Goal: Task Accomplishment & Management: Use online tool/utility

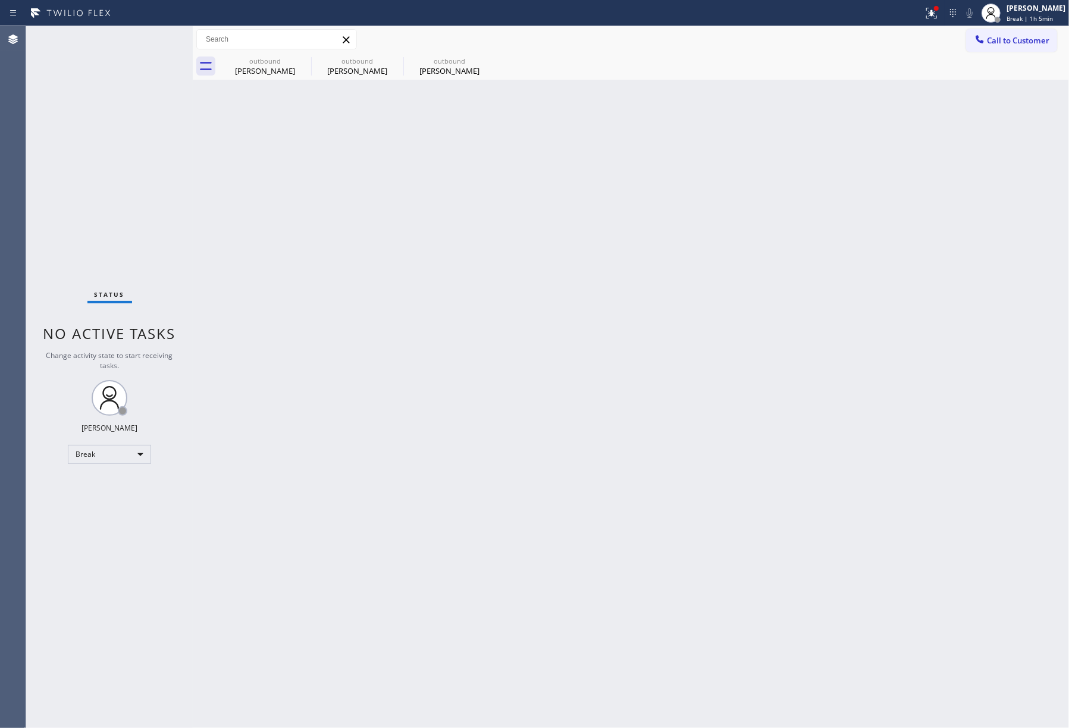
drag, startPoint x: 1036, startPoint y: 13, endPoint x: 1012, endPoint y: 43, distance: 38.9
click at [1036, 13] on div "[PERSON_NAME] Break | 1h 5min" at bounding box center [1036, 12] width 65 height 21
click at [998, 75] on button "Unavailable" at bounding box center [1009, 78] width 119 height 15
click at [627, 291] on div "Back to Dashboard Change Sender ID Customers Technicians Select a contact Outbo…" at bounding box center [631, 377] width 876 height 702
click at [755, 346] on div "Back to Dashboard Change Sender ID Customers Technicians Select a contact Outbo…" at bounding box center [631, 377] width 876 height 702
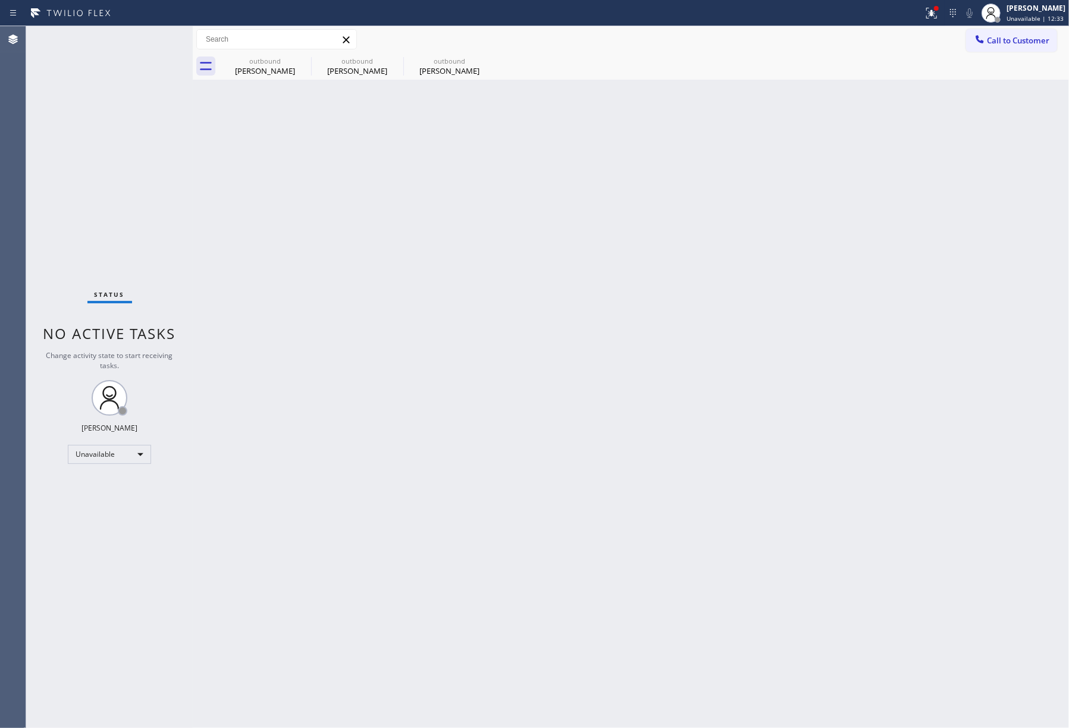
click at [706, 376] on div "Back to Dashboard Change Sender ID Customers Technicians Select a contact Outbo…" at bounding box center [631, 377] width 876 height 702
click at [721, 377] on div "Back to Dashboard Change Sender ID Customers Technicians Select a contact Outbo…" at bounding box center [631, 377] width 876 height 702
click at [1009, 43] on span "Call to Customer" at bounding box center [1018, 40] width 62 height 11
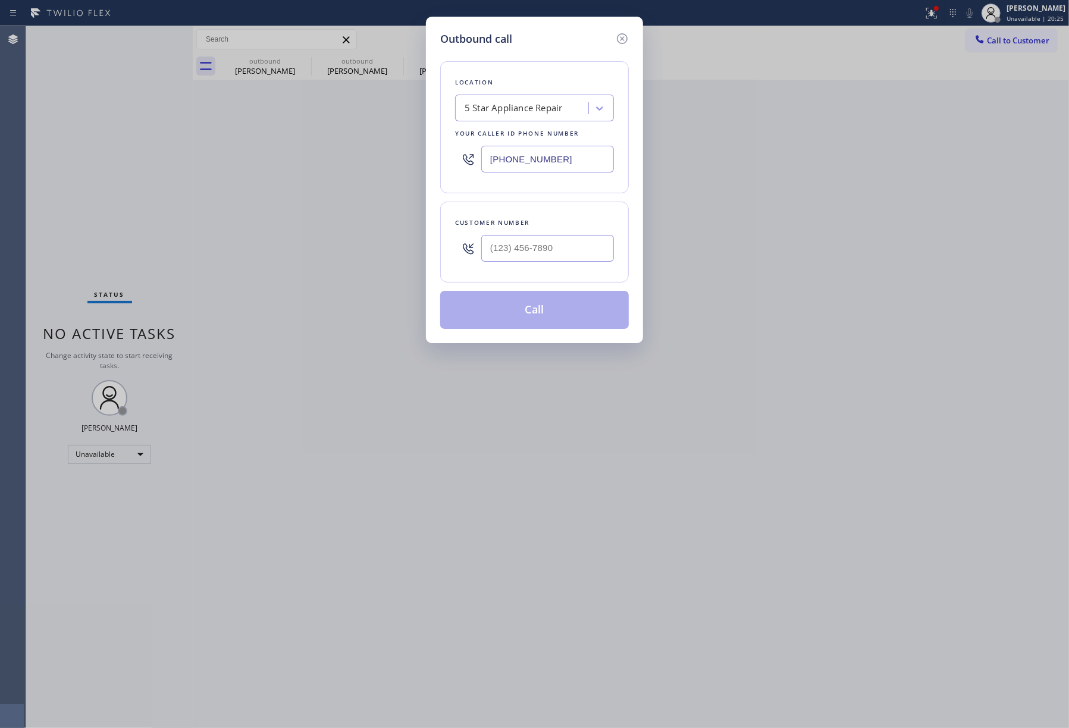
click at [526, 282] on div "Customer number" at bounding box center [534, 242] width 189 height 81
click at [538, 255] on input "(___) ___-____" at bounding box center [547, 248] width 133 height 27
paste input "213) 759-1142"
type input "[PHONE_NUMBER]"
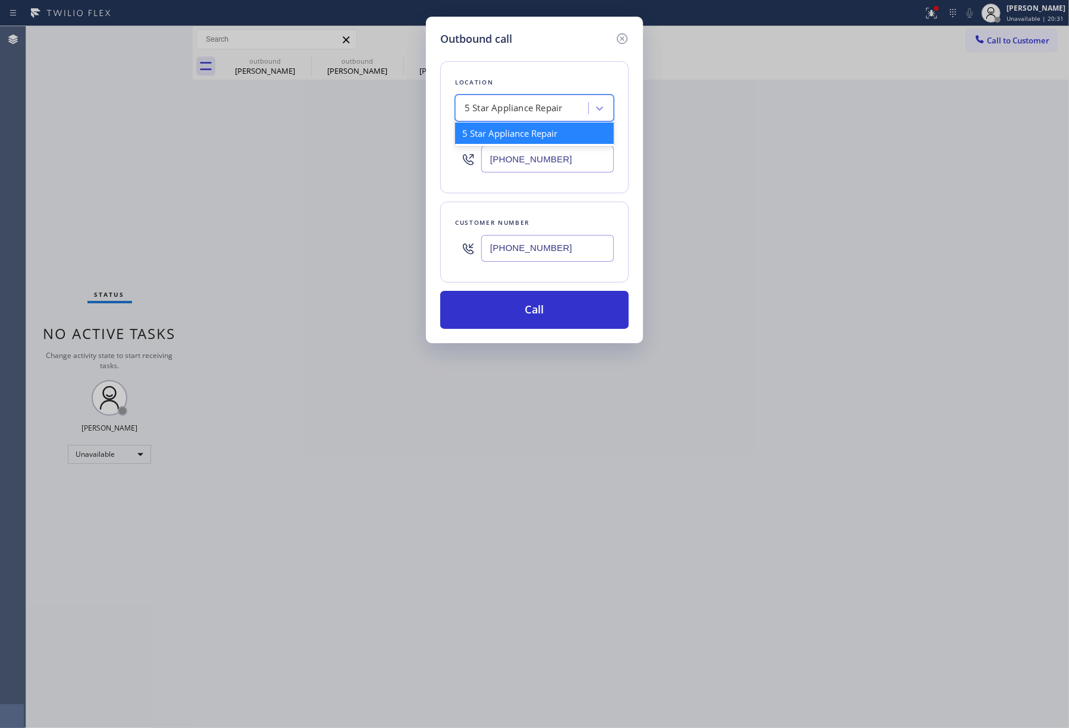
click at [514, 115] on div "5 Star Appliance Repair" at bounding box center [524, 108] width 130 height 21
paste input "Trusty Appliance Mechanics"
type input "Trusty Appliance Mechanics"
click at [525, 134] on div "Trusty Appliance Mechanics" at bounding box center [534, 133] width 159 height 21
type input "[PHONE_NUMBER]"
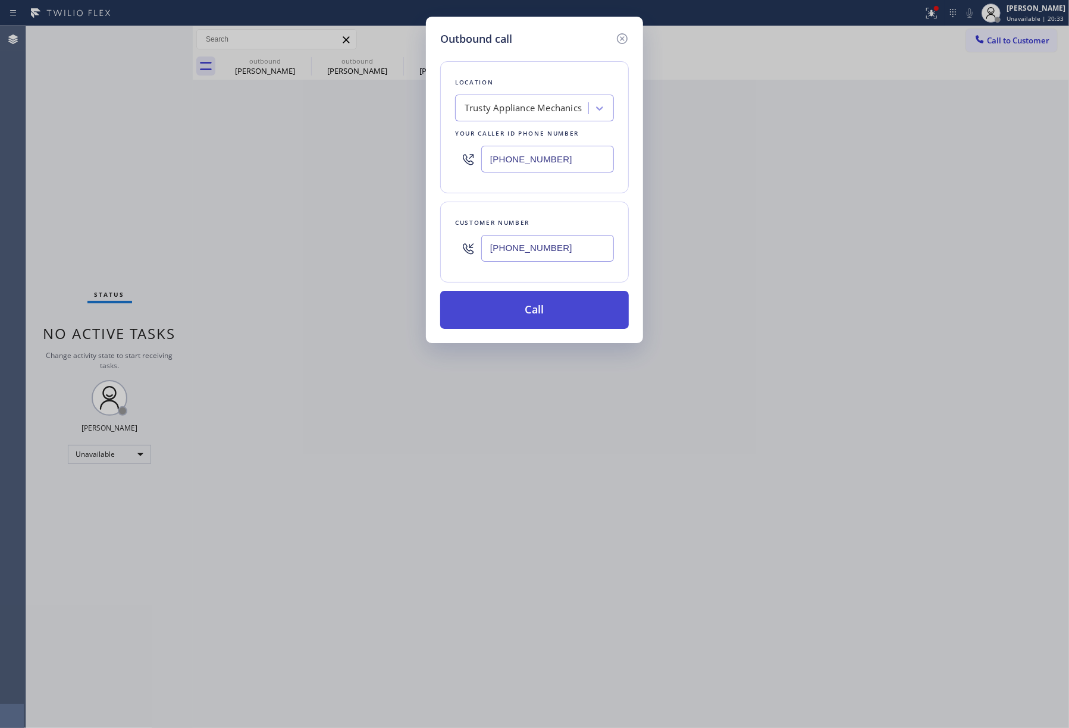
click at [561, 324] on button "Call" at bounding box center [534, 310] width 189 height 38
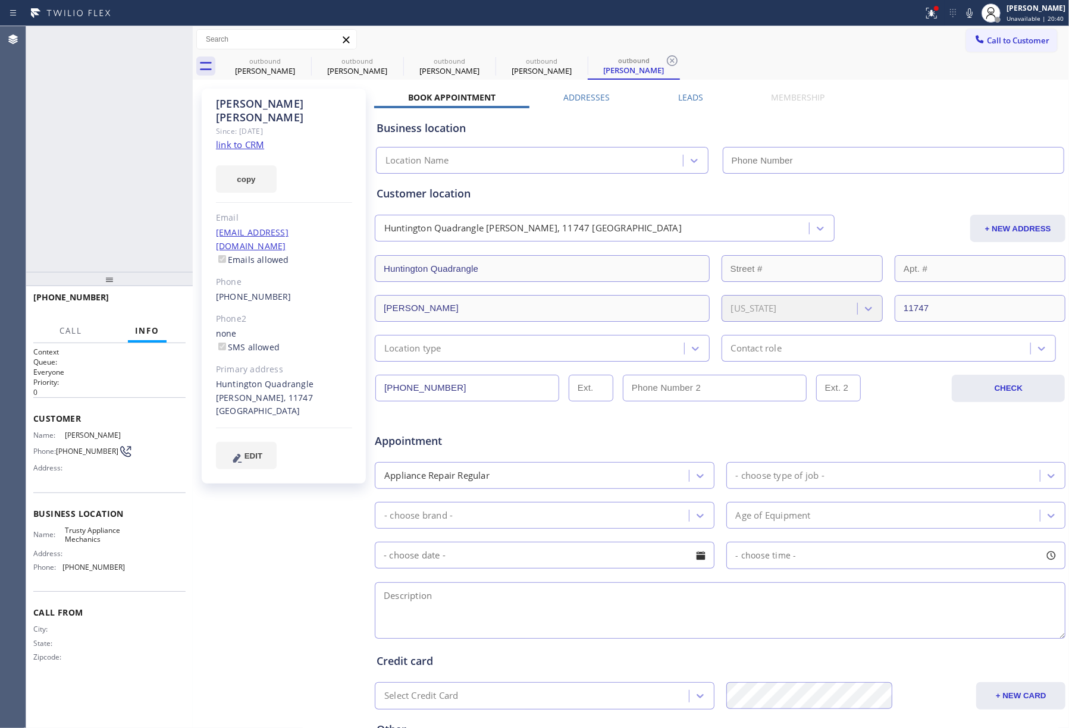
type input "[PHONE_NUMBER]"
click at [165, 301] on span "HANG UP" at bounding box center [158, 303] width 36 height 8
click at [141, 228] on div "[PHONE_NUMBER] Live | 00:11 ALL TASKS ALL TASKS ACTIVE TASKS TASKS IN WRAP UP" at bounding box center [109, 149] width 167 height 246
click at [74, 164] on div "ALL TASKS ALL TASKS ACTIVE TASKS TASKS IN WRAP UP [PHONE_NUMBER] Wrap up | 00:06" at bounding box center [109, 149] width 167 height 246
drag, startPoint x: 167, startPoint y: 299, endPoint x: 162, endPoint y: 286, distance: 13.4
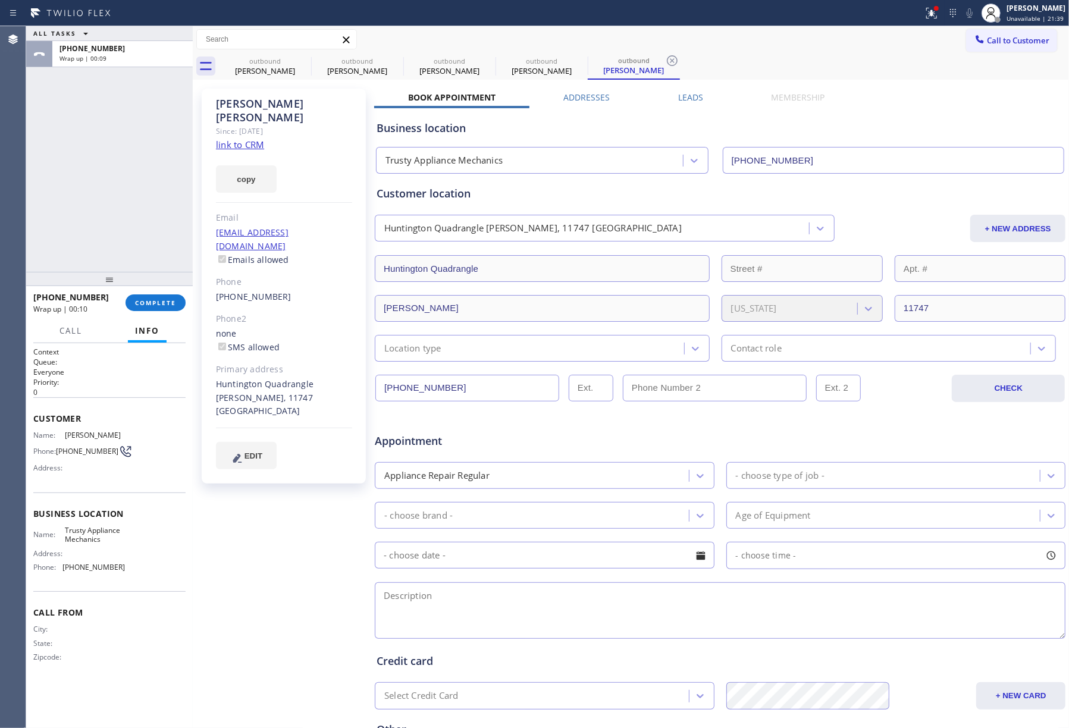
click at [167, 299] on span "COMPLETE" at bounding box center [155, 303] width 41 height 8
click at [125, 216] on div "ALL TASKS ALL TASKS ACTIVE TASKS TASKS IN WRAP UP [PHONE_NUMBER] Wrap up | 00:09" at bounding box center [109, 149] width 167 height 246
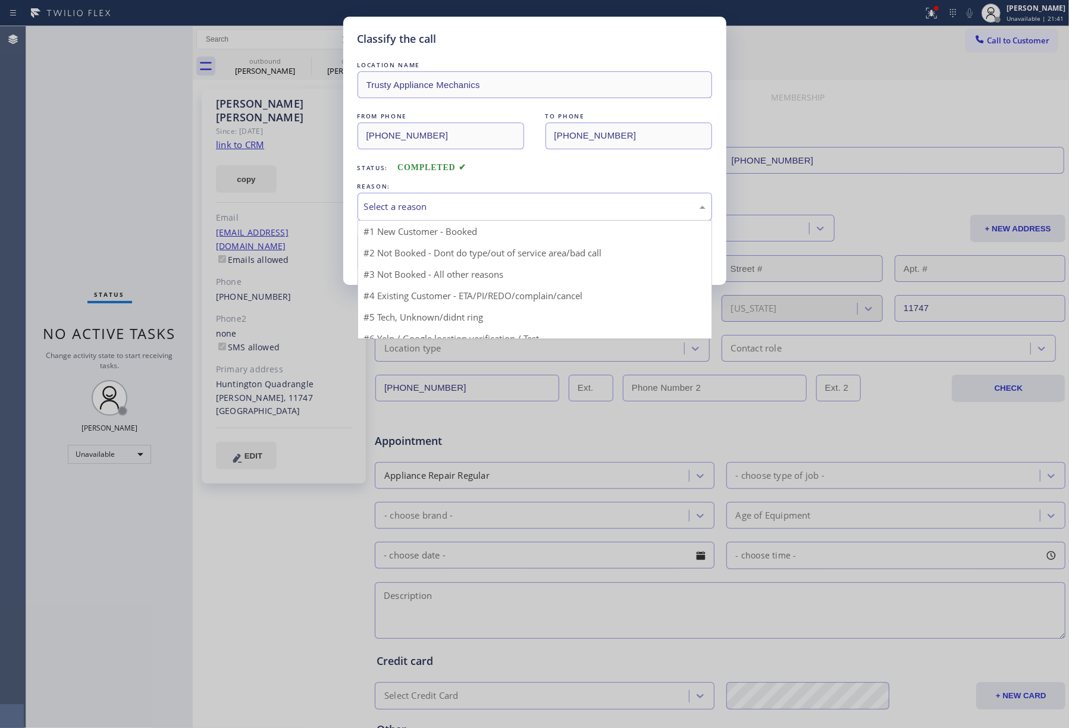
click at [434, 215] on div "Select a reason" at bounding box center [534, 207] width 354 height 28
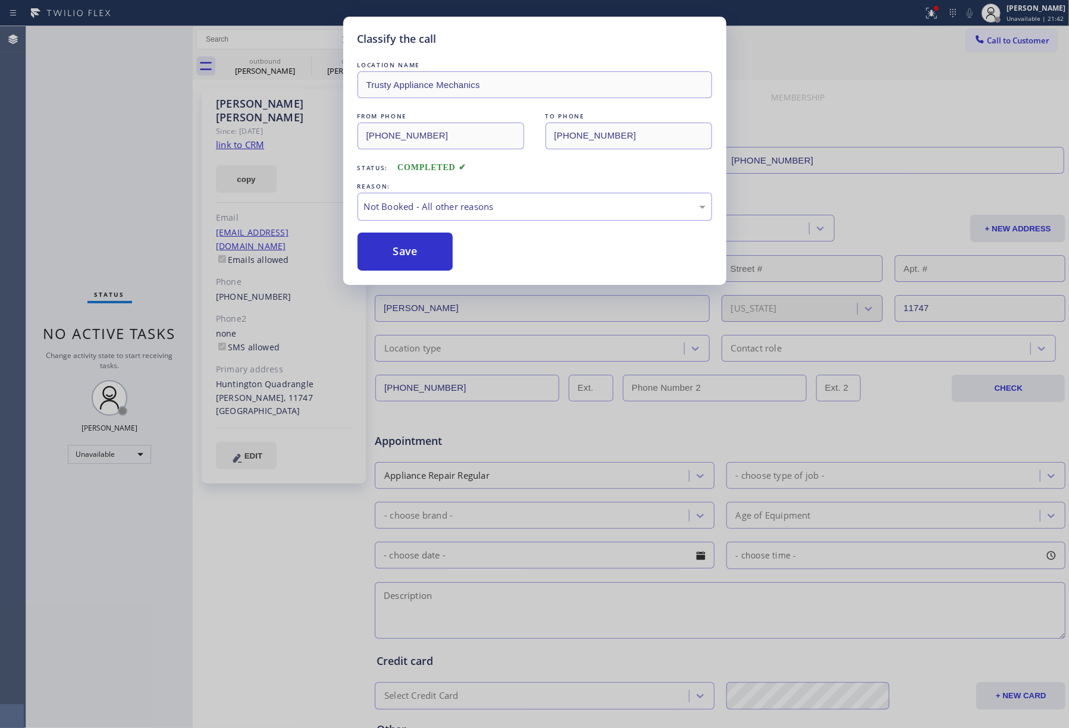
click at [395, 247] on button "Save" at bounding box center [405, 252] width 96 height 38
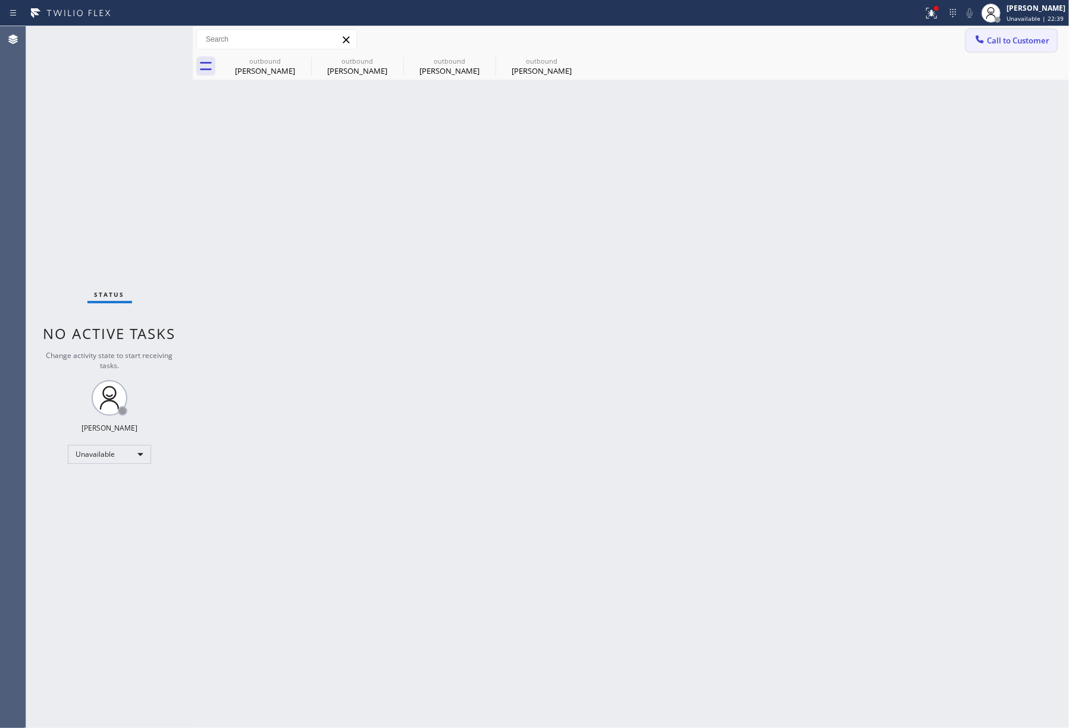
click at [998, 29] on button "Call to Customer" at bounding box center [1011, 40] width 91 height 23
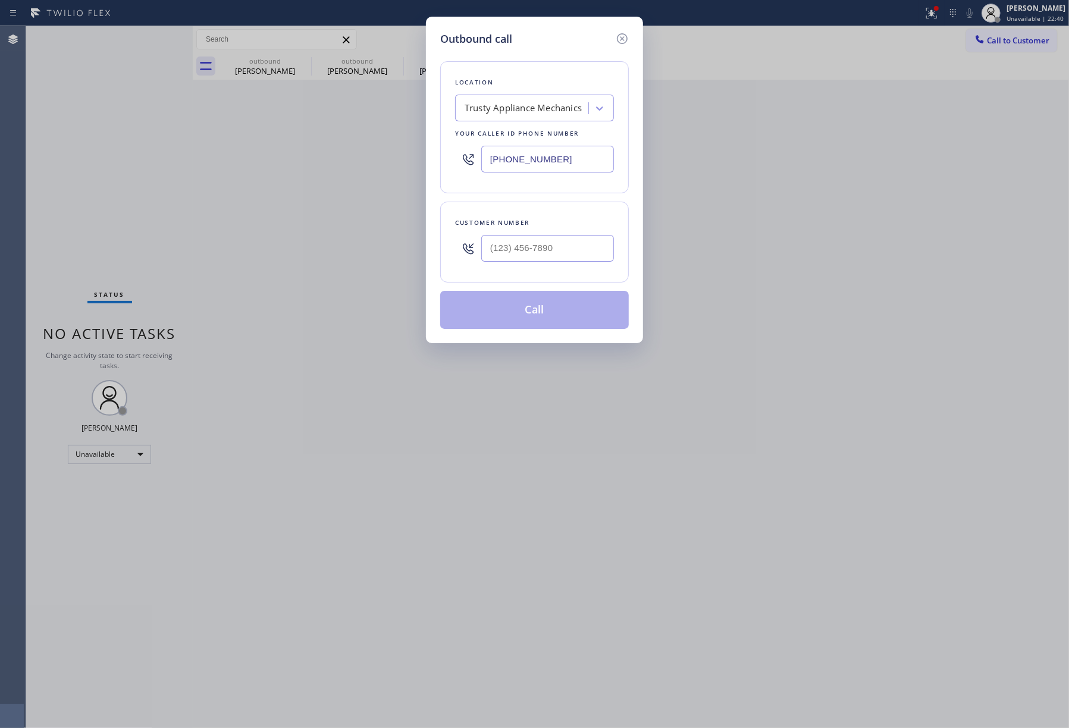
drag, startPoint x: 563, startPoint y: 142, endPoint x: 366, endPoint y: 145, distance: 196.3
click at [366, 145] on div "Outbound call Location Trusty Appliance Mechanics Your caller id phone number […" at bounding box center [534, 364] width 1069 height 728
drag, startPoint x: 582, startPoint y: 156, endPoint x: 567, endPoint y: 199, distance: 45.3
click at [410, 163] on div "Outbound call Location Trusty Appliance Mechanics Your caller id phone number […" at bounding box center [534, 364] width 1069 height 728
paste input "855) 999-4417"
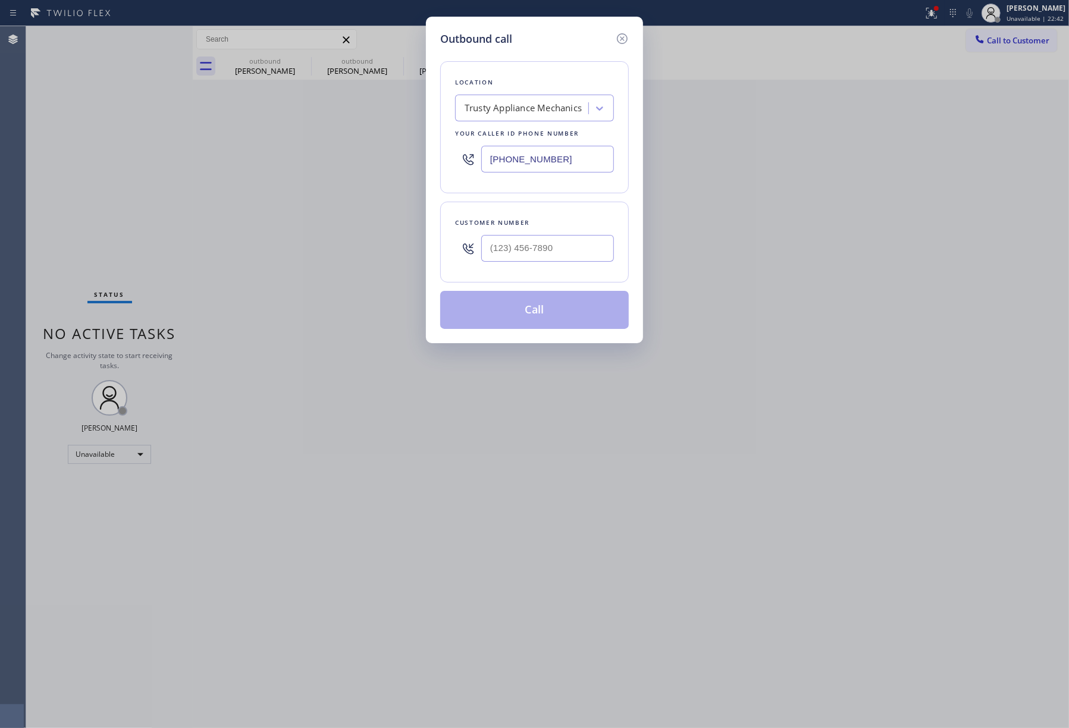
type input "[PHONE_NUMBER]"
click at [552, 246] on input "(___) ___-____" at bounding box center [547, 248] width 133 height 27
click at [570, 259] on input "(___) ___-____" at bounding box center [547, 248] width 133 height 27
paste input "text"
click at [492, 252] on input "(___) ___-____" at bounding box center [547, 248] width 133 height 27
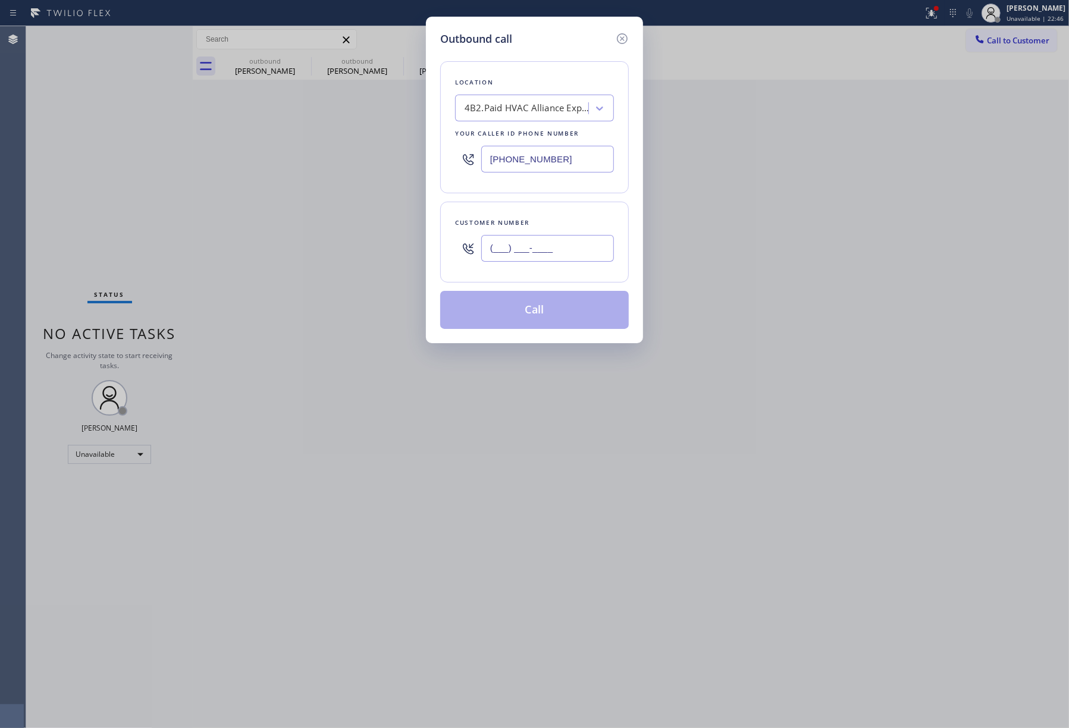
paste input "818) 606-2745"
type input "[PHONE_NUMBER]"
click at [504, 214] on div "Customer number [PHONE_NUMBER]" at bounding box center [534, 242] width 189 height 81
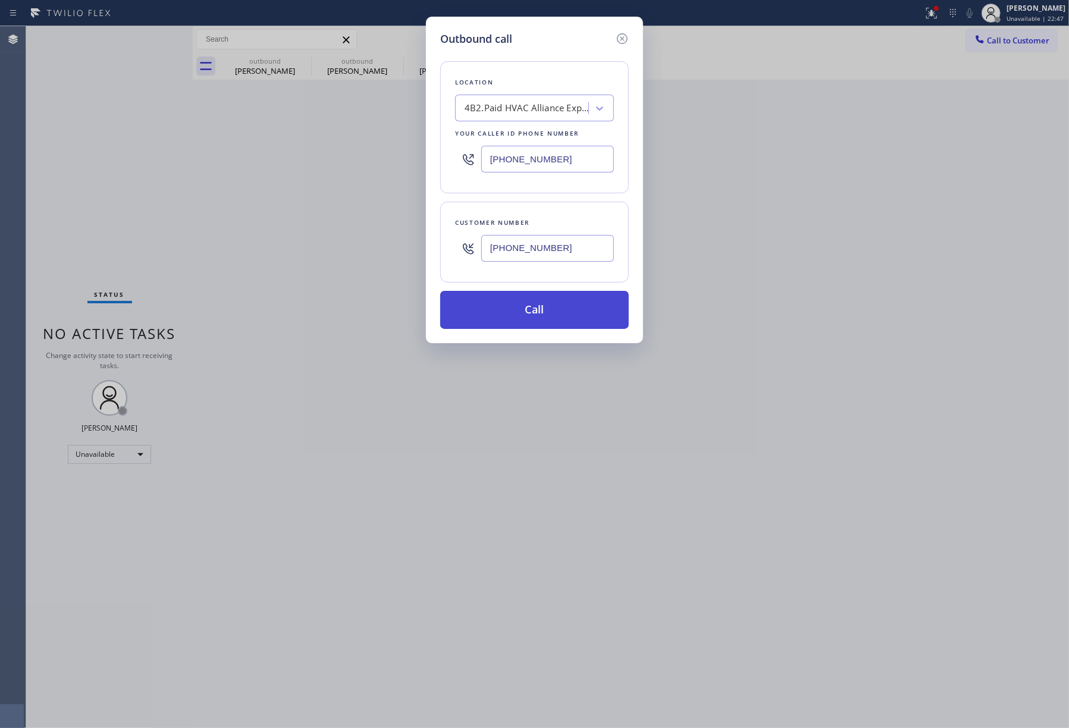
click at [549, 318] on button "Call" at bounding box center [534, 310] width 189 height 38
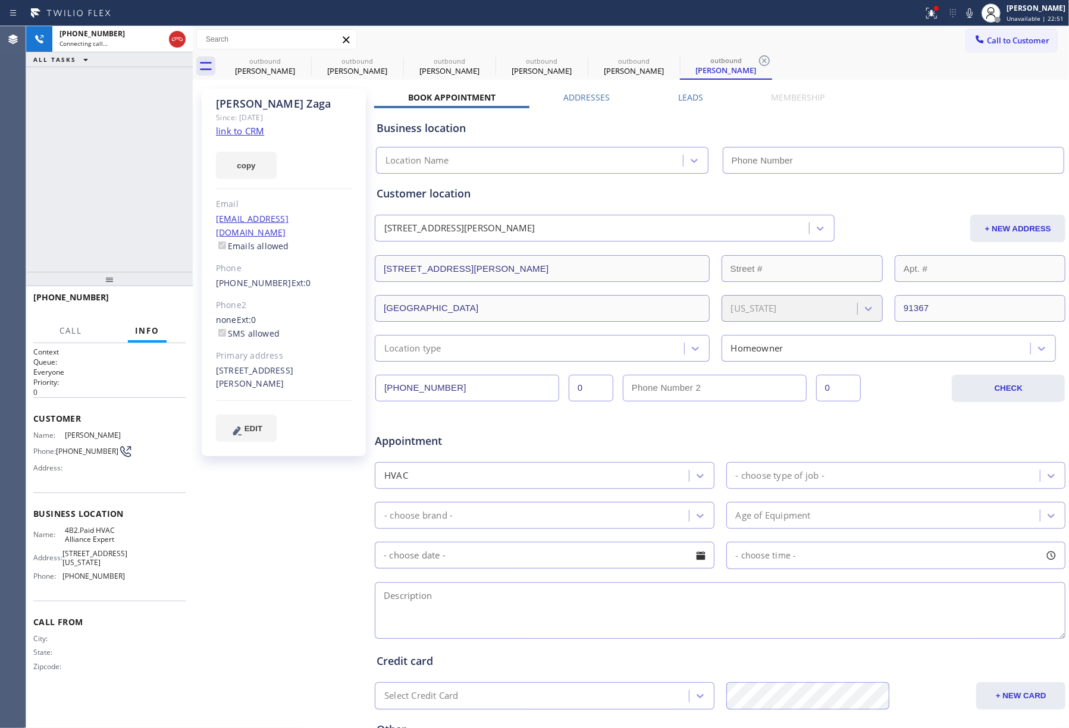
type input "[PHONE_NUMBER]"
click at [250, 143] on div "copy" at bounding box center [284, 158] width 136 height 41
click at [255, 128] on link "link to CRM" at bounding box center [240, 131] width 48 height 12
click at [157, 300] on span "HANG UP" at bounding box center [158, 303] width 36 height 8
click at [165, 307] on button "HANG UP" at bounding box center [157, 302] width 55 height 17
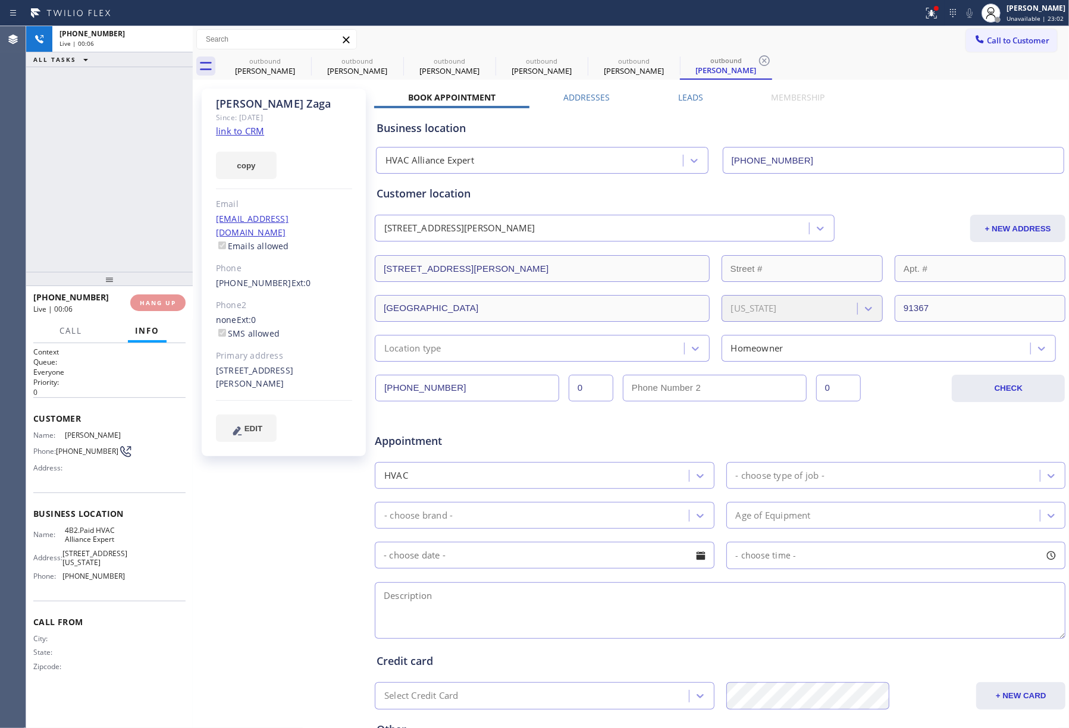
click at [138, 208] on div "[PHONE_NUMBER] Live | 00:06 ALL TASKS ALL TASKS ACTIVE TASKS TASKS IN WRAP UP" at bounding box center [109, 149] width 167 height 246
click at [138, 208] on div "ALL TASKS ALL TASKS ACTIVE TASKS TASKS IN WRAP UP [PHONE_NUMBER] Wrap up | 00:00" at bounding box center [109, 149] width 167 height 246
click at [172, 310] on button "COMPLETE" at bounding box center [155, 302] width 60 height 17
click at [138, 236] on div "ALL TASKS ALL TASKS ACTIVE TASKS TASKS IN WRAP UP [PHONE_NUMBER] Wrap up | 00:00" at bounding box center [109, 149] width 167 height 246
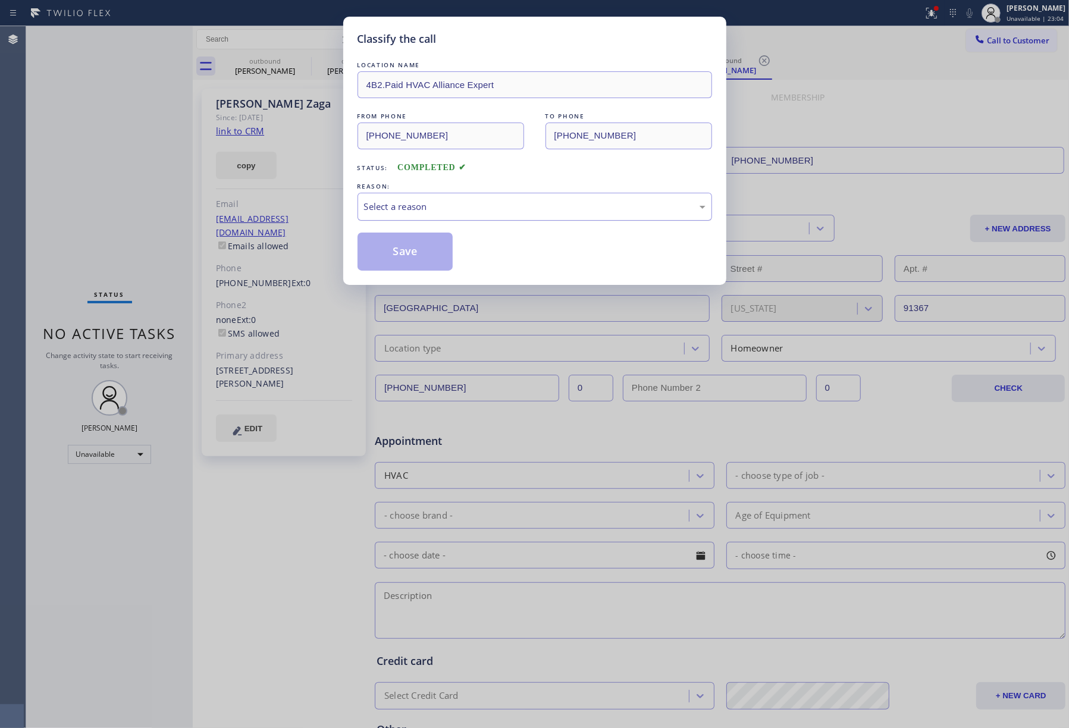
click at [439, 215] on div "Select a reason" at bounding box center [534, 207] width 354 height 28
click at [417, 252] on button "Save" at bounding box center [405, 252] width 96 height 38
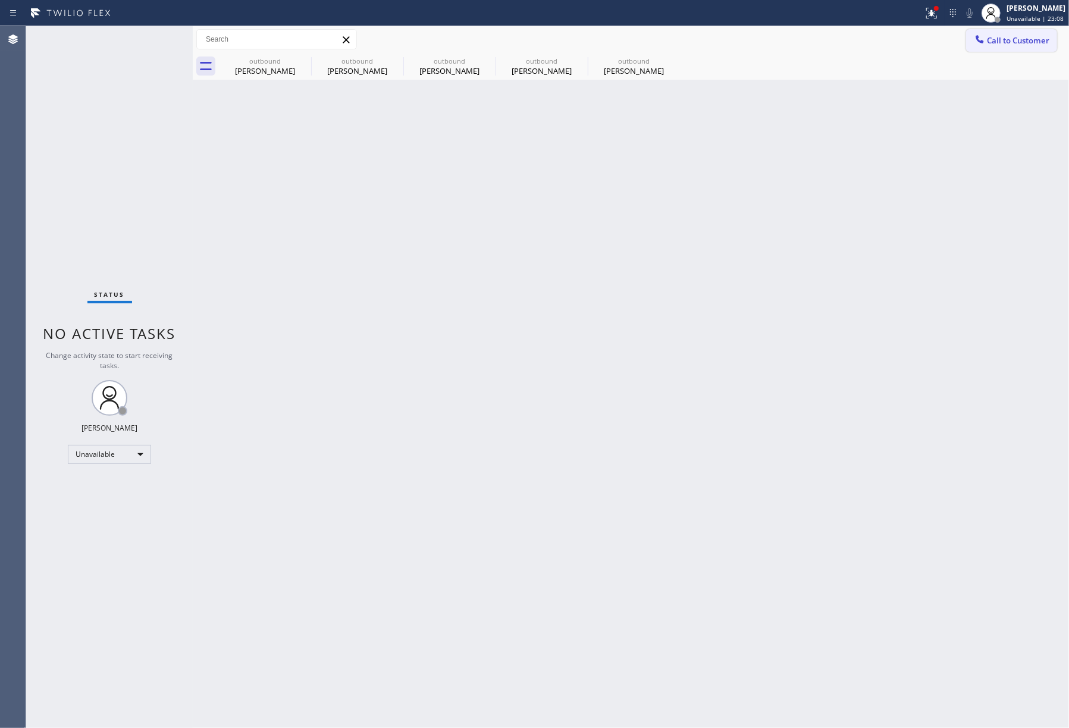
click at [1013, 42] on span "Call to Customer" at bounding box center [1018, 40] width 62 height 11
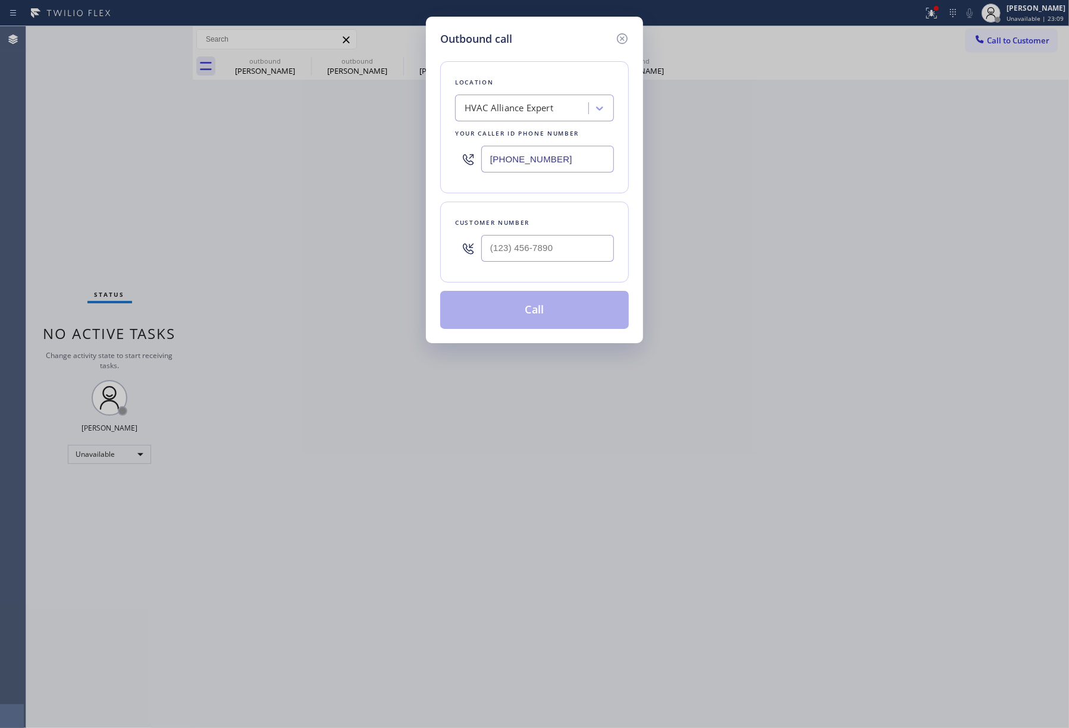
drag, startPoint x: 594, startPoint y: 155, endPoint x: 485, endPoint y: 176, distance: 110.3
click at [439, 167] on div "Outbound call Location HVAC Alliance Expert Your caller id phone number [PHONE_…" at bounding box center [534, 180] width 217 height 326
paste input "408) 762-4646"
type input "[PHONE_NUMBER]"
click at [521, 243] on input "text" at bounding box center [547, 248] width 133 height 27
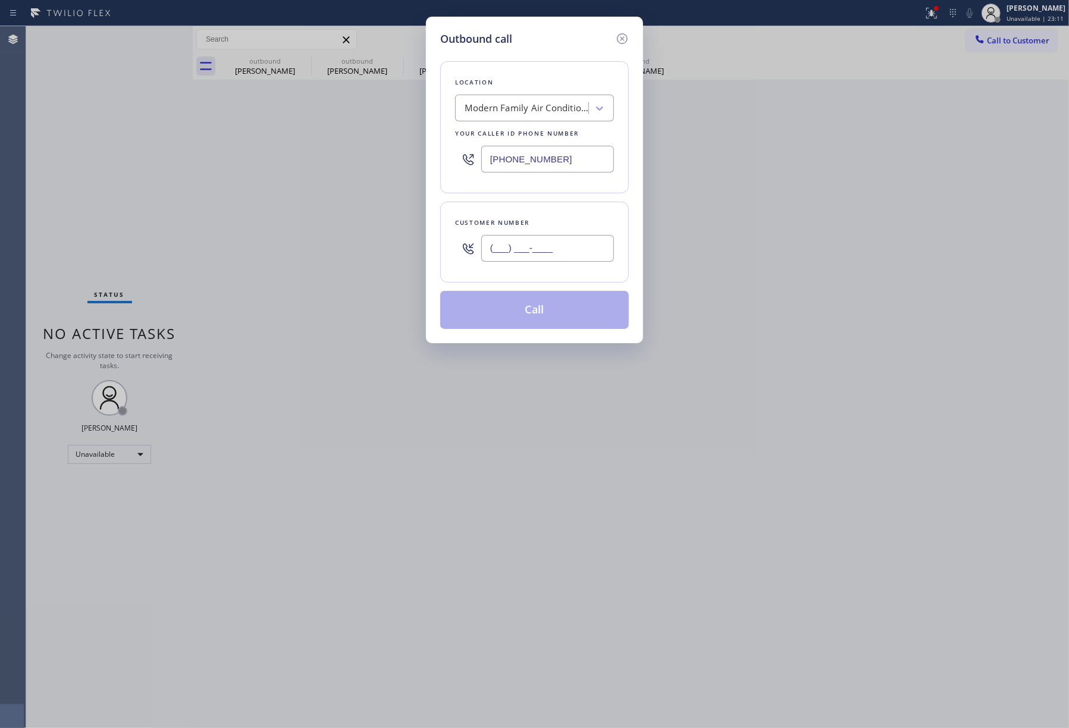
paste input "408) 201-9407"
type input "[PHONE_NUMBER]"
click at [526, 215] on div "Customer number [PHONE_NUMBER]" at bounding box center [534, 242] width 189 height 81
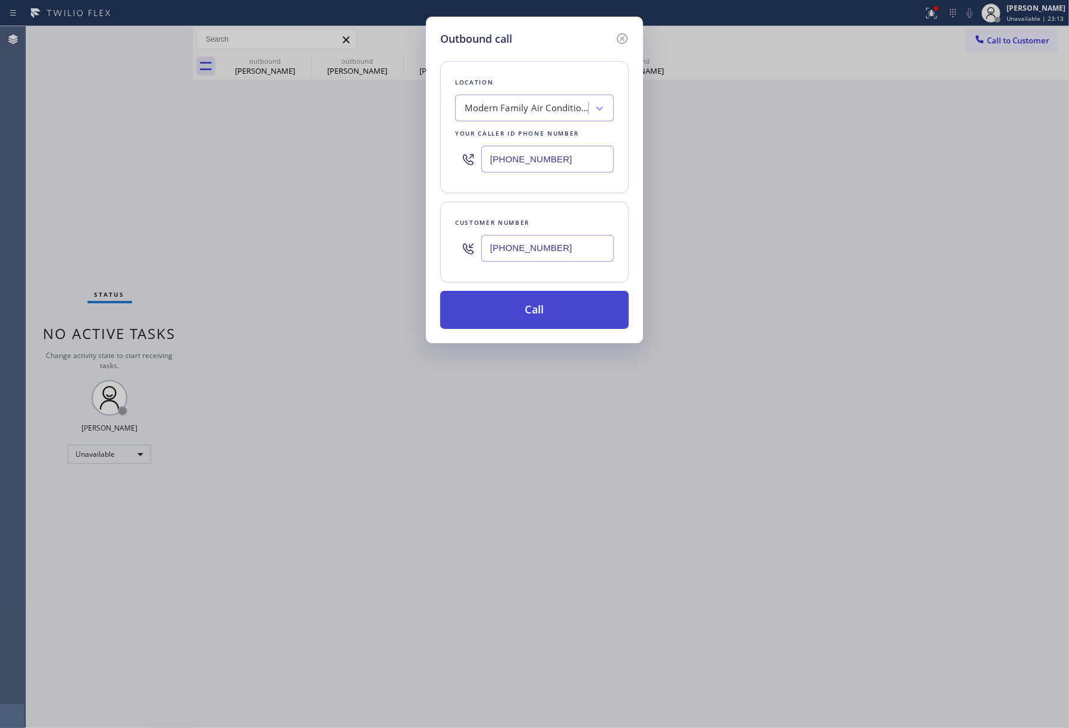
click at [543, 296] on button "Call" at bounding box center [534, 310] width 189 height 38
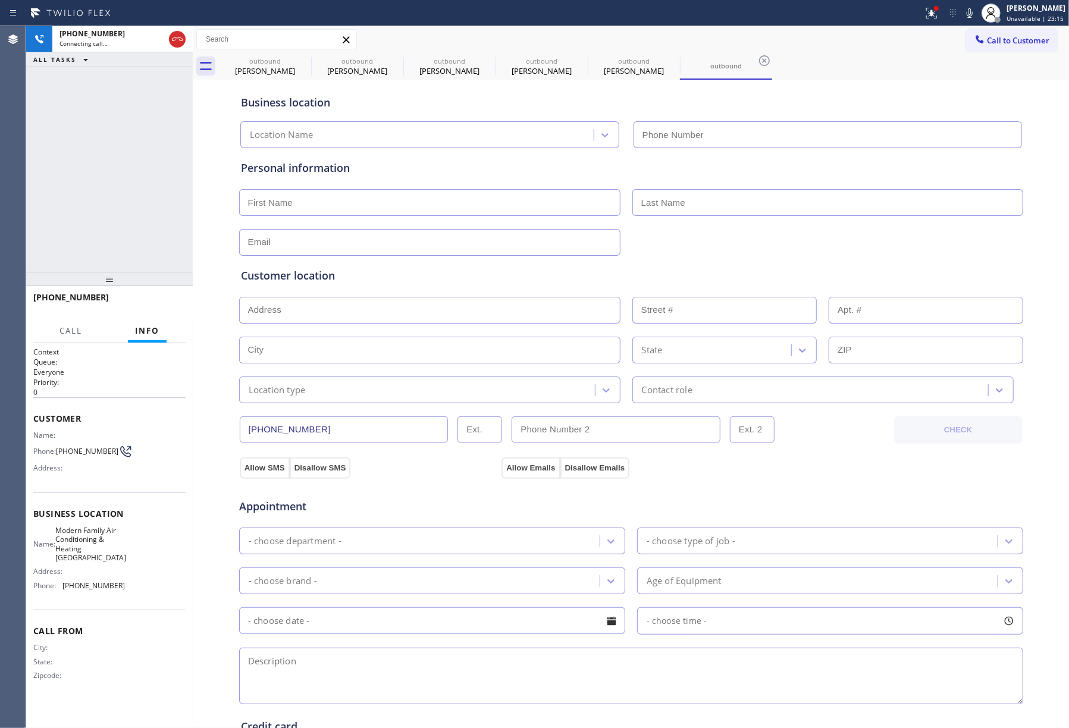
type input "[PHONE_NUMBER]"
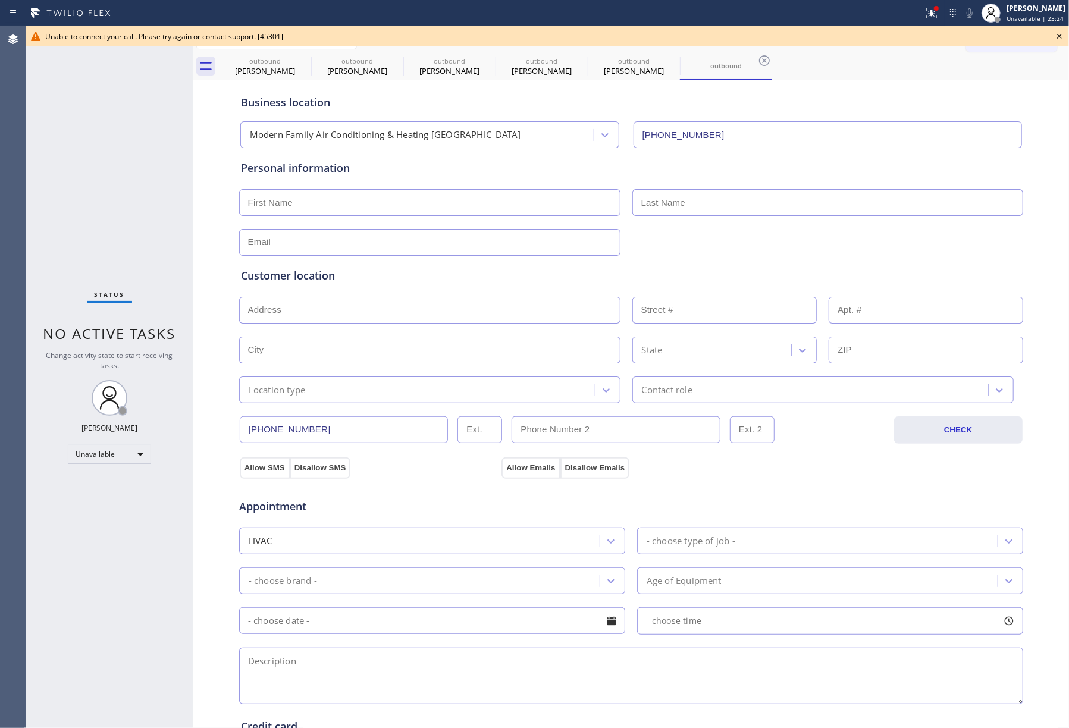
click at [1054, 37] on icon at bounding box center [1059, 36] width 14 height 14
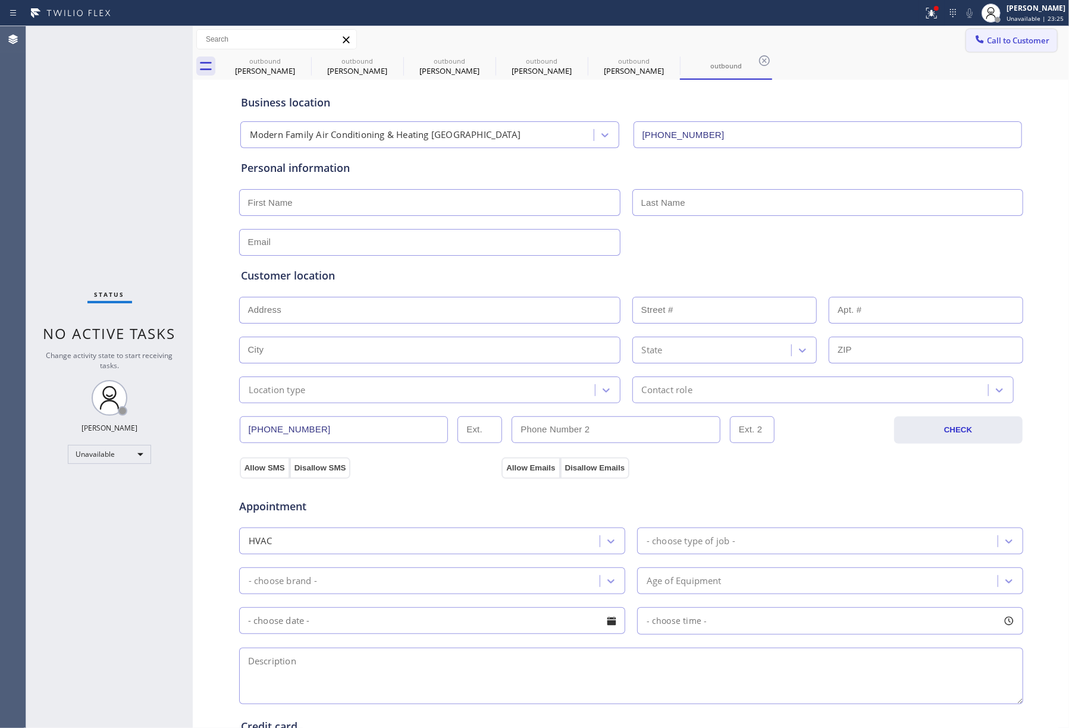
click at [1009, 30] on button "Call to Customer" at bounding box center [1011, 40] width 91 height 23
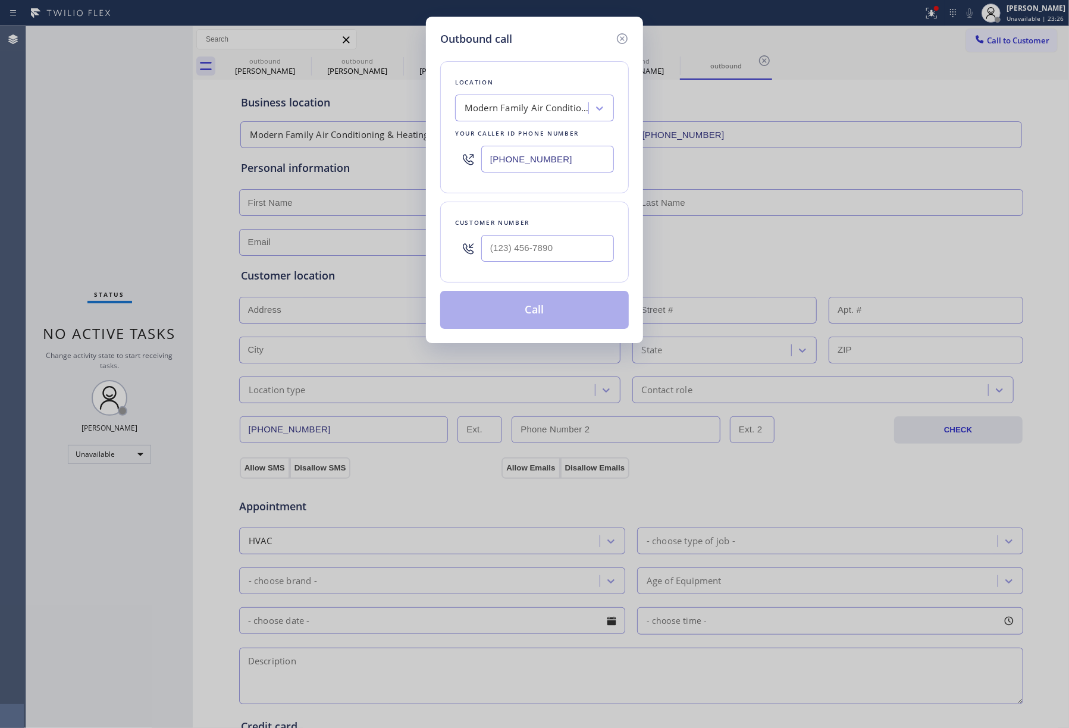
drag, startPoint x: 613, startPoint y: 156, endPoint x: 446, endPoint y: 164, distance: 166.7
click at [446, 164] on div "Location Modern Family Air Conditioning & Heating [GEOGRAPHIC_DATA] Your caller…" at bounding box center [534, 127] width 189 height 132
paste input "206) 734-3918"
type input "[PHONE_NUMBER]"
click at [519, 249] on input "(___) ___-____" at bounding box center [547, 248] width 133 height 27
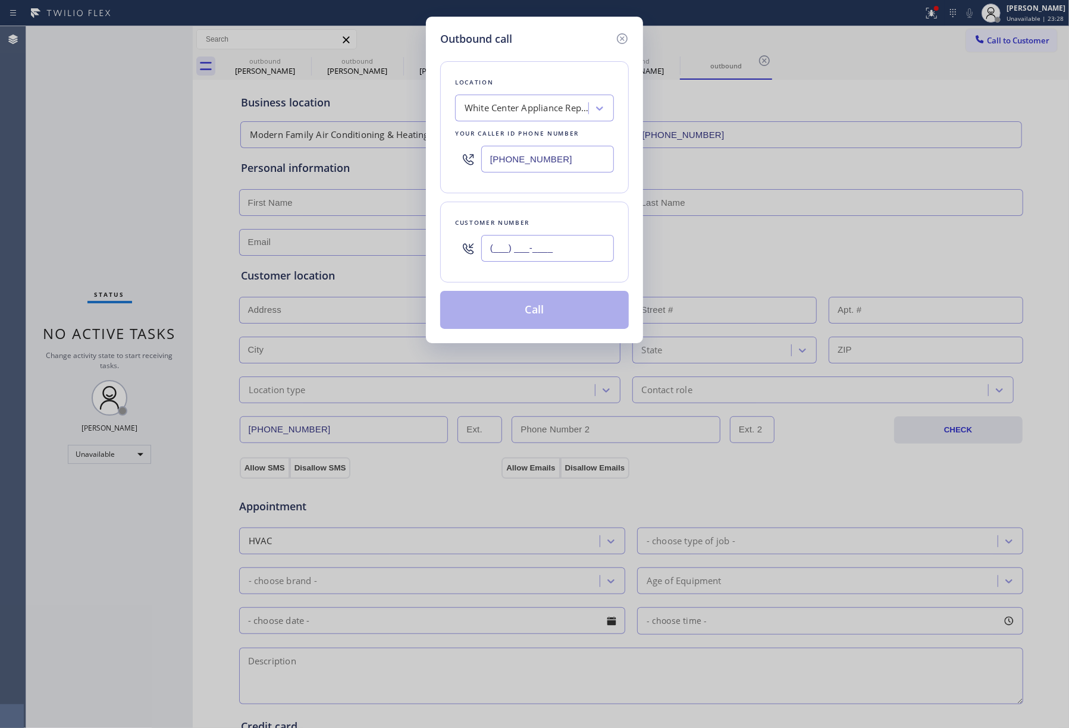
paste input "914) 907-6447"
type input "[PHONE_NUMBER]"
click at [536, 197] on div "Location [GEOGRAPHIC_DATA] Appliance Repair Your caller id phone number [PHONE_…" at bounding box center [534, 188] width 189 height 282
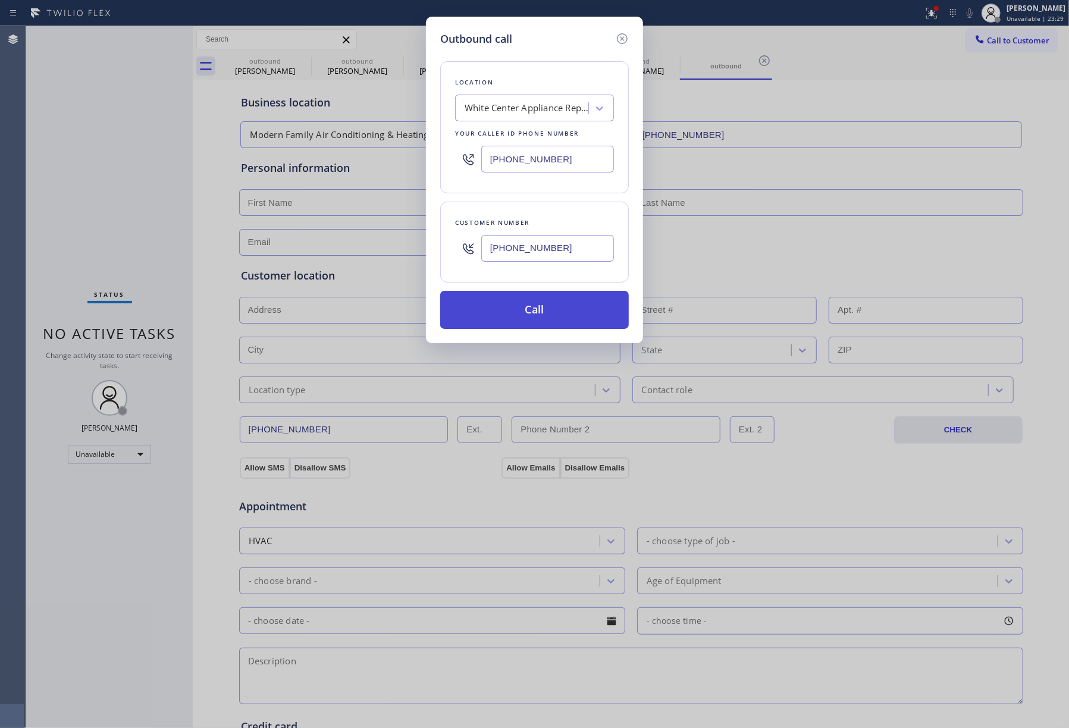
click at [545, 308] on button "Call" at bounding box center [534, 310] width 189 height 38
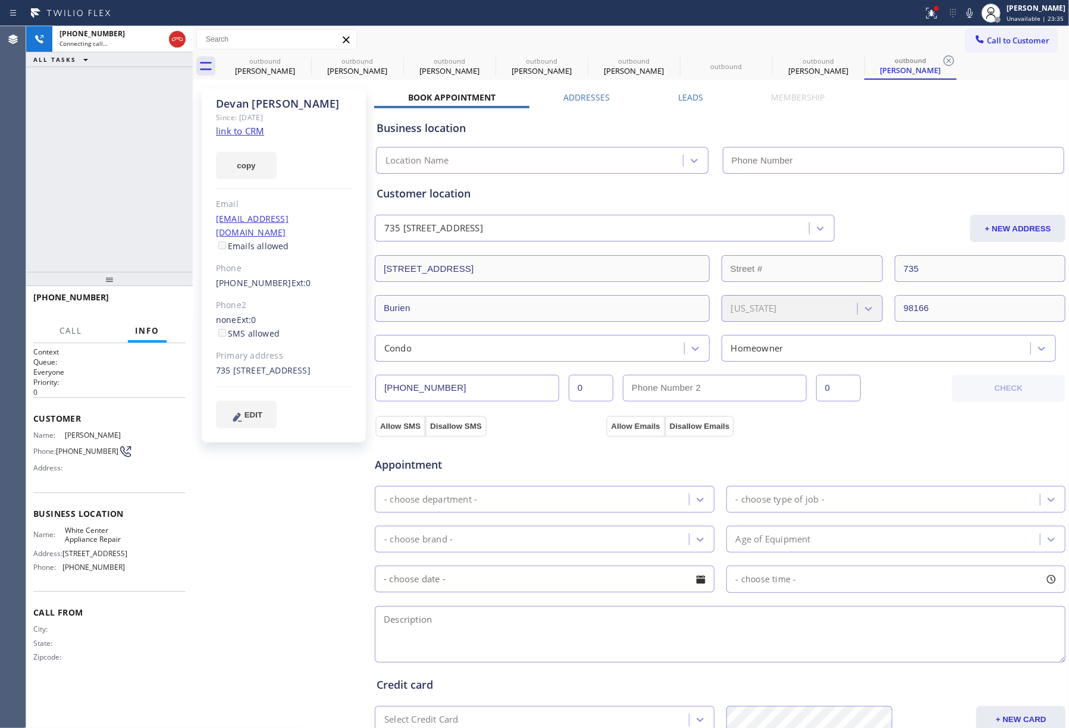
type input "[PHONE_NUMBER]"
click at [236, 136] on link "link to CRM" at bounding box center [240, 131] width 48 height 12
click at [972, 17] on icon at bounding box center [969, 13] width 6 height 10
click at [972, 17] on icon at bounding box center [969, 13] width 14 height 14
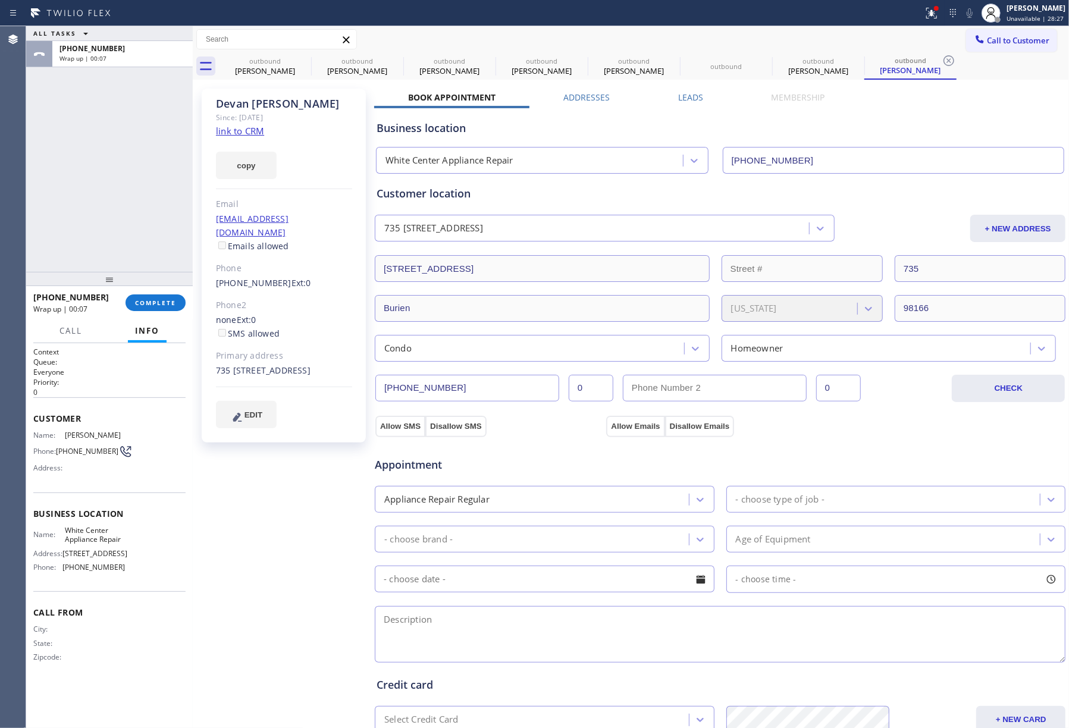
click at [67, 198] on div "ALL TASKS ALL TASKS ACTIVE TASKS TASKS IN WRAP UP [PHONE_NUMBER] Wrap up | 00:07" at bounding box center [109, 149] width 167 height 246
click at [144, 302] on span "COMPLETE" at bounding box center [155, 303] width 41 height 8
click at [136, 251] on div "ALL TASKS ALL TASKS ACTIVE TASKS TASKS IN WRAP UP [PHONE_NUMBER] Wrap up | 00:08" at bounding box center [109, 149] width 167 height 246
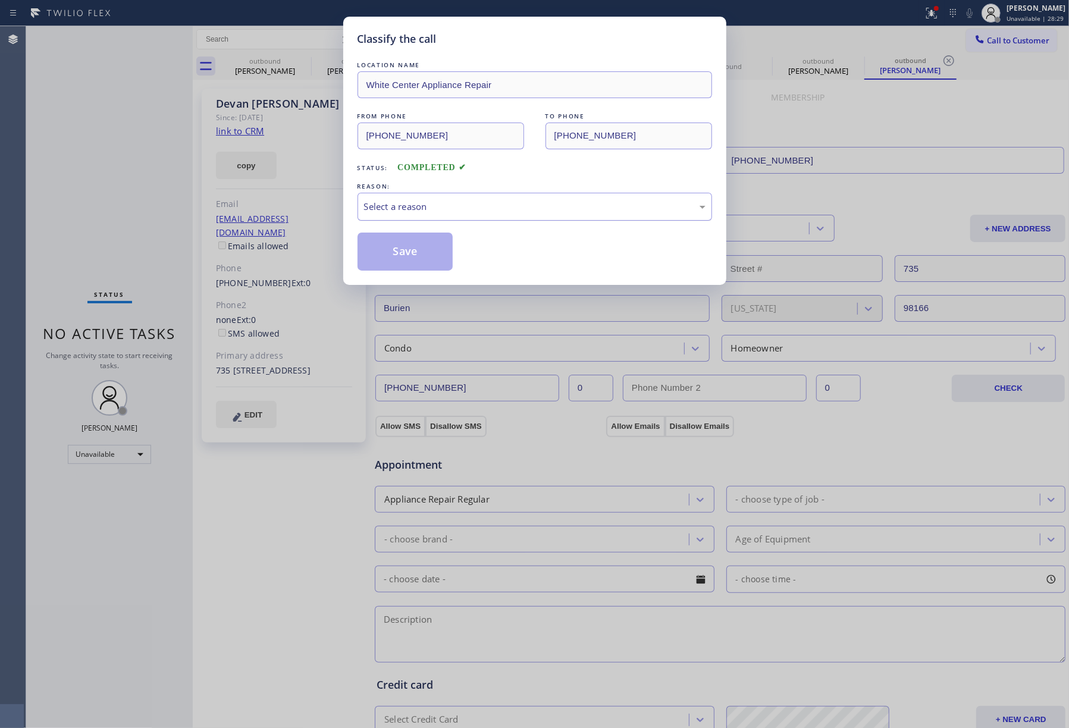
click at [435, 205] on div "Select a reason" at bounding box center [534, 207] width 341 height 14
click at [410, 255] on button "Save" at bounding box center [405, 252] width 96 height 38
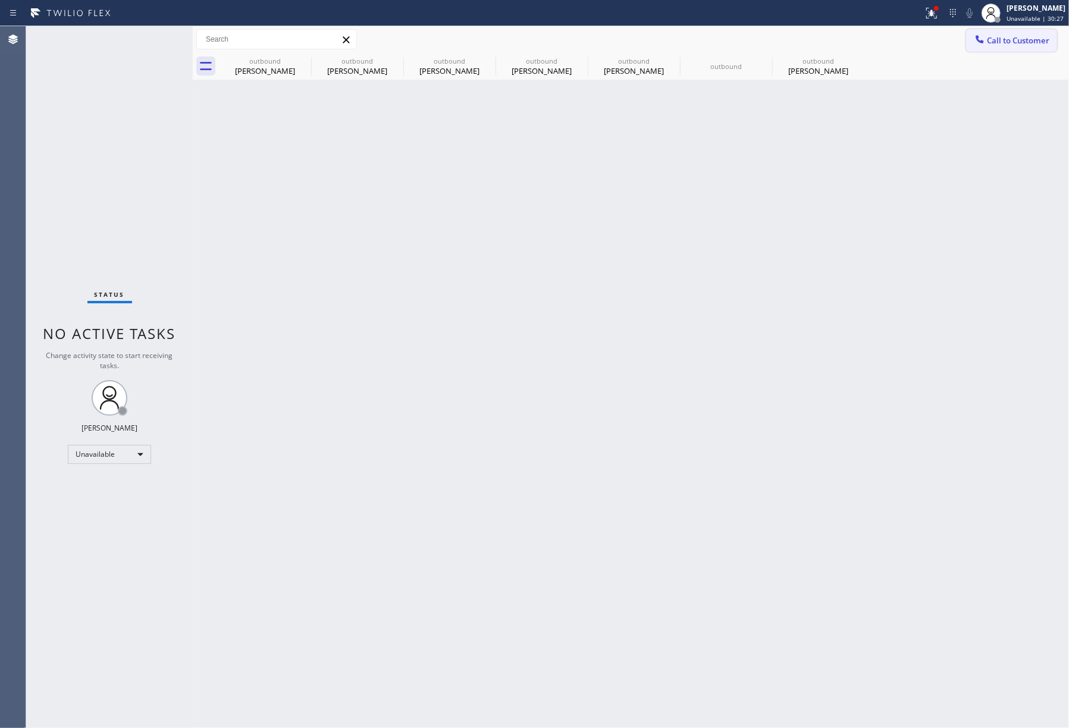
click at [1019, 39] on span "Call to Customer" at bounding box center [1018, 40] width 62 height 11
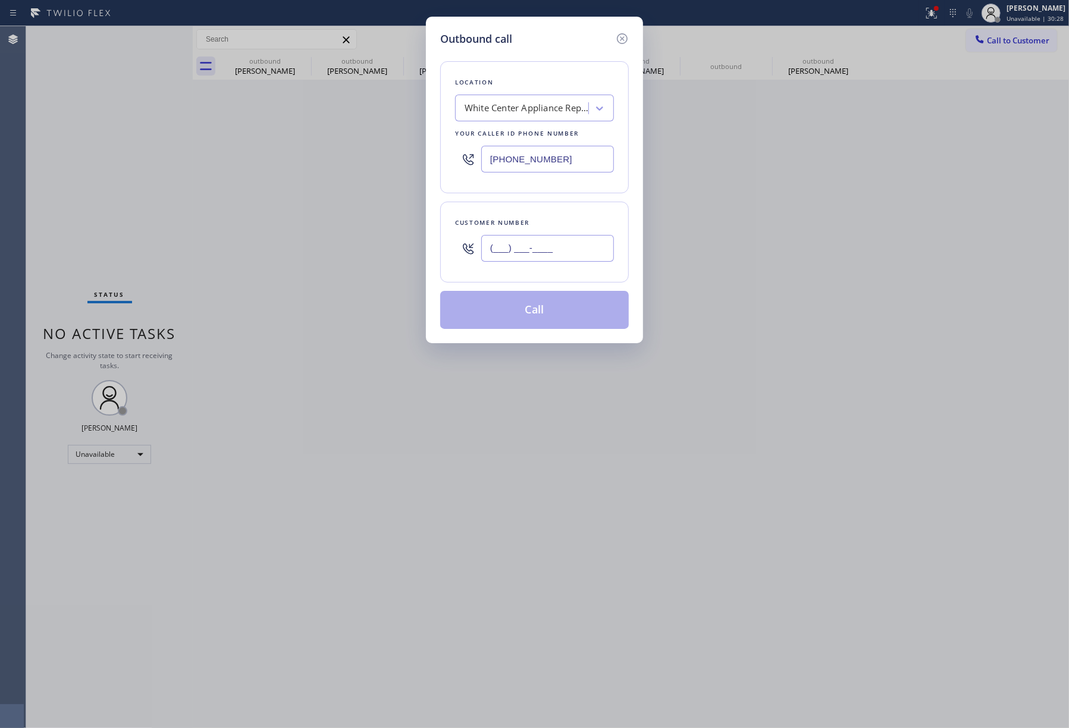
click at [536, 245] on input "(___) ___-____" at bounding box center [547, 248] width 133 height 27
paste input "213) 759-1142"
type input "[PHONE_NUMBER]"
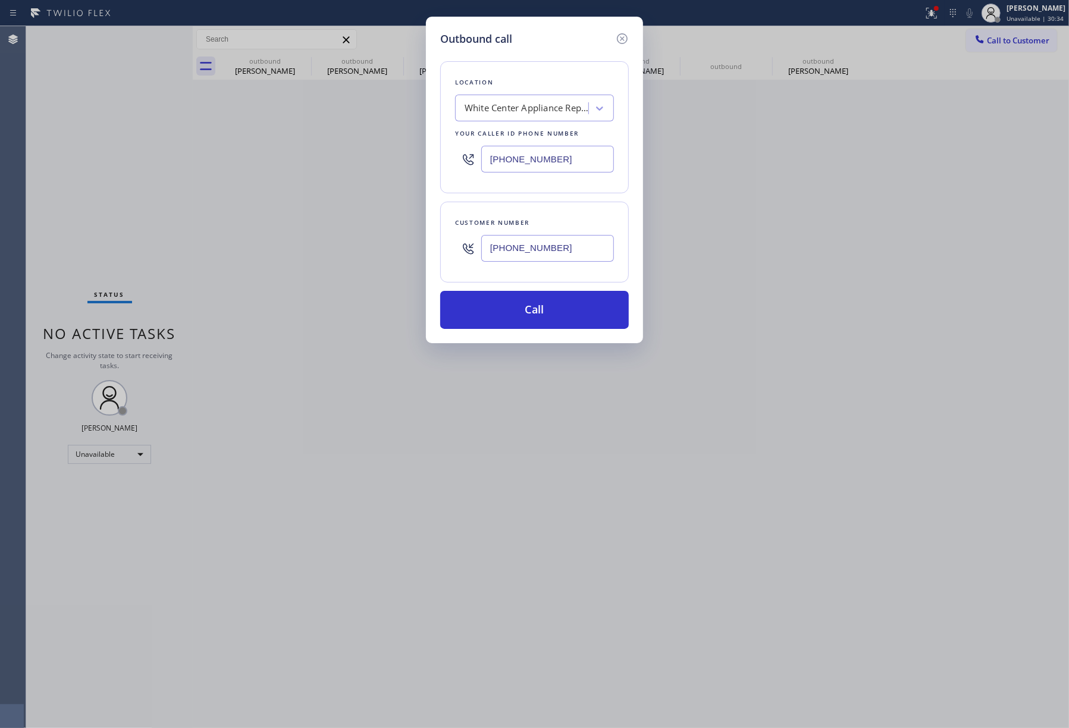
drag, startPoint x: 578, startPoint y: 152, endPoint x: 471, endPoint y: 152, distance: 107.0
click at [471, 152] on div "[PHONE_NUMBER]" at bounding box center [534, 159] width 159 height 39
paste input "855) 731-4952"
type input "[PHONE_NUMBER]"
click at [548, 293] on button "Call" at bounding box center [534, 310] width 189 height 38
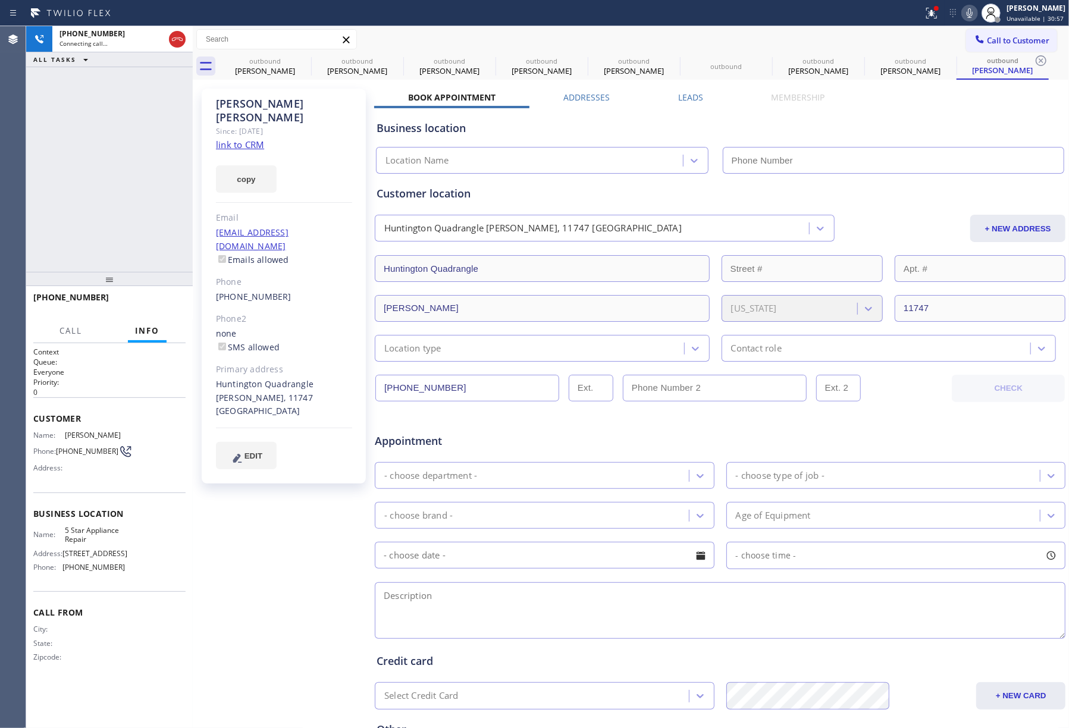
type input "[PHONE_NUMBER]"
click at [58, 127] on div "[PHONE_NUMBER] Live | 00:00 ALL TASKS ALL TASKS ACTIVE TASKS TASKS IN WRAP UP" at bounding box center [109, 149] width 167 height 246
click at [93, 169] on div "[PHONE_NUMBER] Live | 00:40 ALL TASKS ALL TASKS ACTIVE TASKS TASKS IN WRAP UP" at bounding box center [109, 149] width 167 height 246
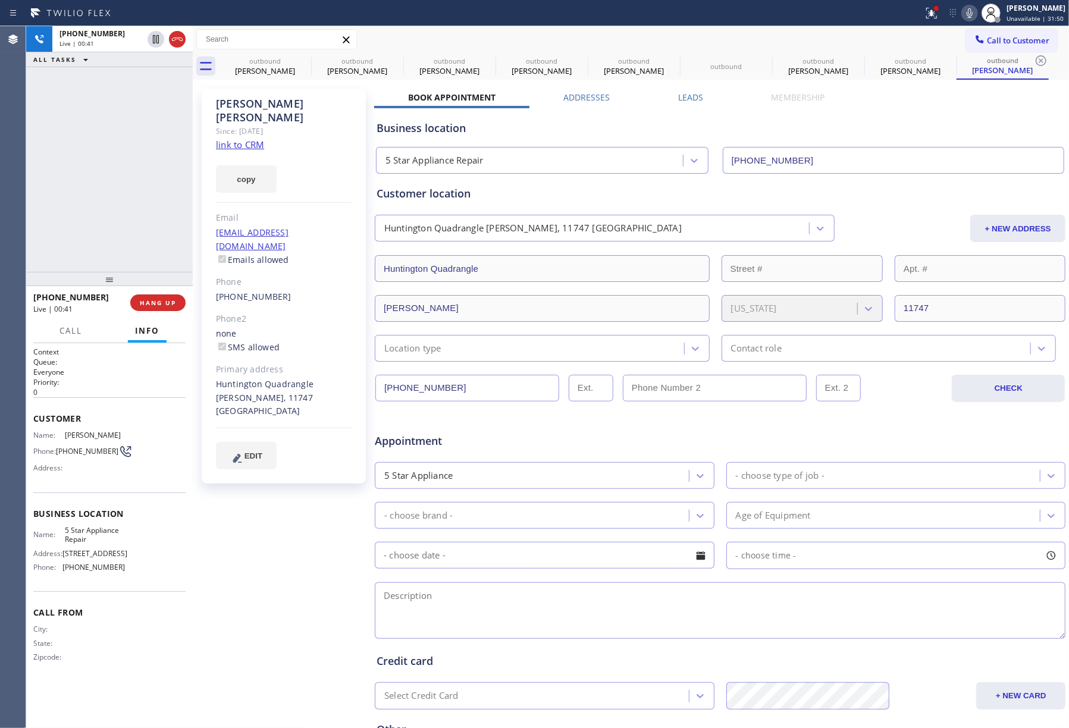
click at [122, 165] on div "[PHONE_NUMBER] Live | 00:41 ALL TASKS ALL TASKS ACTIVE TASKS TASKS IN WRAP UP" at bounding box center [109, 149] width 167 height 246
click at [122, 165] on div "[PHONE_NUMBER] Live | 00:42 ALL TASKS ALL TASKS ACTIVE TASKS TASKS IN WRAP UP" at bounding box center [109, 149] width 167 height 246
click at [306, 62] on icon at bounding box center [303, 61] width 14 height 14
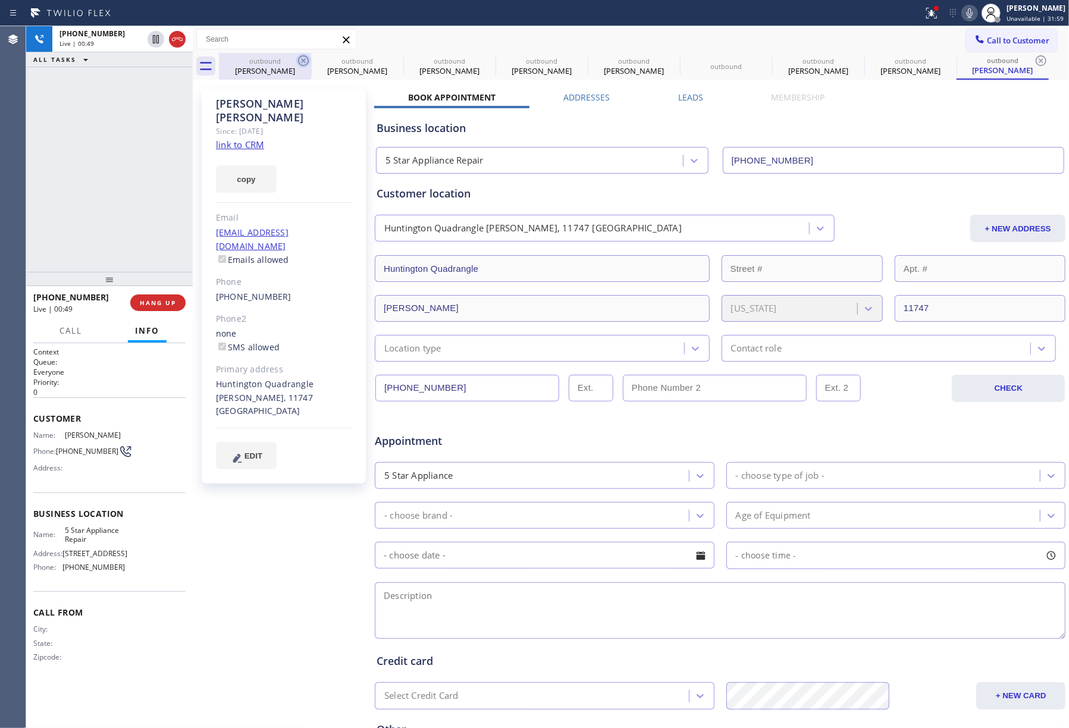
click at [0, 0] on icon at bounding box center [0, 0] width 0 height 0
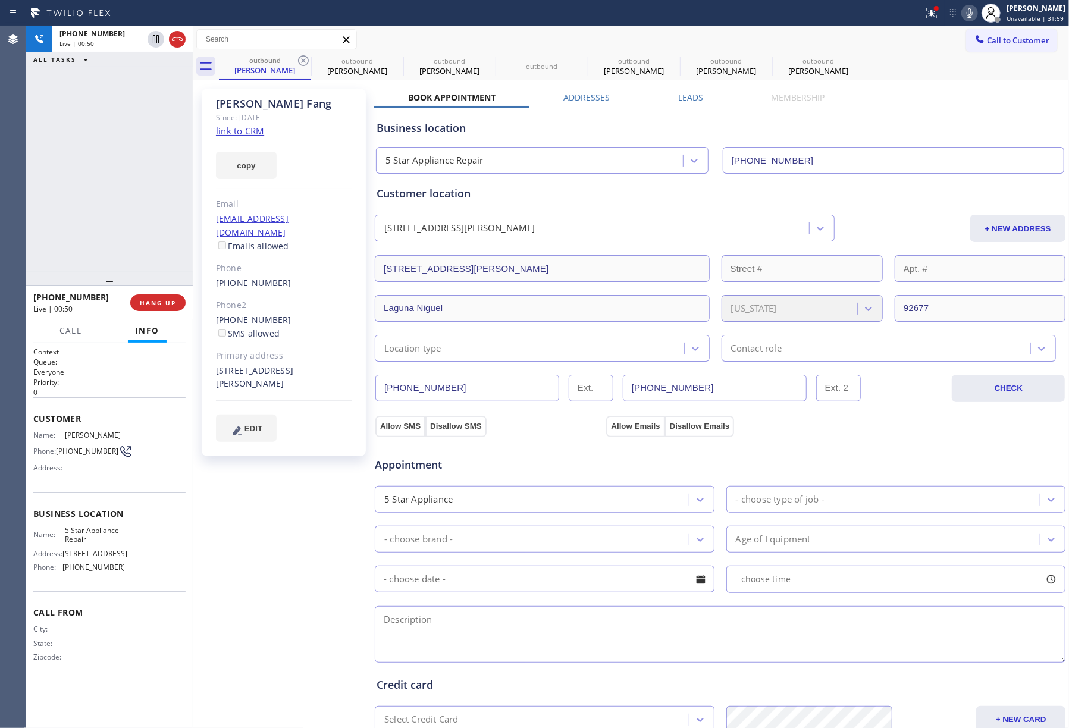
click at [306, 62] on icon at bounding box center [303, 61] width 14 height 14
click at [0, 0] on icon at bounding box center [0, 0] width 0 height 0
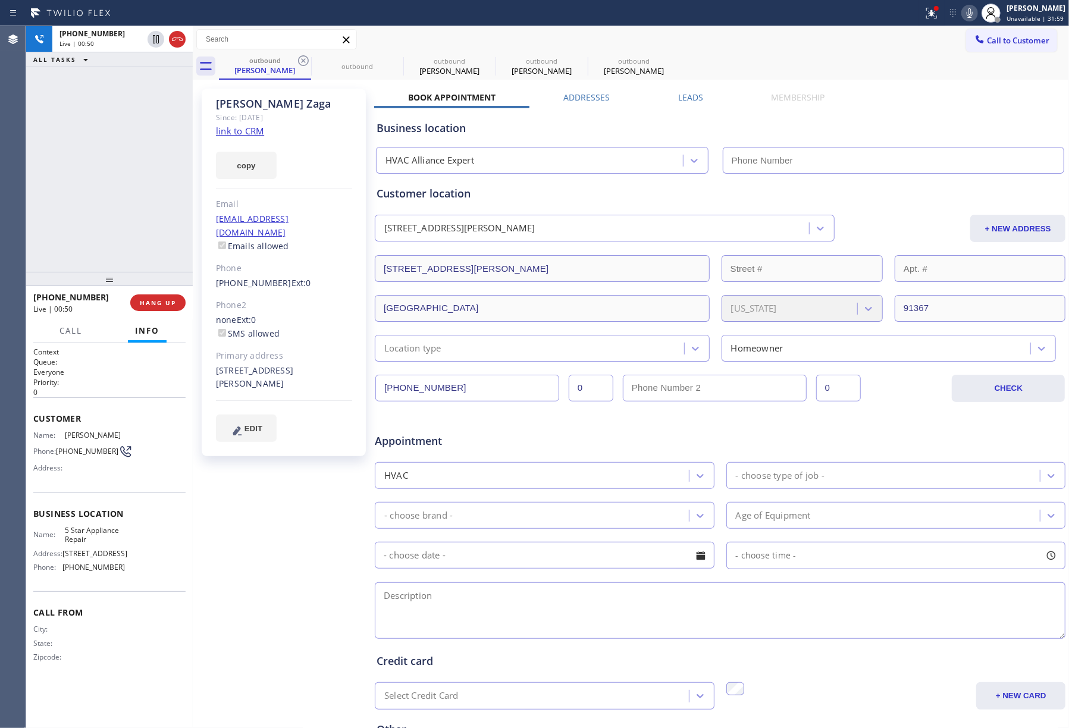
type input "[PHONE_NUMBER]"
click at [306, 62] on icon at bounding box center [303, 61] width 14 height 14
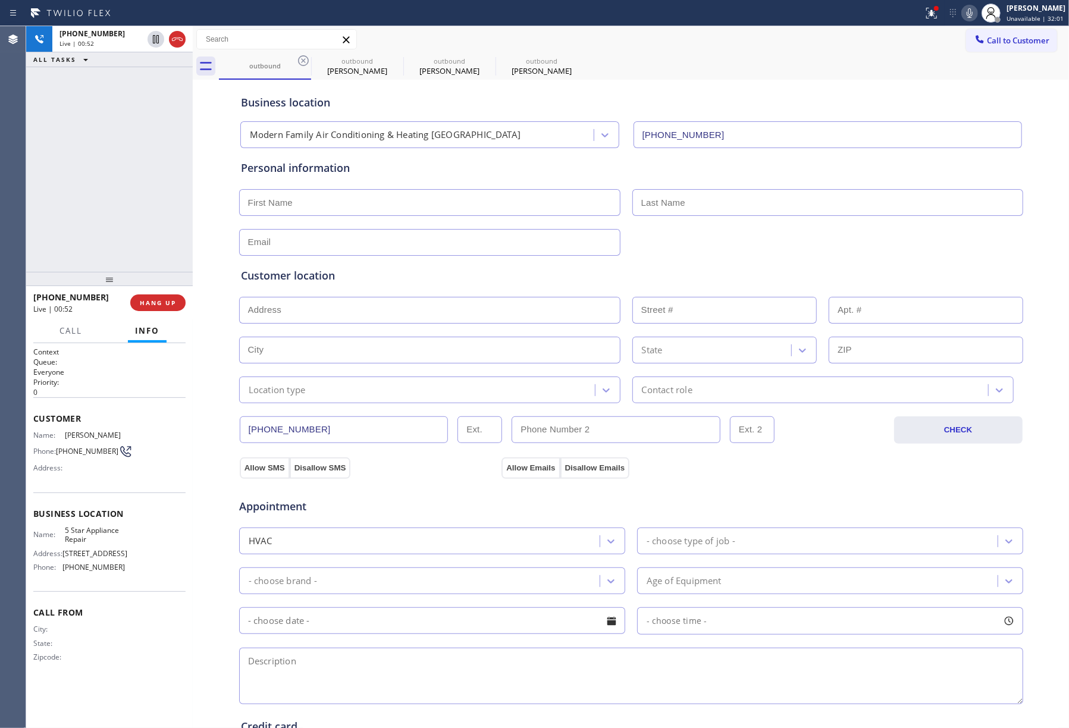
click at [306, 62] on icon at bounding box center [303, 61] width 14 height 14
type input "[PHONE_NUMBER]"
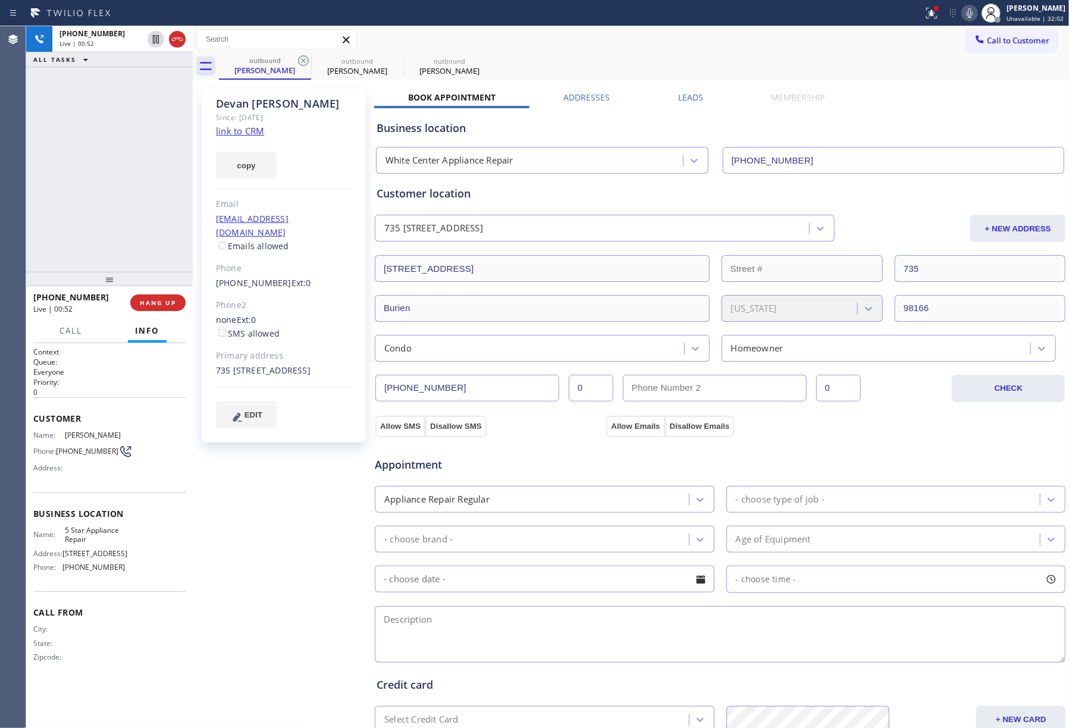
click at [306, 62] on icon at bounding box center [303, 61] width 14 height 14
type input "[PHONE_NUMBER]"
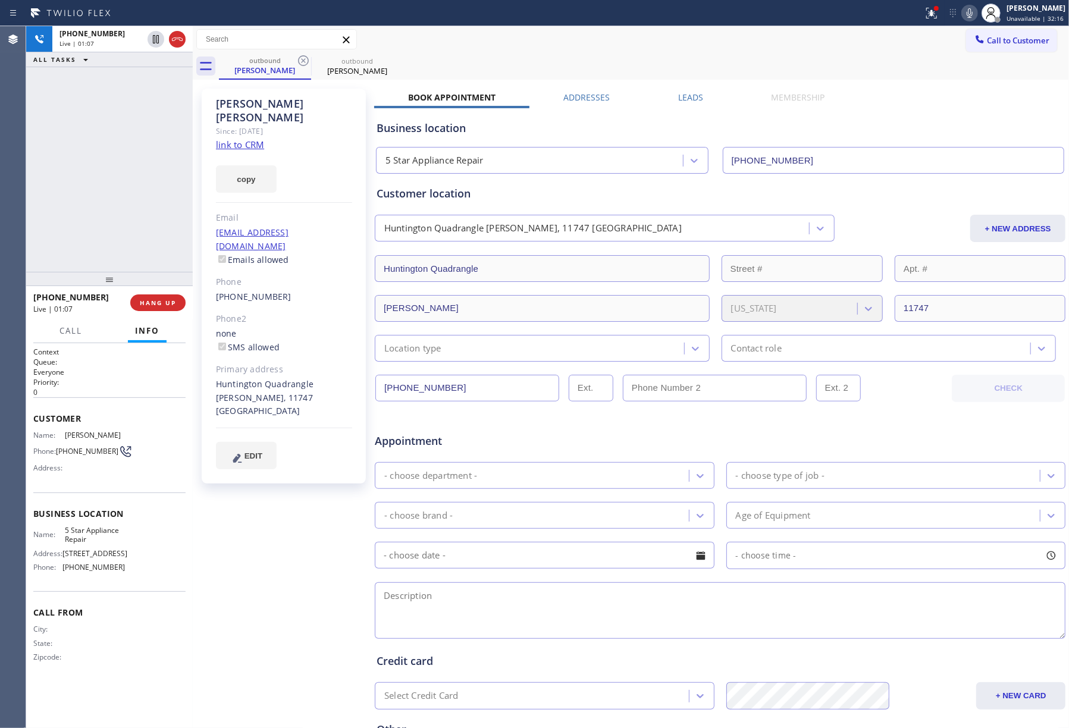
click at [92, 196] on div "[PHONE_NUMBER] Live | 01:07 ALL TASKS ALL TASKS ACTIVE TASKS TASKS IN WRAP UP" at bounding box center [109, 149] width 167 height 246
click at [58, 170] on div "[PHONE_NUMBER] Live | 01:09 ALL TASKS ALL TASKS ACTIVE TASKS TASKS IN WRAP UP" at bounding box center [109, 149] width 167 height 246
click at [107, 157] on div "[PHONE_NUMBER] Live | 01:54 ALL TASKS ALL TASKS ACTIVE TASKS TASKS IN WRAP UP" at bounding box center [109, 149] width 167 height 246
click at [151, 299] on span "HANG UP" at bounding box center [158, 303] width 36 height 8
click at [169, 303] on span "COMPLETE" at bounding box center [155, 303] width 41 height 8
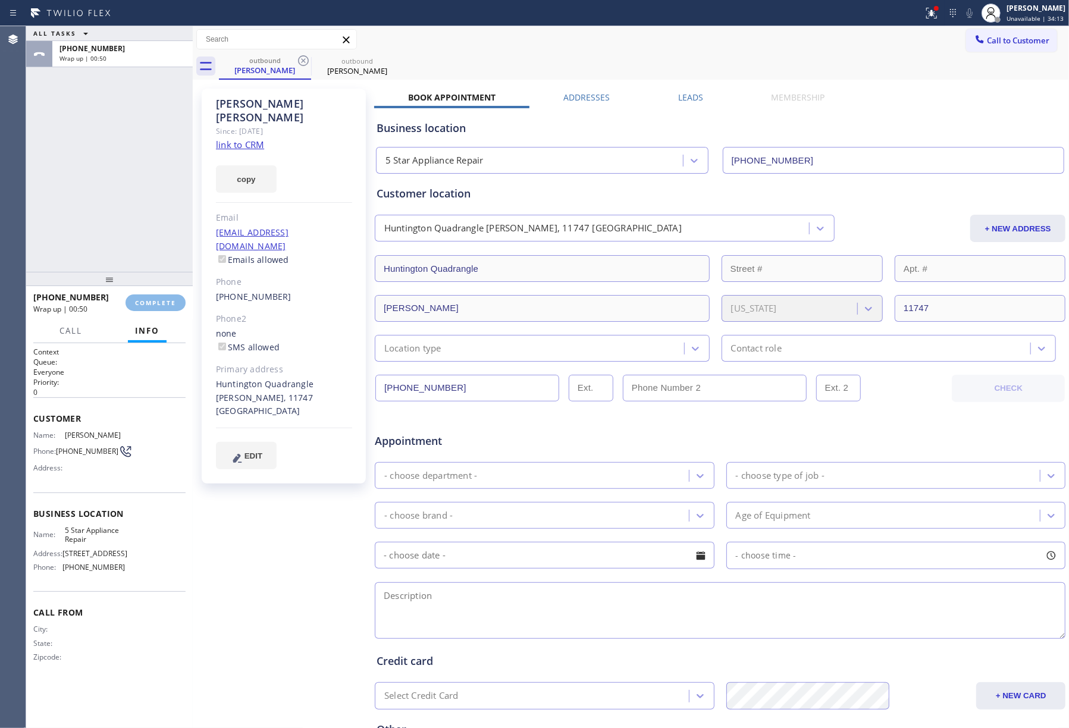
click at [148, 205] on div "ALL TASKS ALL TASKS ACTIVE TASKS TASKS IN WRAP UP [PHONE_NUMBER] Wrap up | 00:50" at bounding box center [109, 149] width 167 height 246
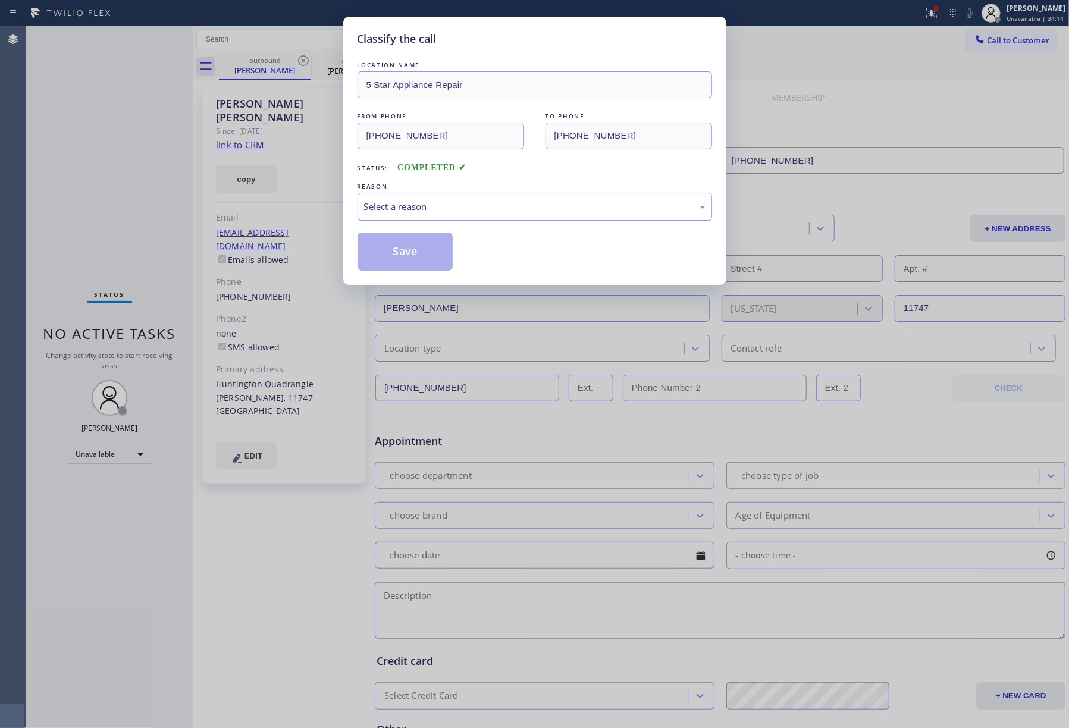
click at [434, 217] on div "Select a reason" at bounding box center [534, 207] width 354 height 28
click at [419, 251] on button "Save" at bounding box center [405, 252] width 96 height 38
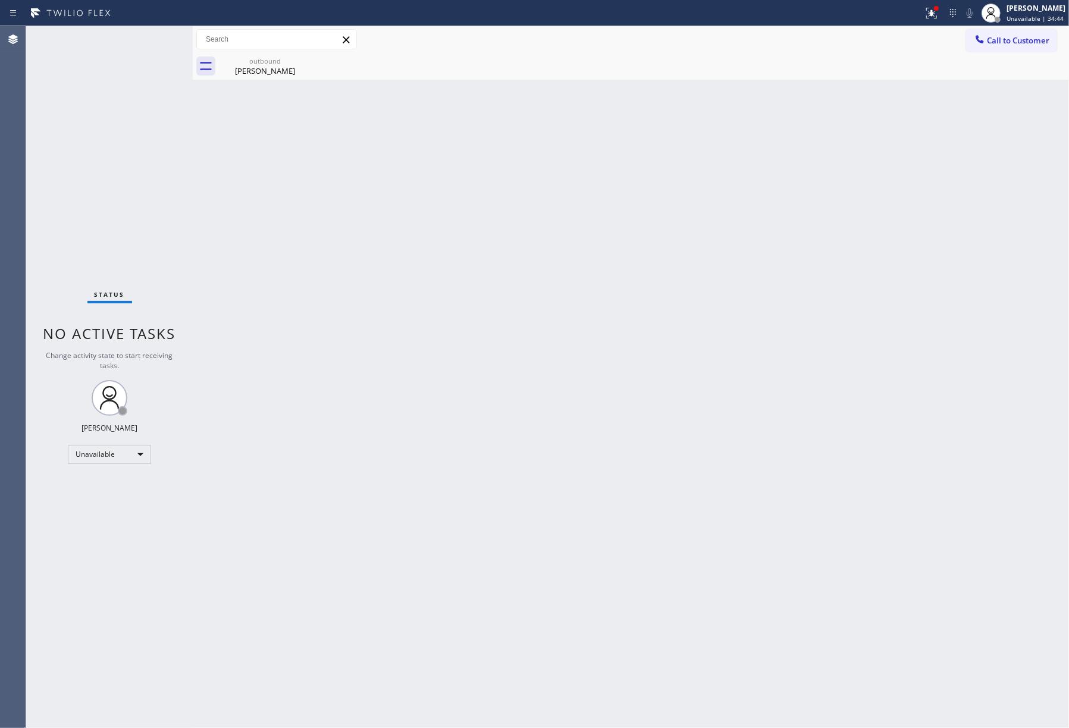
drag, startPoint x: 87, startPoint y: 129, endPoint x: 90, endPoint y: 138, distance: 9.6
click at [87, 133] on div "Status No active tasks Change activity state to start receiving tasks. [PERSON_…" at bounding box center [109, 377] width 167 height 702
drag, startPoint x: 1011, startPoint y: 42, endPoint x: 822, endPoint y: 101, distance: 198.1
click at [1009, 41] on span "Call to Customer" at bounding box center [1018, 40] width 62 height 11
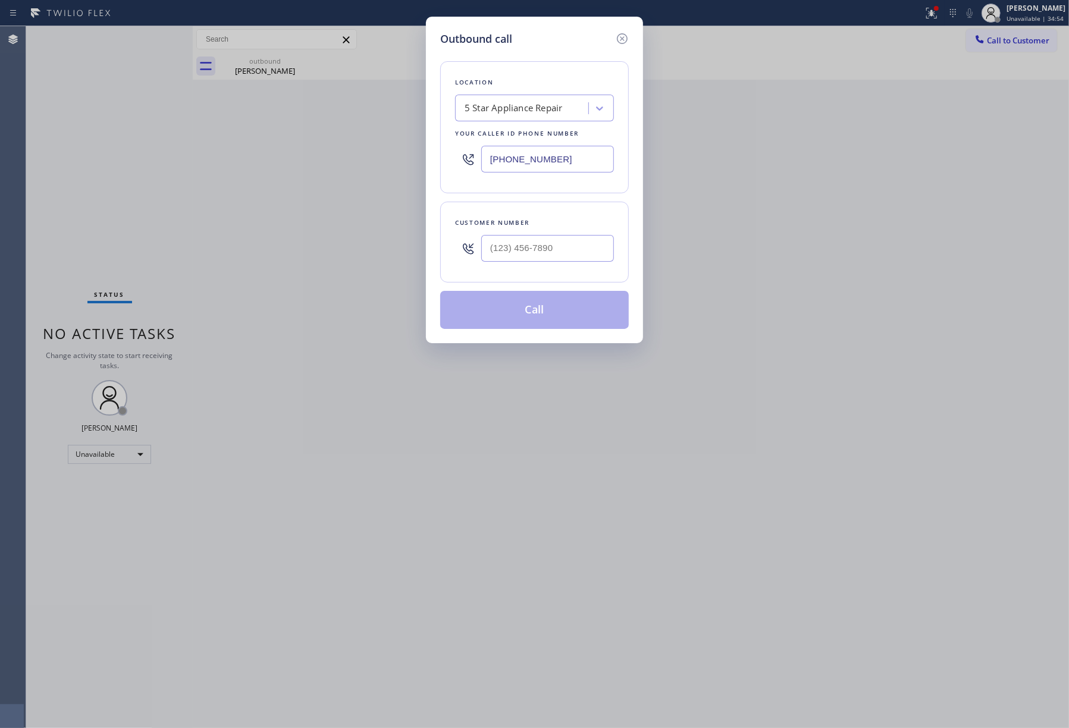
drag, startPoint x: 586, startPoint y: 175, endPoint x: 441, endPoint y: 176, distance: 145.1
click at [441, 176] on div "Location 5 Star Appliance Repair Your caller id phone number [PHONE_NUMBER]" at bounding box center [534, 127] width 189 height 132
click at [538, 264] on div at bounding box center [547, 248] width 133 height 39
drag, startPoint x: 546, startPoint y: 160, endPoint x: 429, endPoint y: 151, distance: 117.5
click at [429, 151] on div "Outbound call Location 5 Star Appliance Repair Your caller id phone number [PHO…" at bounding box center [534, 180] width 217 height 326
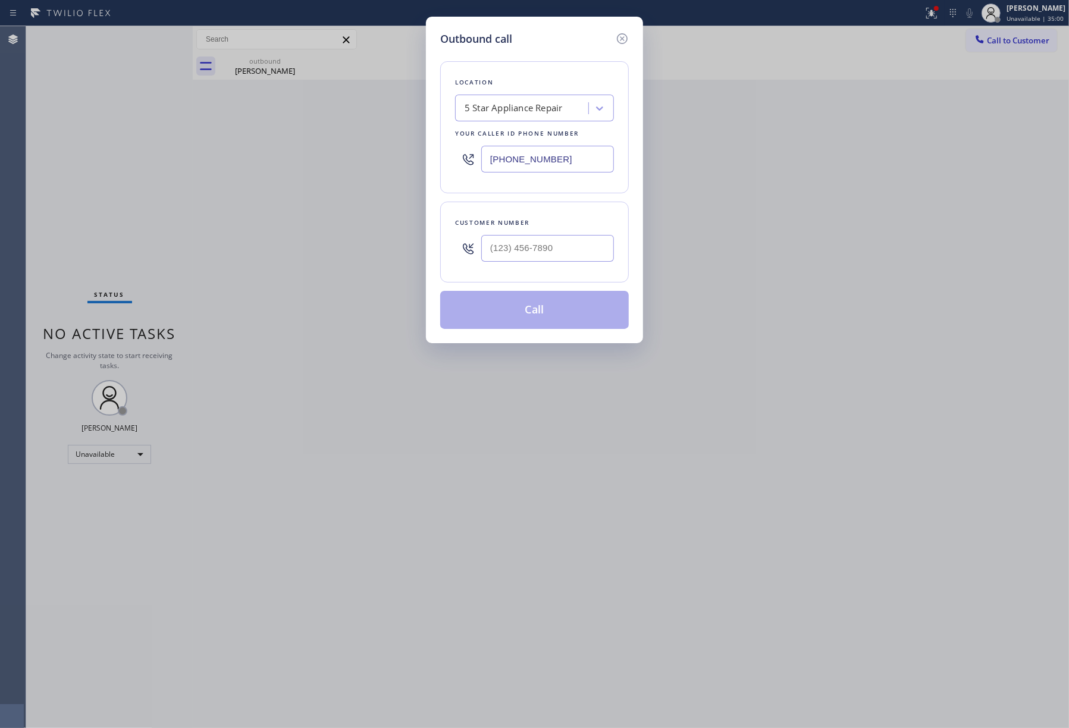
paste input "786) 901-6885"
type input "[PHONE_NUMBER]"
click at [513, 250] on input "text" at bounding box center [547, 248] width 133 height 27
paste input "772) 241-3490"
type input "[PHONE_NUMBER]"
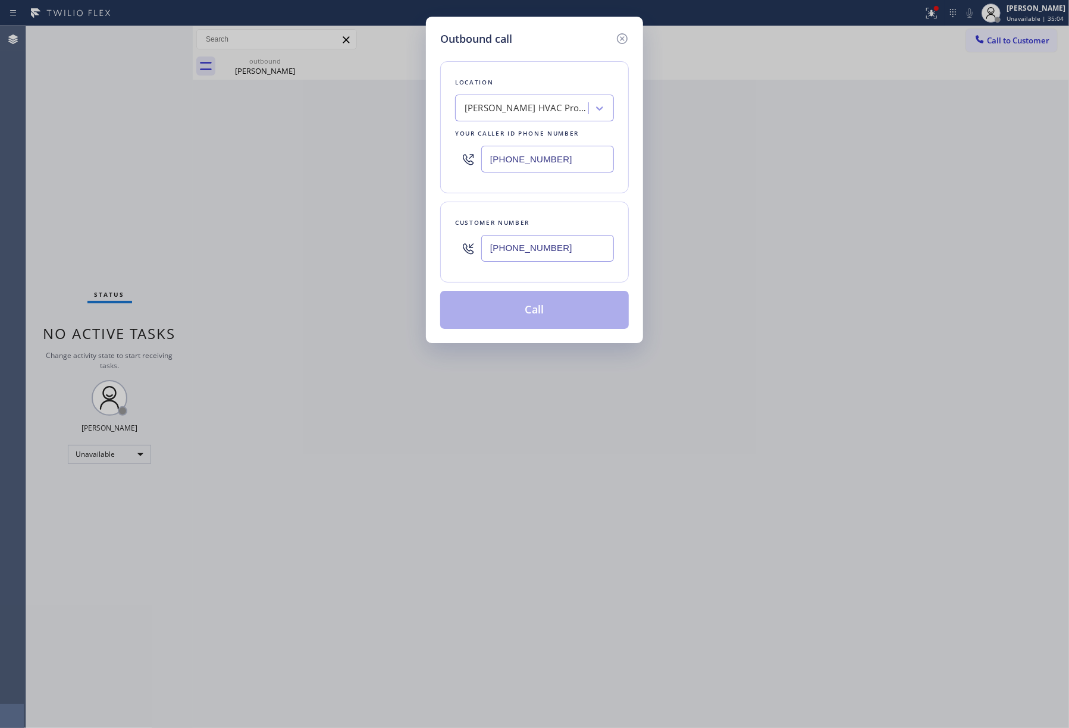
click at [519, 221] on div "Customer number" at bounding box center [534, 222] width 159 height 12
drag, startPoint x: 540, startPoint y: 321, endPoint x: 607, endPoint y: 417, distance: 117.1
click at [540, 321] on button "Call" at bounding box center [534, 310] width 189 height 38
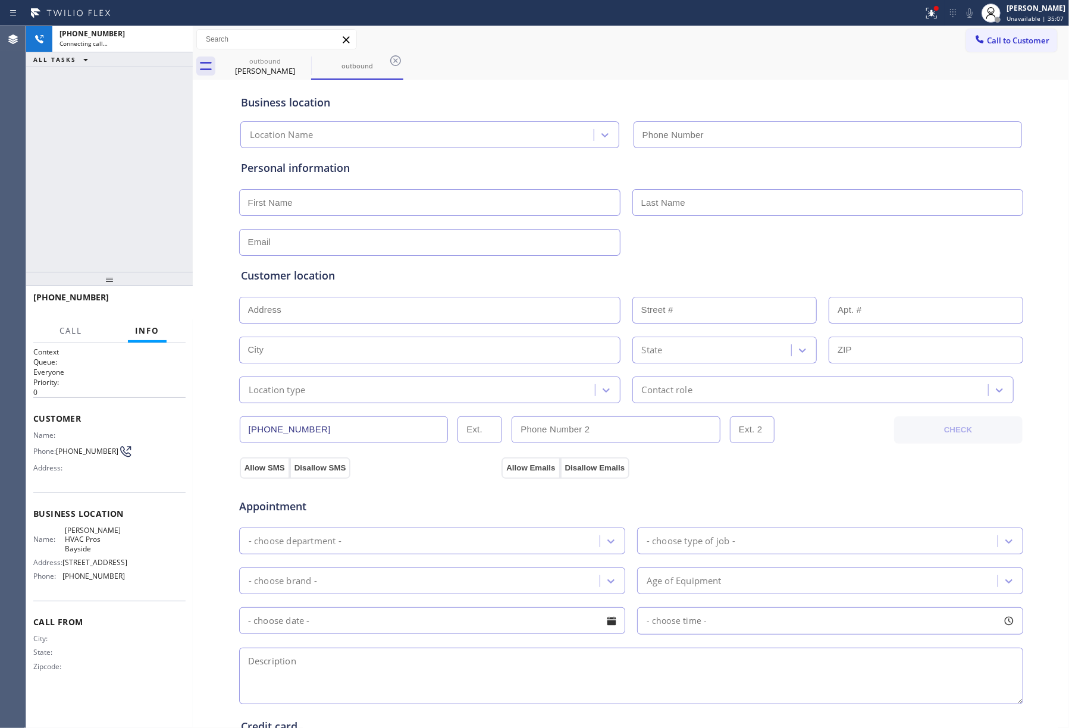
type input "[PHONE_NUMBER]"
click at [174, 300] on span "HANG UP" at bounding box center [158, 303] width 36 height 8
click at [167, 252] on div "[PHONE_NUMBER] Live | 00:20 ALL TASKS ALL TASKS ACTIVE TASKS TASKS IN WRAP UP" at bounding box center [109, 149] width 167 height 246
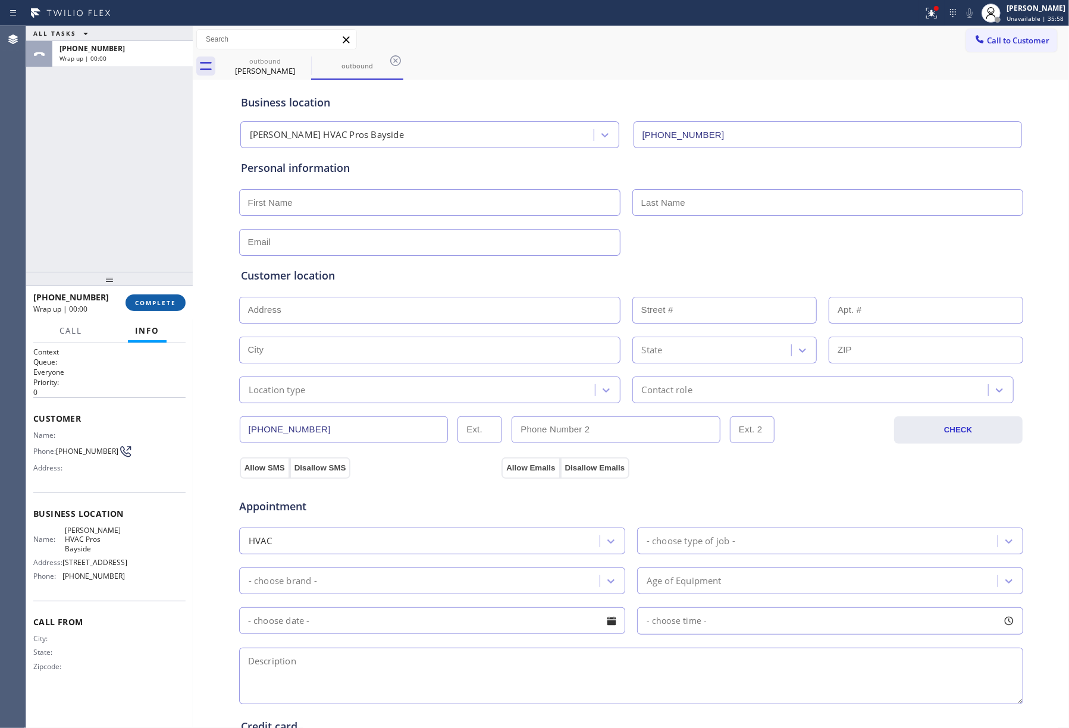
click at [179, 294] on button "COMPLETE" at bounding box center [155, 302] width 60 height 17
click at [139, 210] on div "ALL TASKS ALL TASKS ACTIVE TASKS TASKS IN WRAP UP [PHONE_NUMBER] Wrap up | 00:01" at bounding box center [109, 149] width 167 height 246
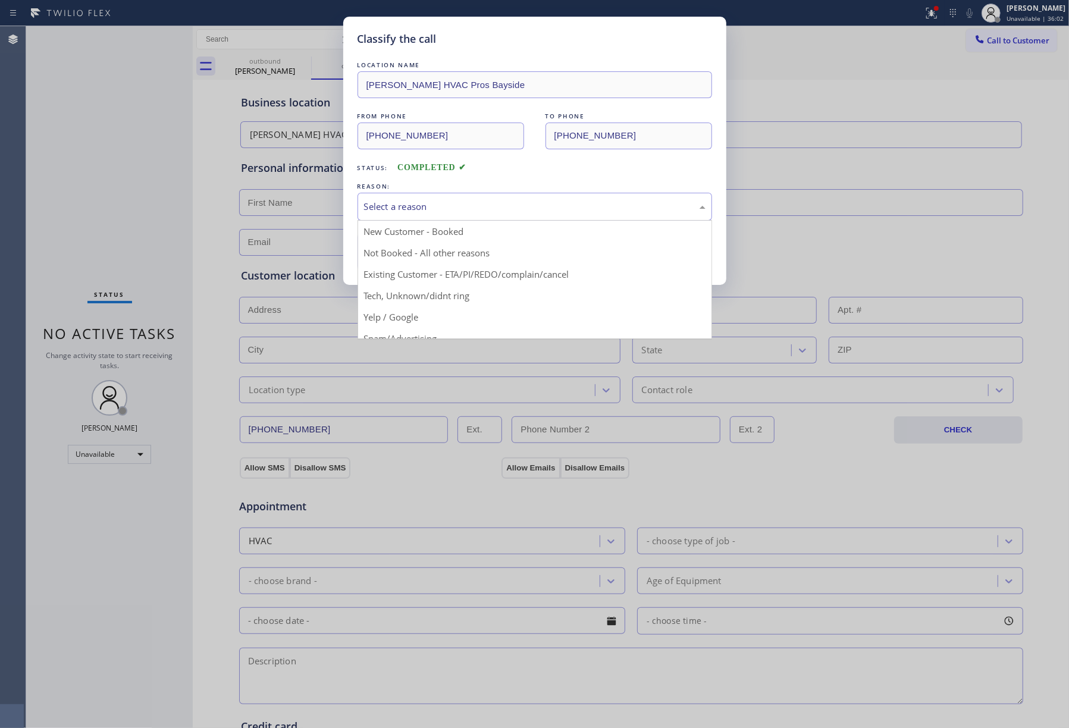
click at [454, 199] on div "Select a reason" at bounding box center [534, 207] width 354 height 28
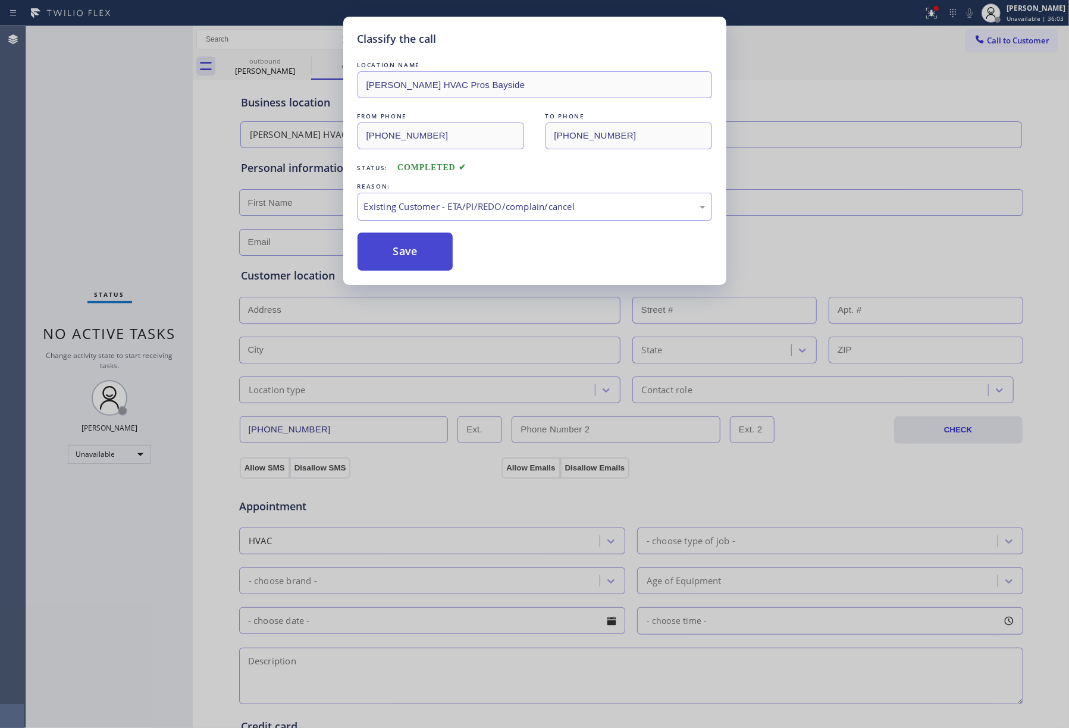
click at [412, 262] on button "Save" at bounding box center [405, 252] width 96 height 38
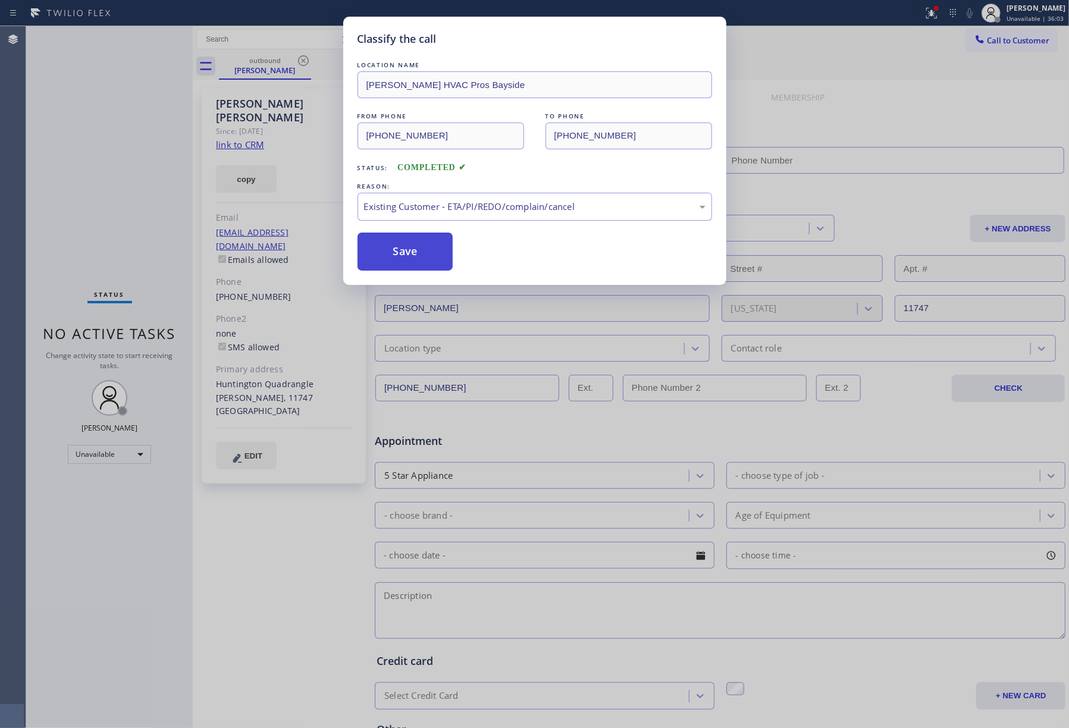
type input "[PHONE_NUMBER]"
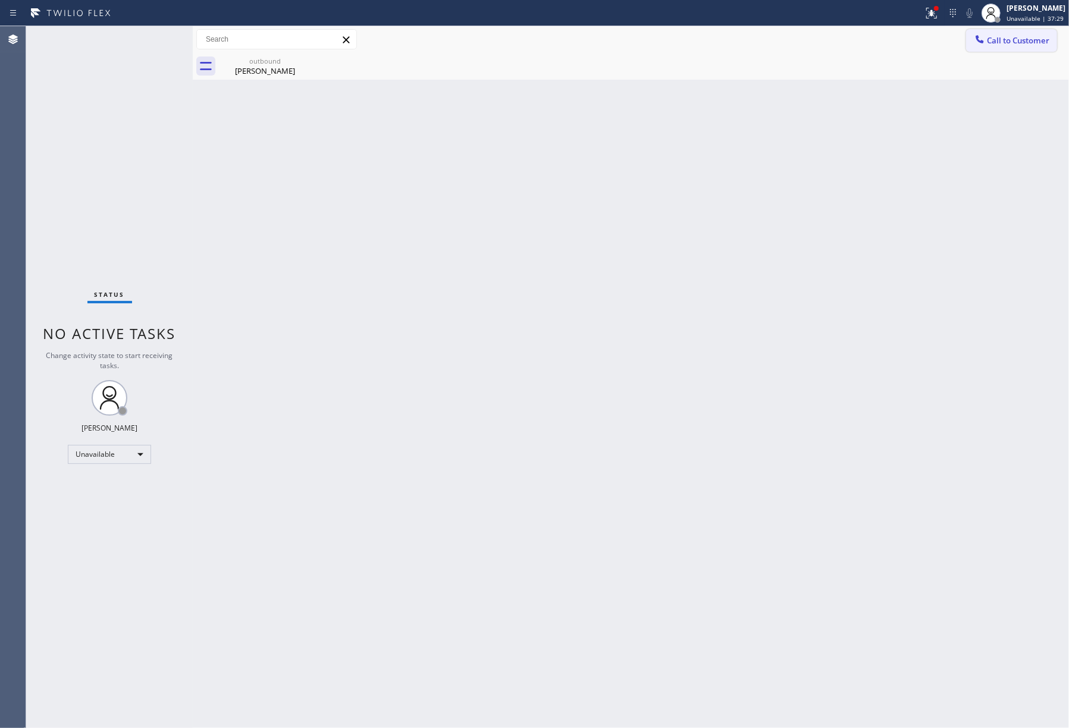
click at [1015, 34] on button "Call to Customer" at bounding box center [1011, 40] width 91 height 23
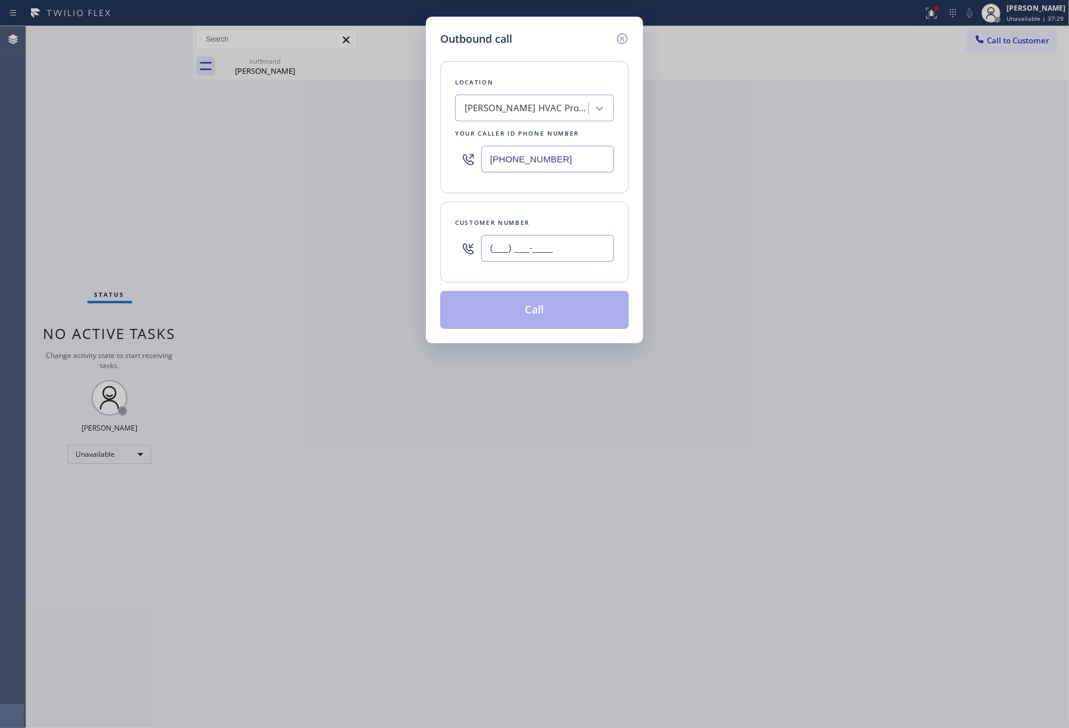
click at [569, 255] on input "(___) ___-____" at bounding box center [547, 248] width 133 height 27
paste input "510) 501-7440"
type input "[PHONE_NUMBER]"
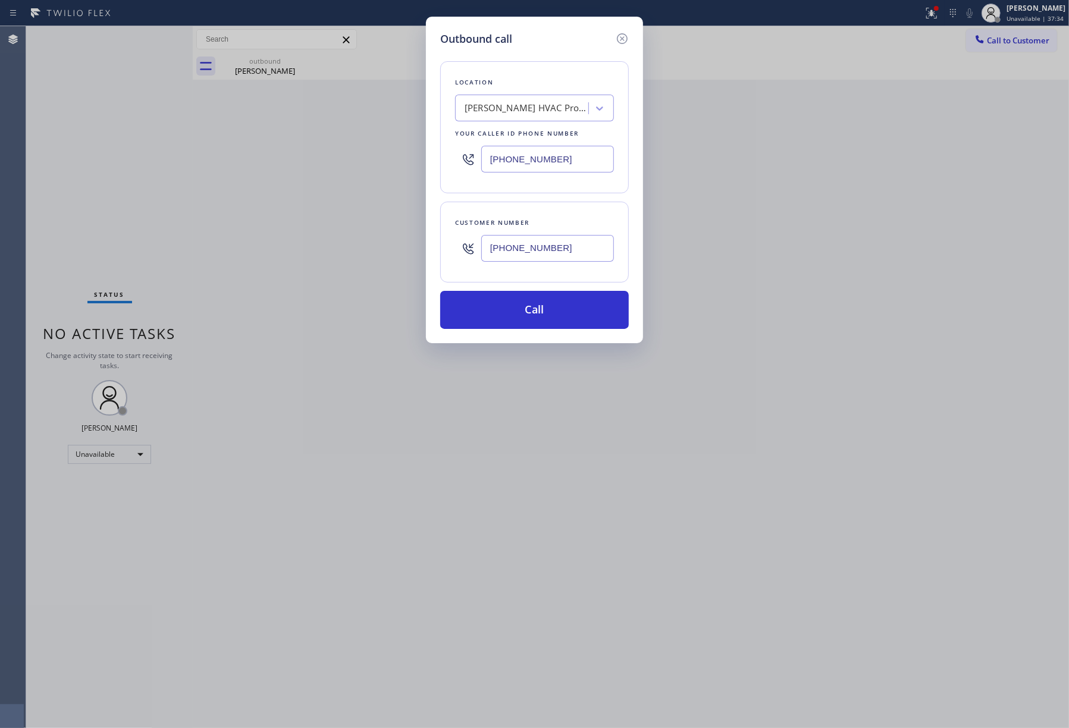
drag, startPoint x: 570, startPoint y: 167, endPoint x: 432, endPoint y: 157, distance: 138.3
click at [432, 157] on div "Outbound call Location [PERSON_NAME] HVAC Pros Bayside Your caller id phone num…" at bounding box center [534, 180] width 217 height 326
paste input "855) 731-4952"
type input "[PHONE_NUMBER]"
click at [562, 302] on button "Call" at bounding box center [534, 310] width 189 height 38
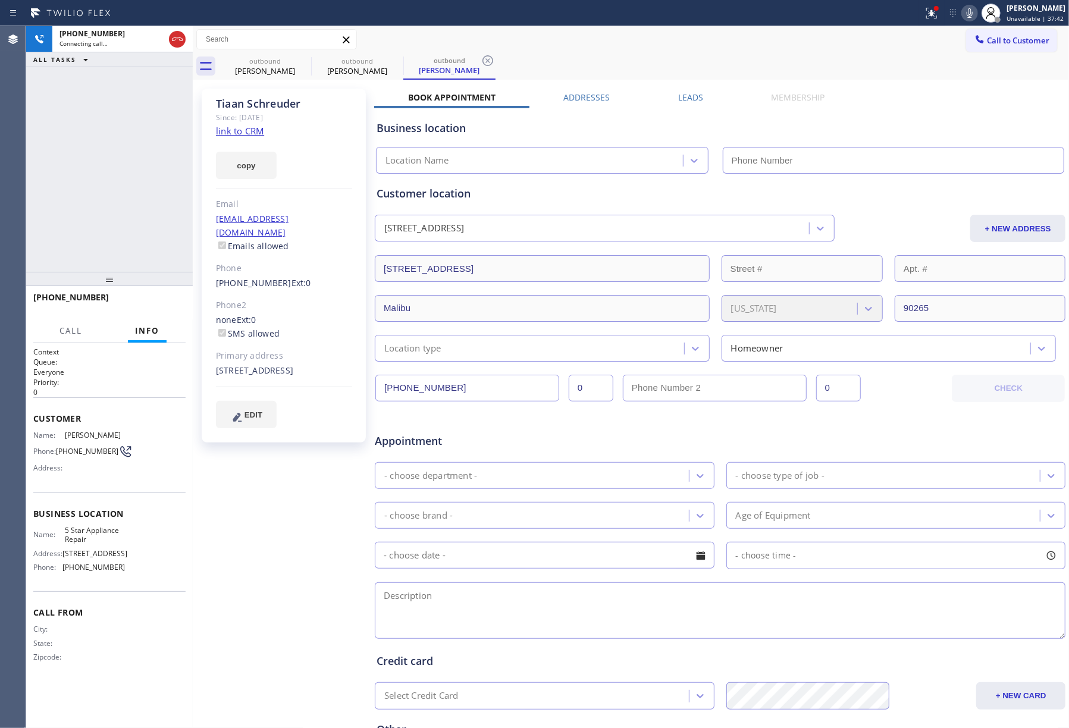
type input "[PHONE_NUMBER]"
click at [153, 310] on button "HANG UP" at bounding box center [157, 302] width 55 height 17
click at [155, 249] on div "[PHONE_NUMBER] Live | 00:55 ALL TASKS ALL TASKS ACTIVE TASKS TASKS IN WRAP UP" at bounding box center [109, 149] width 167 height 246
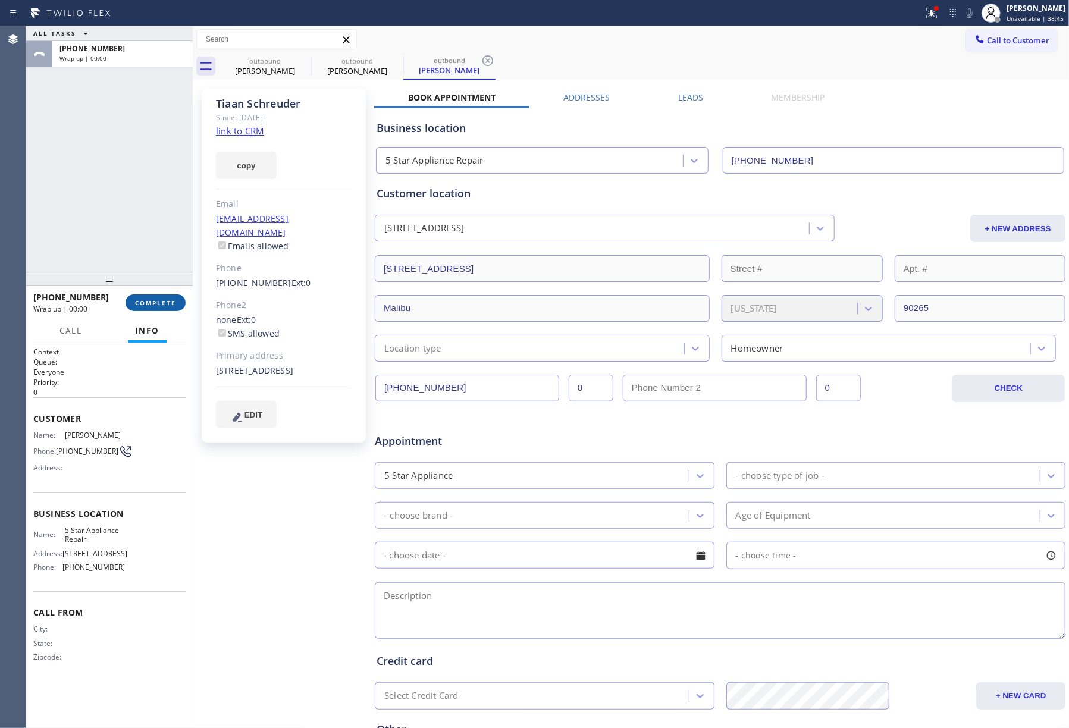
click at [167, 310] on button "COMPLETE" at bounding box center [155, 302] width 60 height 17
click at [158, 219] on div "ALL TASKS ALL TASKS ACTIVE TASKS TASKS IN WRAP UP [PHONE_NUMBER] Wrap up | 00:00" at bounding box center [109, 149] width 167 height 246
click at [158, 219] on div "ALL TASKS ALL TASKS ACTIVE TASKS TASKS IN WRAP UP [PHONE_NUMBER] Wrap up | 00:01" at bounding box center [109, 149] width 167 height 246
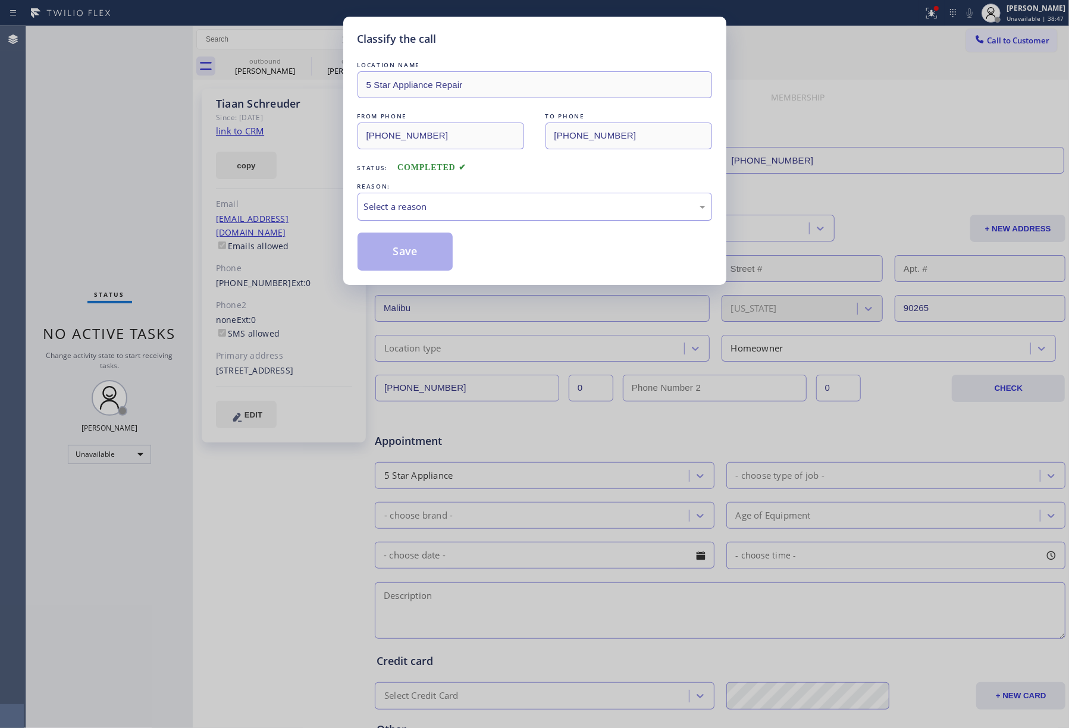
drag, startPoint x: 457, startPoint y: 197, endPoint x: 450, endPoint y: 215, distance: 18.4
click at [456, 198] on div "Select a reason" at bounding box center [534, 207] width 354 height 28
click at [407, 252] on button "Save" at bounding box center [405, 252] width 96 height 38
click at [869, 83] on div "Classify the call LOCATION NAME 5 Star Appliance Repair FROM PHONE [PHONE_NUMBE…" at bounding box center [534, 364] width 1069 height 728
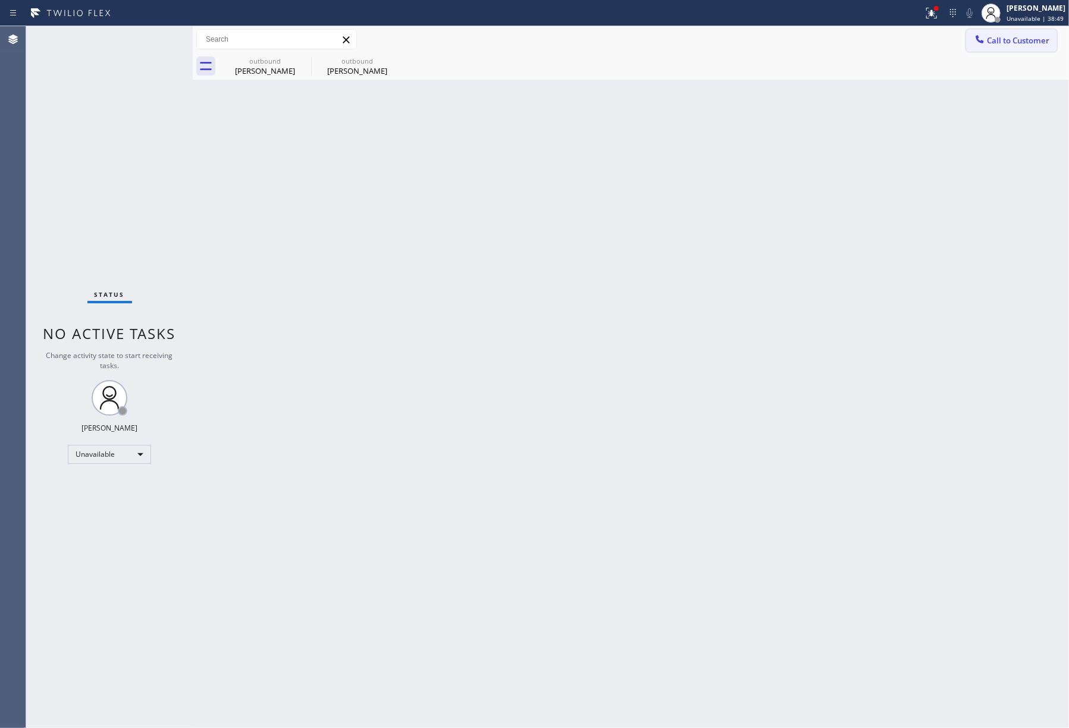
click at [1016, 37] on span "Call to Customer" at bounding box center [1018, 40] width 62 height 11
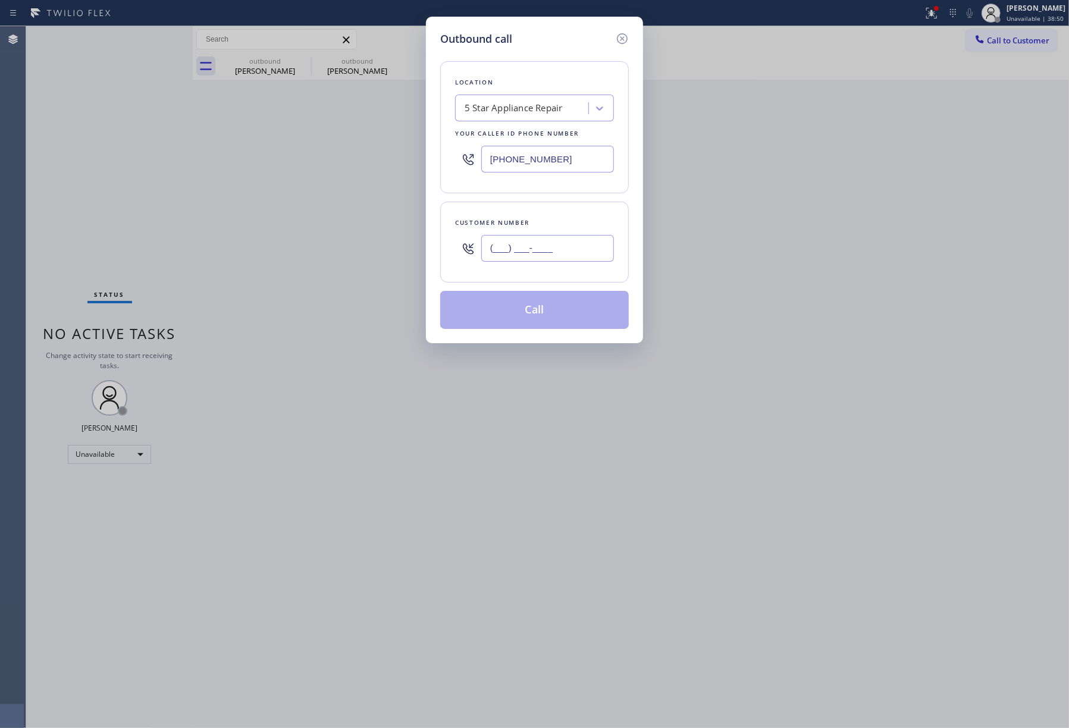
click at [566, 253] on input "(___) ___-____" at bounding box center [547, 248] width 133 height 27
paste input "312) 489-3122"
type input "[PHONE_NUMBER]"
click at [570, 224] on div "Customer number" at bounding box center [534, 222] width 159 height 12
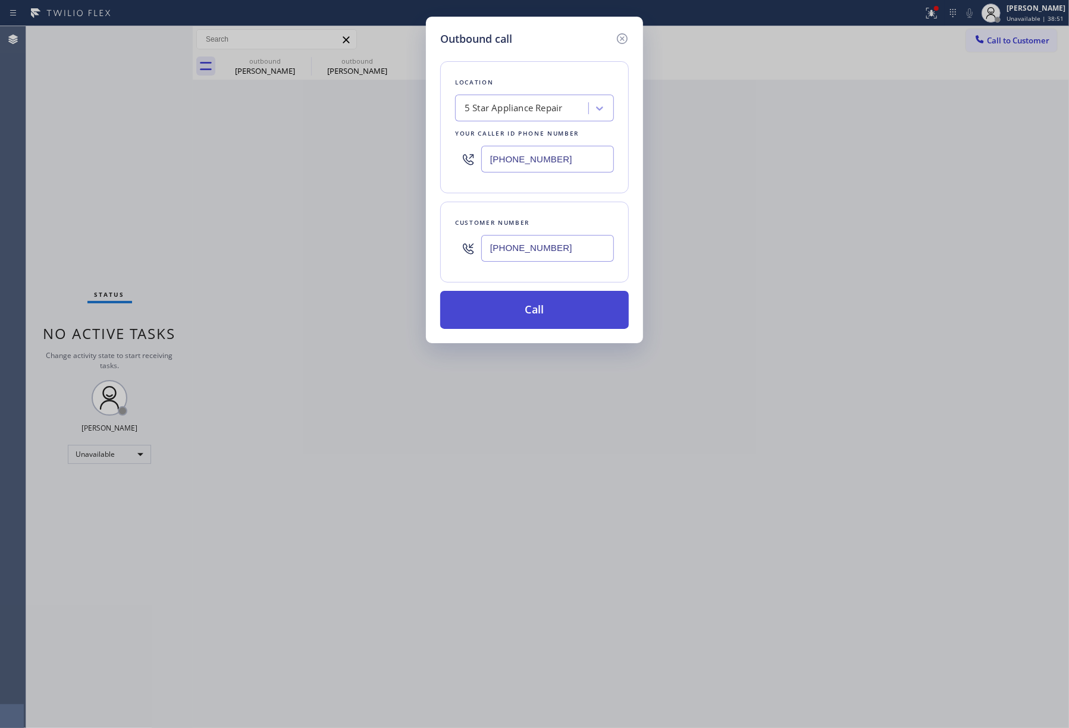
click at [549, 307] on button "Call" at bounding box center [534, 310] width 189 height 38
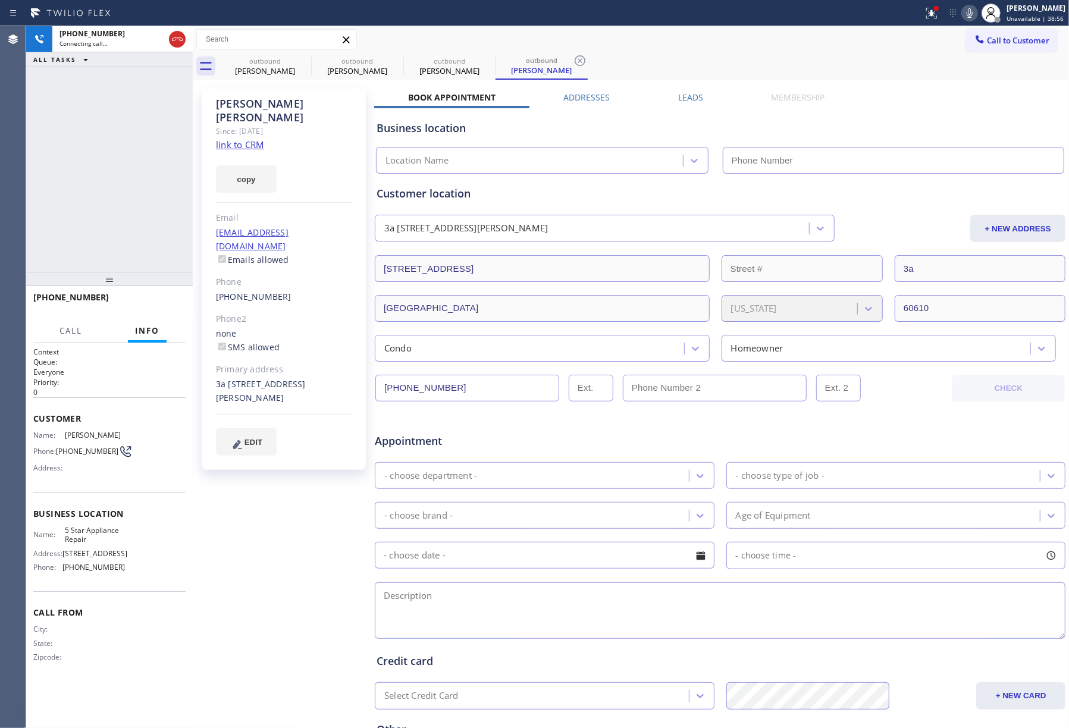
type input "[PHONE_NUMBER]"
drag, startPoint x: 170, startPoint y: 308, endPoint x: 146, endPoint y: 238, distance: 73.5
click at [170, 307] on button "HANG UP" at bounding box center [157, 302] width 55 height 17
click at [146, 238] on div "[PHONE_NUMBER] Live | 00:04 ALL TASKS ALL TASKS ACTIVE TASKS TASKS IN WRAP UP" at bounding box center [109, 149] width 167 height 246
click at [148, 300] on span "HANG UP" at bounding box center [158, 303] width 36 height 8
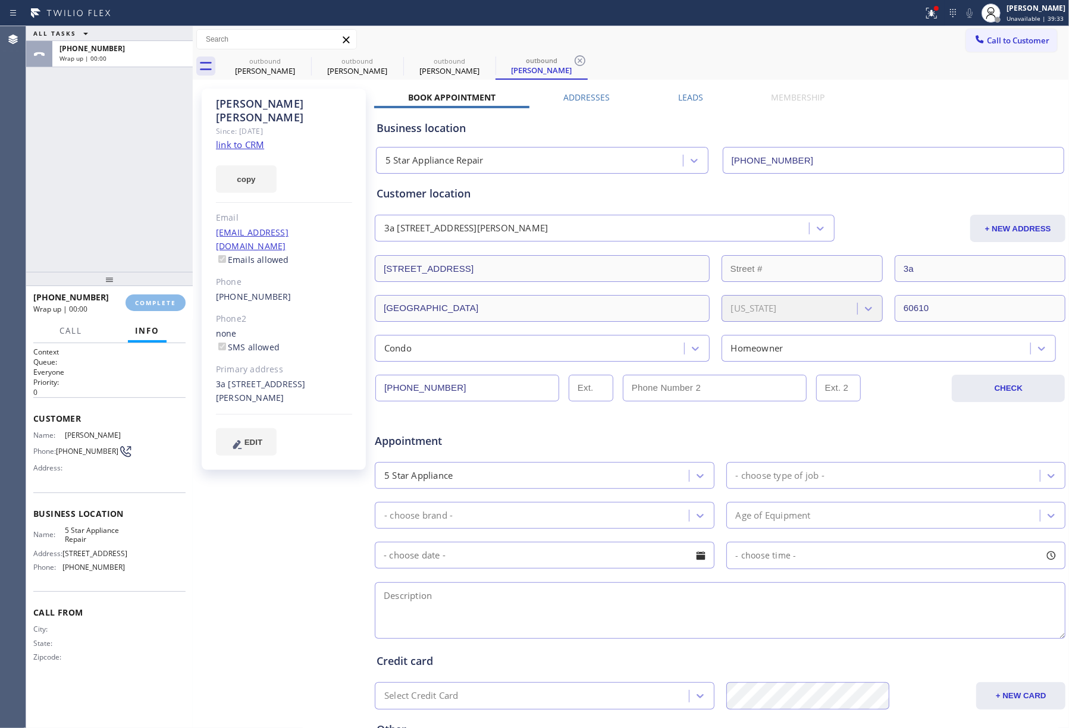
click at [133, 231] on div "ALL TASKS ALL TASKS ACTIVE TASKS TASKS IN WRAP UP [PHONE_NUMBER] Wrap up | 00:00" at bounding box center [109, 149] width 167 height 246
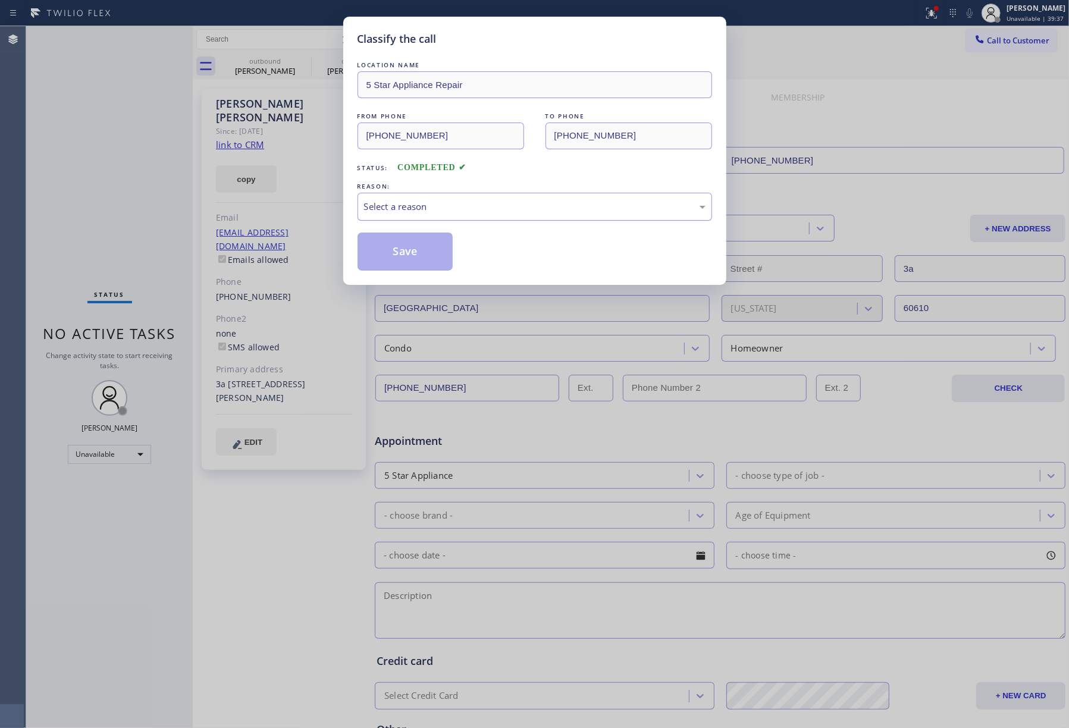
click at [462, 208] on div "Select a reason" at bounding box center [534, 207] width 341 height 14
click at [396, 253] on button "Save" at bounding box center [405, 252] width 96 height 38
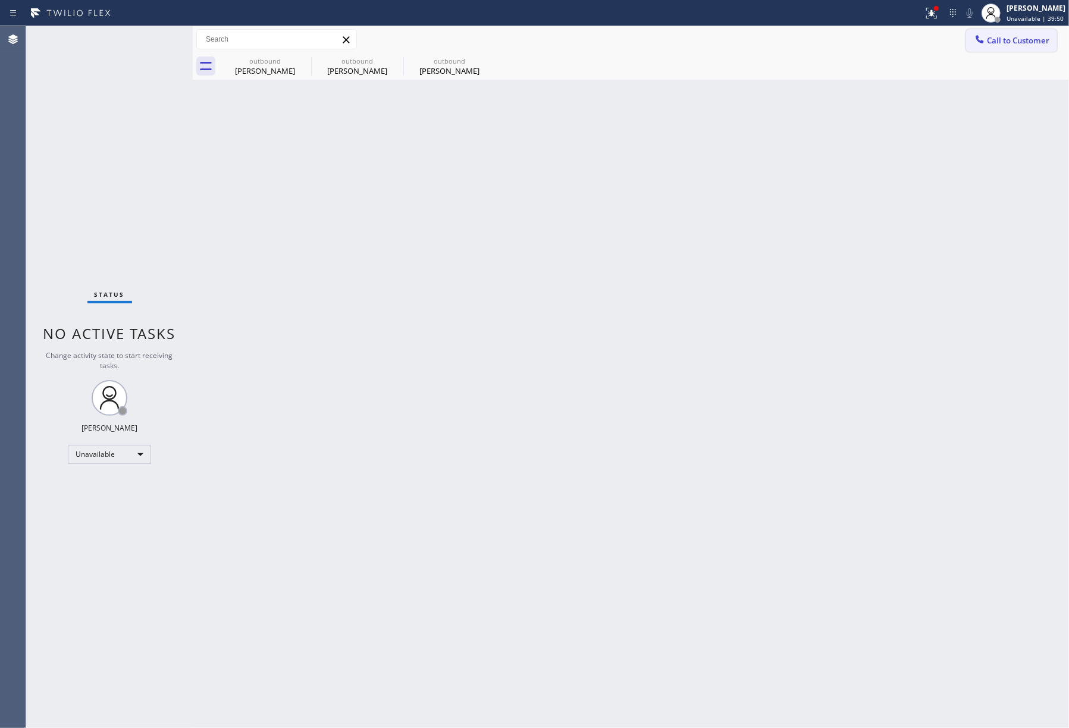
click at [1022, 48] on button "Call to Customer" at bounding box center [1011, 40] width 91 height 23
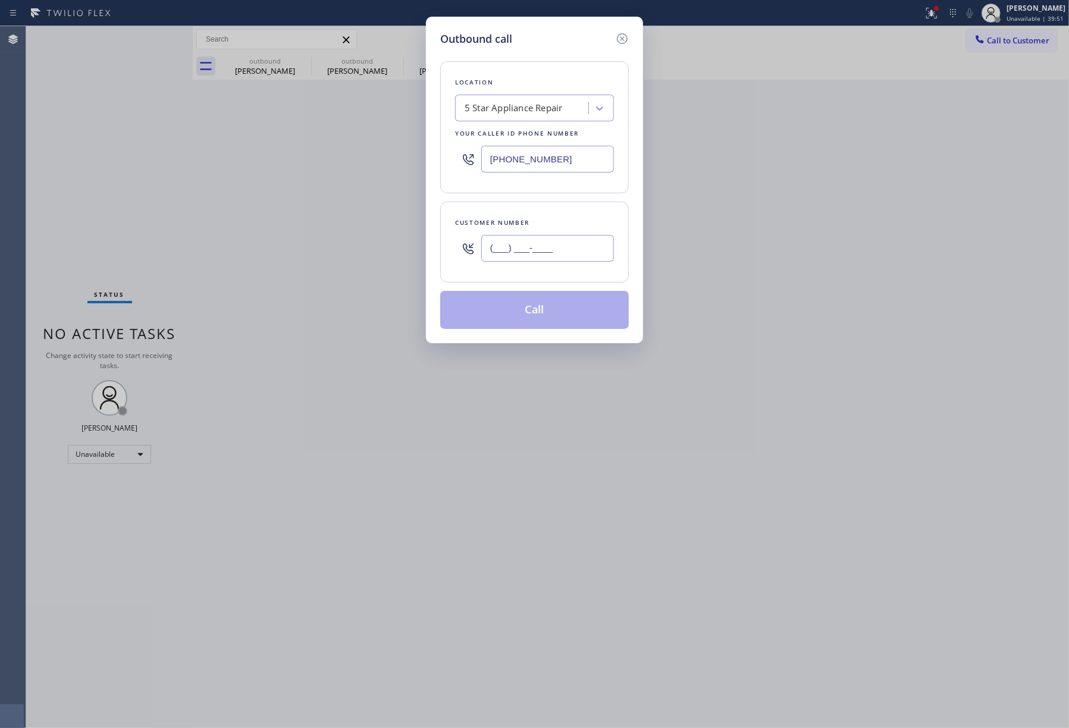
click at [517, 247] on input "(___) ___-____" at bounding box center [547, 248] width 133 height 27
paste input "917) 916-0153"
type input "[PHONE_NUMBER]"
click at [533, 216] on div "Customer number [PHONE_NUMBER]" at bounding box center [534, 242] width 189 height 81
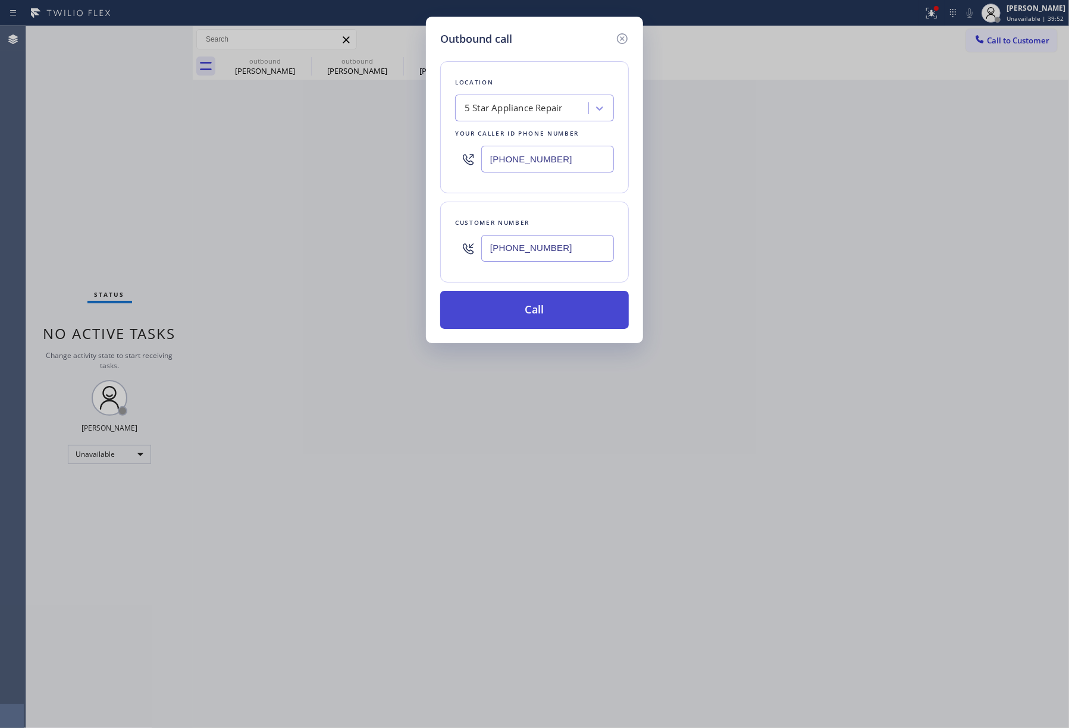
click at [552, 312] on button "Call" at bounding box center [534, 310] width 189 height 38
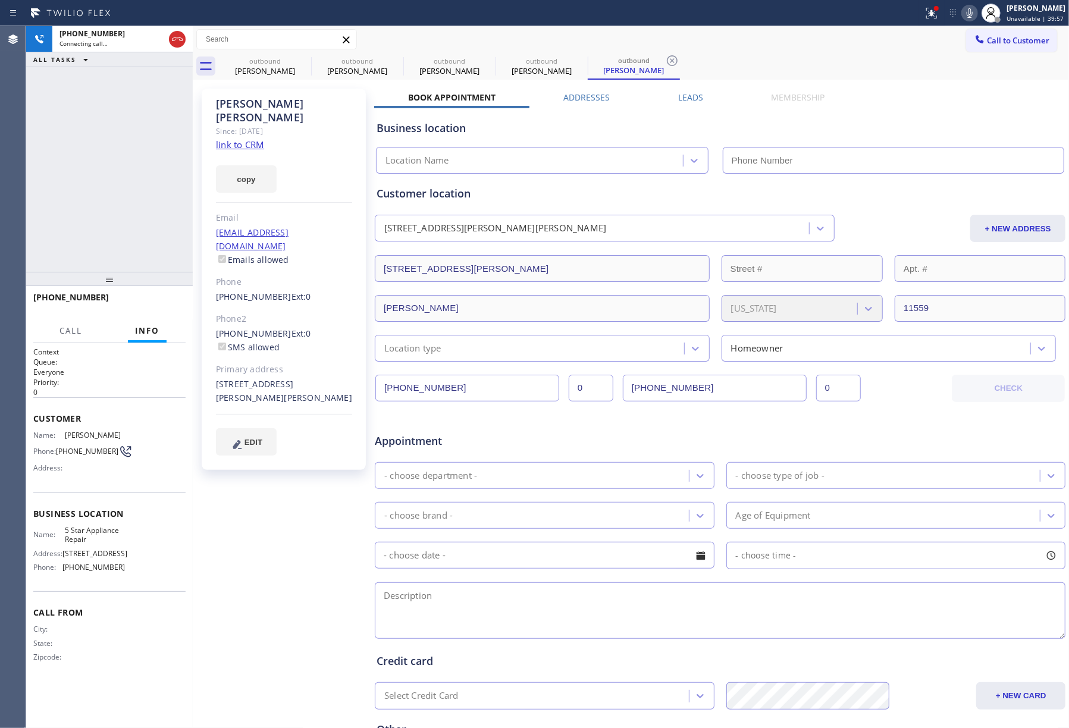
type input "[PHONE_NUMBER]"
click at [38, 201] on div "[PHONE_NUMBER] Live | 00:00 ALL TASKS ALL TASKS ACTIVE TASKS TASKS IN WRAP UP" at bounding box center [109, 149] width 167 height 246
click at [119, 220] on div "[PHONE_NUMBER] Live | 00:37 ALL TASKS ALL TASKS ACTIVE TASKS TASKS IN WRAP UP" at bounding box center [109, 149] width 167 height 246
click at [155, 306] on span "HANG UP" at bounding box center [158, 303] width 36 height 8
drag, startPoint x: 152, startPoint y: 253, endPoint x: 155, endPoint y: 265, distance: 12.7
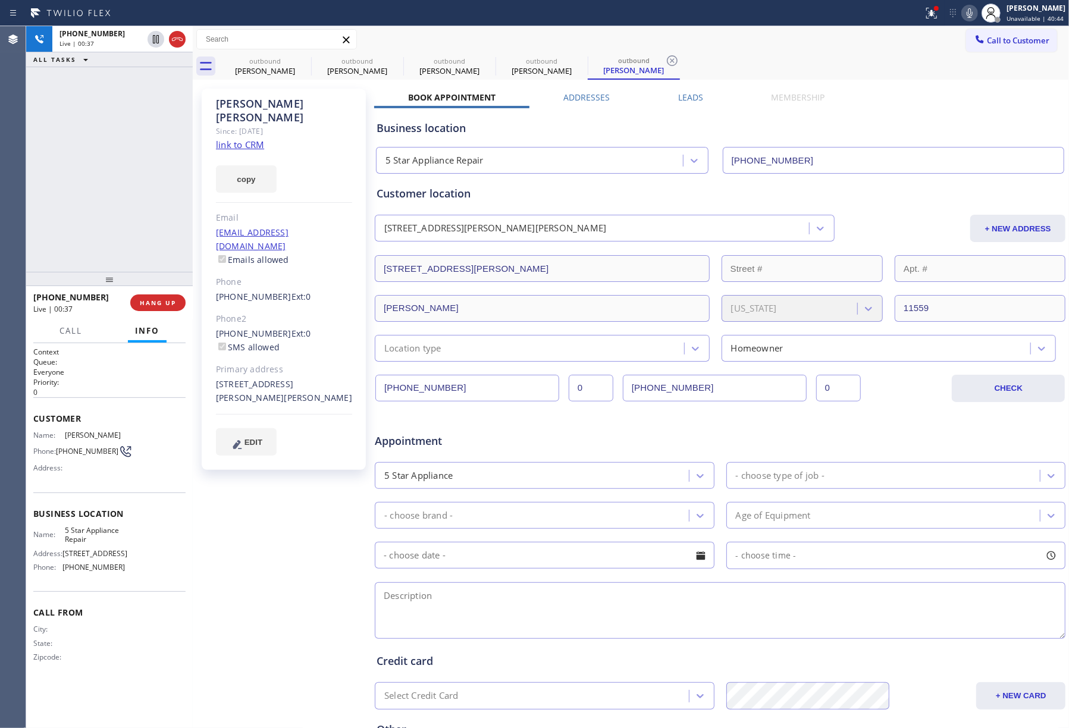
click at [155, 265] on div "[PHONE_NUMBER] Live | 00:37 ALL TASKS ALL TASKS ACTIVE TASKS TASKS IN WRAP UP" at bounding box center [109, 149] width 167 height 246
click at [162, 294] on button "HANG UP" at bounding box center [157, 302] width 55 height 17
click at [155, 212] on div "ALL TASKS ALL TASKS ACTIVE TASKS TASKS IN WRAP UP [PHONE_NUMBER] Wrap up | 00:00" at bounding box center [109, 149] width 167 height 246
click at [162, 304] on span "COMPLETE" at bounding box center [155, 303] width 41 height 8
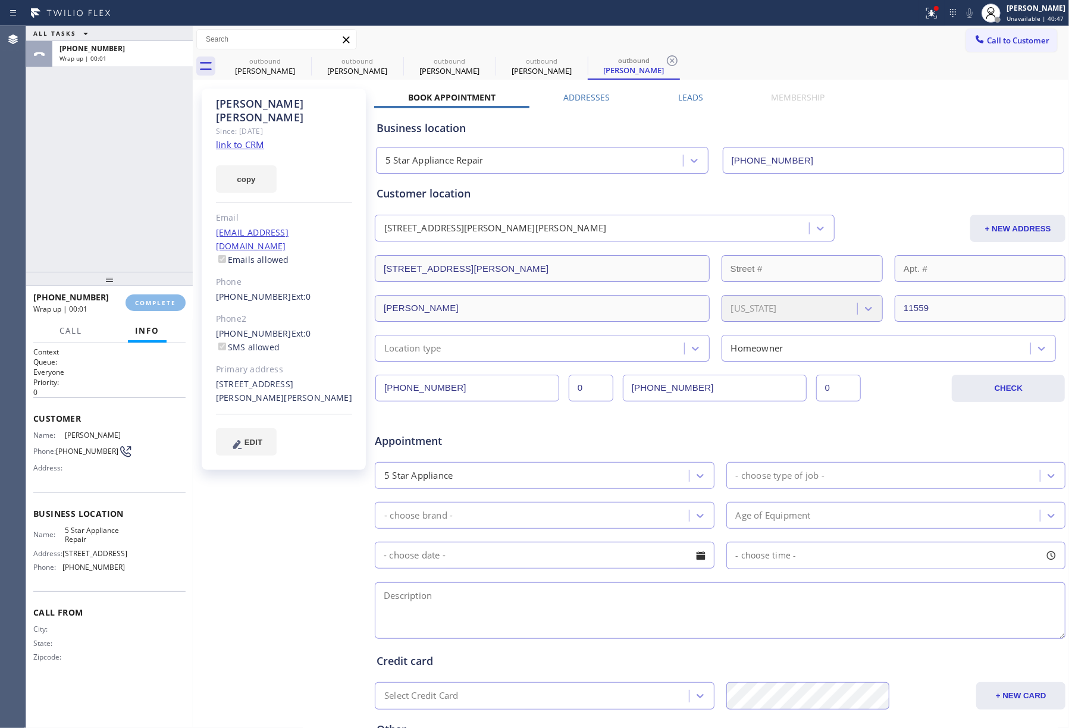
click at [131, 221] on div "ALL TASKS ALL TASKS ACTIVE TASKS TASKS IN WRAP UP [PHONE_NUMBER] Wrap up | 00:01" at bounding box center [109, 149] width 167 height 246
drag, startPoint x: 131, startPoint y: 221, endPoint x: 303, endPoint y: 246, distance: 173.7
click at [131, 220] on div "ALL TASKS ALL TASKS ACTIVE TASKS TASKS IN WRAP UP [PHONE_NUMBER] Wrap up | 00:01" at bounding box center [109, 149] width 167 height 246
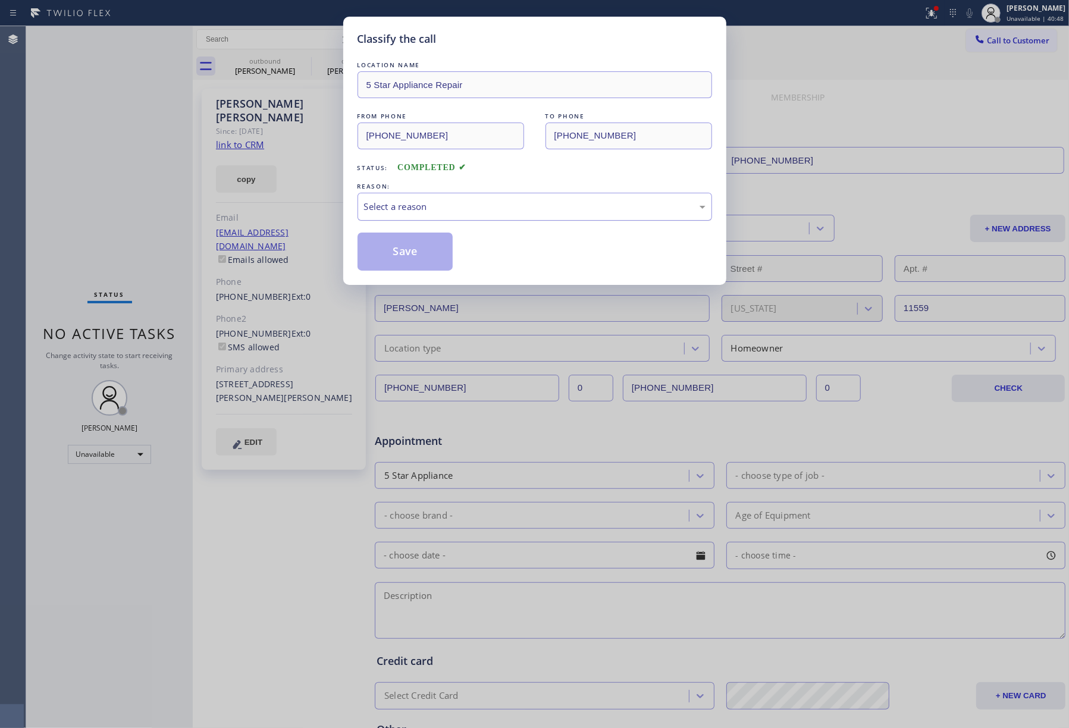
click at [478, 210] on div "Select a reason" at bounding box center [534, 207] width 341 height 14
click at [388, 247] on button "Save" at bounding box center [405, 252] width 96 height 38
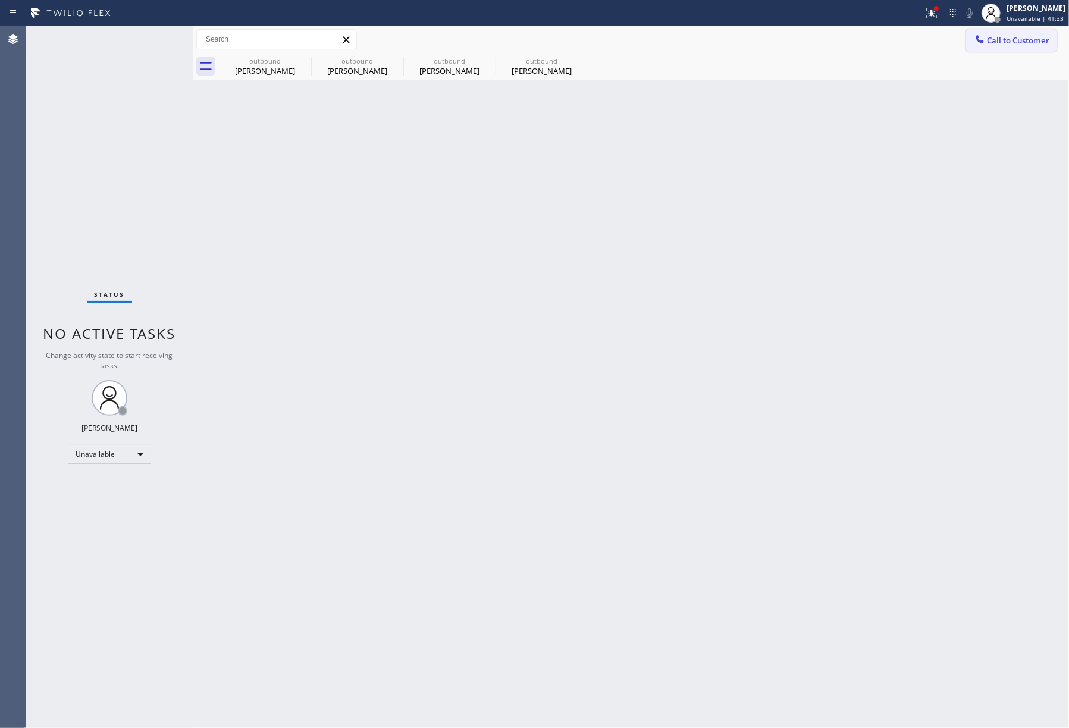
click at [1038, 51] on button "Call to Customer" at bounding box center [1011, 40] width 91 height 23
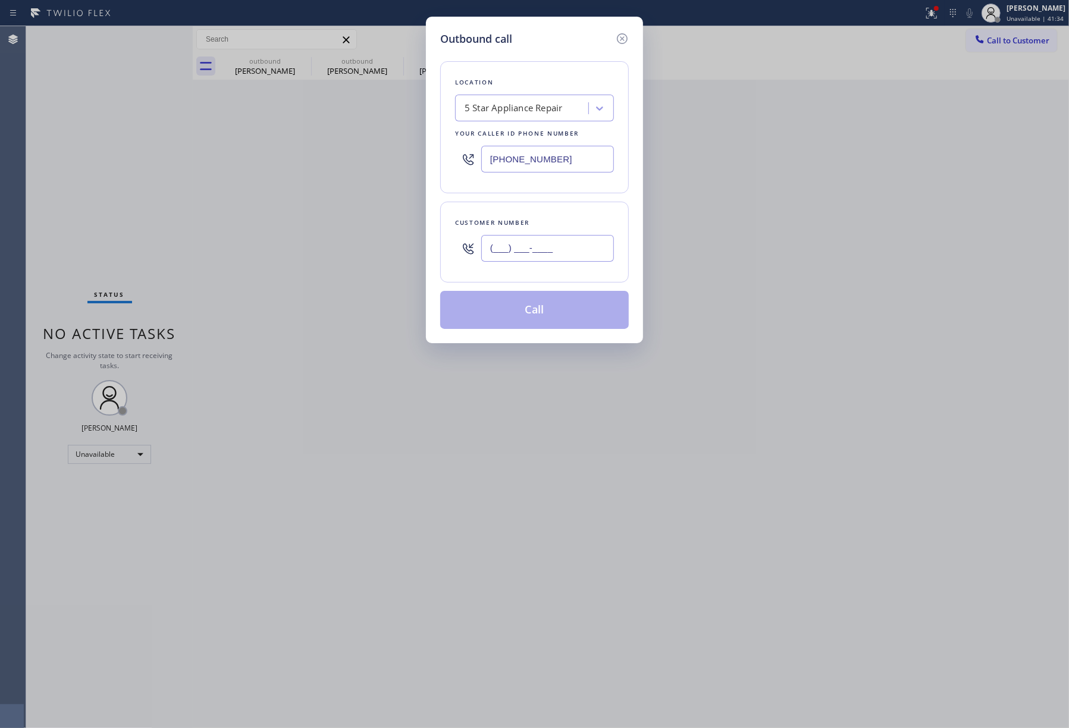
click at [500, 258] on input "(___) ___-____" at bounding box center [547, 248] width 133 height 27
paste input "718) 869-6574"
type input "[PHONE_NUMBER]"
click at [514, 207] on div "Customer number [PHONE_NUMBER]" at bounding box center [534, 242] width 189 height 81
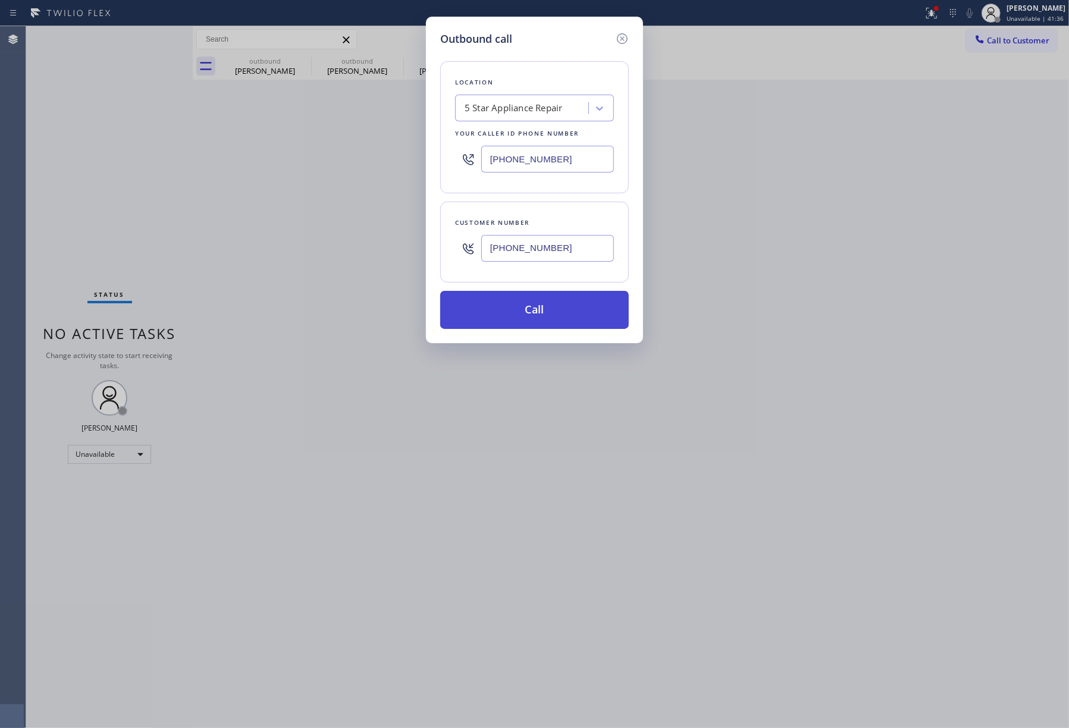
click at [523, 312] on button "Call" at bounding box center [534, 310] width 189 height 38
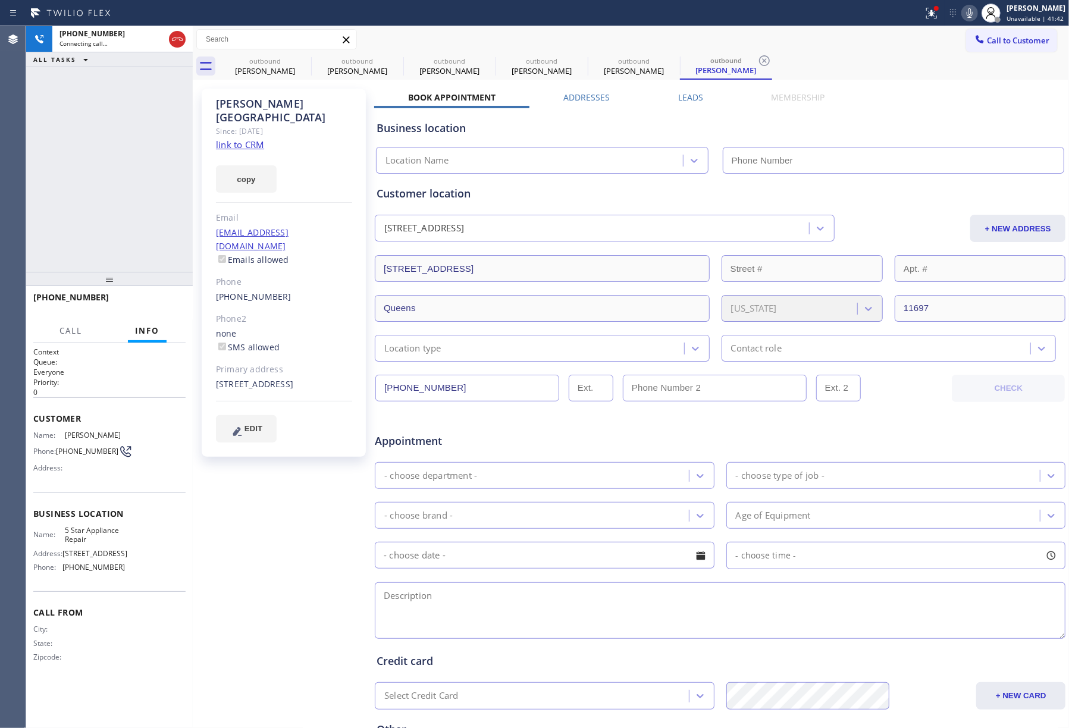
type input "[PHONE_NUMBER]"
click at [150, 304] on span "HANG UP" at bounding box center [158, 303] width 36 height 8
drag, startPoint x: 148, startPoint y: 258, endPoint x: 155, endPoint y: 294, distance: 36.3
click at [148, 270] on div "[PHONE_NUMBER] Live | 00:04 ALL TASKS ALL TASKS ACTIVE TASKS TASKS IN WRAP UP […" at bounding box center [109, 377] width 167 height 702
click at [155, 294] on button "HANG UP" at bounding box center [157, 302] width 55 height 17
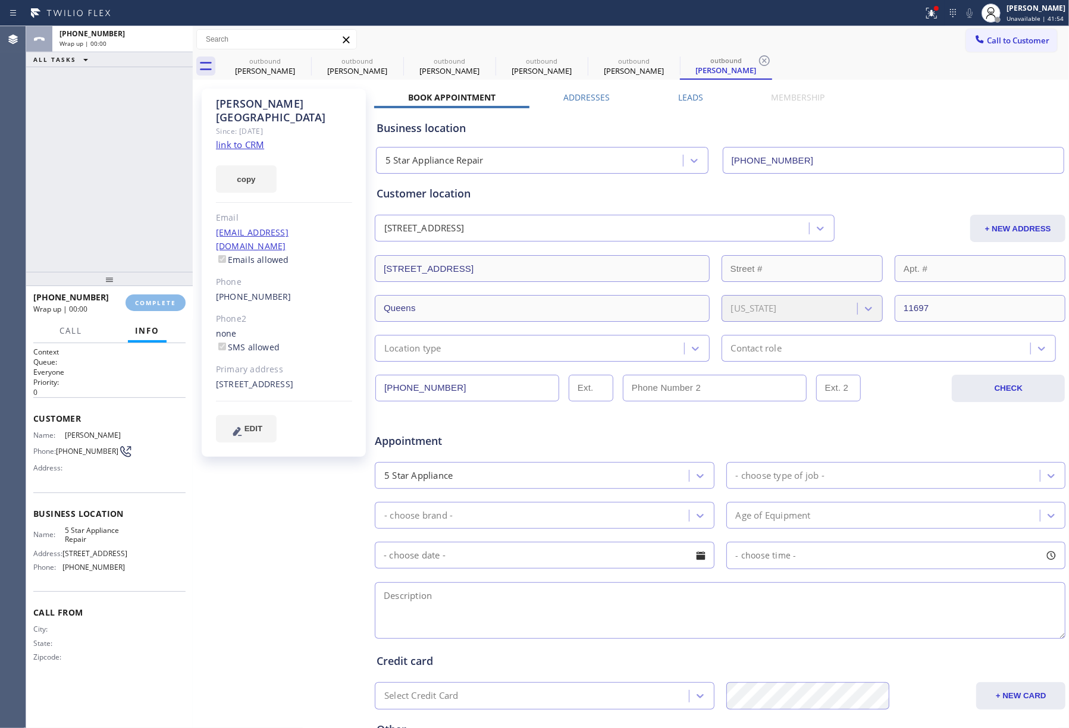
click at [164, 219] on div "ALL TASKS ALL TASKS ACTIVE TASKS TASKS IN WRAP UP [PHONE_NUMBER] Wrap up | 00:00" at bounding box center [109, 149] width 167 height 246
drag, startPoint x: 164, startPoint y: 219, endPoint x: 169, endPoint y: 211, distance: 9.9
click at [164, 219] on div "ALL TASKS ALL TASKS ACTIVE TASKS TASKS IN WRAP UP [PHONE_NUMBER] Wrap up | 00:00" at bounding box center [109, 149] width 167 height 246
click at [171, 300] on span "COMPLETE" at bounding box center [155, 303] width 41 height 8
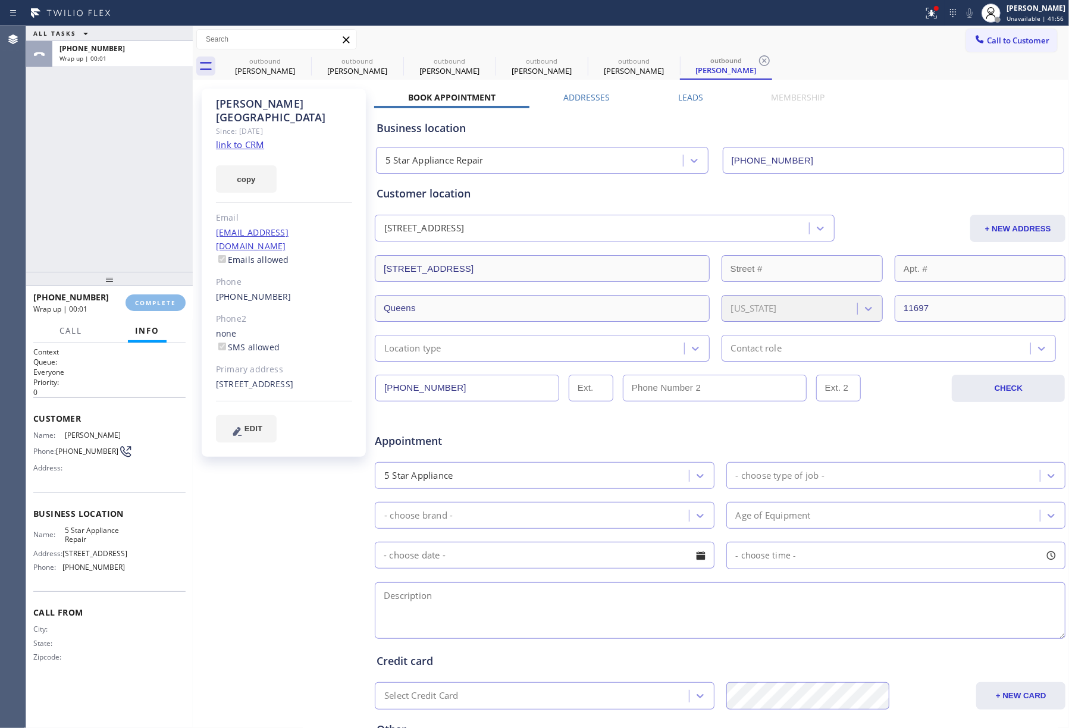
click at [115, 212] on div "ALL TASKS ALL TASKS ACTIVE TASKS TASKS IN WRAP UP [PHONE_NUMBER] Wrap up | 00:01" at bounding box center [109, 149] width 167 height 246
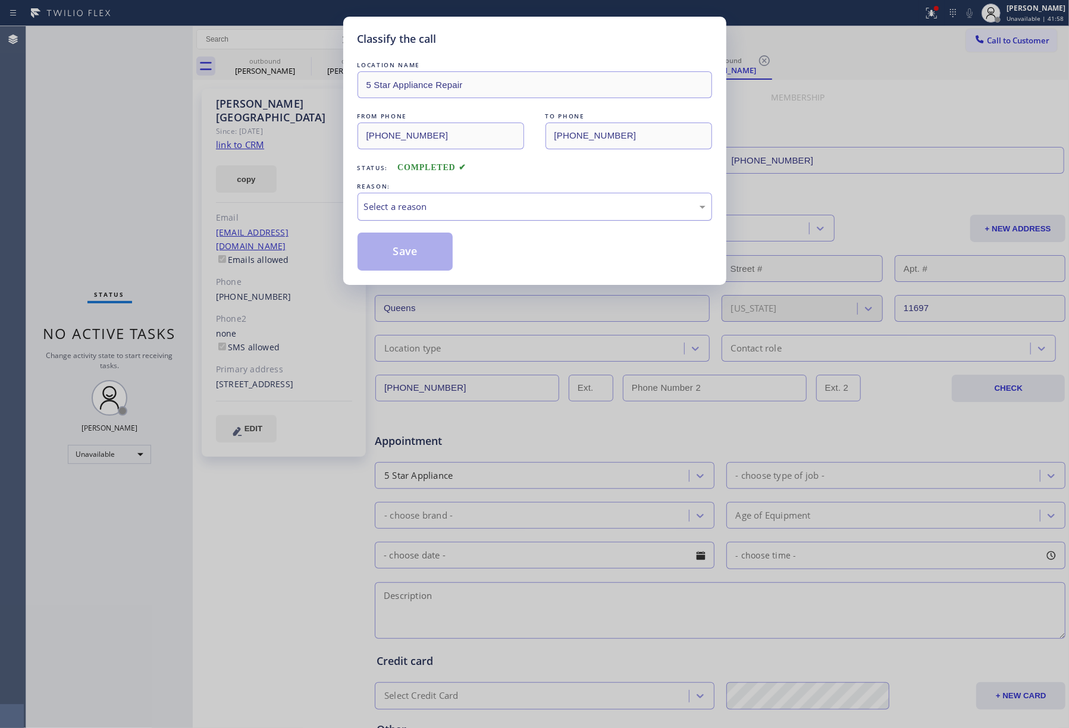
click at [460, 215] on div "Select a reason" at bounding box center [534, 207] width 354 height 28
click at [403, 252] on button "Save" at bounding box center [405, 252] width 96 height 38
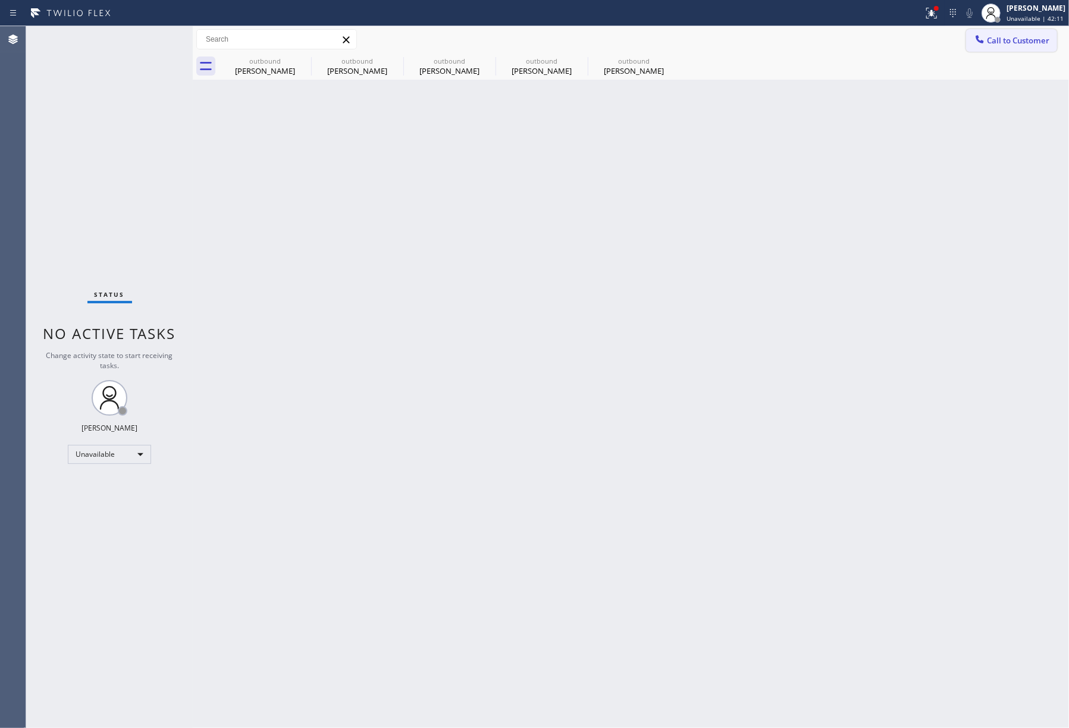
click at [1042, 40] on span "Call to Customer" at bounding box center [1018, 40] width 62 height 11
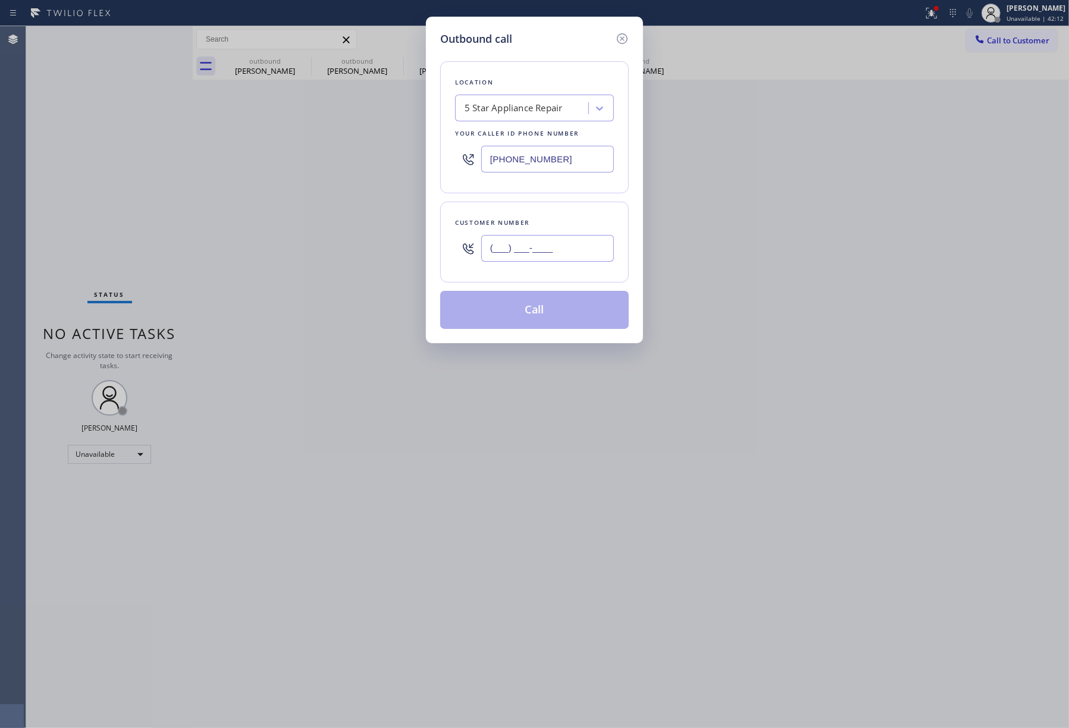
click at [538, 250] on input "(___) ___-____" at bounding box center [547, 248] width 133 height 27
paste input "516) 643-2396"
type input "[PHONE_NUMBER]"
click at [552, 215] on div "Customer number [PHONE_NUMBER]" at bounding box center [534, 242] width 189 height 81
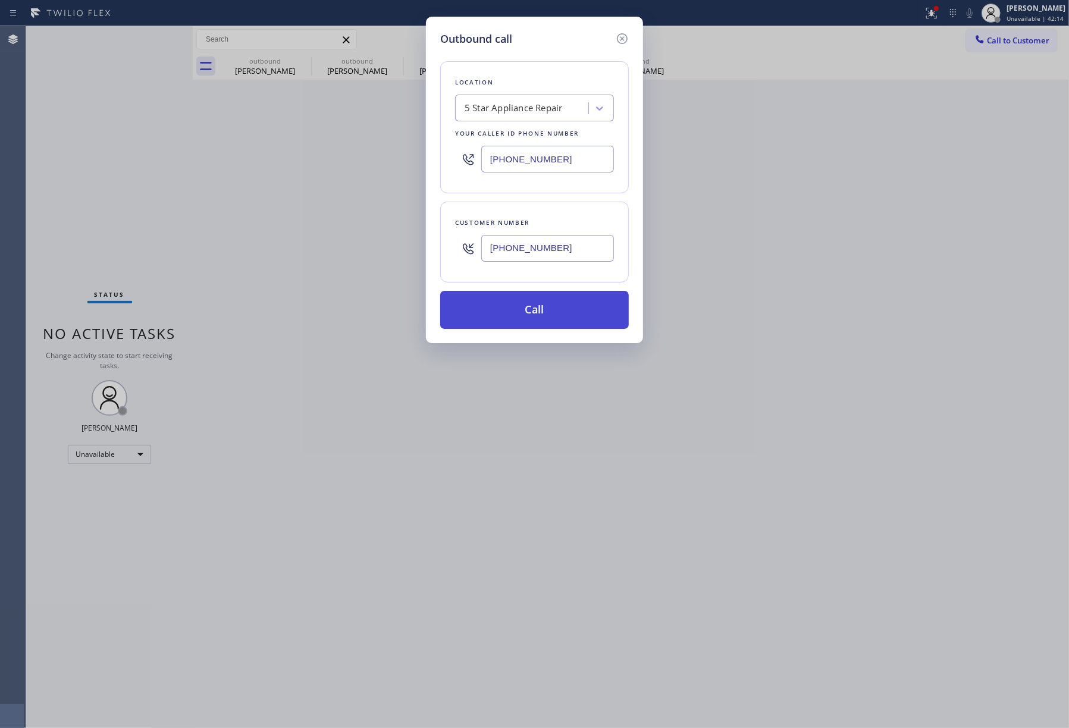
click at [548, 310] on button "Call" at bounding box center [534, 310] width 189 height 38
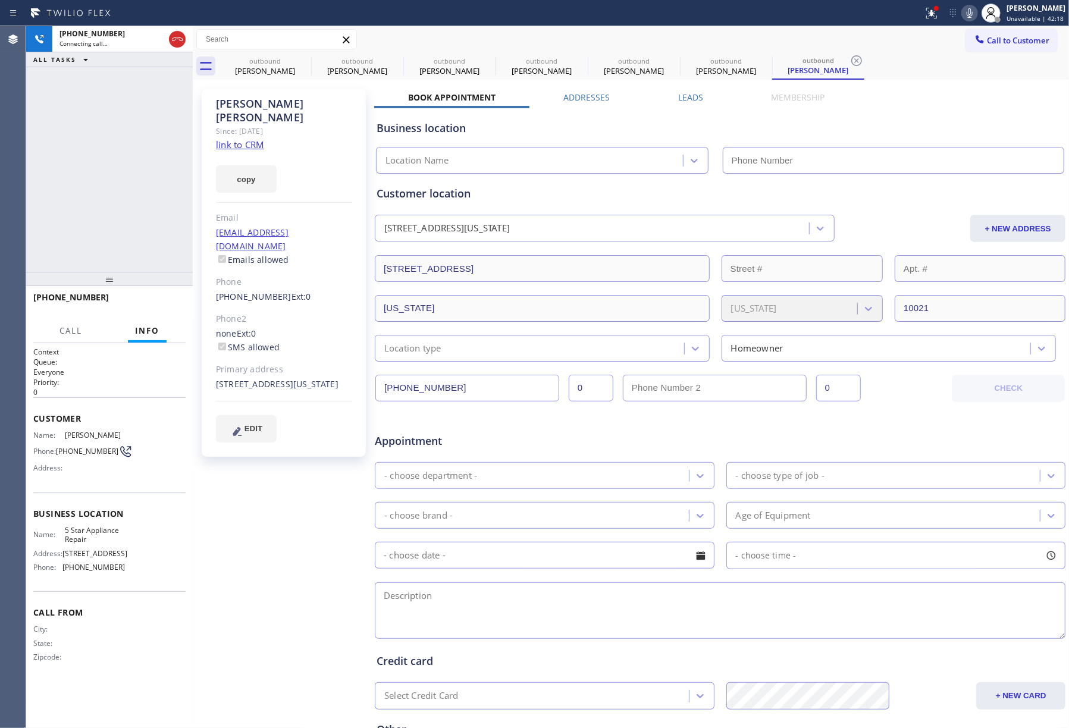
type input "[PHONE_NUMBER]"
click at [153, 297] on button "HANG UP" at bounding box center [157, 302] width 55 height 17
drag, startPoint x: 148, startPoint y: 227, endPoint x: 156, endPoint y: 291, distance: 64.7
click at [148, 227] on div "[PHONE_NUMBER] Live | 00:00 ALL TASKS ALL TASKS ACTIVE TASKS TASKS IN WRAP UP" at bounding box center [109, 149] width 167 height 246
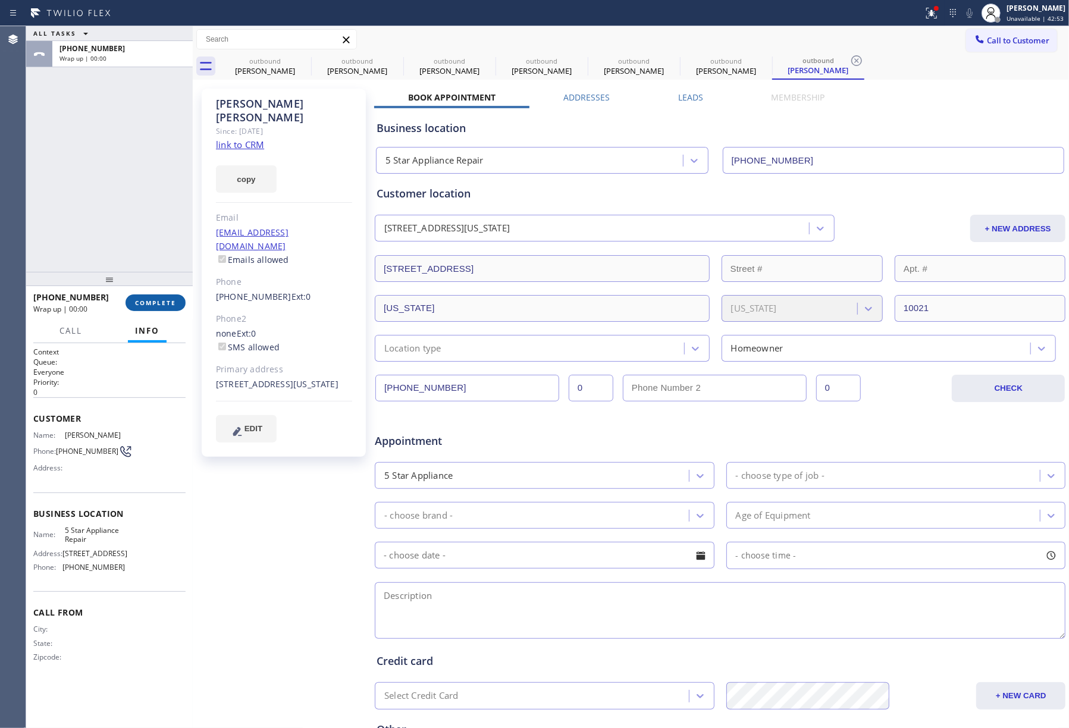
click at [162, 299] on span "COMPLETE" at bounding box center [155, 303] width 41 height 8
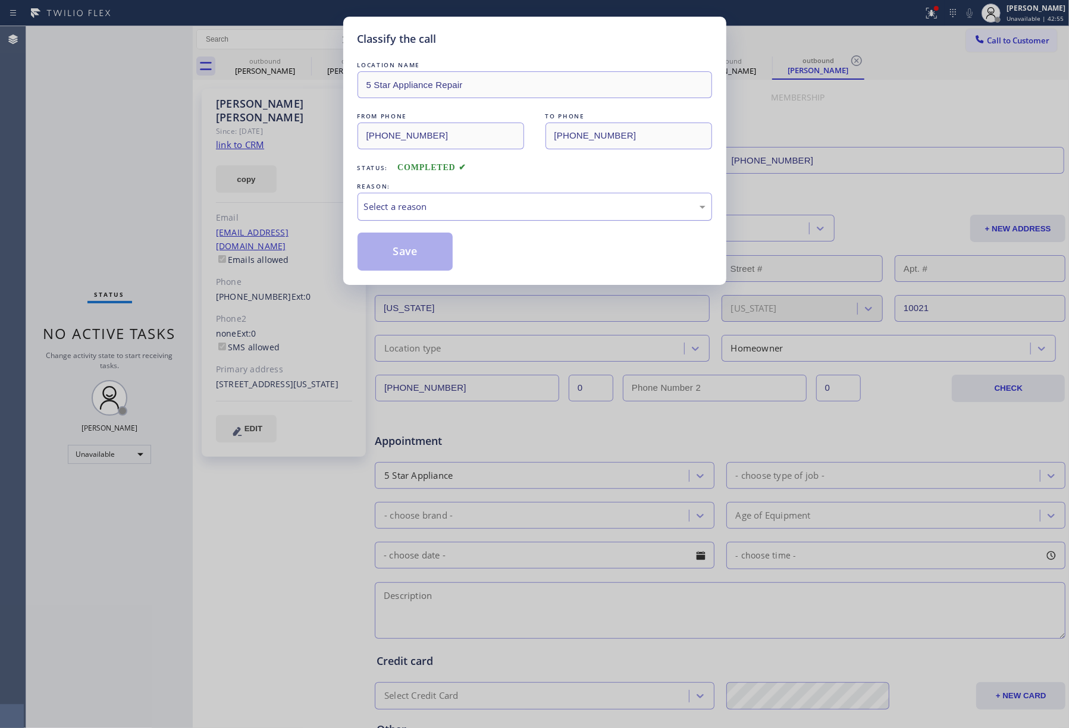
click at [422, 206] on div "Select a reason" at bounding box center [534, 207] width 341 height 14
click at [395, 251] on button "Save" at bounding box center [405, 252] width 96 height 38
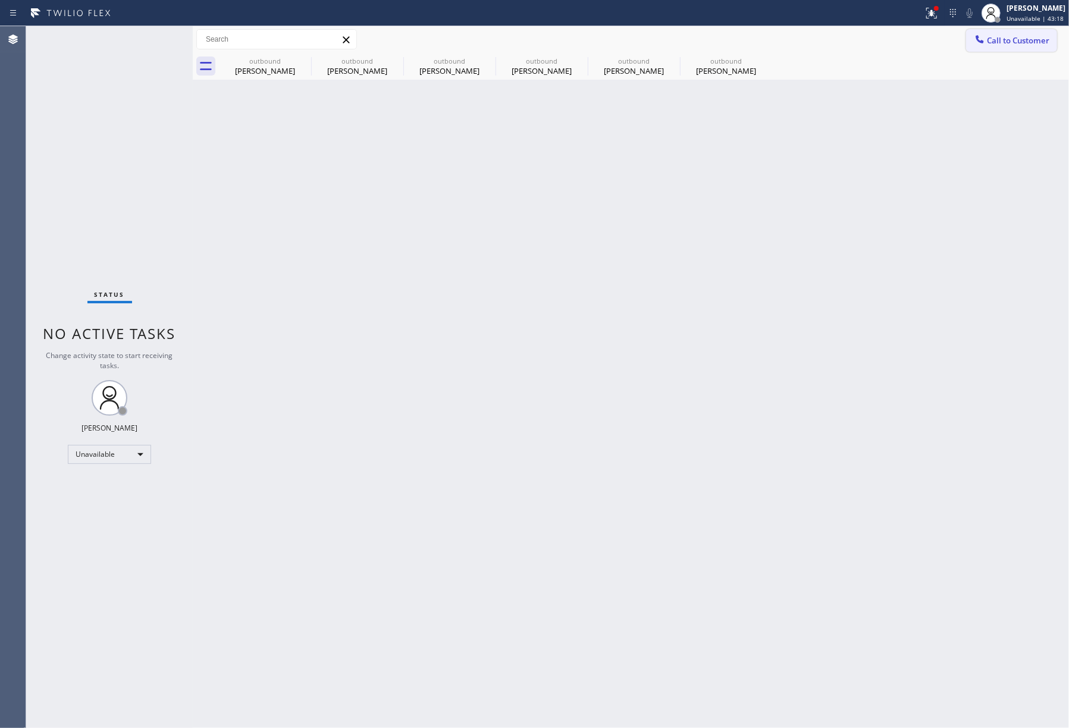
drag, startPoint x: 1033, startPoint y: 48, endPoint x: 600, endPoint y: 141, distance: 442.8
click at [1032, 48] on button "Call to Customer" at bounding box center [1011, 40] width 91 height 23
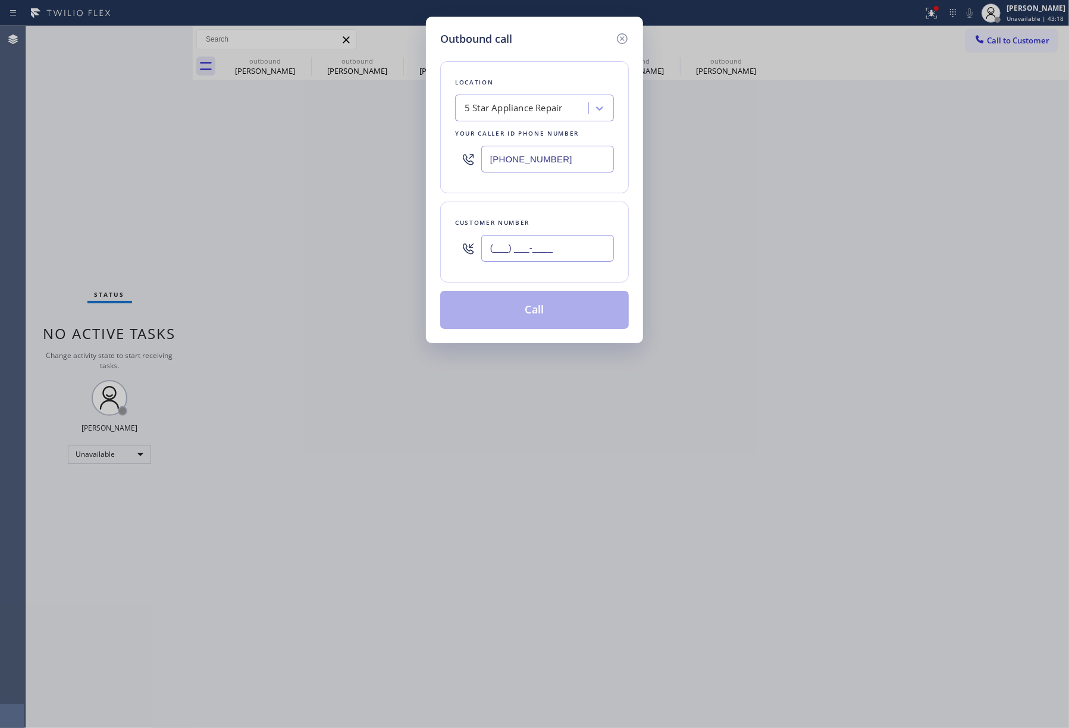
click at [496, 253] on input "(___) ___-____" at bounding box center [547, 248] width 133 height 27
paste input "206) 992-1652"
type input "[PHONE_NUMBER]"
click at [545, 222] on div "Customer number" at bounding box center [534, 222] width 159 height 12
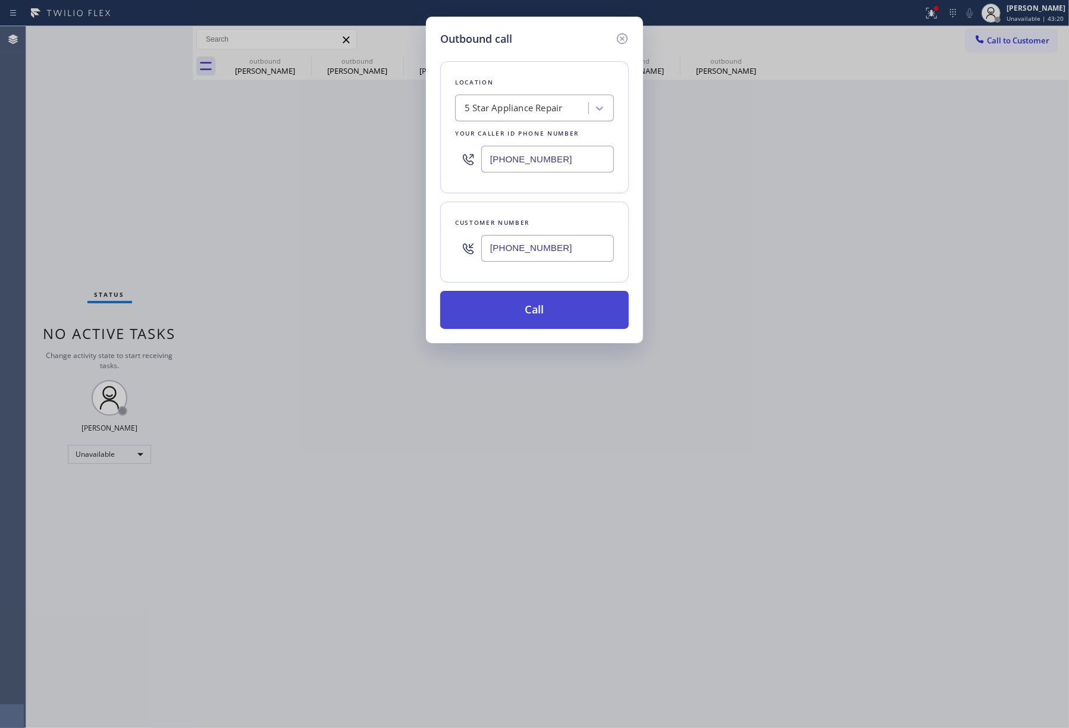
click at [569, 316] on button "Call" at bounding box center [534, 310] width 189 height 38
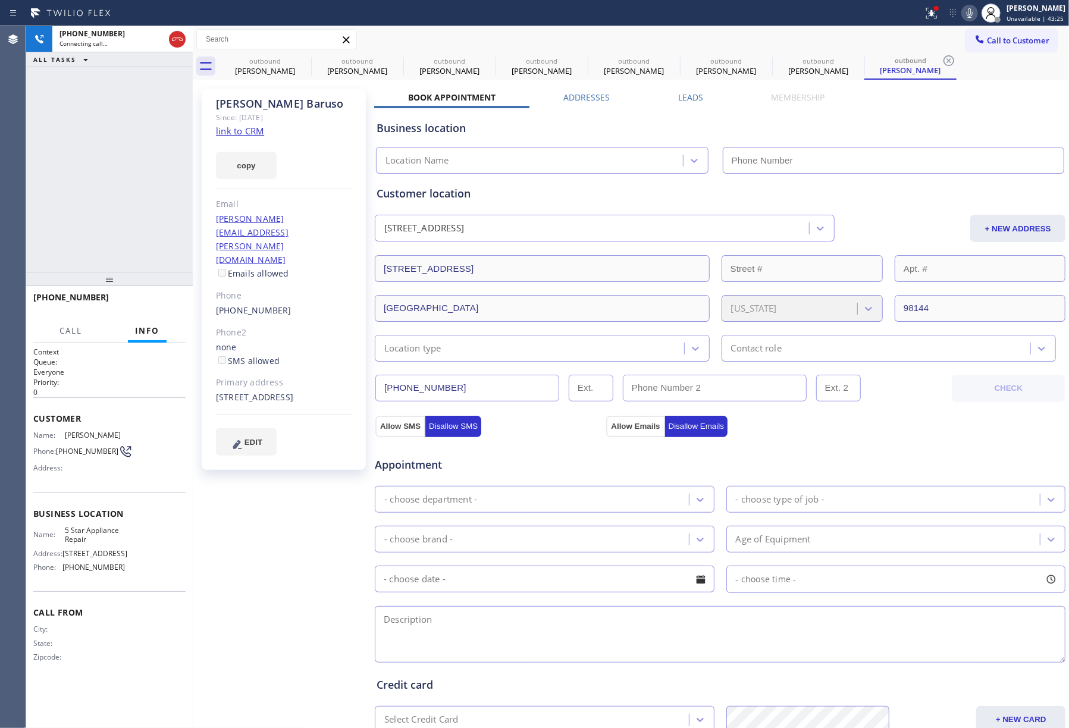
type input "[PHONE_NUMBER]"
click at [169, 303] on span "HANG UP" at bounding box center [158, 303] width 36 height 8
click at [150, 240] on div "[PHONE_NUMBER] Live | 00:02 ALL TASKS ALL TASKS ACTIVE TASKS TASKS IN WRAP UP" at bounding box center [109, 149] width 167 height 246
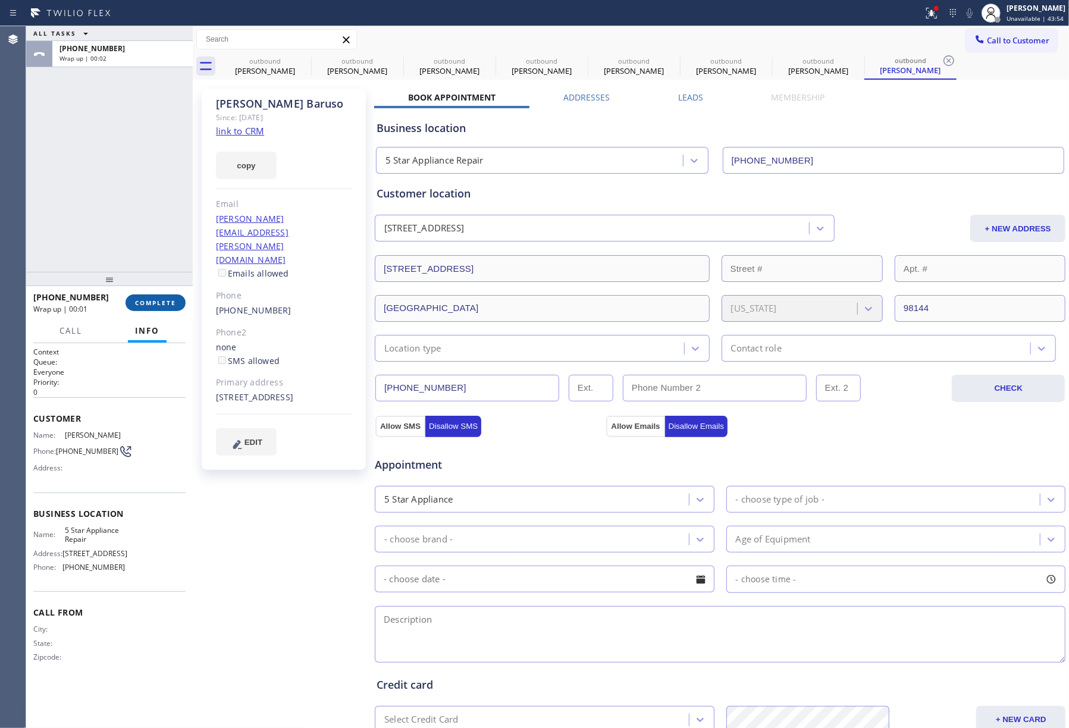
click at [163, 296] on button "COMPLETE" at bounding box center [155, 302] width 60 height 17
click at [139, 226] on div "ALL TASKS ALL TASKS ACTIVE TASKS TASKS IN WRAP UP [PHONE_NUMBER] Wrap up | 00:02" at bounding box center [109, 149] width 167 height 246
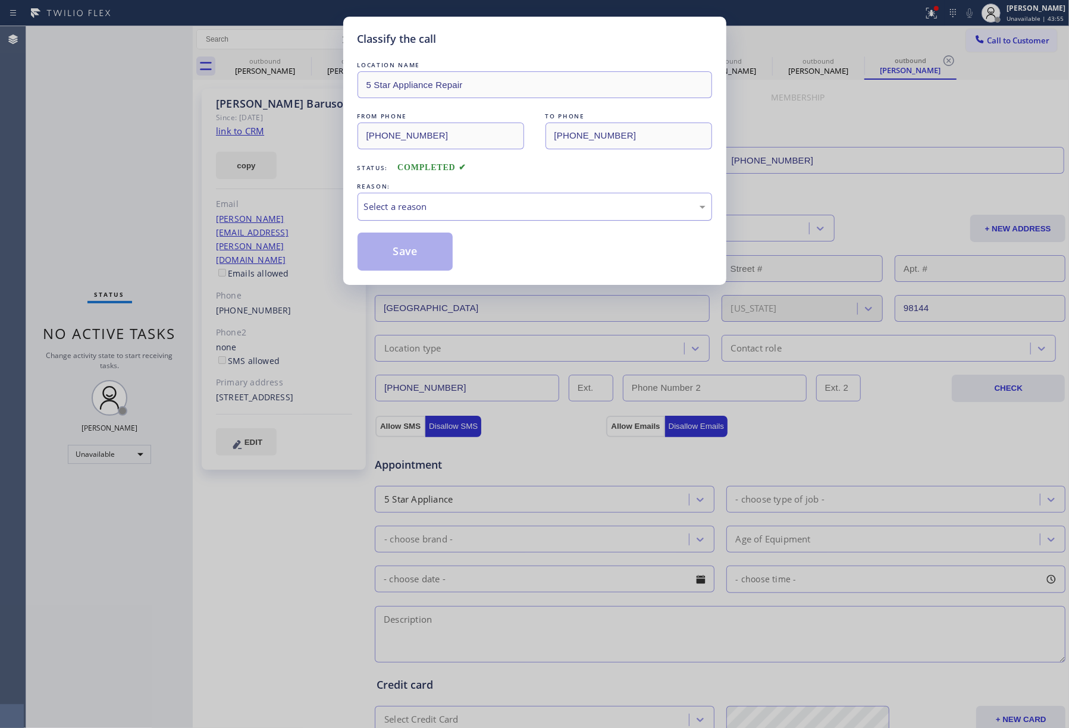
click at [427, 194] on div "Select a reason" at bounding box center [534, 207] width 354 height 28
click at [400, 253] on button "Save" at bounding box center [405, 252] width 96 height 38
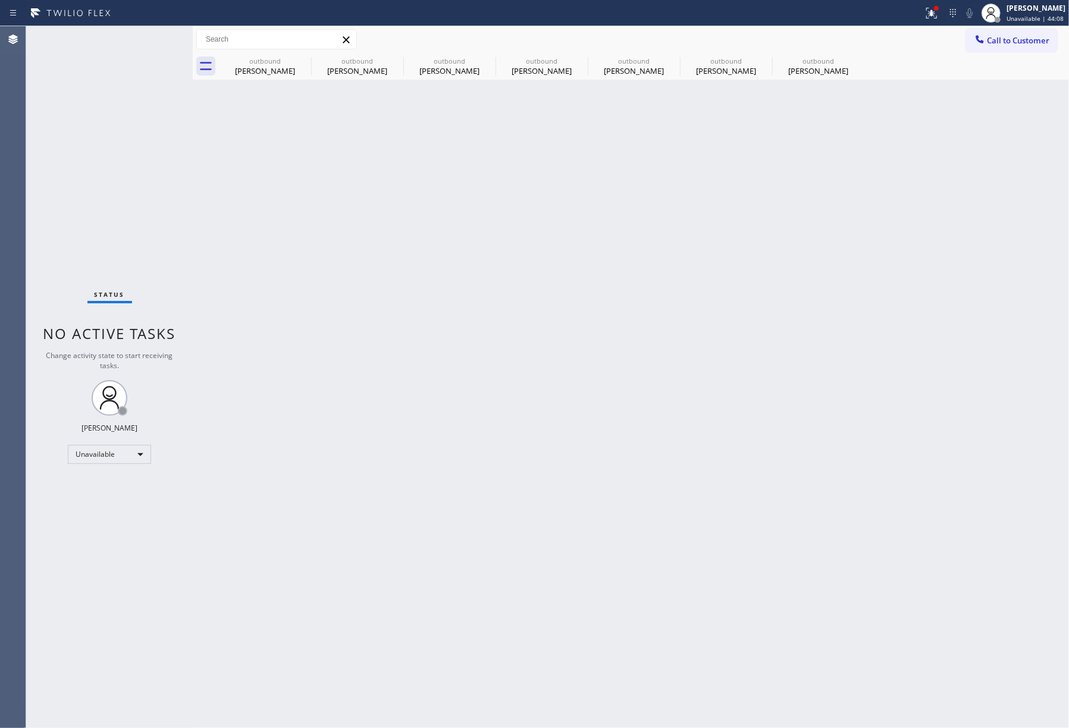
drag, startPoint x: 996, startPoint y: 39, endPoint x: 932, endPoint y: 89, distance: 80.1
click at [996, 39] on span "Call to Customer" at bounding box center [1018, 40] width 62 height 11
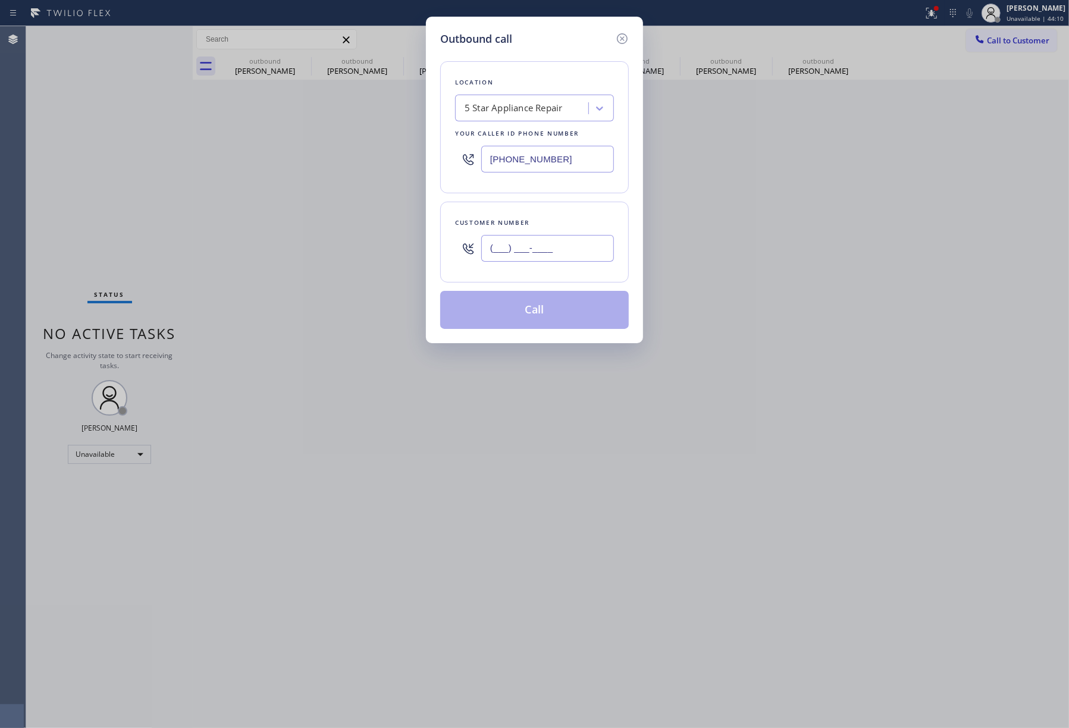
click at [583, 262] on input "(___) ___-____" at bounding box center [547, 248] width 133 height 27
paste input "949) 607-7314"
type input "[PHONE_NUMBER]"
click at [574, 212] on div "Customer number [PHONE_NUMBER]" at bounding box center [534, 242] width 189 height 81
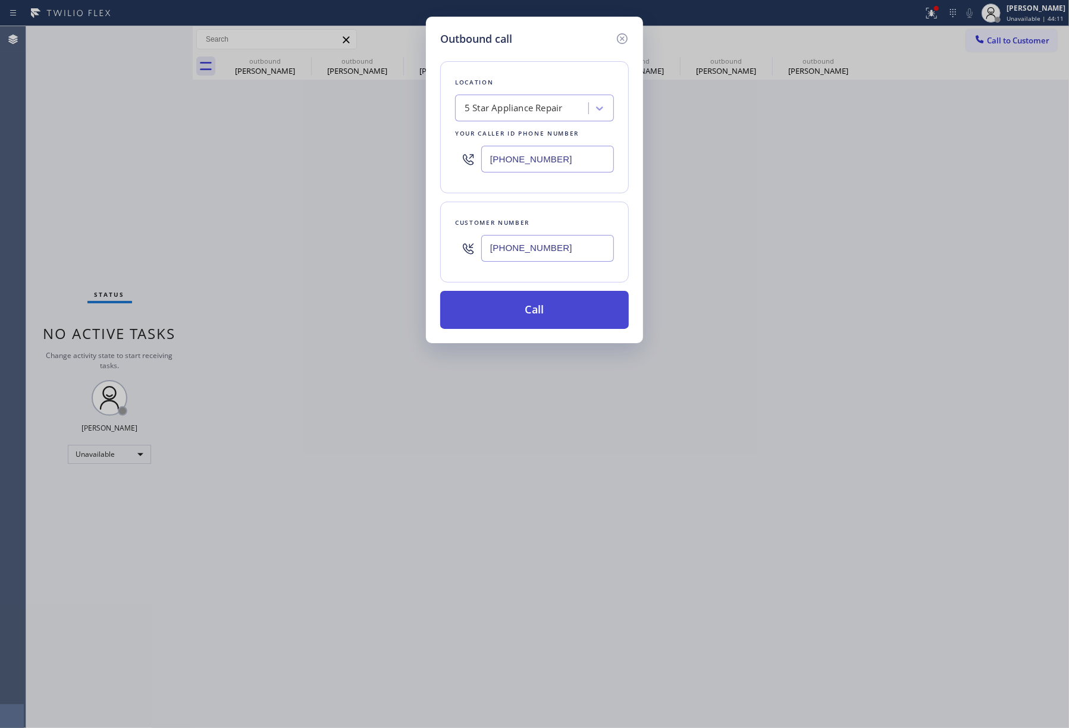
click at [560, 307] on button "Call" at bounding box center [534, 310] width 189 height 38
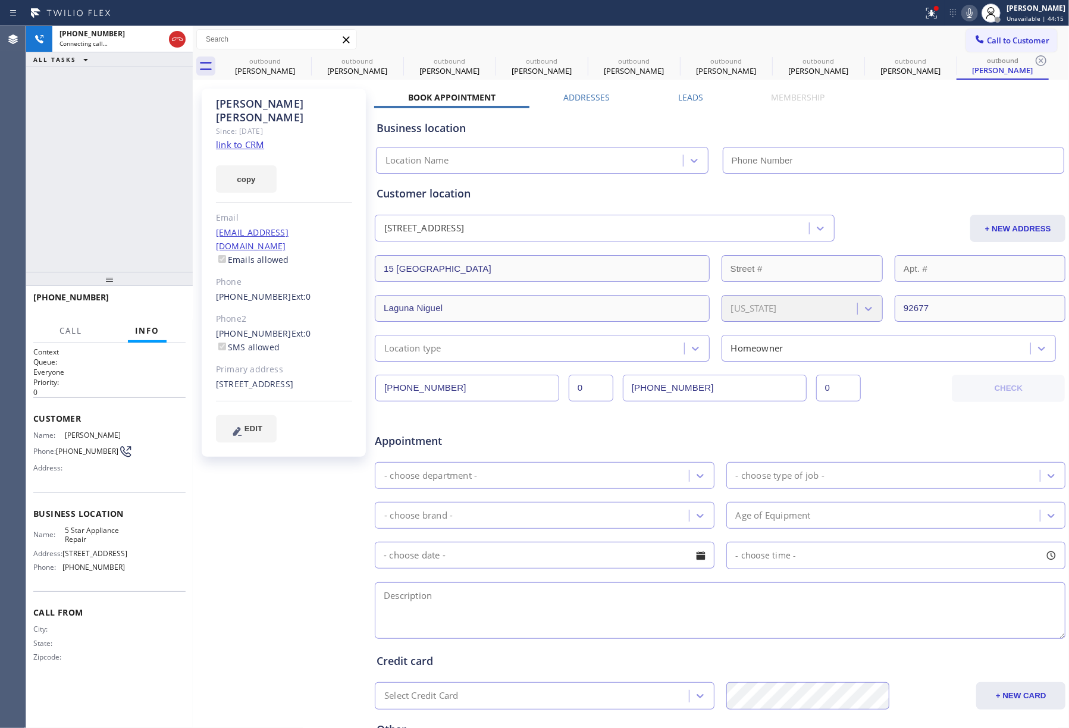
type input "[PHONE_NUMBER]"
click at [153, 302] on span "HANG UP" at bounding box center [158, 303] width 36 height 8
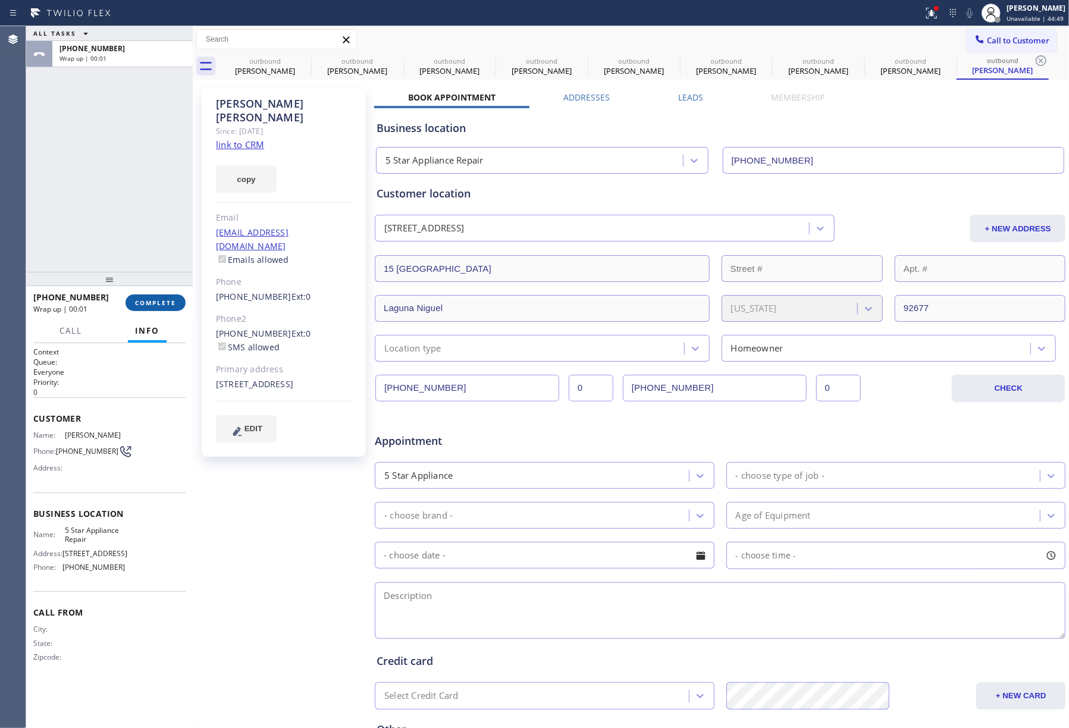
click at [151, 309] on button "COMPLETE" at bounding box center [155, 302] width 60 height 17
click at [153, 239] on div "ALL TASKS ALL TASKS ACTIVE TASKS TASKS IN WRAP UP [PHONE_NUMBER] Wrap up | 00:01" at bounding box center [109, 149] width 167 height 246
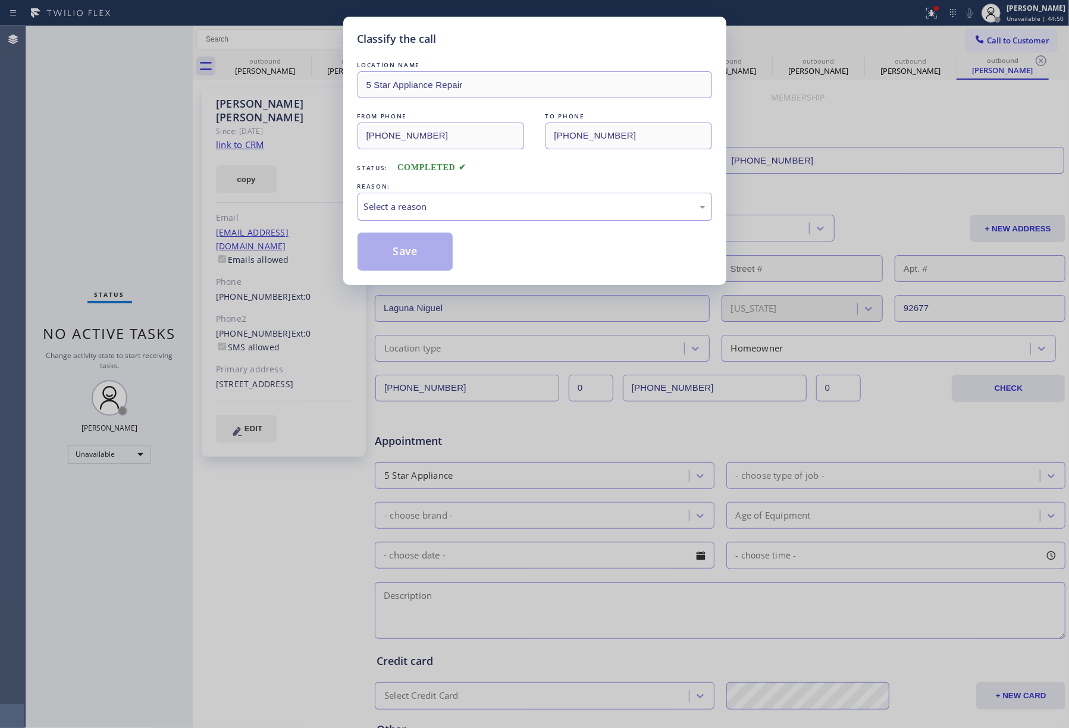
click at [428, 202] on div "Select a reason" at bounding box center [534, 207] width 341 height 14
click at [392, 253] on button "Save" at bounding box center [405, 252] width 96 height 38
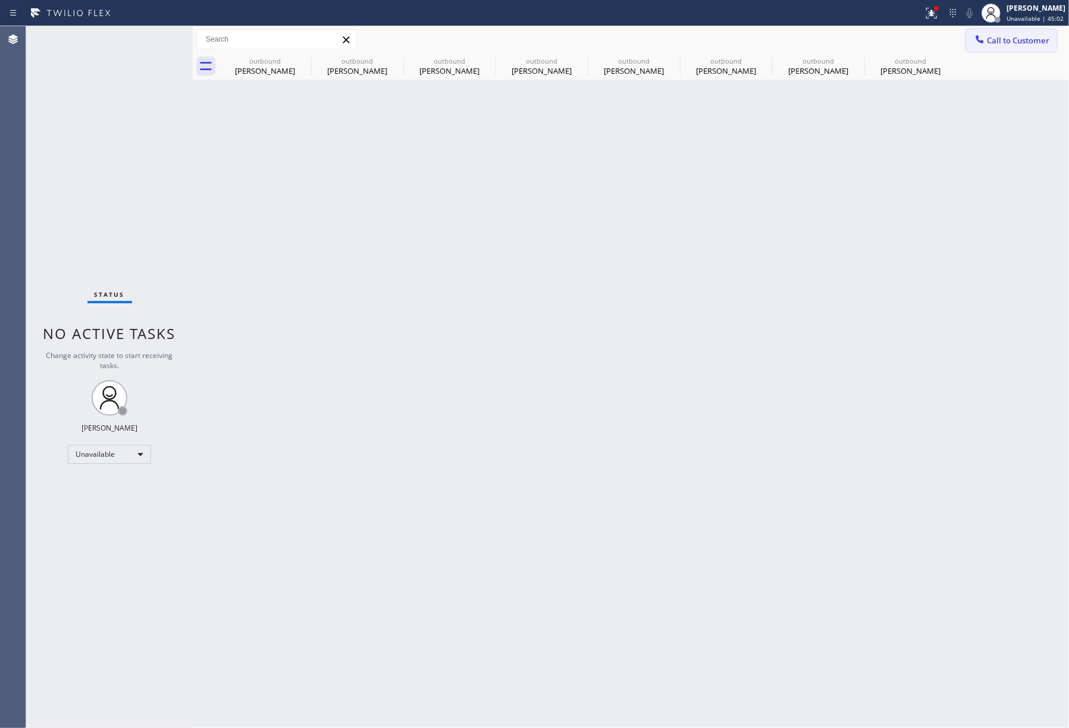
click at [988, 39] on span "Call to Customer" at bounding box center [1018, 40] width 62 height 11
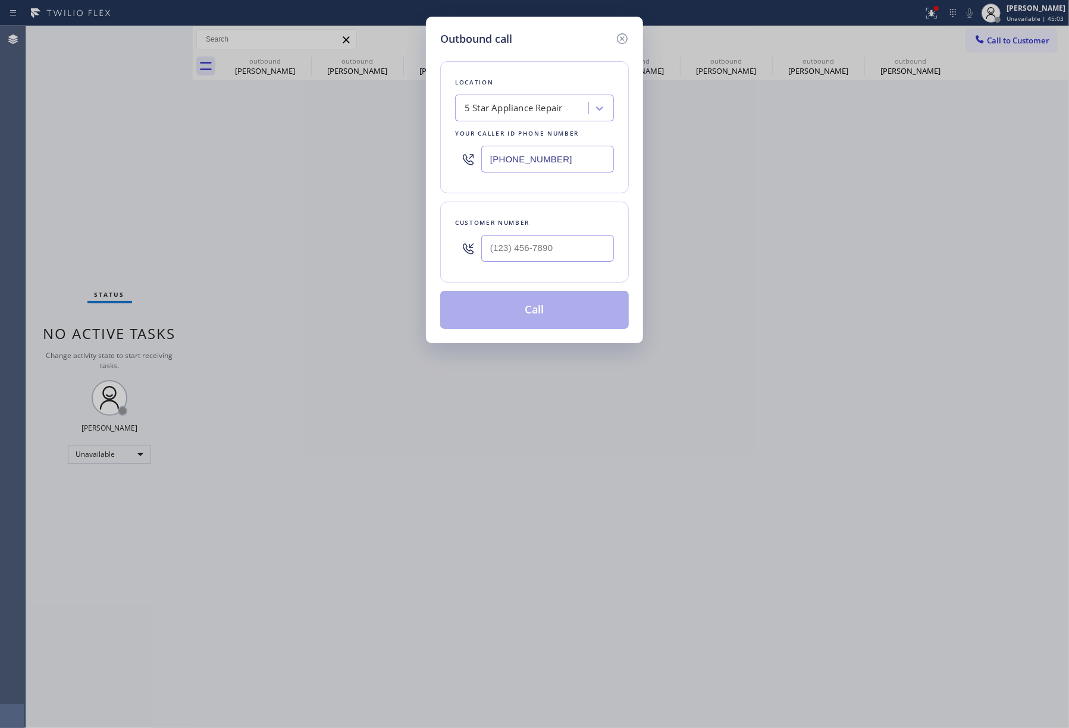
click at [520, 265] on div at bounding box center [547, 248] width 133 height 39
click at [530, 255] on input "(___) ___-____" at bounding box center [547, 248] width 133 height 27
paste input "206) 349-8389"
type input "[PHONE_NUMBER]"
click at [535, 233] on div "[PHONE_NUMBER]" at bounding box center [547, 248] width 133 height 39
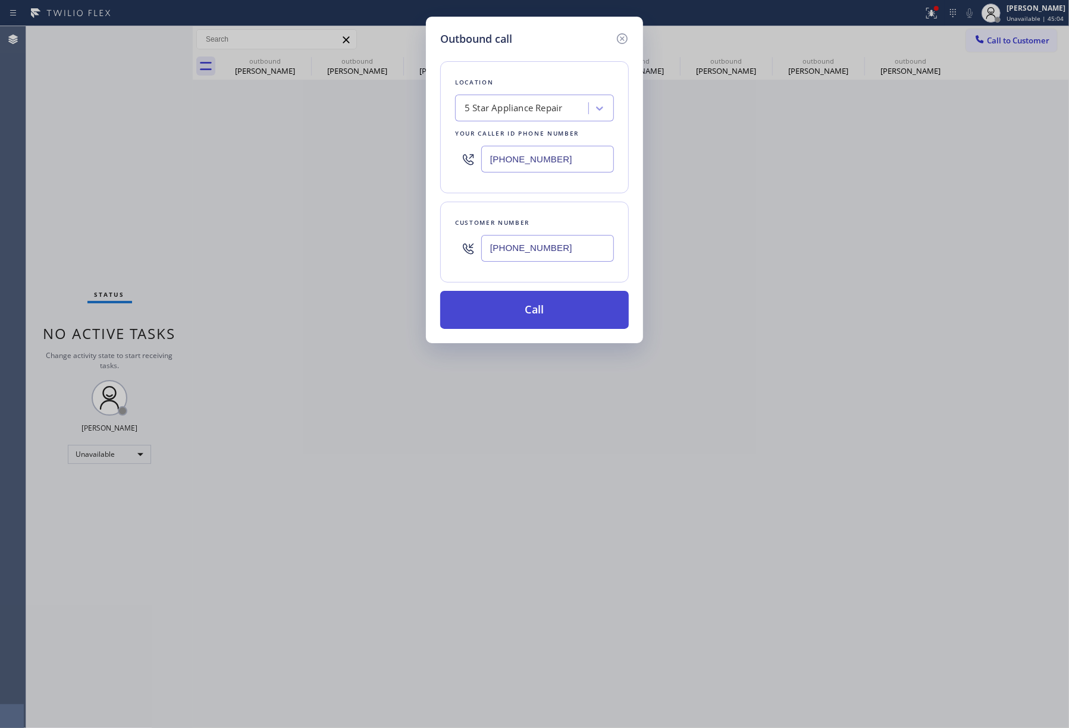
click at [524, 310] on button "Call" at bounding box center [534, 310] width 189 height 38
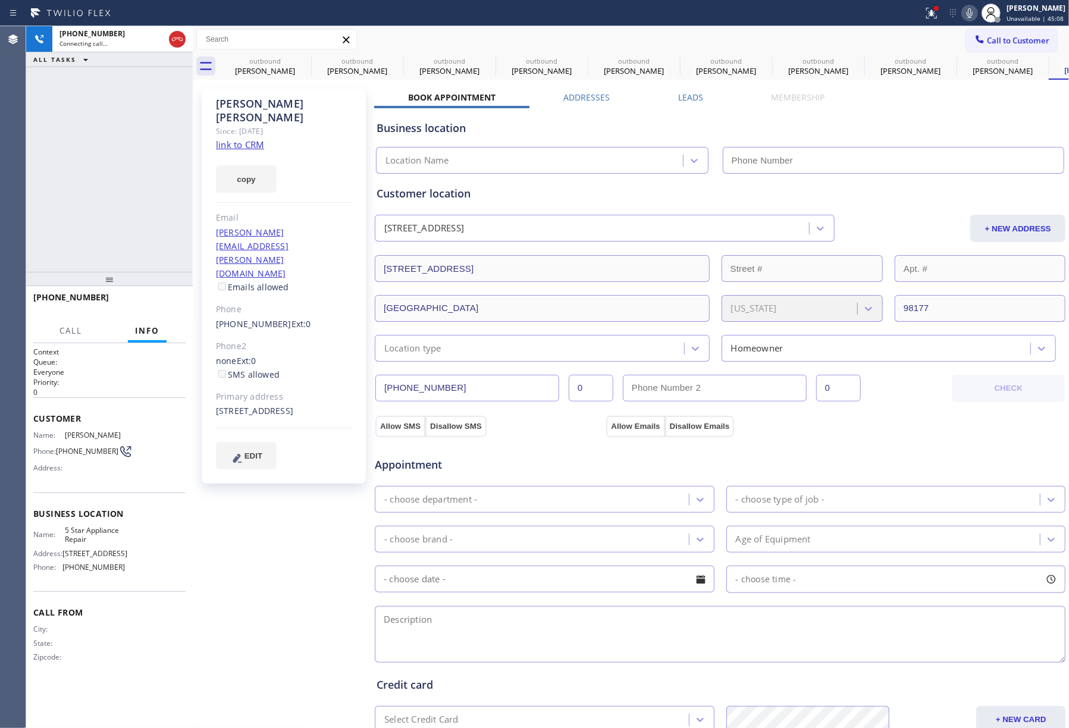
type input "[PHONE_NUMBER]"
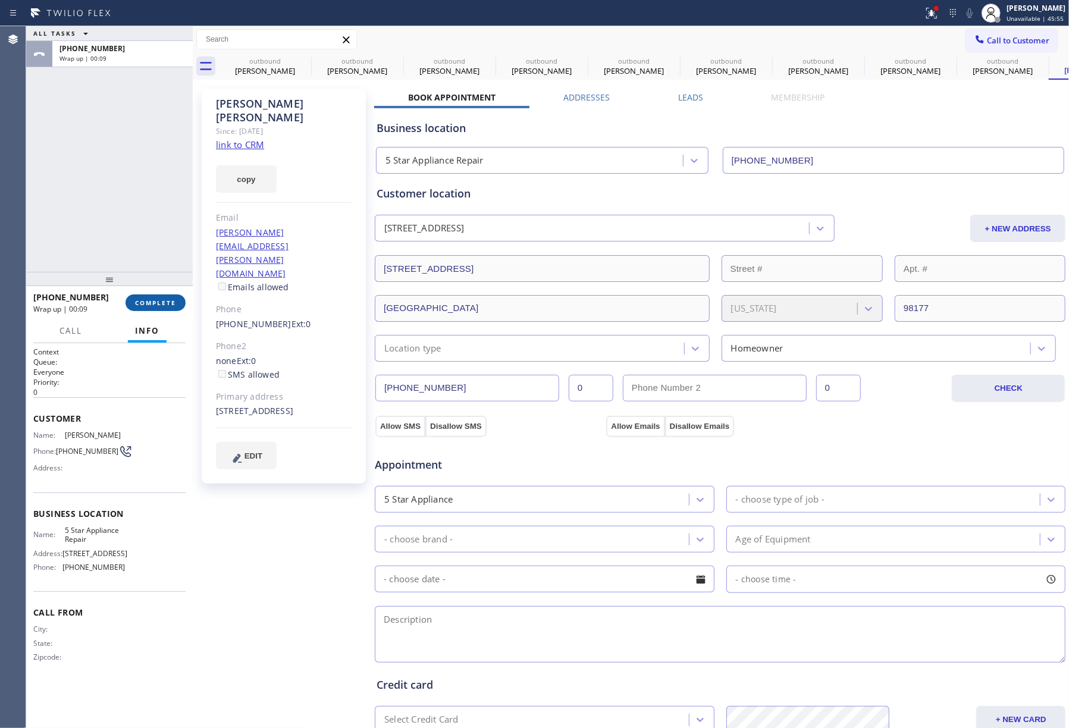
click at [165, 304] on span "COMPLETE" at bounding box center [155, 303] width 41 height 8
click at [147, 186] on div "ALL TASKS ALL TASKS ACTIVE TASKS TASKS IN WRAP UP [PHONE_NUMBER] Wrap up | 00:10" at bounding box center [109, 149] width 167 height 246
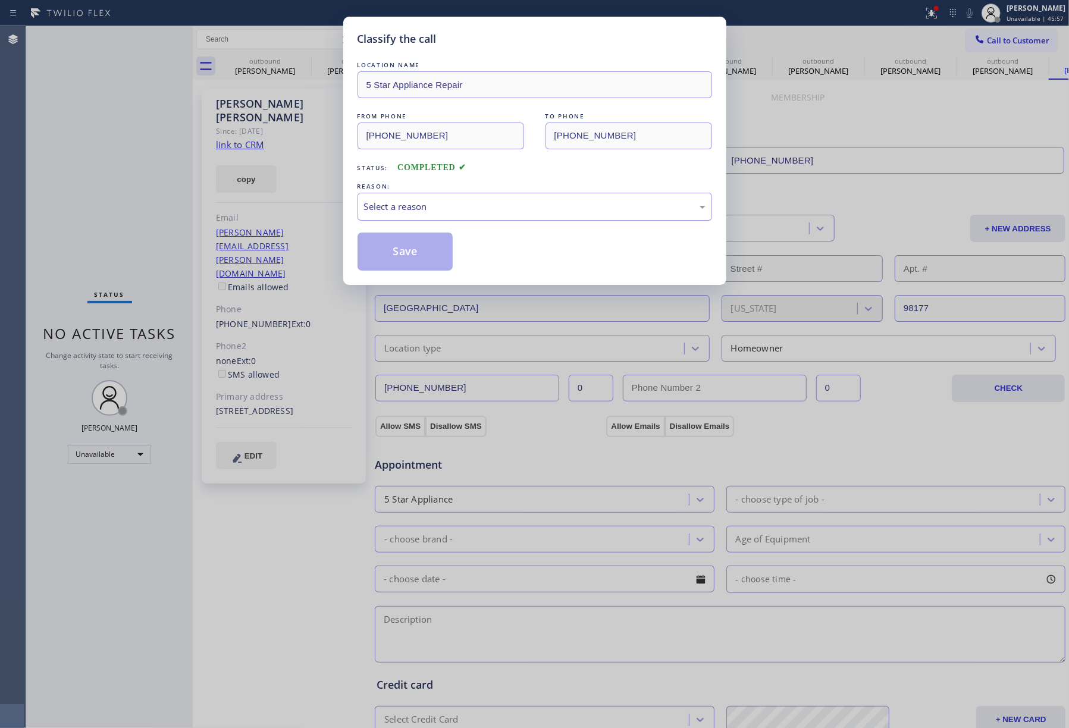
click at [419, 197] on div "Select a reason" at bounding box center [534, 207] width 354 height 28
click at [388, 250] on button "Save" at bounding box center [405, 252] width 96 height 38
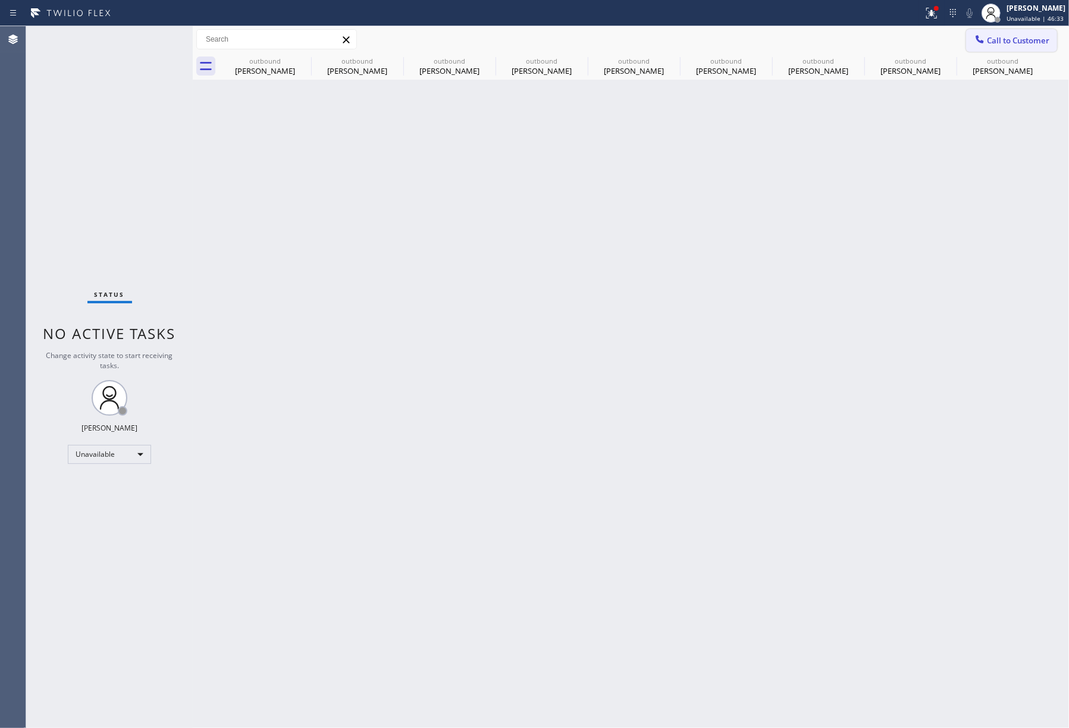
click at [1025, 35] on span "Call to Customer" at bounding box center [1018, 40] width 62 height 11
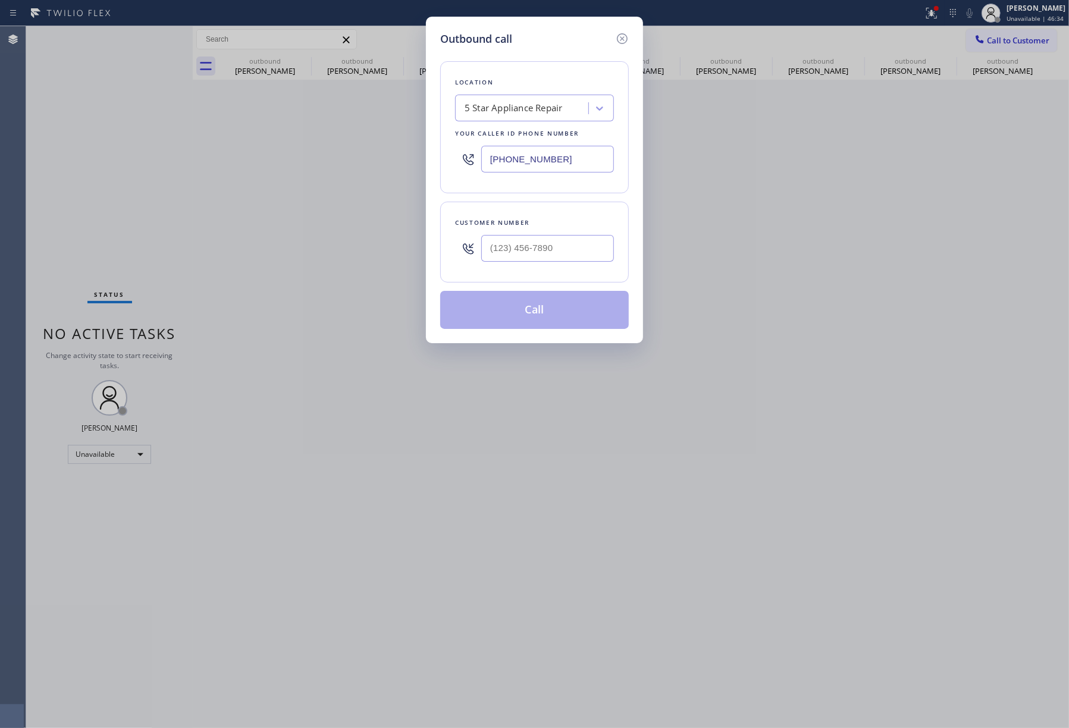
drag, startPoint x: 558, startPoint y: 162, endPoint x: 421, endPoint y: 181, distance: 138.1
click at [421, 181] on div "Outbound call Location 5 Star Appliance Repair Your caller id phone number [PHO…" at bounding box center [534, 364] width 1069 height 728
paste input "77) 777-0796"
type input "[PHONE_NUMBER]"
drag, startPoint x: 98, startPoint y: 187, endPoint x: 243, endPoint y: 208, distance: 146.1
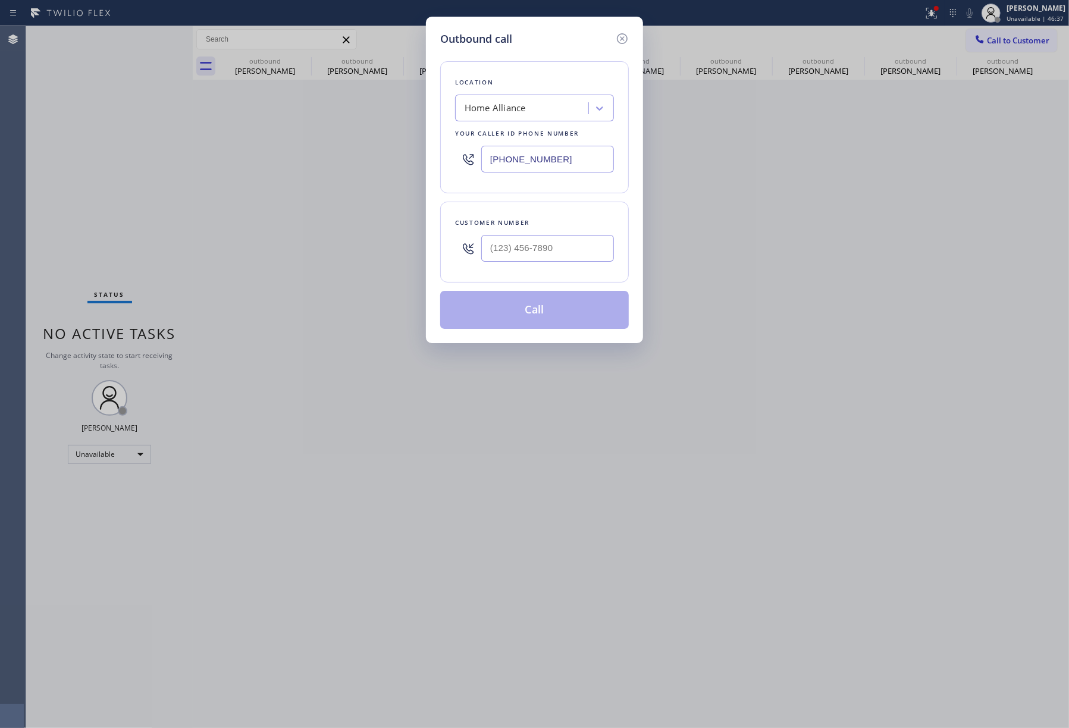
click at [102, 187] on div "Outbound call Location Home Alliance Your caller id phone number [PHONE_NUMBER]…" at bounding box center [534, 364] width 1069 height 728
click at [562, 250] on input "(___) ___-____" at bounding box center [547, 248] width 133 height 27
paste input "813) 671-7223"
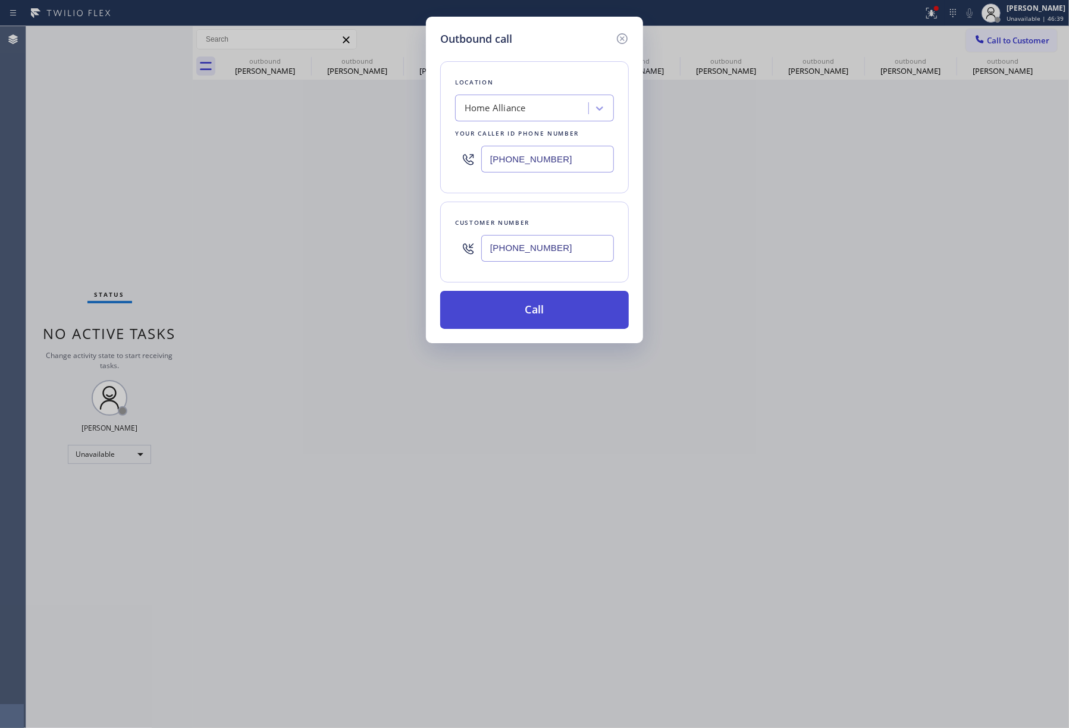
type input "[PHONE_NUMBER]"
click at [551, 312] on button "Call" at bounding box center [534, 310] width 189 height 38
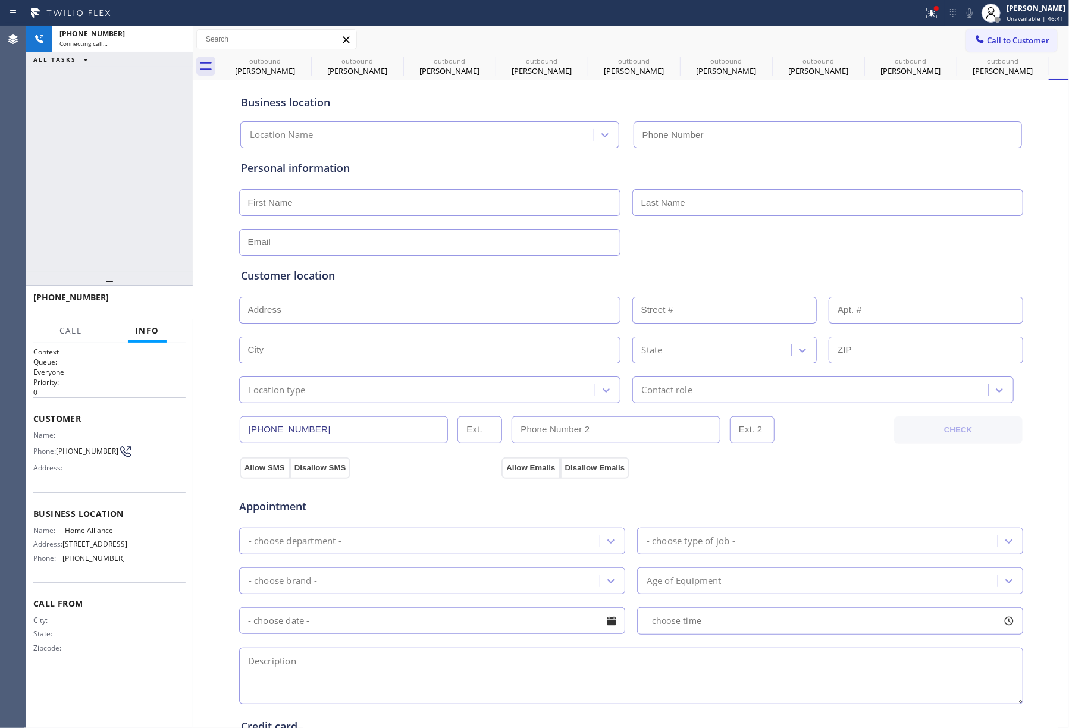
type input "[PHONE_NUMBER]"
drag, startPoint x: 86, startPoint y: 141, endPoint x: 82, endPoint y: 151, distance: 10.7
click at [86, 141] on div "[PHONE_NUMBER] Live | 00:00 ALL TASKS ALL TASKS ACTIVE TASKS TASKS IN WRAP UP" at bounding box center [109, 149] width 167 height 246
click at [968, 12] on icon at bounding box center [969, 13] width 14 height 14
click at [976, 11] on icon at bounding box center [969, 13] width 14 height 14
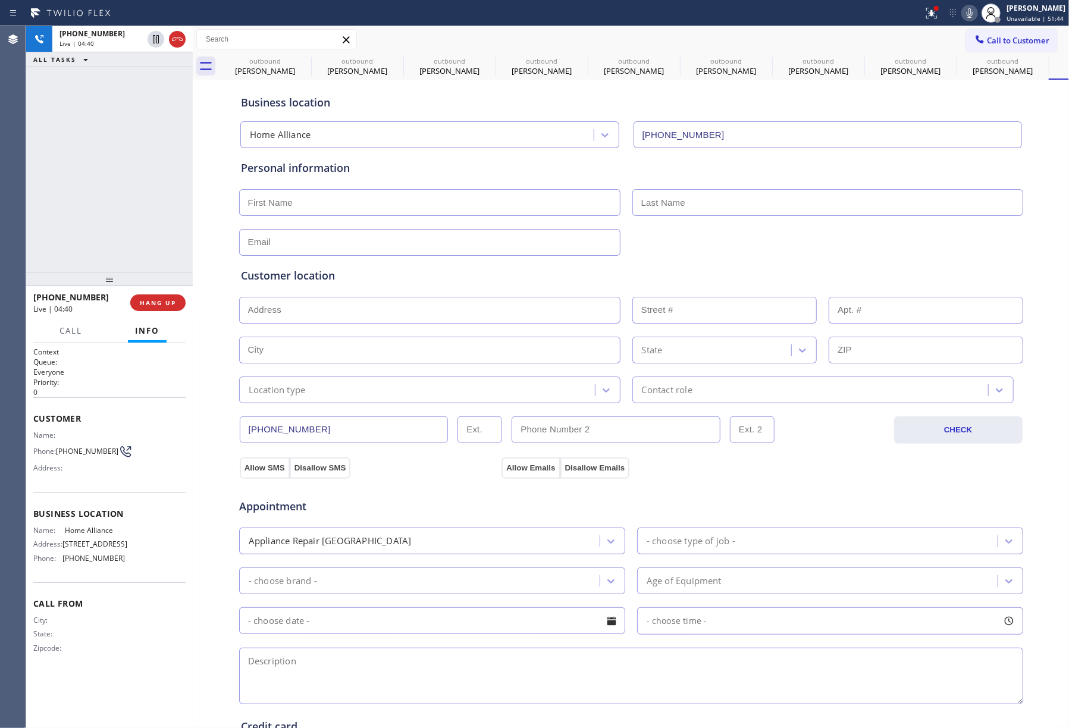
click at [974, 12] on icon at bounding box center [969, 13] width 14 height 14
click at [976, 13] on icon at bounding box center [969, 13] width 14 height 14
click at [972, 15] on icon at bounding box center [969, 13] width 6 height 10
click at [975, 10] on icon at bounding box center [969, 13] width 14 height 14
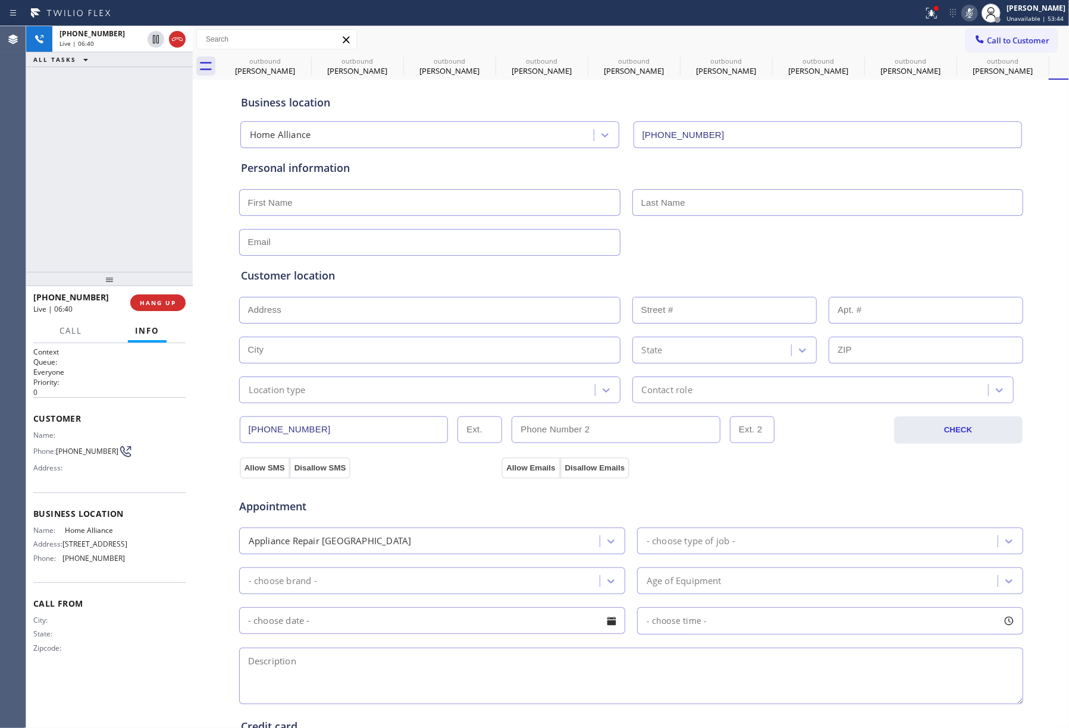
click at [972, 10] on icon at bounding box center [969, 13] width 6 height 10
click at [374, 671] on textarea at bounding box center [631, 676] width 784 height 56
paste textarea "9-12 | $40 house-owner whirlpool dryer standalone |it's not heating | [DEMOGRAP…"
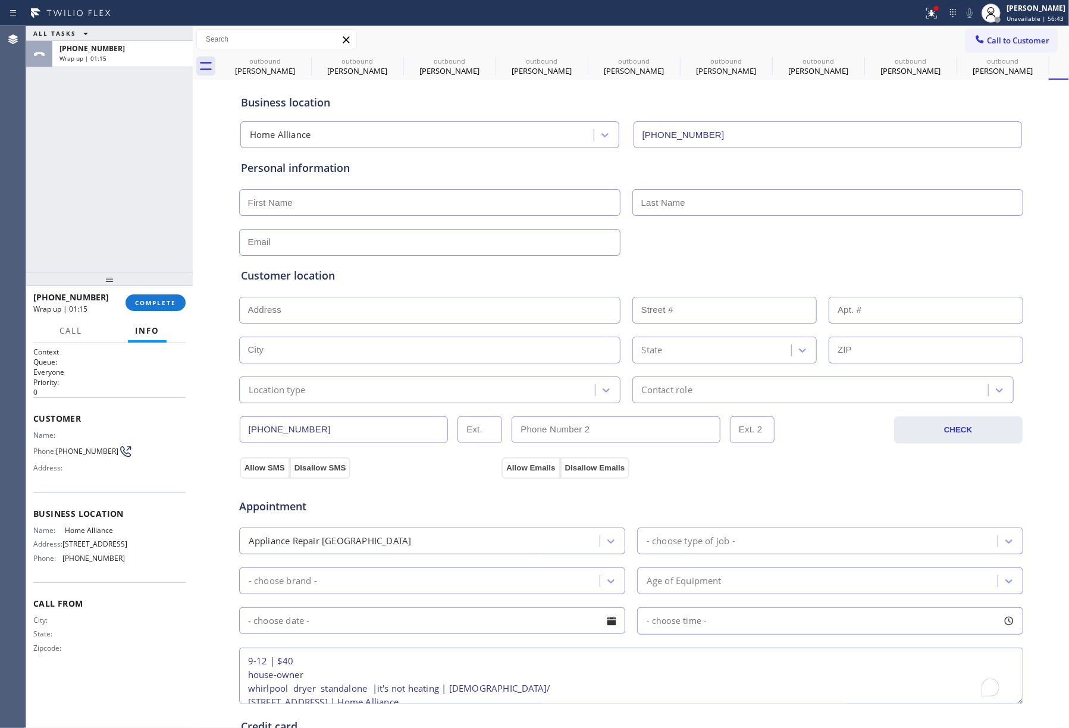
scroll to position [19, 0]
type textarea "9-12 | $40 house-owner whirlpool dryer standalone |it's not heating | [DEMOGRAP…"
click at [318, 196] on input "text" at bounding box center [429, 202] width 381 height 27
paste input "[PERSON_NAME]"
click at [297, 199] on input "[PERSON_NAME]" at bounding box center [429, 202] width 381 height 27
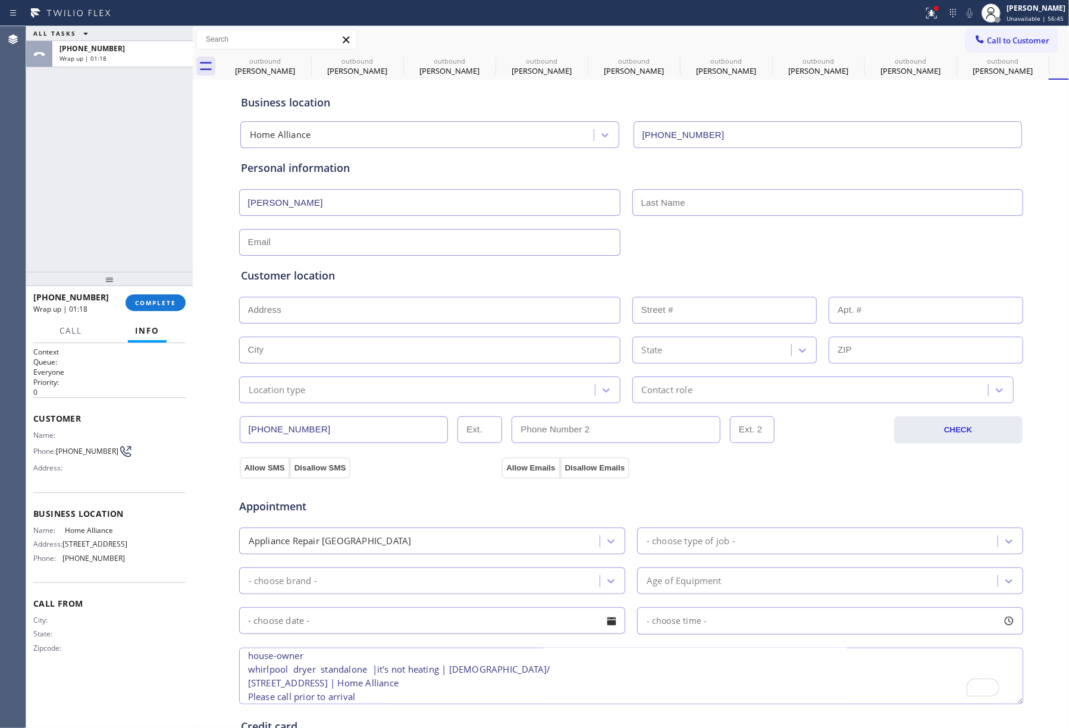
click at [297, 199] on input "[PERSON_NAME]" at bounding box center [429, 202] width 381 height 27
type input "[PERSON_NAME]"
click at [742, 197] on input "text" at bounding box center [827, 202] width 391 height 27
paste input "[PERSON_NAME]"
type input "[PERSON_NAME]"
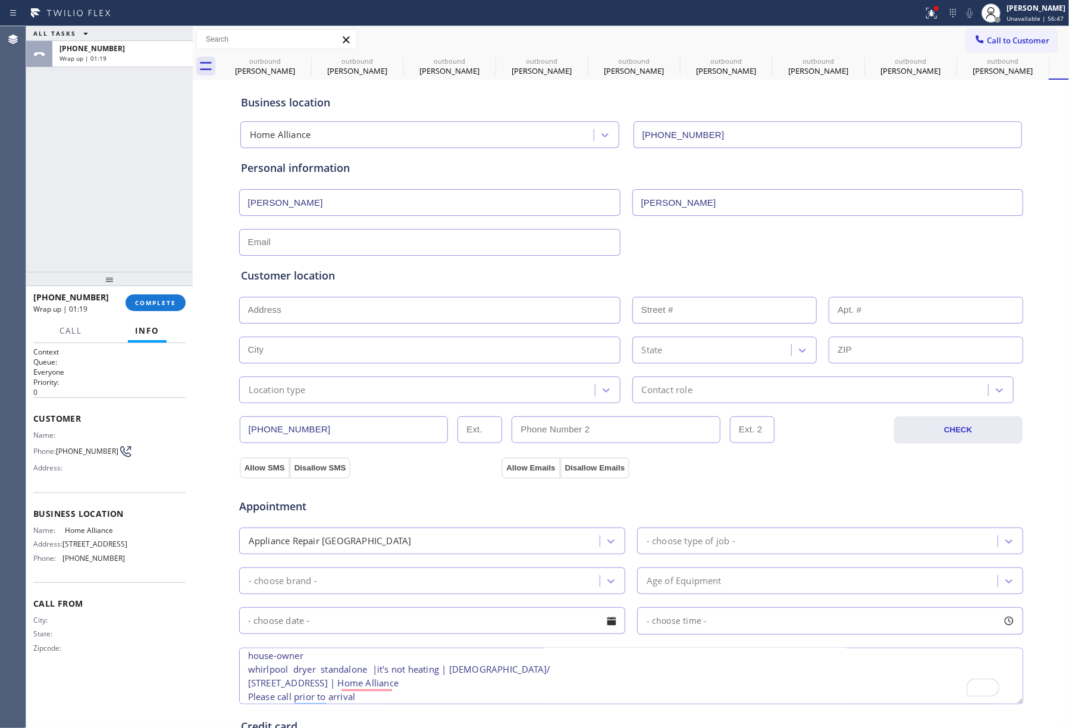
click at [279, 207] on input "[PERSON_NAME]" at bounding box center [429, 202] width 381 height 27
click at [288, 206] on input "[PERSON_NAME]" at bounding box center [429, 202] width 381 height 27
type input "[PERSON_NAME]"
click at [312, 237] on input "text" at bounding box center [429, 242] width 381 height 27
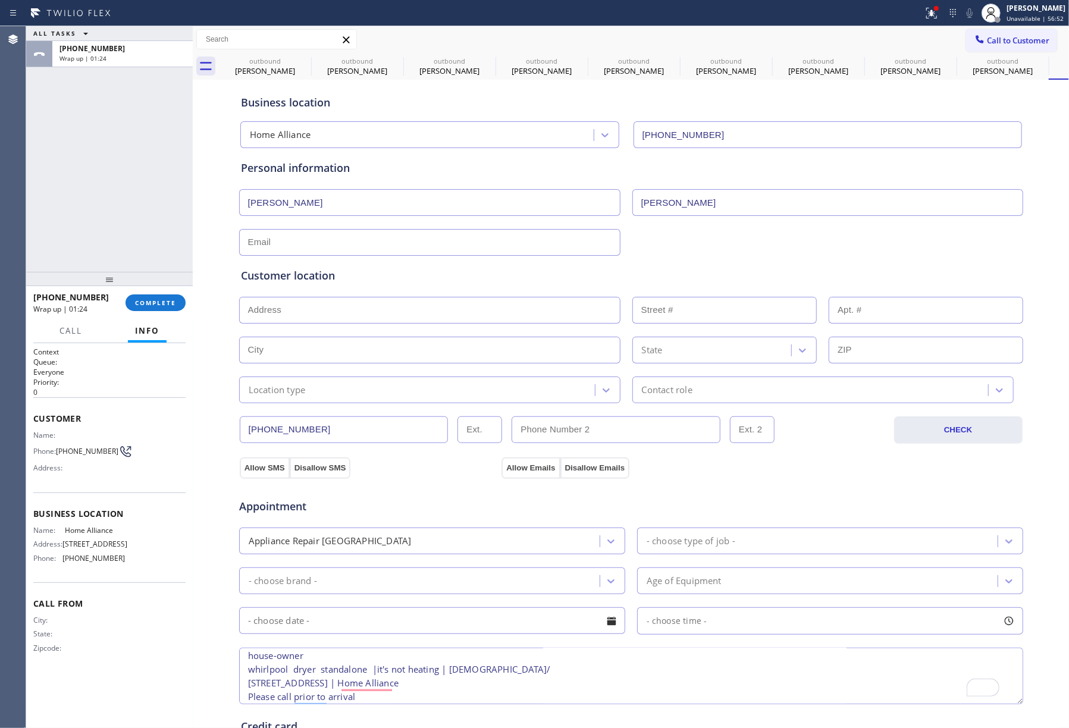
paste input "[EMAIL_ADDRESS][DOMAIN_NAME]"
type input "[EMAIL_ADDRESS][DOMAIN_NAME]"
click at [356, 310] on input "text" at bounding box center [429, 310] width 381 height 27
paste input "[STREET_ADDRESS]"
type input "[STREET_ADDRESS]"
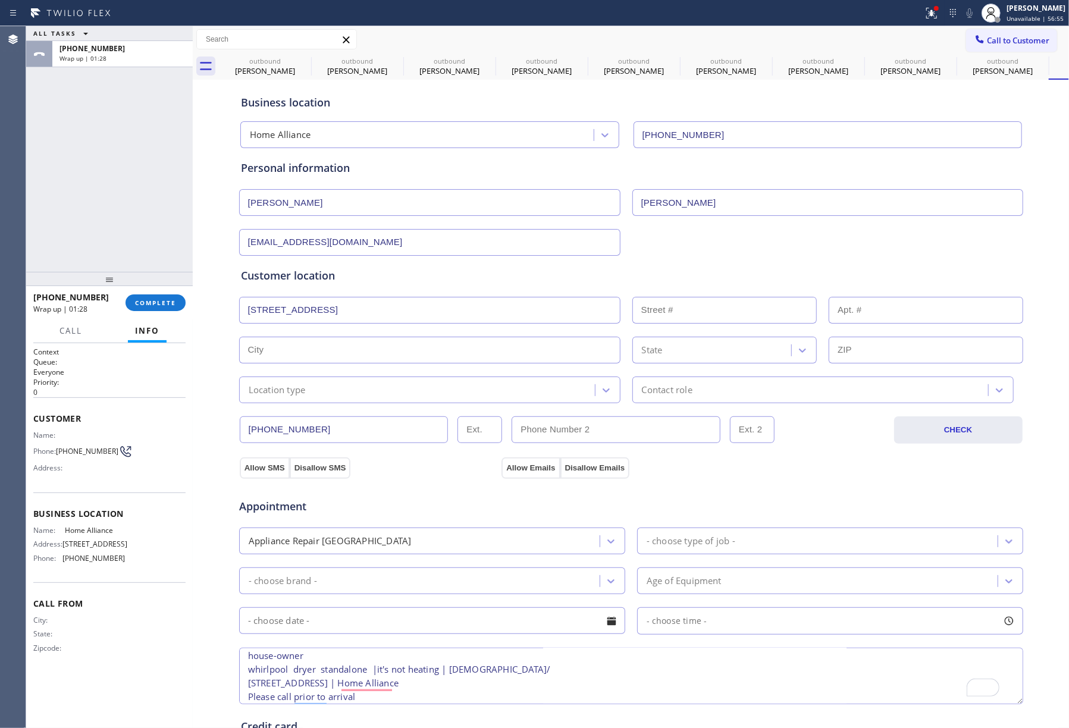
type input "13015"
type input "Riverview"
type input "33569"
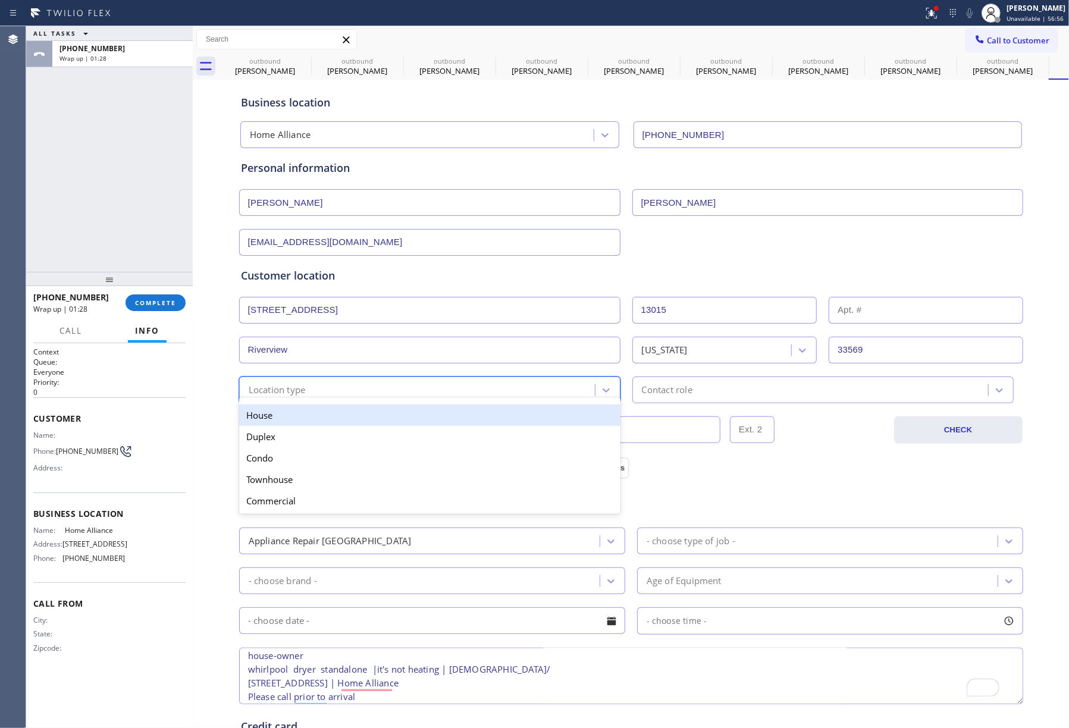
click at [303, 396] on div "Location type" at bounding box center [419, 389] width 352 height 21
click at [299, 415] on div "House" at bounding box center [429, 414] width 381 height 21
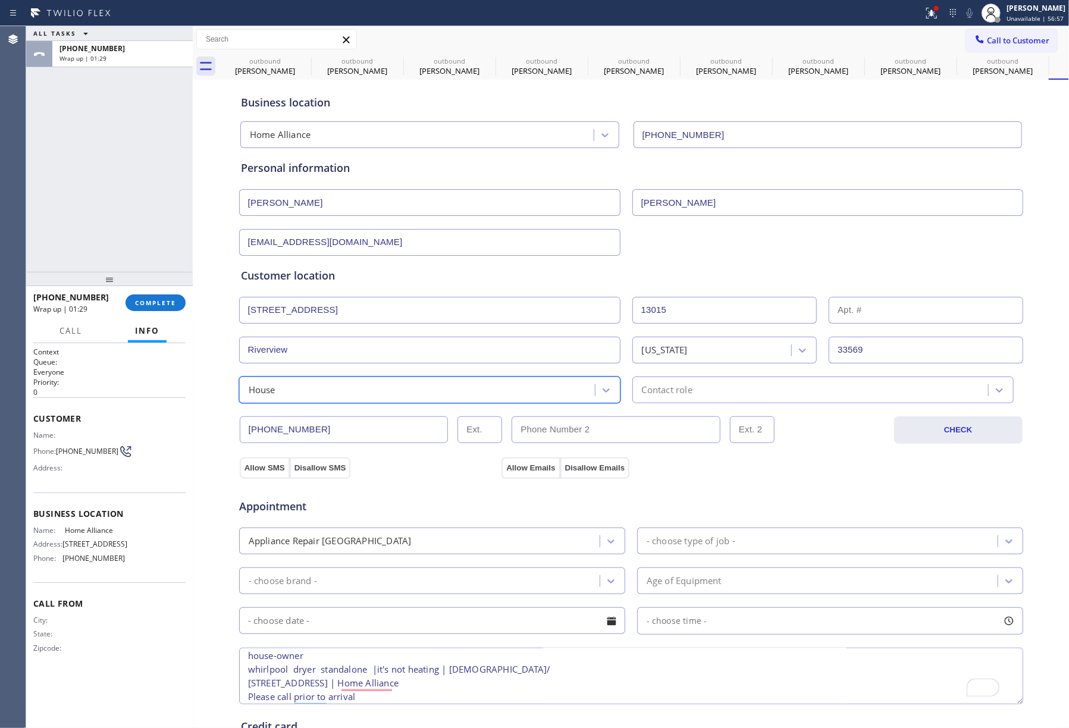
click at [696, 385] on div "Contact role" at bounding box center [812, 389] width 352 height 21
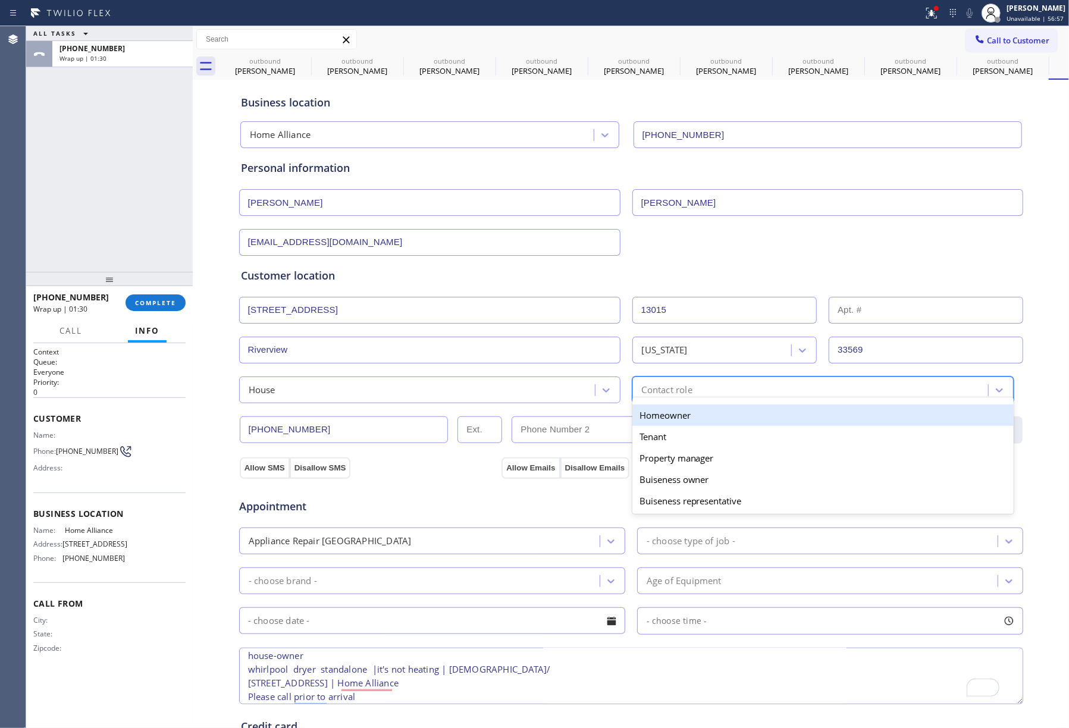
click at [686, 409] on div "Homeowner" at bounding box center [822, 414] width 381 height 21
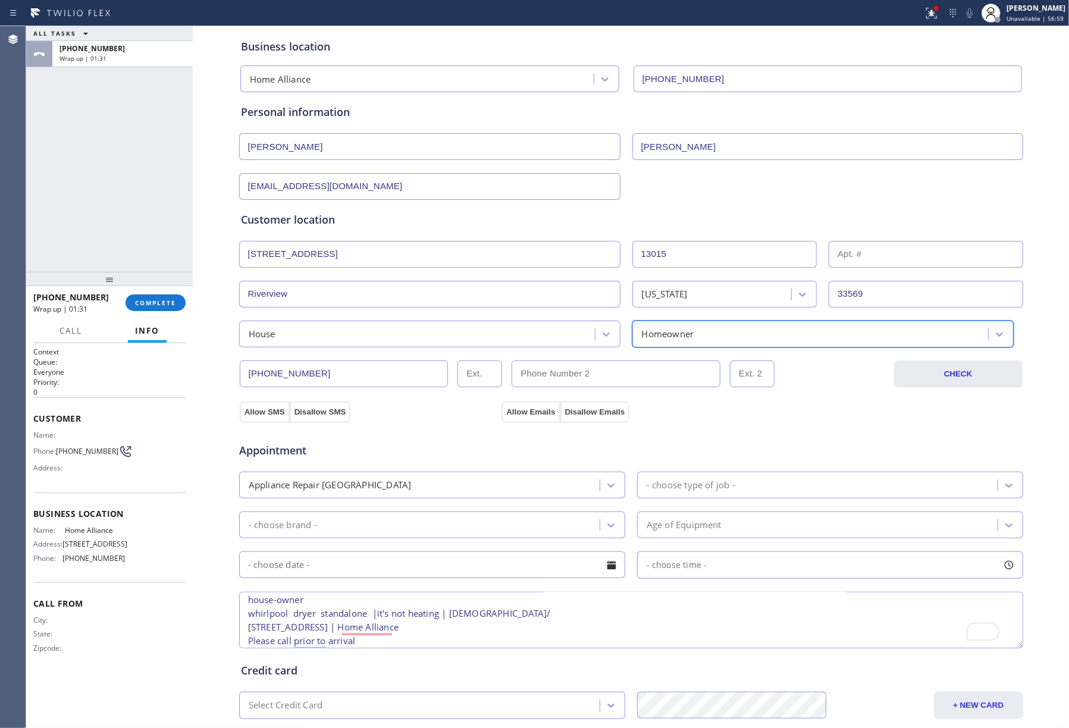
scroll to position [79, 0]
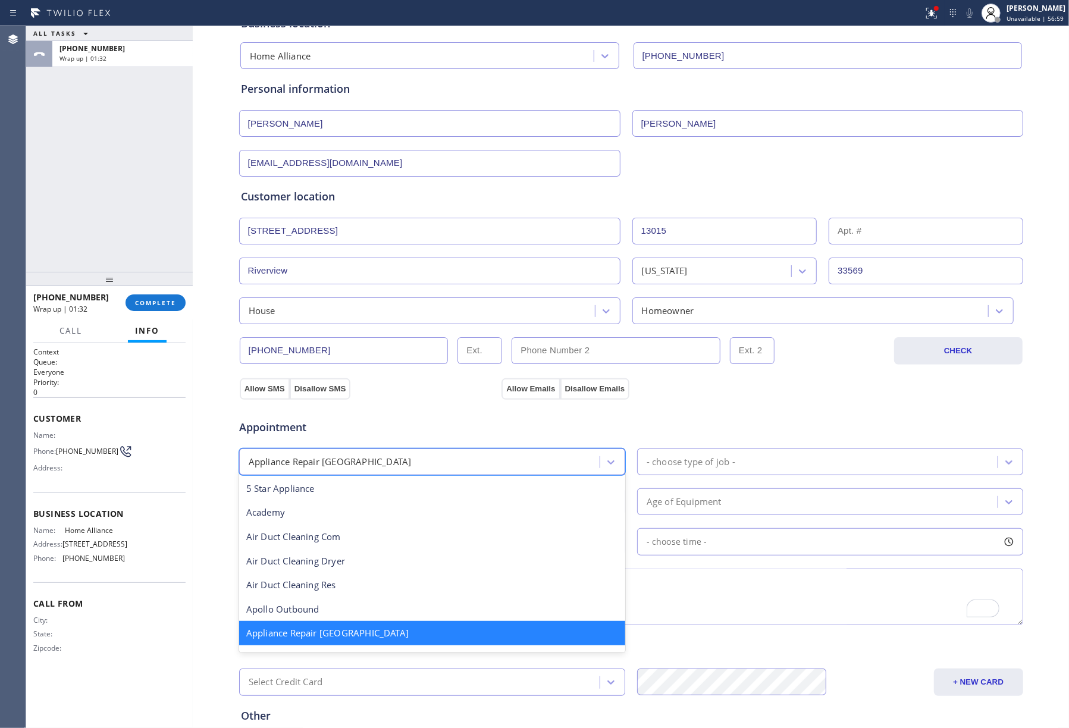
click at [366, 458] on div "Appliance Repair [GEOGRAPHIC_DATA]" at bounding box center [421, 461] width 357 height 21
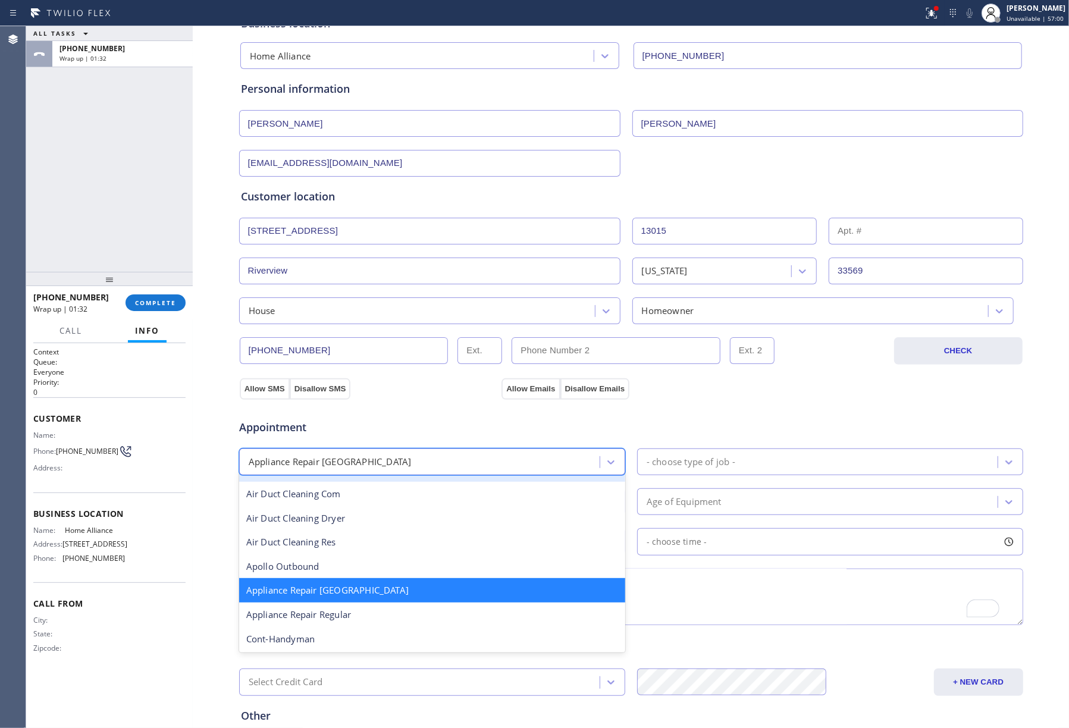
scroll to position [81, 0]
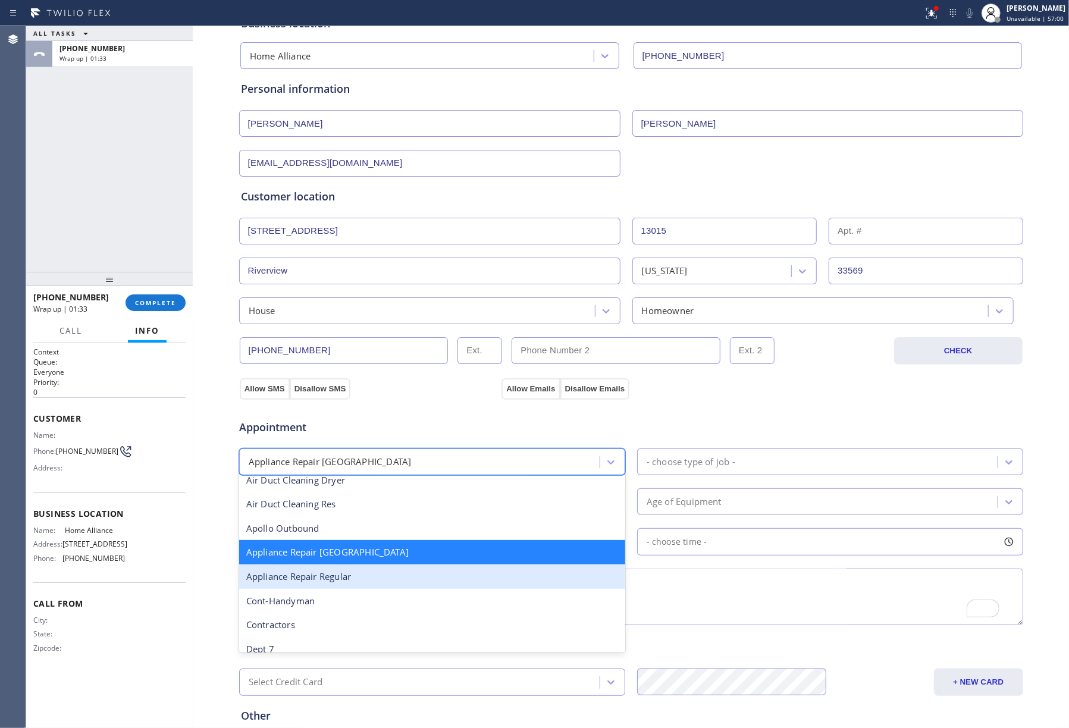
click at [382, 576] on div "Appliance Repair Regular" at bounding box center [432, 576] width 386 height 24
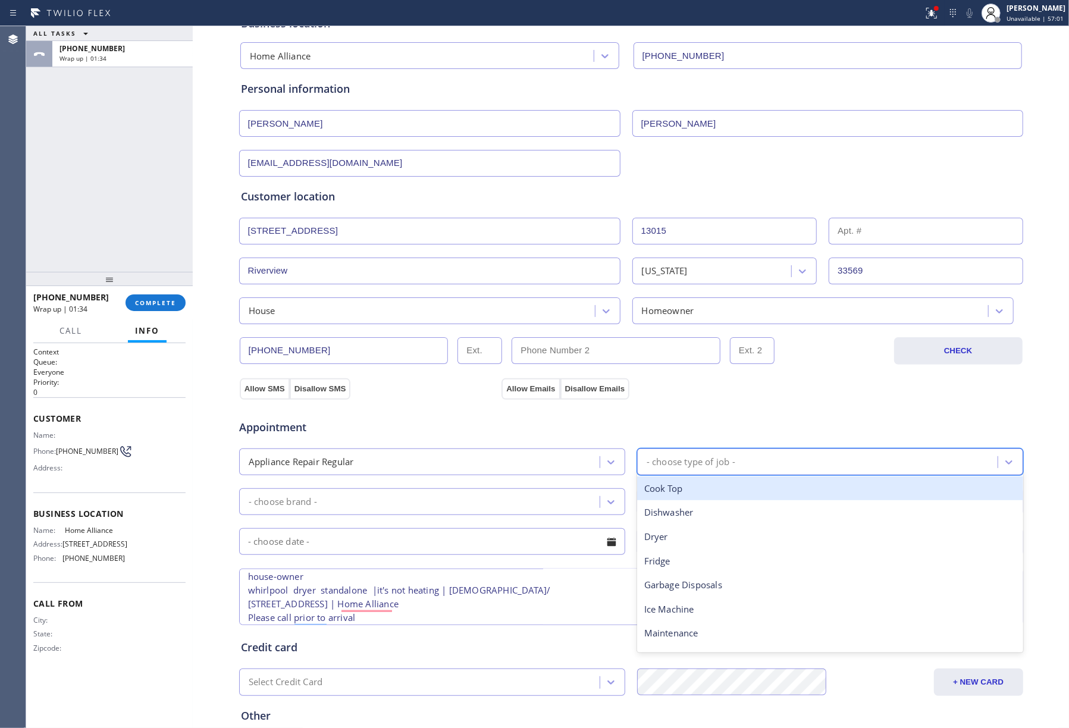
click at [690, 463] on div "- choose type of job -" at bounding box center [690, 462] width 89 height 14
type input "dr"
click at [681, 489] on div "Dryer" at bounding box center [830, 488] width 386 height 24
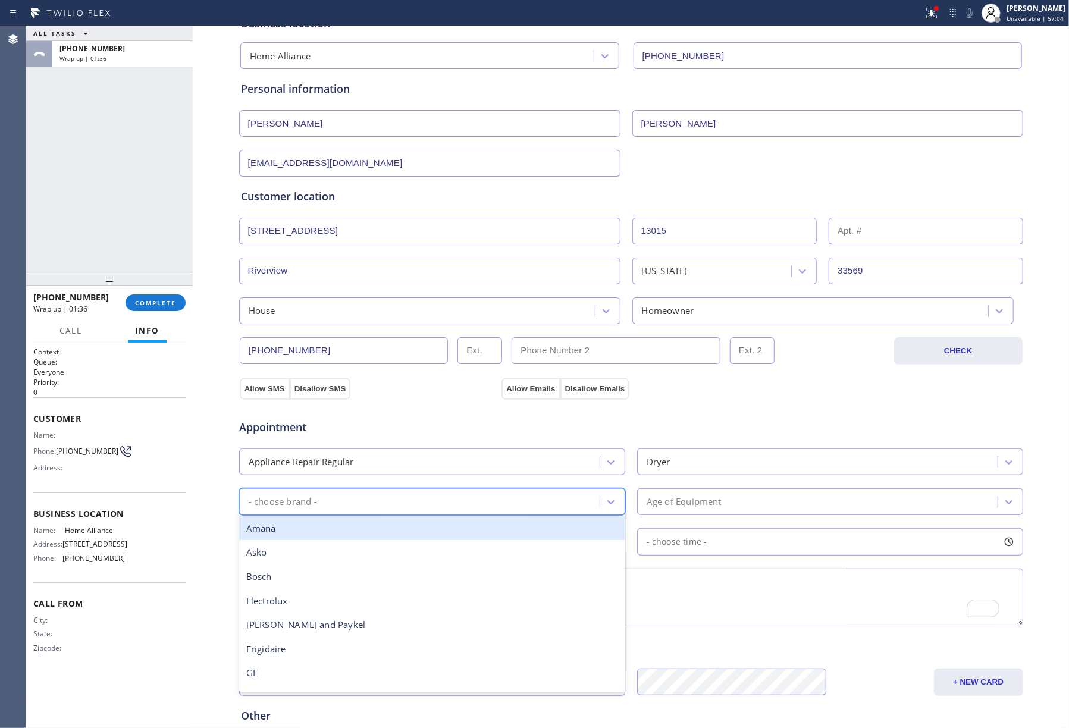
click at [336, 502] on div "- choose brand -" at bounding box center [421, 501] width 357 height 21
type input "w"
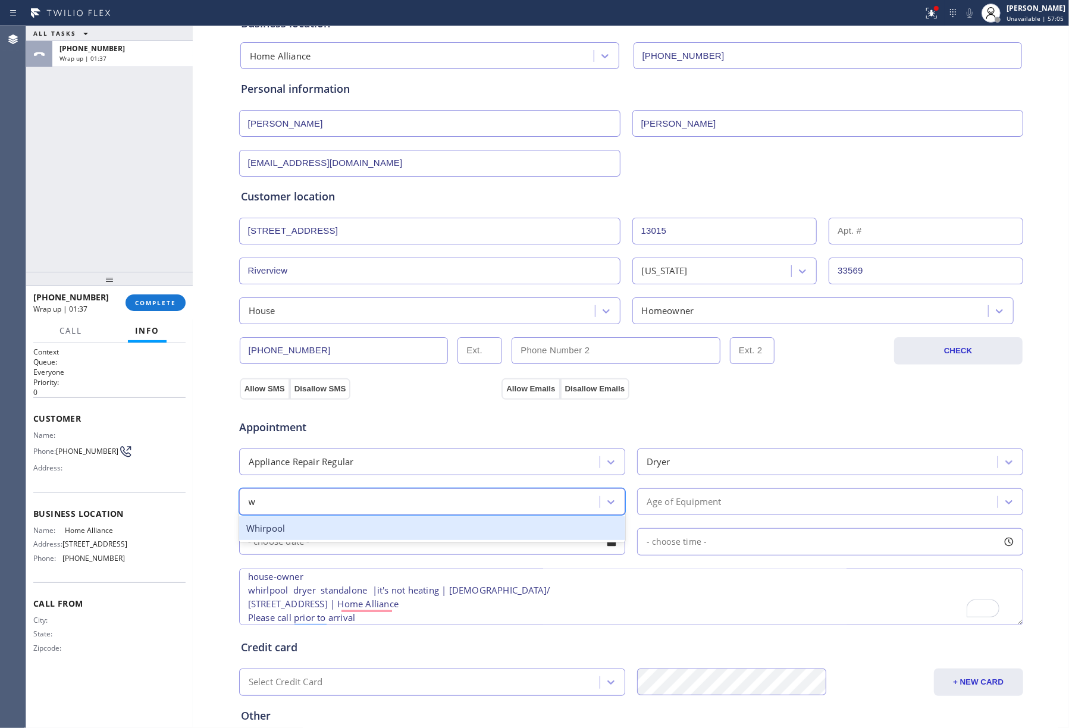
click at [326, 529] on div "Whirpool" at bounding box center [432, 528] width 386 height 24
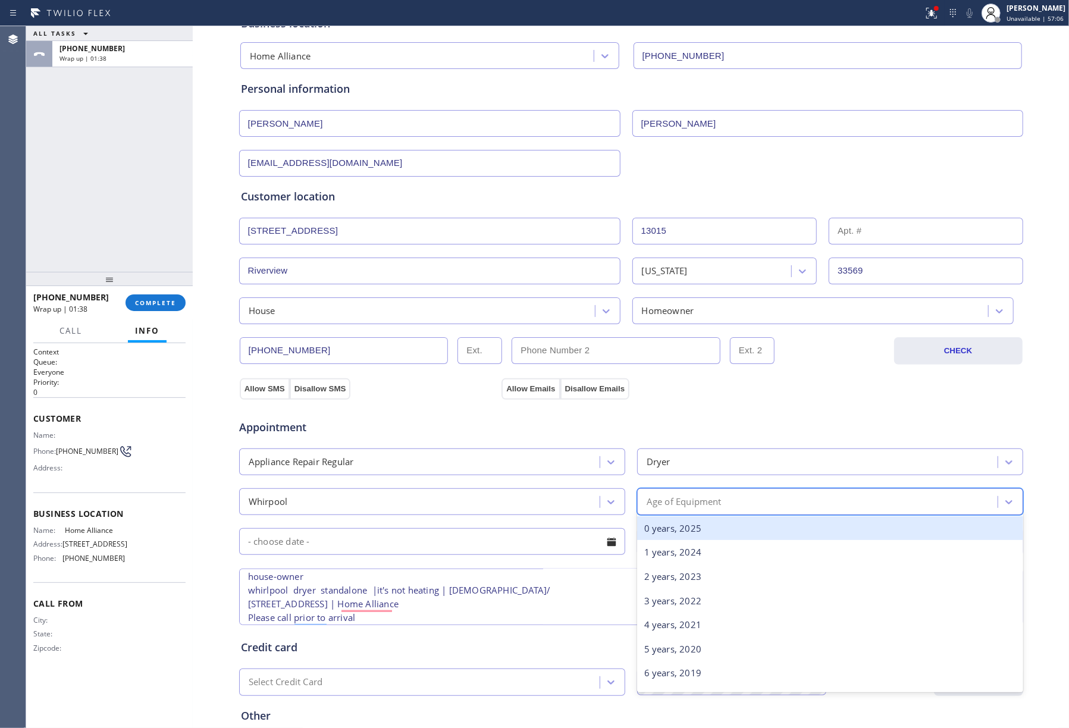
click at [762, 500] on div "Age of Equipment" at bounding box center [818, 501] width 357 height 21
type input "5"
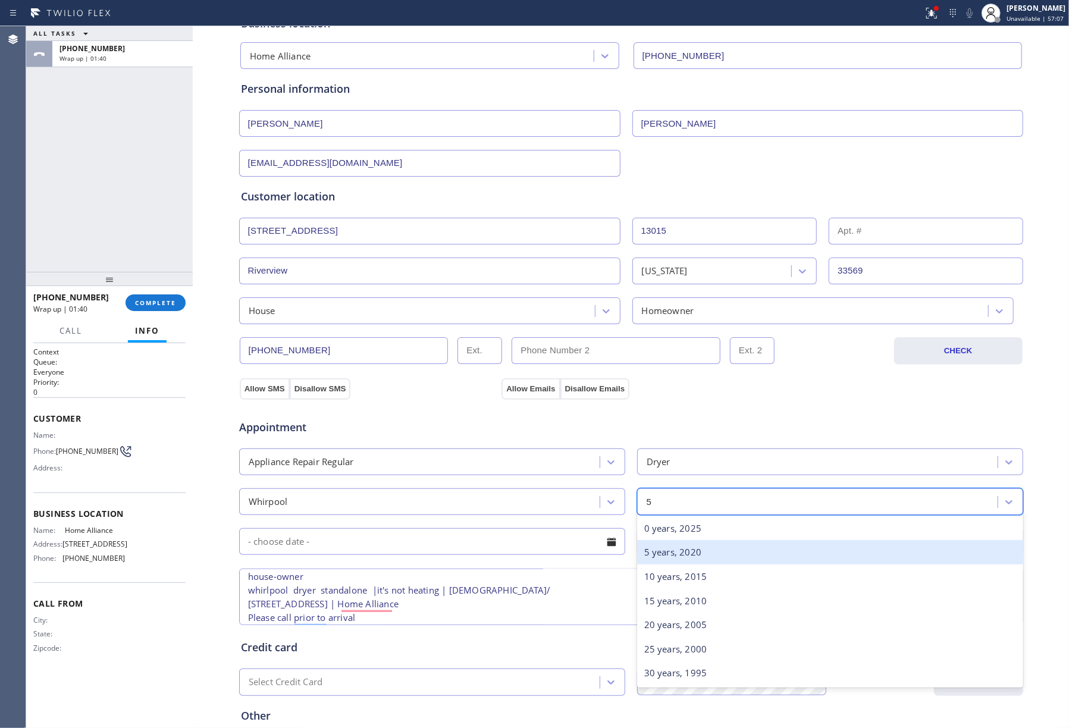
drag, startPoint x: 708, startPoint y: 563, endPoint x: 378, endPoint y: 564, distance: 329.5
click at [707, 563] on div "5 years, 2020" at bounding box center [830, 552] width 386 height 24
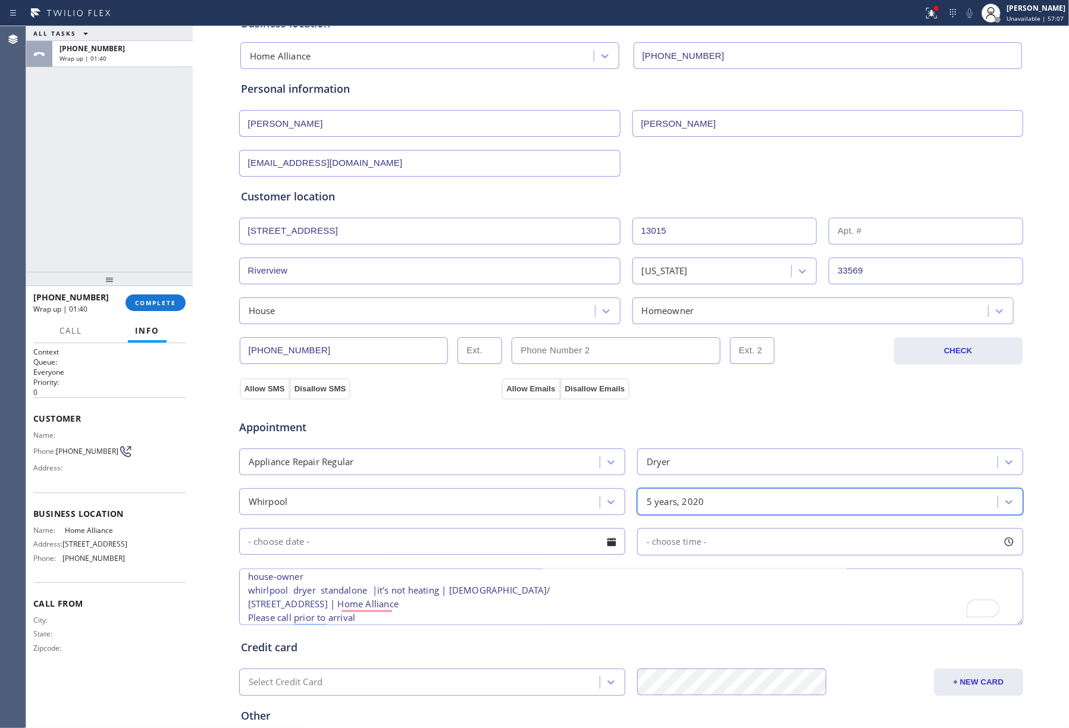
click at [360, 566] on div "Appointment Appliance Repair Regular Dryer Whirpool option 5 years, 2020, selec…" at bounding box center [631, 516] width 780 height 222
click at [350, 552] on input "text" at bounding box center [432, 541] width 386 height 27
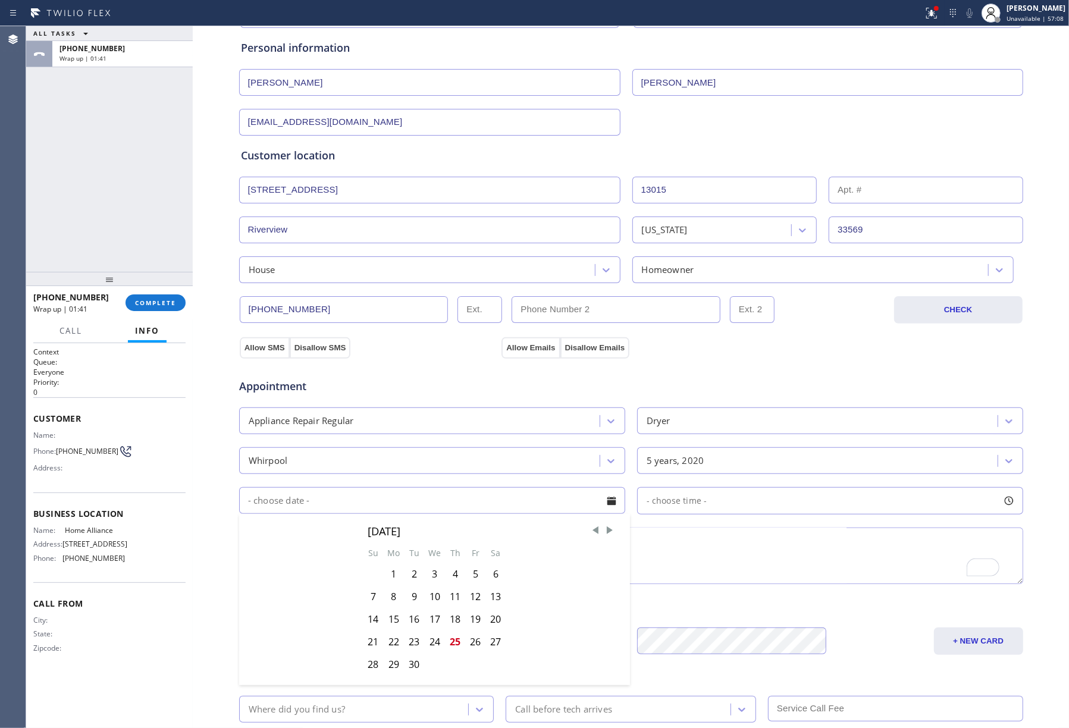
scroll to position [158, 0]
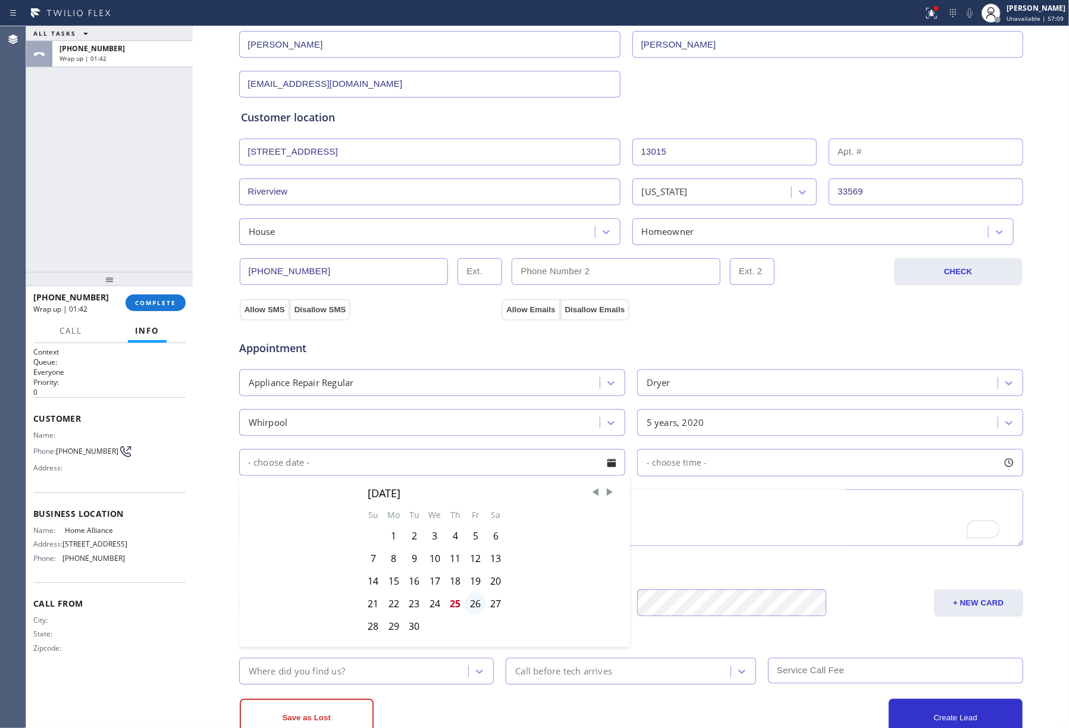
click at [465, 605] on div "26" at bounding box center [475, 603] width 20 height 23
type input "[DATE]"
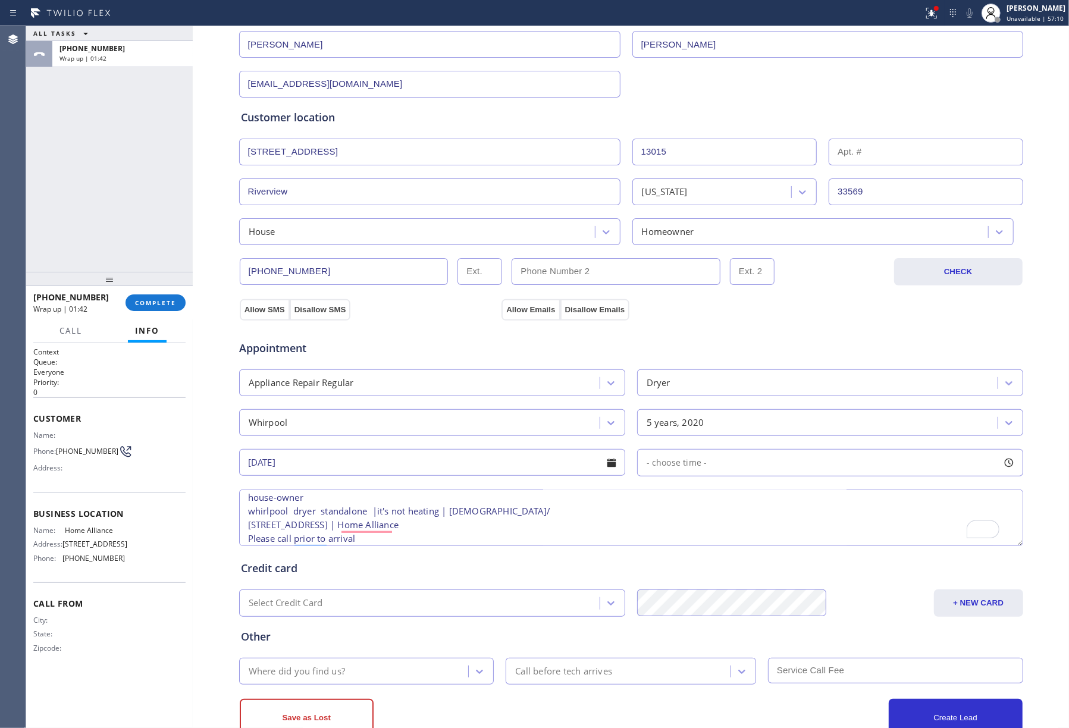
click at [659, 470] on div "- choose time -" at bounding box center [673, 463] width 70 height 14
drag, startPoint x: 642, startPoint y: 538, endPoint x: 756, endPoint y: 536, distance: 114.2
click at [756, 536] on div at bounding box center [762, 535] width 14 height 25
drag, startPoint x: 641, startPoint y: 538, endPoint x: 674, endPoint y: 545, distance: 33.4
click at [674, 545] on div at bounding box center [677, 535] width 14 height 25
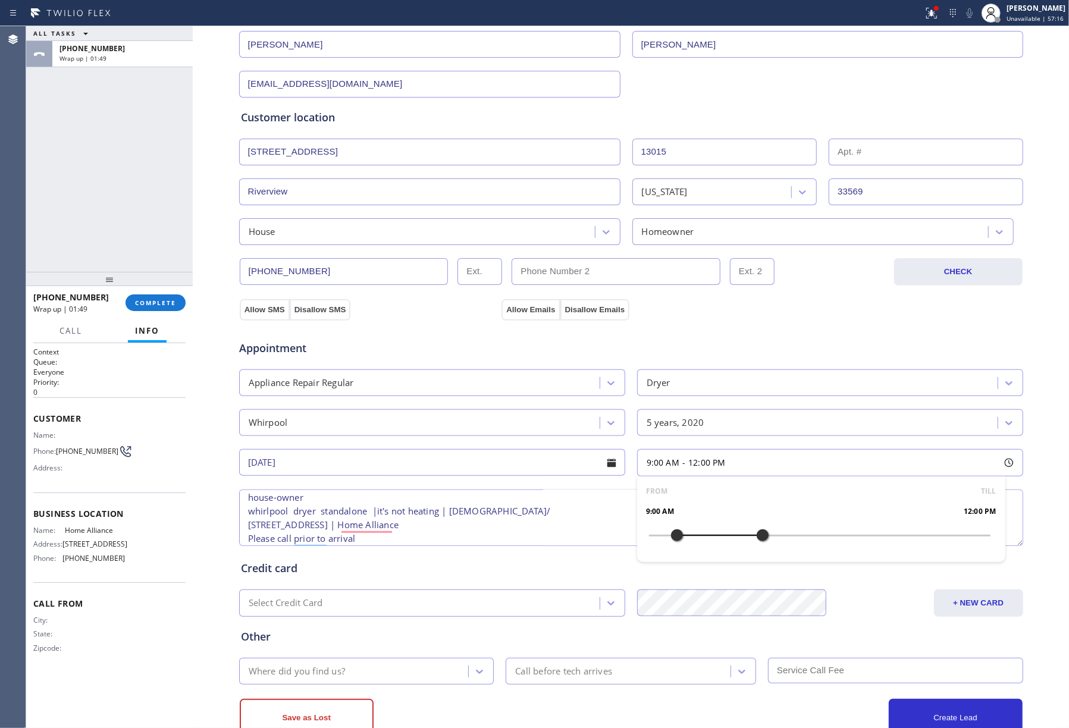
click at [338, 671] on div "Where did you find us?" at bounding box center [297, 671] width 96 height 14
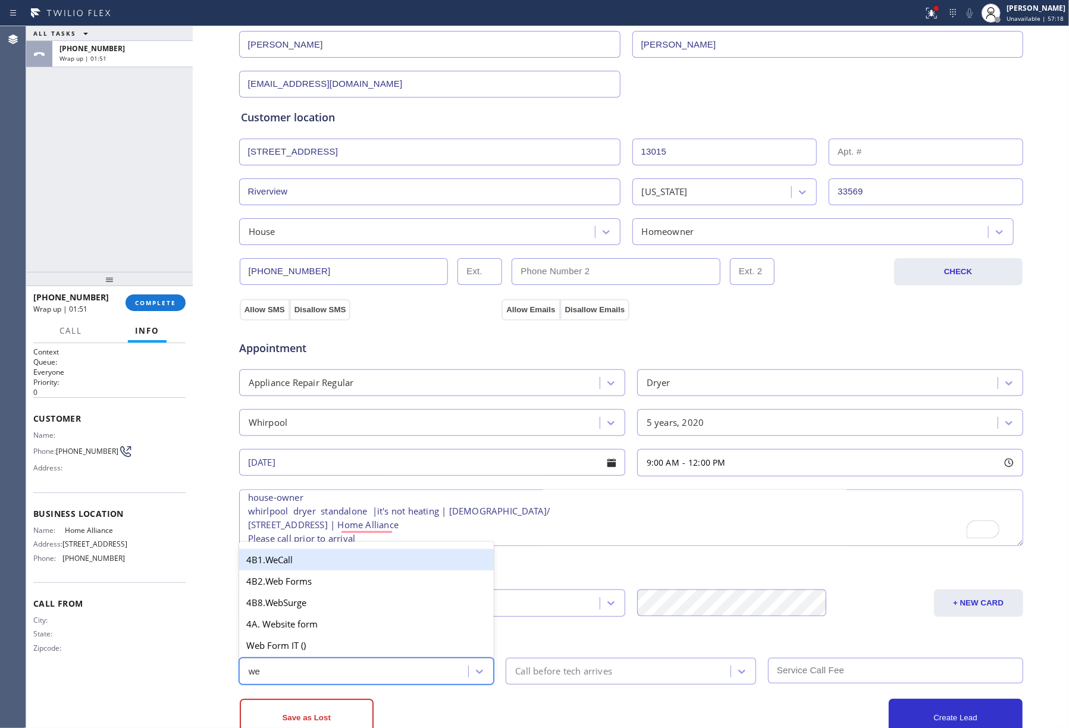
type input "w"
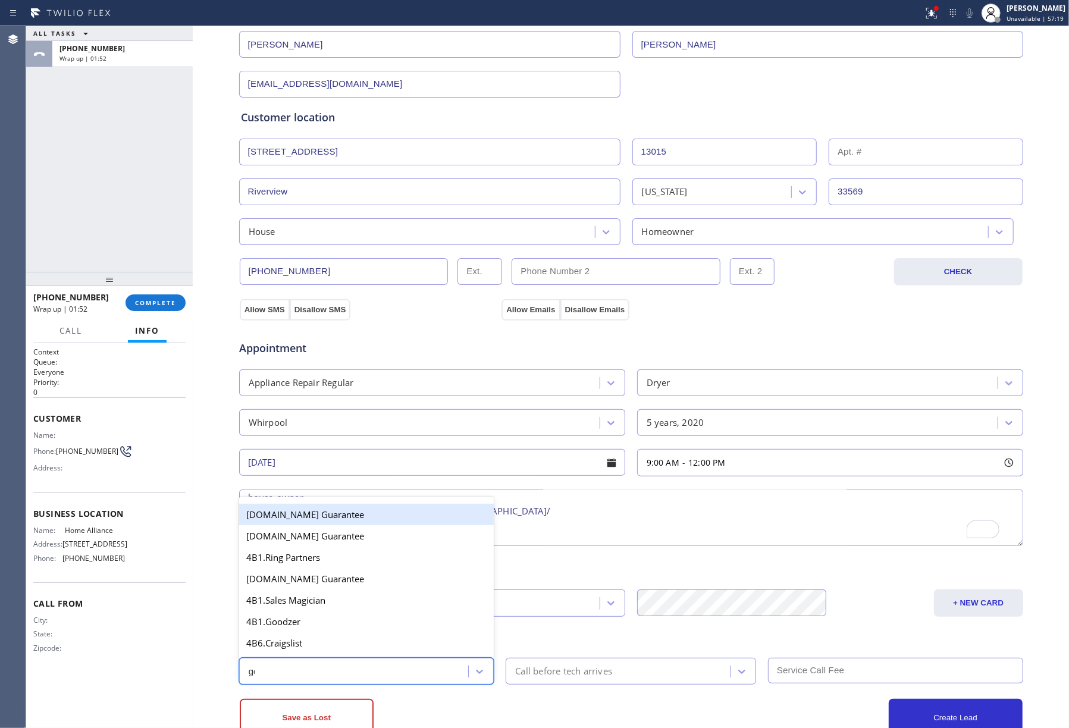
type input "goo"
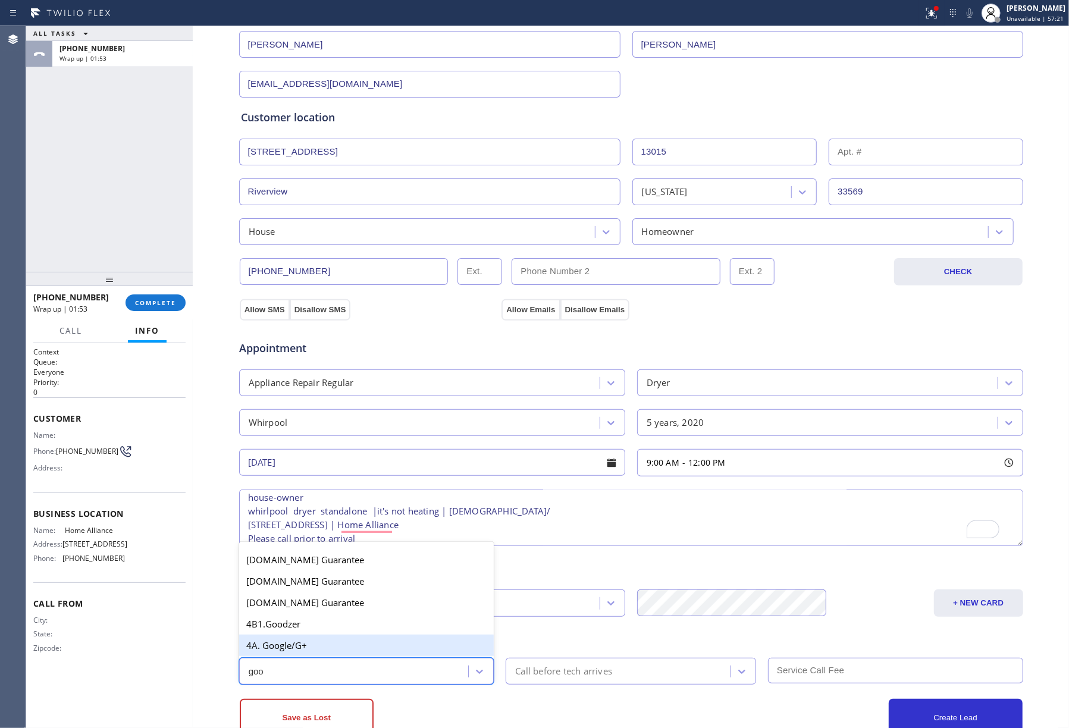
click at [334, 652] on div "4A. Google/G+" at bounding box center [366, 645] width 255 height 21
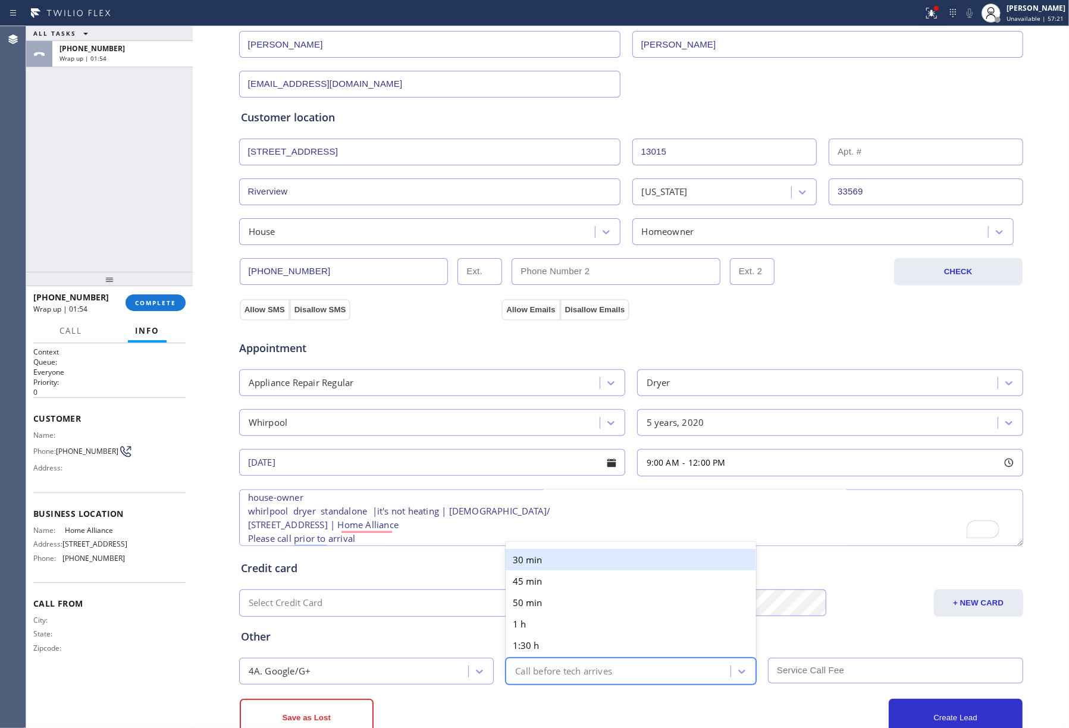
drag, startPoint x: 570, startPoint y: 660, endPoint x: 571, endPoint y: 667, distance: 7.4
click at [571, 667] on div "Call before tech arrives" at bounding box center [630, 671] width 250 height 27
click at [574, 673] on div "Call before tech arrives" at bounding box center [563, 671] width 97 height 14
click at [565, 660] on div "Call before tech arrives" at bounding box center [630, 671] width 250 height 27
drag, startPoint x: 562, startPoint y: 565, endPoint x: 613, endPoint y: 577, distance: 51.9
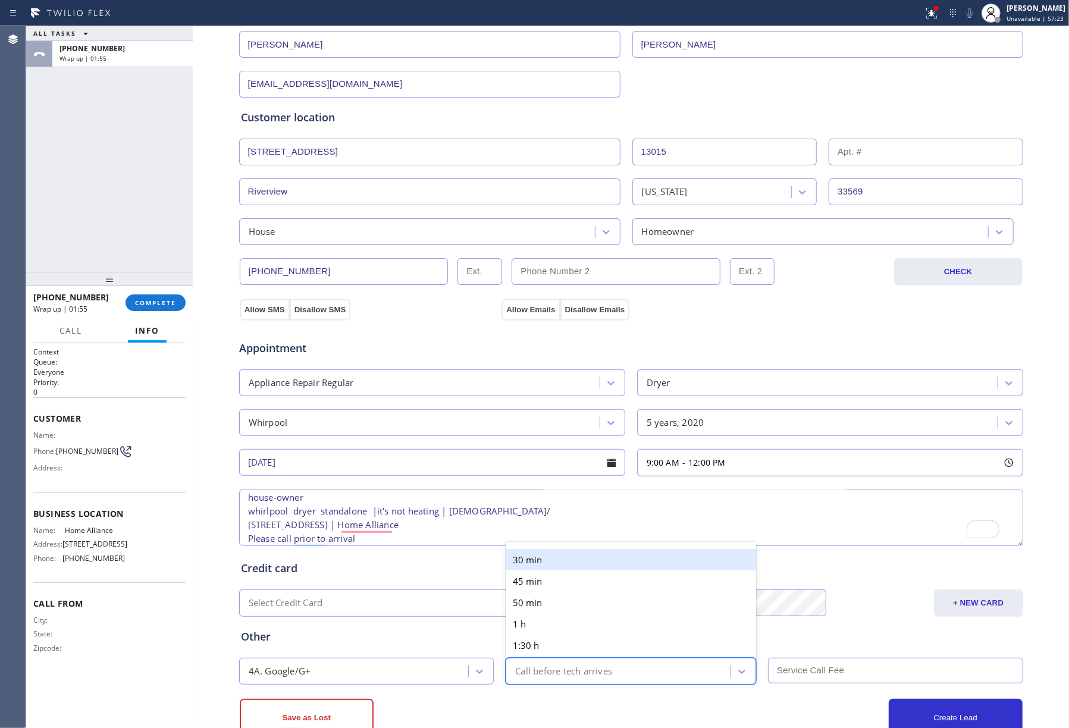
click at [563, 566] on div "30 min" at bounding box center [630, 559] width 250 height 21
click at [821, 682] on input "text" at bounding box center [895, 671] width 255 height 26
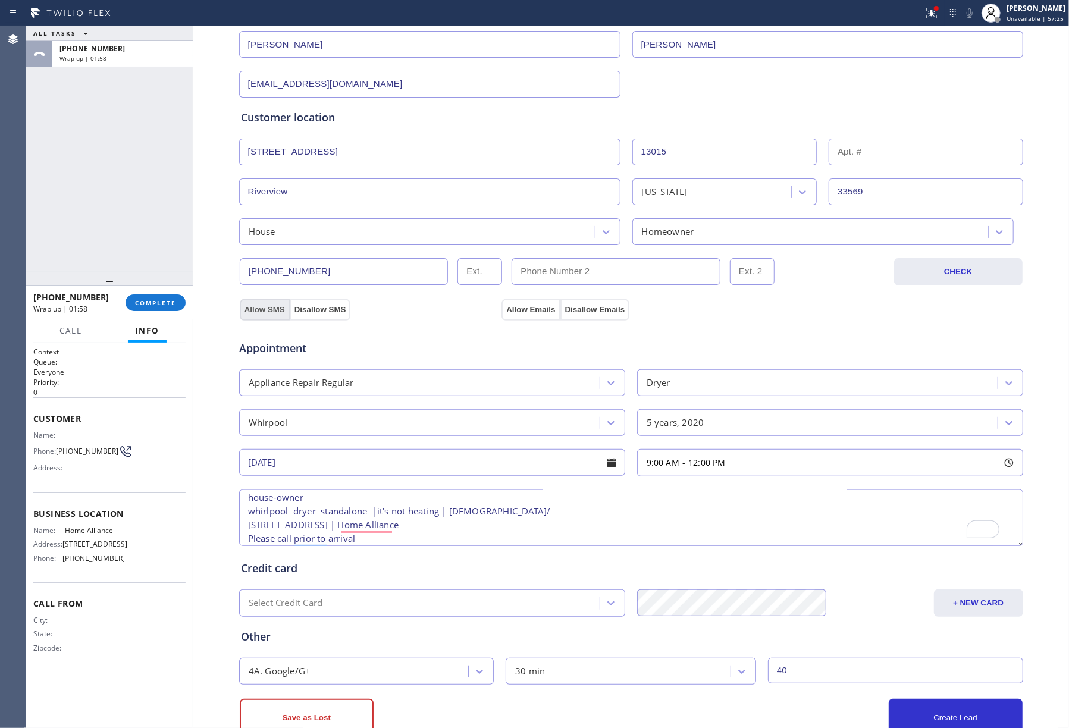
type input "40"
click at [250, 308] on button "Allow SMS" at bounding box center [265, 309] width 50 height 21
click at [525, 314] on button "Allow Emails" at bounding box center [530, 309] width 58 height 21
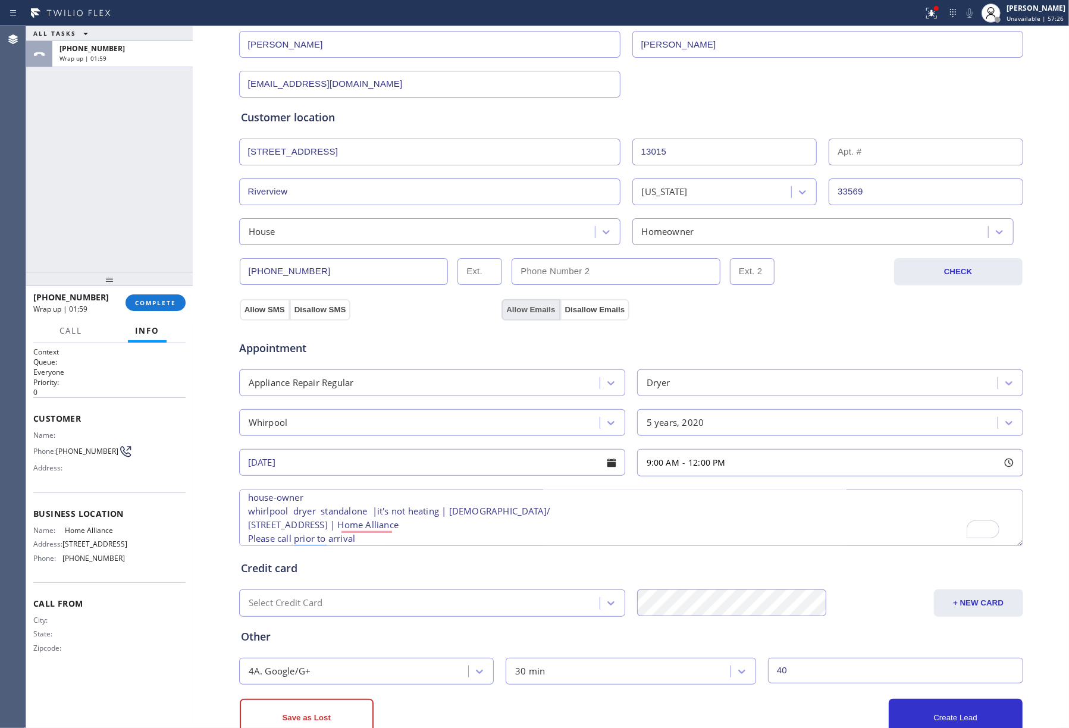
click at [525, 314] on button "Allow Emails" at bounding box center [530, 309] width 58 height 21
click at [412, 326] on div "Appointment Appliance Repair Regular Dryer Whirpool 5 years, 2020 [DATE] 9:00 A…" at bounding box center [630, 434] width 785 height 228
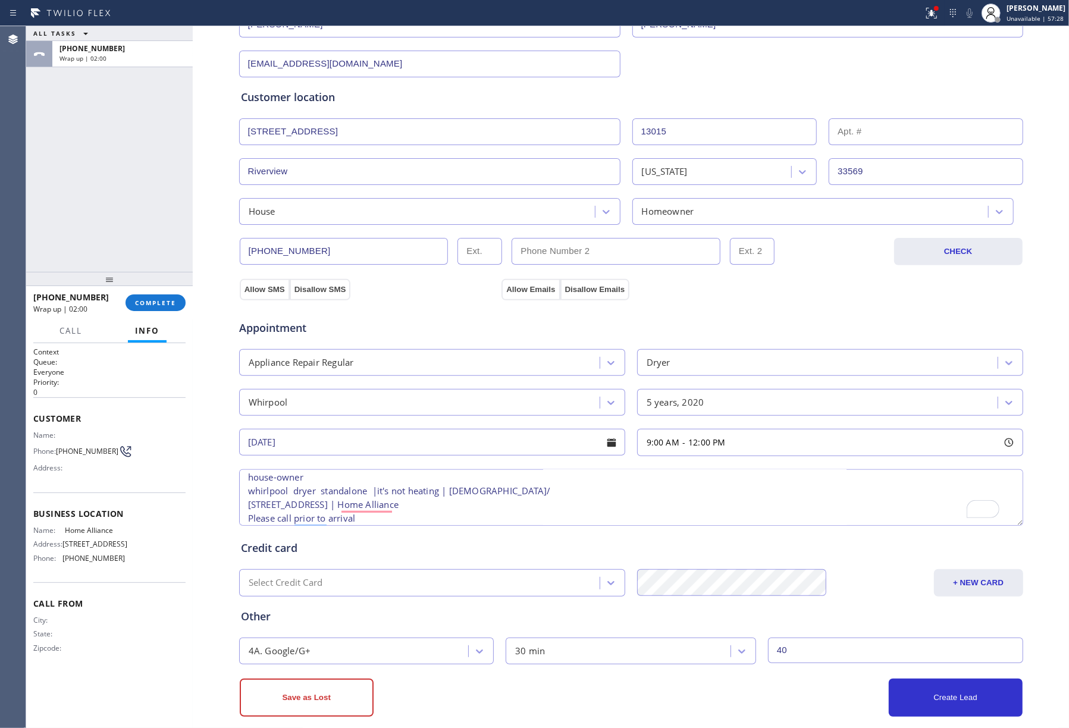
scroll to position [197, 0]
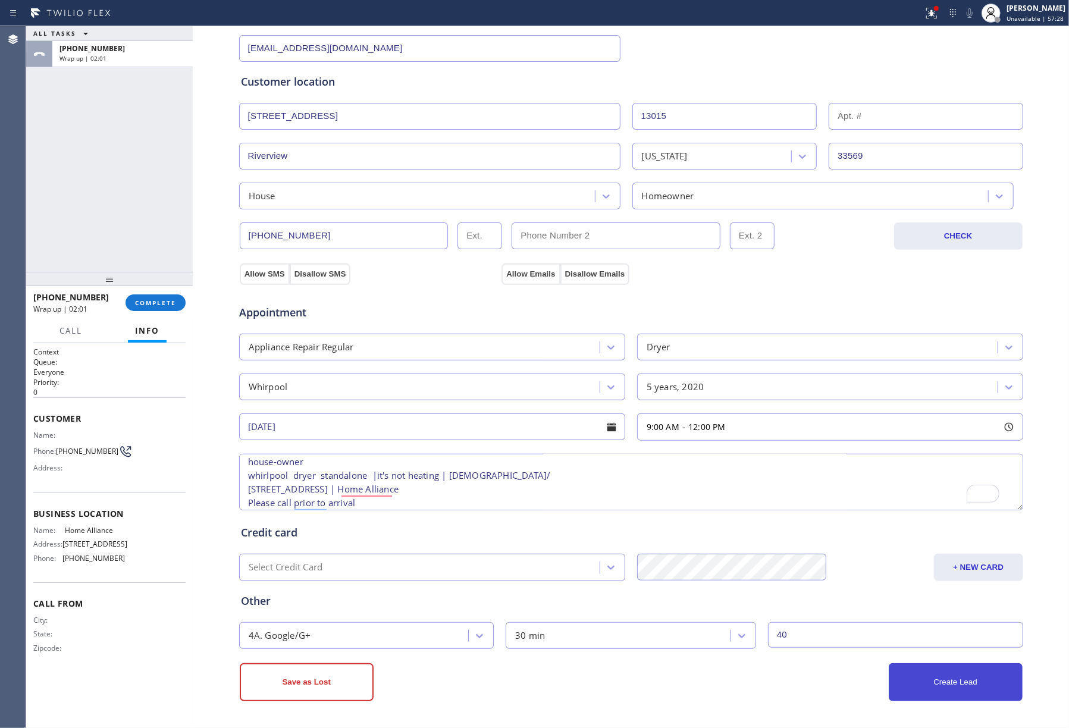
click at [988, 679] on button "Create Lead" at bounding box center [955, 682] width 134 height 38
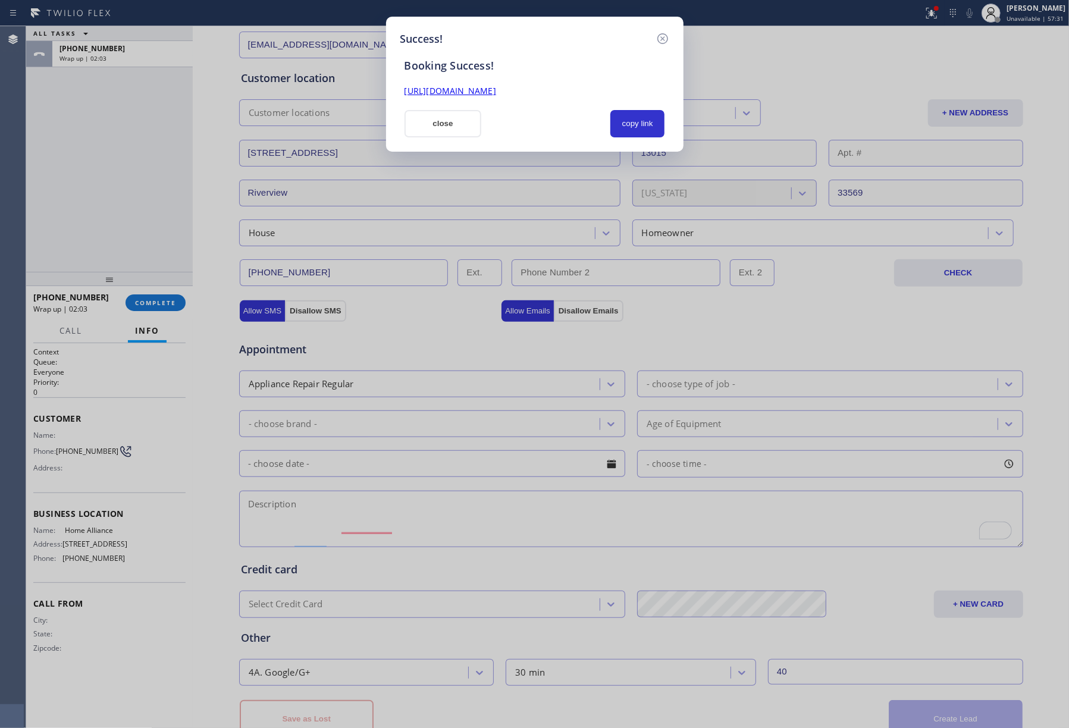
scroll to position [0, 0]
drag, startPoint x: 653, startPoint y: 124, endPoint x: 911, endPoint y: 237, distance: 281.7
click at [653, 124] on button "copy link" at bounding box center [637, 123] width 55 height 27
drag, startPoint x: 84, startPoint y: 205, endPoint x: 240, endPoint y: 174, distance: 159.4
click at [84, 205] on div "Success! Booking Success! [URL][DOMAIN_NAME] close copy link" at bounding box center [534, 364] width 1069 height 728
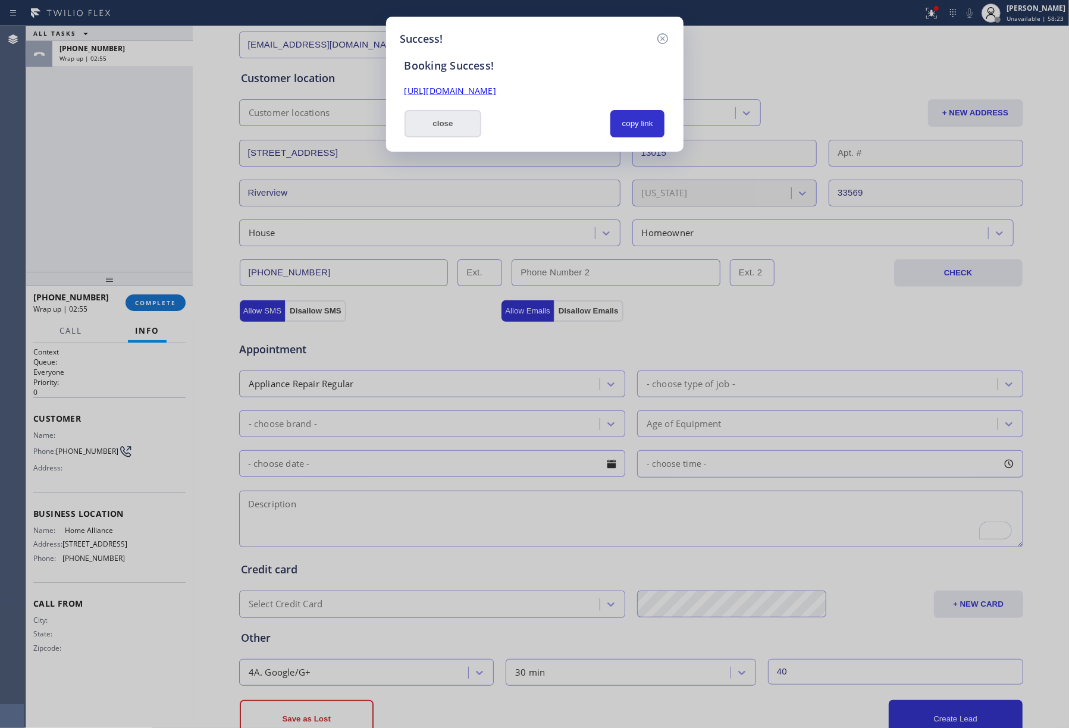
click at [438, 110] on button "close" at bounding box center [442, 123] width 77 height 27
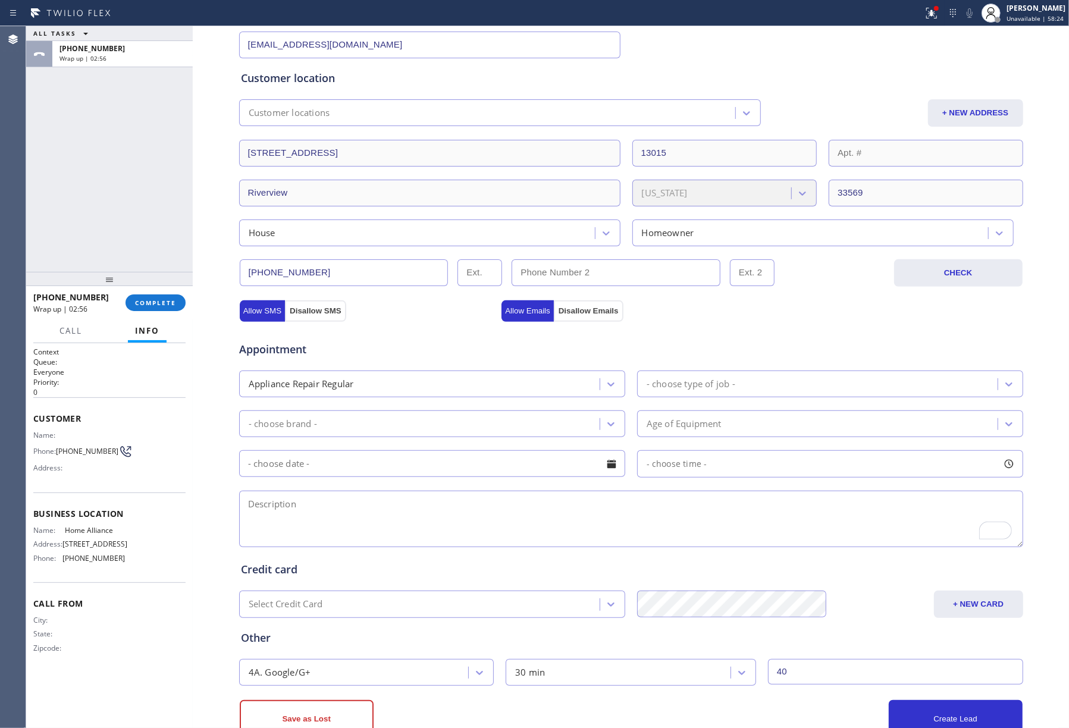
click at [165, 293] on div "[PHONE_NUMBER] Wrap up | 02:56 COMPLETE" at bounding box center [109, 302] width 152 height 31
click at [167, 291] on div "[PHONE_NUMBER] Wrap up | 02:57 COMPLETE" at bounding box center [109, 302] width 152 height 31
click at [168, 303] on span "COMPLETE" at bounding box center [155, 303] width 41 height 8
click at [145, 238] on div "ALL TASKS ALL TASKS ACTIVE TASKS TASKS IN WRAP UP [PHONE_NUMBER] Wrap up | 02:58" at bounding box center [109, 149] width 167 height 246
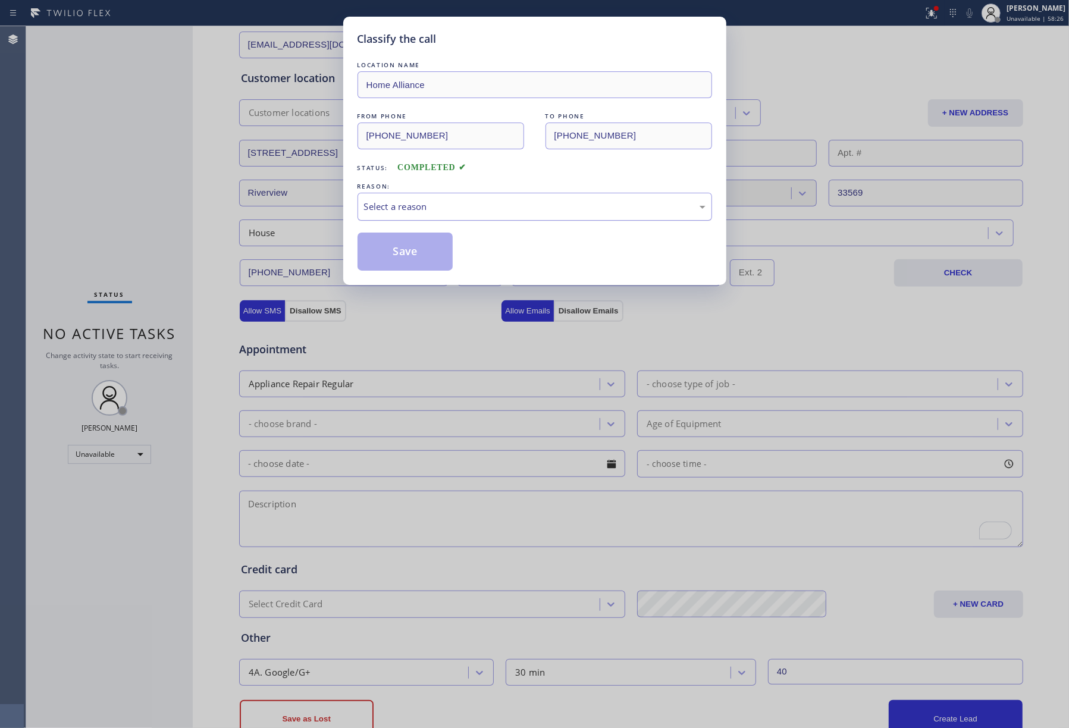
click at [441, 212] on div "Select a reason" at bounding box center [534, 207] width 341 height 14
click at [410, 255] on button "Save" at bounding box center [405, 252] width 96 height 38
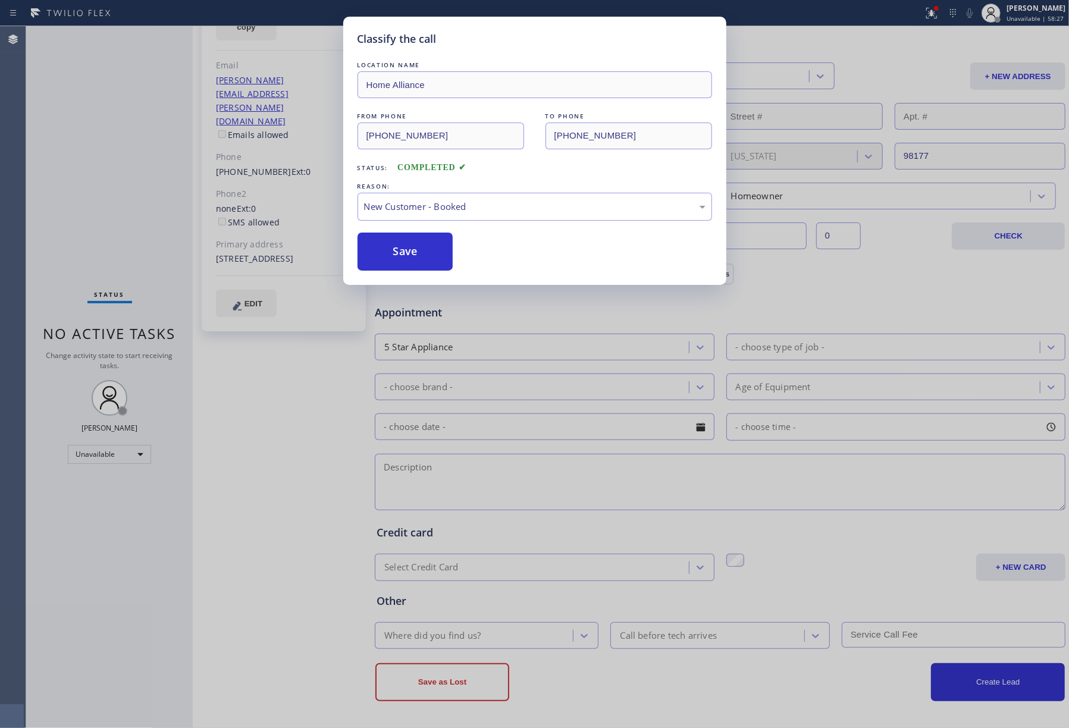
type input "[PHONE_NUMBER]"
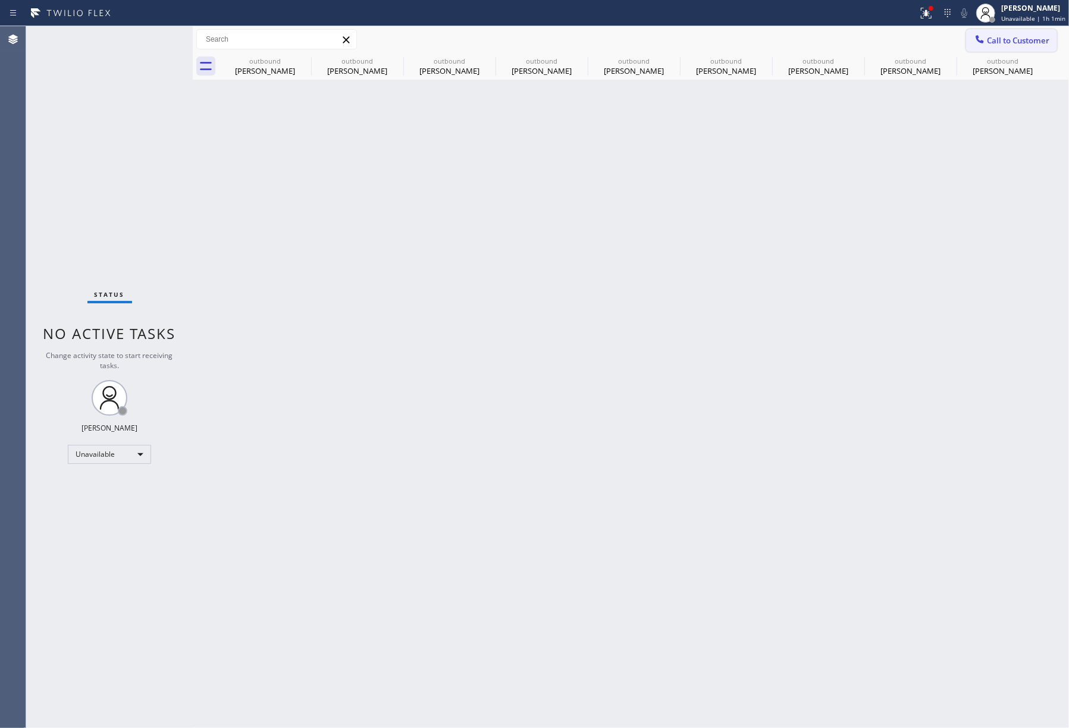
click at [987, 34] on button "Call to Customer" at bounding box center [1011, 40] width 91 height 23
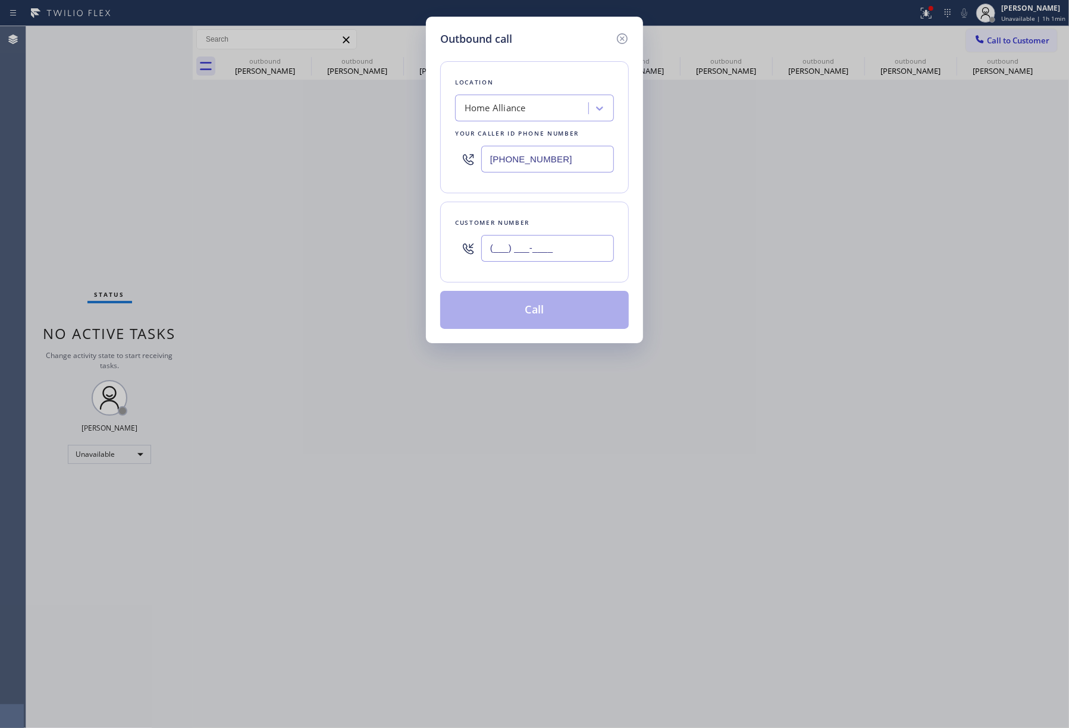
click at [557, 247] on input "(___) ___-____" at bounding box center [547, 248] width 133 height 27
paste input "708) 850-3341"
type input "[PHONE_NUMBER]"
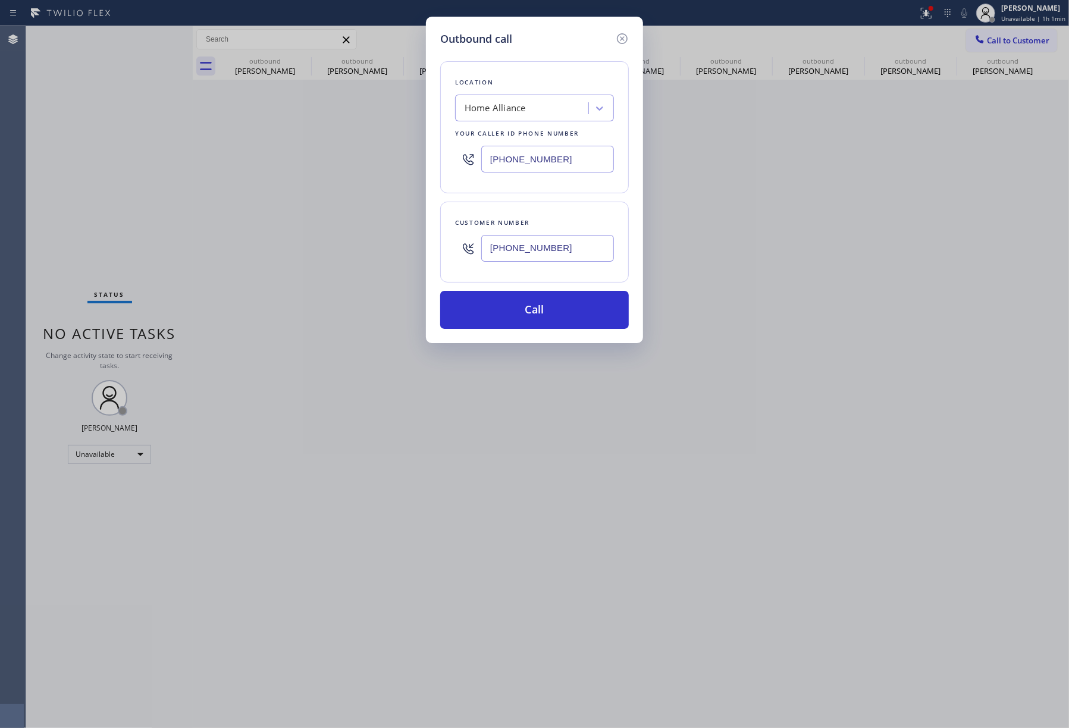
drag, startPoint x: 503, startPoint y: 157, endPoint x: 450, endPoint y: 153, distance: 53.7
click at [450, 153] on div "Location Home Alliance Your caller id phone number [PHONE_NUMBER]" at bounding box center [534, 127] width 189 height 132
paste input "708) 315-702"
type input "[PHONE_NUMBER]"
click at [550, 321] on button "Call" at bounding box center [534, 310] width 189 height 38
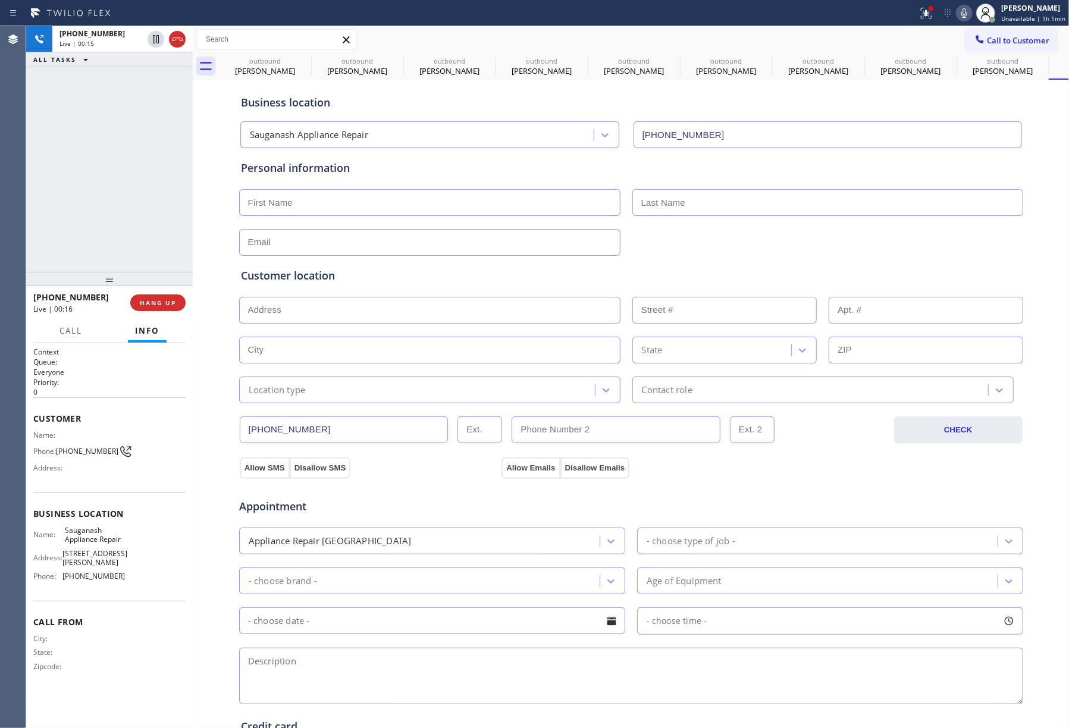
drag, startPoint x: 120, startPoint y: 189, endPoint x: 146, endPoint y: 263, distance: 78.2
click at [120, 189] on div "[PHONE_NUMBER] Live | 00:15 ALL TASKS ALL TASKS ACTIVE TASKS TASKS IN WRAP UP" at bounding box center [109, 149] width 167 height 246
drag, startPoint x: 167, startPoint y: 295, endPoint x: 156, endPoint y: 255, distance: 41.8
click at [167, 296] on button "HANG UP" at bounding box center [157, 302] width 55 height 17
drag, startPoint x: 155, startPoint y: 258, endPoint x: 152, endPoint y: 293, distance: 35.8
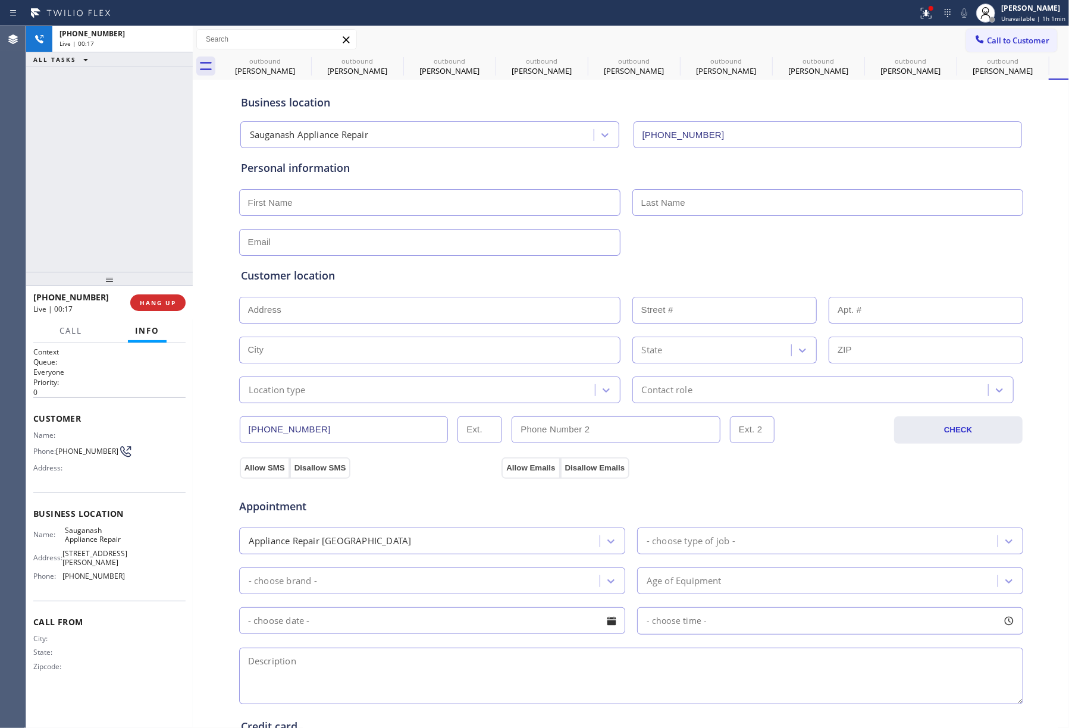
click at [152, 272] on div "[PHONE_NUMBER] Live | 00:17 ALL TASKS ALL TASKS ACTIVE TASKS TASKS IN WRAP UP […" at bounding box center [109, 377] width 167 height 702
click at [151, 305] on span "HANG UP" at bounding box center [158, 303] width 36 height 8
click at [129, 231] on div "[PHONE_NUMBER] Live | 00:17 ALL TASKS ALL TASKS ACTIVE TASKS TASKS IN WRAP UP" at bounding box center [109, 149] width 167 height 246
click at [129, 231] on div "ALL TASKS ALL TASKS ACTIVE TASKS TASKS IN WRAP UP [PHONE_NUMBER] Wrap up | 00:00" at bounding box center [109, 149] width 167 height 246
click at [153, 300] on span "COMPLETE" at bounding box center [155, 303] width 41 height 8
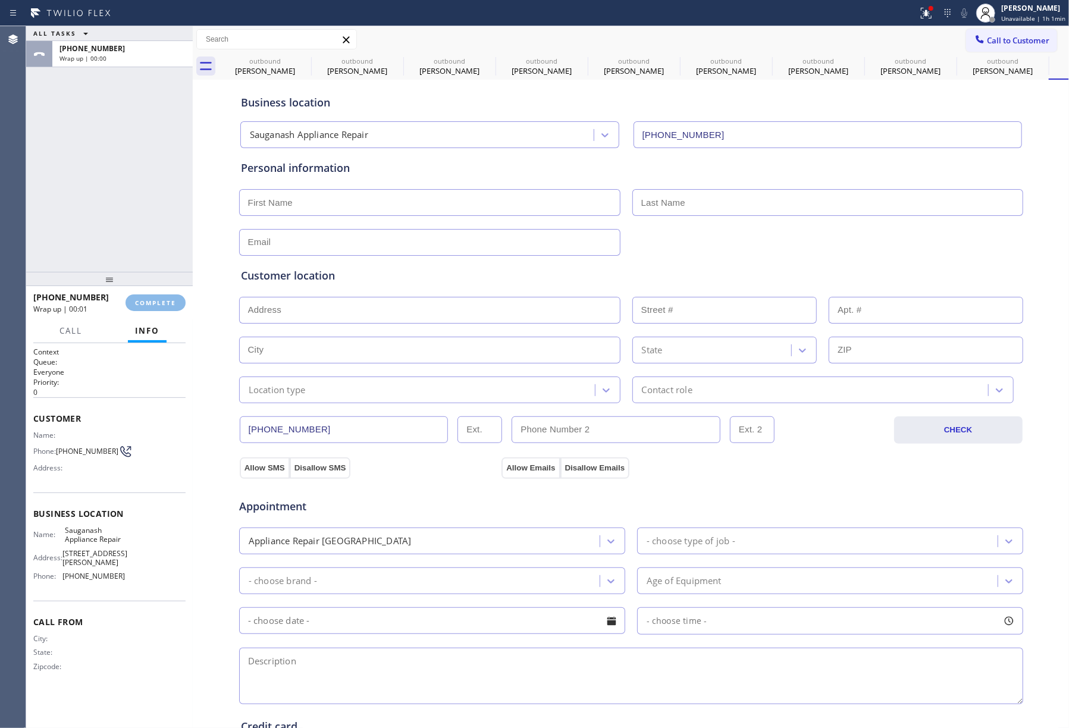
click at [101, 206] on div "ALL TASKS ALL TASKS ACTIVE TASKS TASKS IN WRAP UP [PHONE_NUMBER] Wrap up | 00:00" at bounding box center [109, 149] width 167 height 246
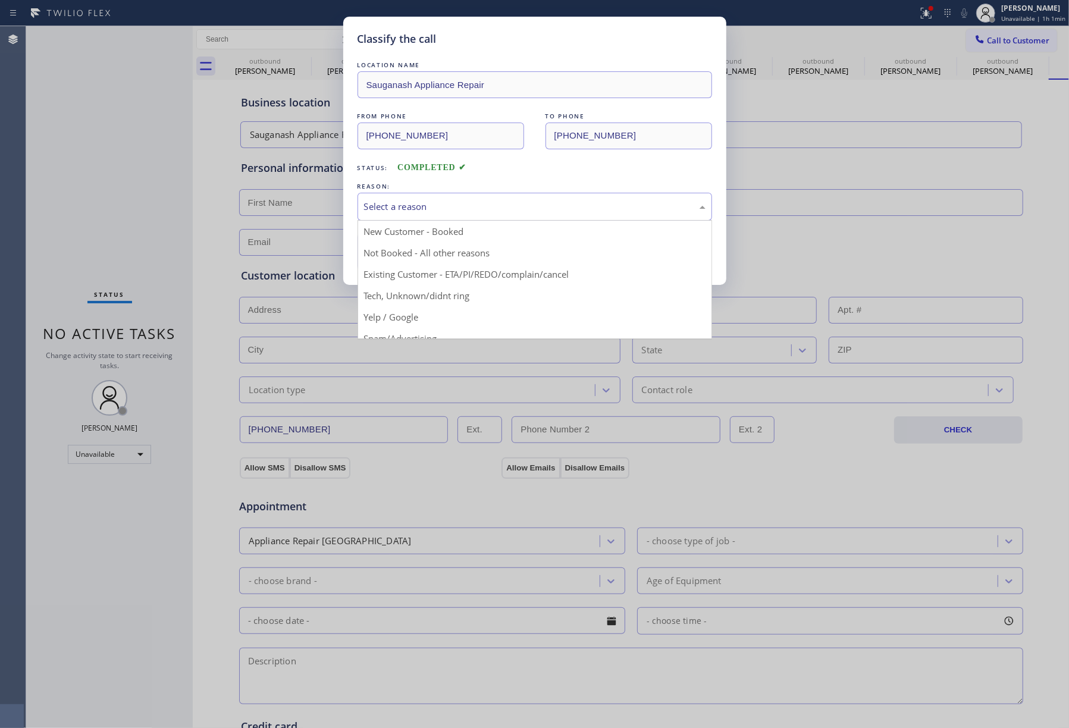
click at [456, 213] on div "Select a reason" at bounding box center [534, 207] width 341 height 14
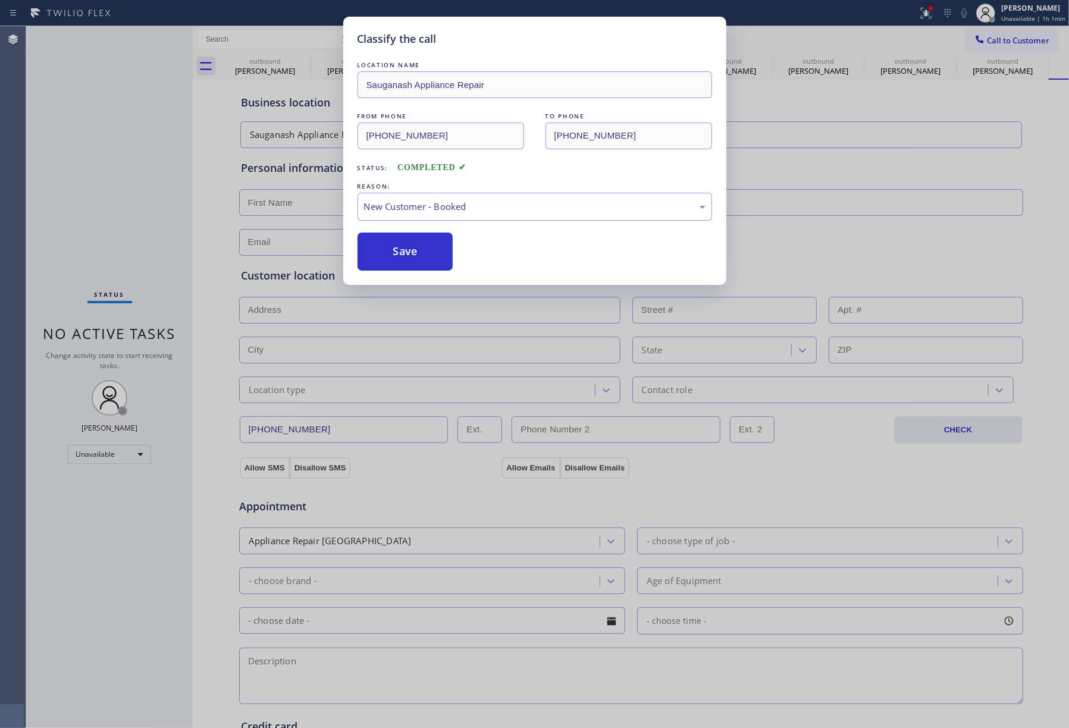
drag, startPoint x: 408, startPoint y: 235, endPoint x: 595, endPoint y: 726, distance: 525.2
click at [408, 236] on button "Save" at bounding box center [405, 252] width 96 height 38
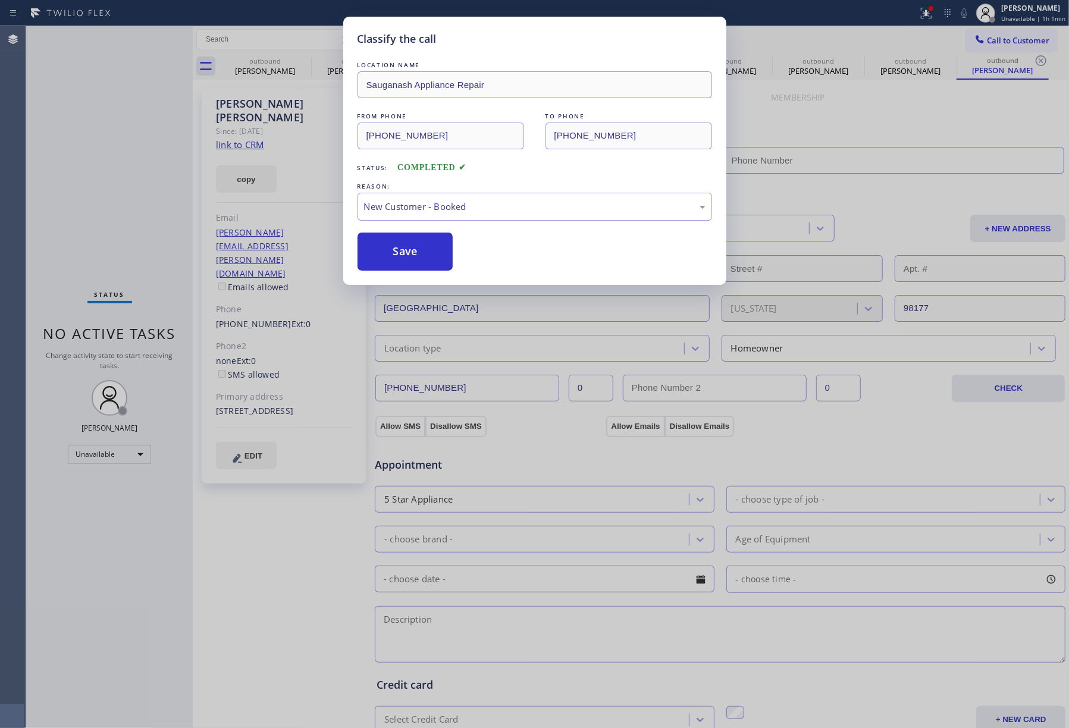
type input "[PHONE_NUMBER]"
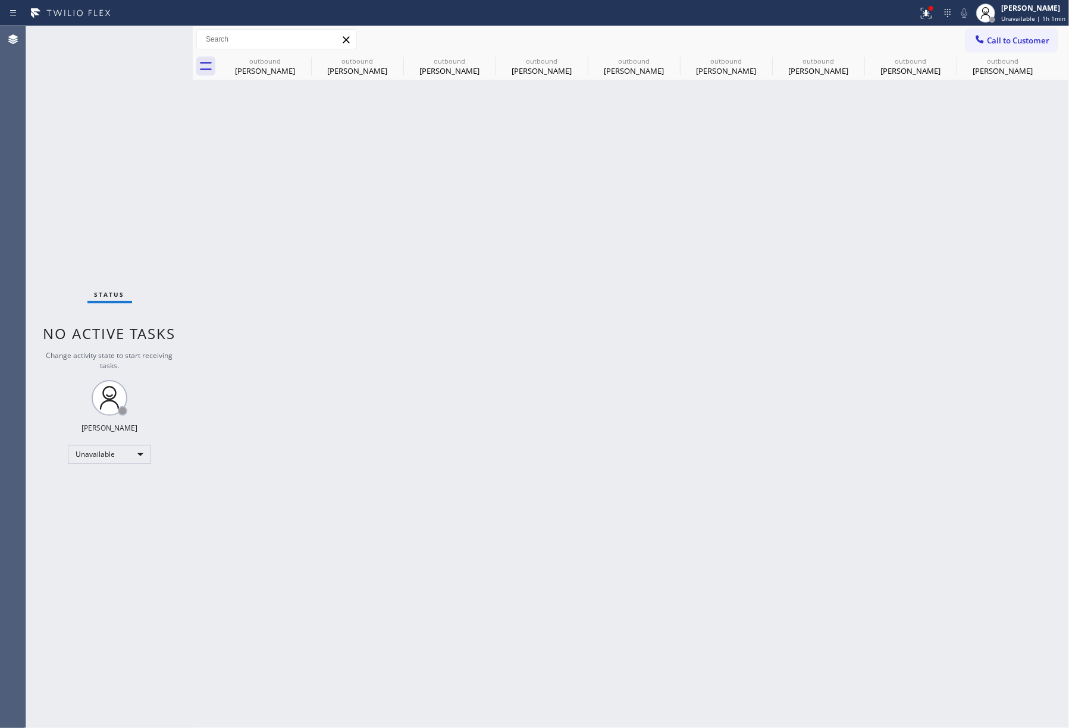
drag, startPoint x: 74, startPoint y: 161, endPoint x: 86, endPoint y: 115, distance: 46.7
click at [74, 161] on div "Status No active tasks Change activity state to start receiving tasks. [PERSON_…" at bounding box center [109, 377] width 167 height 702
click at [303, 62] on icon at bounding box center [303, 61] width 14 height 14
click at [0, 0] on icon at bounding box center [0, 0] width 0 height 0
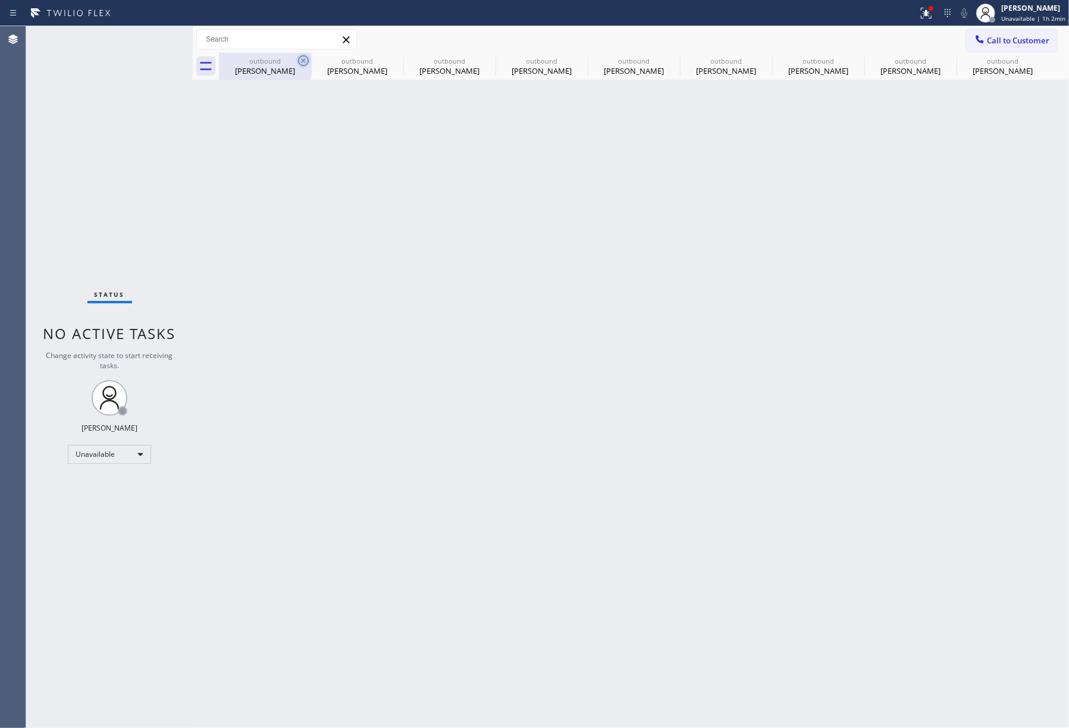
click at [0, 0] on icon at bounding box center [0, 0] width 0 height 0
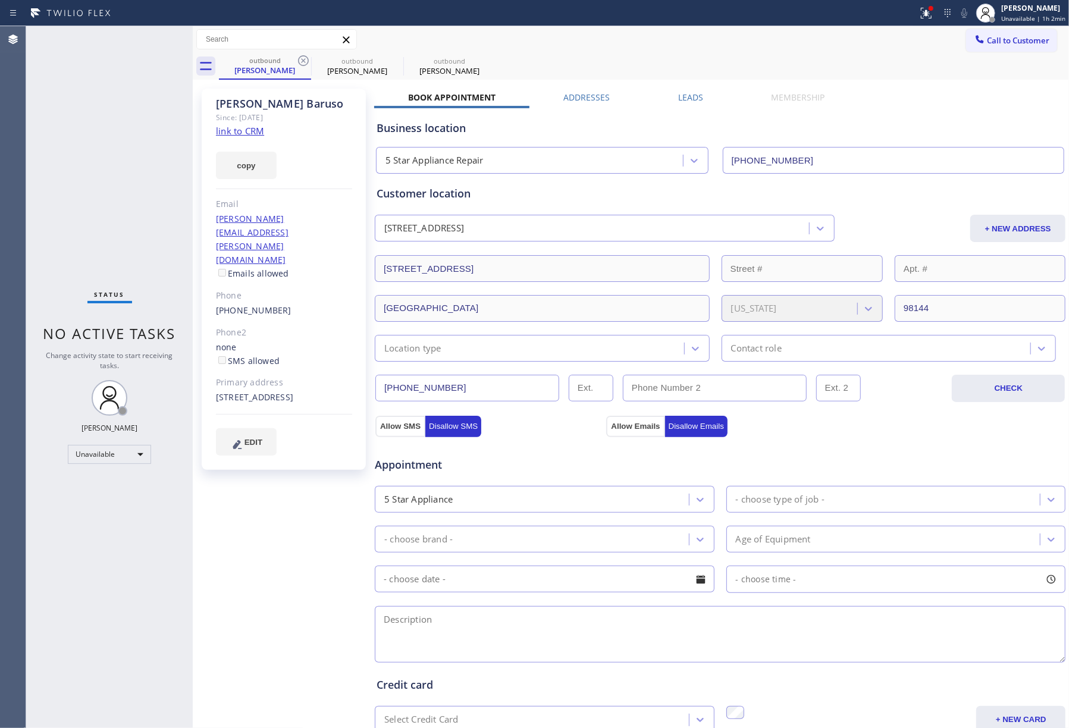
click at [303, 62] on icon at bounding box center [303, 61] width 14 height 14
click at [0, 0] on icon at bounding box center [0, 0] width 0 height 0
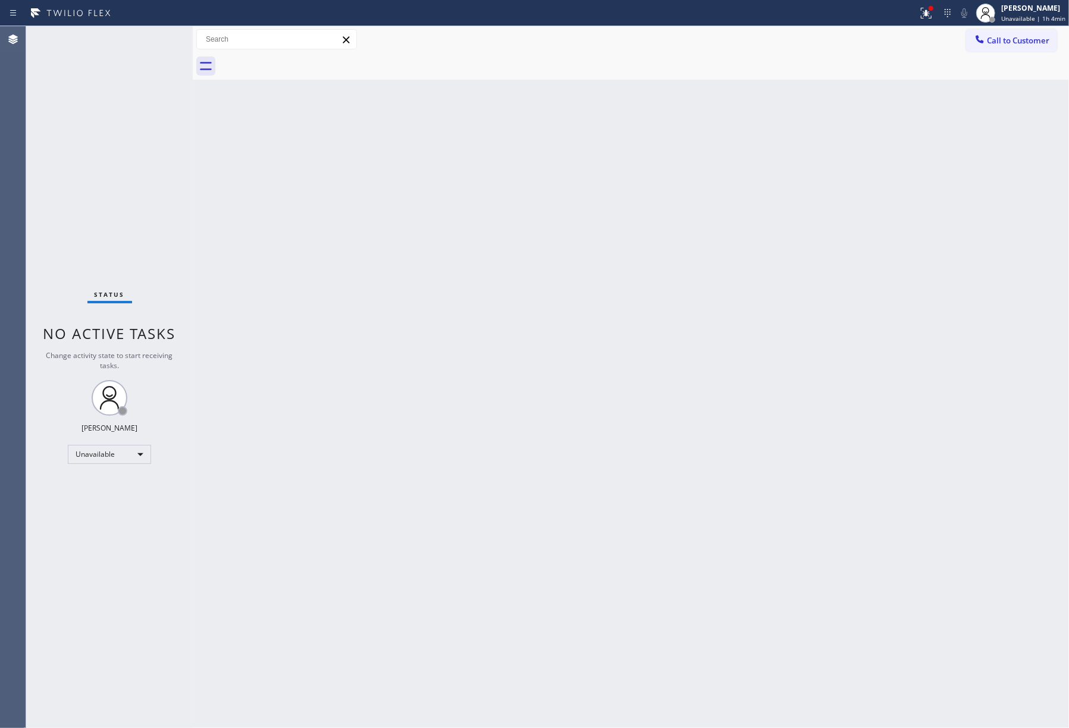
drag, startPoint x: 89, startPoint y: 100, endPoint x: 106, endPoint y: 96, distance: 17.0
click at [95, 100] on div "Status No active tasks Change activity state to start receiving tasks. [PERSON_…" at bounding box center [109, 377] width 167 height 702
drag, startPoint x: 58, startPoint y: 170, endPoint x: 140, endPoint y: 123, distance: 94.9
click at [58, 170] on div "Status No active tasks Change activity state to start receiving tasks. [PERSON_…" at bounding box center [109, 377] width 167 height 702
drag, startPoint x: 531, startPoint y: 501, endPoint x: 533, endPoint y: 508, distance: 7.5
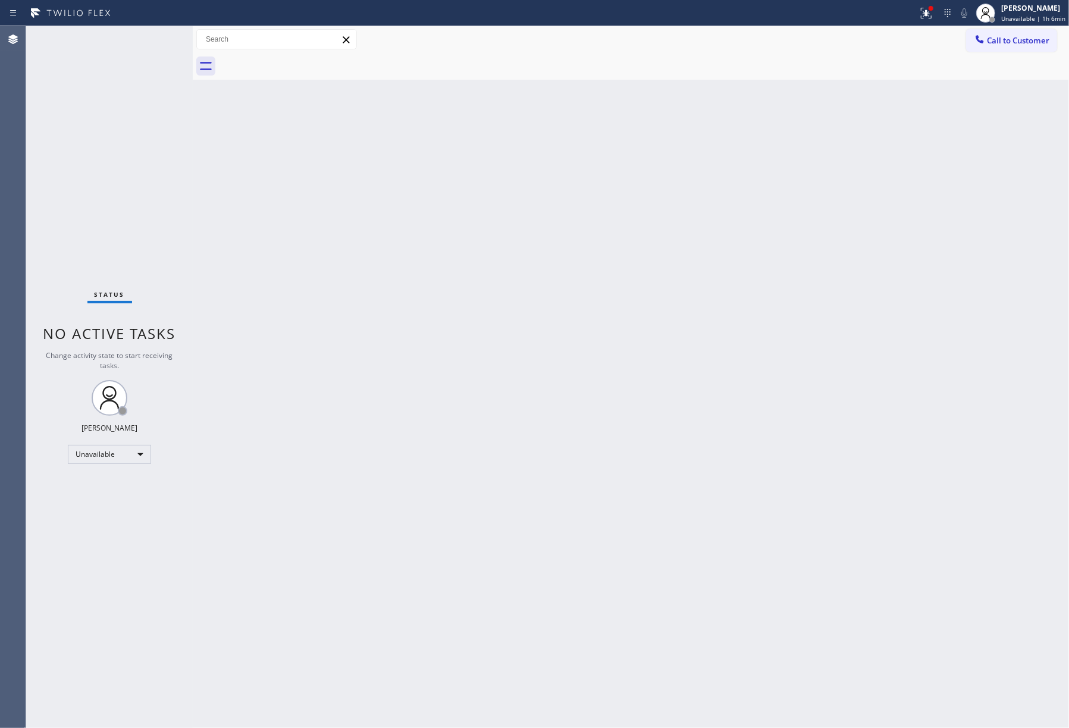
click at [533, 503] on div "Back to Dashboard Change Sender ID Customers Technicians Select a contact Outbo…" at bounding box center [631, 377] width 876 height 702
click at [101, 170] on div "Status No active tasks Change activity state to start receiving tasks. [PERSON_…" at bounding box center [109, 377] width 167 height 702
click at [1002, 46] on button "Call to Customer" at bounding box center [1011, 40] width 91 height 23
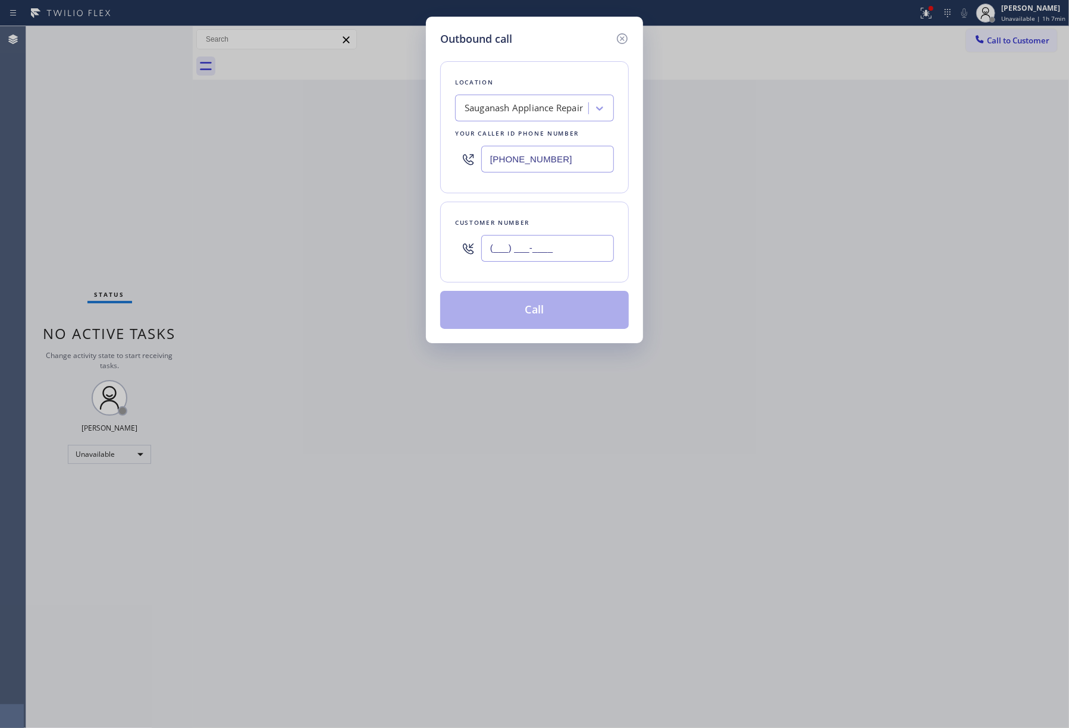
click at [557, 249] on input "(___) ___-____" at bounding box center [547, 248] width 133 height 27
paste input "408) 660-5961"
type input "[PHONE_NUMBER]"
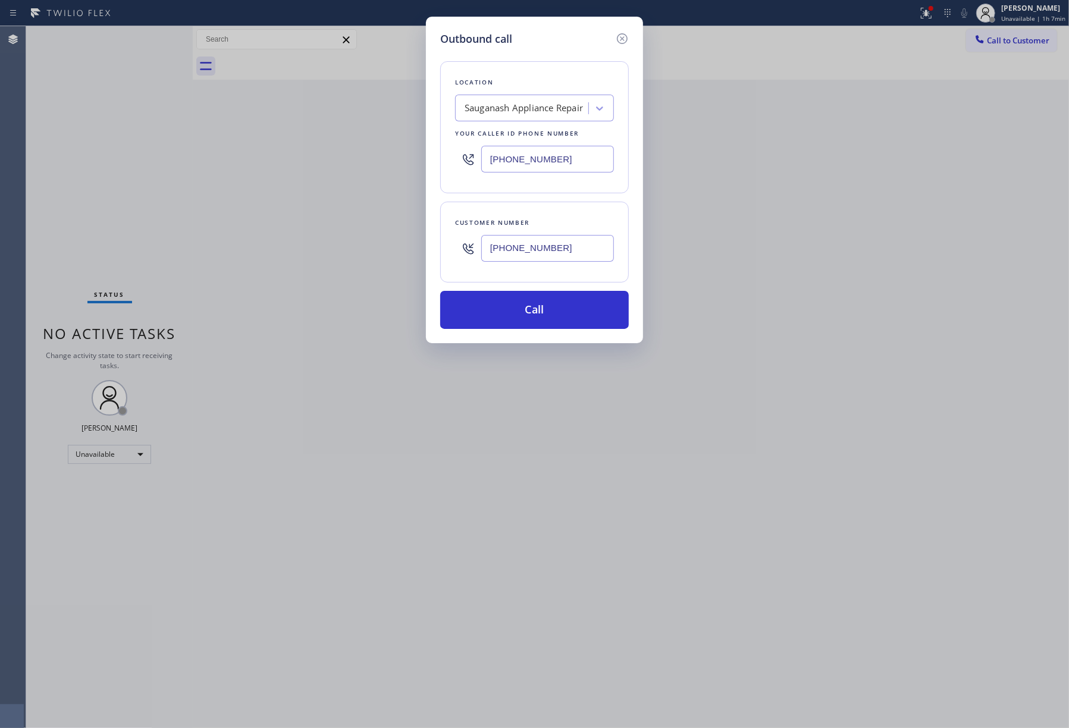
drag, startPoint x: 517, startPoint y: 161, endPoint x: 413, endPoint y: 157, distance: 104.7
click at [413, 157] on div "Outbound call Location Sauganash Appliance Repair Your caller id phone number […" at bounding box center [534, 364] width 1069 height 728
paste input "855) 731-4952"
type input "[PHONE_NUMBER]"
click at [719, 193] on div "Outbound call Location Sauganash Appliance Repair Your caller id phone number […" at bounding box center [534, 364] width 1069 height 728
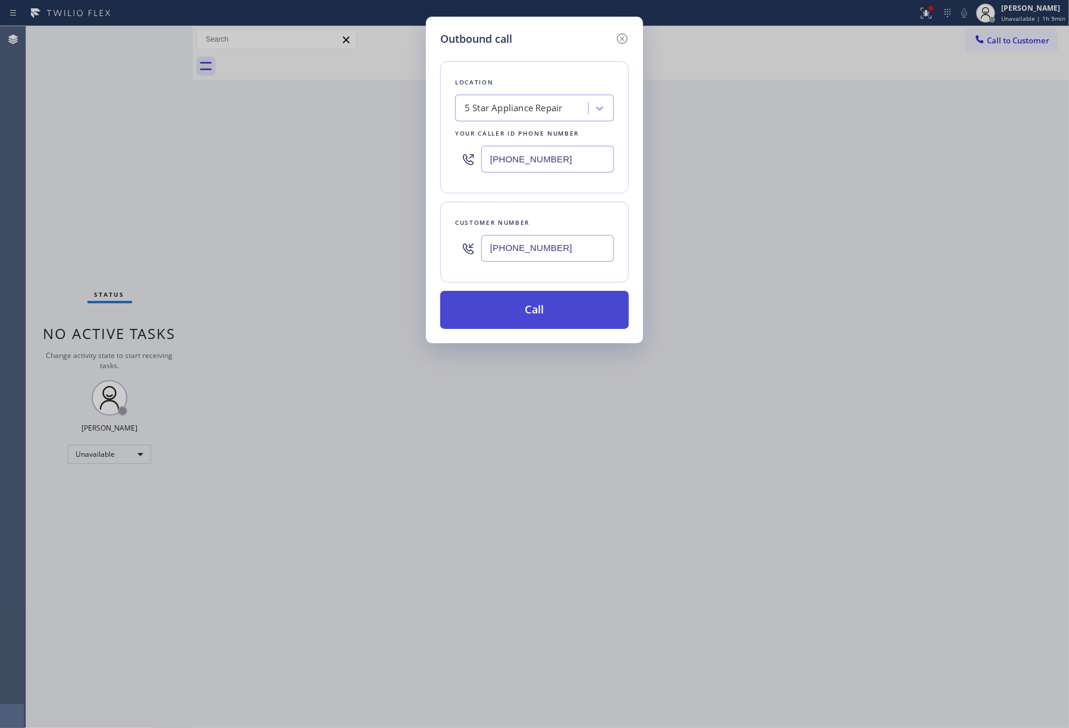
click at [535, 326] on button "Call" at bounding box center [534, 310] width 189 height 38
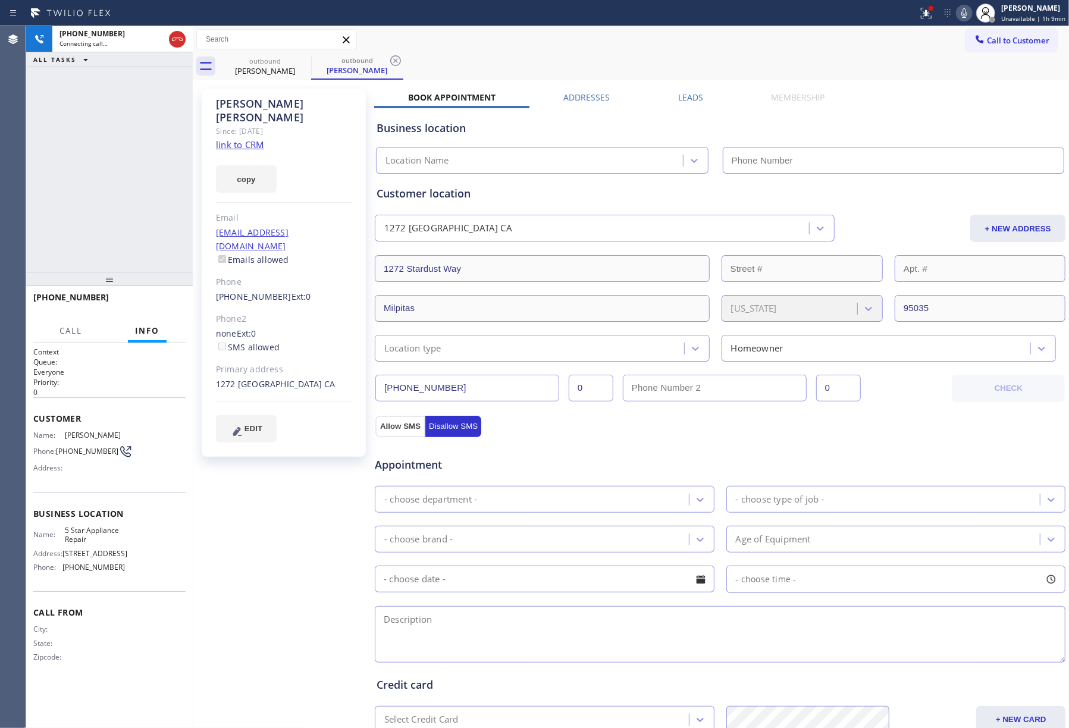
type input "[PHONE_NUMBER]"
drag, startPoint x: 98, startPoint y: 165, endPoint x: 319, endPoint y: 15, distance: 267.7
click at [98, 165] on div "[PHONE_NUMBER] Connecting call… ALL TASKS ALL TASKS ACTIVE TASKS TASKS IN WRAP …" at bounding box center [109, 149] width 167 height 246
click at [159, 296] on button "HANG UP" at bounding box center [157, 302] width 55 height 17
click at [155, 262] on div "[PHONE_NUMBER] Live | 00:01 ALL TASKS ALL TASKS ACTIVE TASKS TASKS IN WRAP UP" at bounding box center [109, 149] width 167 height 246
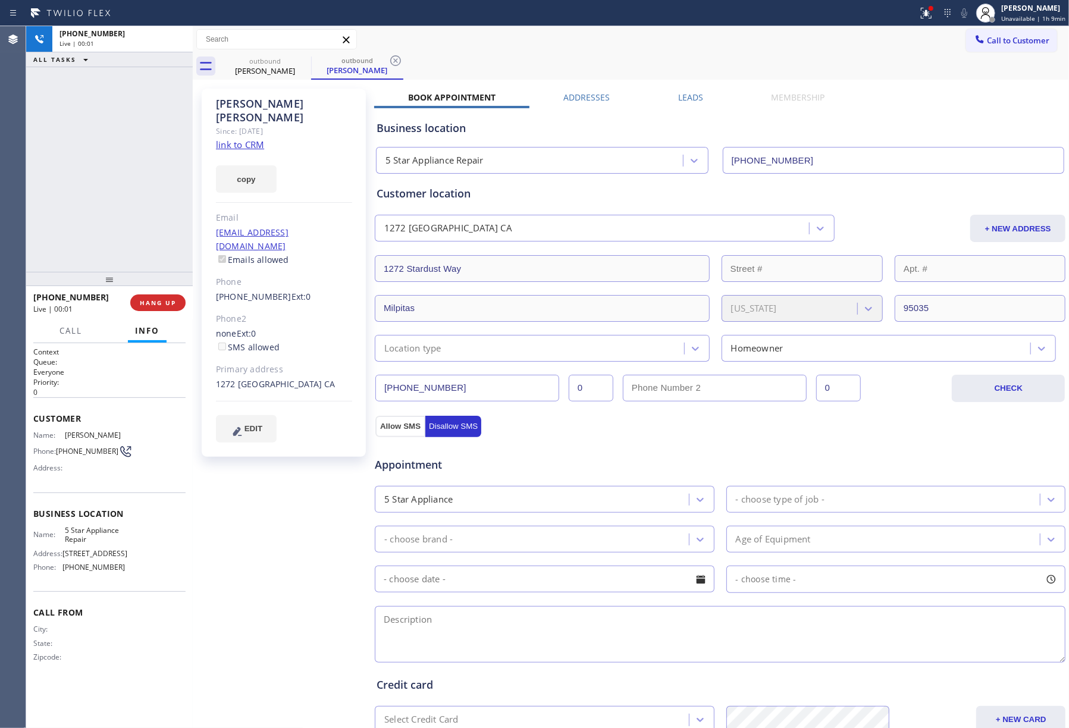
click at [158, 315] on div "[PHONE_NUMBER] Live | 00:01 HANG UP" at bounding box center [109, 302] width 152 height 31
drag, startPoint x: 153, startPoint y: 300, endPoint x: 152, endPoint y: 256, distance: 44.6
click at [152, 300] on span "COMPLETE" at bounding box center [155, 303] width 41 height 8
click at [142, 202] on div "ALL TASKS ALL TASKS ACTIVE TASKS TASKS IN WRAP UP [PHONE_NUMBER] Wrap up | 00:01" at bounding box center [109, 149] width 167 height 246
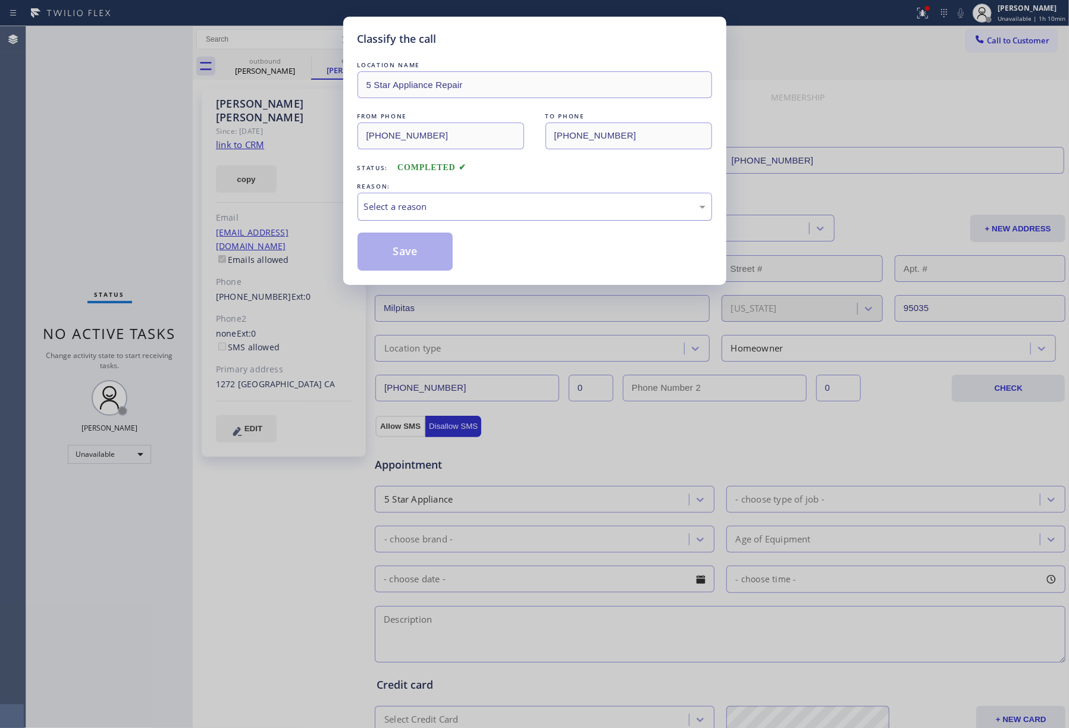
click at [462, 203] on div "Select a reason" at bounding box center [534, 207] width 341 height 14
click at [419, 250] on button "Save" at bounding box center [405, 252] width 96 height 38
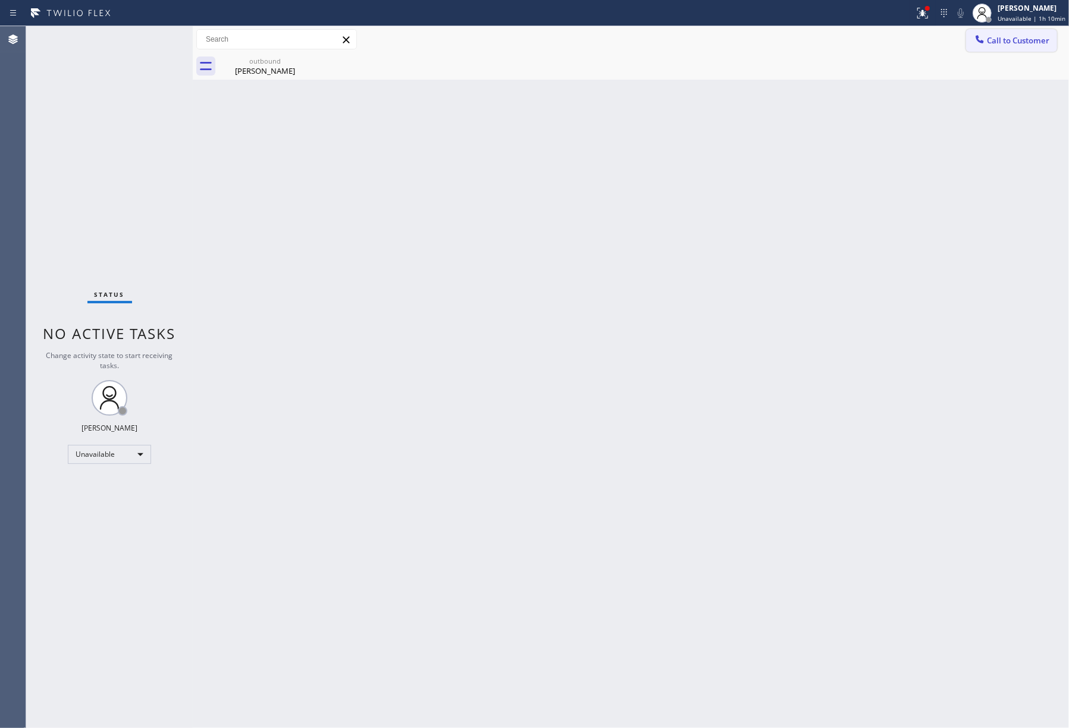
click at [1016, 41] on span "Call to Customer" at bounding box center [1018, 40] width 62 height 11
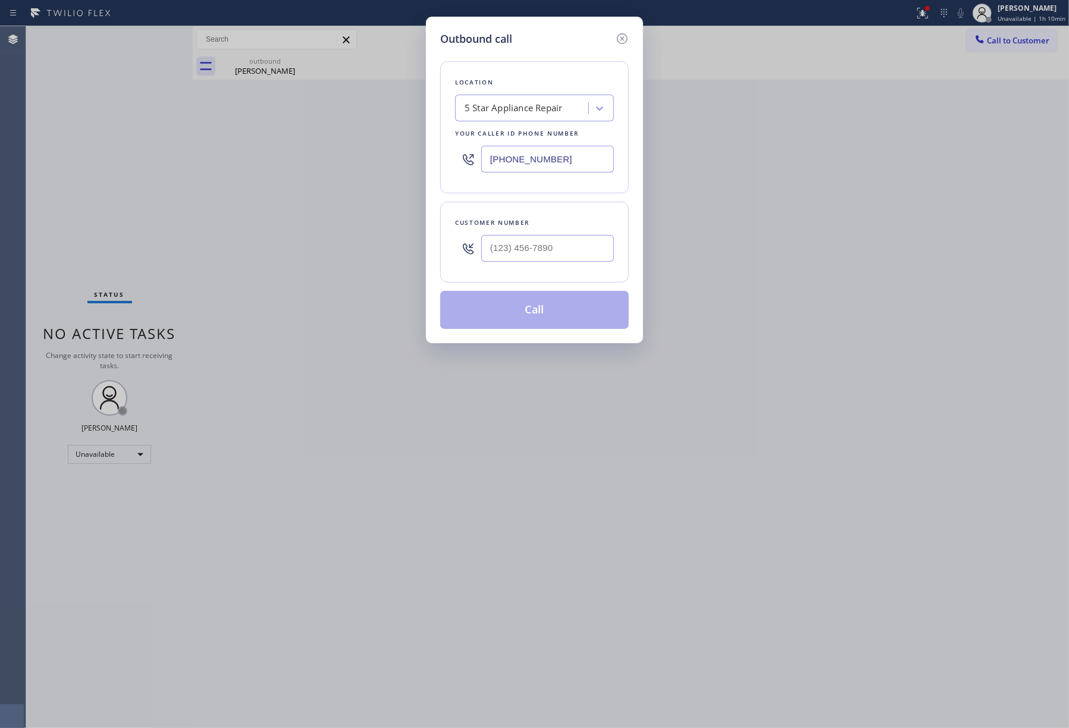
drag, startPoint x: 573, startPoint y: 160, endPoint x: 409, endPoint y: 143, distance: 165.0
click at [409, 143] on div "Outbound call Location 5 Star Appliance Repair Your caller id phone number [PHO…" at bounding box center [534, 364] width 1069 height 728
paste input "213) 279-6201"
type input "[PHONE_NUMBER]"
click at [529, 249] on input "text" at bounding box center [547, 248] width 133 height 27
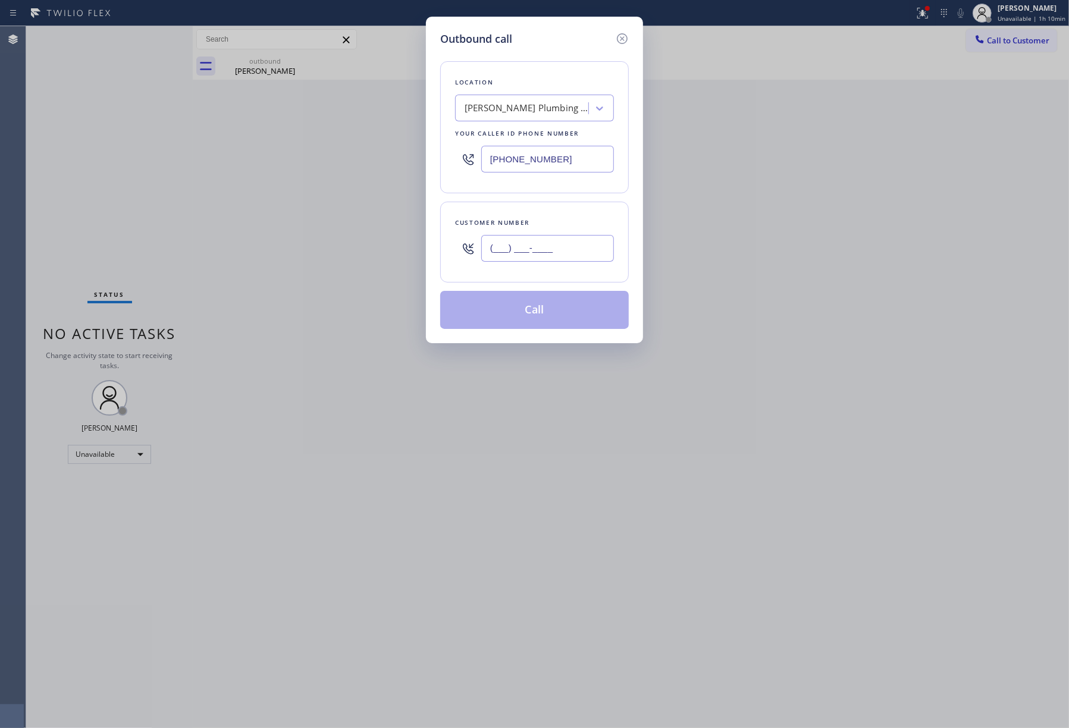
paste input "661) 350-5122"
type input "[PHONE_NUMBER]"
click at [531, 208] on div "Customer number [PHONE_NUMBER]" at bounding box center [534, 242] width 189 height 81
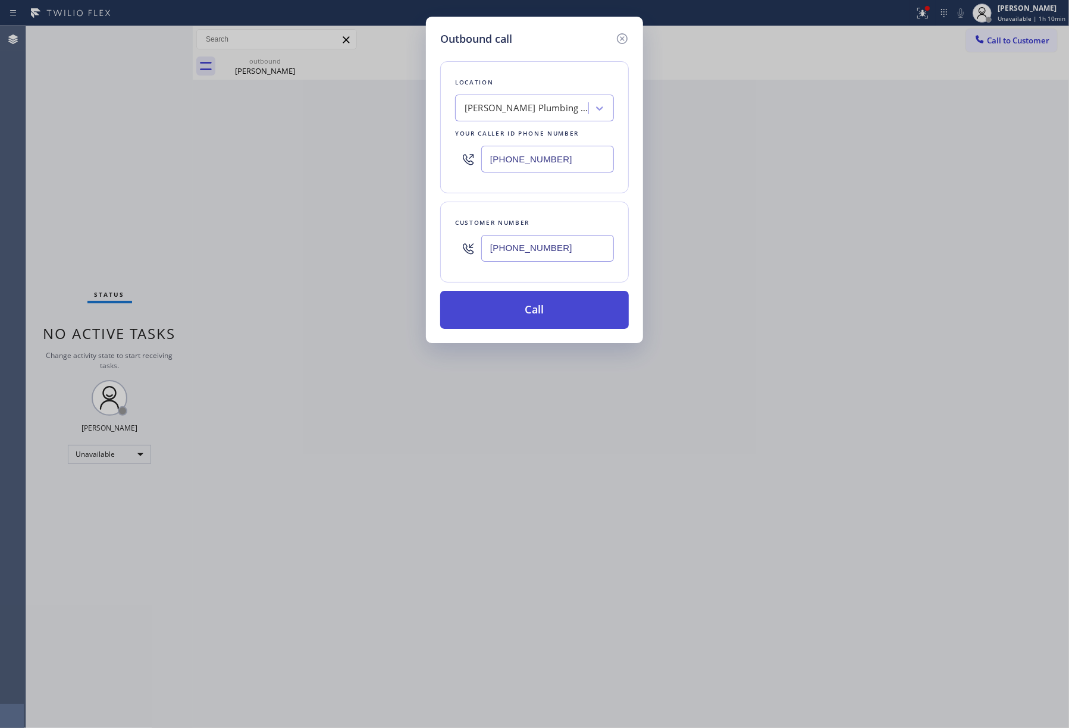
click at [544, 322] on button "Call" at bounding box center [534, 310] width 189 height 38
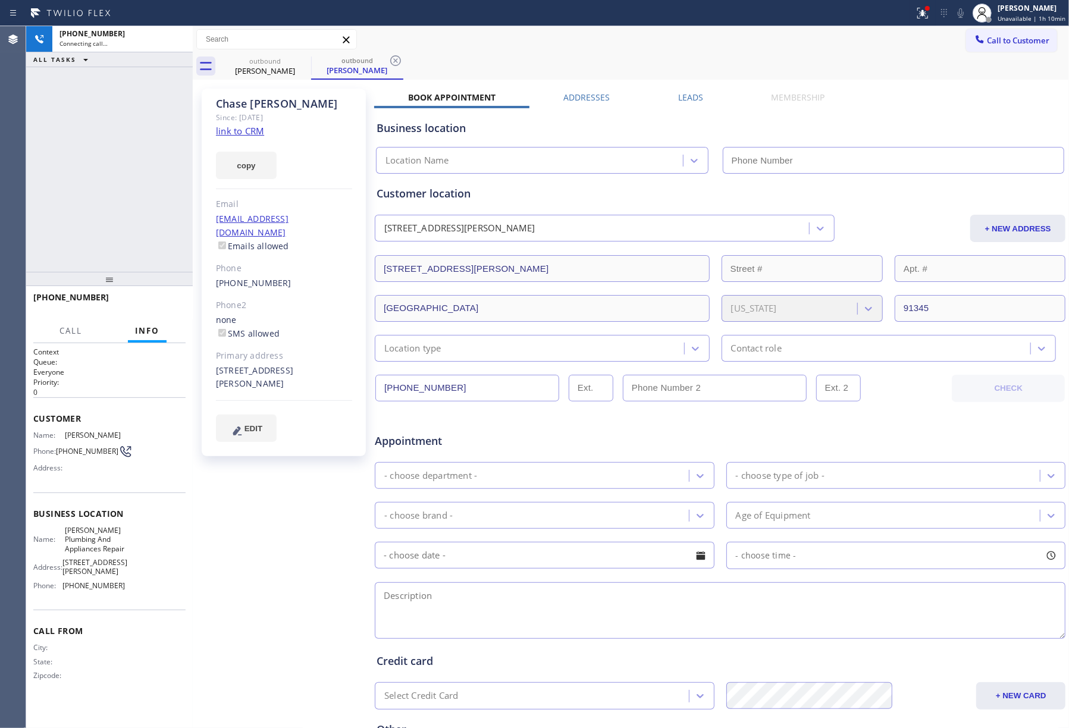
click at [106, 153] on div "[PHONE_NUMBER] Connecting call… ALL TASKS ALL TASKS ACTIVE TASKS TASKS IN WRAP …" at bounding box center [109, 149] width 167 height 246
click at [251, 128] on link "link to CRM" at bounding box center [240, 131] width 48 height 12
type input "[PHONE_NUMBER]"
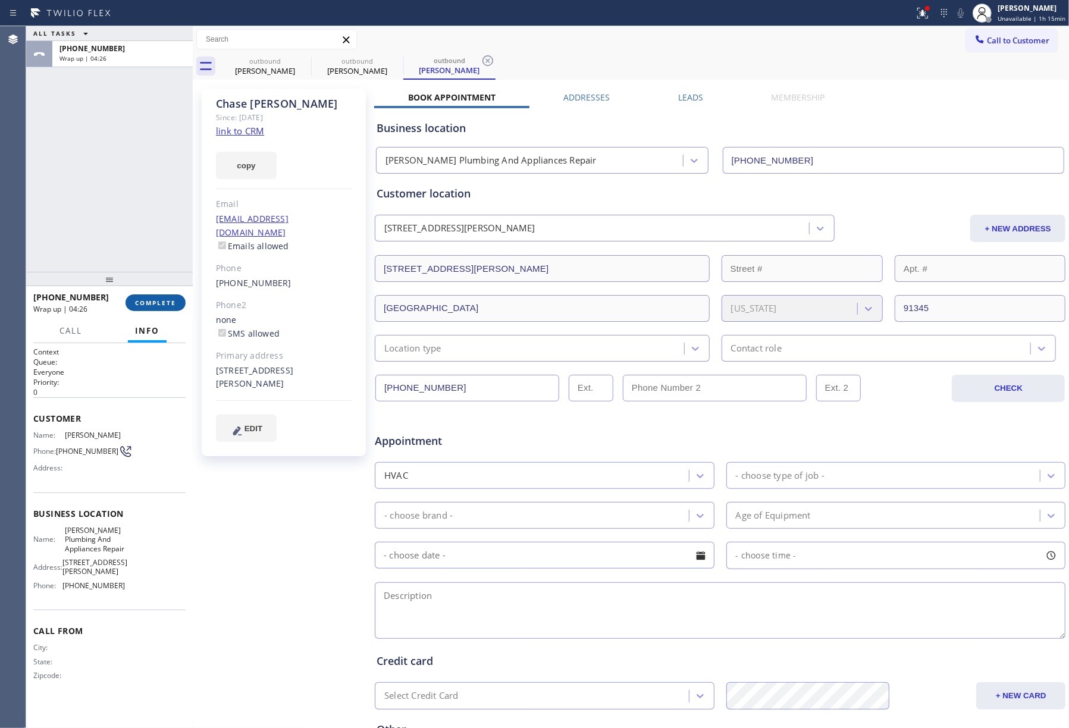
click at [153, 299] on span "COMPLETE" at bounding box center [155, 303] width 41 height 8
click at [124, 193] on div "ALL TASKS ALL TASKS ACTIVE TASKS TASKS IN WRAP UP [PHONE_NUMBER] Wrap up | 04:26" at bounding box center [109, 149] width 167 height 246
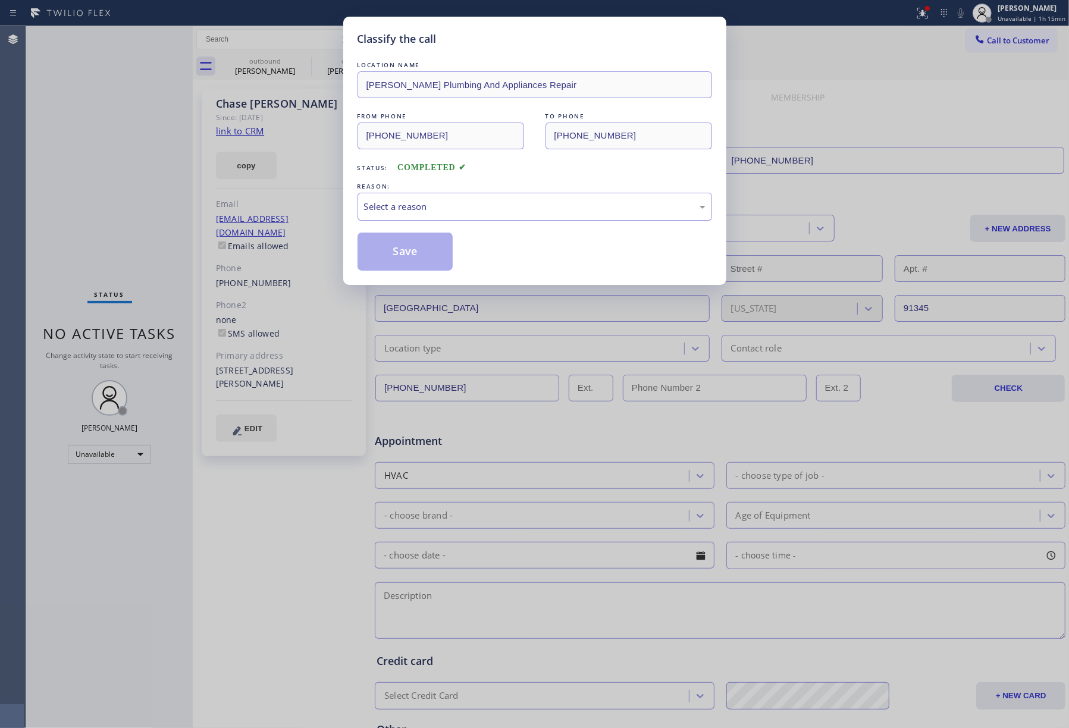
click at [438, 208] on div "Select a reason" at bounding box center [534, 207] width 341 height 14
click at [390, 247] on button "Save" at bounding box center [405, 252] width 96 height 38
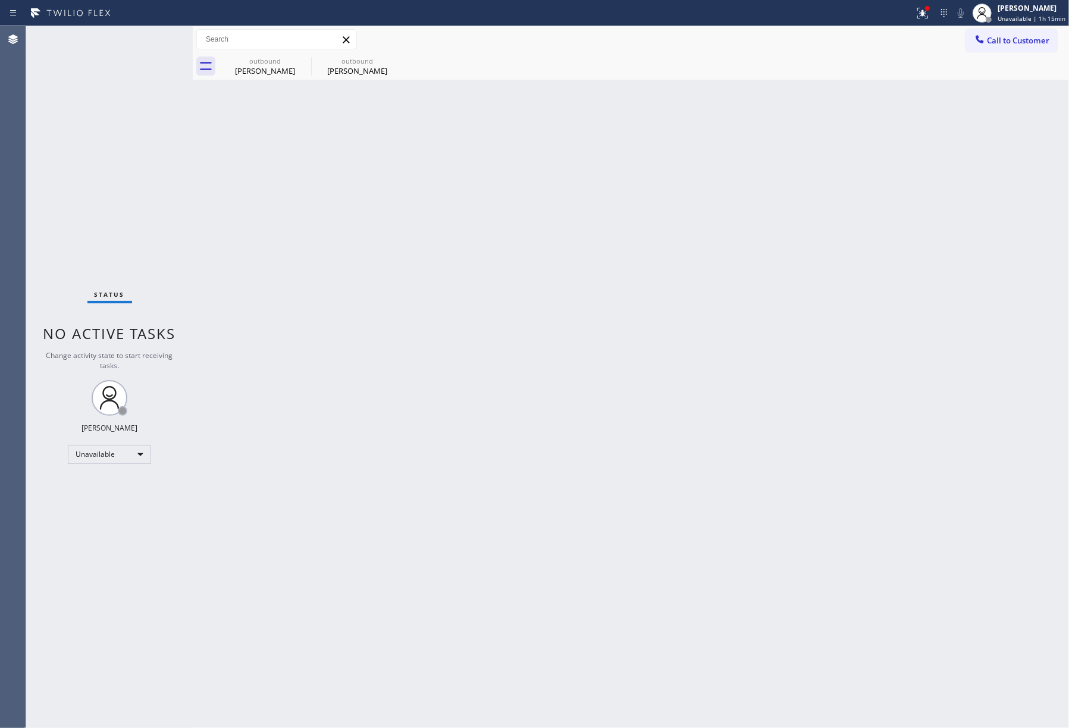
click at [416, 245] on div "Back to Dashboard Change Sender ID Customers Technicians Select a contact Outbo…" at bounding box center [631, 377] width 876 height 702
click at [1007, 42] on span "Call to Customer" at bounding box center [1018, 40] width 62 height 11
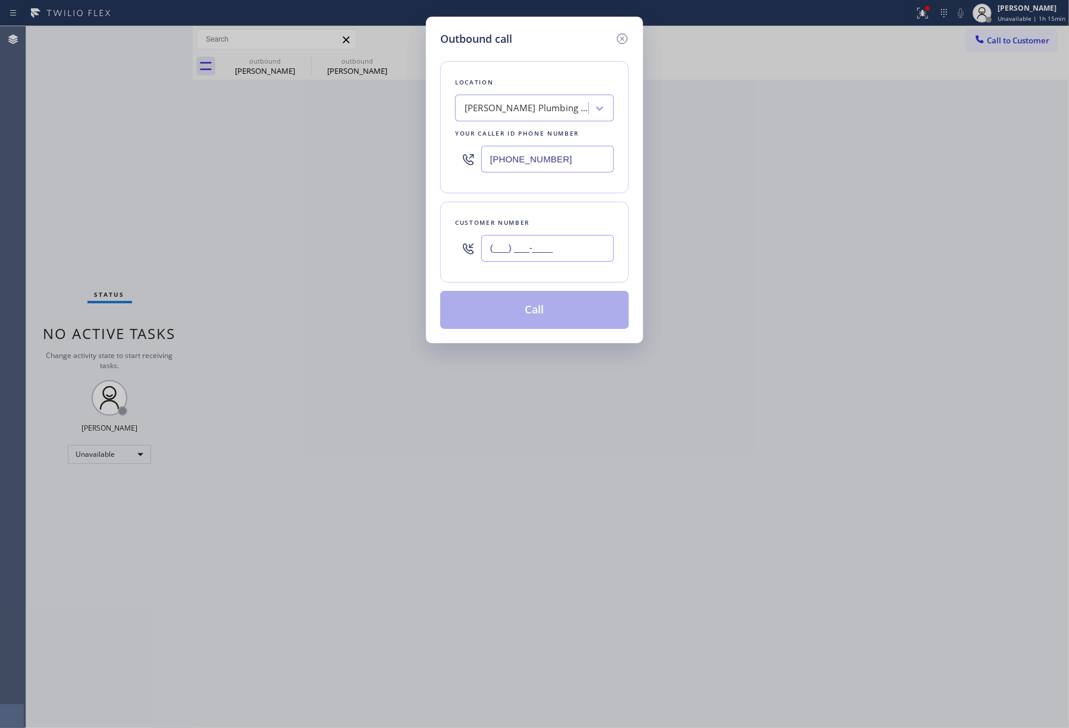
click at [592, 250] on input "(___) ___-____" at bounding box center [547, 248] width 133 height 27
paste input "206) 659-3896"
type input "[PHONE_NUMBER]"
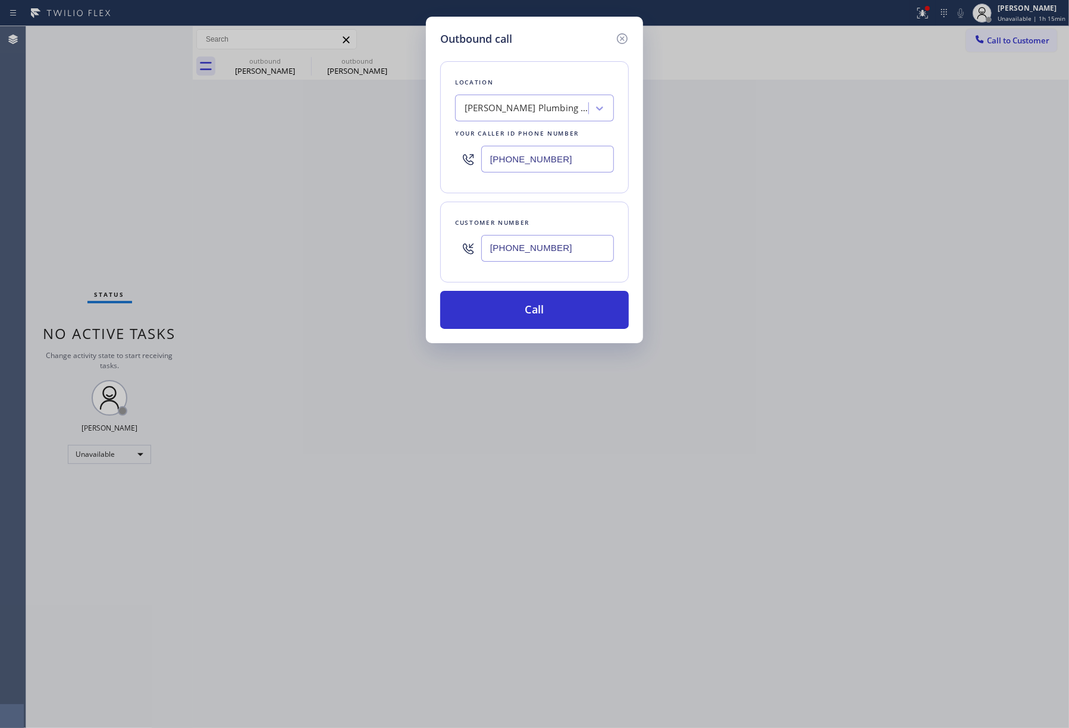
drag, startPoint x: 553, startPoint y: 162, endPoint x: 440, endPoint y: 158, distance: 113.0
click at [441, 160] on div "Location [PERSON_NAME] Plumbing And Appliances Repair Your caller id phone numb…" at bounding box center [534, 127] width 189 height 132
paste input "855) 731-4952"
type input "[PHONE_NUMBER]"
click at [544, 65] on div "Location [PERSON_NAME] Plumbing And Appliances Repair Your caller id phone numb…" at bounding box center [534, 127] width 189 height 132
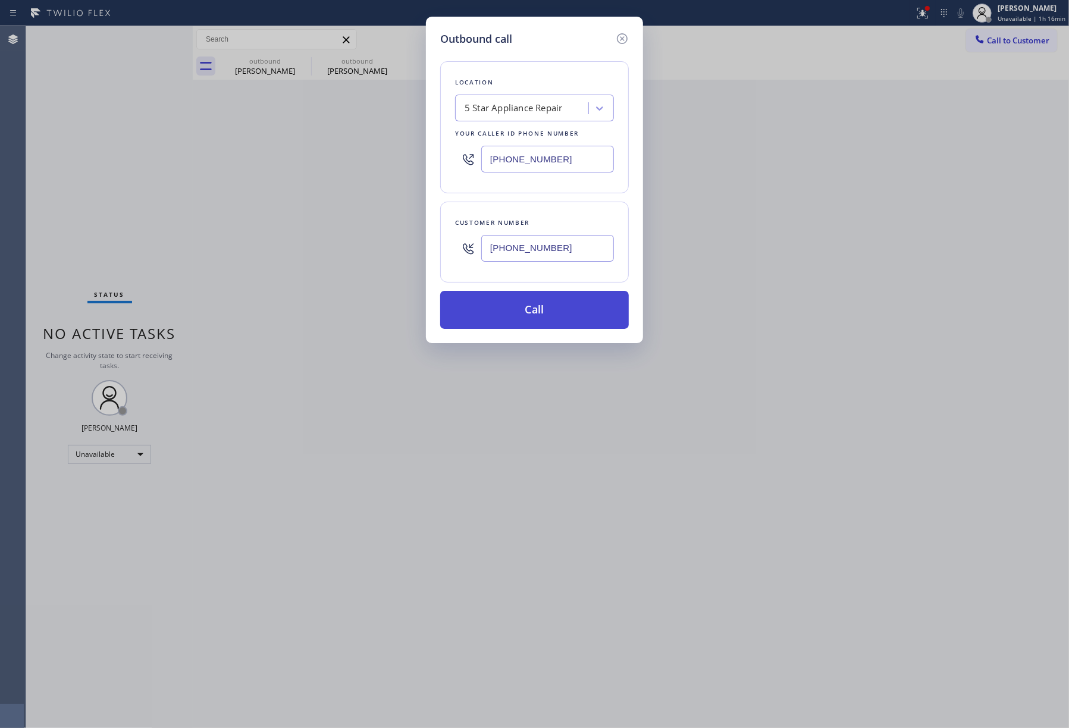
click at [554, 309] on button "Call" at bounding box center [534, 310] width 189 height 38
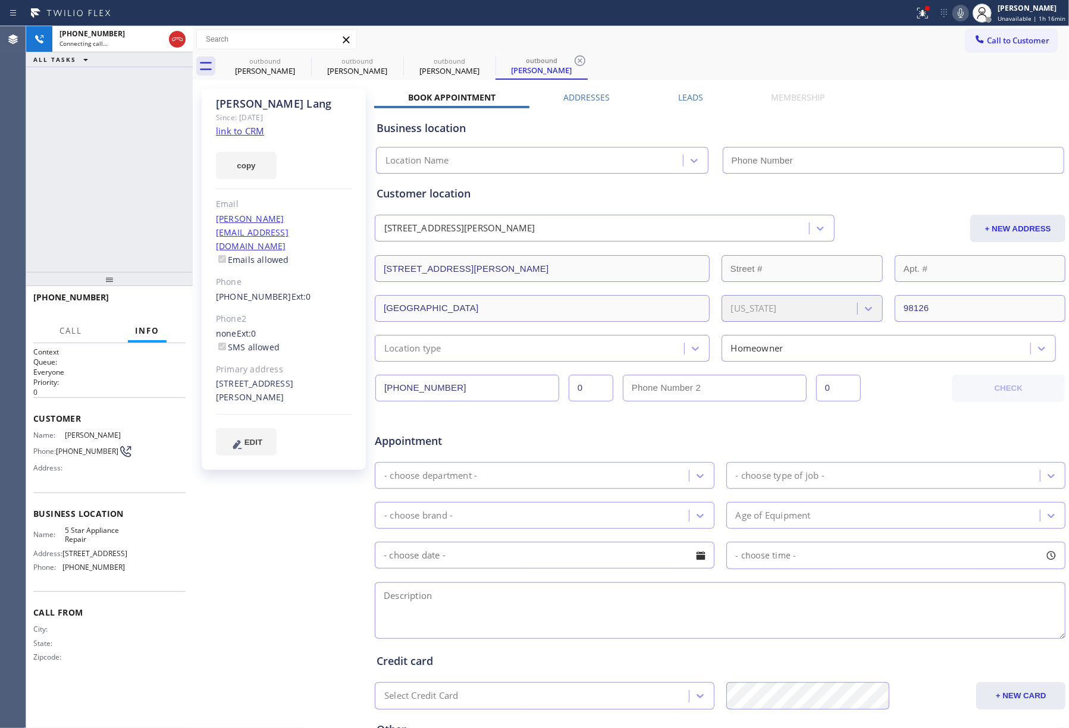
type input "[PHONE_NUMBER]"
click at [168, 300] on span "HANG UP" at bounding box center [158, 303] width 36 height 8
click at [162, 304] on span "HANG UP" at bounding box center [158, 303] width 36 height 8
click at [145, 225] on div "ALL TASKS ALL TASKS ACTIVE TASKS TASKS IN WRAP UP [PHONE_NUMBER] Wrap up | 00:00" at bounding box center [109, 149] width 167 height 246
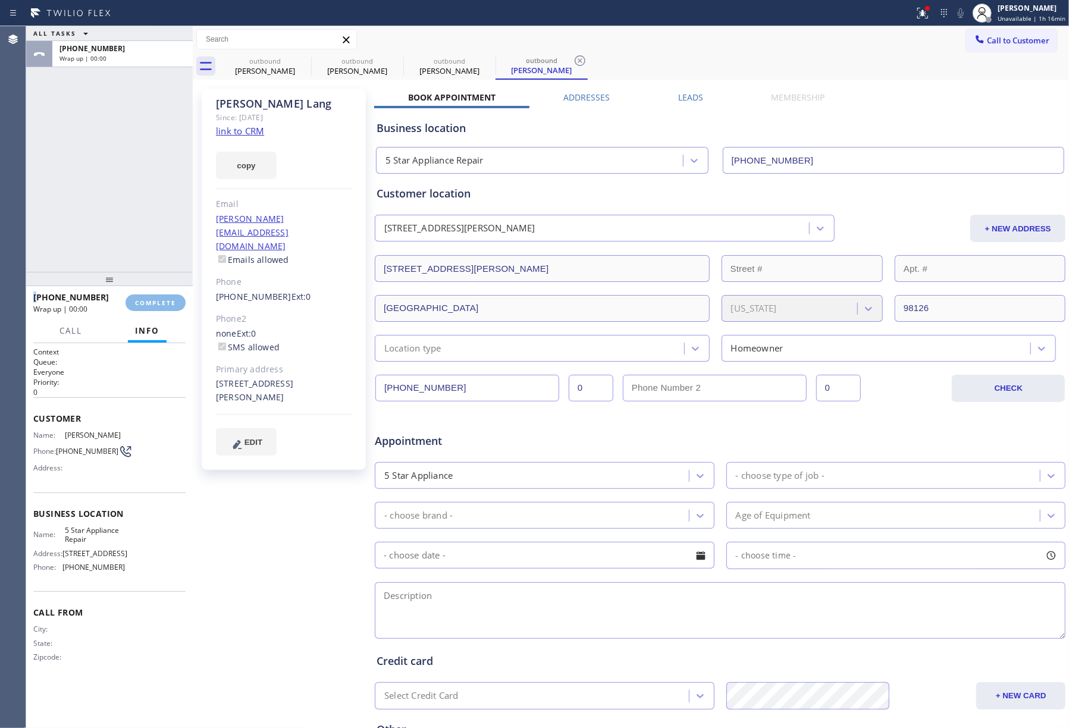
click at [145, 225] on div "ALL TASKS ALL TASKS ACTIVE TASKS TASKS IN WRAP UP [PHONE_NUMBER] Wrap up | 00:00" at bounding box center [109, 149] width 167 height 246
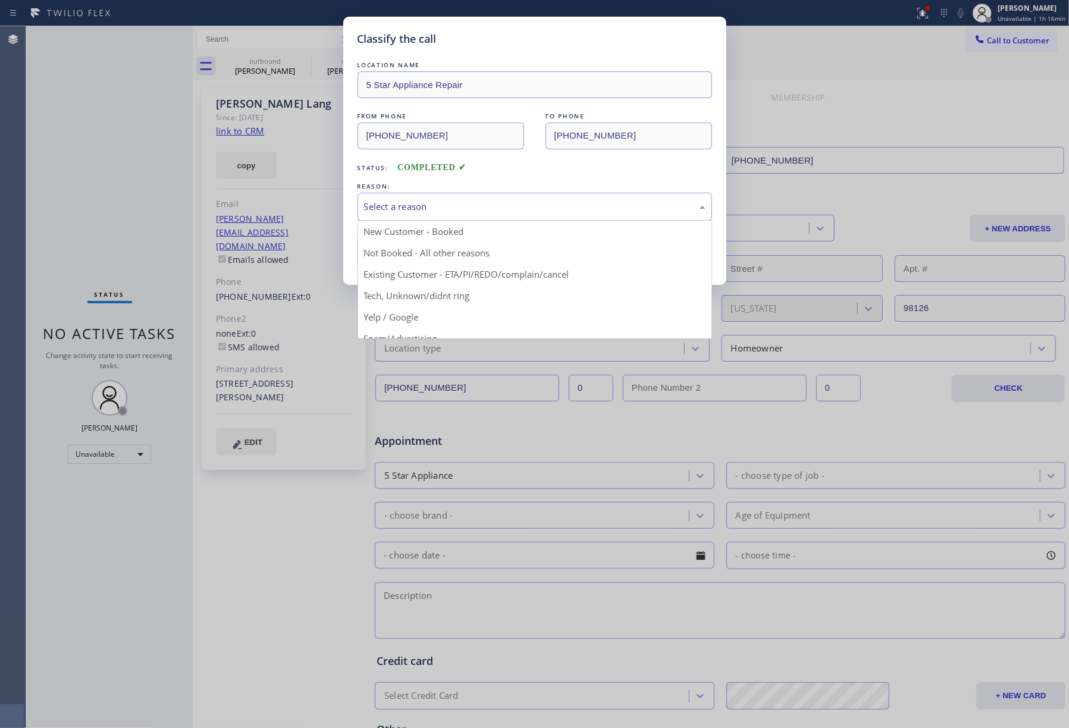
click at [439, 216] on div "Select a reason" at bounding box center [534, 207] width 354 height 28
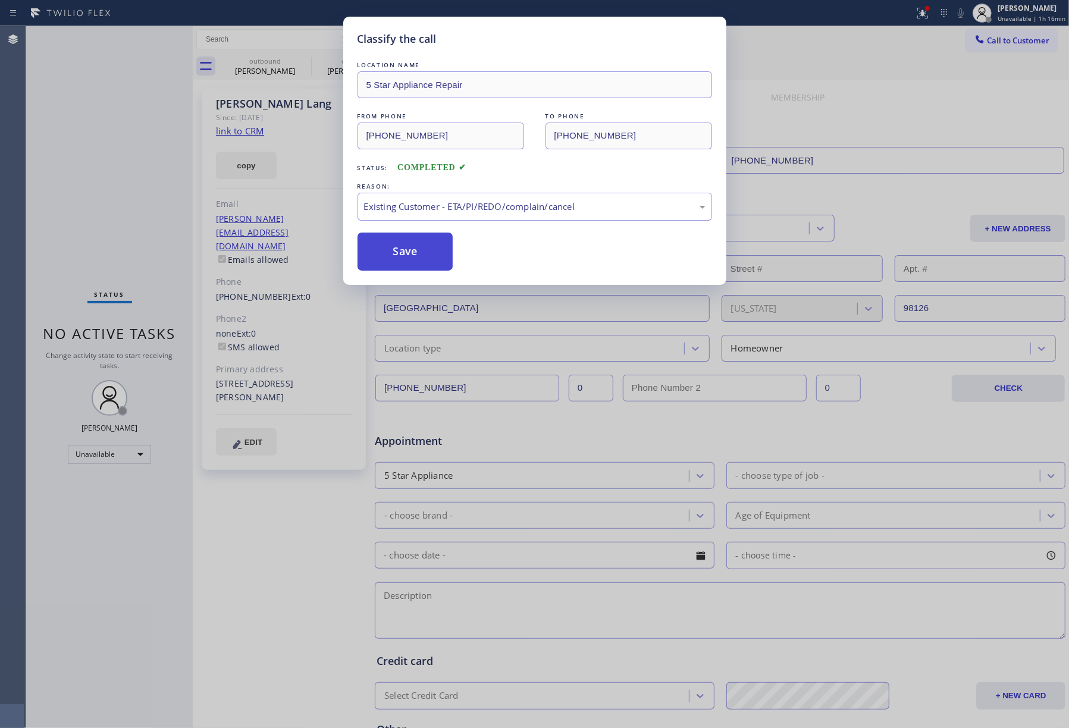
click at [403, 258] on button "Save" at bounding box center [405, 252] width 96 height 38
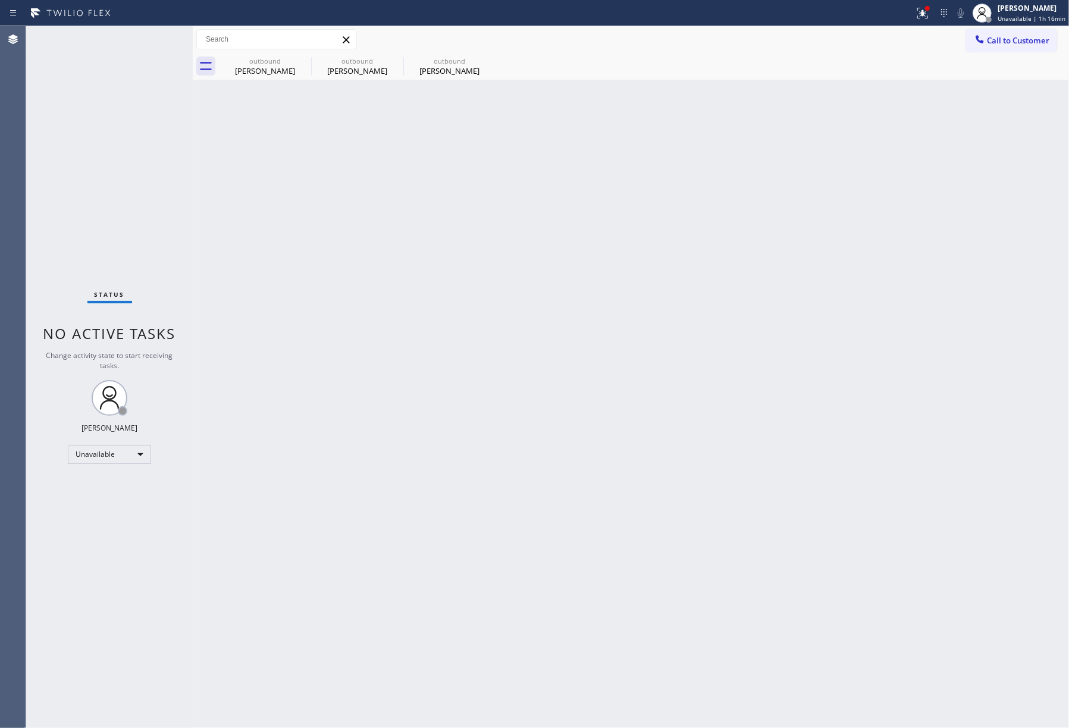
drag, startPoint x: 1011, startPoint y: 43, endPoint x: 602, endPoint y: 112, distance: 414.8
click at [1012, 43] on span "Call to Customer" at bounding box center [1018, 40] width 62 height 11
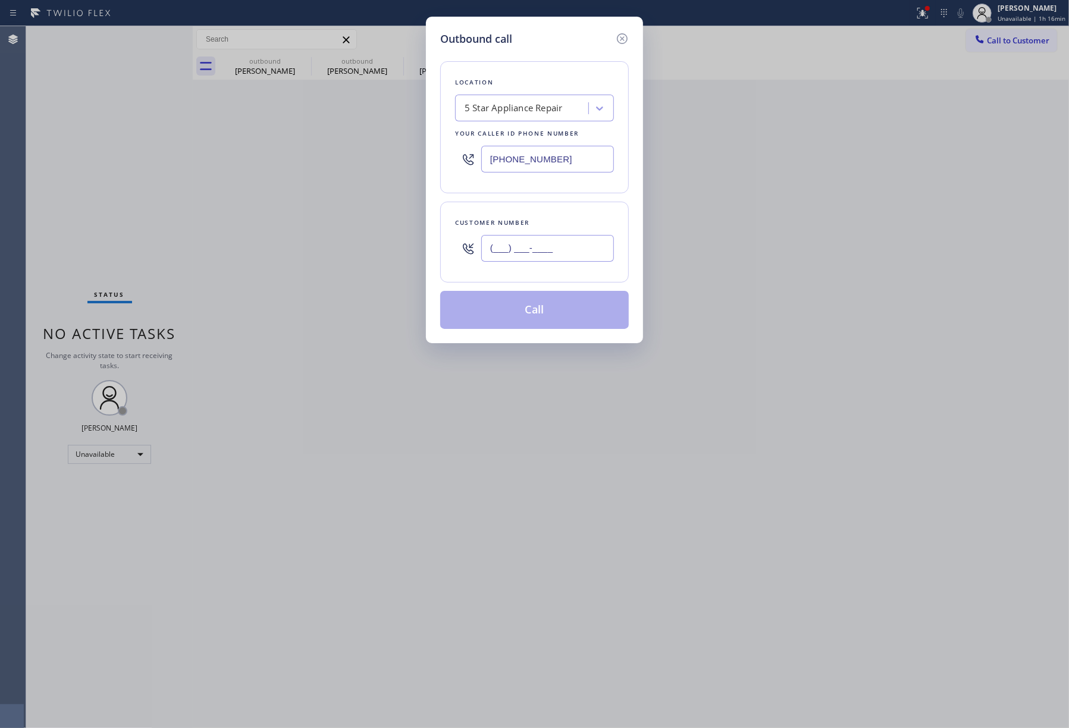
click at [571, 238] on input "(___) ___-____" at bounding box center [547, 248] width 133 height 27
paste input "415) 568-5200"
type input "[PHONE_NUMBER]"
click at [560, 207] on div "Customer number [PHONE_NUMBER]" at bounding box center [534, 242] width 189 height 81
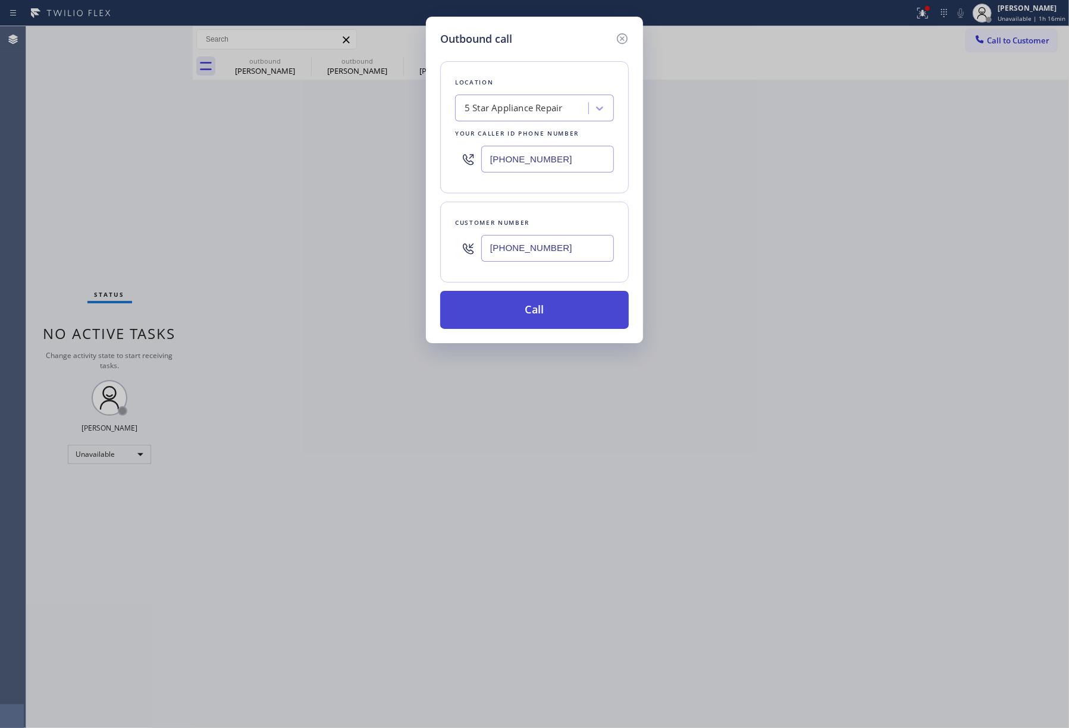
click at [545, 320] on button "Call" at bounding box center [534, 310] width 189 height 38
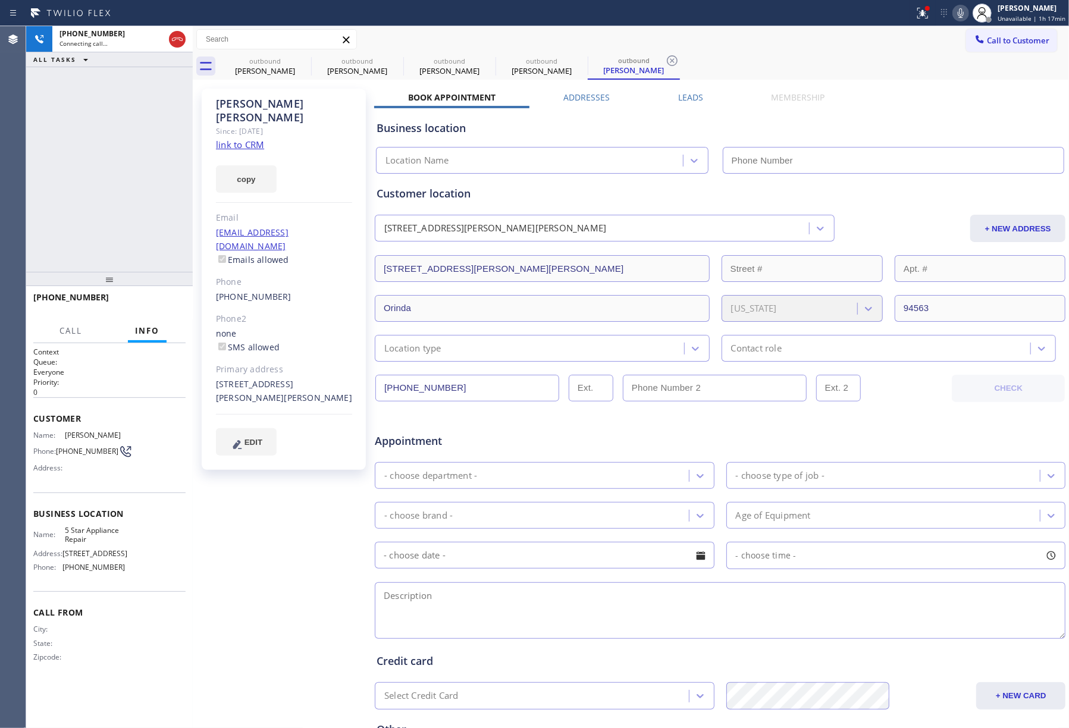
type input "[PHONE_NUMBER]"
click at [158, 300] on span "HANG UP" at bounding box center [158, 303] width 36 height 8
drag, startPoint x: 127, startPoint y: 229, endPoint x: 165, endPoint y: 304, distance: 84.6
click at [130, 231] on div "[PHONE_NUMBER] Live | 00:01 ALL TASKS ALL TASKS ACTIVE TASKS TASKS IN WRAP UP" at bounding box center [109, 149] width 167 height 246
click at [167, 310] on button "HANG UP" at bounding box center [157, 302] width 55 height 17
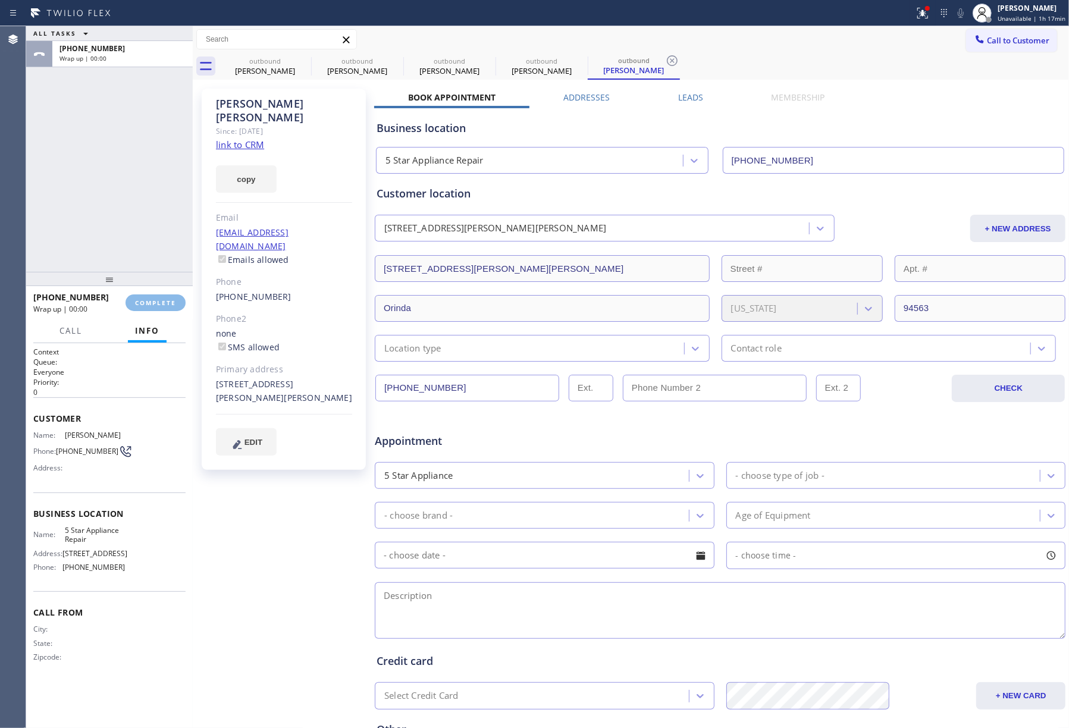
click at [151, 258] on div "ALL TASKS ALL TASKS ACTIVE TASKS TASKS IN WRAP UP [PHONE_NUMBER] Wrap up | 00:00" at bounding box center [109, 149] width 167 height 246
click at [175, 303] on span "COMPLETE" at bounding box center [155, 303] width 41 height 8
click at [145, 238] on div "ALL TASKS ALL TASKS ACTIVE TASKS TASKS IN WRAP UP [PHONE_NUMBER] Wrap up | 00:04" at bounding box center [109, 149] width 167 height 246
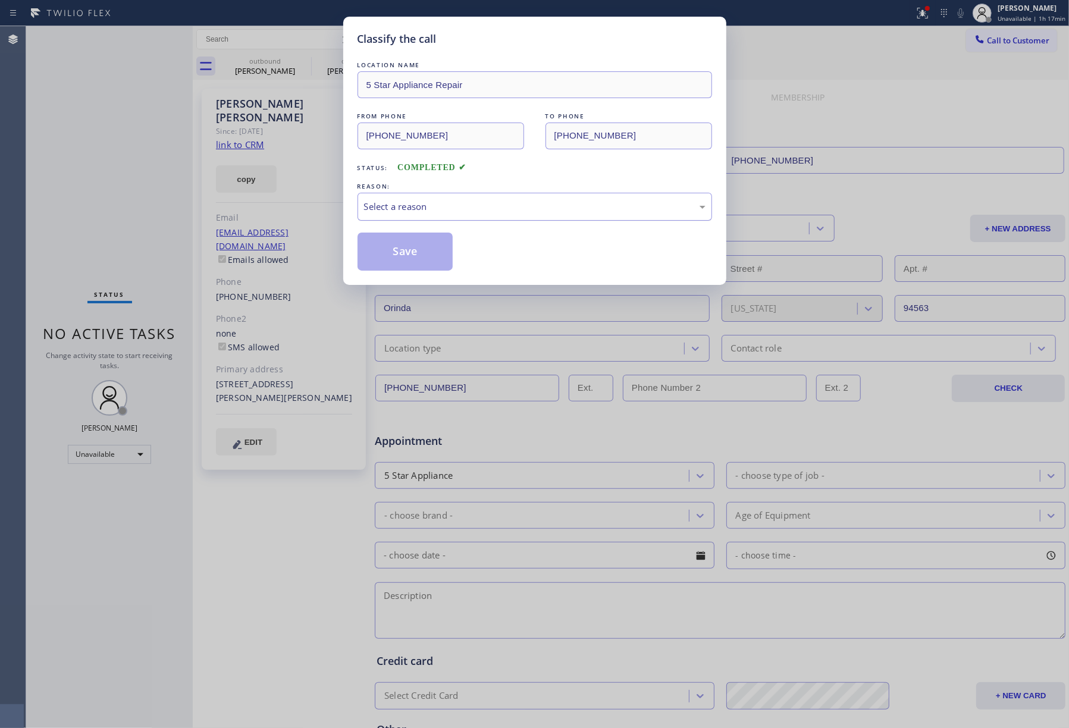
click at [420, 213] on div "Select a reason" at bounding box center [534, 207] width 341 height 14
click at [395, 260] on button "Save" at bounding box center [405, 252] width 96 height 38
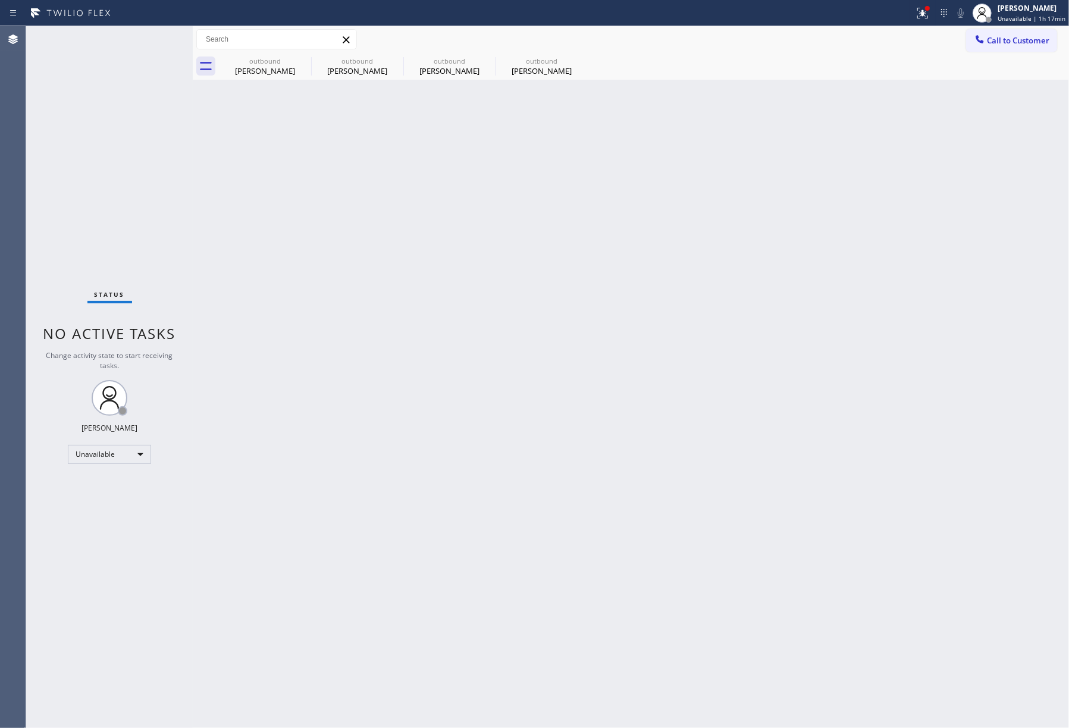
click at [978, 32] on button "Call to Customer" at bounding box center [1011, 40] width 91 height 23
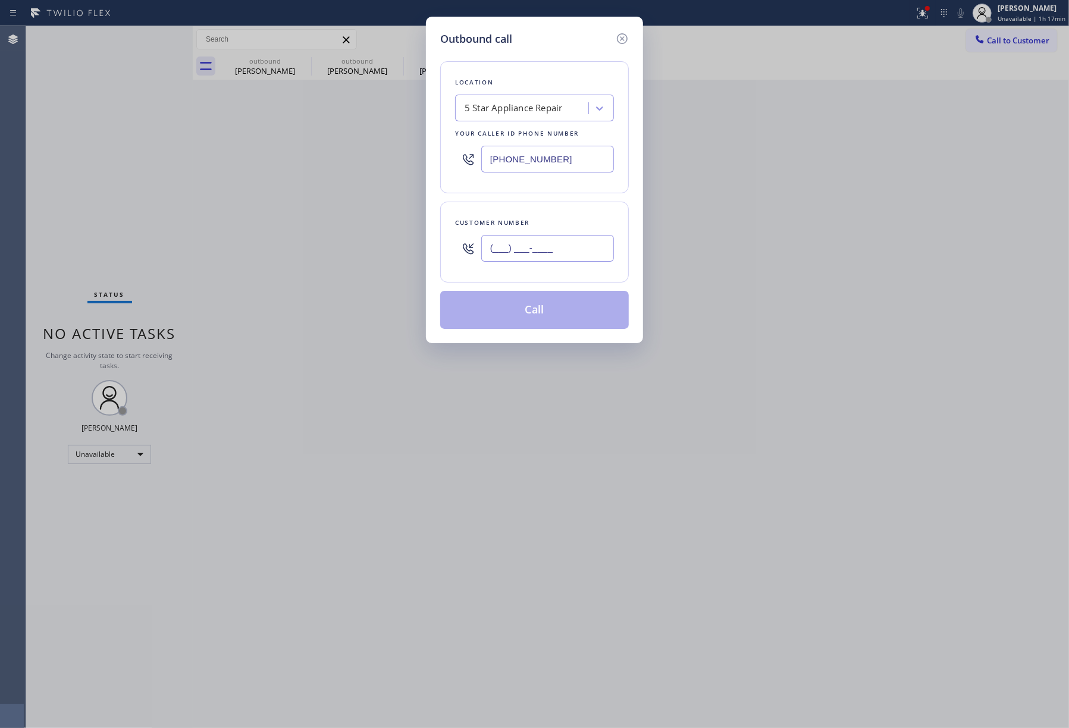
click at [574, 246] on input "(___) ___-____" at bounding box center [547, 248] width 133 height 27
paste input "916) 993-0212"
type input "[PHONE_NUMBER]"
click at [574, 216] on div "Customer number [PHONE_NUMBER]" at bounding box center [534, 242] width 189 height 81
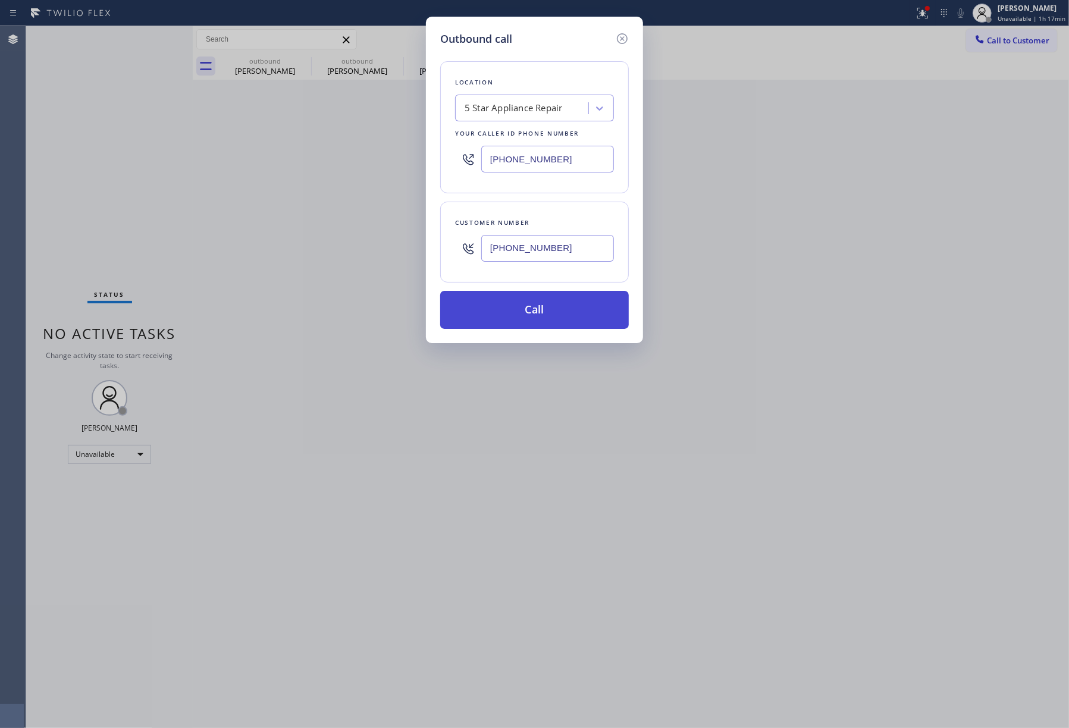
click at [561, 312] on button "Call" at bounding box center [534, 310] width 189 height 38
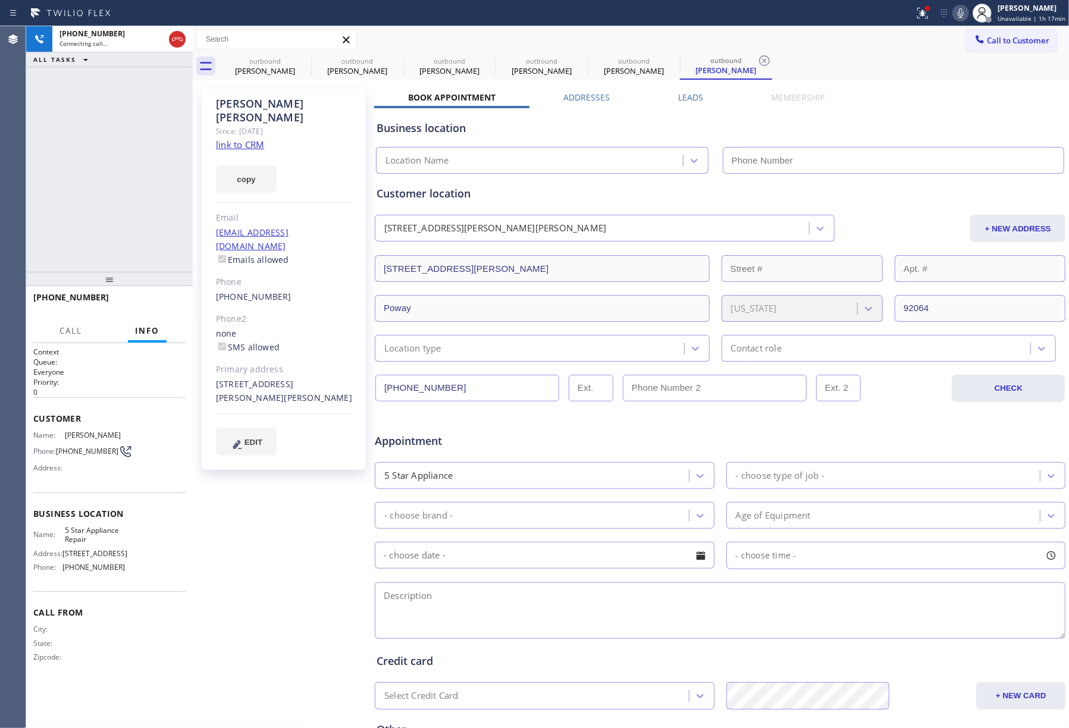
type input "[PHONE_NUMBER]"
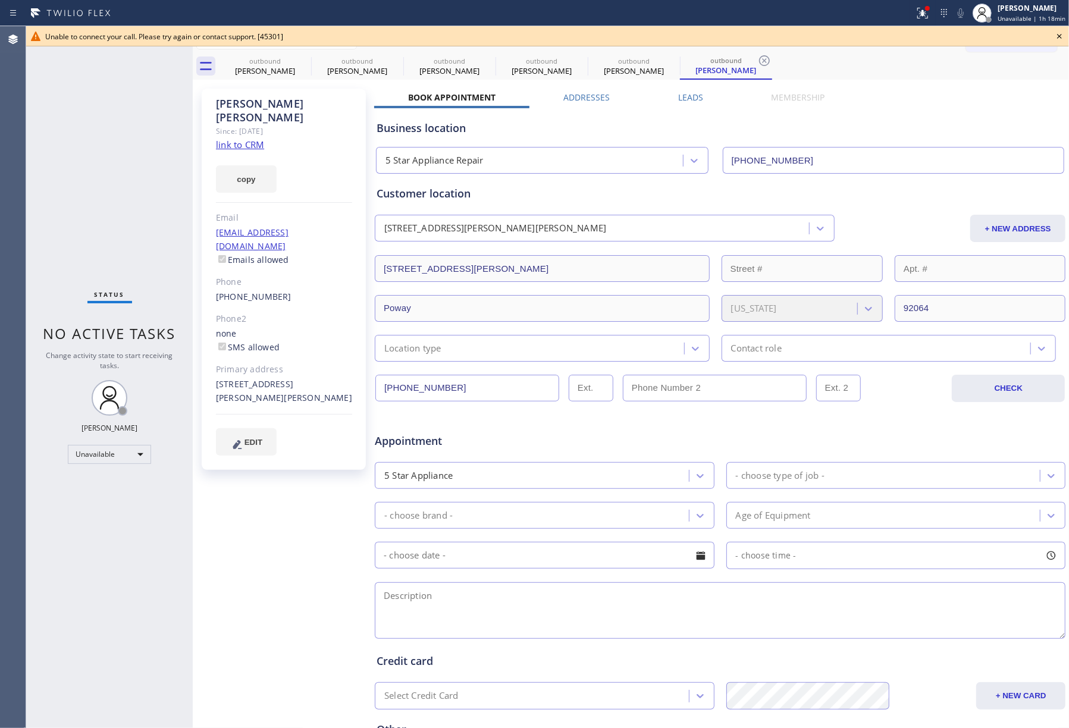
drag, startPoint x: 86, startPoint y: 175, endPoint x: 115, endPoint y: 120, distance: 62.0
click at [86, 175] on div "Status No active tasks Change activity state to start receiving tasks. [PERSON_…" at bounding box center [109, 377] width 167 height 702
click at [1064, 30] on icon at bounding box center [1059, 36] width 14 height 14
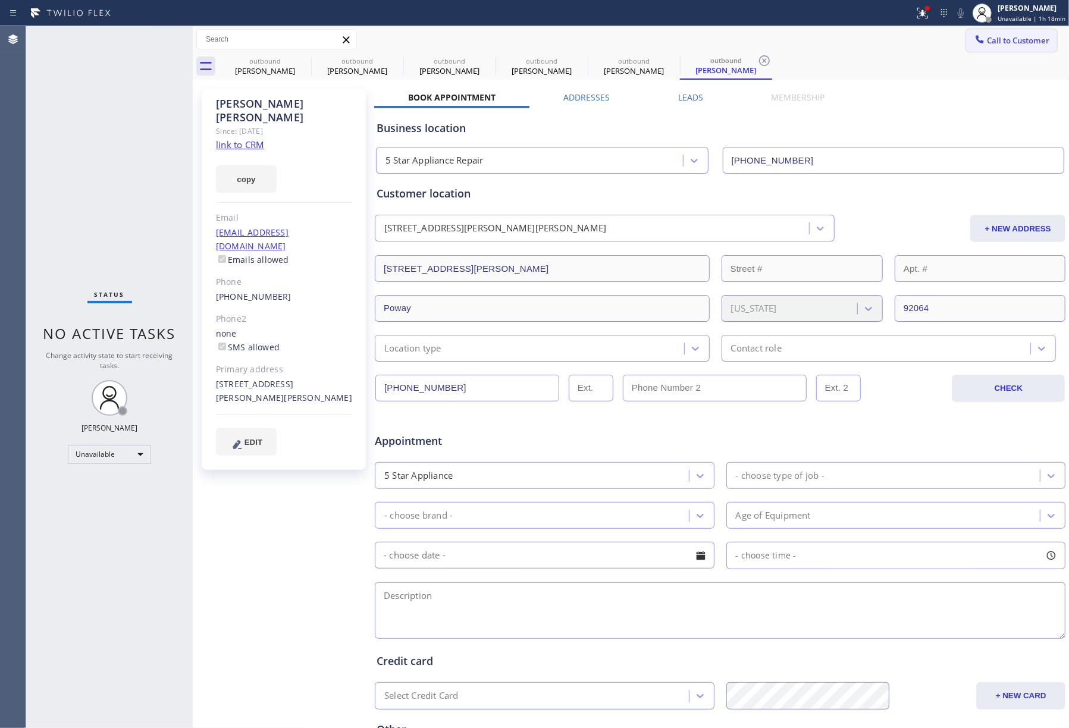
drag, startPoint x: 990, startPoint y: 38, endPoint x: 933, endPoint y: 53, distance: 59.0
click at [990, 39] on span "Call to Customer" at bounding box center [1018, 40] width 62 height 11
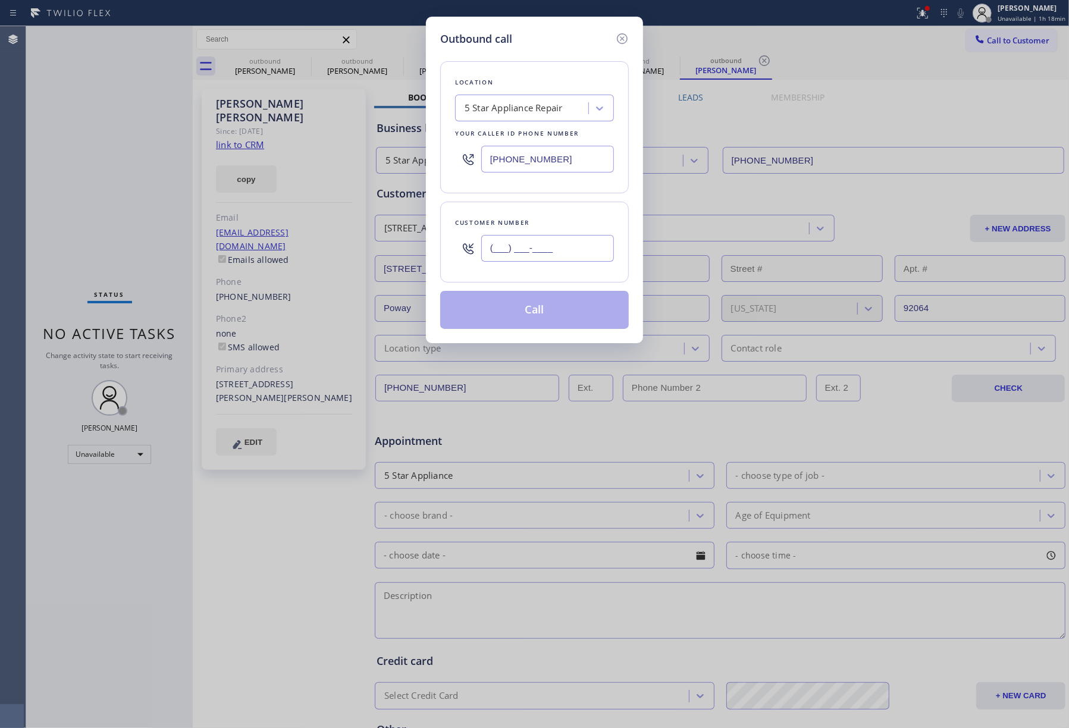
click at [510, 259] on input "(___) ___-____" at bounding box center [547, 248] width 133 height 27
paste input "949) 293-5133"
type input "[PHONE_NUMBER]"
click at [519, 220] on div "Customer number" at bounding box center [534, 222] width 159 height 12
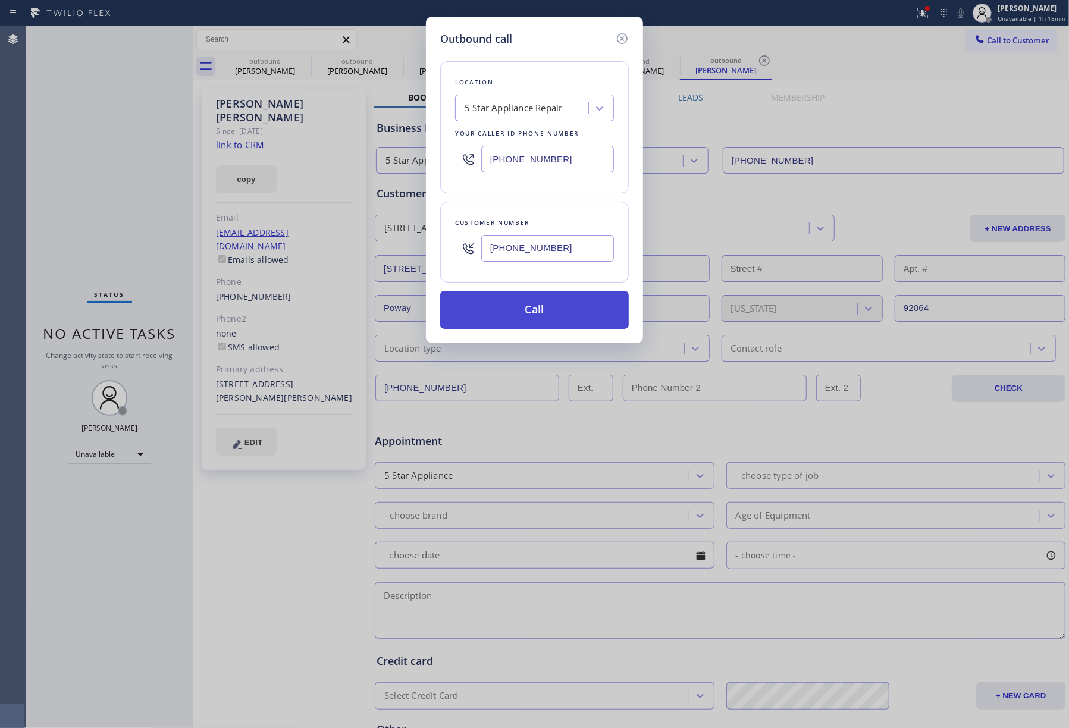
click at [523, 315] on button "Call" at bounding box center [534, 310] width 189 height 38
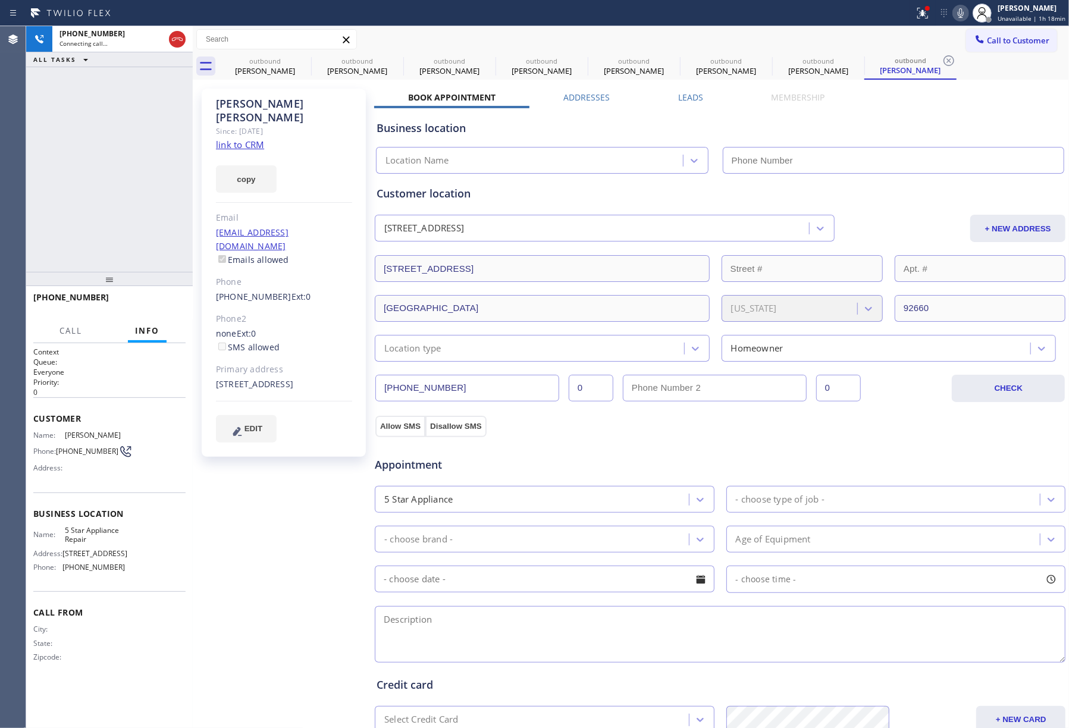
type input "[PHONE_NUMBER]"
click at [50, 205] on div "[PHONE_NUMBER] Live | 00:00 ALL TASKS ALL TASKS ACTIVE TASKS TASKS IN WRAP UP" at bounding box center [109, 149] width 167 height 246
click at [167, 301] on span "HANG UP" at bounding box center [158, 303] width 36 height 8
click at [141, 221] on div "[PHONE_NUMBER] Live | 00:01 ALL TASKS ALL TASKS ACTIVE TASKS TASKS IN WRAP UP" at bounding box center [109, 149] width 167 height 246
click at [169, 303] on span "HANG UP" at bounding box center [158, 303] width 36 height 8
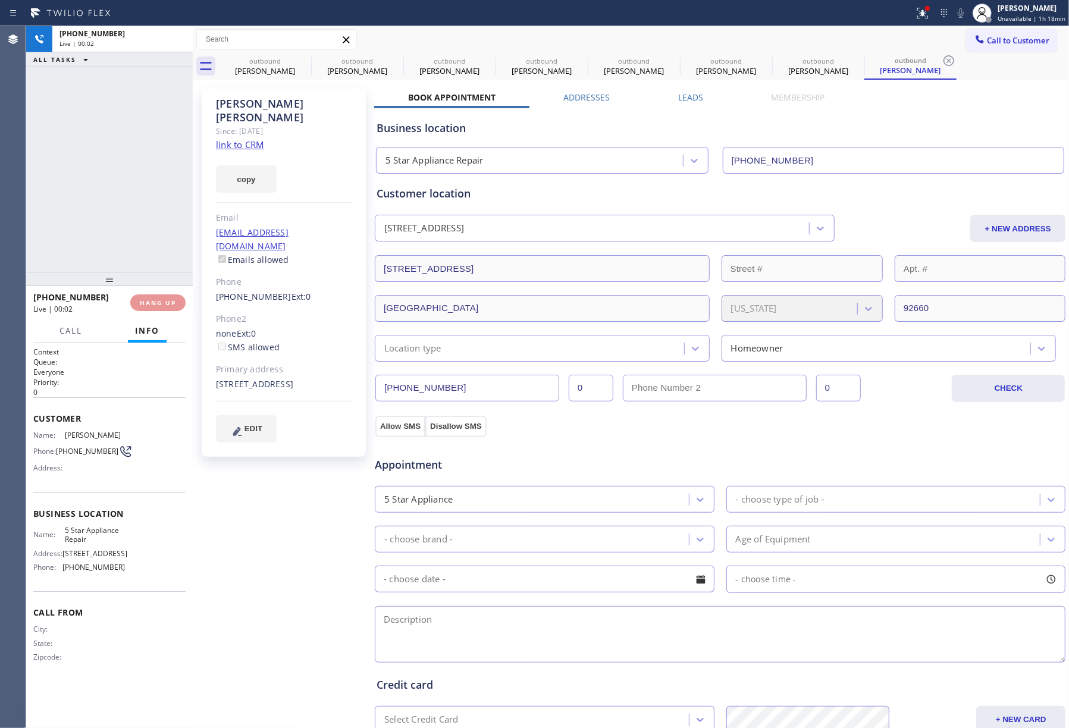
click at [139, 209] on div "[PHONE_NUMBER] Live | 00:02 ALL TASKS ALL TASKS ACTIVE TASKS TASKS IN WRAP UP" at bounding box center [109, 149] width 167 height 246
click at [139, 209] on div "ALL TASKS ALL TASKS ACTIVE TASKS TASKS IN WRAP UP [PHONE_NUMBER] Wrap up | 00:00" at bounding box center [109, 149] width 167 height 246
click at [181, 301] on button "COMPLETE" at bounding box center [155, 302] width 60 height 17
click at [119, 253] on div "ALL TASKS ALL TASKS ACTIVE TASKS TASKS IN WRAP UP [PHONE_NUMBER] Wrap up | 00:00" at bounding box center [109, 149] width 167 height 246
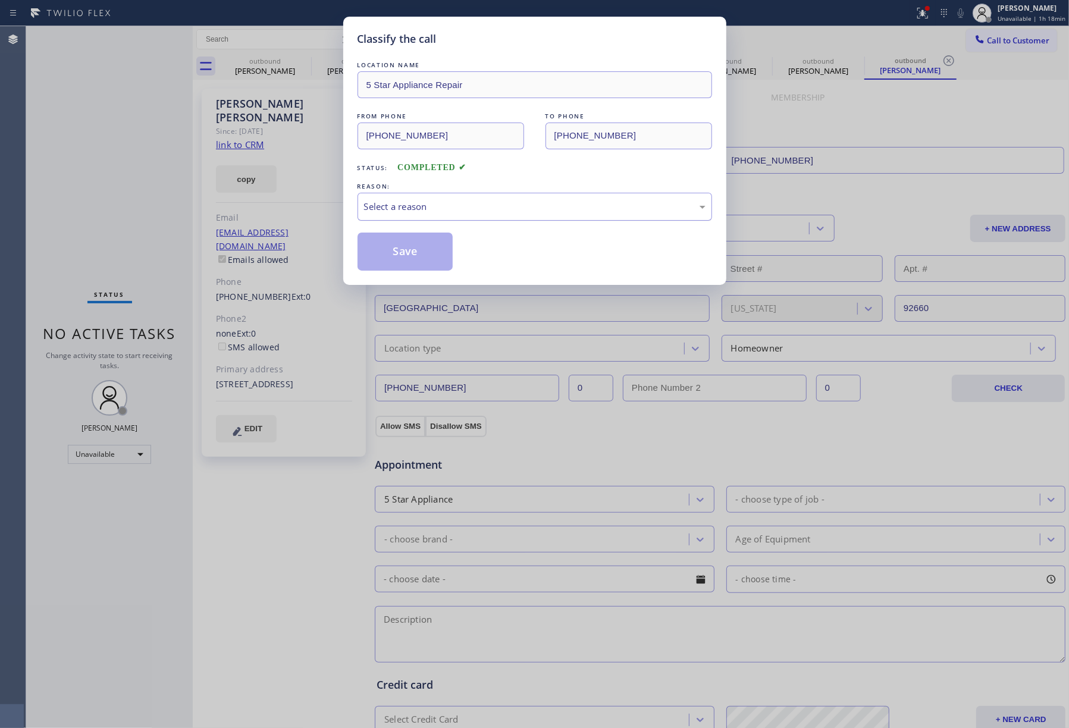
click at [445, 213] on div "Select a reason" at bounding box center [534, 207] width 341 height 14
click at [376, 243] on button "Save" at bounding box center [405, 252] width 96 height 38
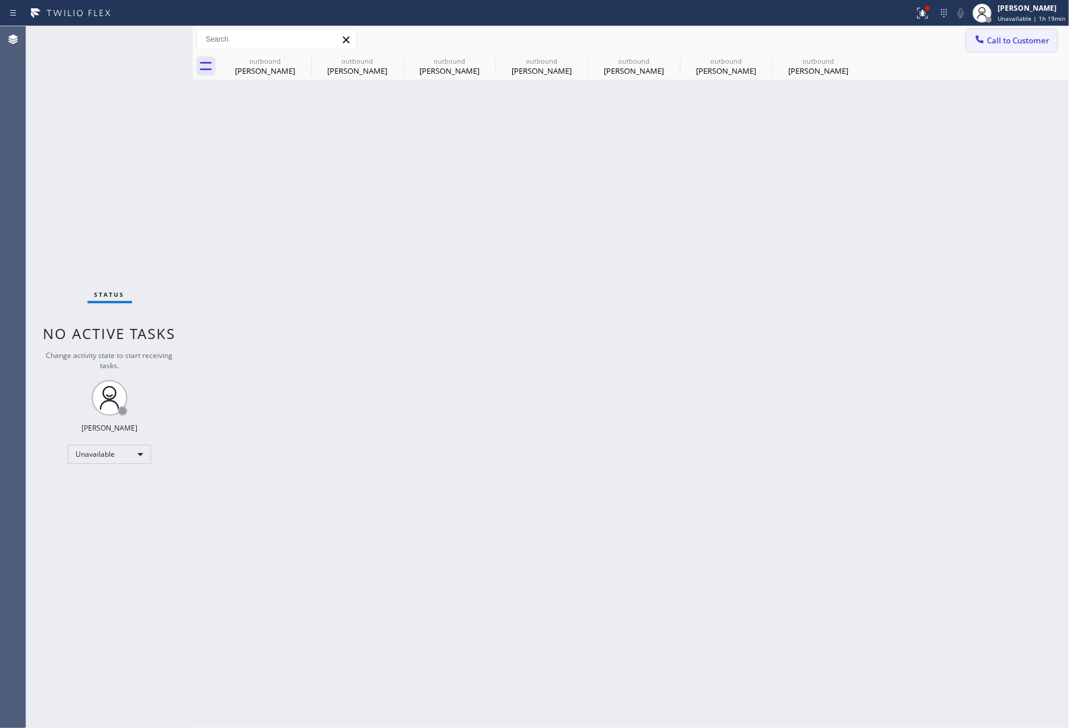
click at [1030, 48] on button "Call to Customer" at bounding box center [1011, 40] width 91 height 23
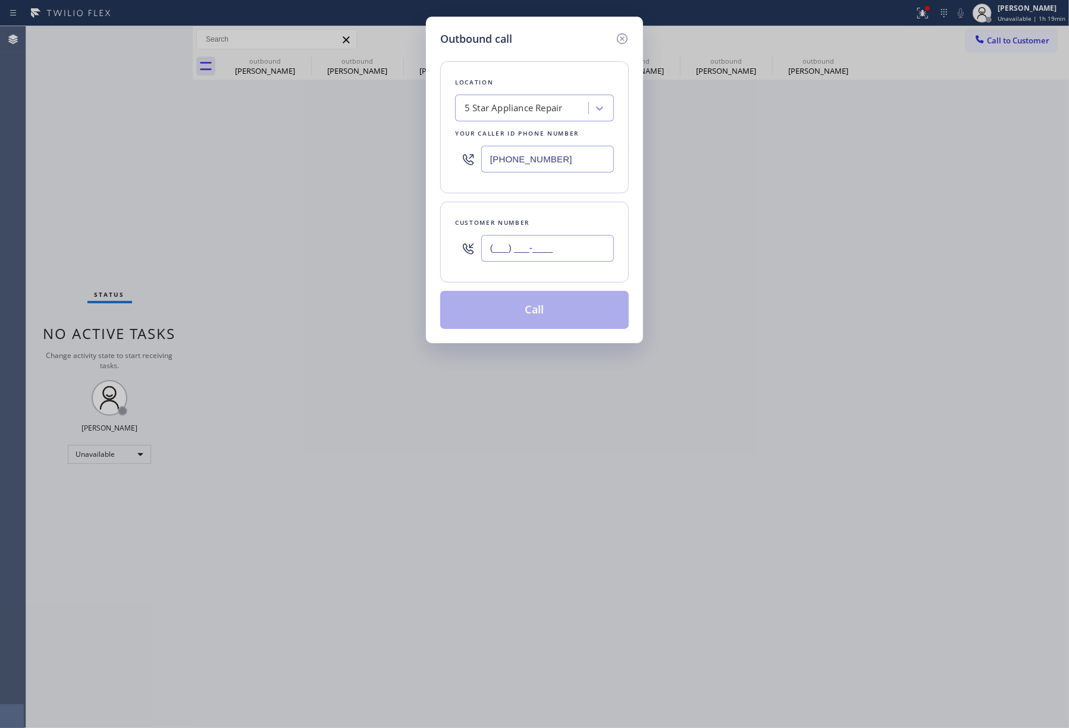
click at [581, 245] on input "(___) ___-____" at bounding box center [547, 248] width 133 height 27
paste input "206) 272-0219"
type input "[PHONE_NUMBER]"
click at [571, 215] on div "Customer number [PHONE_NUMBER]" at bounding box center [534, 242] width 189 height 81
click at [555, 321] on button "Call" at bounding box center [534, 310] width 189 height 38
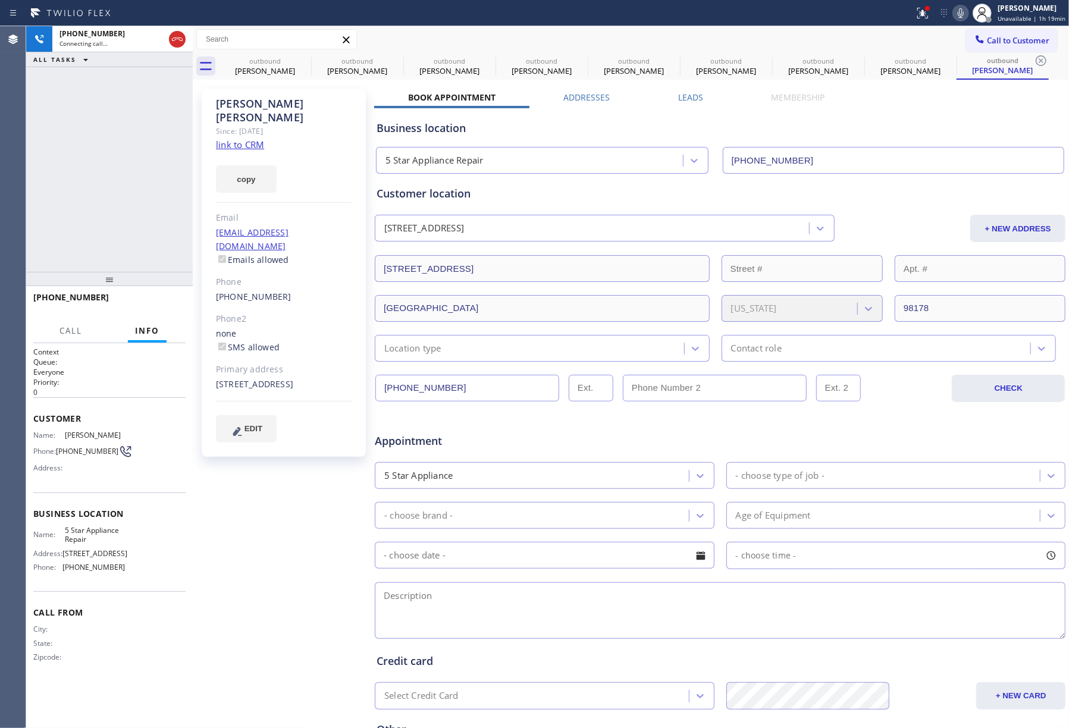
drag, startPoint x: 90, startPoint y: 150, endPoint x: 189, endPoint y: 150, distance: 98.7
click at [90, 150] on div "[PHONE_NUMBER] Connecting call… ALL TASKS ALL TASKS ACTIVE TASKS TASKS IN WRAP …" at bounding box center [109, 149] width 167 height 246
click at [156, 302] on span "COMPLETE" at bounding box center [155, 303] width 41 height 8
drag, startPoint x: 149, startPoint y: 238, endPoint x: 158, endPoint y: 241, distance: 10.0
click at [158, 241] on div "ALL TASKS ALL TASKS ACTIVE TASKS TASKS IN WRAP UP [PHONE_NUMBER] Wrap up | 00:22" at bounding box center [109, 149] width 167 height 246
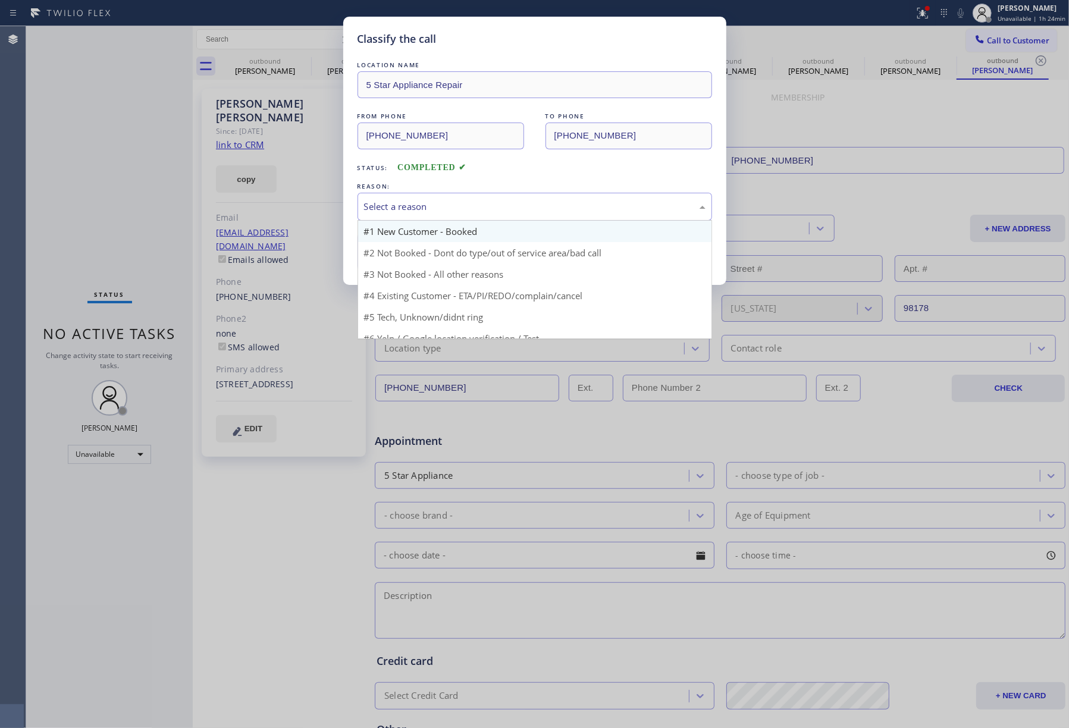
drag, startPoint x: 479, startPoint y: 220, endPoint x: 431, endPoint y: 235, distance: 50.6
click at [479, 219] on div "Select a reason" at bounding box center [534, 207] width 354 height 28
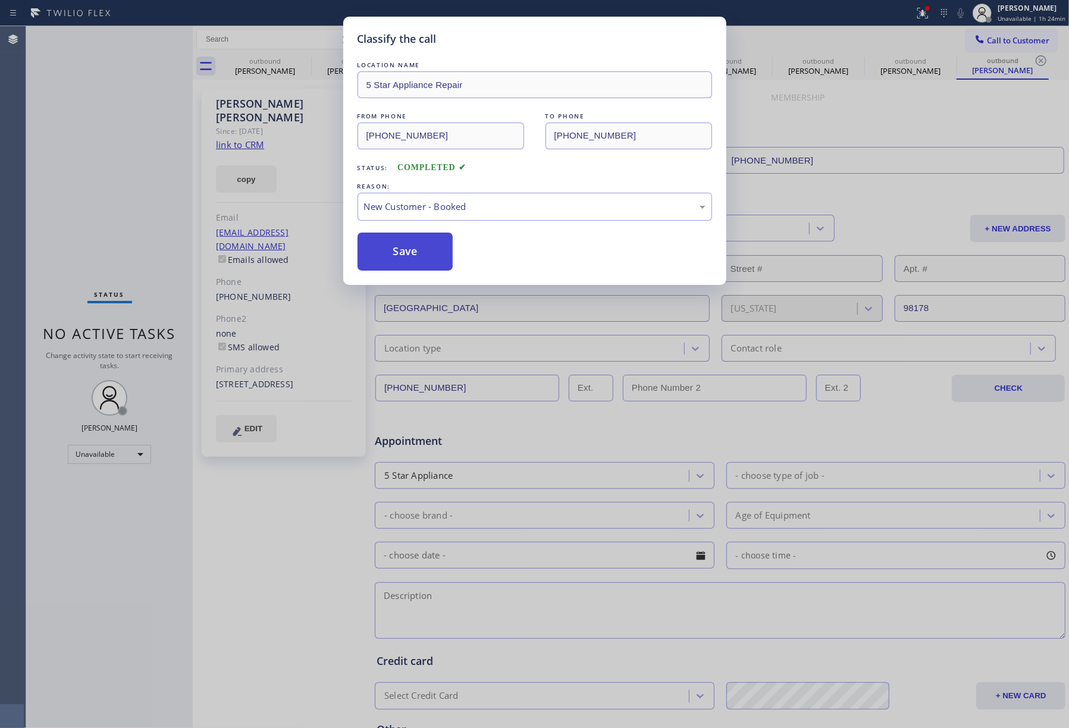
click at [416, 253] on button "Save" at bounding box center [405, 252] width 96 height 38
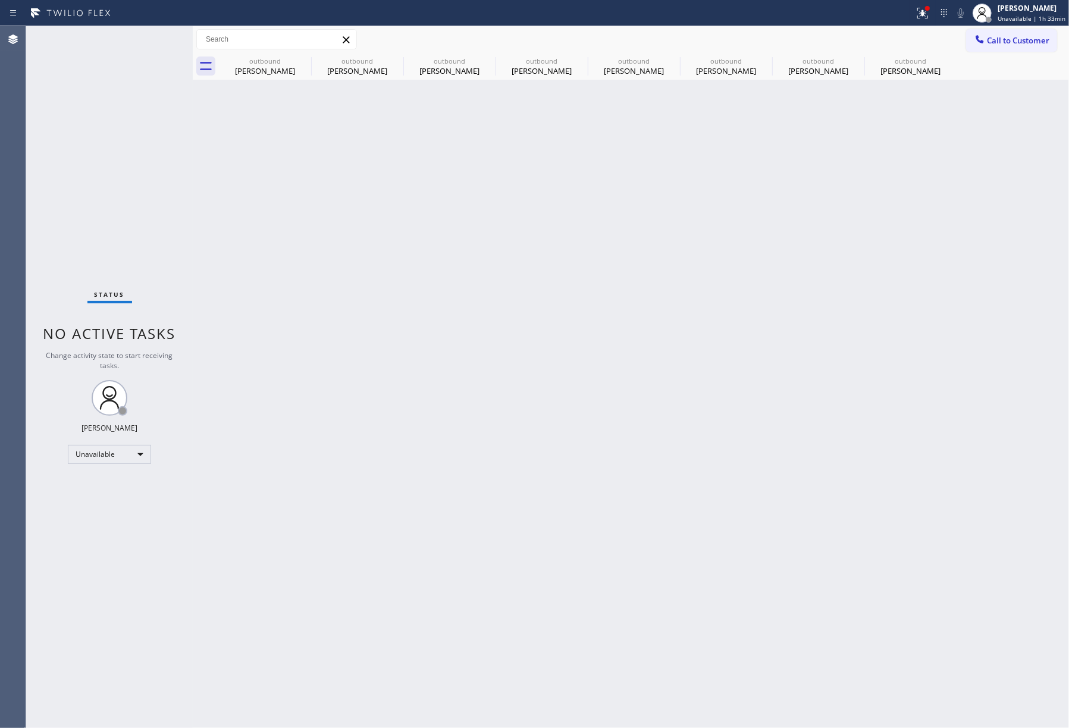
click at [483, 372] on div "Back to Dashboard Change Sender ID Customers Technicians Select a contact Outbo…" at bounding box center [631, 377] width 876 height 702
click at [307, 62] on icon at bounding box center [303, 61] width 14 height 14
click at [0, 0] on icon at bounding box center [0, 0] width 0 height 0
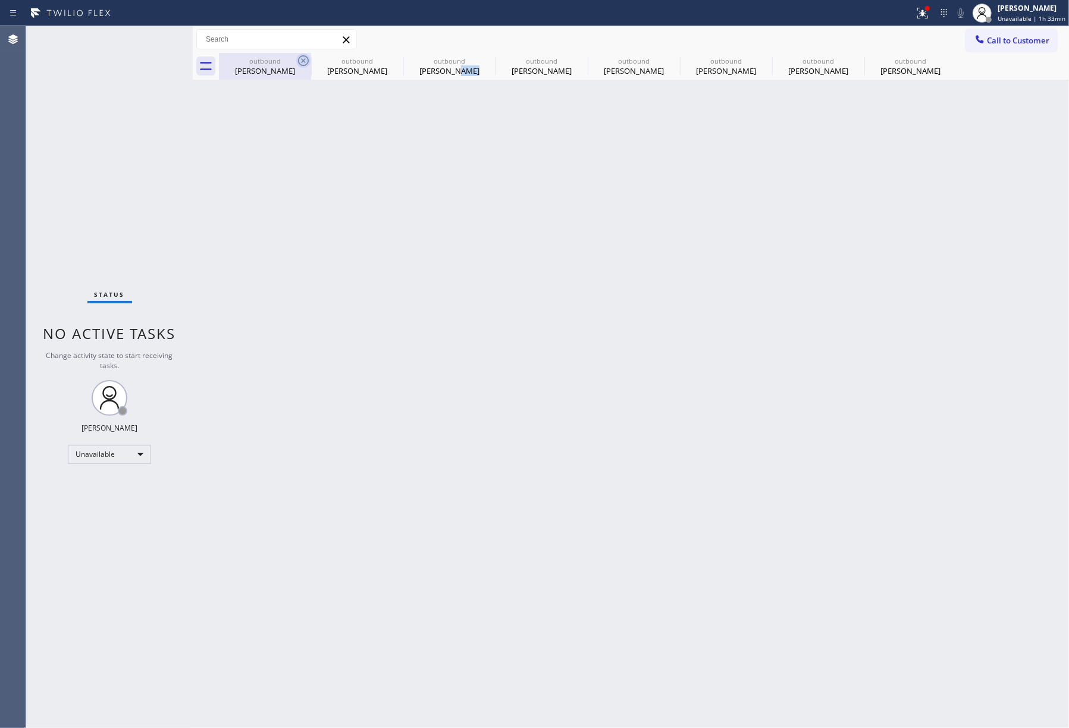
click at [0, 0] on icon at bounding box center [0, 0] width 0 height 0
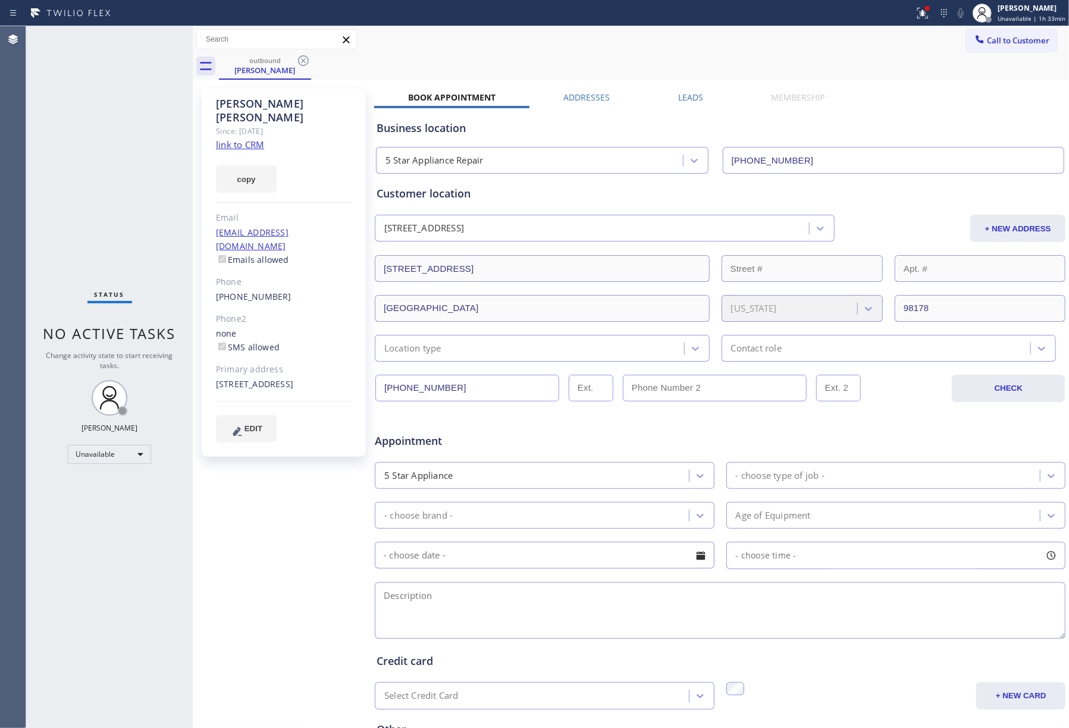
type input "[PHONE_NUMBER]"
drag, startPoint x: 982, startPoint y: 33, endPoint x: 961, endPoint y: 38, distance: 21.9
click at [981, 33] on button "Call to Customer" at bounding box center [1011, 40] width 91 height 23
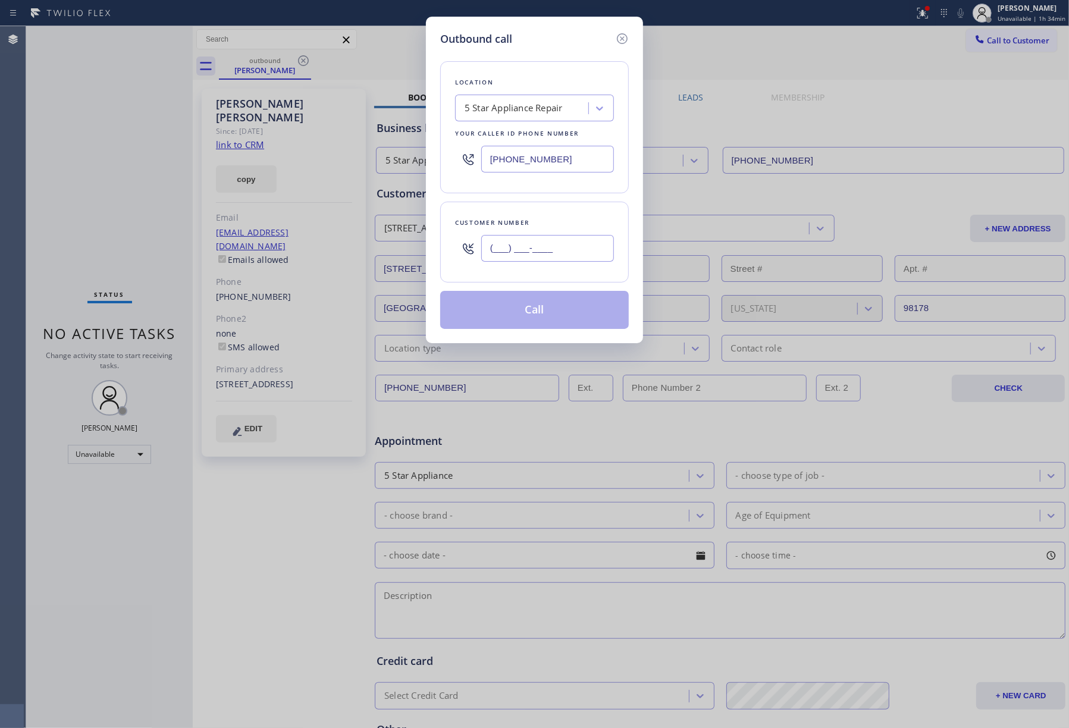
click at [551, 247] on input "(___) ___-____" at bounding box center [547, 248] width 133 height 27
paste input "818) 788-9482"
type input "[PHONE_NUMBER]"
click at [555, 217] on div "Customer number" at bounding box center [534, 222] width 159 height 12
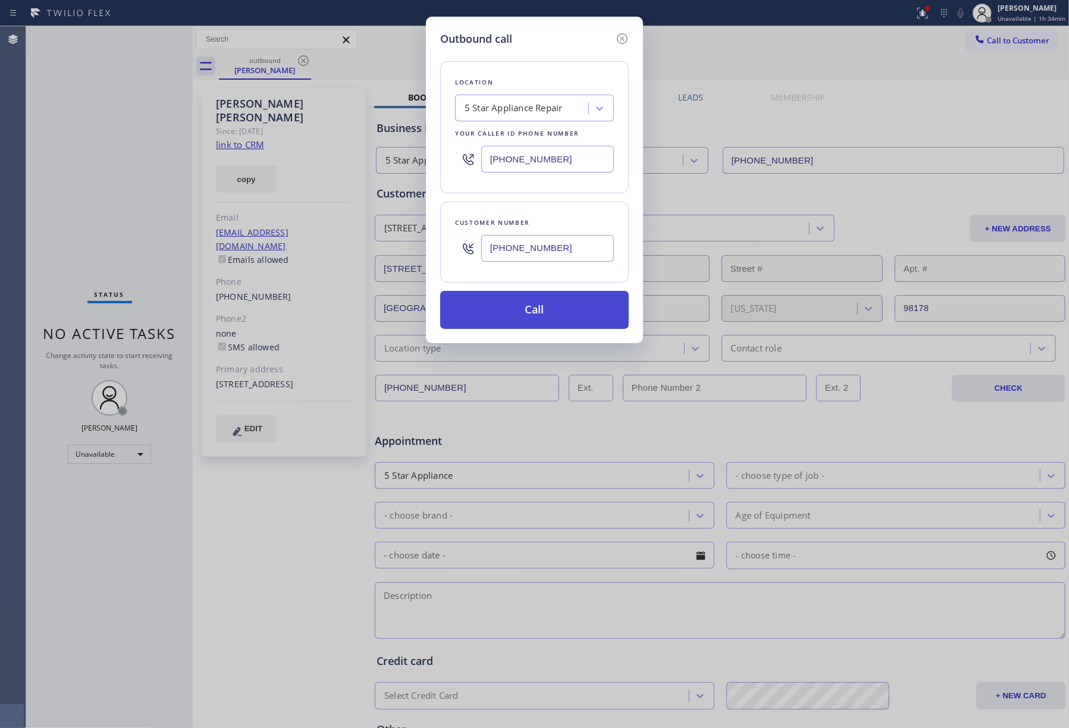
click at [565, 315] on button "Call" at bounding box center [534, 310] width 189 height 38
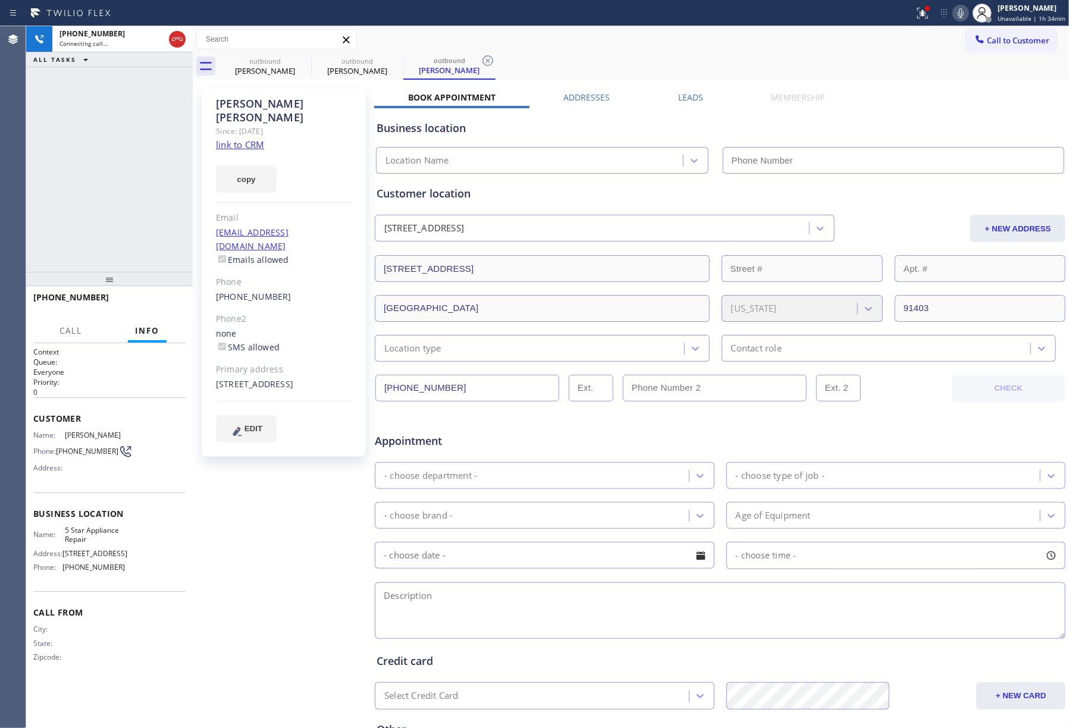
type input "[PHONE_NUMBER]"
click at [167, 299] on span "HANG UP" at bounding box center [158, 303] width 36 height 8
click at [161, 241] on div "[PHONE_NUMBER] Live | 00:06 ALL TASKS ALL TASKS ACTIVE TASKS TASKS IN WRAP UP" at bounding box center [109, 149] width 167 height 246
drag, startPoint x: 155, startPoint y: 297, endPoint x: 144, endPoint y: 224, distance: 73.9
click at [155, 297] on button "HANG UP" at bounding box center [157, 302] width 55 height 17
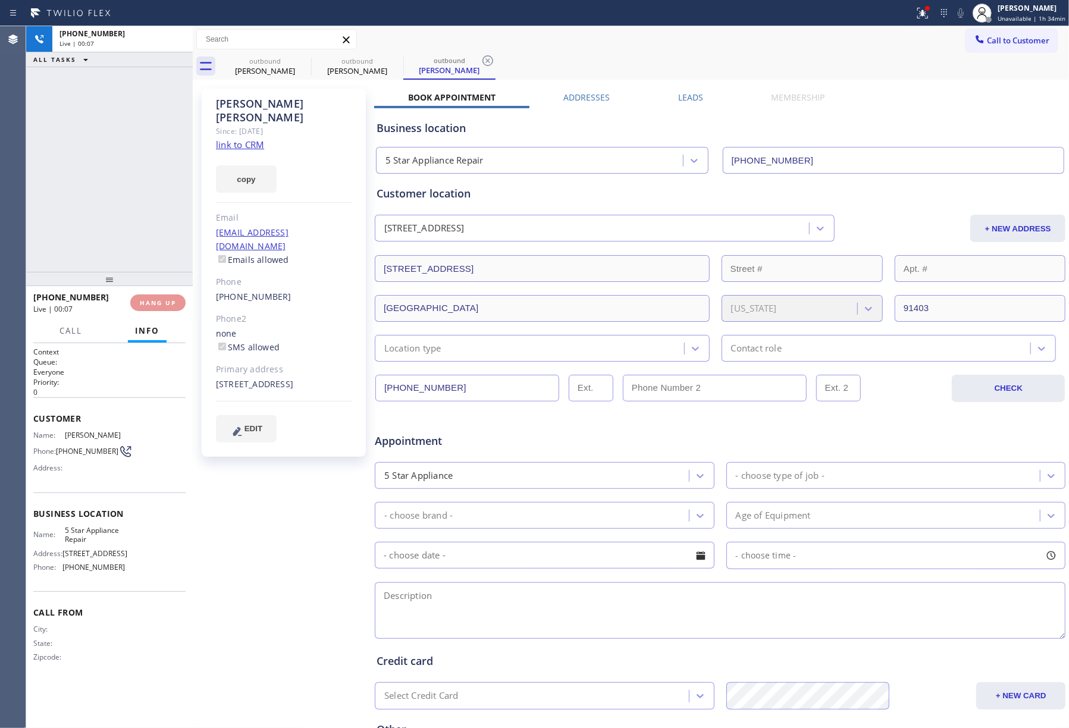
click at [144, 224] on div "[PHONE_NUMBER] Live | 00:07 ALL TASKS ALL TASKS ACTIVE TASKS TASKS IN WRAP UP" at bounding box center [109, 149] width 167 height 246
click at [146, 222] on div "[PHONE_NUMBER] Live | 00:07 ALL TASKS ALL TASKS ACTIVE TASKS TASKS IN WRAP UP" at bounding box center [109, 149] width 167 height 246
click at [165, 302] on span "COMPLETE" at bounding box center [155, 303] width 41 height 8
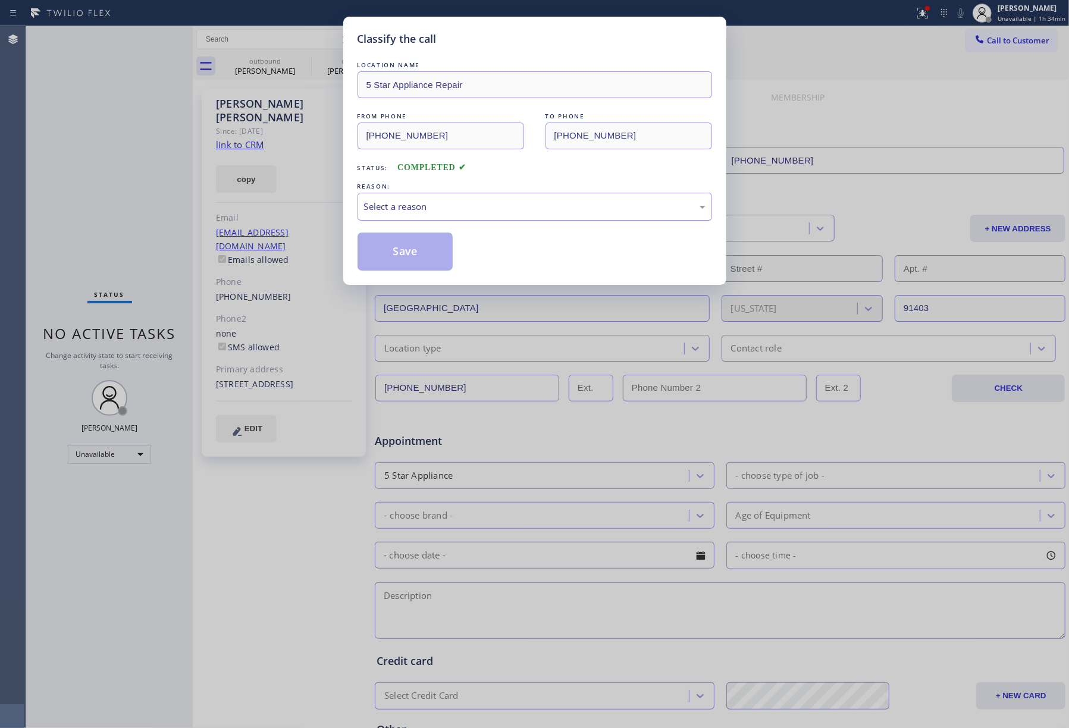
click at [474, 212] on div "Select a reason" at bounding box center [534, 207] width 341 height 14
click at [391, 252] on button "Save" at bounding box center [405, 252] width 96 height 38
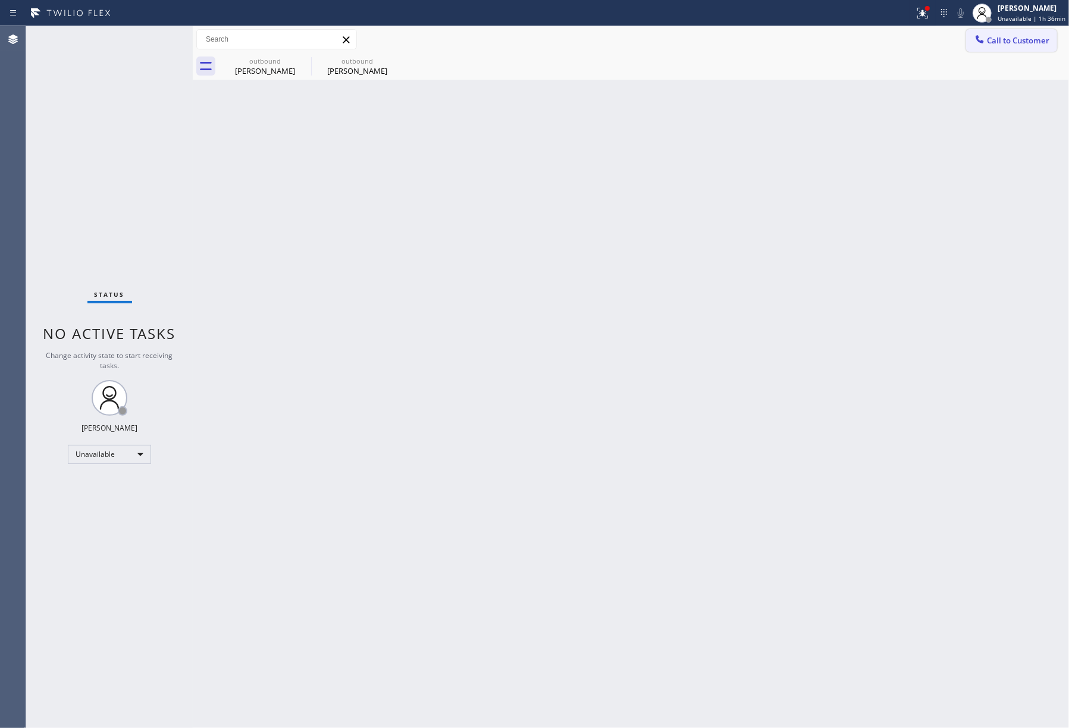
click at [1016, 41] on span "Call to Customer" at bounding box center [1018, 40] width 62 height 11
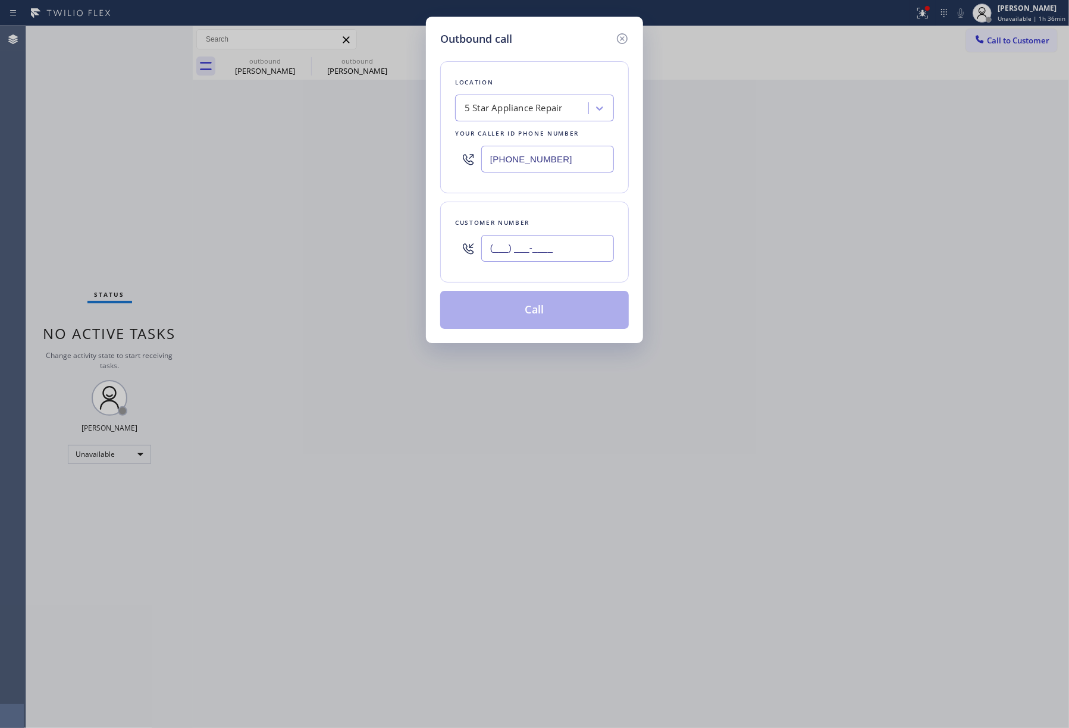
click at [553, 244] on input "(___) ___-____" at bounding box center [547, 248] width 133 height 27
paste input "818) 554-2632"
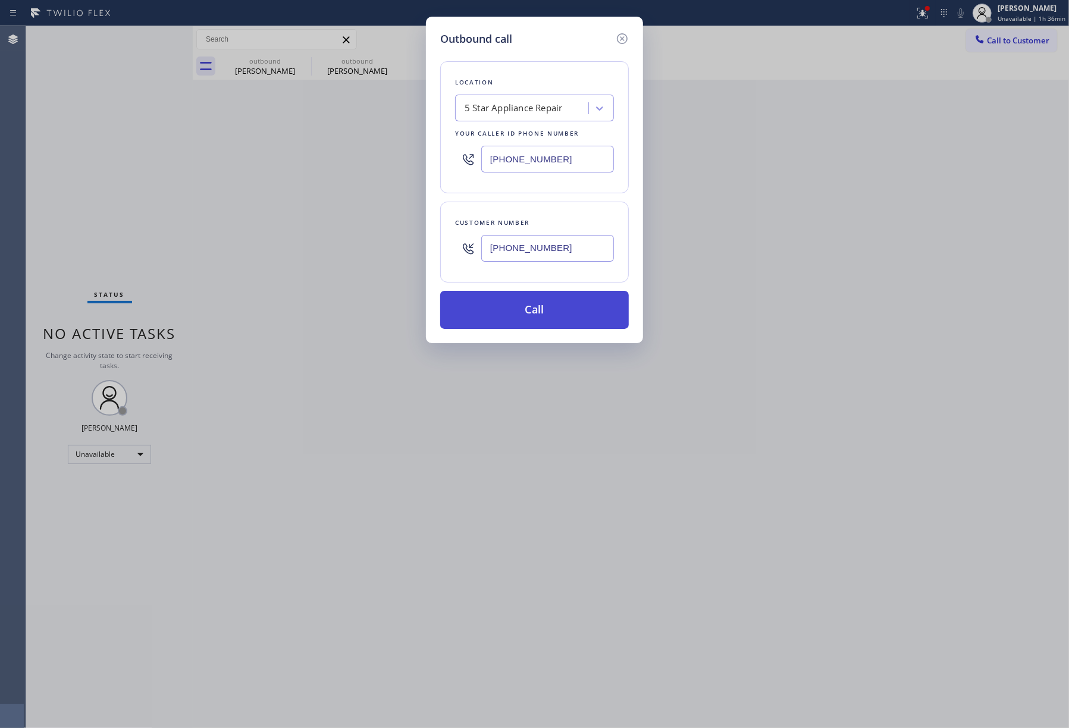
type input "[PHONE_NUMBER]"
click at [583, 308] on button "Call" at bounding box center [534, 310] width 189 height 38
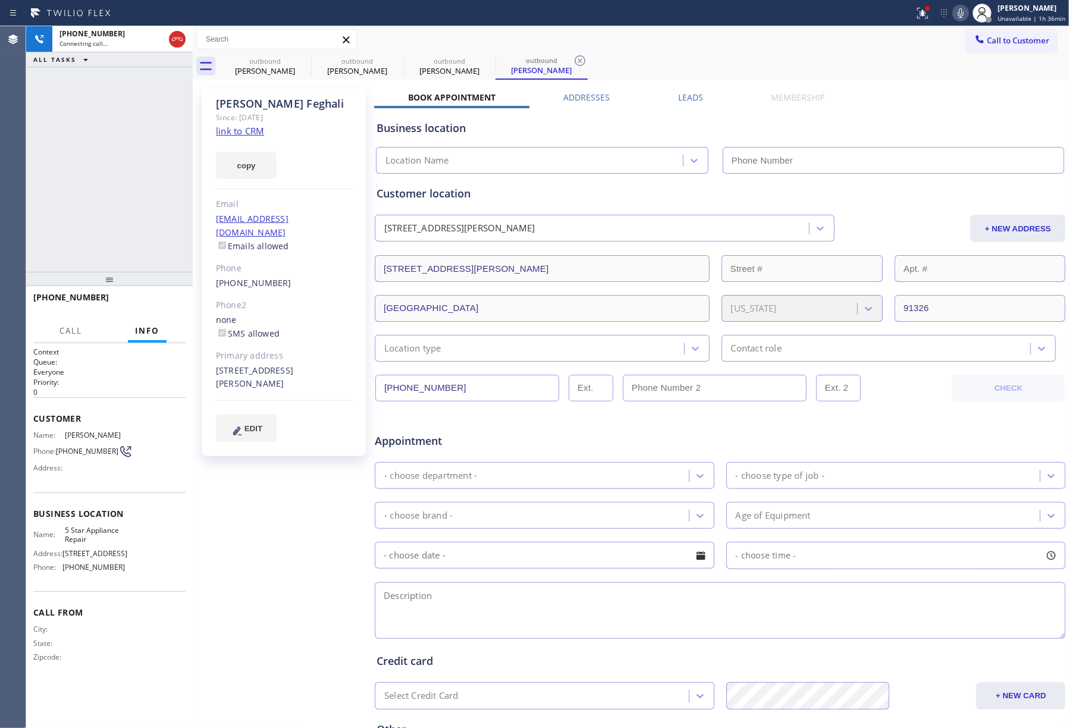
type input "[PHONE_NUMBER]"
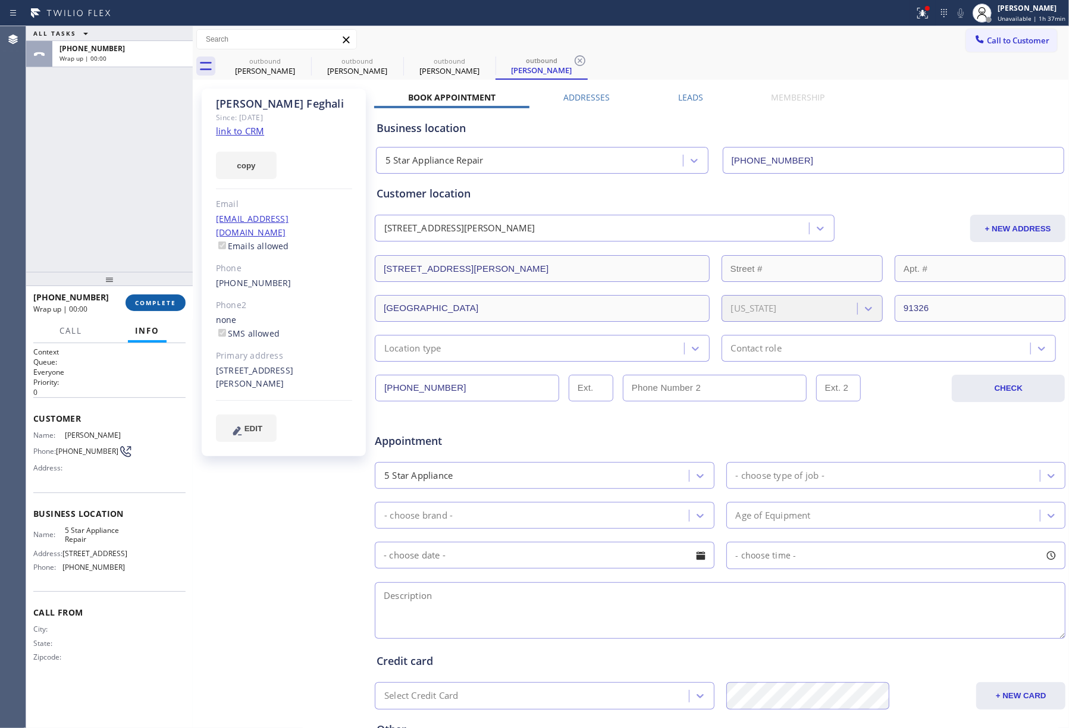
click at [155, 310] on button "COMPLETE" at bounding box center [155, 302] width 60 height 17
click at [139, 230] on div "ALL TASKS ALL TASKS ACTIVE TASKS TASKS IN WRAP UP [PHONE_NUMBER] Wrap up | 00:00" at bounding box center [109, 149] width 167 height 246
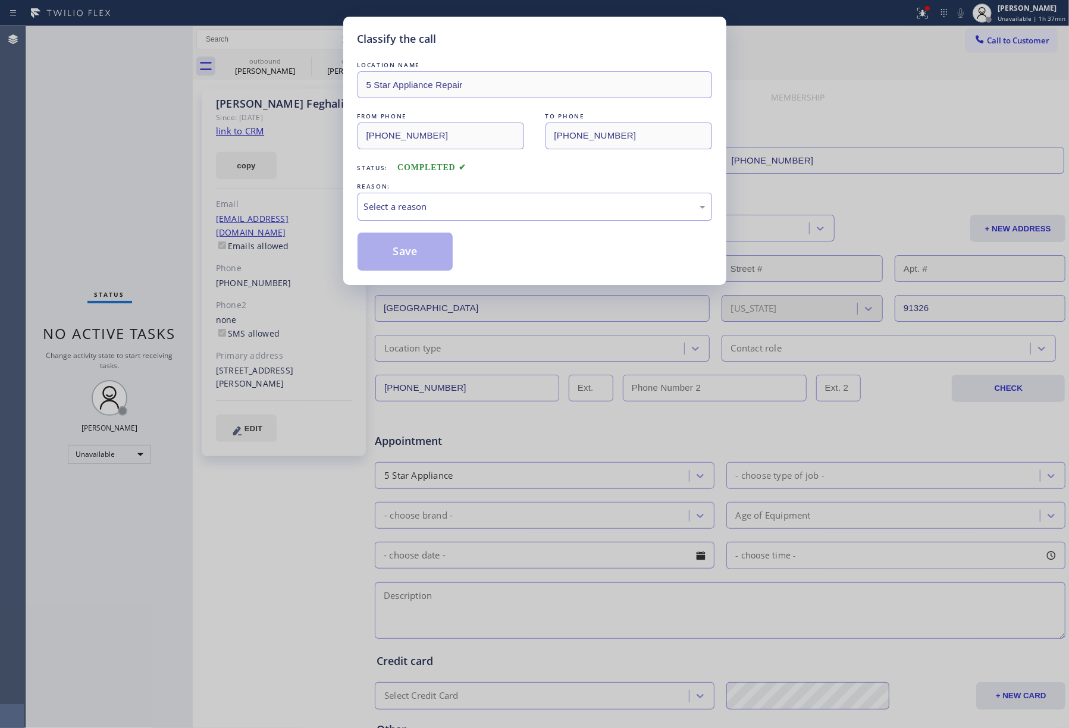
click at [481, 194] on div "Select a reason" at bounding box center [534, 207] width 354 height 28
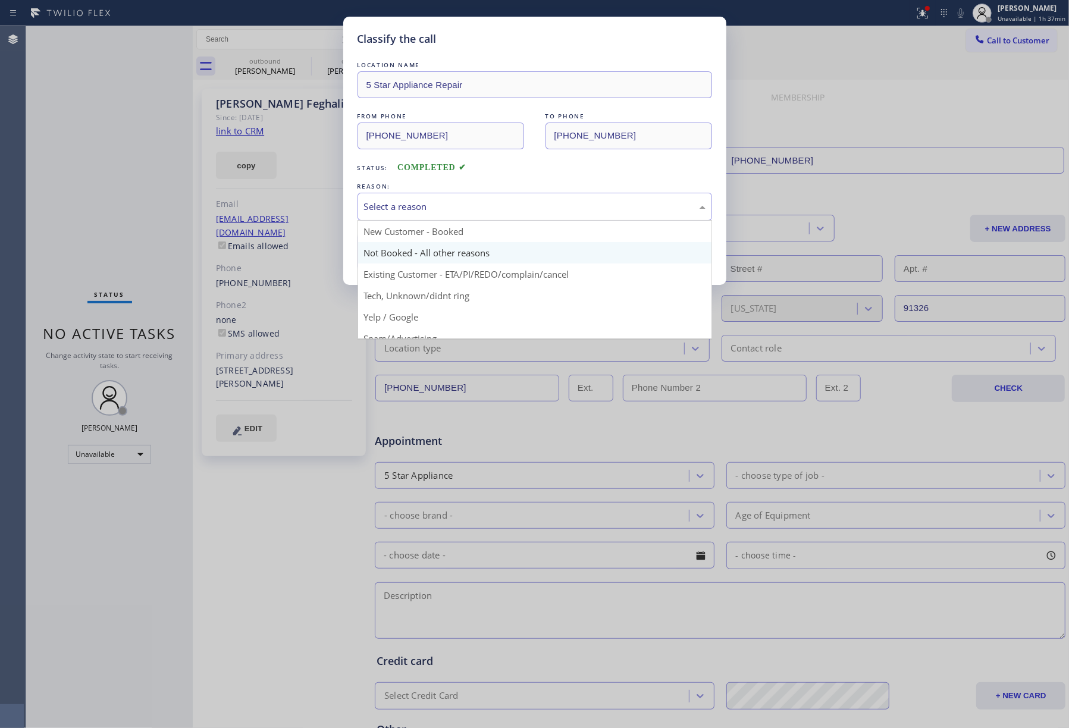
click at [406, 245] on button "Save" at bounding box center [405, 252] width 96 height 38
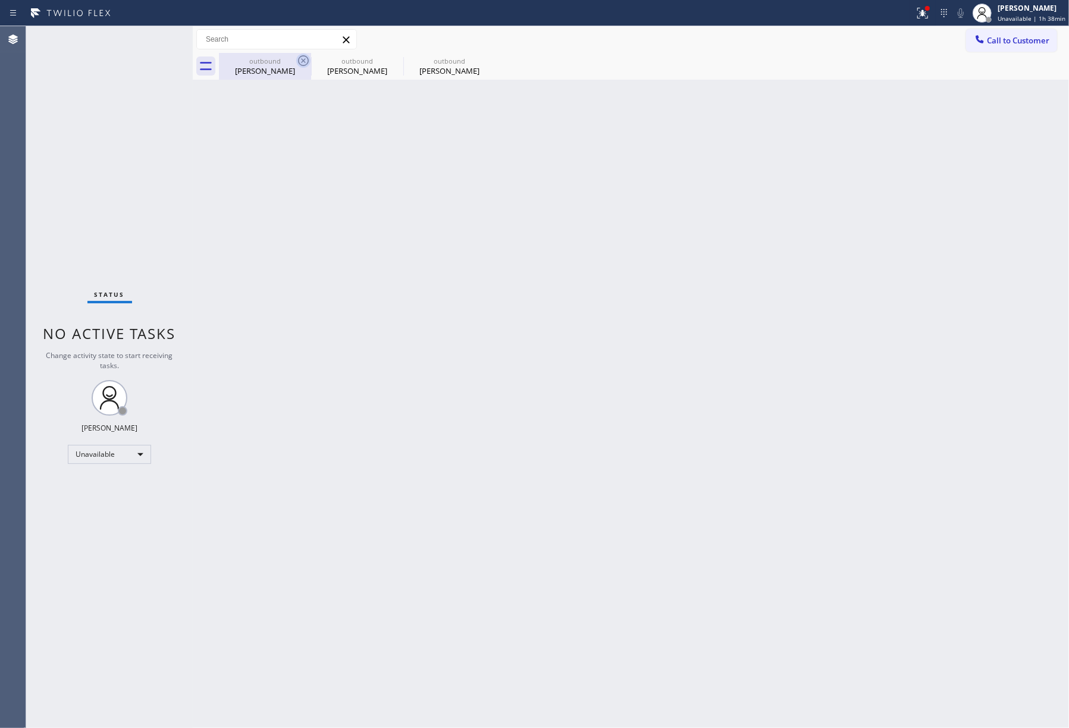
click at [301, 59] on icon at bounding box center [303, 61] width 14 height 14
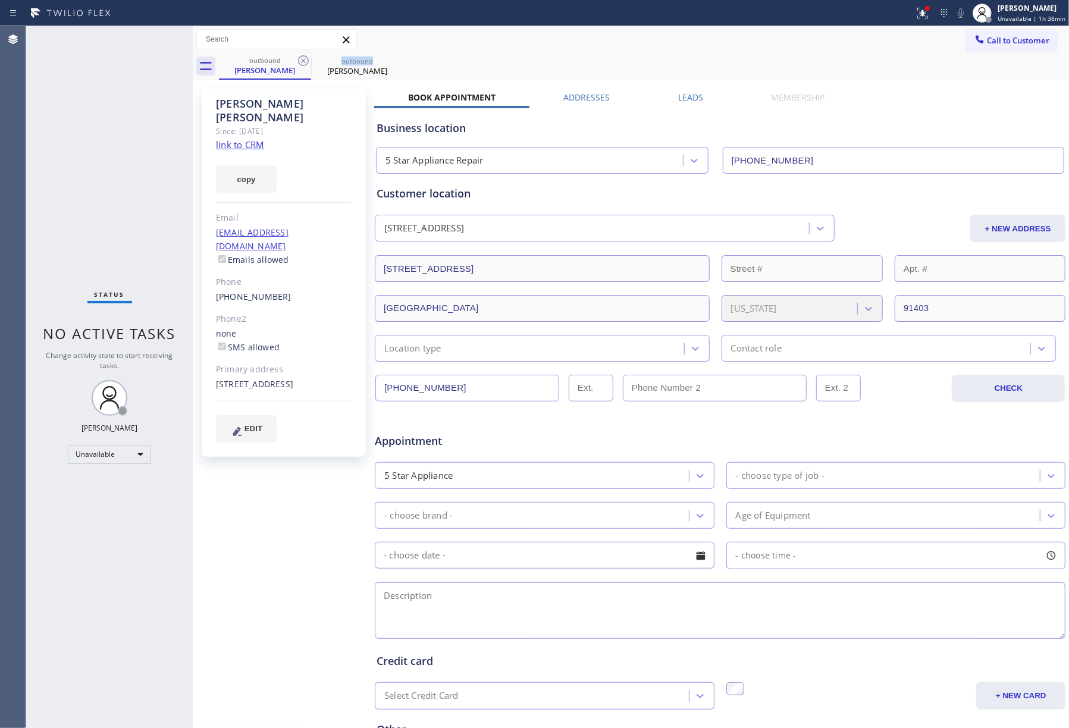
click at [301, 59] on icon at bounding box center [303, 61] width 14 height 14
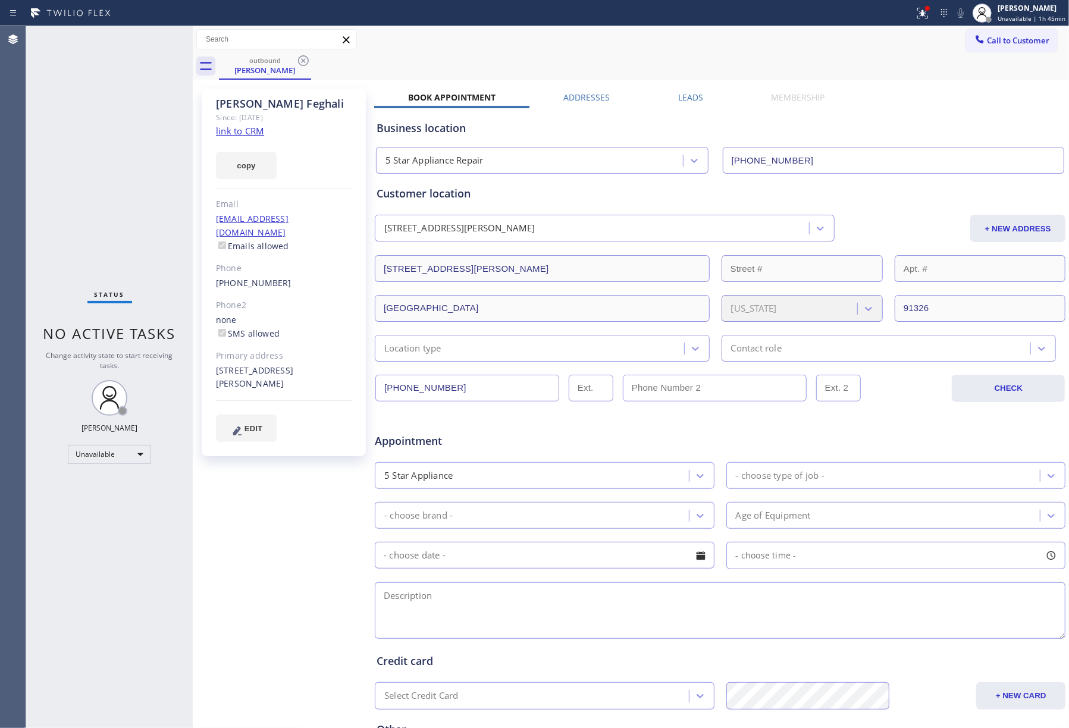
click at [62, 110] on div "Status No active tasks Change activity state to start receiving tasks. [PERSON_…" at bounding box center [109, 377] width 167 height 702
click at [1030, 37] on span "Call to Customer" at bounding box center [1018, 40] width 62 height 11
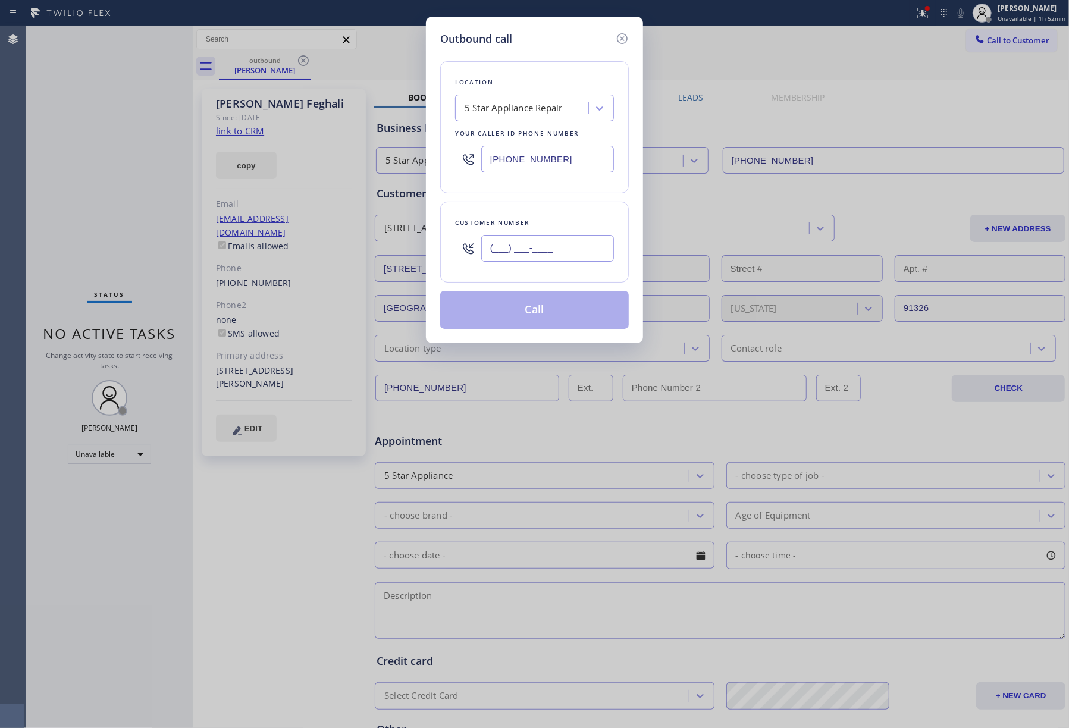
click at [514, 241] on input "(___) ___-____" at bounding box center [547, 248] width 133 height 27
paste input "310) 433-9753"
type input "[PHONE_NUMBER]"
click at [589, 212] on div "Customer number [PHONE_NUMBER]" at bounding box center [534, 242] width 189 height 81
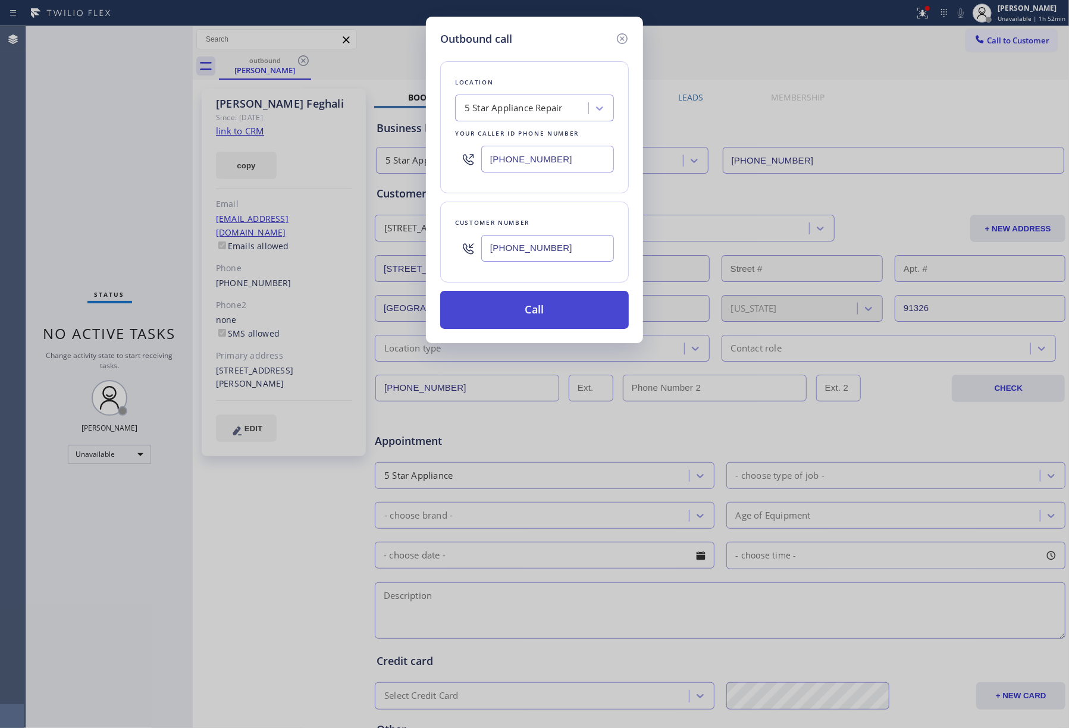
click at [560, 304] on button "Call" at bounding box center [534, 310] width 189 height 38
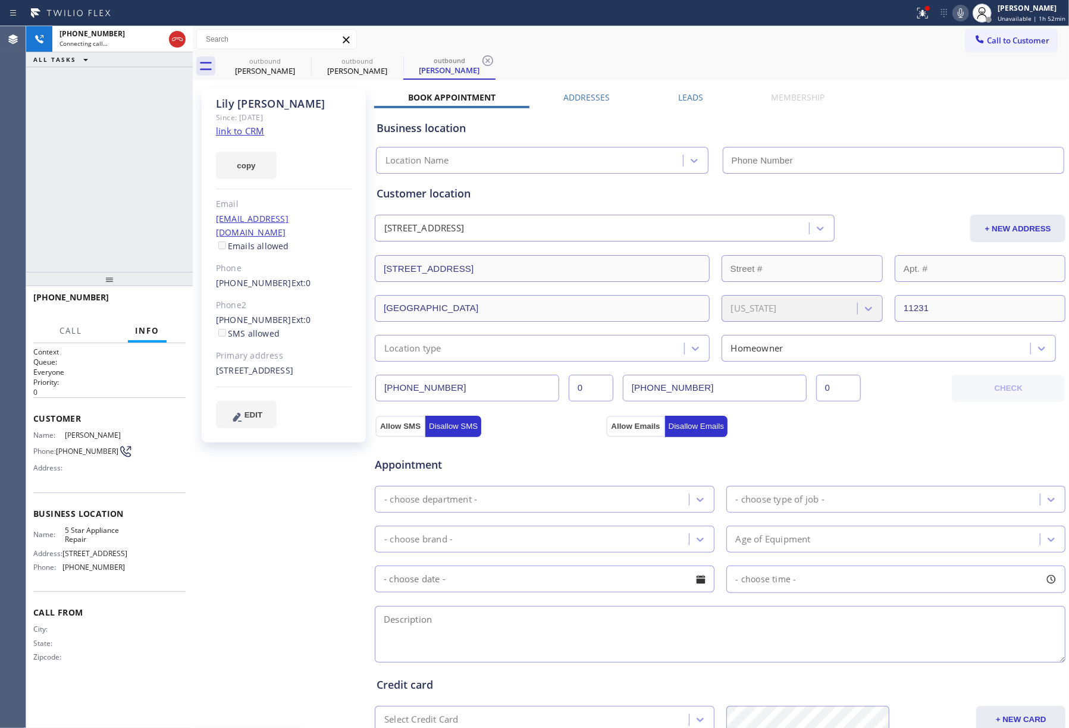
type input "[PHONE_NUMBER]"
click at [157, 303] on span "HANG UP" at bounding box center [158, 303] width 36 height 8
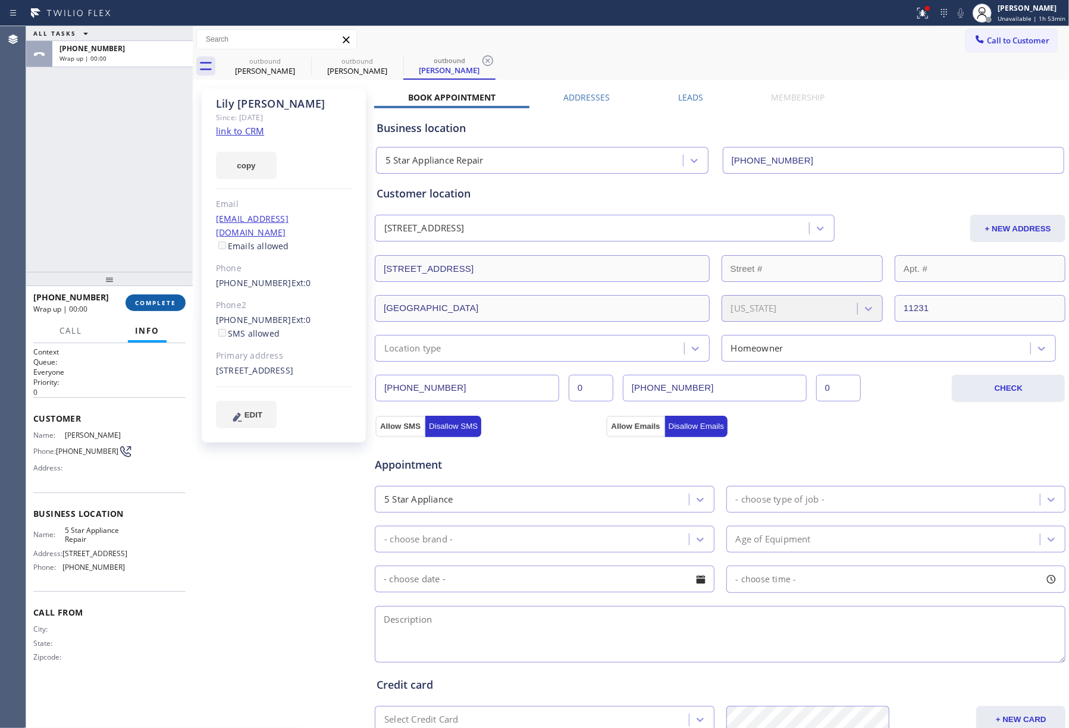
click at [169, 300] on span "COMPLETE" at bounding box center [155, 303] width 41 height 8
click at [155, 196] on div "ALL TASKS ALL TASKS ACTIVE TASKS TASKS IN WRAP UP [PHONE_NUMBER] Wrap up | 00:00" at bounding box center [109, 149] width 167 height 246
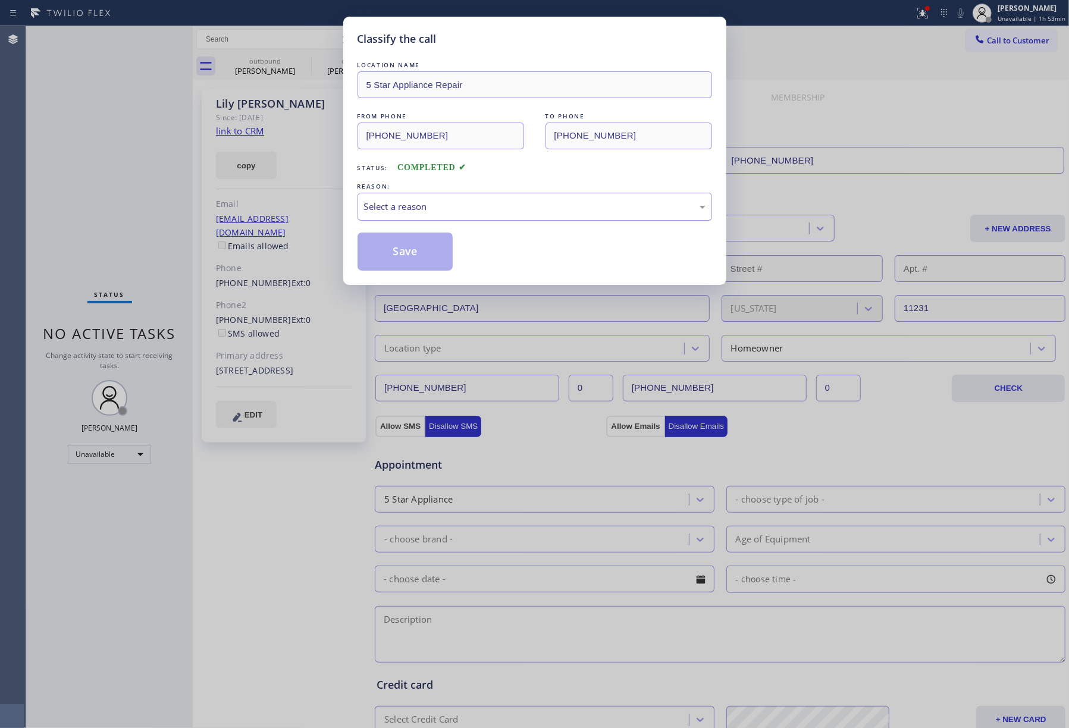
click at [372, 205] on div "Select a reason" at bounding box center [534, 207] width 341 height 14
click at [403, 263] on button "Save" at bounding box center [405, 252] width 96 height 38
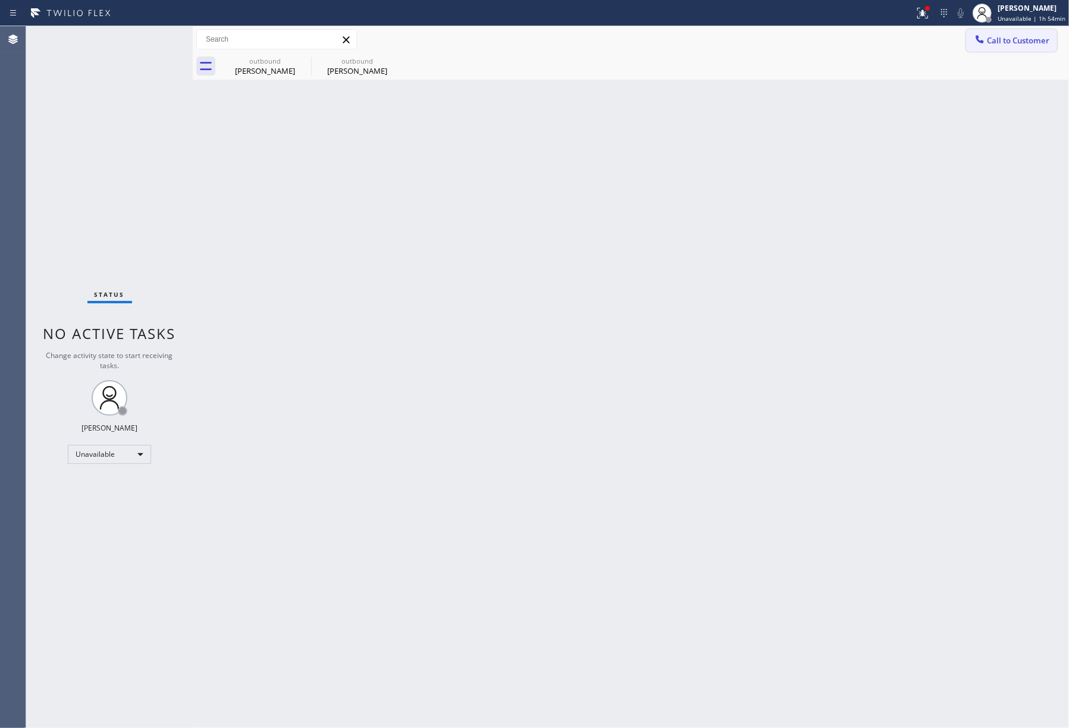
click at [1036, 39] on span "Call to Customer" at bounding box center [1018, 40] width 62 height 11
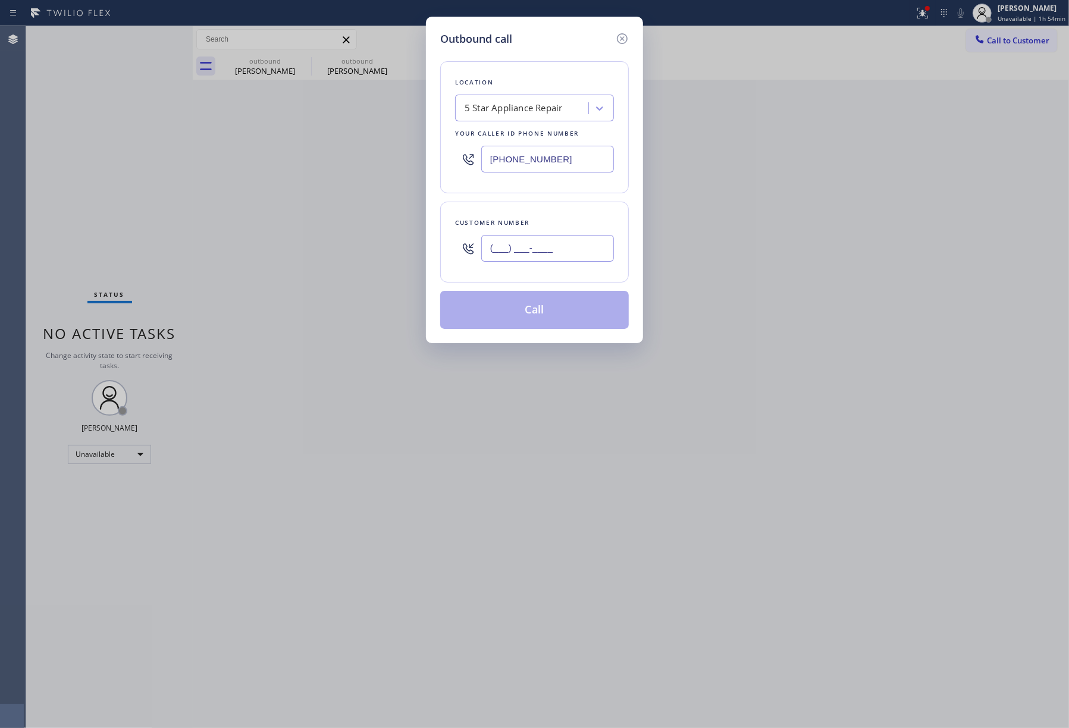
click at [524, 262] on input "(___) ___-____" at bounding box center [547, 248] width 133 height 27
paste input "949) 439-0104"
type input "[PHONE_NUMBER]"
click at [548, 221] on div "Customer number" at bounding box center [534, 222] width 159 height 12
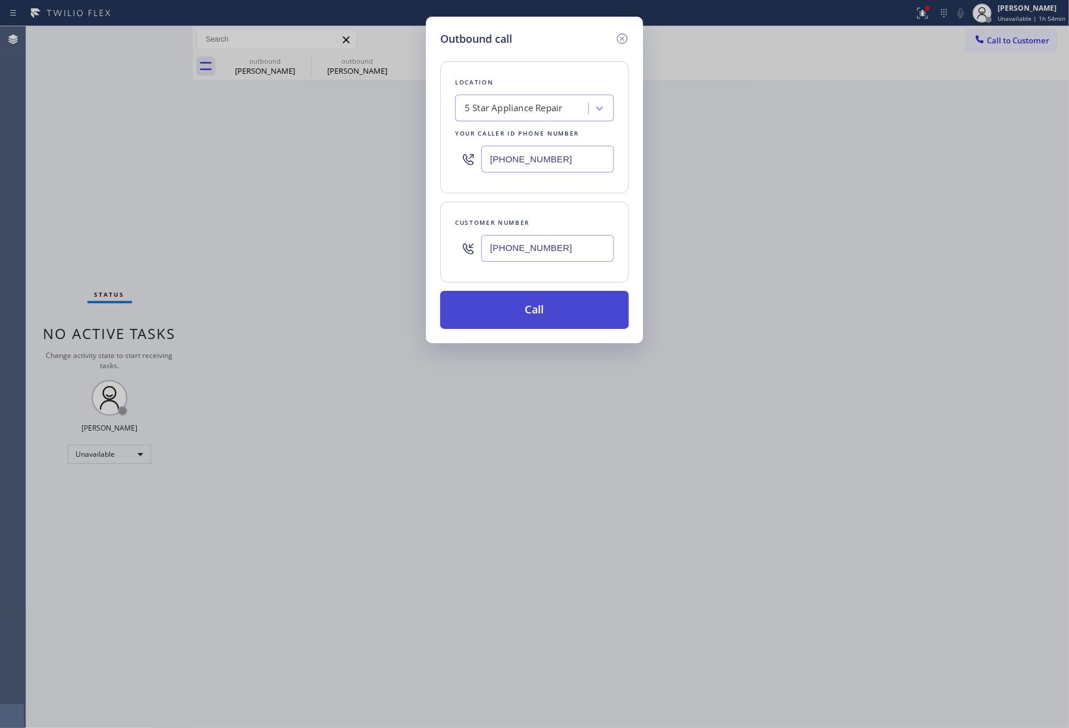
click at [559, 312] on button "Call" at bounding box center [534, 310] width 189 height 38
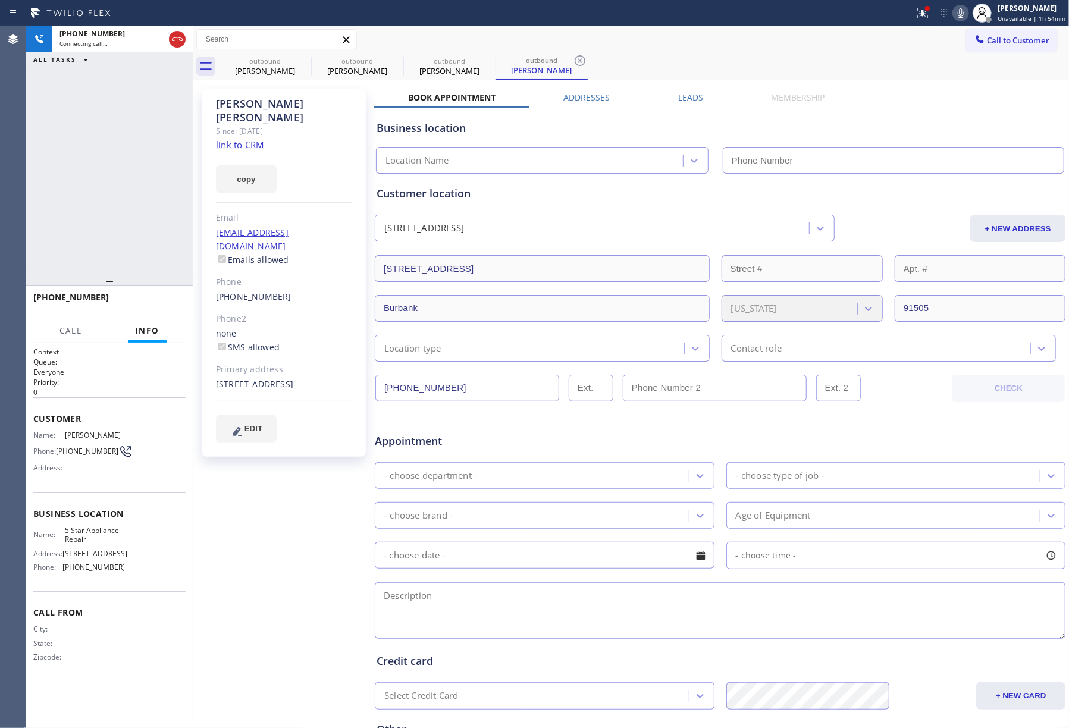
type input "[PHONE_NUMBER]"
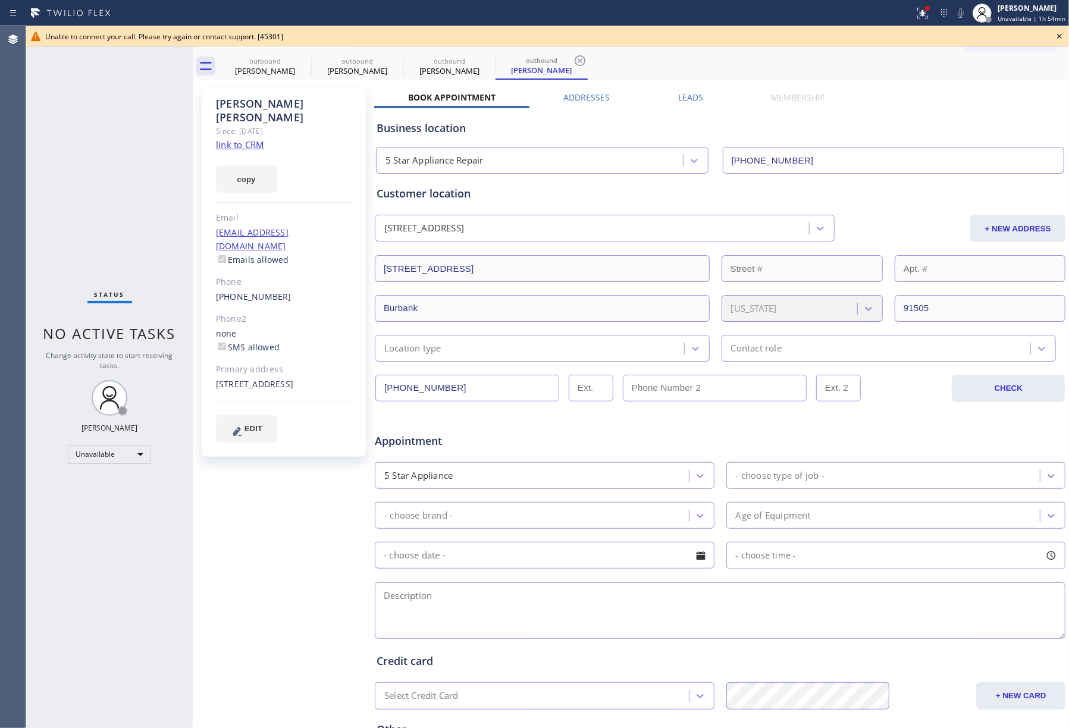
click at [1066, 38] on div "Unable to connect your call. Please try again or contact support. [45301]" at bounding box center [547, 36] width 1042 height 20
click at [1062, 36] on icon at bounding box center [1059, 36] width 14 height 14
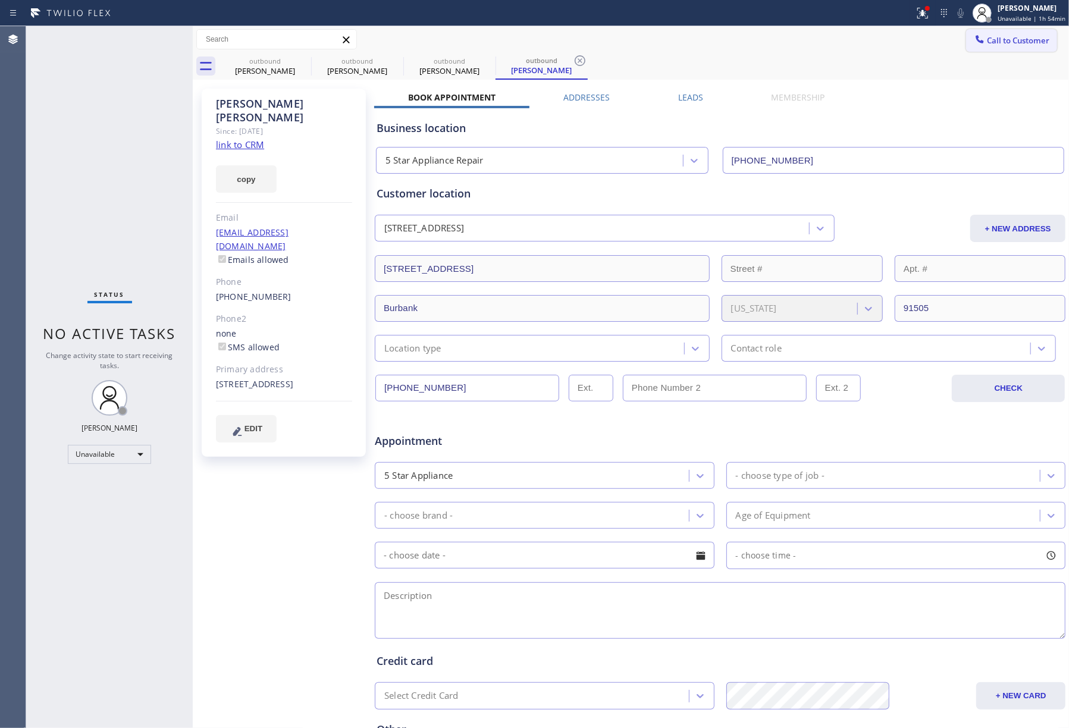
click at [997, 44] on span "Call to Customer" at bounding box center [1018, 40] width 62 height 11
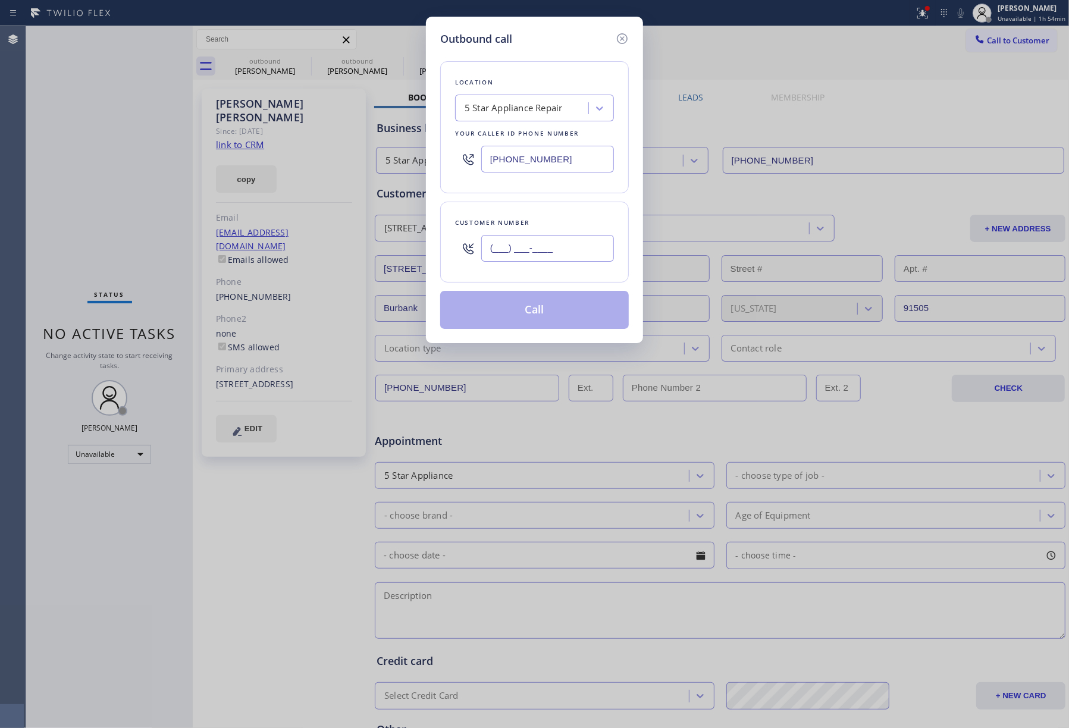
click at [567, 258] on input "(___) ___-____" at bounding box center [547, 248] width 133 height 27
paste input "619) 261-6743"
type input "[PHONE_NUMBER]"
click at [571, 215] on div "Customer number [PHONE_NUMBER]" at bounding box center [534, 242] width 189 height 81
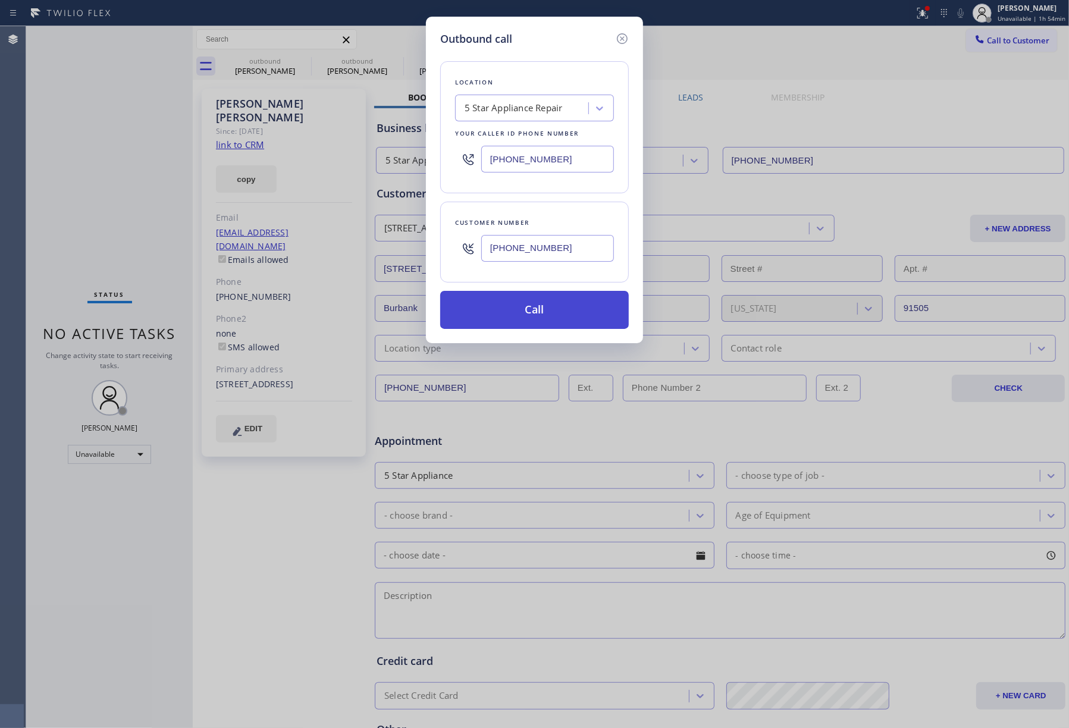
click at [555, 315] on button "Call" at bounding box center [534, 310] width 189 height 38
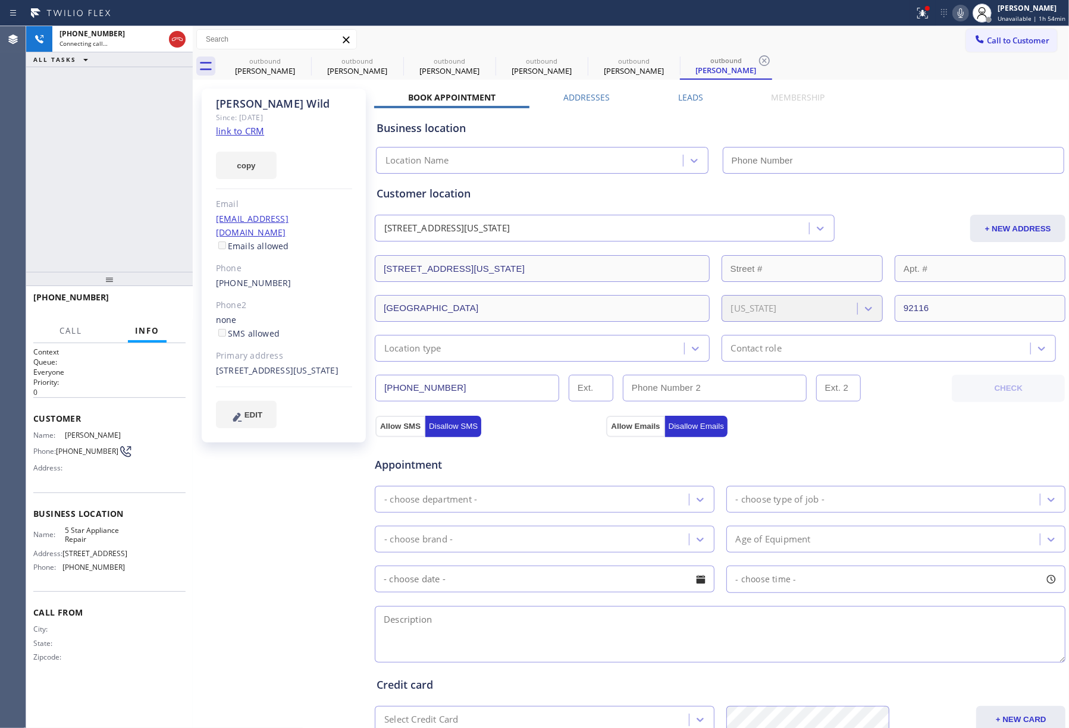
type input "[PHONE_NUMBER]"
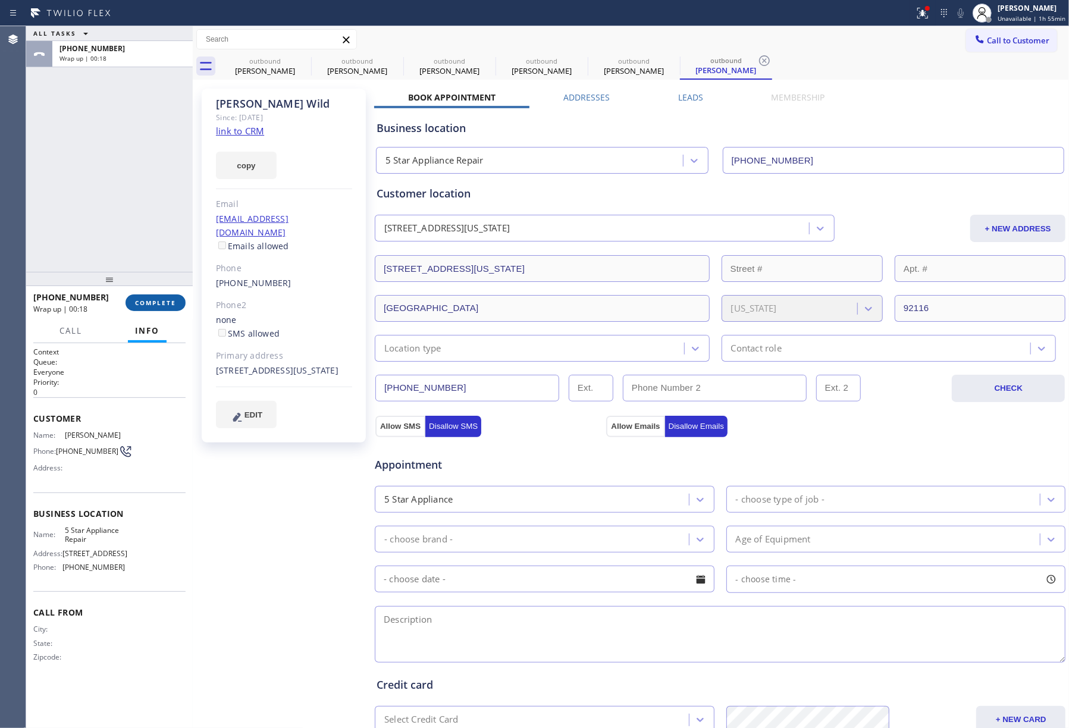
click at [139, 300] on span "COMPLETE" at bounding box center [155, 303] width 41 height 8
click at [122, 193] on div "ALL TASKS ALL TASKS ACTIVE TASKS TASKS IN WRAP UP [PHONE_NUMBER] Wrap up | 00:19" at bounding box center [109, 149] width 167 height 246
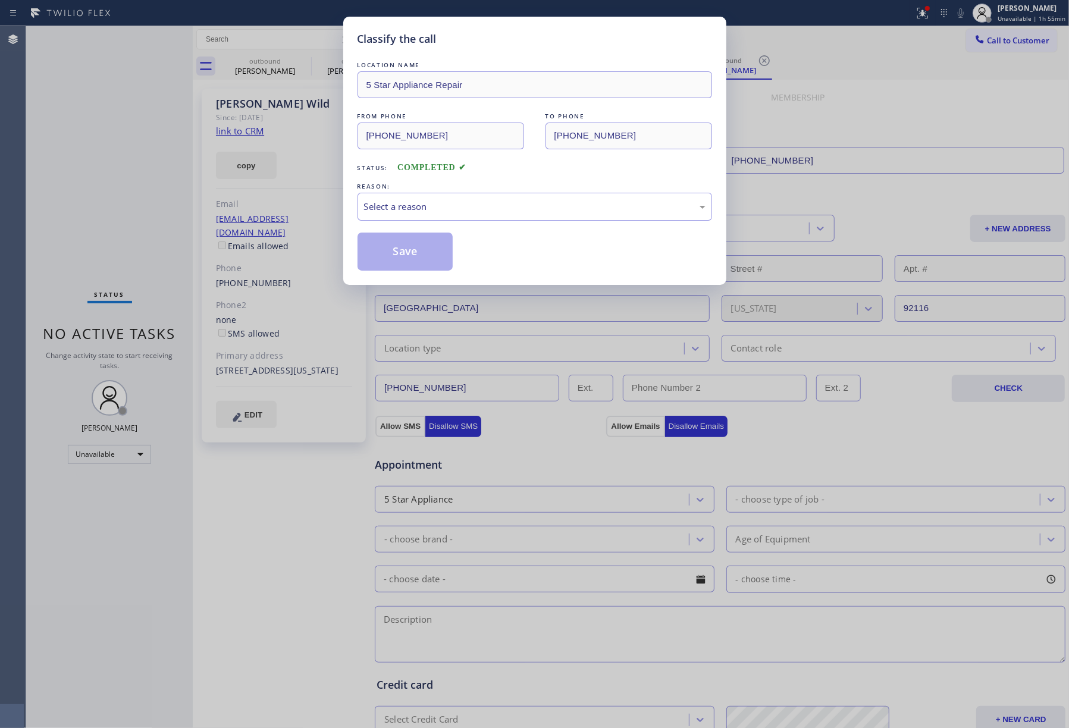
click at [500, 222] on div "LOCATION NAME 5 Star Appliance Repair FROM PHONE [PHONE_NUMBER] TO PHONE [PHONE…" at bounding box center [534, 165] width 354 height 212
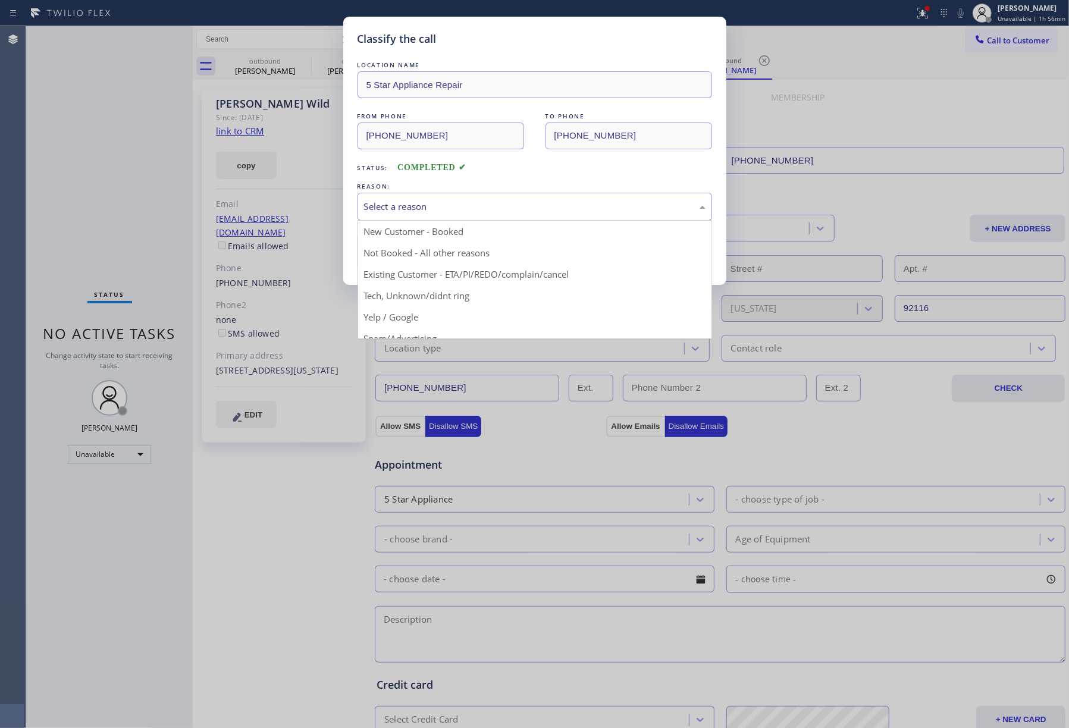
click at [442, 208] on div "Select a reason" at bounding box center [534, 207] width 341 height 14
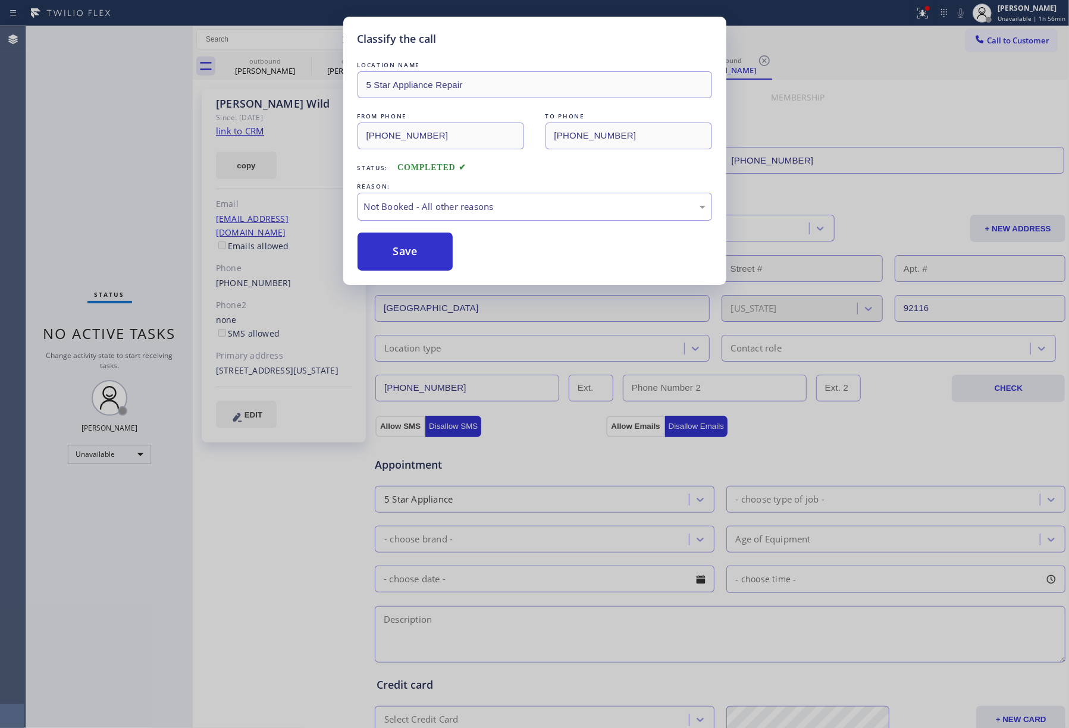
click at [409, 256] on button "Save" at bounding box center [405, 252] width 96 height 38
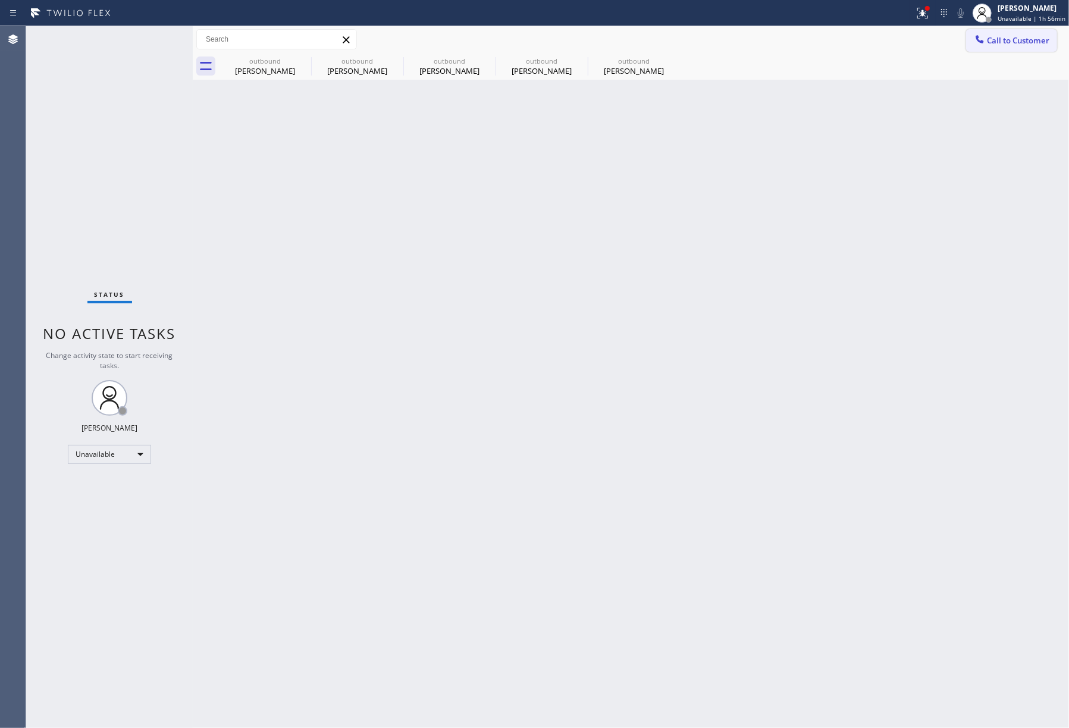
click at [1015, 36] on span "Call to Customer" at bounding box center [1018, 40] width 62 height 11
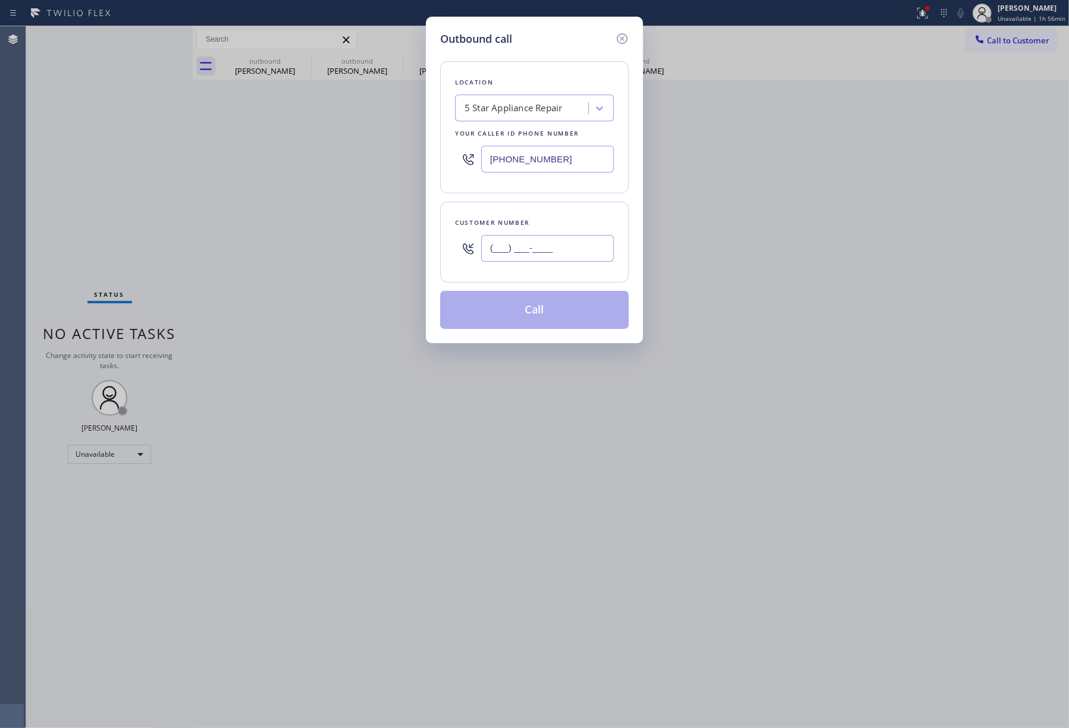
click at [549, 238] on input "(___) ___-____" at bounding box center [547, 248] width 133 height 27
paste input "408) 859-1682"
type input "[PHONE_NUMBER]"
click at [580, 202] on div "Customer number [PHONE_NUMBER]" at bounding box center [534, 242] width 189 height 81
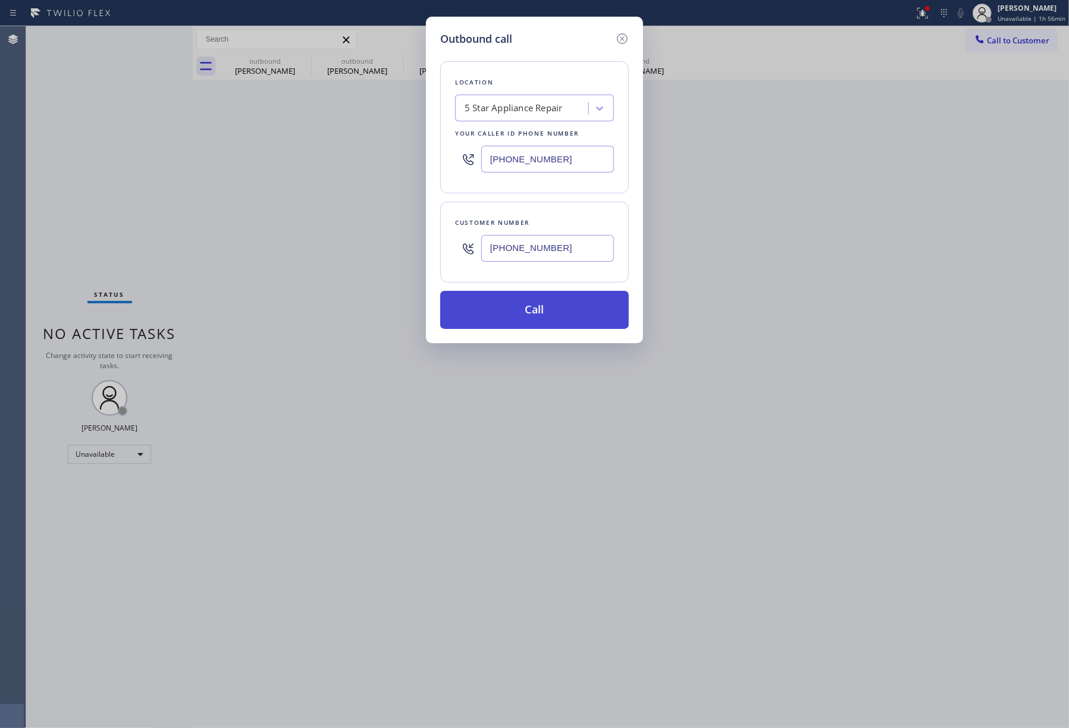
click at [574, 310] on button "Call" at bounding box center [534, 310] width 189 height 38
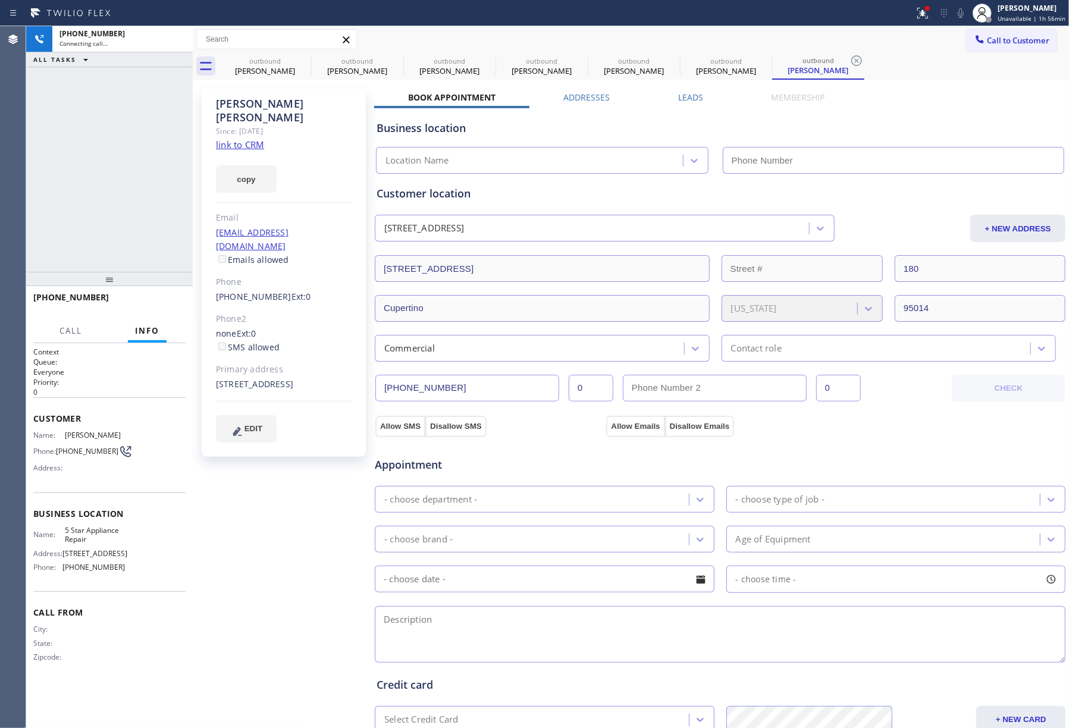
type input "[PHONE_NUMBER]"
click at [62, 157] on div "[PHONE_NUMBER] Connecting call… ALL TASKS ALL TASKS ACTIVE TASKS TASKS IN WRAP …" at bounding box center [109, 149] width 167 height 246
click at [153, 296] on button "HANG UP" at bounding box center [157, 302] width 55 height 17
click at [103, 169] on div "[PHONE_NUMBER] Live | 00:03 ALL TASKS ALL TASKS ACTIVE TASKS TASKS IN WRAP UP" at bounding box center [109, 149] width 167 height 246
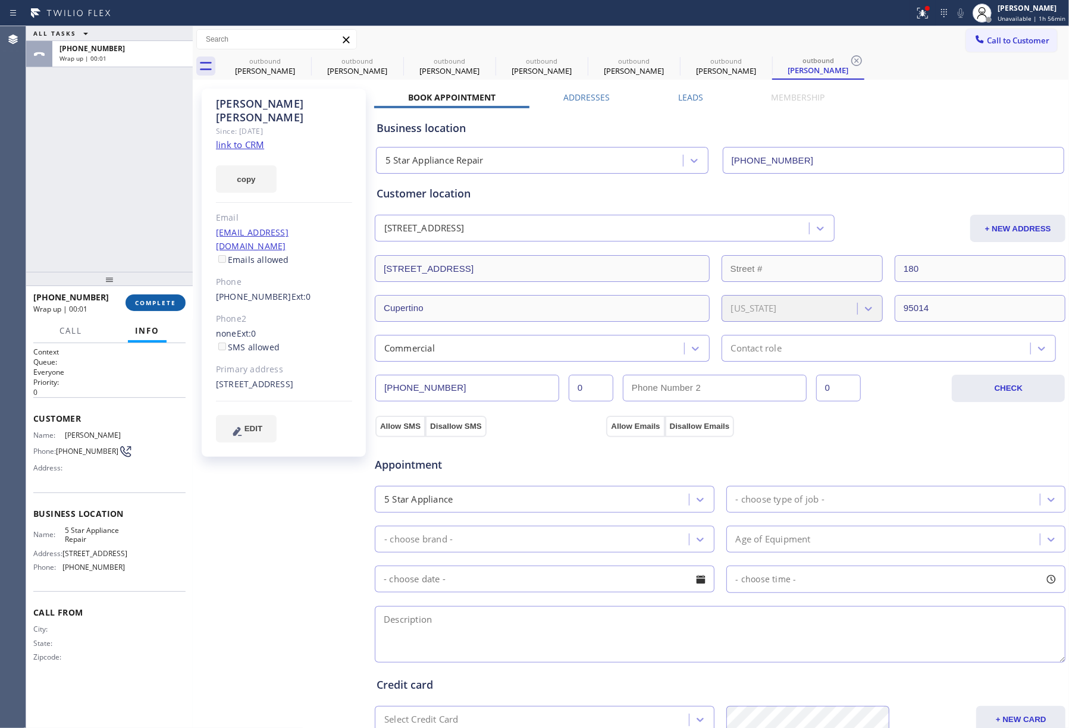
click at [171, 301] on span "COMPLETE" at bounding box center [155, 303] width 41 height 8
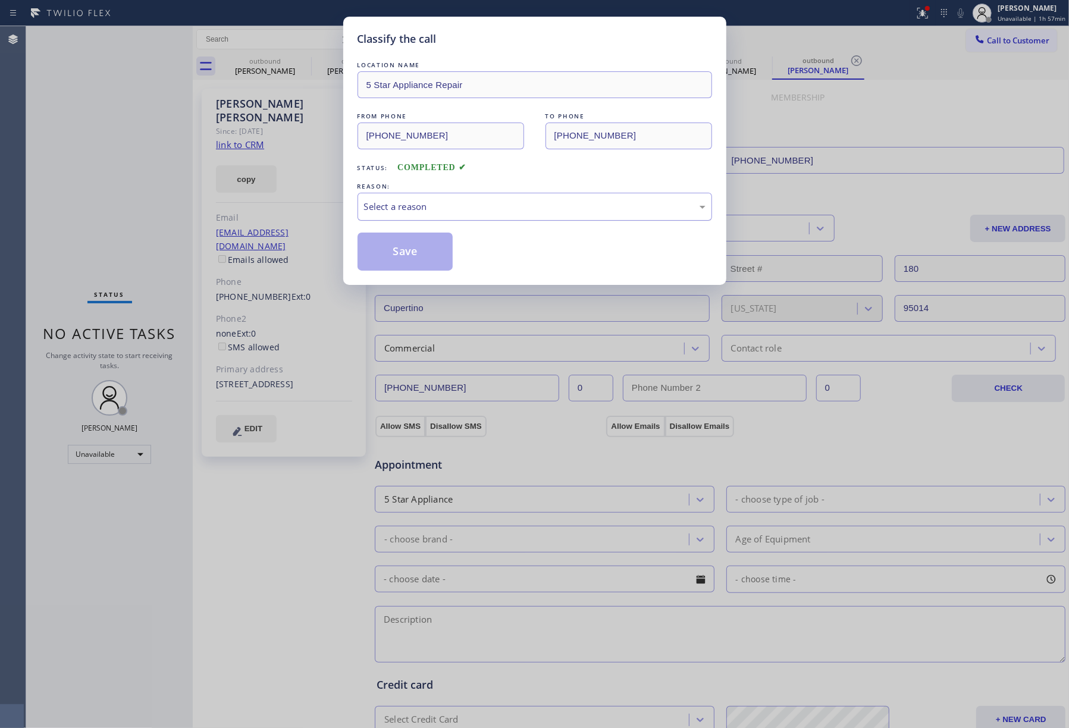
drag, startPoint x: 426, startPoint y: 211, endPoint x: 423, endPoint y: 218, distance: 7.7
click at [426, 211] on div "Select a reason" at bounding box center [534, 207] width 341 height 14
click at [403, 245] on button "Save" at bounding box center [405, 252] width 96 height 38
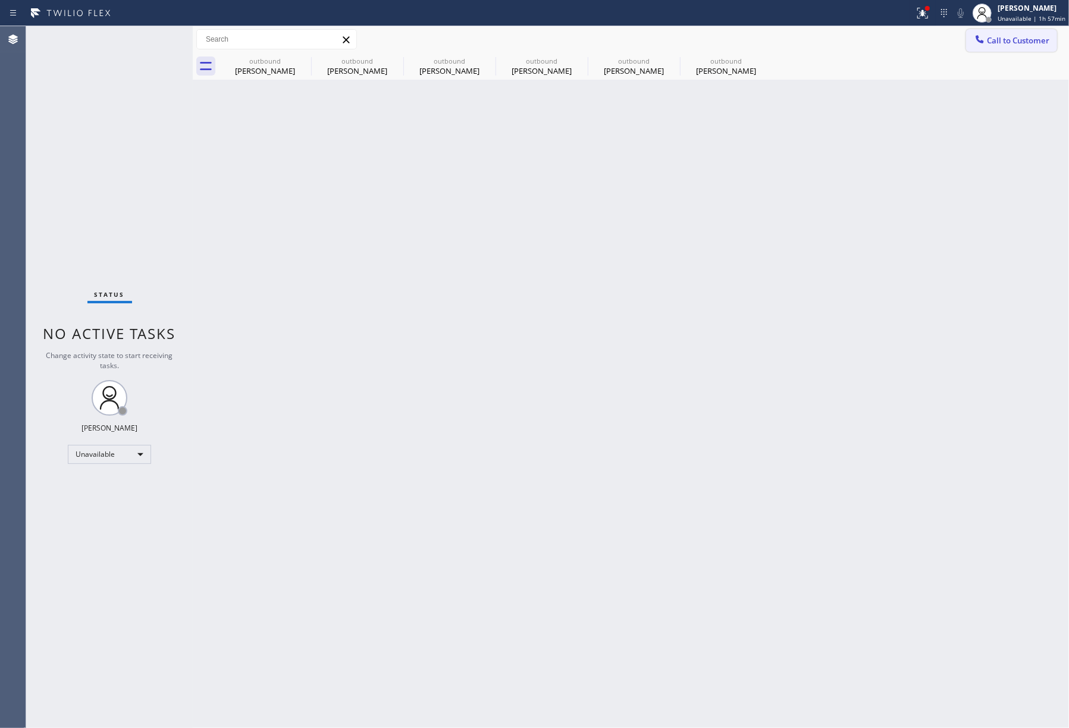
click at [999, 32] on button "Call to Customer" at bounding box center [1011, 40] width 91 height 23
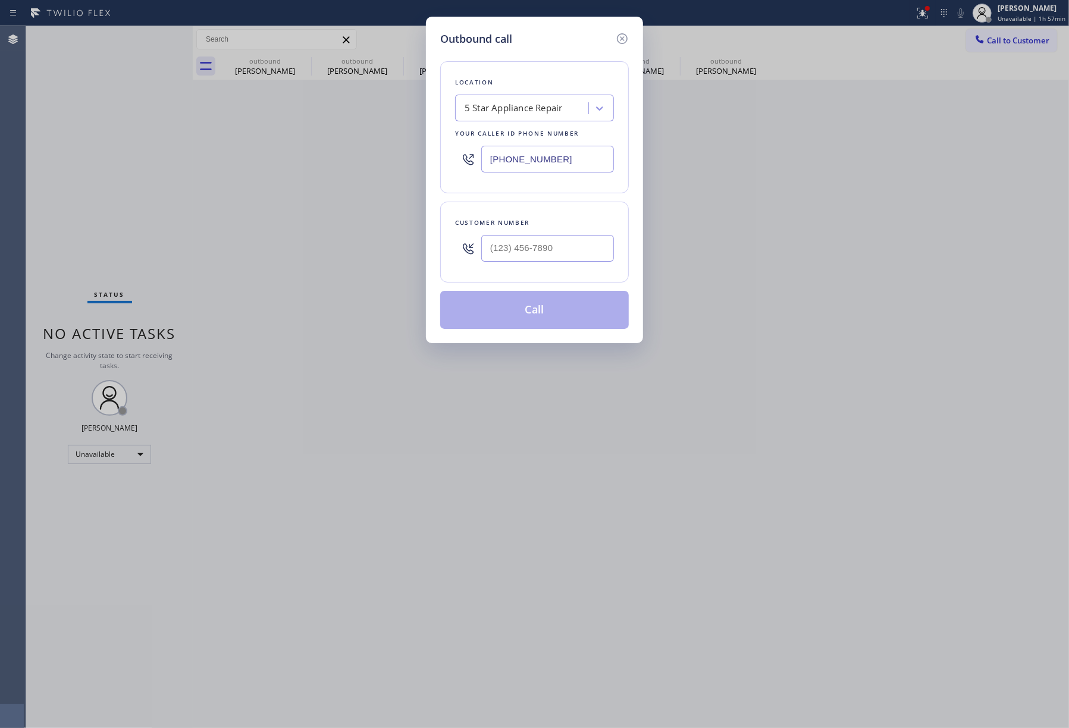
drag, startPoint x: 586, startPoint y: 153, endPoint x: 462, endPoint y: 155, distance: 124.3
click at [462, 155] on div "[PHONE_NUMBER]" at bounding box center [534, 159] width 159 height 39
paste input "424) 398-7919"
type input "[PHONE_NUMBER]"
click at [561, 246] on input "text" at bounding box center [547, 248] width 133 height 27
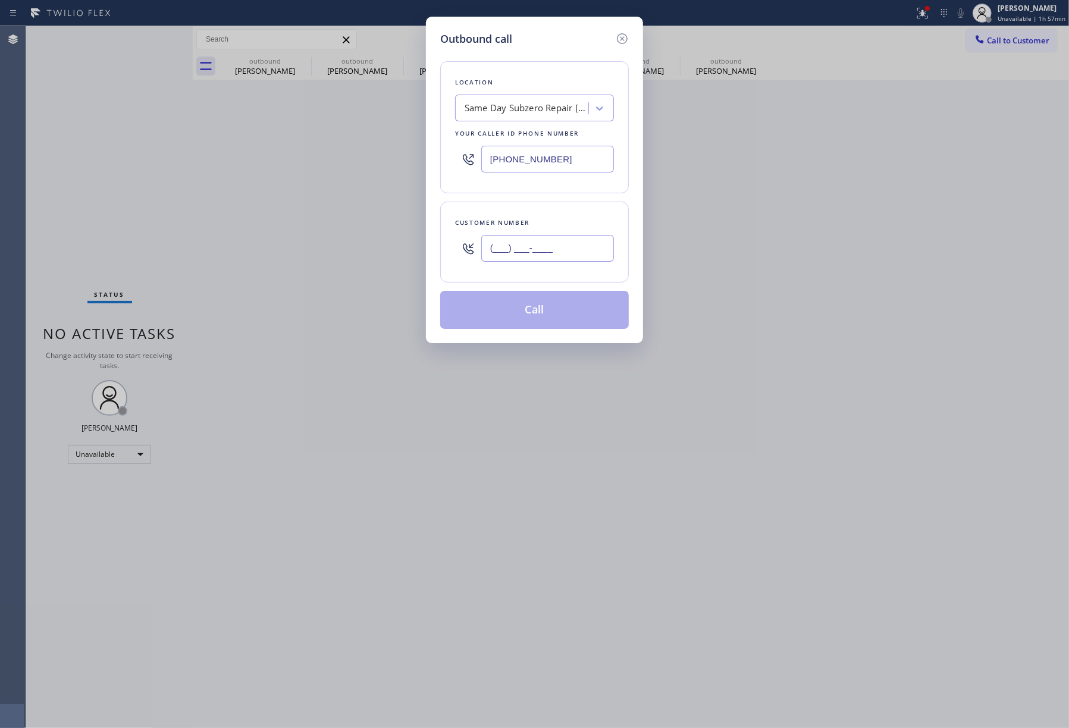
paste input "424) 535-6718"
type input "[PHONE_NUMBER]"
click at [543, 208] on div "Customer number [PHONE_NUMBER]" at bounding box center [534, 242] width 189 height 81
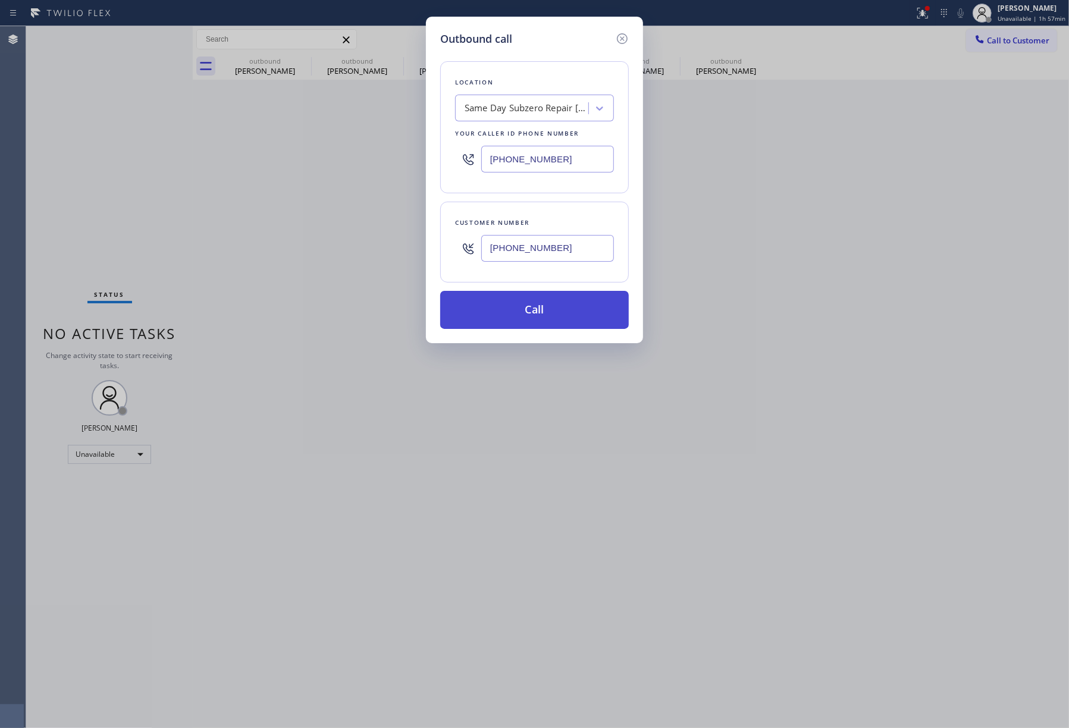
click at [554, 301] on button "Call" at bounding box center [534, 310] width 189 height 38
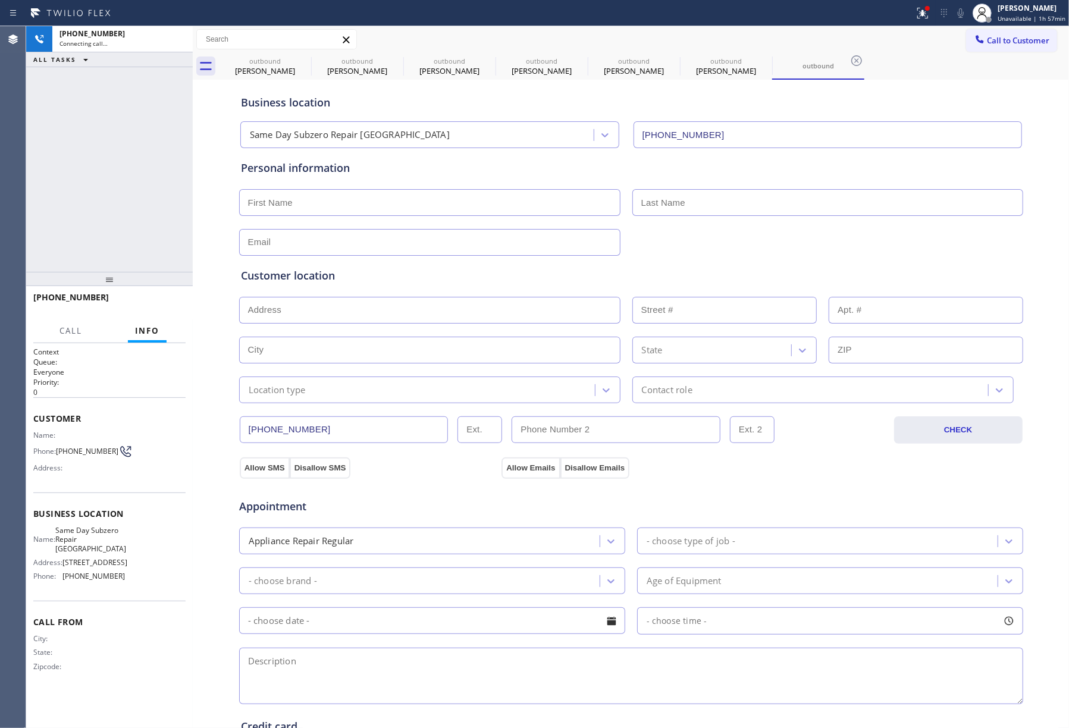
type input "[PHONE_NUMBER]"
drag, startPoint x: 167, startPoint y: 307, endPoint x: 164, endPoint y: 264, distance: 42.9
click at [167, 307] on button "HANG UP" at bounding box center [157, 302] width 55 height 17
click at [164, 263] on div "[PHONE_NUMBER] Live | 00:06 ALL TASKS ALL TASKS ACTIVE TASKS TASKS IN WRAP UP" at bounding box center [109, 149] width 167 height 246
click at [164, 299] on span "HANG UP" at bounding box center [158, 303] width 36 height 8
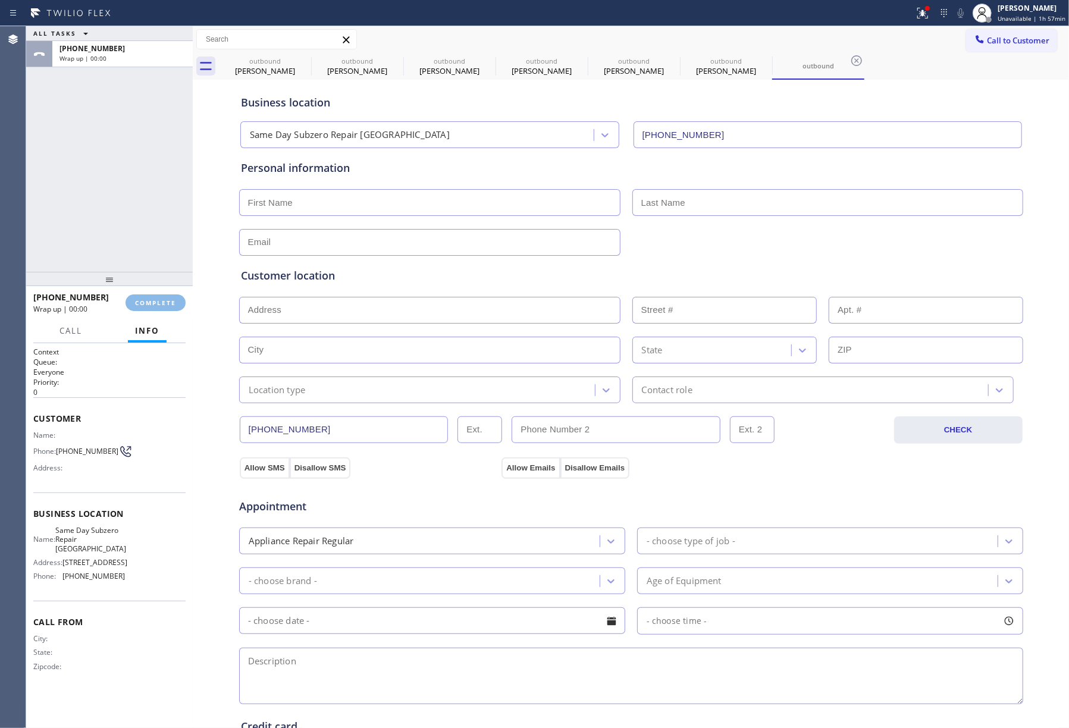
click at [136, 188] on div "ALL TASKS ALL TASKS ACTIVE TASKS TASKS IN WRAP UP [PHONE_NUMBER] Wrap up | 00:00" at bounding box center [109, 149] width 167 height 246
click at [164, 299] on span "COMPLETE" at bounding box center [155, 303] width 41 height 8
click at [121, 181] on div "ALL TASKS ALL TASKS ACTIVE TASKS TASKS IN WRAP UP [PHONE_NUMBER] Wrap up | 00:00" at bounding box center [109, 149] width 167 height 246
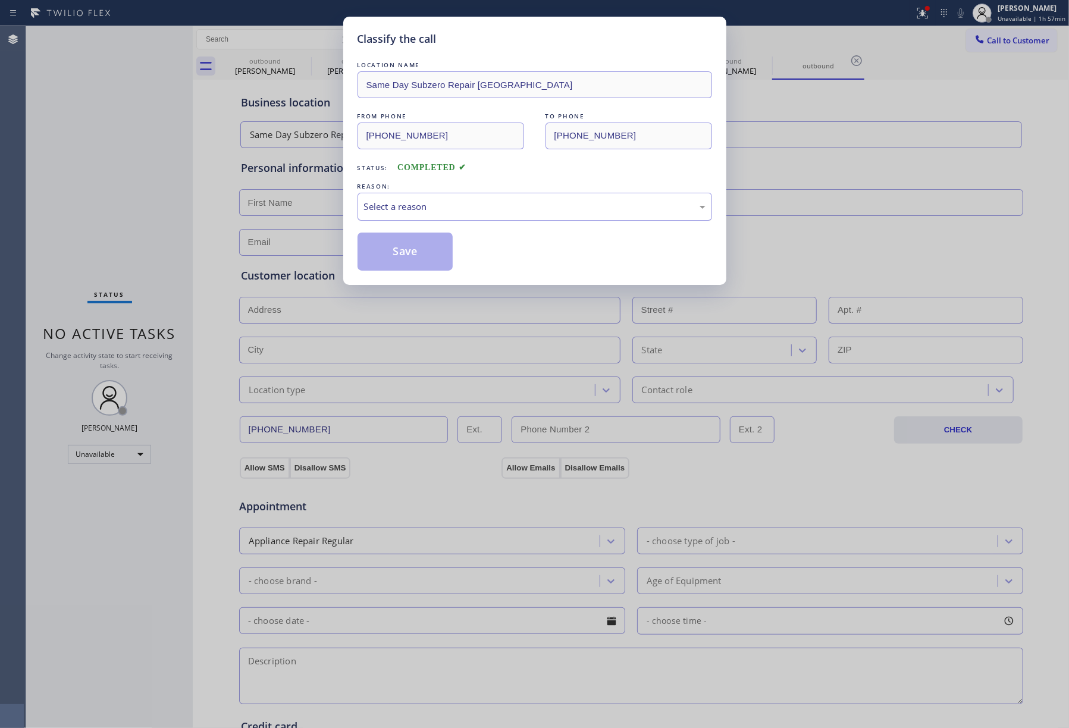
click at [397, 203] on div "Select a reason" at bounding box center [534, 207] width 341 height 14
click at [400, 248] on button "Save" at bounding box center [405, 252] width 96 height 38
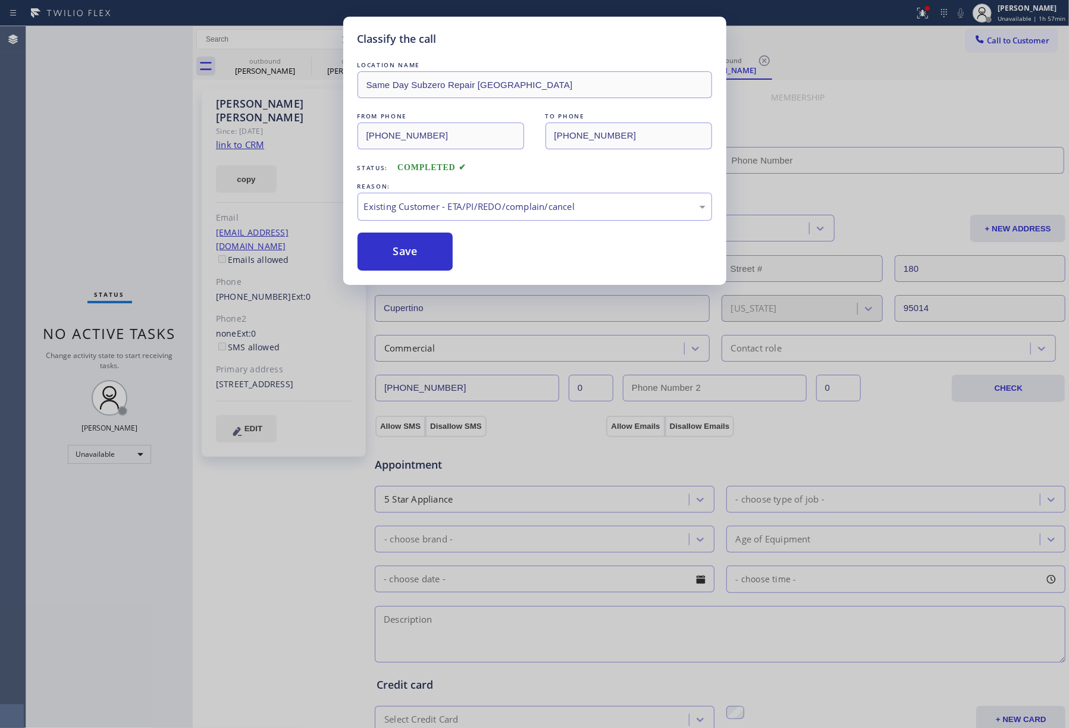
type input "[PHONE_NUMBER]"
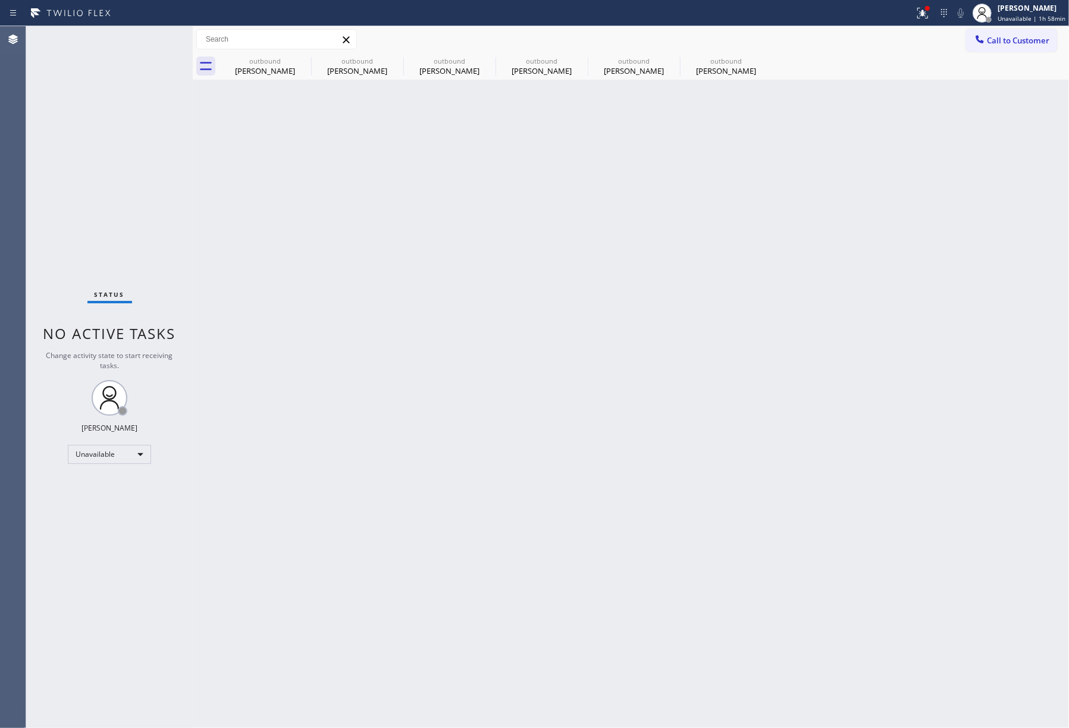
drag, startPoint x: 595, startPoint y: 255, endPoint x: 448, endPoint y: 7, distance: 288.0
click at [586, 236] on div "Back to Dashboard Change Sender ID Customers Technicians Select a contact Outbo…" at bounding box center [631, 377] width 876 height 702
click at [1001, 36] on span "Call to Customer" at bounding box center [1018, 40] width 62 height 11
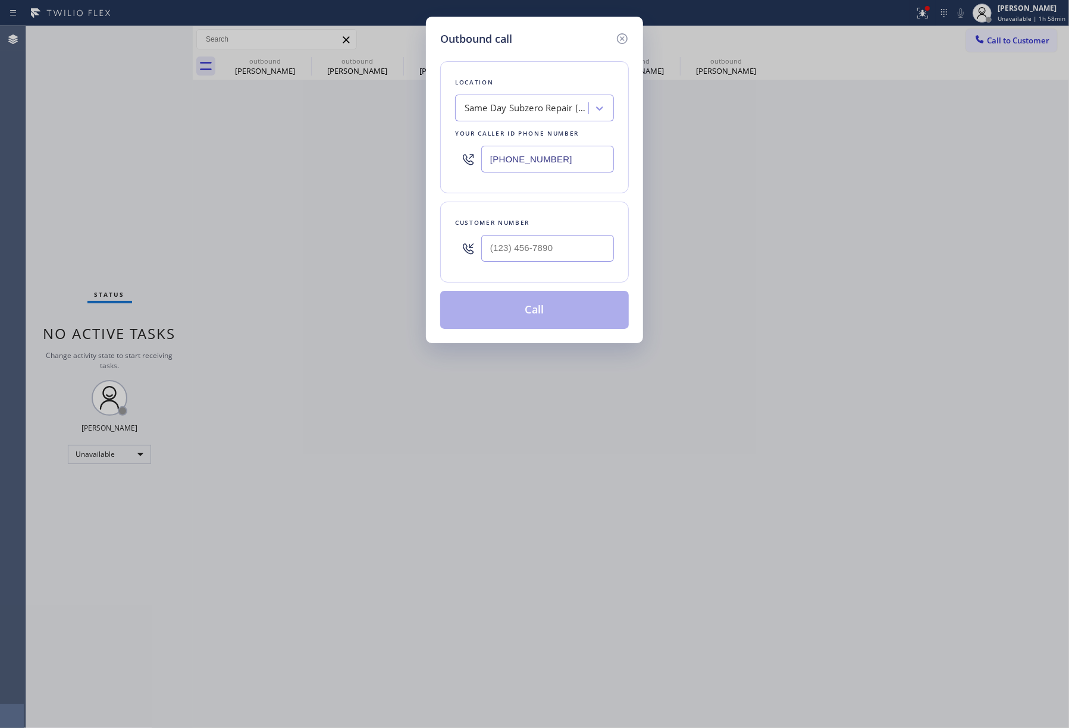
click at [579, 167] on input "[PHONE_NUMBER]" at bounding box center [547, 159] width 133 height 27
click at [526, 102] on div "Same Day Subzero Repair [GEOGRAPHIC_DATA]" at bounding box center [526, 109] width 125 height 14
paste input "Modern Family Air Conditioning and Heating Outer Mission"
type input "Modern Family Air Conditioning and Heating Outer Mission"
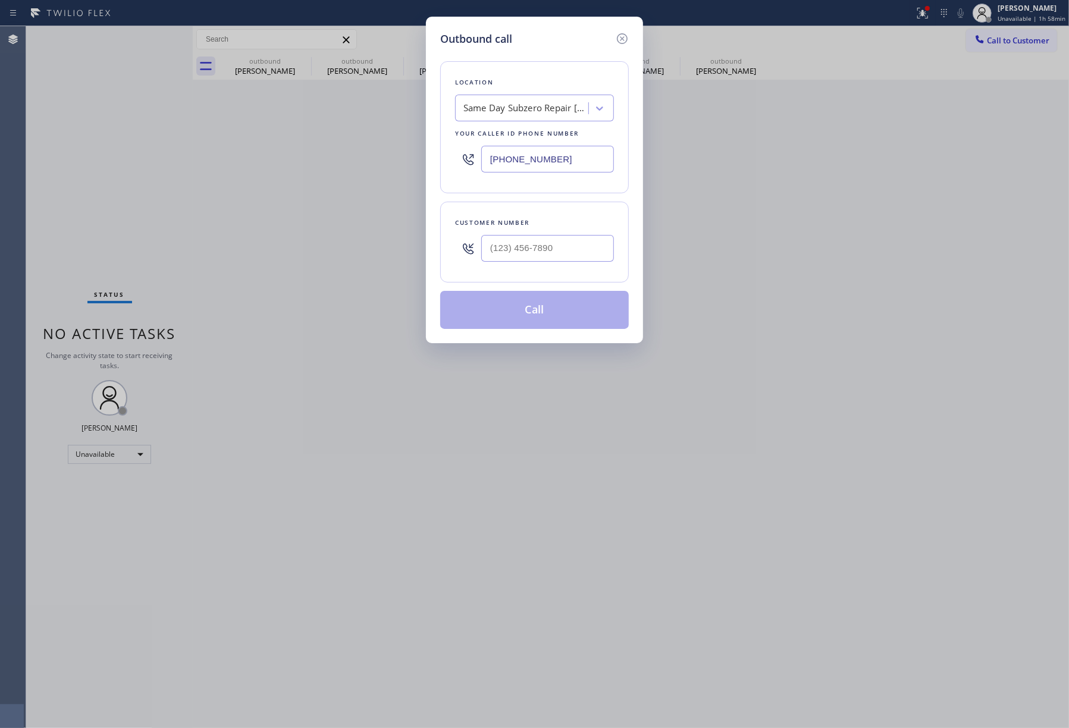
scroll to position [0, 1]
click at [528, 255] on input "text" at bounding box center [547, 248] width 133 height 27
paste input "628) 200-9385"
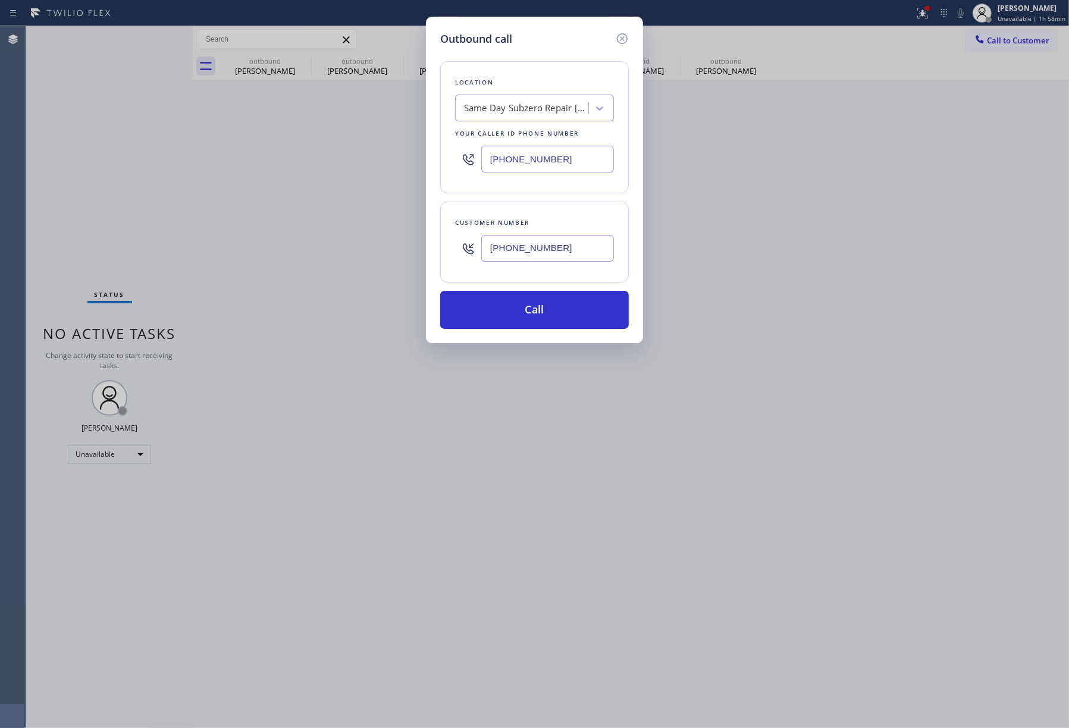
type input "[PHONE_NUMBER]"
click at [502, 106] on div "Same Day Subzero Repair [GEOGRAPHIC_DATA]" at bounding box center [526, 109] width 125 height 14
paste input "Modern Family Air Conditioning"
type input "Modern Family Air Conditioning"
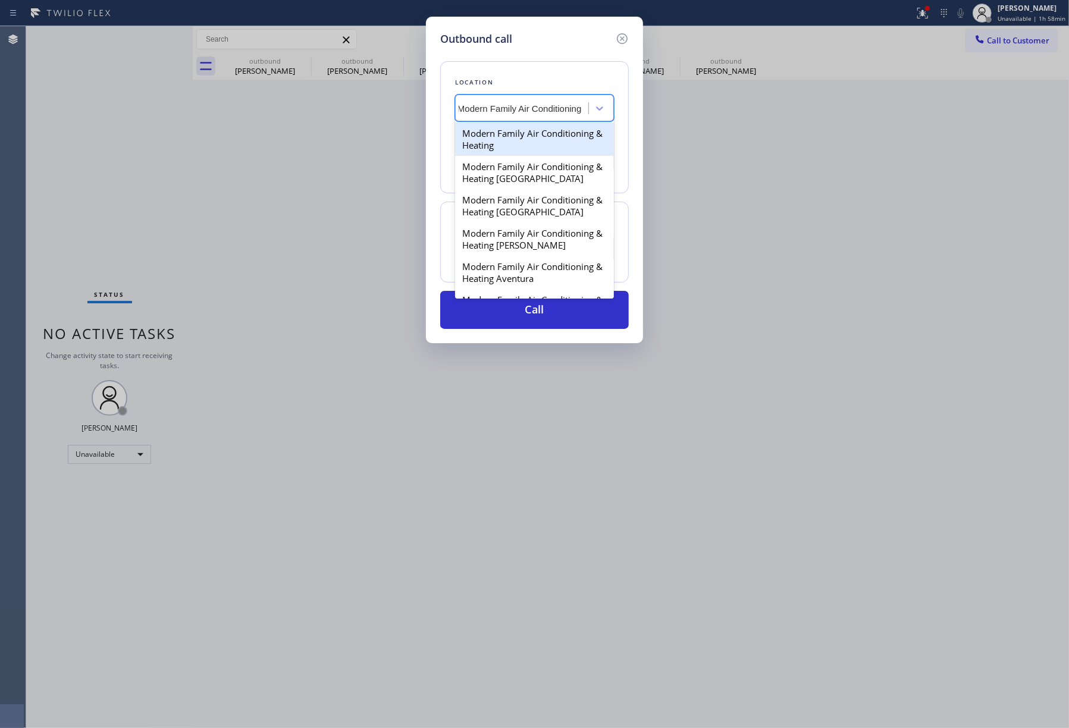
scroll to position [0, 8]
click at [514, 146] on div "Modern Family Air Conditioning & Heating" at bounding box center [534, 139] width 159 height 33
type input "[PHONE_NUMBER]"
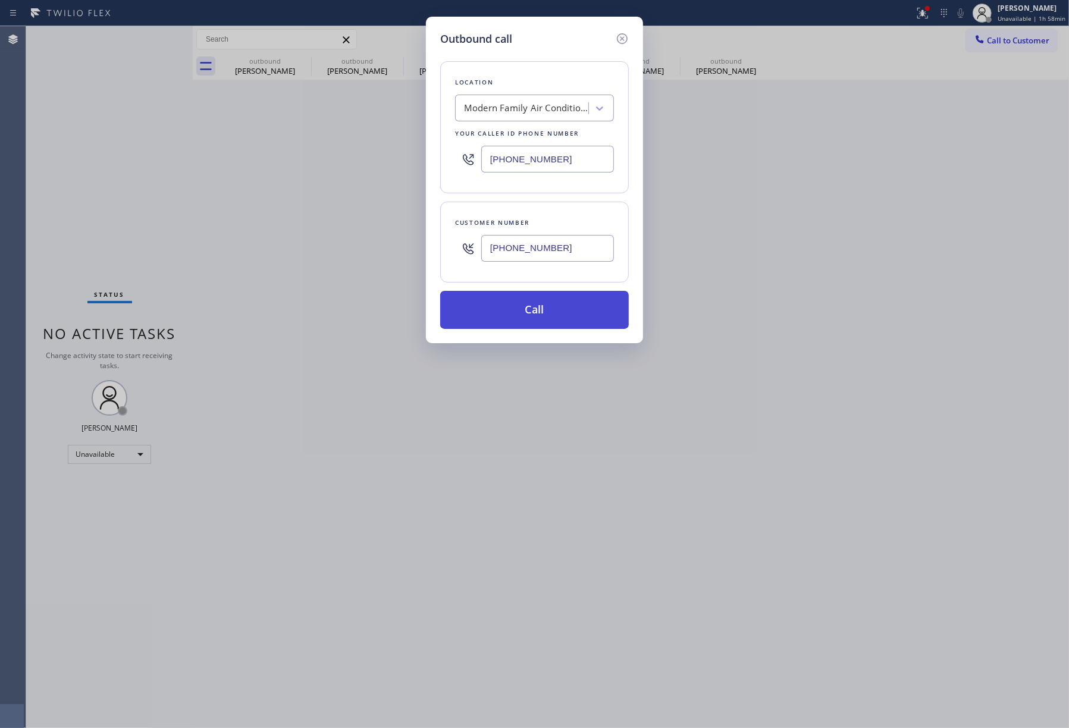
click at [530, 310] on button "Call" at bounding box center [534, 310] width 189 height 38
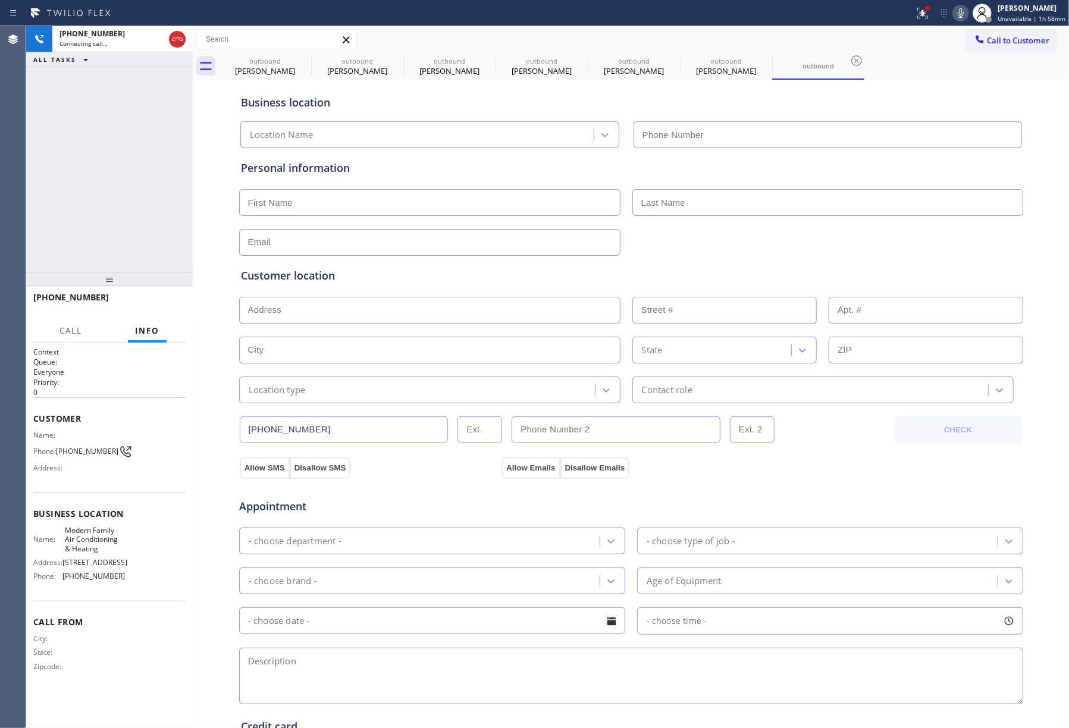
type input "[PHONE_NUMBER]"
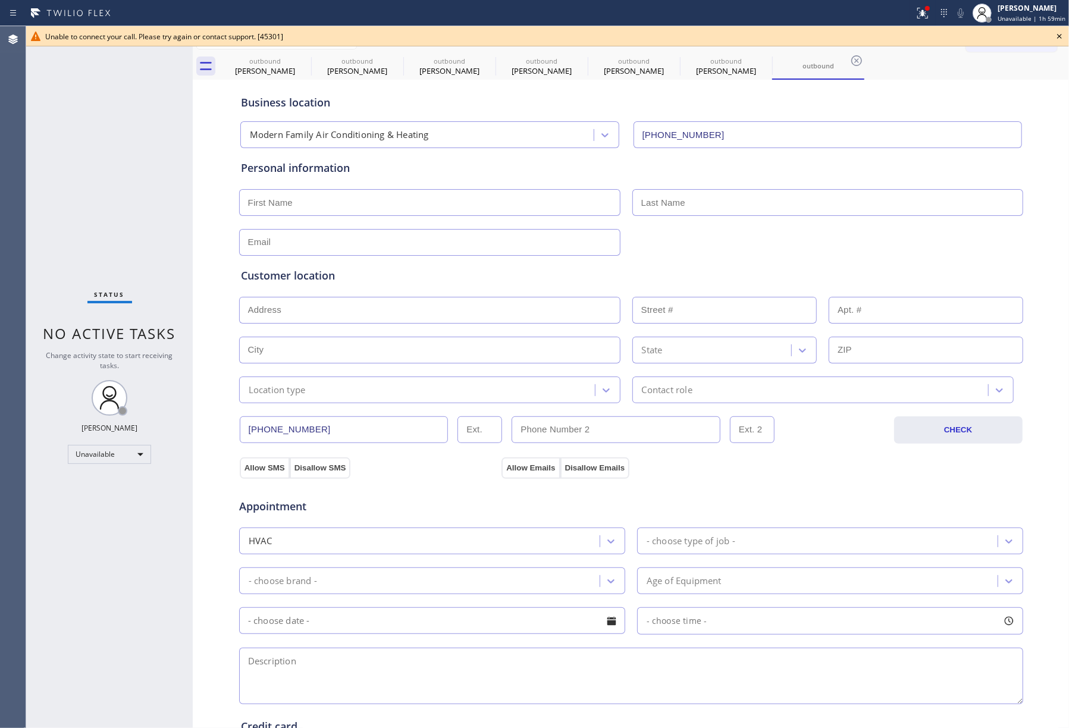
click at [995, 62] on div "outbound [PERSON_NAME] outbound [PERSON_NAME] outbound [PERSON_NAME] outbound […" at bounding box center [644, 66] width 850 height 27
click at [1054, 34] on icon at bounding box center [1059, 36] width 14 height 14
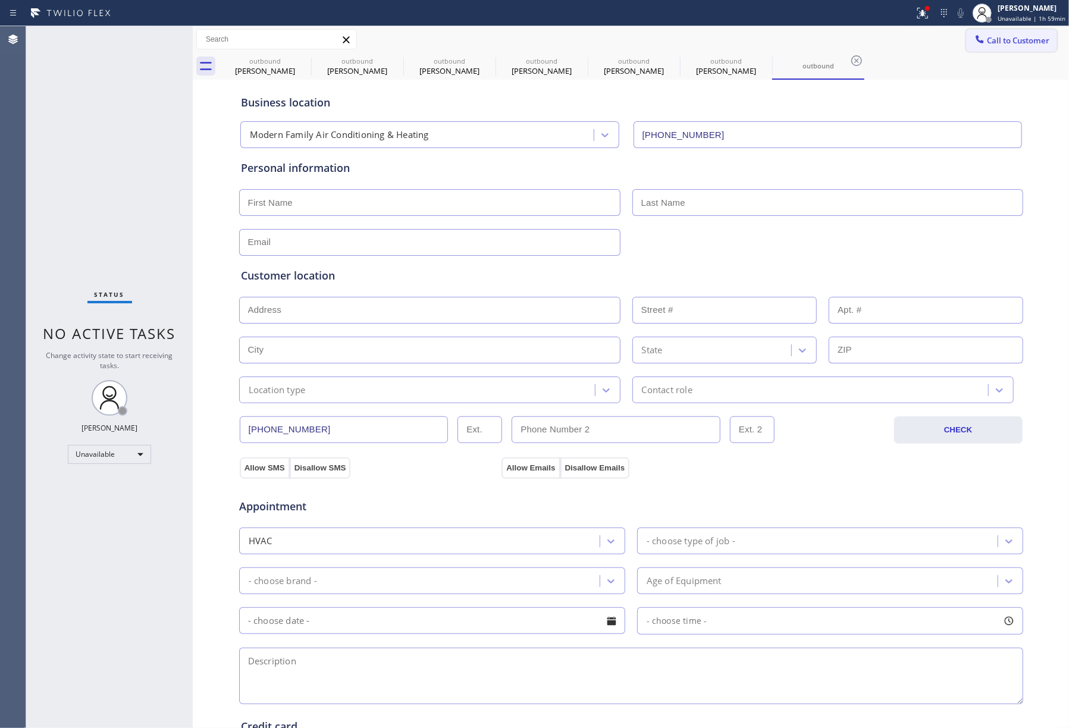
click at [1030, 39] on span "Call to Customer" at bounding box center [1018, 40] width 62 height 11
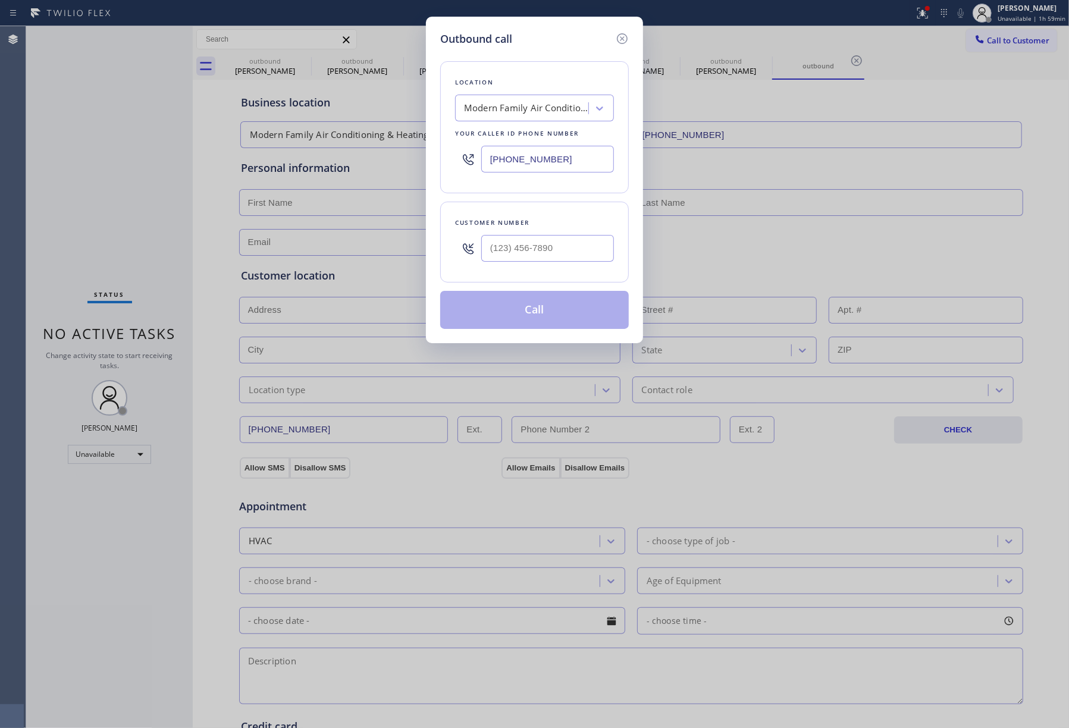
drag, startPoint x: 574, startPoint y: 169, endPoint x: 407, endPoint y: 143, distance: 168.5
click at [407, 143] on div "Outbound call Location Modern Family Air Conditioning & Heating Your caller id …" at bounding box center [534, 364] width 1069 height 728
paste input "323) 515-1161"
type input "[PHONE_NUMBER]"
click at [536, 264] on div at bounding box center [547, 248] width 133 height 39
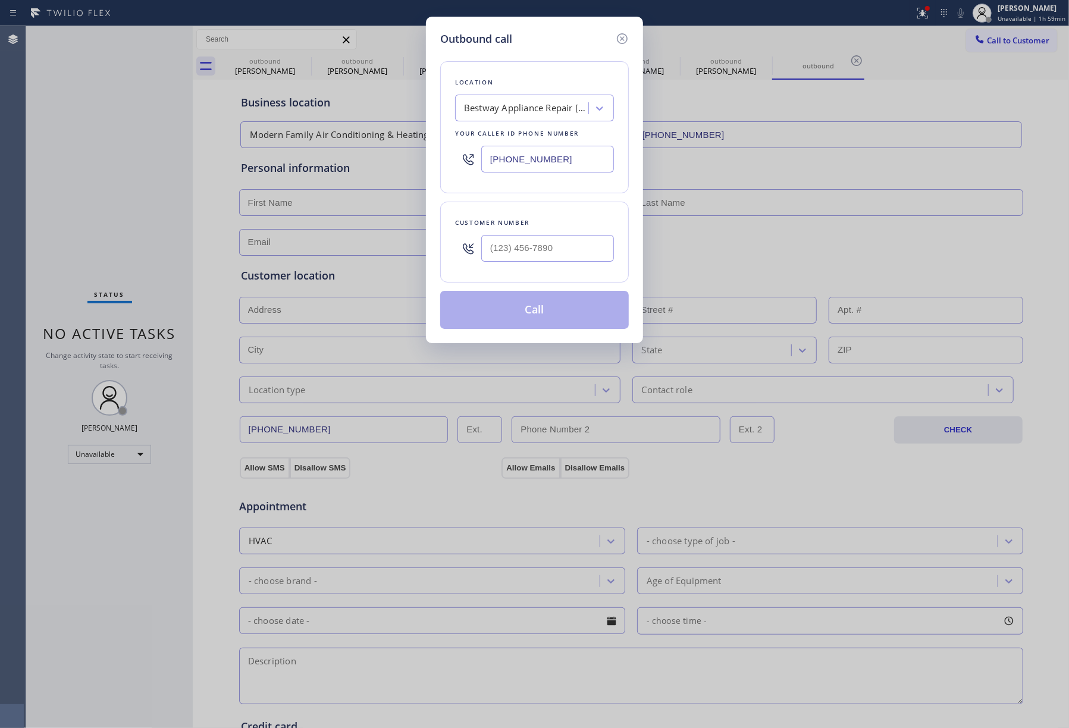
click at [543, 217] on div "Customer number" at bounding box center [534, 222] width 159 height 12
click at [549, 241] on input "(___) ___-____" at bounding box center [547, 248] width 133 height 27
paste input "213) 944-1879"
type input "[PHONE_NUMBER]"
click at [548, 211] on div "Customer number [PHONE_NUMBER]" at bounding box center [534, 242] width 189 height 81
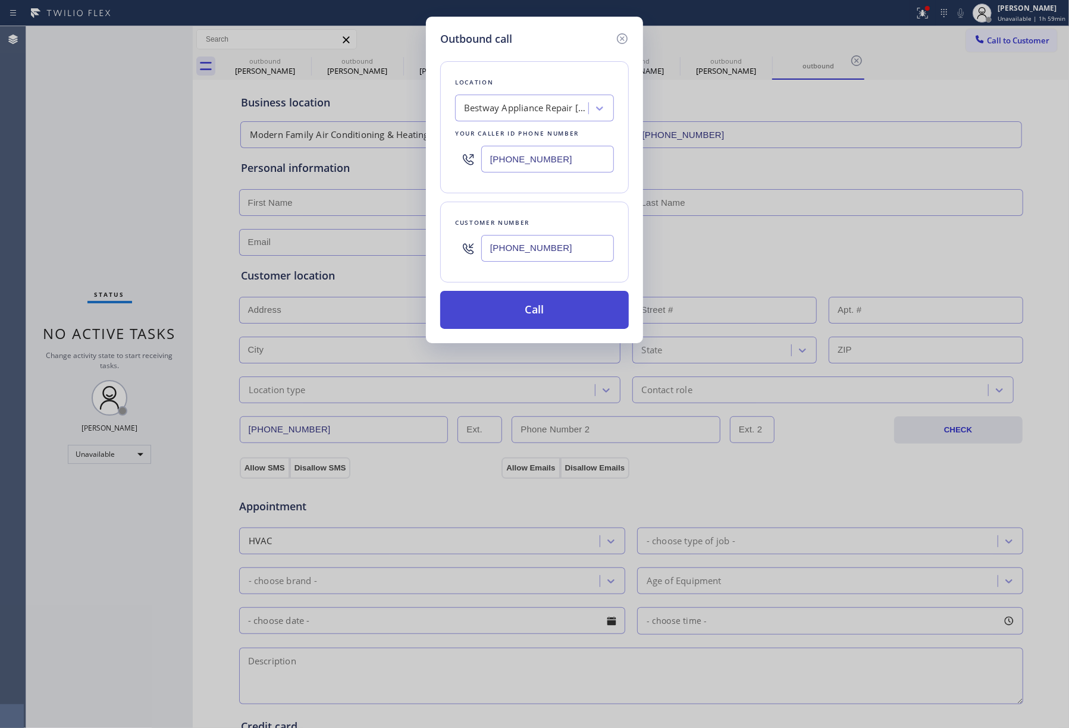
click at [541, 321] on button "Call" at bounding box center [534, 310] width 189 height 38
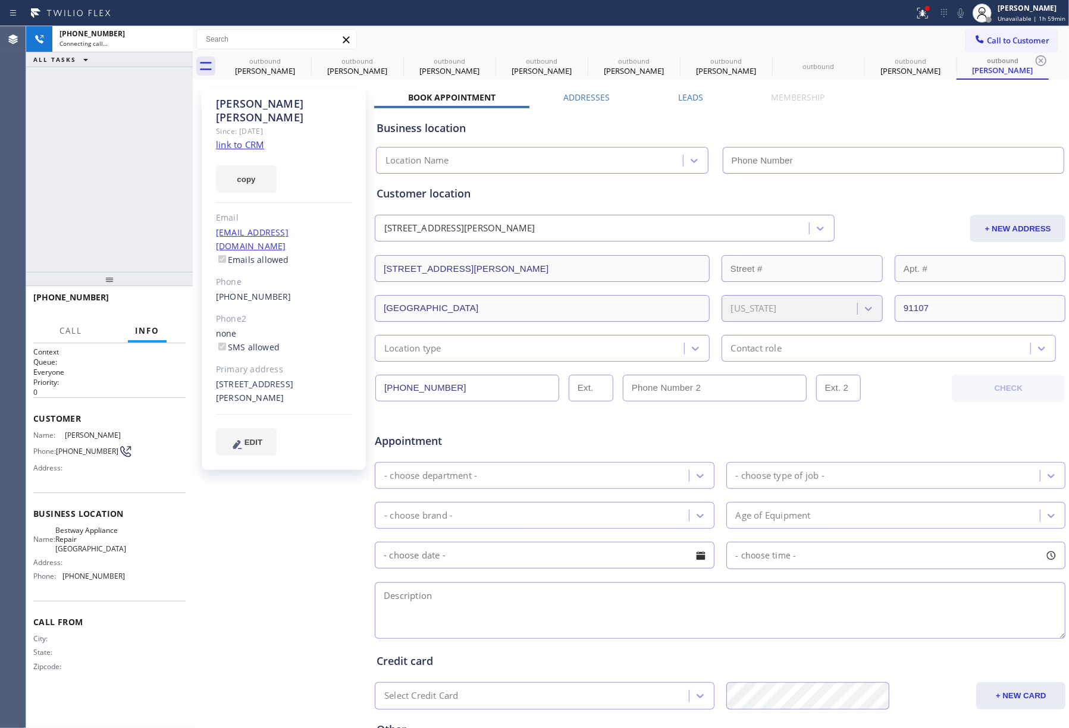
click at [234, 139] on link "link to CRM" at bounding box center [240, 145] width 48 height 12
type input "[PHONE_NUMBER]"
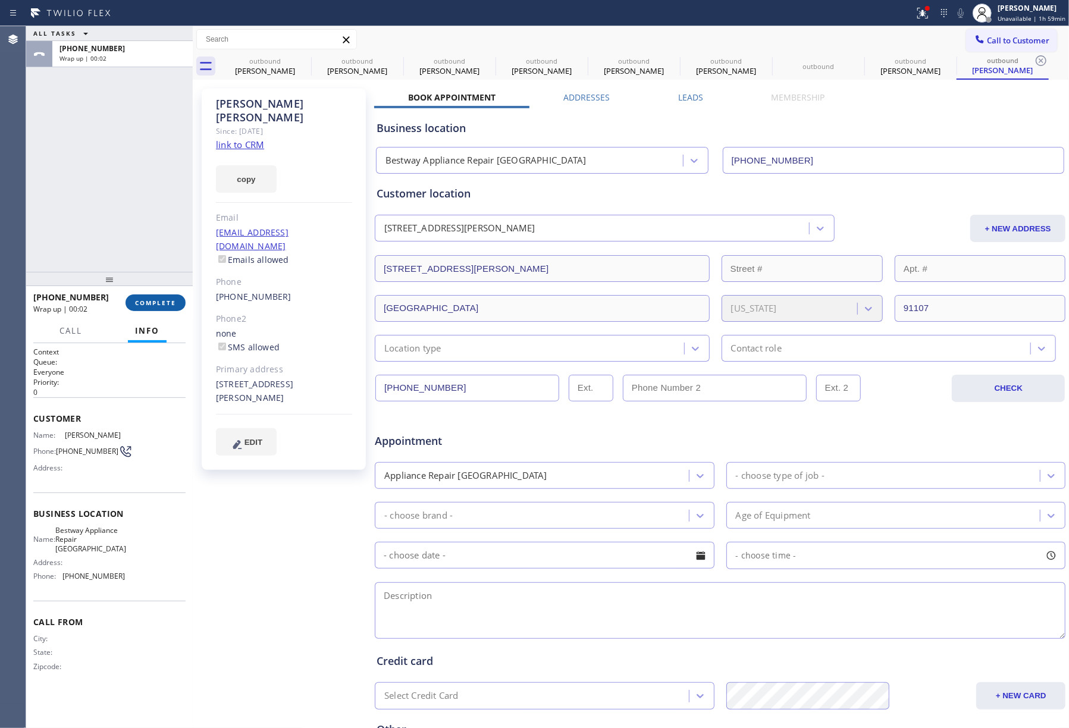
click at [158, 302] on span "COMPLETE" at bounding box center [155, 303] width 41 height 8
click at [139, 196] on div "ALL TASKS ALL TASKS ACTIVE TASKS TASKS IN WRAP UP [PHONE_NUMBER] Wrap up | 00:02" at bounding box center [109, 149] width 167 height 246
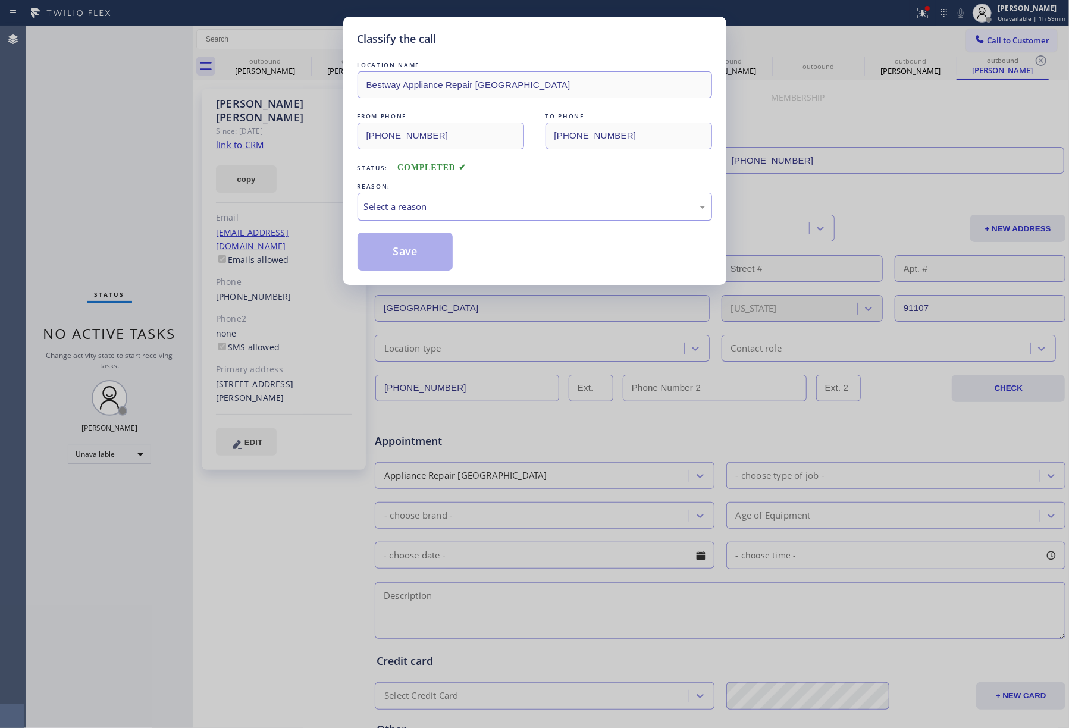
click at [469, 213] on div "Select a reason" at bounding box center [534, 207] width 341 height 14
click at [416, 253] on button "Save" at bounding box center [405, 252] width 96 height 38
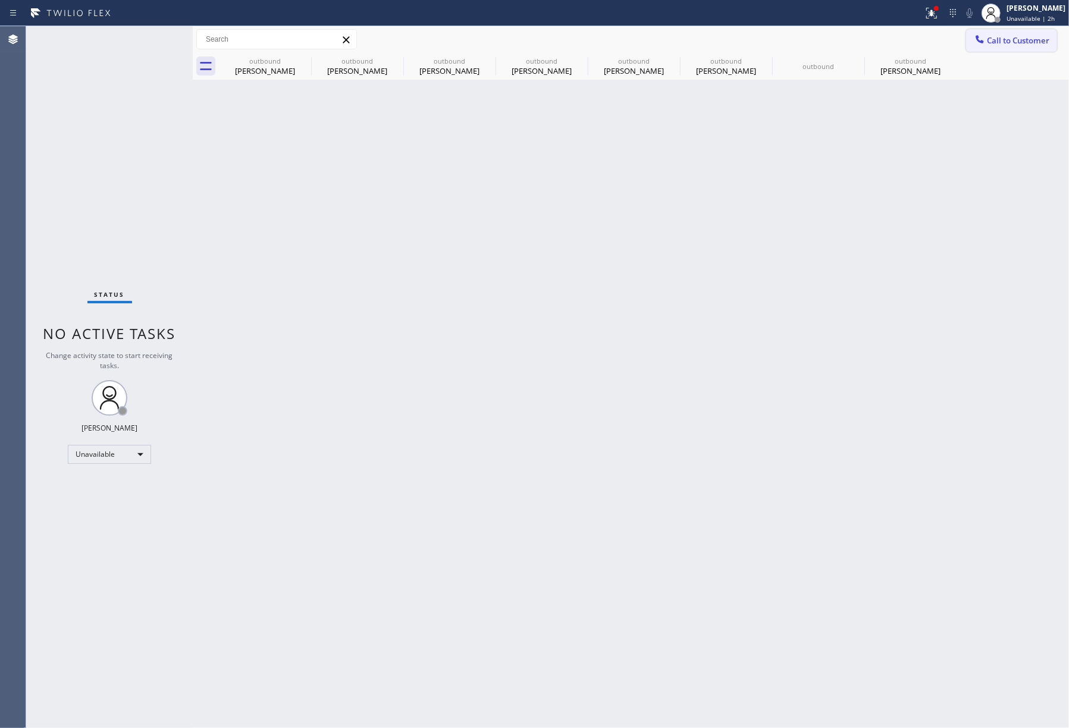
click at [1006, 46] on button "Call to Customer" at bounding box center [1011, 40] width 91 height 23
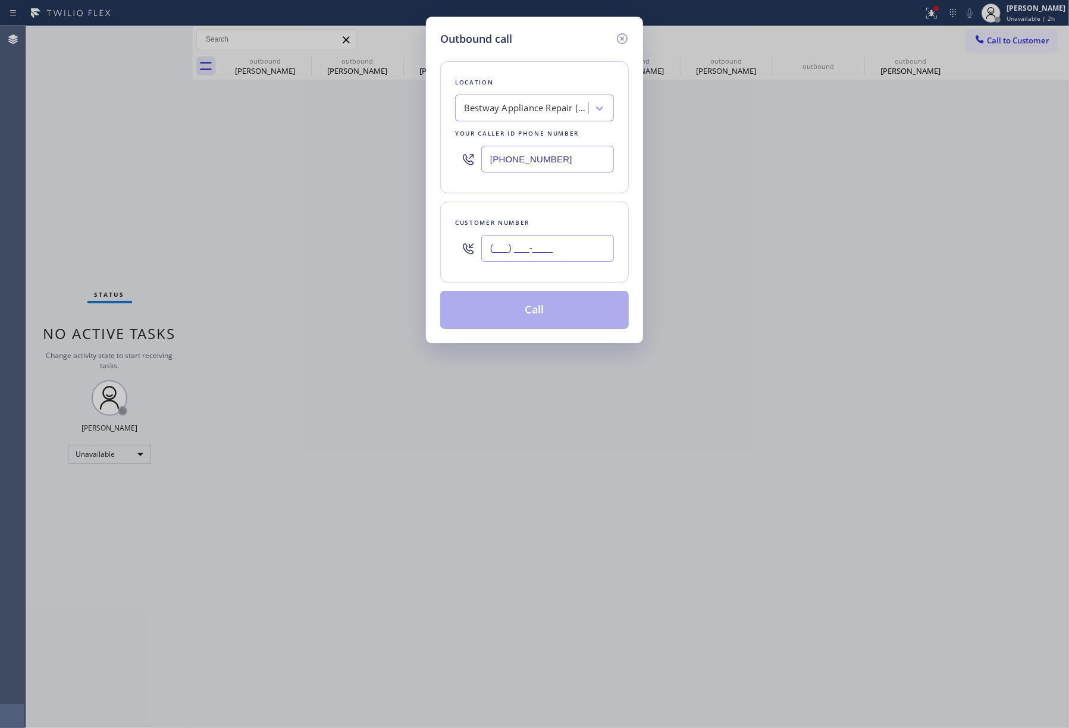
click at [520, 238] on input "(___) ___-____" at bounding box center [547, 248] width 133 height 27
paste input "310) 927-7457"
type input "[PHONE_NUMBER]"
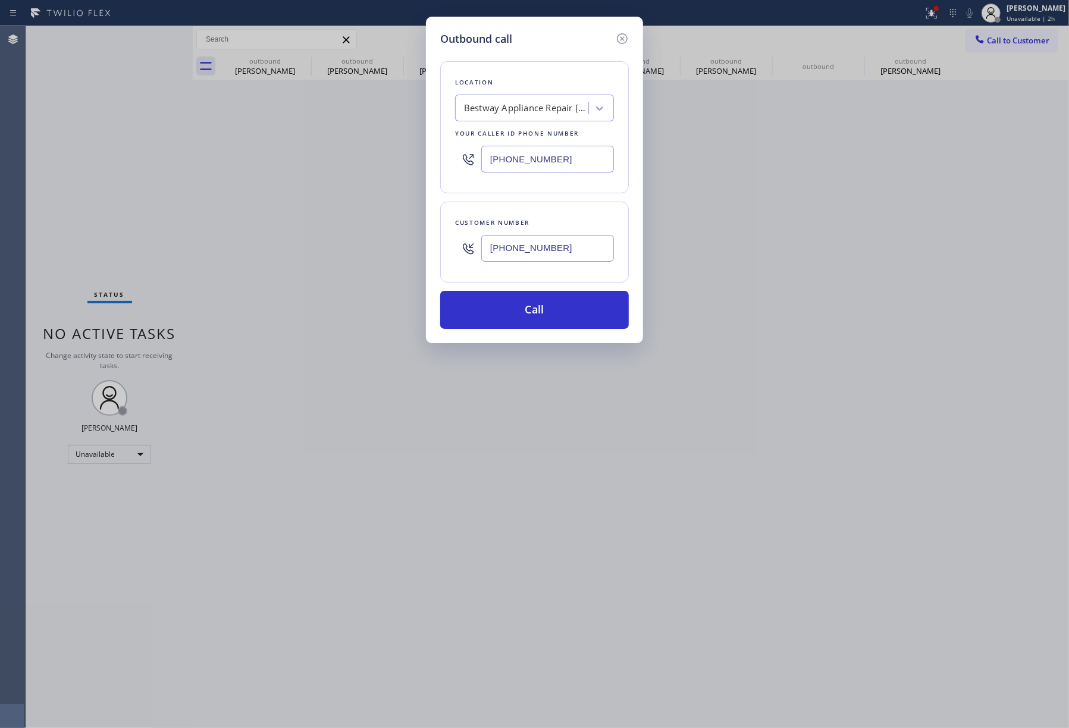
drag, startPoint x: 571, startPoint y: 153, endPoint x: 493, endPoint y: 84, distance: 104.1
click at [460, 150] on div "[PHONE_NUMBER]" at bounding box center [534, 159] width 159 height 39
paste input "855) 731-4952"
type input "[PHONE_NUMBER]"
click at [498, 72] on div "Location Bestway Appliance Repair [GEOGRAPHIC_DATA] Your caller id phone number…" at bounding box center [534, 127] width 189 height 132
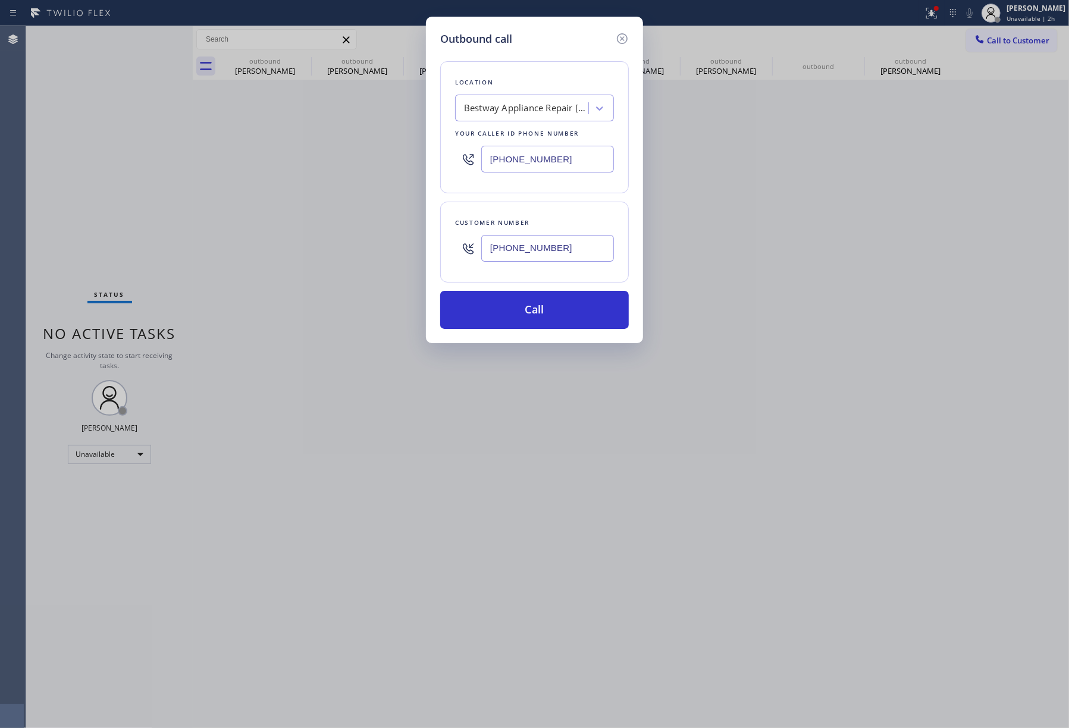
click at [748, 197] on div "Outbound call Location Bestway Appliance Repair [GEOGRAPHIC_DATA] Your caller i…" at bounding box center [534, 364] width 1069 height 728
click at [519, 304] on button "Call" at bounding box center [534, 310] width 189 height 38
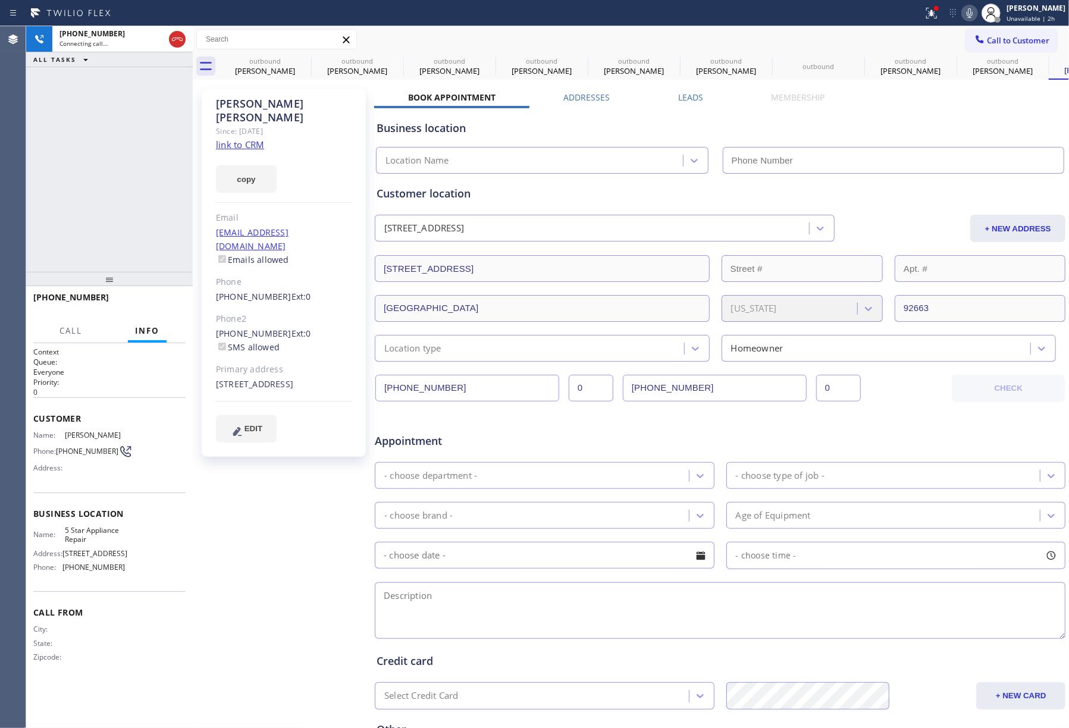
type input "[PHONE_NUMBER]"
drag, startPoint x: 177, startPoint y: 300, endPoint x: 161, endPoint y: 250, distance: 52.7
click at [177, 299] on button "HANG UP" at bounding box center [157, 302] width 55 height 17
drag, startPoint x: 161, startPoint y: 250, endPoint x: 156, endPoint y: 303, distance: 53.1
click at [161, 253] on div "[PHONE_NUMBER] Live | 00:02 ALL TASKS ALL TASKS ACTIVE TASKS TASKS IN WRAP UP" at bounding box center [109, 149] width 167 height 246
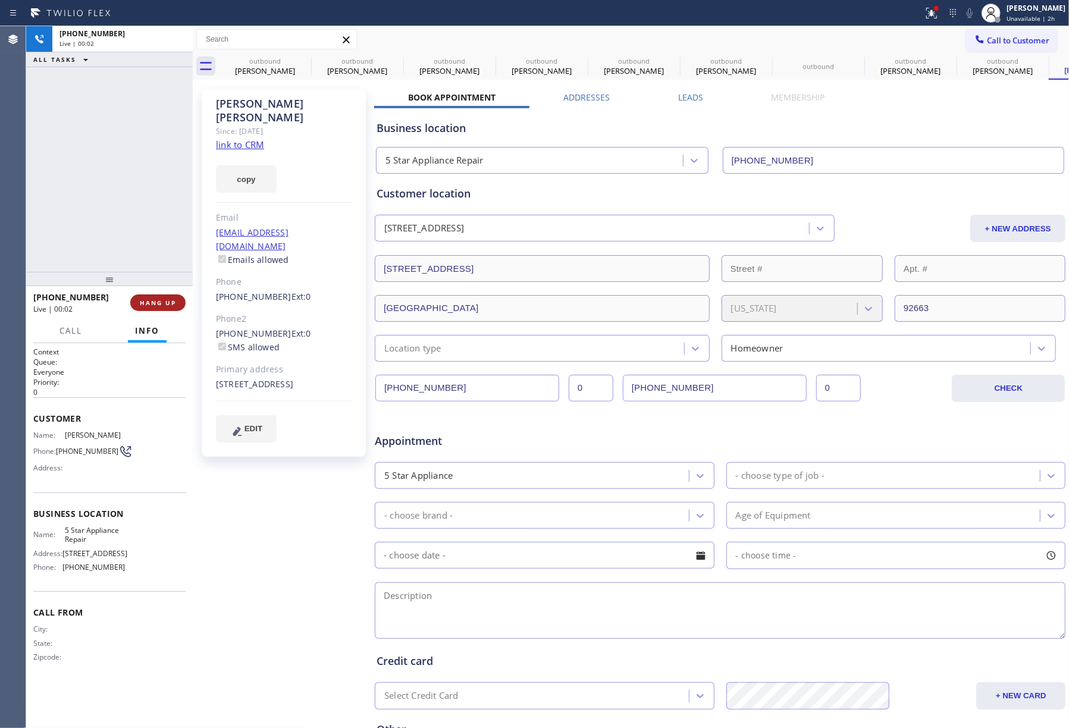
click at [156, 303] on span "HANG UP" at bounding box center [158, 303] width 36 height 8
click at [138, 221] on div "ALL TASKS ALL TASKS ACTIVE TASKS TASKS IN WRAP UP [PHONE_NUMBER] Wrap up | 00:00" at bounding box center [109, 149] width 167 height 246
click at [165, 301] on span "COMPLETE" at bounding box center [155, 303] width 41 height 8
click at [102, 178] on div "ALL TASKS ALL TASKS ACTIVE TASKS TASKS IN WRAP UP [PHONE_NUMBER] Wrap up | 00:00" at bounding box center [109, 149] width 167 height 246
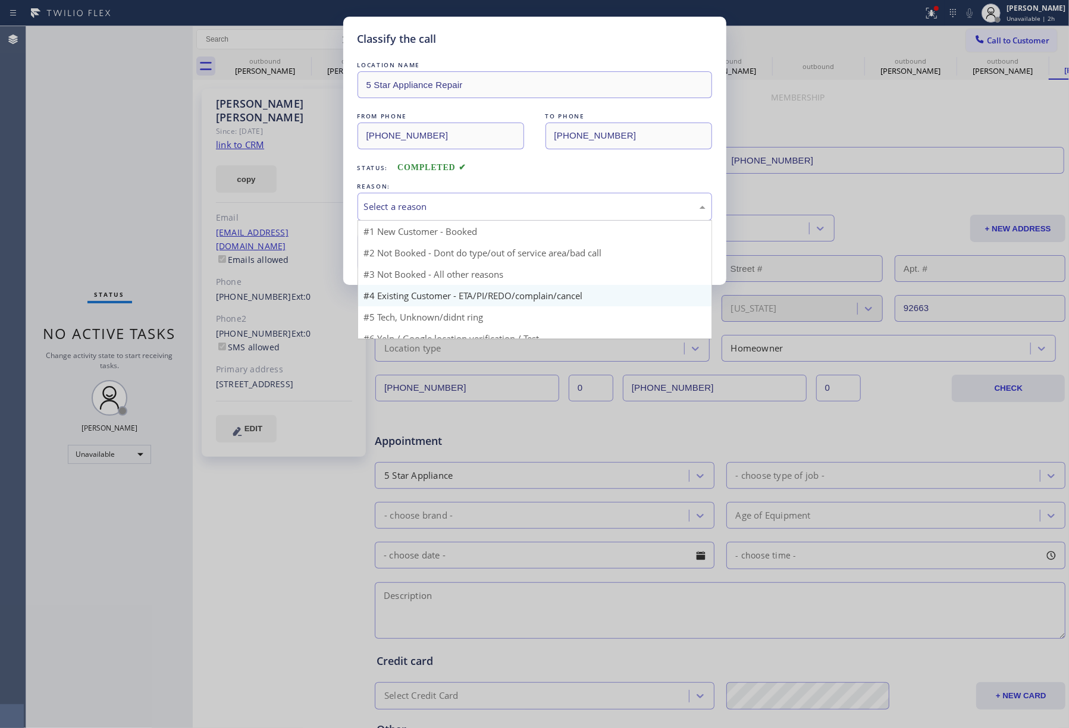
drag, startPoint x: 397, startPoint y: 205, endPoint x: 421, endPoint y: 267, distance: 66.3
click at [397, 206] on div "Select a reason" at bounding box center [534, 207] width 341 height 14
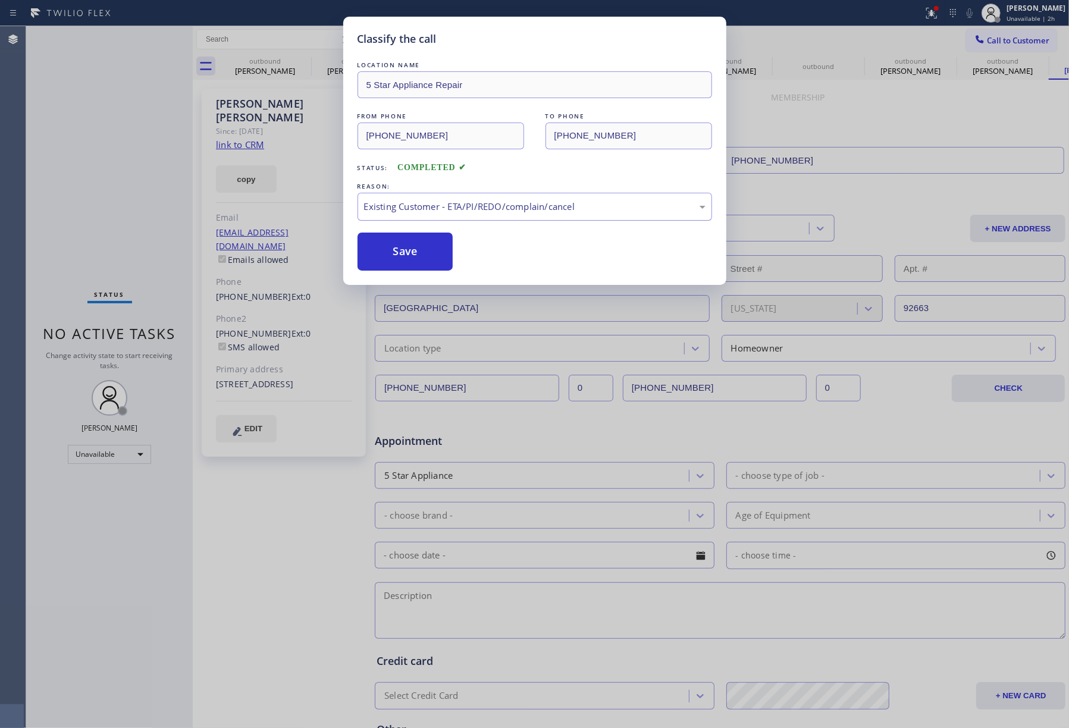
drag, startPoint x: 402, startPoint y: 248, endPoint x: 401, endPoint y: 213, distance: 35.1
click at [402, 247] on button "Save" at bounding box center [405, 252] width 96 height 38
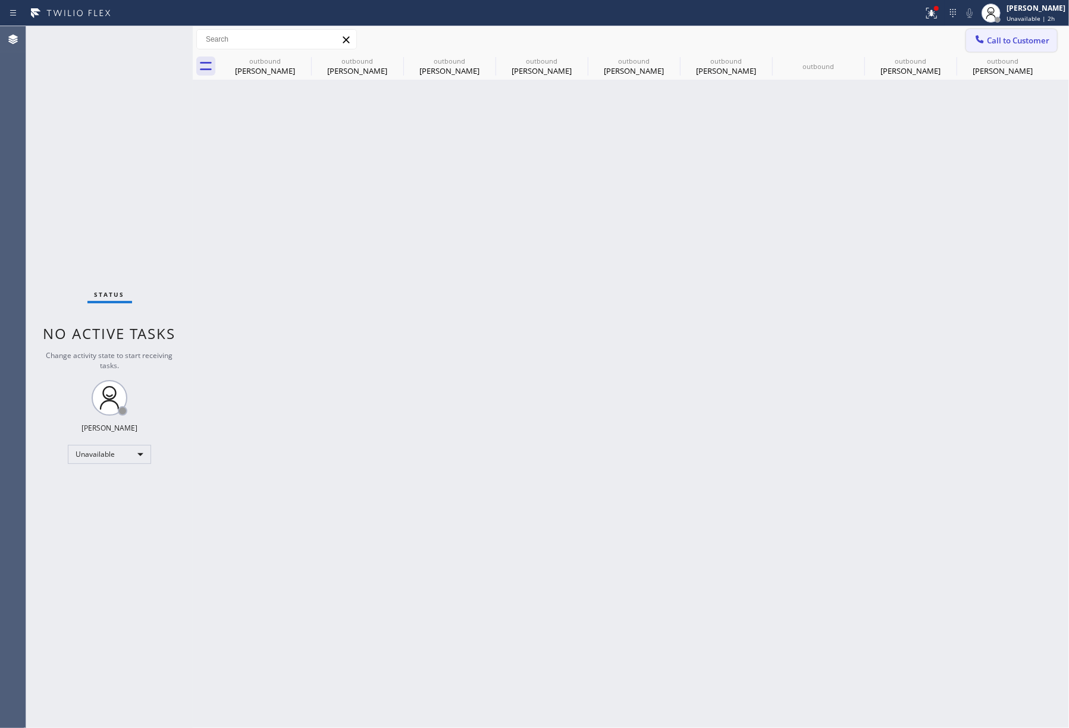
click at [1043, 35] on span "Call to Customer" at bounding box center [1018, 40] width 62 height 11
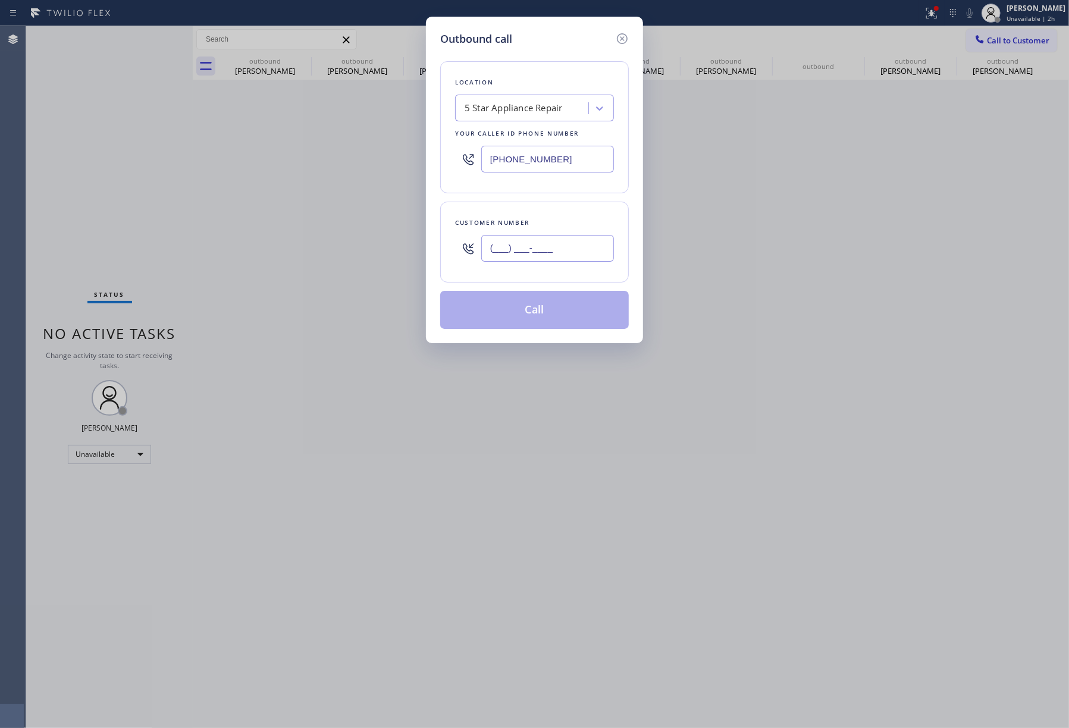
click at [569, 237] on input "(___) ___-____" at bounding box center [547, 248] width 133 height 27
paste input "773) 844-7671"
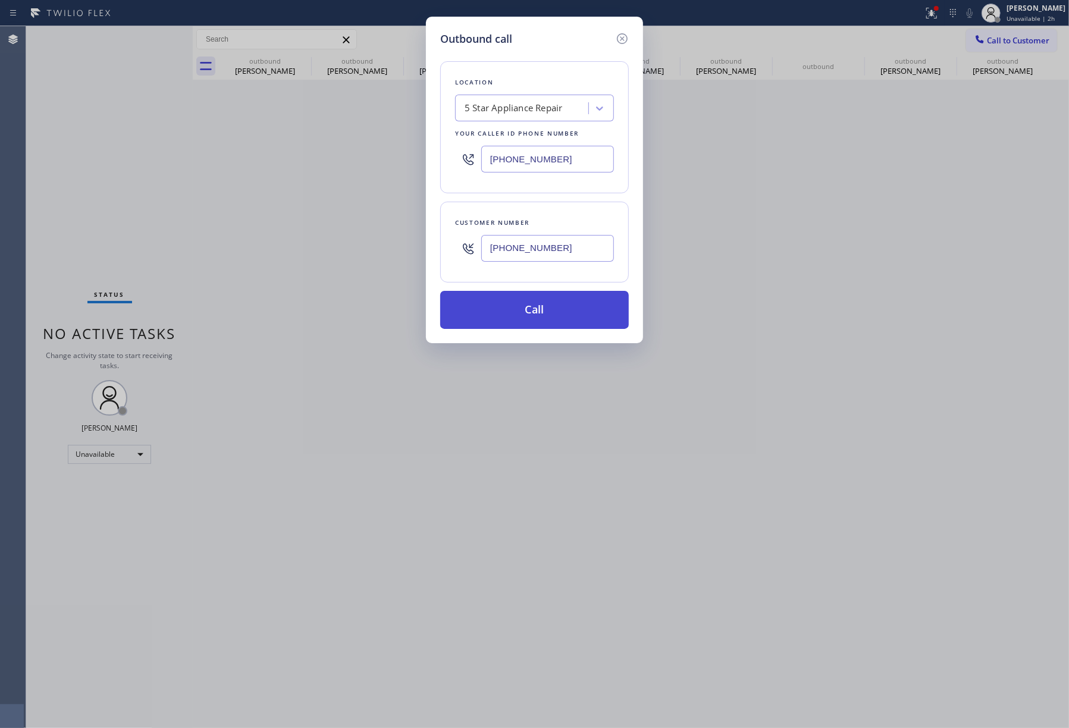
type input "[PHONE_NUMBER]"
click at [552, 315] on button "Call" at bounding box center [534, 310] width 189 height 38
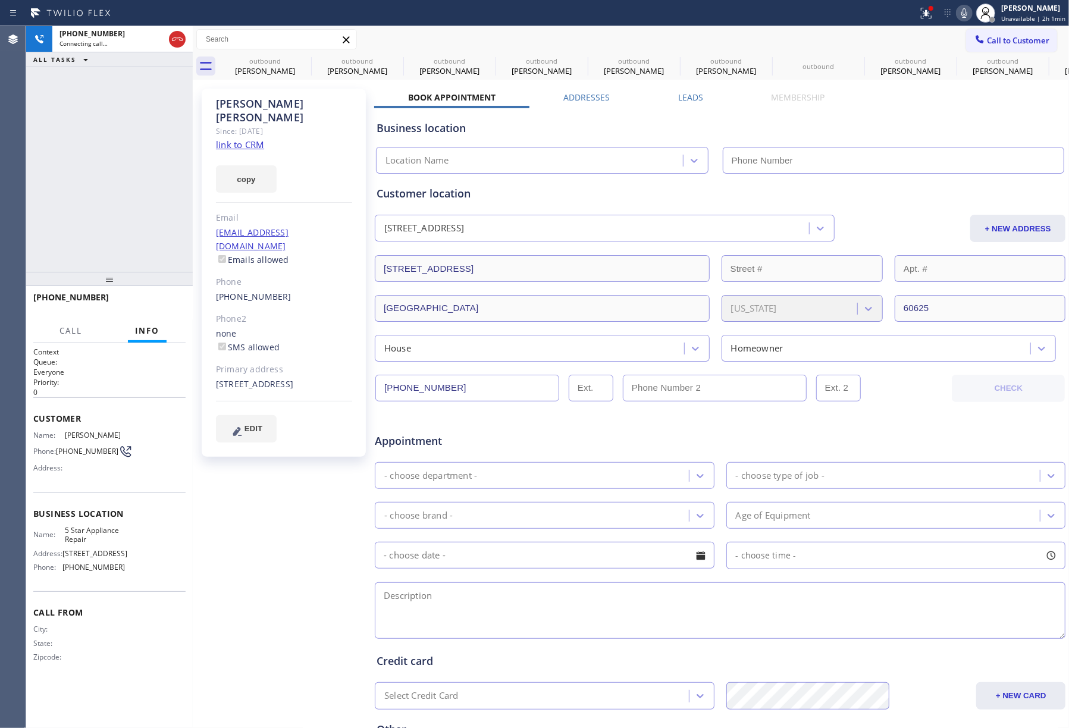
type input "[PHONE_NUMBER]"
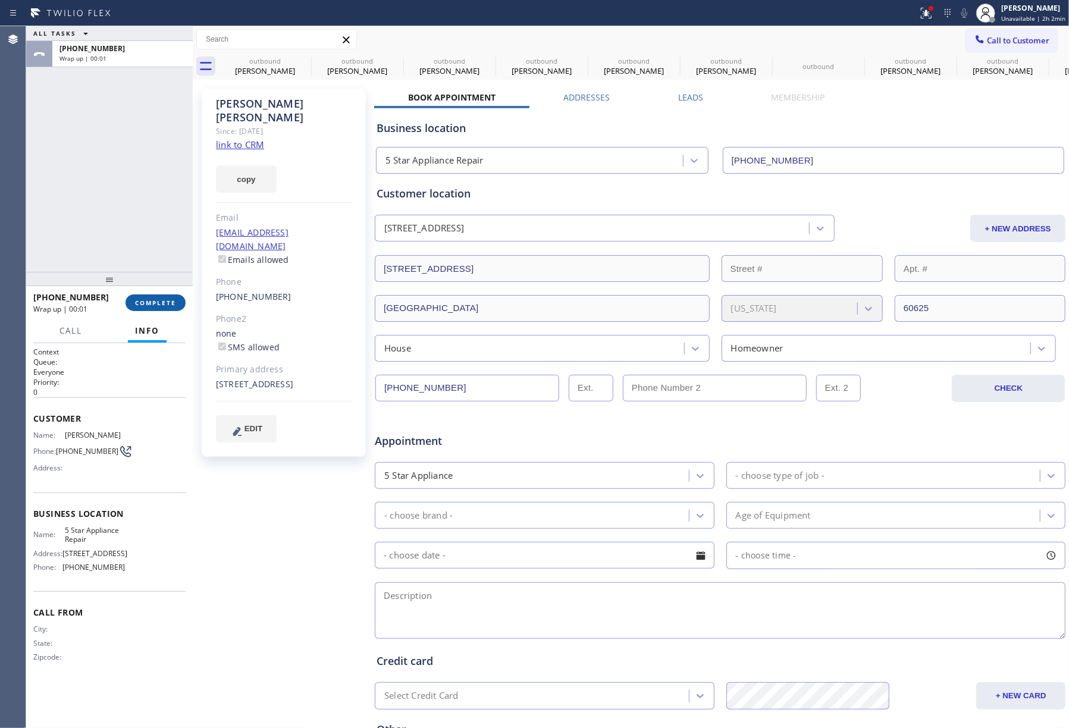
click at [174, 301] on span "COMPLETE" at bounding box center [155, 303] width 41 height 8
click at [153, 235] on div "ALL TASKS ALL TASKS ACTIVE TASKS TASKS IN WRAP UP [PHONE_NUMBER] Wrap up | 00:01" at bounding box center [109, 149] width 167 height 246
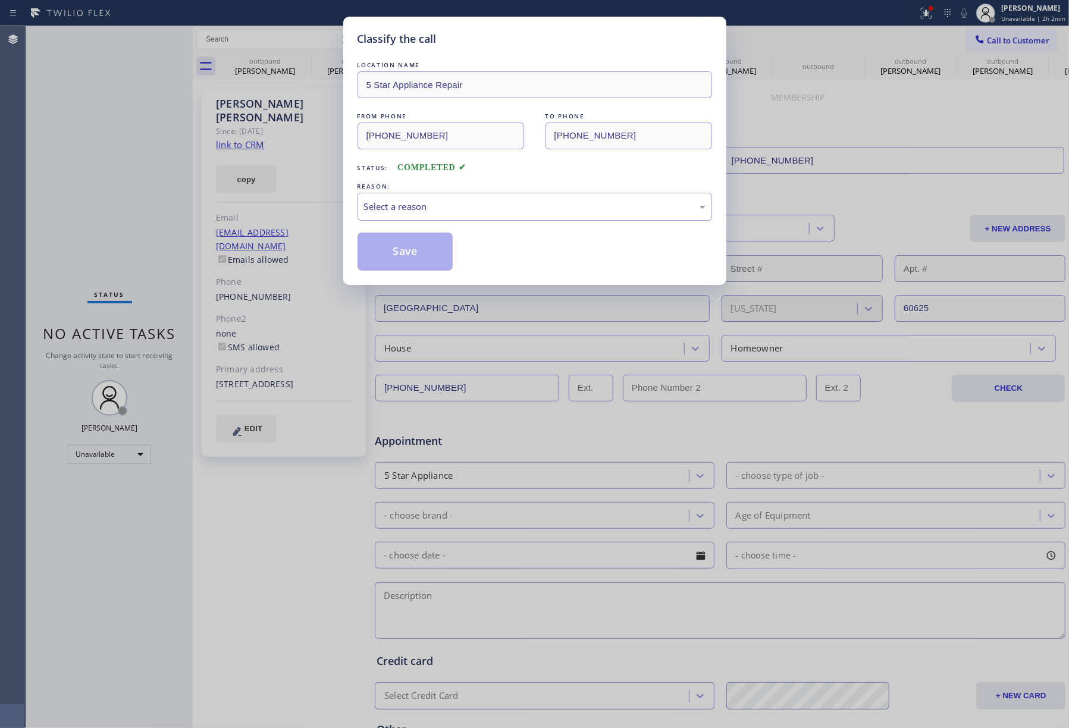
click at [421, 213] on div "Select a reason" at bounding box center [534, 207] width 341 height 14
click at [414, 246] on button "Save" at bounding box center [405, 252] width 96 height 38
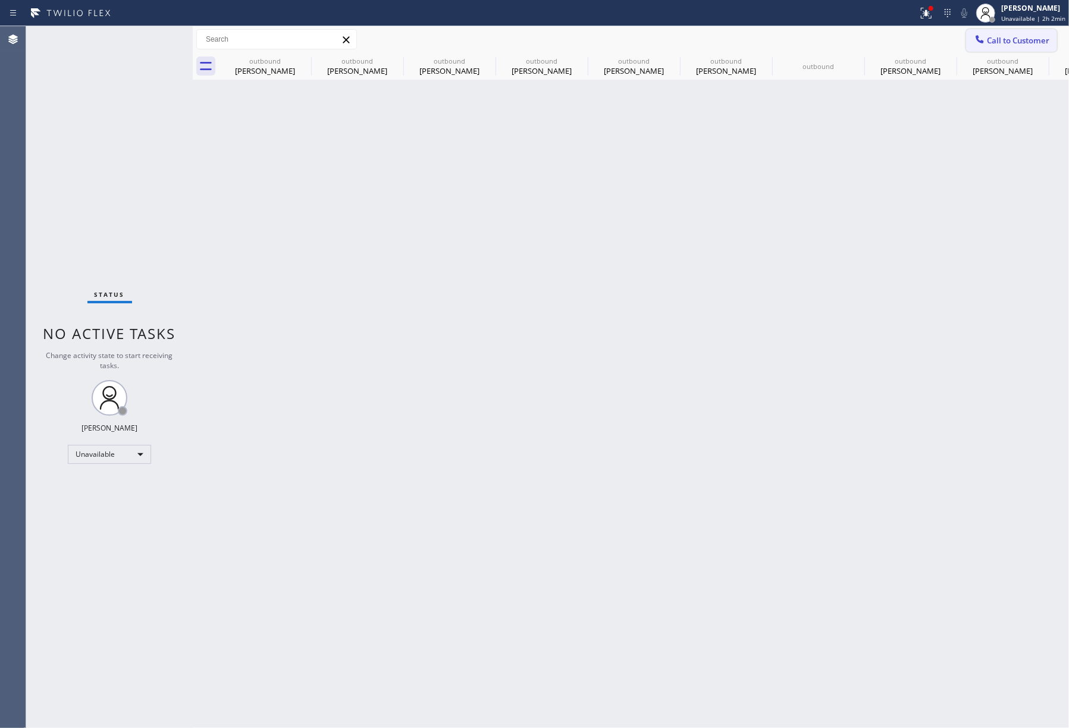
click at [1012, 43] on span "Call to Customer" at bounding box center [1018, 40] width 62 height 11
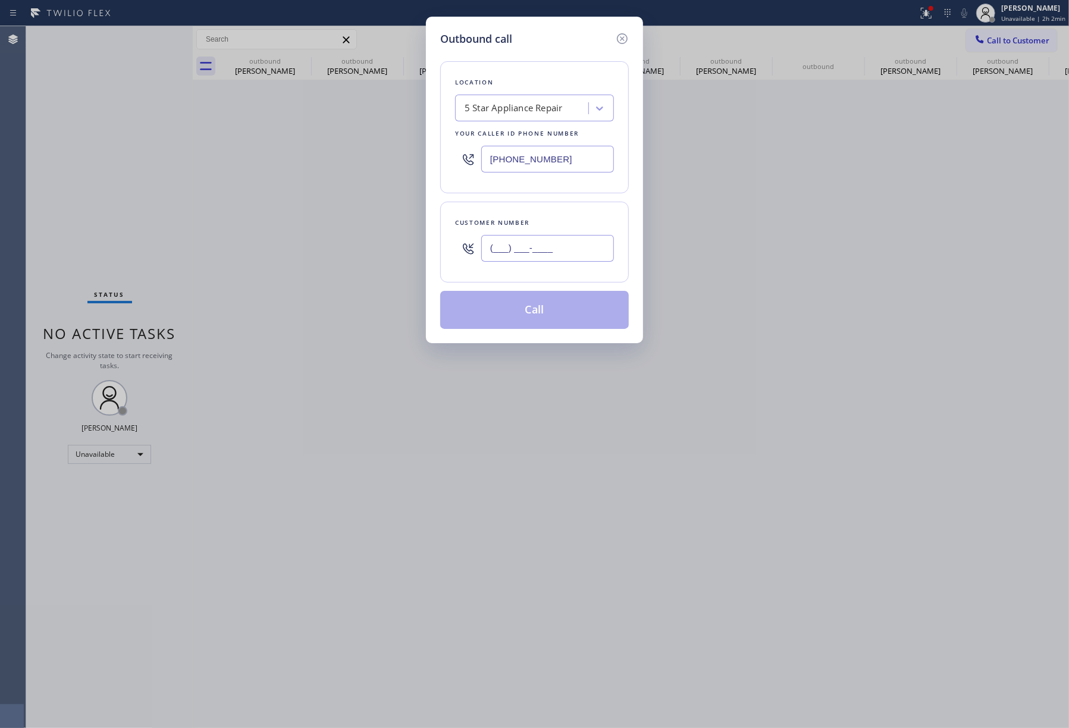
click at [555, 253] on input "(___) ___-____" at bounding box center [547, 248] width 133 height 27
paste input "323) 256-5400"
type input "[PHONE_NUMBER]"
click at [547, 203] on div "Customer number [PHONE_NUMBER]" at bounding box center [534, 242] width 189 height 81
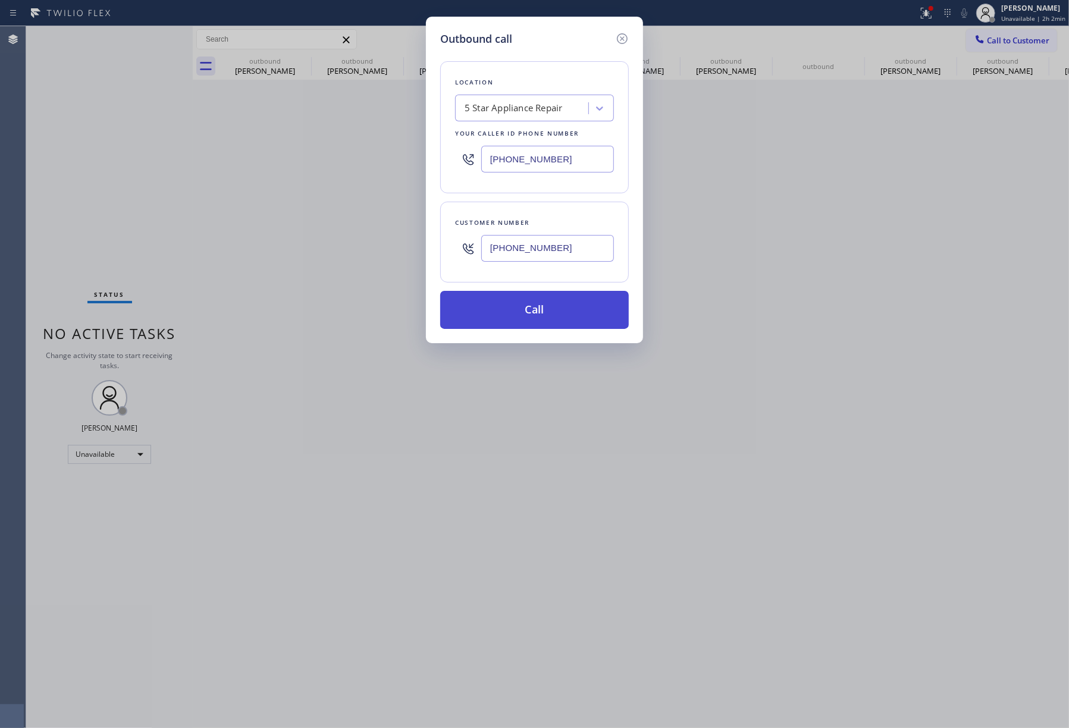
click at [547, 317] on button "Call" at bounding box center [534, 310] width 189 height 38
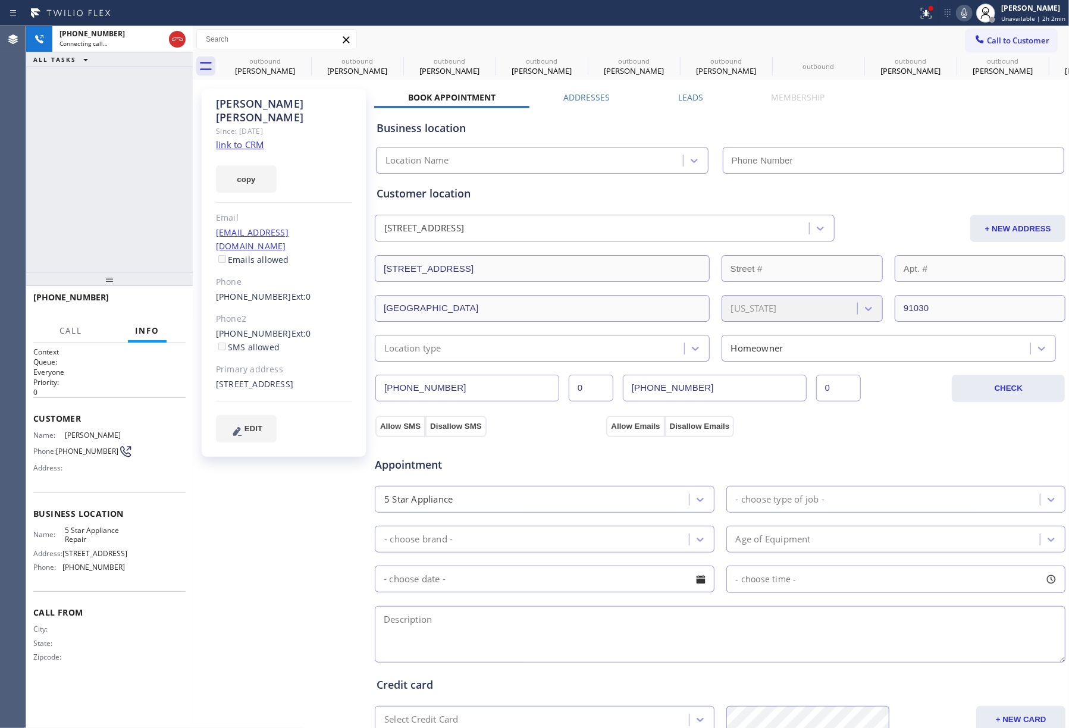
type input "[PHONE_NUMBER]"
click at [87, 169] on div "[PHONE_NUMBER] Connecting call… ALL TASKS ALL TASKS ACTIVE TASKS TASKS IN WRAP …" at bounding box center [109, 149] width 167 height 246
click at [77, 164] on div "[PHONE_NUMBER] Live | 00:01 ALL TASKS ALL TASKS ACTIVE TASKS TASKS IN WRAP UP" at bounding box center [109, 149] width 167 height 246
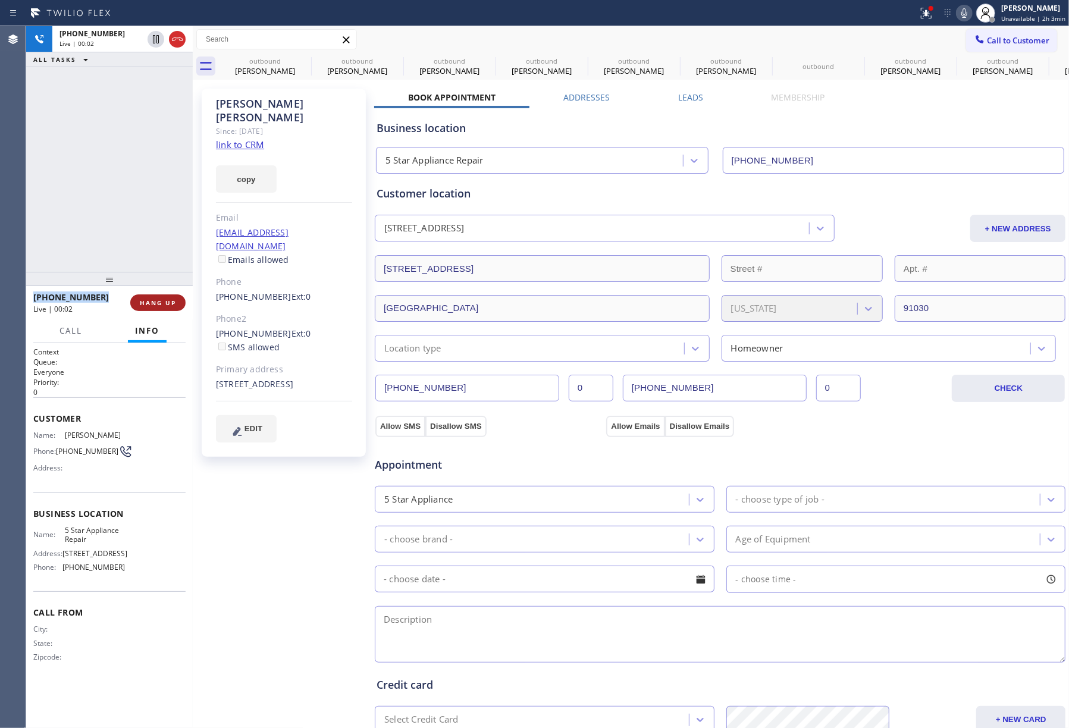
click at [169, 303] on span "HANG UP" at bounding box center [158, 303] width 36 height 8
drag, startPoint x: 165, startPoint y: 260, endPoint x: 174, endPoint y: 313, distance: 53.7
click at [165, 260] on div "[PHONE_NUMBER] Live | 00:03 ALL TASKS ALL TASKS ACTIVE TASKS TASKS IN WRAP UP" at bounding box center [109, 149] width 167 height 246
click at [174, 301] on span "COMPLETE" at bounding box center [155, 303] width 41 height 8
click at [151, 231] on div "ALL TASKS ALL TASKS ACTIVE TASKS TASKS IN WRAP UP [PHONE_NUMBER] Wrap up | 00:00" at bounding box center [109, 149] width 167 height 246
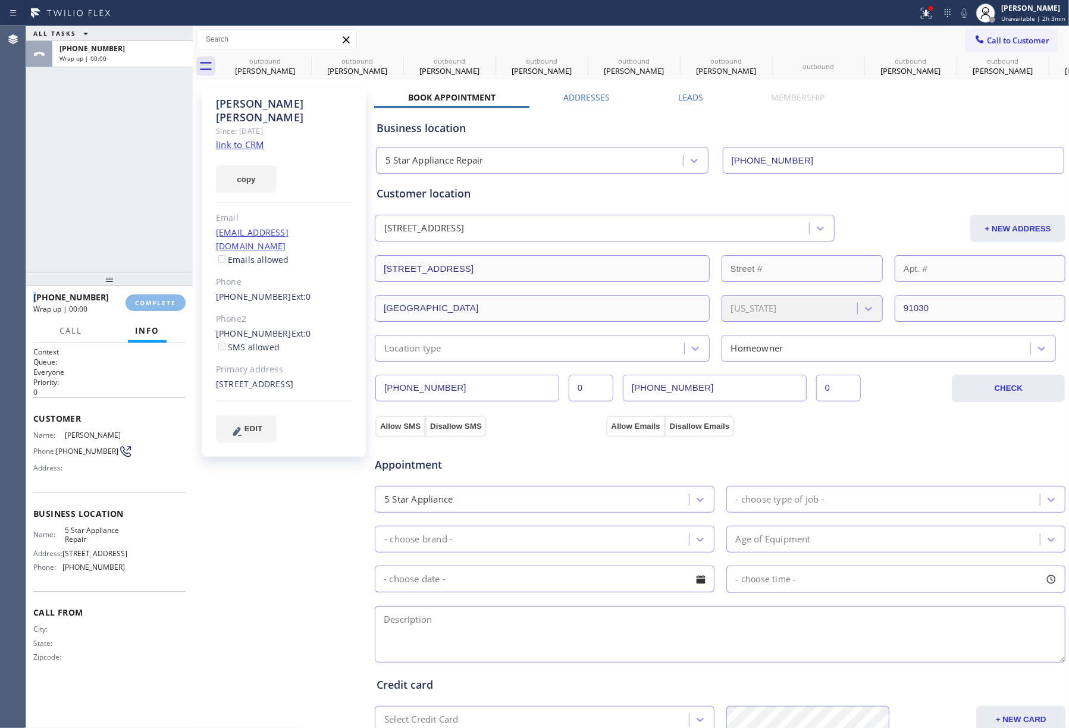
click at [151, 231] on div "ALL TASKS ALL TASKS ACTIVE TASKS TASKS IN WRAP UP [PHONE_NUMBER] Wrap up | 00:00" at bounding box center [109, 149] width 167 height 246
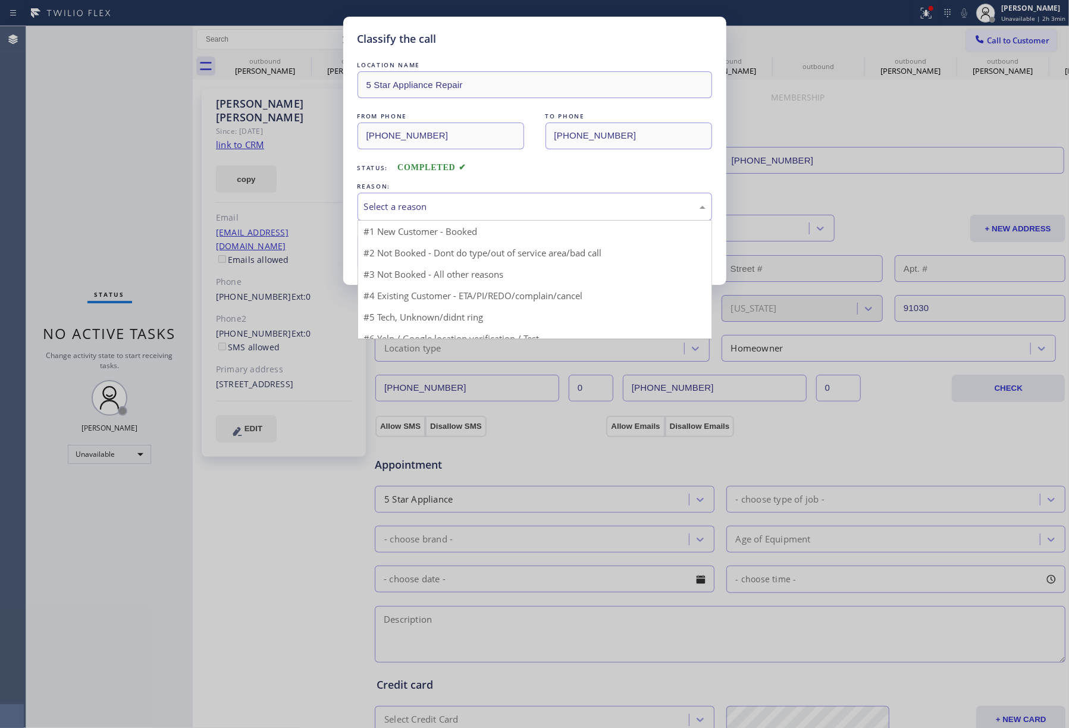
drag, startPoint x: 467, startPoint y: 200, endPoint x: 436, endPoint y: 266, distance: 73.4
click at [466, 200] on div "Select a reason" at bounding box center [534, 207] width 341 height 14
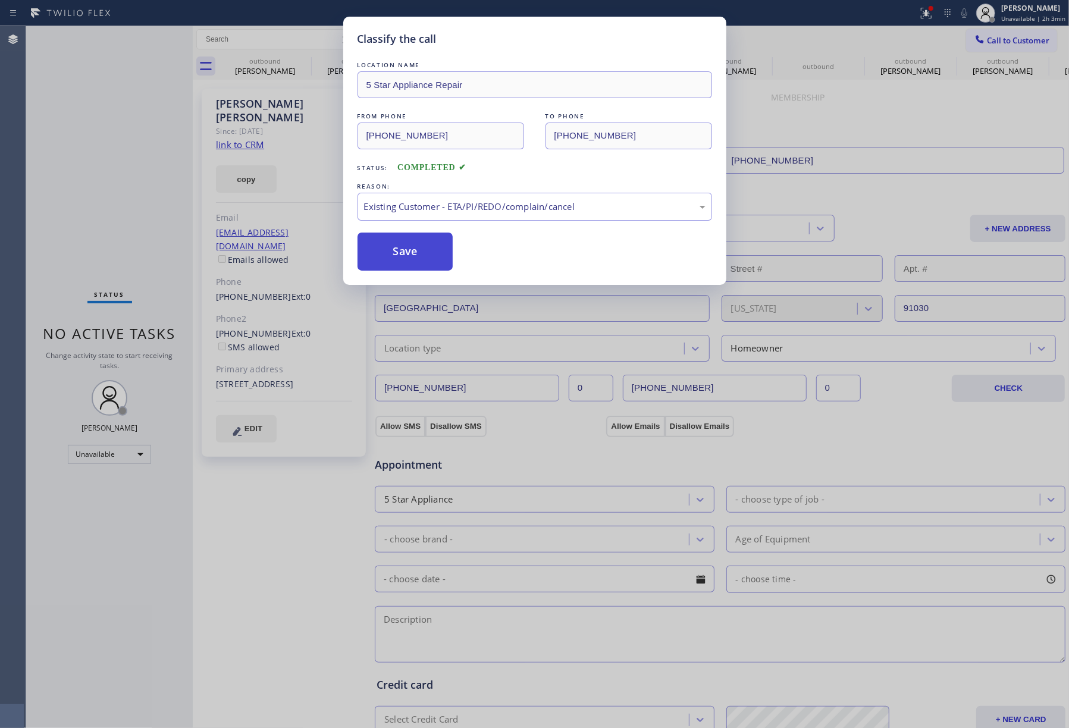
click at [407, 247] on button "Save" at bounding box center [405, 252] width 96 height 38
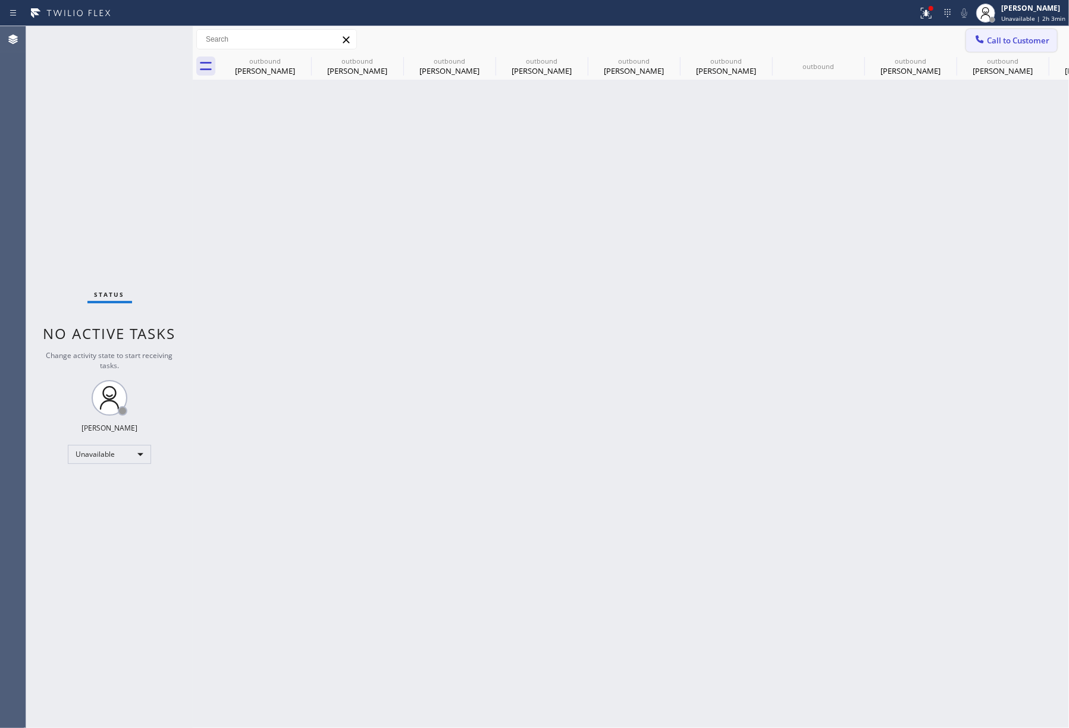
click at [1023, 39] on span "Call to Customer" at bounding box center [1018, 40] width 62 height 11
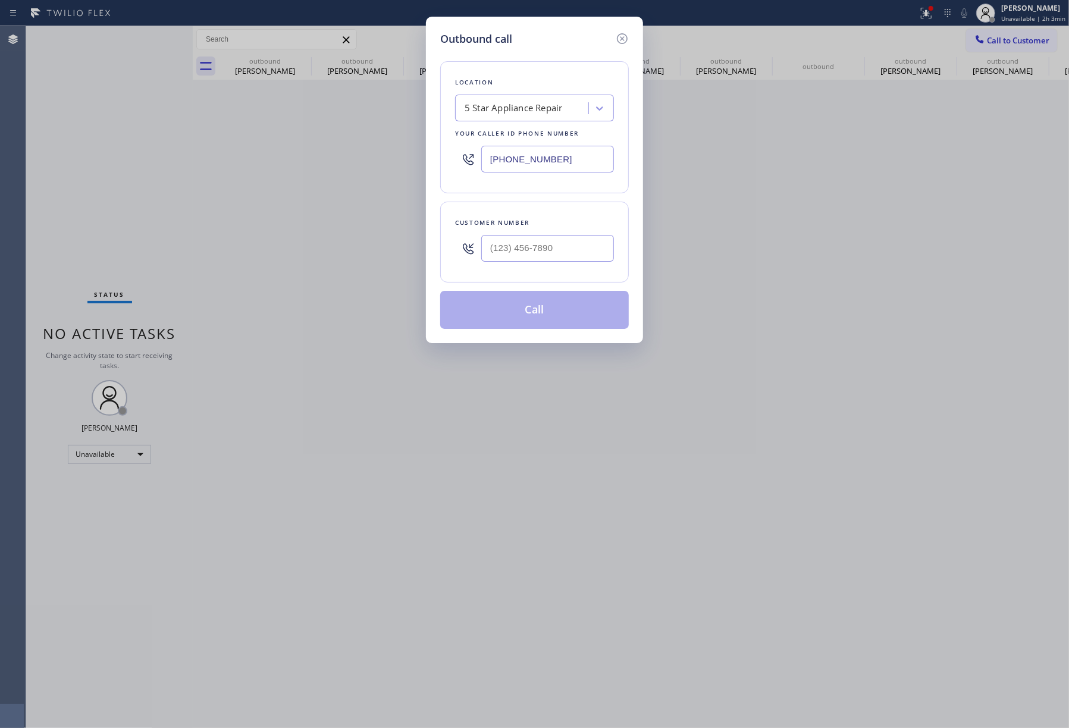
click at [561, 231] on div at bounding box center [547, 248] width 133 height 39
click at [564, 250] on input "(___) ___-____" at bounding box center [547, 248] width 133 height 27
paste input "310) 754-9364"
type input "[PHONE_NUMBER]"
click at [566, 216] on div "Customer number [PHONE_NUMBER]" at bounding box center [534, 242] width 189 height 81
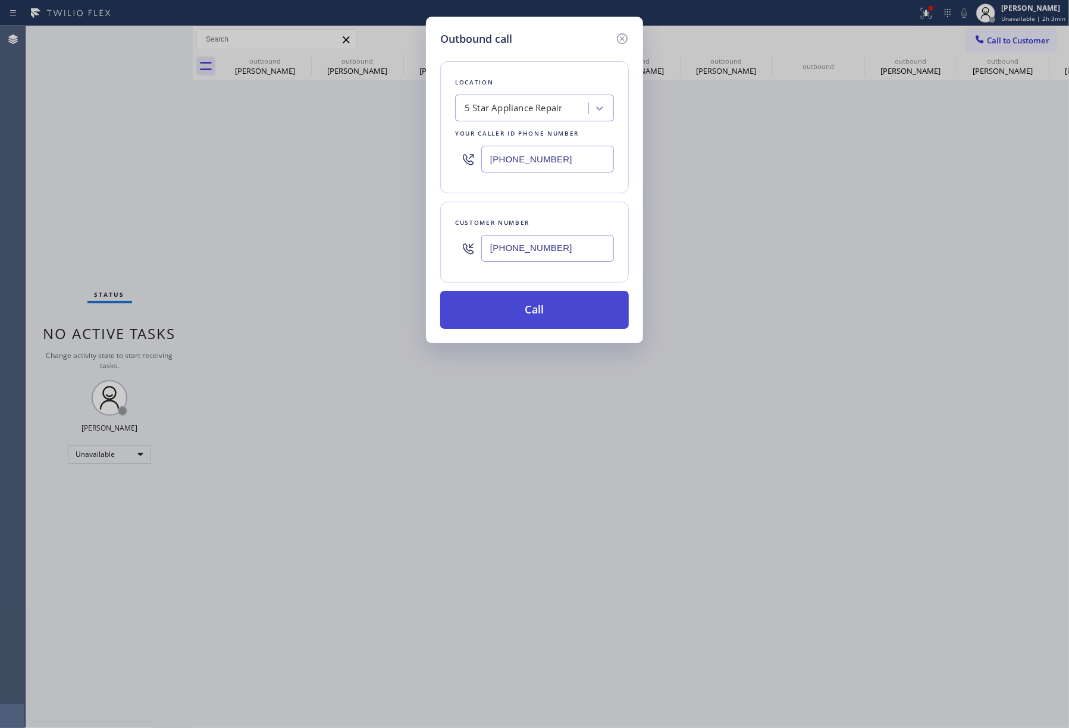
click at [586, 312] on button "Call" at bounding box center [534, 310] width 189 height 38
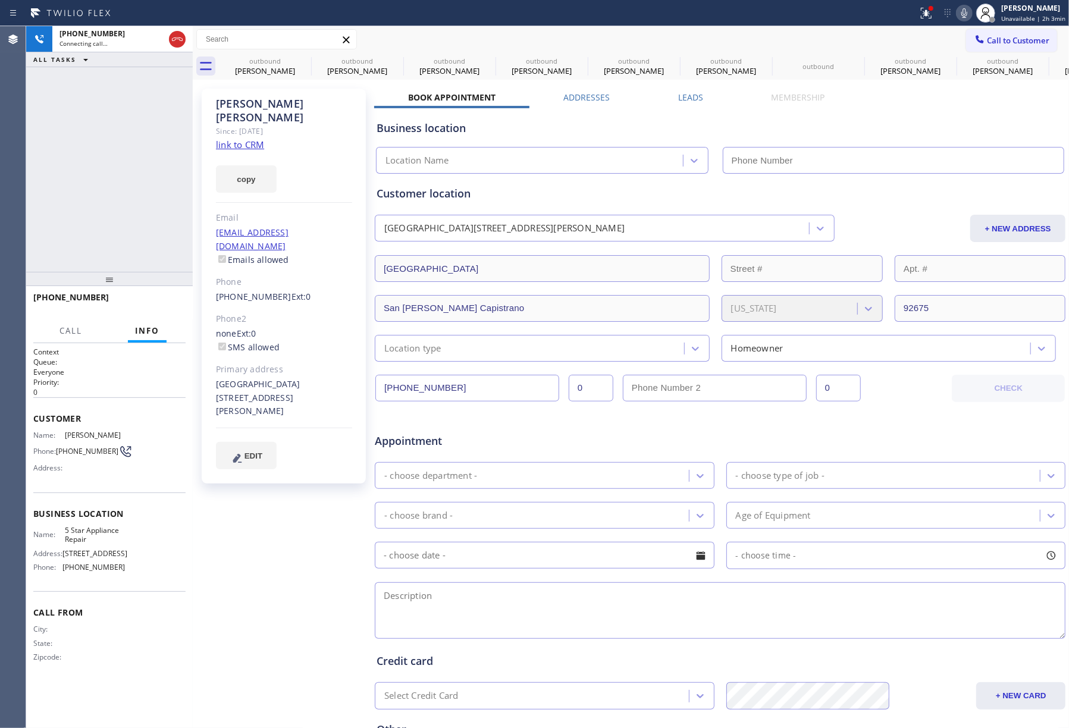
type input "[PHONE_NUMBER]"
click at [122, 196] on div "[PHONE_NUMBER] Live | 00:01 ALL TASKS ALL TASKS ACTIVE TASKS TASKS IN WRAP UP" at bounding box center [109, 149] width 167 height 246
drag, startPoint x: 167, startPoint y: 302, endPoint x: 160, endPoint y: 247, distance: 55.2
click at [167, 300] on span "HANG UP" at bounding box center [158, 303] width 36 height 8
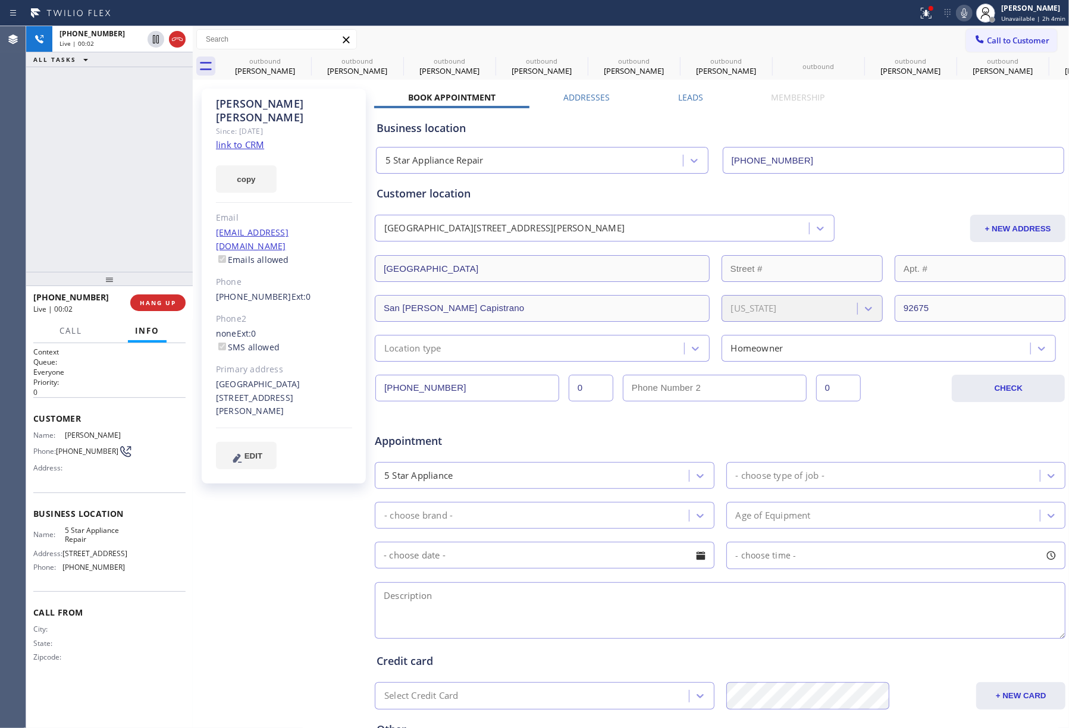
click at [160, 249] on div "[PHONE_NUMBER] Live | 00:02 ALL TASKS ALL TASKS ACTIVE TASKS TASKS IN WRAP UP" at bounding box center [109, 149] width 167 height 246
drag, startPoint x: 168, startPoint y: 306, endPoint x: 167, endPoint y: 283, distance: 22.6
click at [168, 305] on span "COMPLETE" at bounding box center [155, 303] width 41 height 8
click at [145, 220] on div "ALL TASKS ALL TASKS ACTIVE TASKS TASKS IN WRAP UP [PHONE_NUMBER] Wrap up | 00:00" at bounding box center [109, 149] width 167 height 246
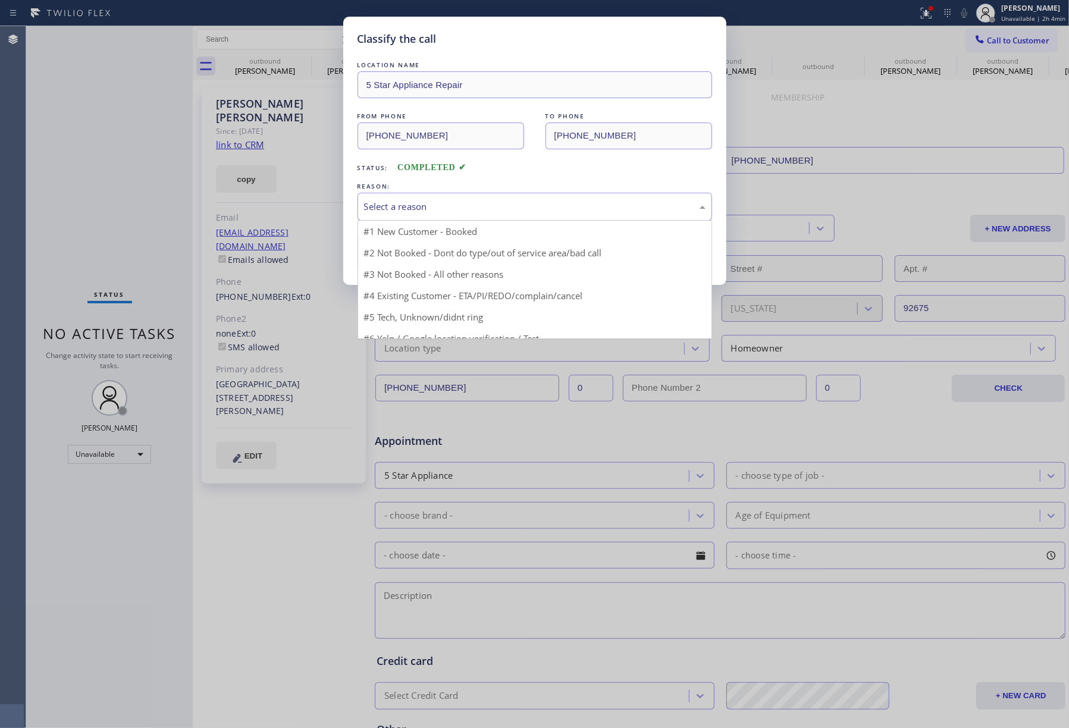
click at [436, 205] on div "Select a reason" at bounding box center [534, 207] width 341 height 14
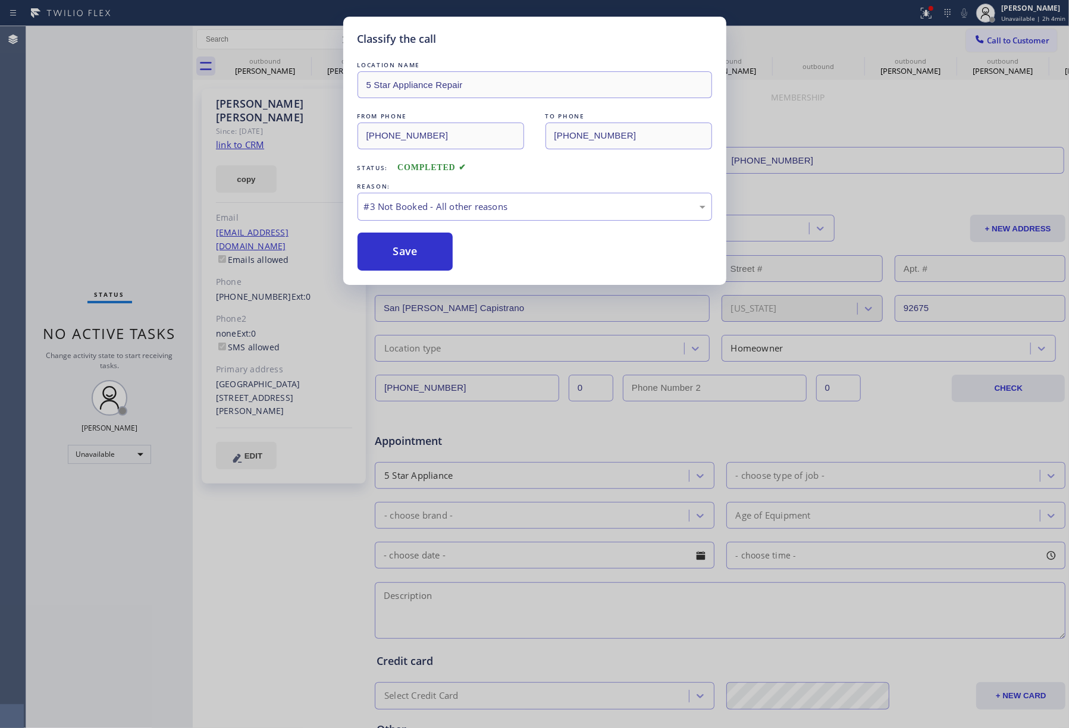
click at [403, 247] on button "Save" at bounding box center [405, 252] width 96 height 38
click at [398, 252] on button "Save" at bounding box center [405, 252] width 96 height 38
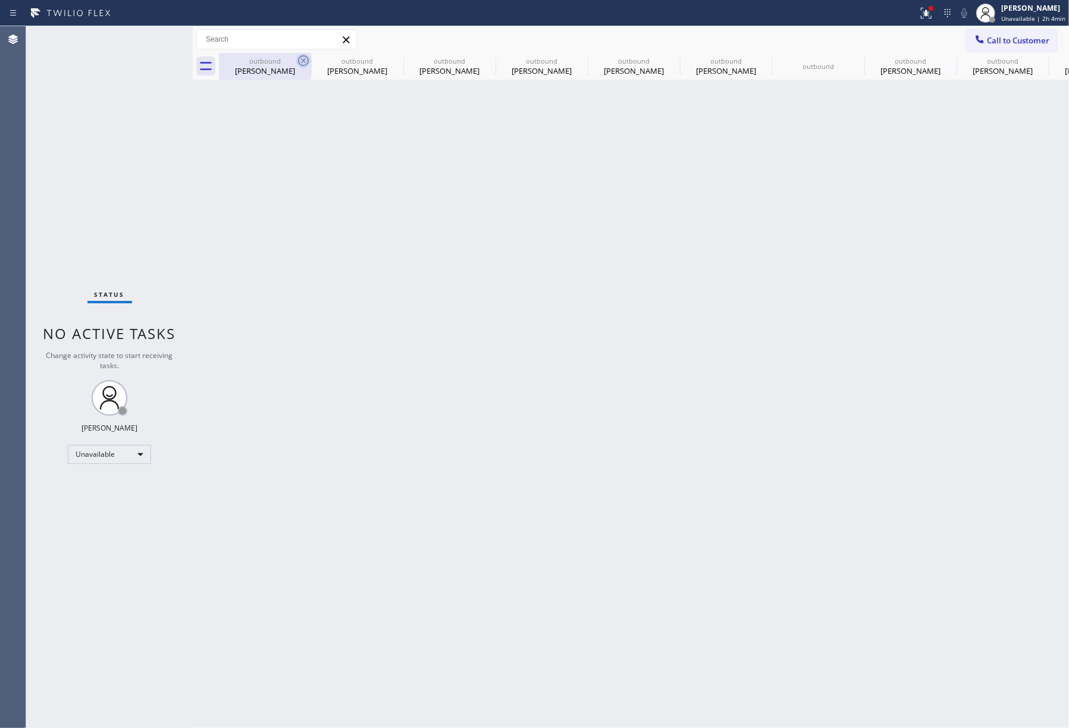
click at [305, 61] on icon at bounding box center [303, 61] width 14 height 14
click at [0, 0] on icon at bounding box center [0, 0] width 0 height 0
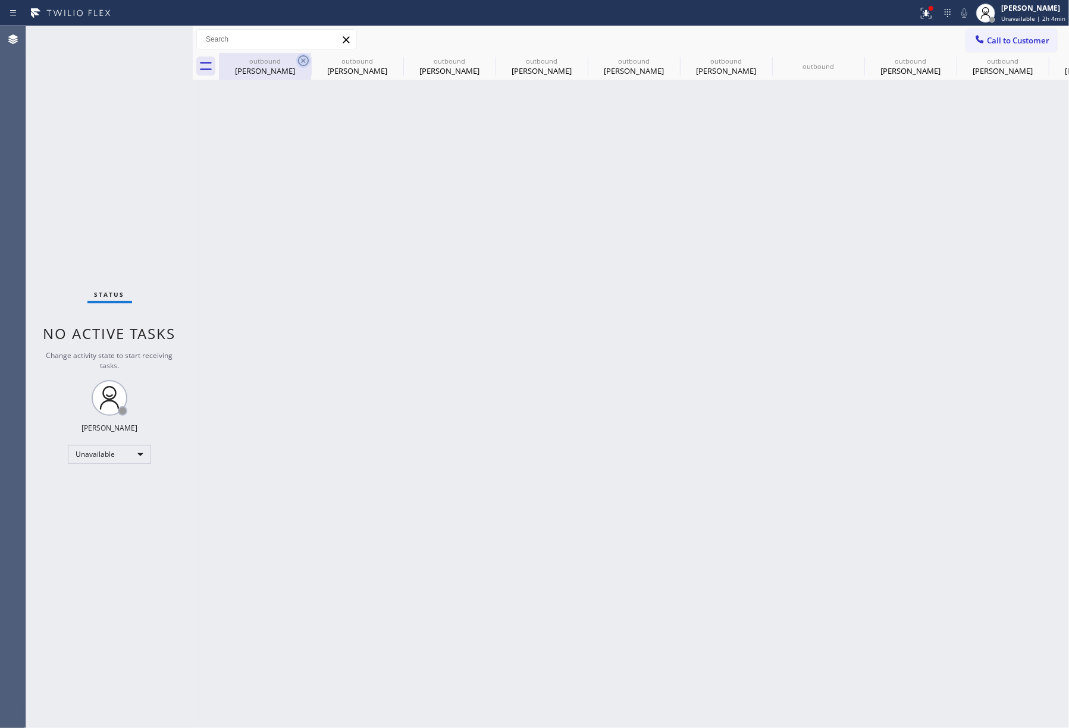
click at [0, 0] on icon at bounding box center [0, 0] width 0 height 0
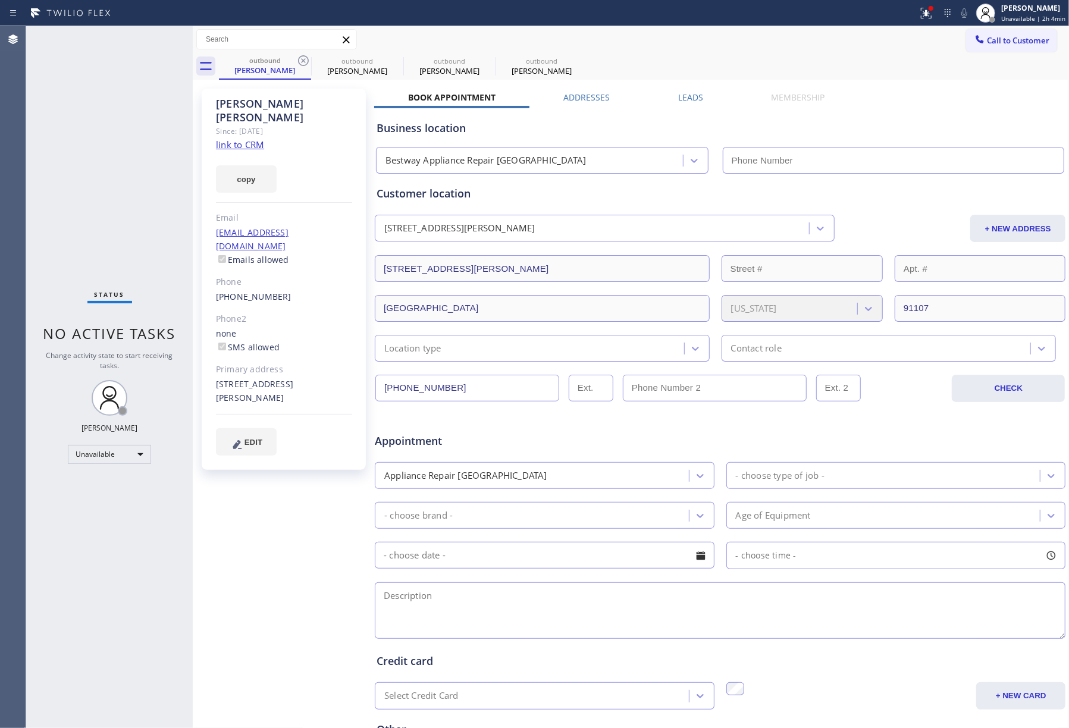
type input "[PHONE_NUMBER]"
click at [305, 61] on icon at bounding box center [303, 61] width 14 height 14
type input "[PHONE_NUMBER]"
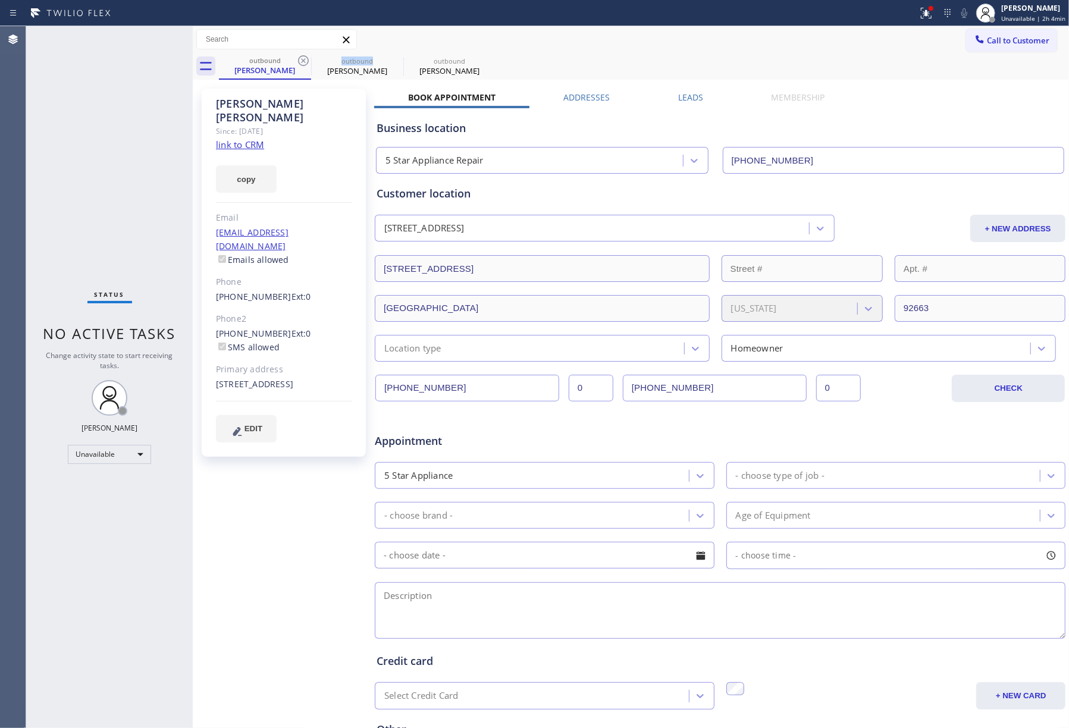
click at [305, 61] on icon at bounding box center [303, 61] width 14 height 14
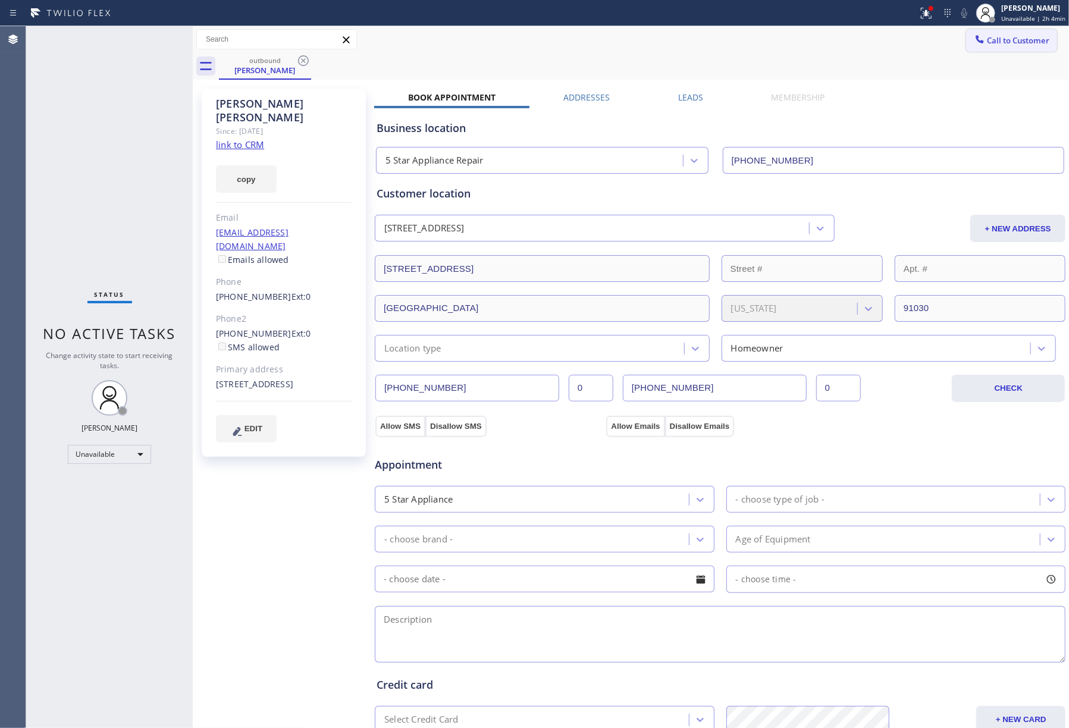
click at [1010, 34] on button "Call to Customer" at bounding box center [1011, 40] width 91 height 23
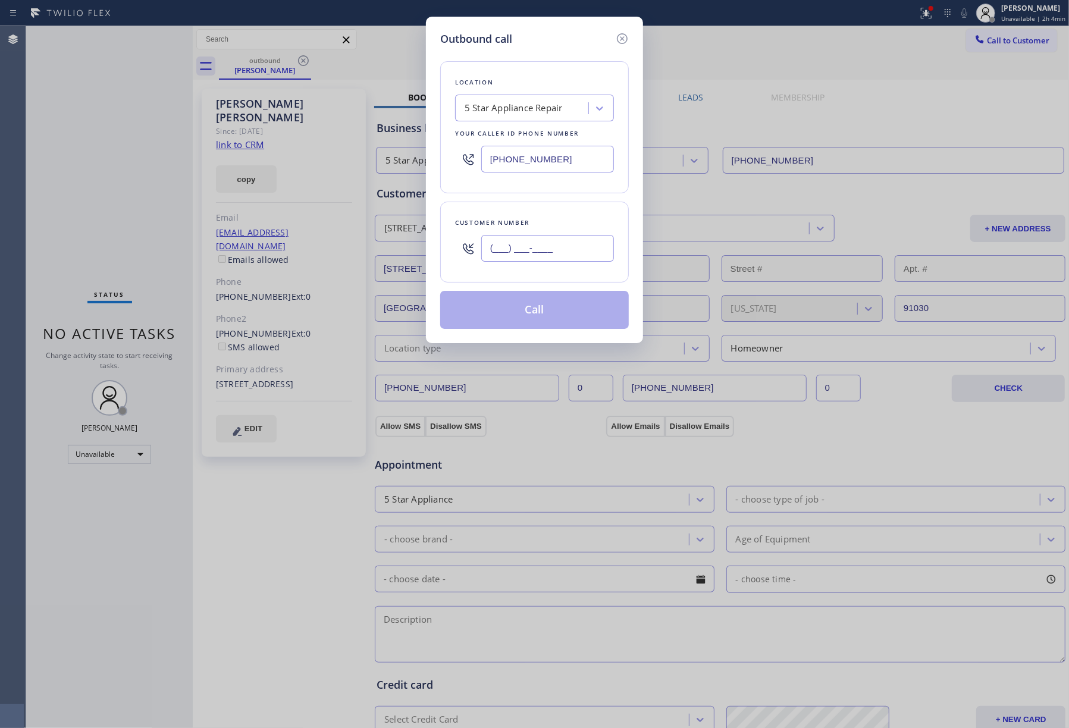
click at [545, 246] on input "(___) ___-____" at bounding box center [547, 248] width 133 height 27
paste input "310) 729-5067"
type input "[PHONE_NUMBER]"
click at [560, 211] on div "Customer number [PHONE_NUMBER]" at bounding box center [534, 242] width 189 height 81
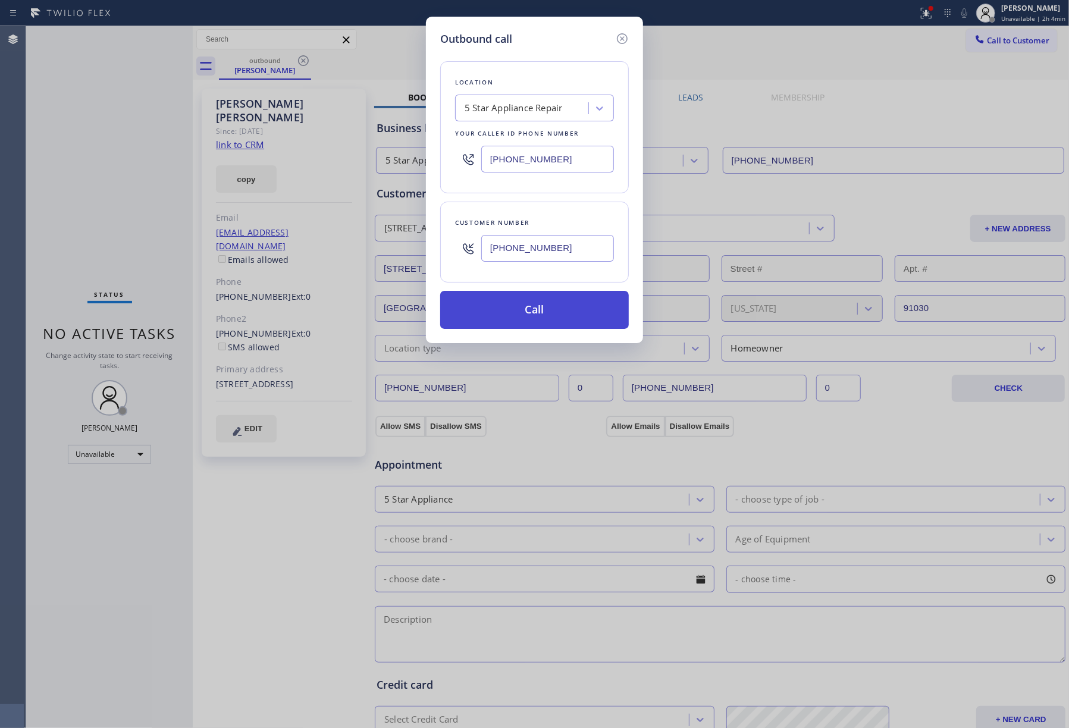
click at [538, 305] on button "Call" at bounding box center [534, 310] width 189 height 38
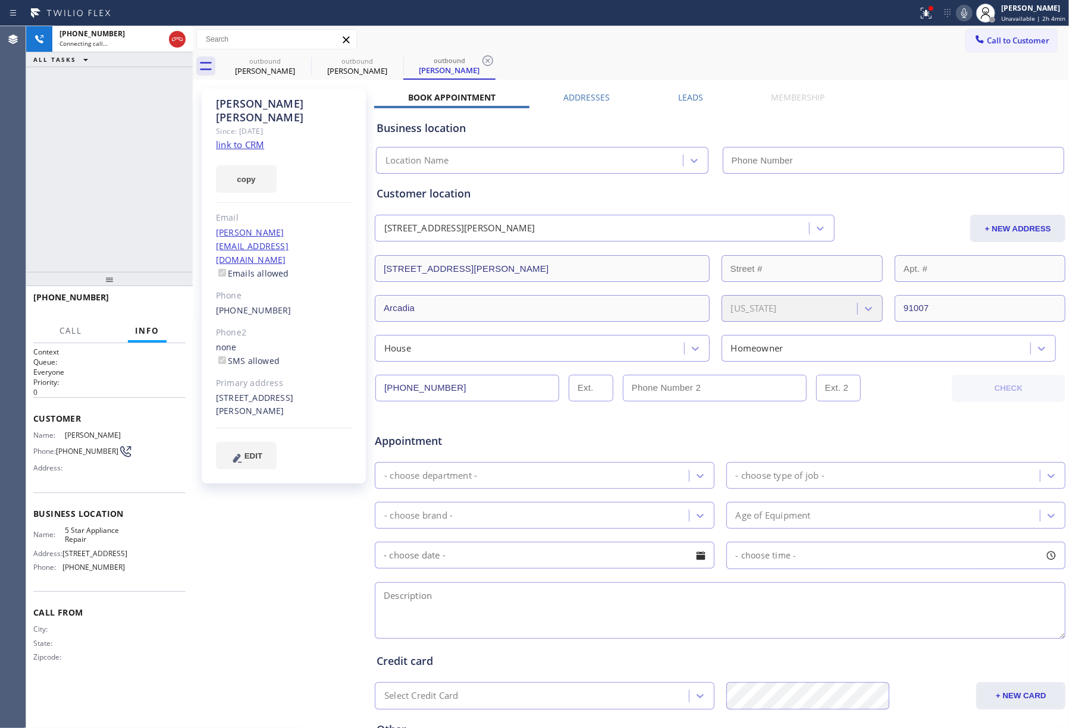
type input "[PHONE_NUMBER]"
click at [151, 300] on span "HANG UP" at bounding box center [158, 303] width 36 height 8
drag, startPoint x: 150, startPoint y: 249, endPoint x: 152, endPoint y: 290, distance: 41.7
click at [150, 250] on div "[PHONE_NUMBER] Live | 00:03 ALL TASKS ALL TASKS ACTIVE TASKS TASKS IN WRAP UP" at bounding box center [109, 149] width 167 height 246
click at [152, 291] on div "[PHONE_NUMBER] Live | 00:03 HANG UP" at bounding box center [109, 302] width 152 height 31
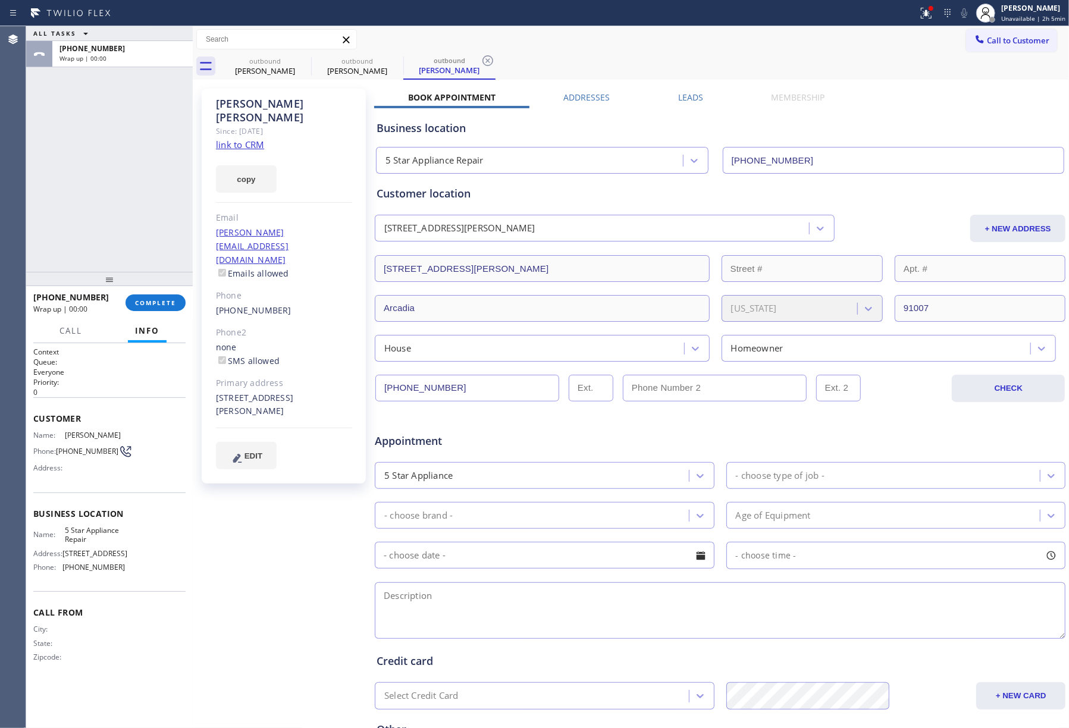
click at [157, 293] on div "[PHONE_NUMBER] Wrap up | 00:00 COMPLETE" at bounding box center [109, 302] width 152 height 31
click at [137, 214] on div "ALL TASKS ALL TASKS ACTIVE TASKS TASKS IN WRAP UP [PHONE_NUMBER] Wrap up | 00:00" at bounding box center [109, 149] width 167 height 246
click at [155, 303] on span "COMPLETE" at bounding box center [155, 303] width 41 height 8
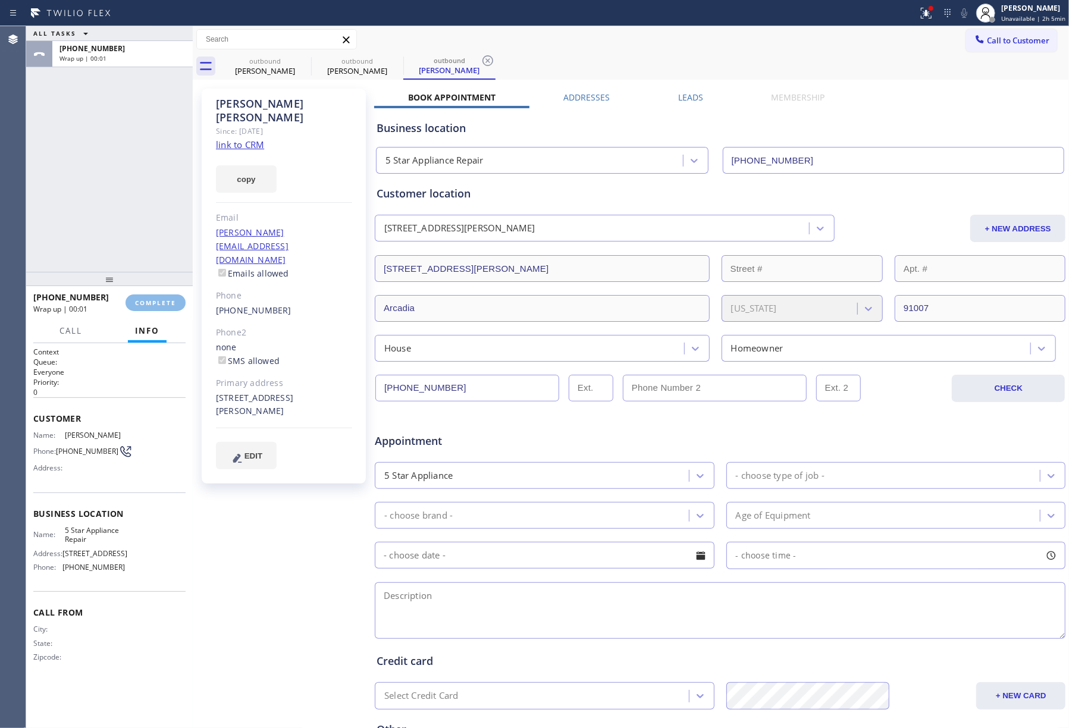
drag, startPoint x: 146, startPoint y: 232, endPoint x: 170, endPoint y: 221, distance: 26.1
click at [146, 231] on div "ALL TASKS ALL TASKS ACTIVE TASKS TASKS IN WRAP UP [PHONE_NUMBER] Wrap up | 00:01" at bounding box center [109, 149] width 167 height 246
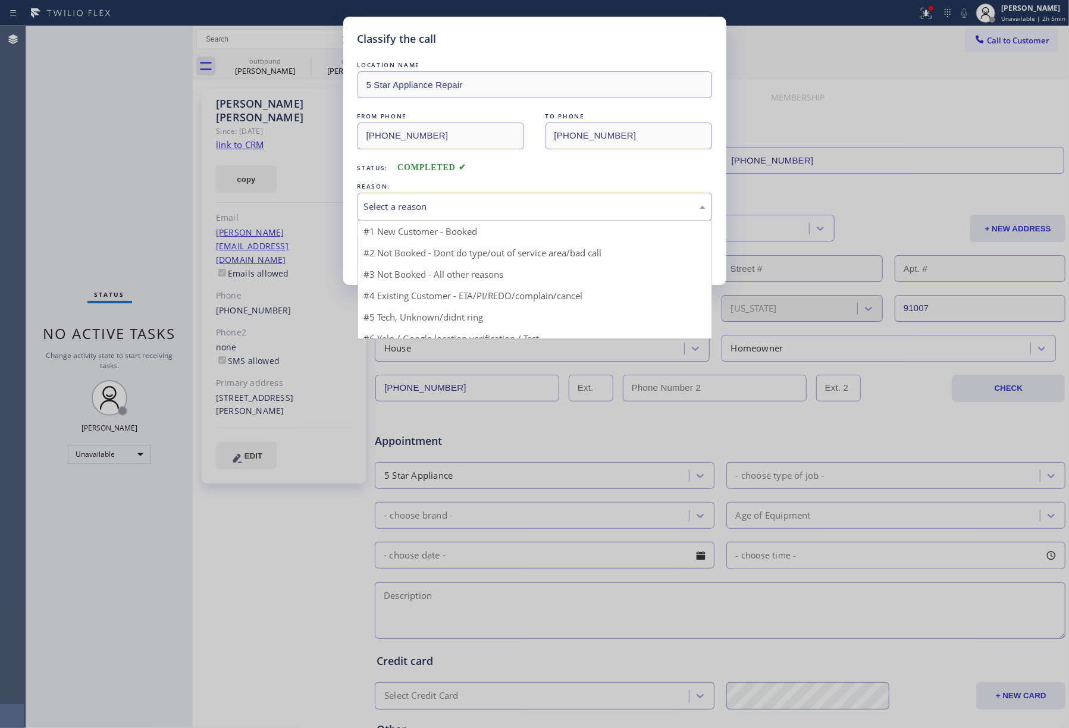
click at [453, 219] on div "Select a reason" at bounding box center [534, 207] width 354 height 28
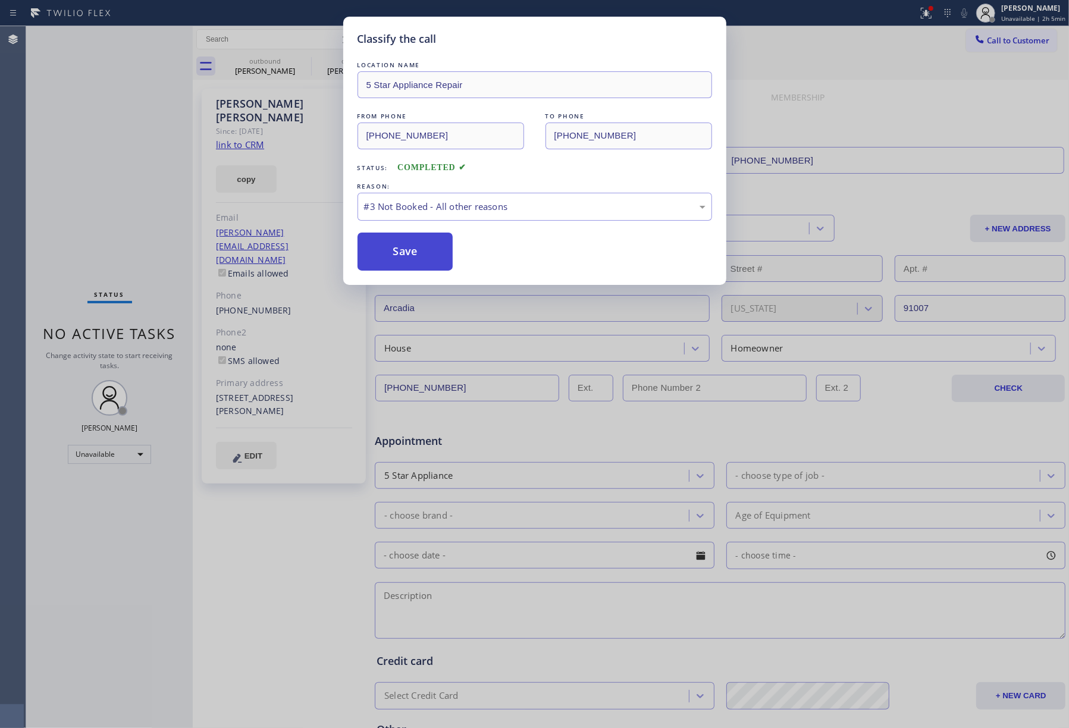
click at [398, 246] on button "Save" at bounding box center [405, 252] width 96 height 38
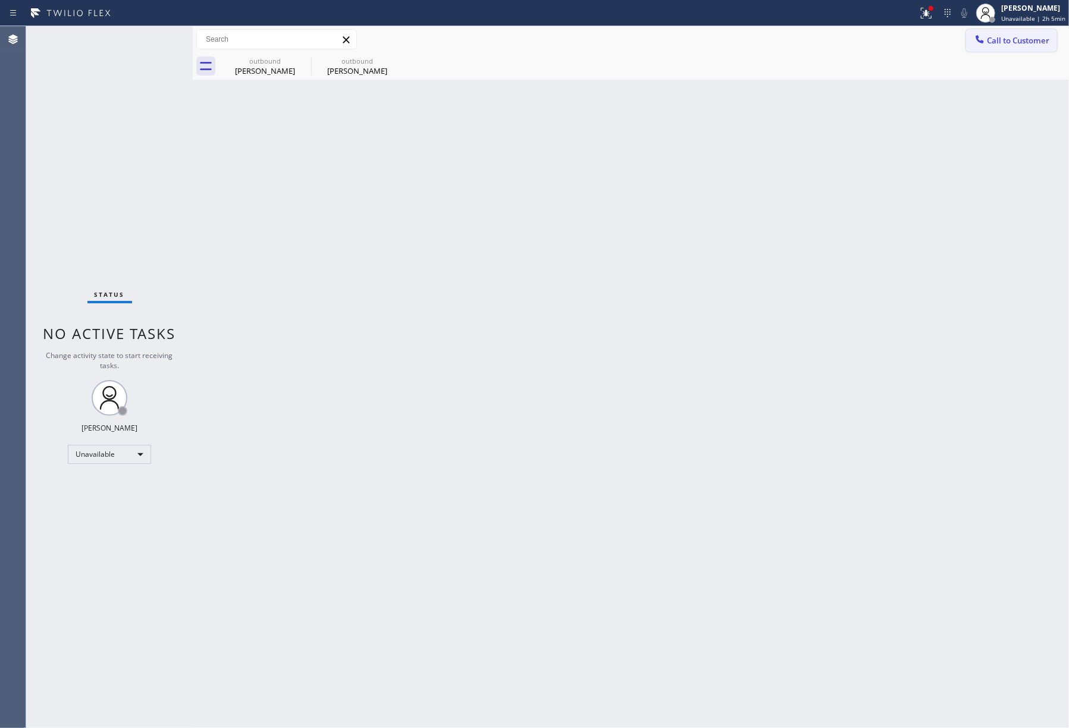
click at [1028, 36] on span "Call to Customer" at bounding box center [1018, 40] width 62 height 11
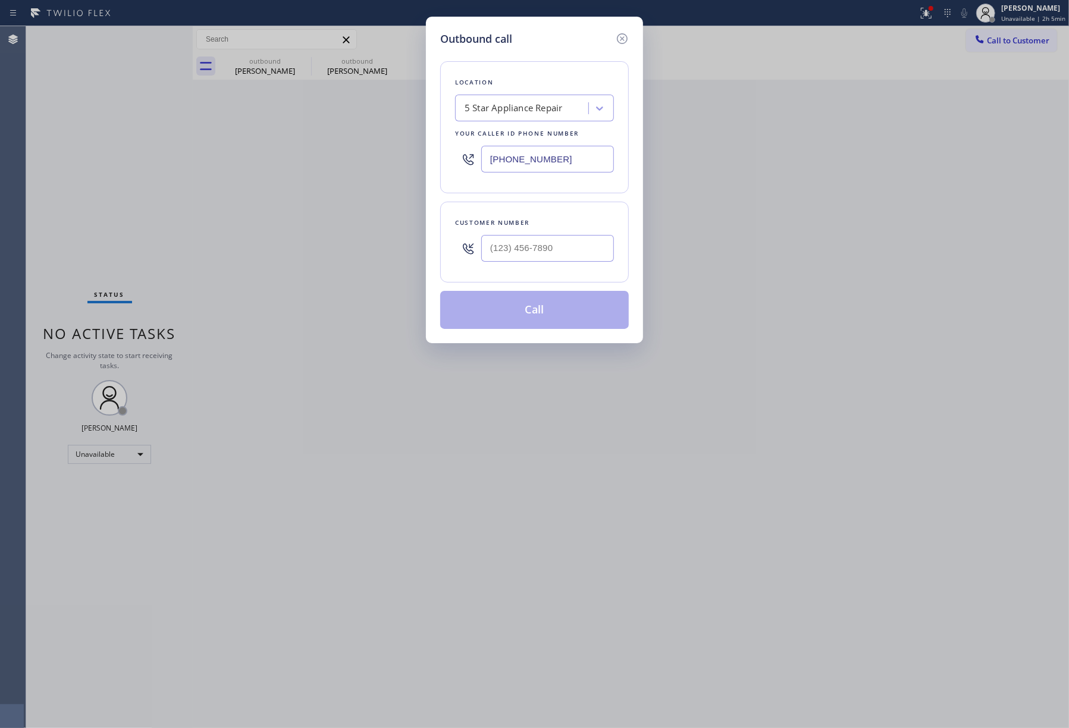
click at [529, 274] on div "Customer number" at bounding box center [534, 242] width 189 height 81
click at [536, 262] on input "(___) ___-____" at bounding box center [547, 248] width 133 height 27
paste input "650) 269-7935"
type input "[PHONE_NUMBER]"
click at [543, 219] on div "Customer number" at bounding box center [534, 222] width 159 height 12
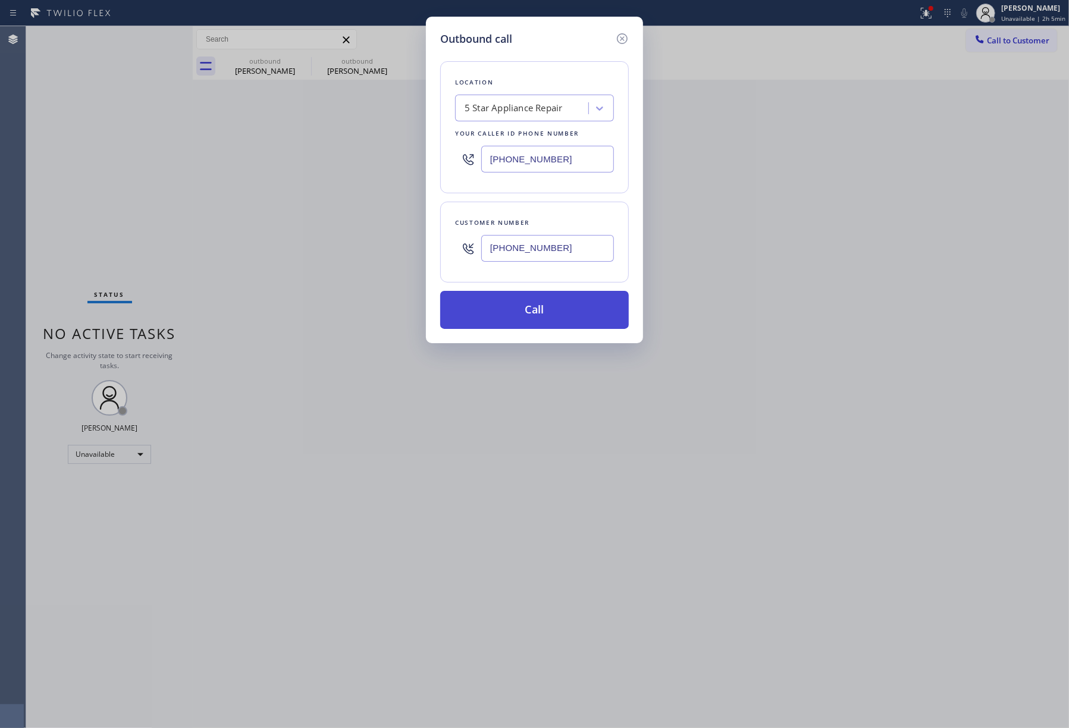
click at [543, 313] on button "Call" at bounding box center [534, 310] width 189 height 38
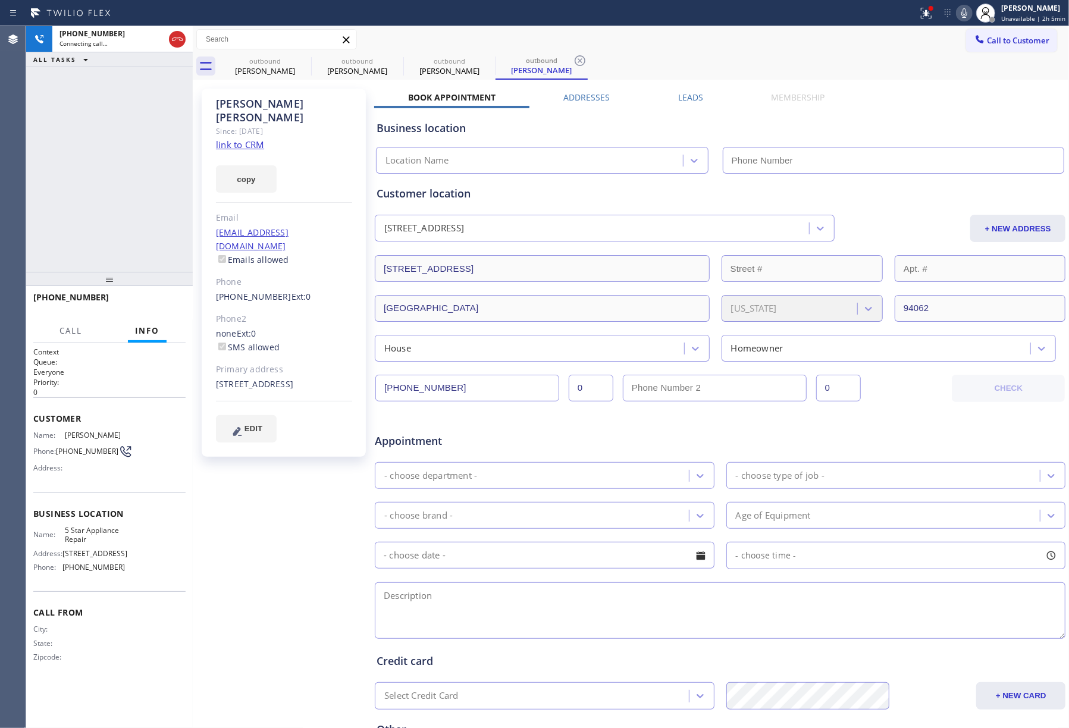
type input "[PHONE_NUMBER]"
click at [79, 157] on div "[PHONE_NUMBER] Connecting call… ALL TASKS ALL TASKS ACTIVE TASKS TASKS IN WRAP …" at bounding box center [109, 149] width 167 height 246
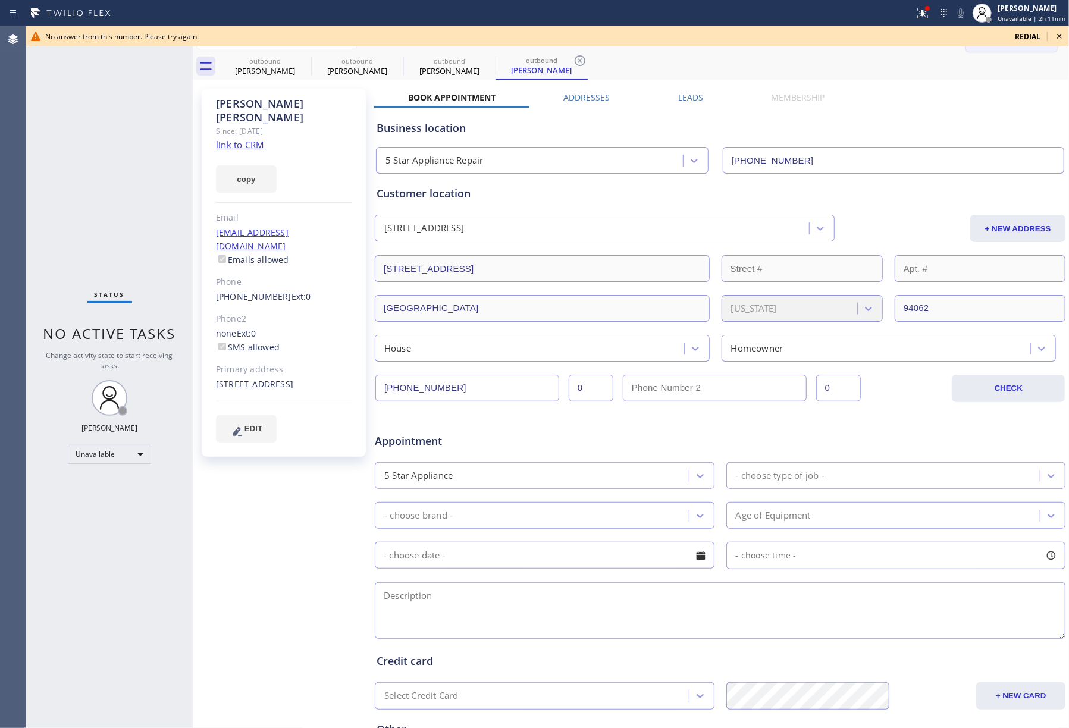
drag, startPoint x: 1060, startPoint y: 34, endPoint x: 1005, endPoint y: 41, distance: 55.2
click at [1053, 34] on icon at bounding box center [1059, 36] width 14 height 14
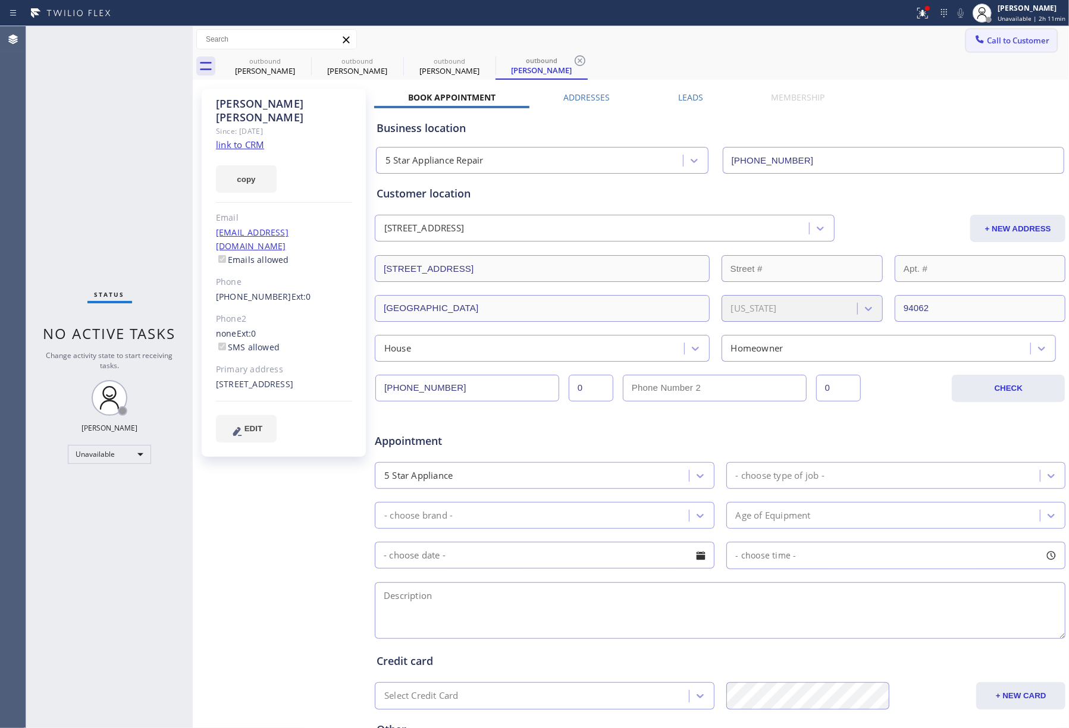
click at [993, 41] on span "Call to Customer" at bounding box center [1018, 40] width 62 height 11
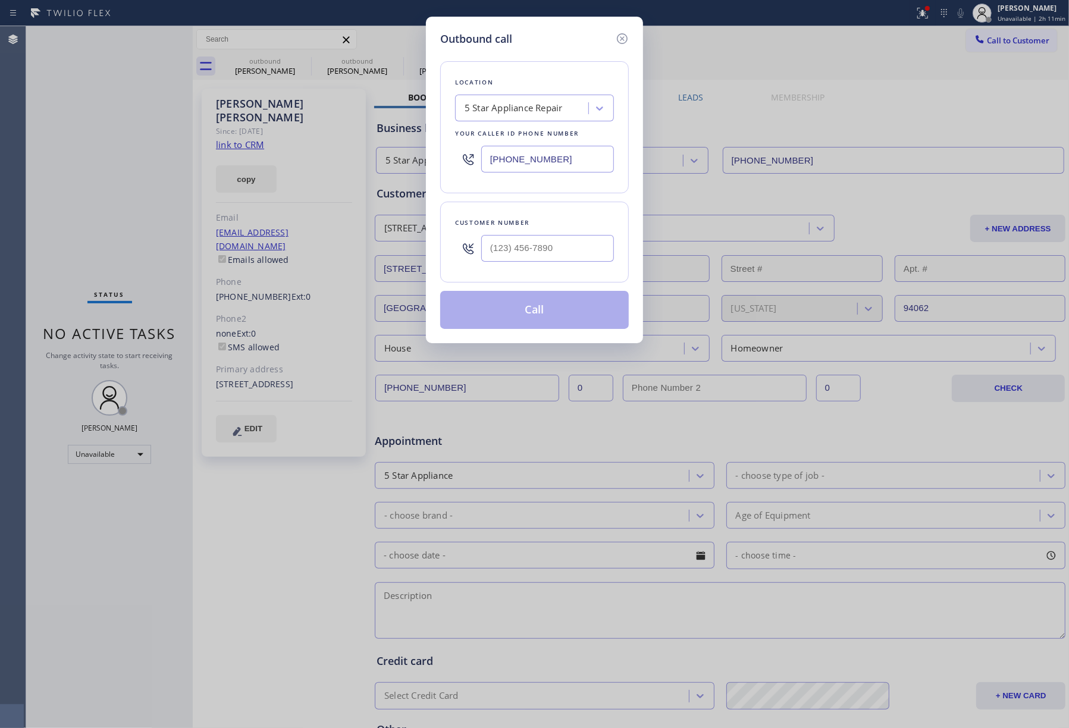
drag, startPoint x: 590, startPoint y: 153, endPoint x: 451, endPoint y: 157, distance: 139.2
click at [451, 157] on div "Location 5 Star Appliance Repair Your caller id phone number [PHONE_NUMBER]" at bounding box center [534, 127] width 189 height 132
paste input "949) 844-5074"
type input "[PHONE_NUMBER]"
click at [552, 255] on input "text" at bounding box center [547, 248] width 133 height 27
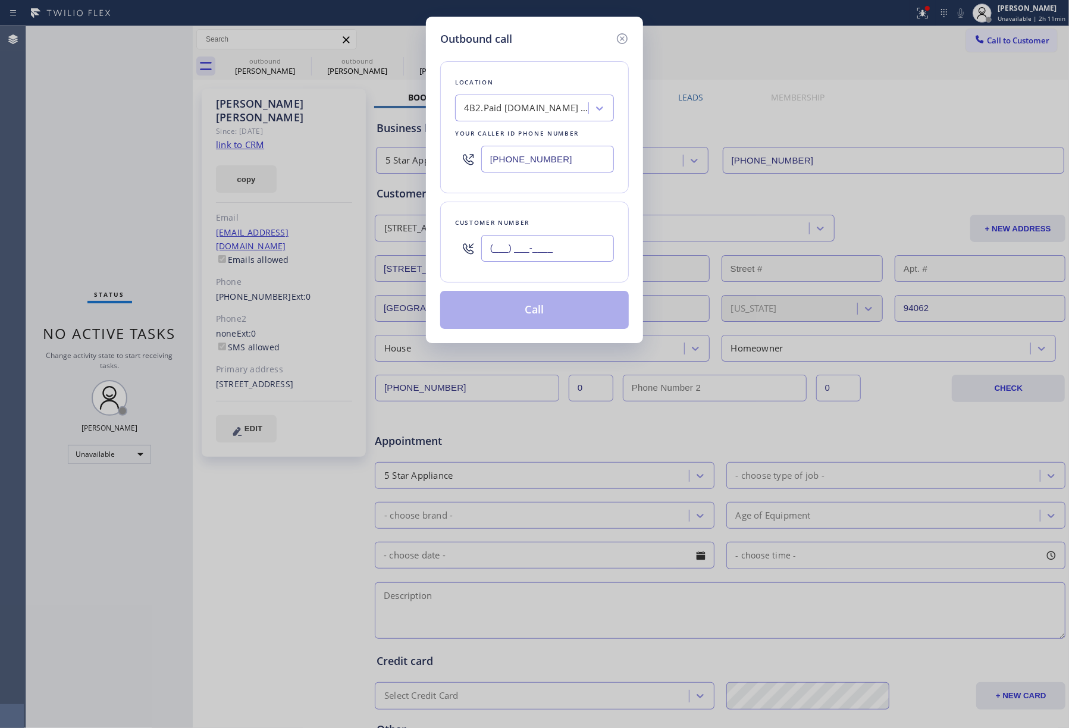
click at [488, 241] on input "(___) ___-____" at bounding box center [547, 248] width 133 height 27
paste input "951) 232-2707"
type input "[PHONE_NUMBER]"
click at [513, 208] on div "Customer number [PHONE_NUMBER]" at bounding box center [534, 242] width 189 height 81
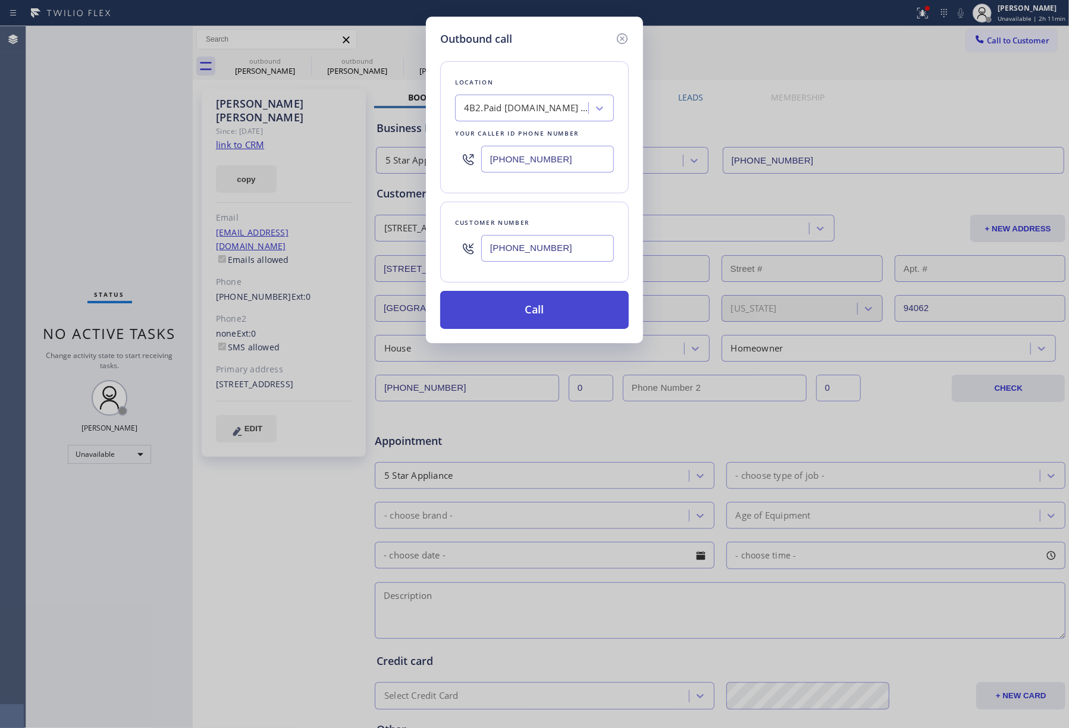
click at [559, 303] on button "Call" at bounding box center [534, 310] width 189 height 38
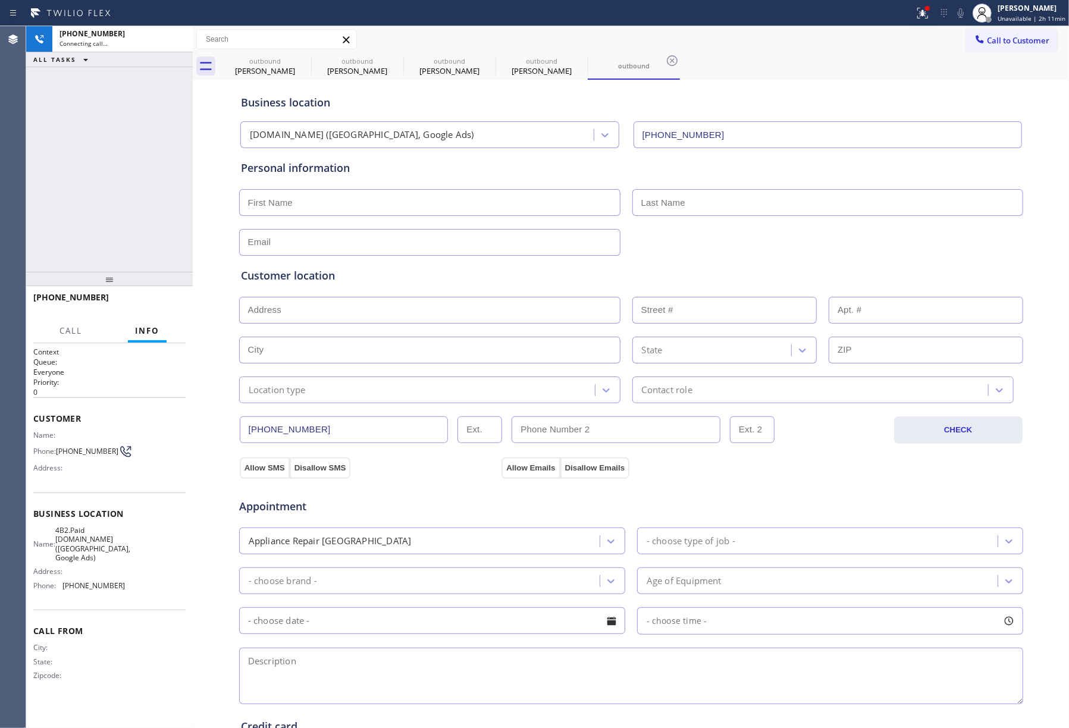
type input "[PHONE_NUMBER]"
click at [159, 300] on span "HANG UP" at bounding box center [158, 303] width 36 height 8
click at [156, 299] on span "COMPLETE" at bounding box center [155, 303] width 41 height 8
click at [146, 228] on div "ALL TASKS ALL TASKS ACTIVE TASKS TASKS IN WRAP UP [PHONE_NUMBER] Wrap up | 00:11" at bounding box center [109, 149] width 167 height 246
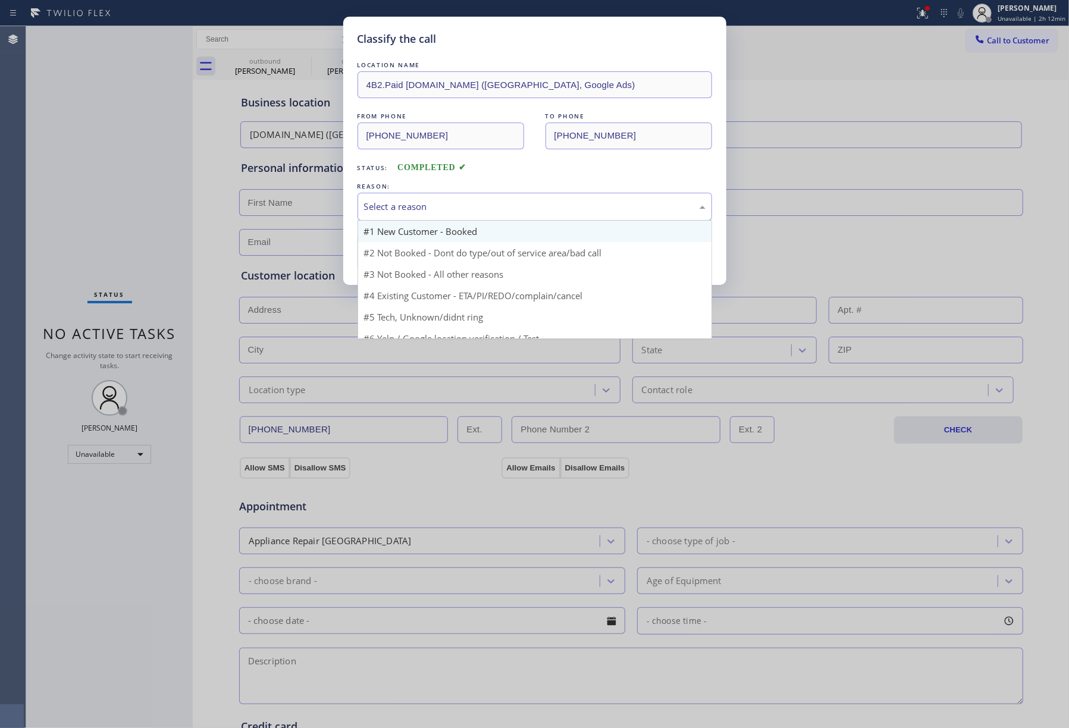
drag, startPoint x: 429, startPoint y: 196, endPoint x: 441, endPoint y: 240, distance: 46.2
click at [432, 197] on div "Select a reason" at bounding box center [534, 207] width 354 height 28
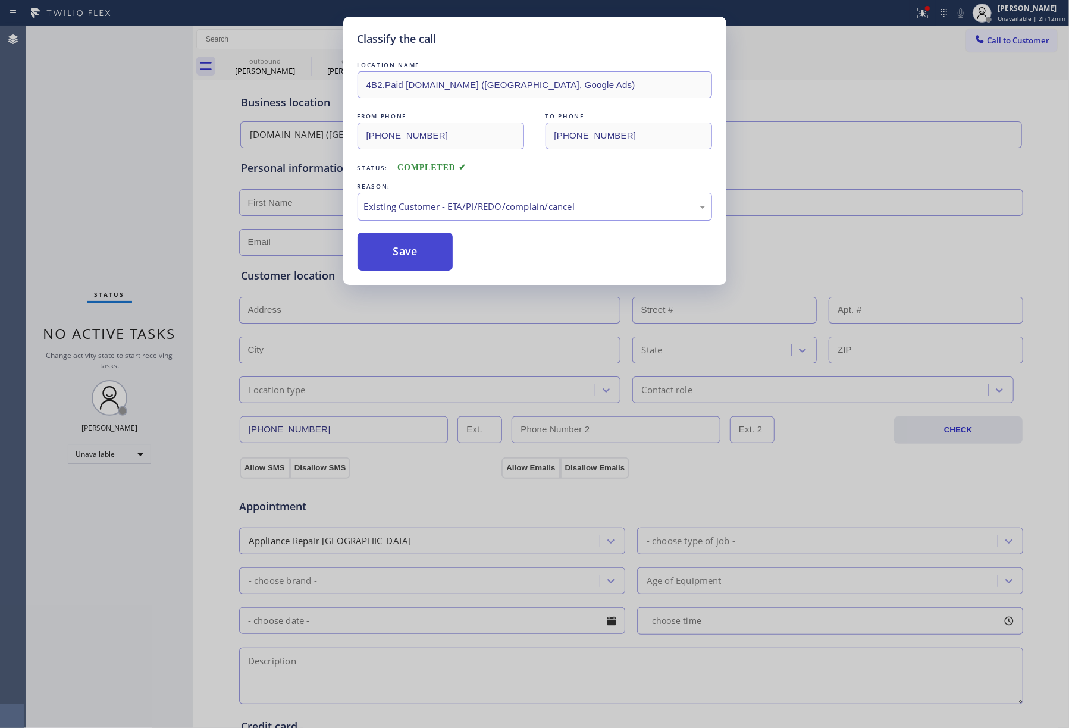
click at [391, 247] on button "Save" at bounding box center [405, 252] width 96 height 38
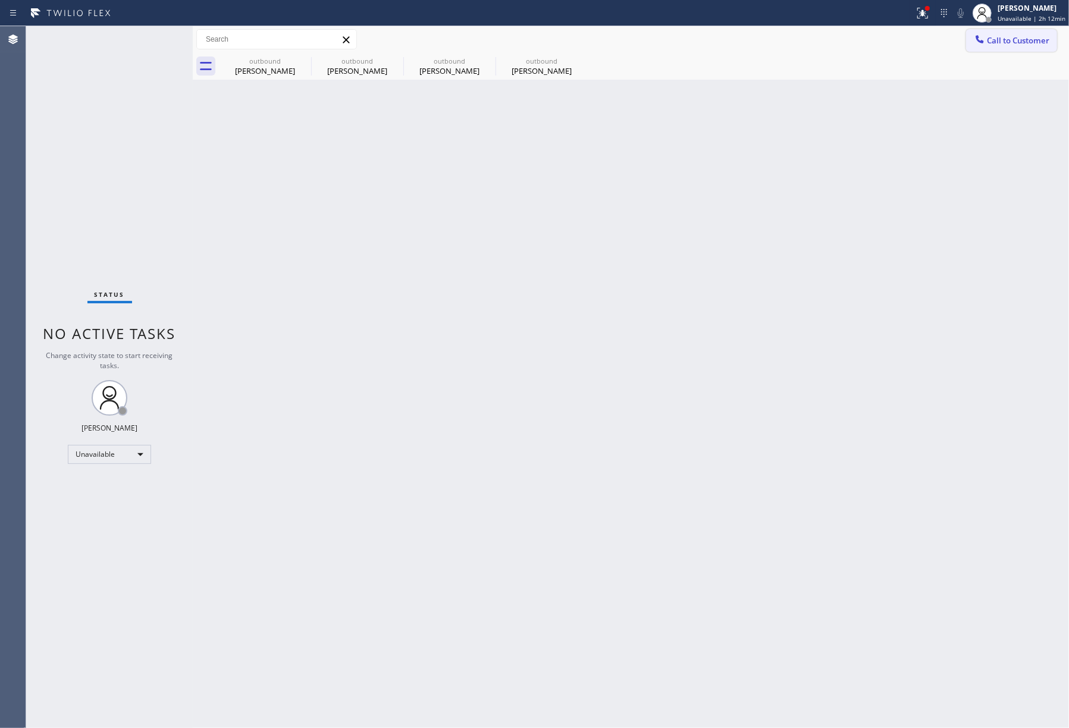
click at [1004, 40] on span "Call to Customer" at bounding box center [1018, 40] width 62 height 11
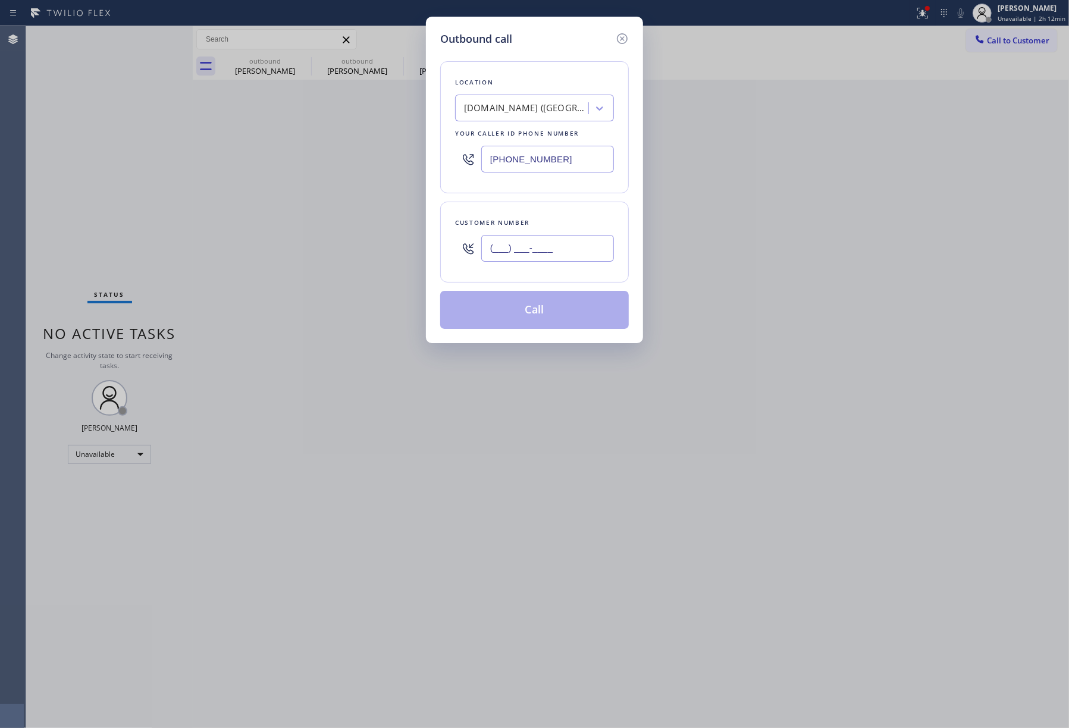
click at [527, 262] on input "(___) ___-____" at bounding box center [547, 248] width 133 height 27
paste input "201) 264-7150"
type input "[PHONE_NUMBER]"
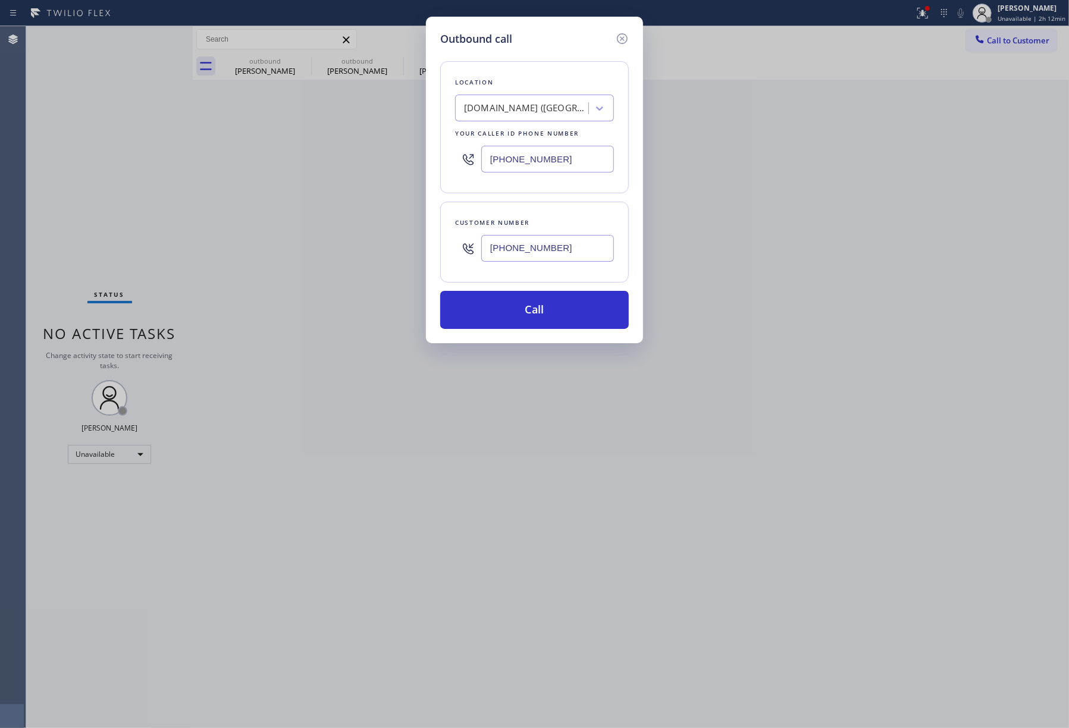
drag, startPoint x: 522, startPoint y: 157, endPoint x: 447, endPoint y: 146, distance: 75.1
click at [447, 149] on div "Location [DOMAIN_NAME] ([GEOGRAPHIC_DATA], Google Ads) Your caller id phone num…" at bounding box center [534, 127] width 189 height 132
paste input "855) 731-4952"
type input "[PHONE_NUMBER]"
click at [507, 70] on div "Location [DOMAIN_NAME] ([GEOGRAPHIC_DATA], Google Ads) Your caller id phone num…" at bounding box center [534, 127] width 189 height 132
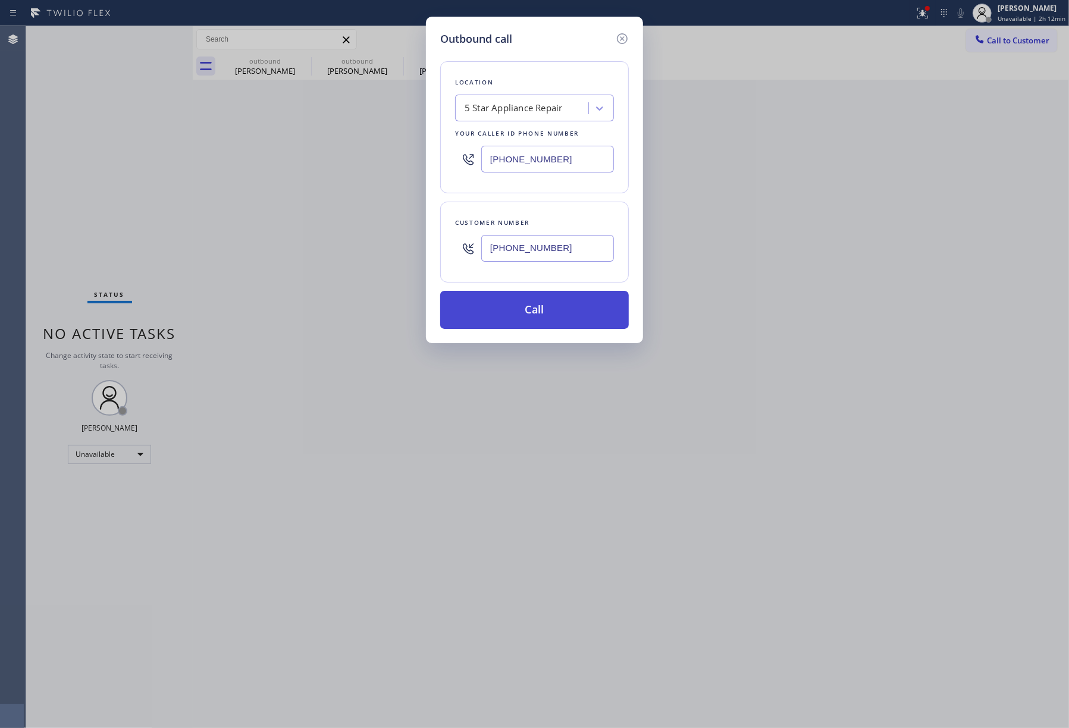
click at [515, 310] on button "Call" at bounding box center [534, 310] width 189 height 38
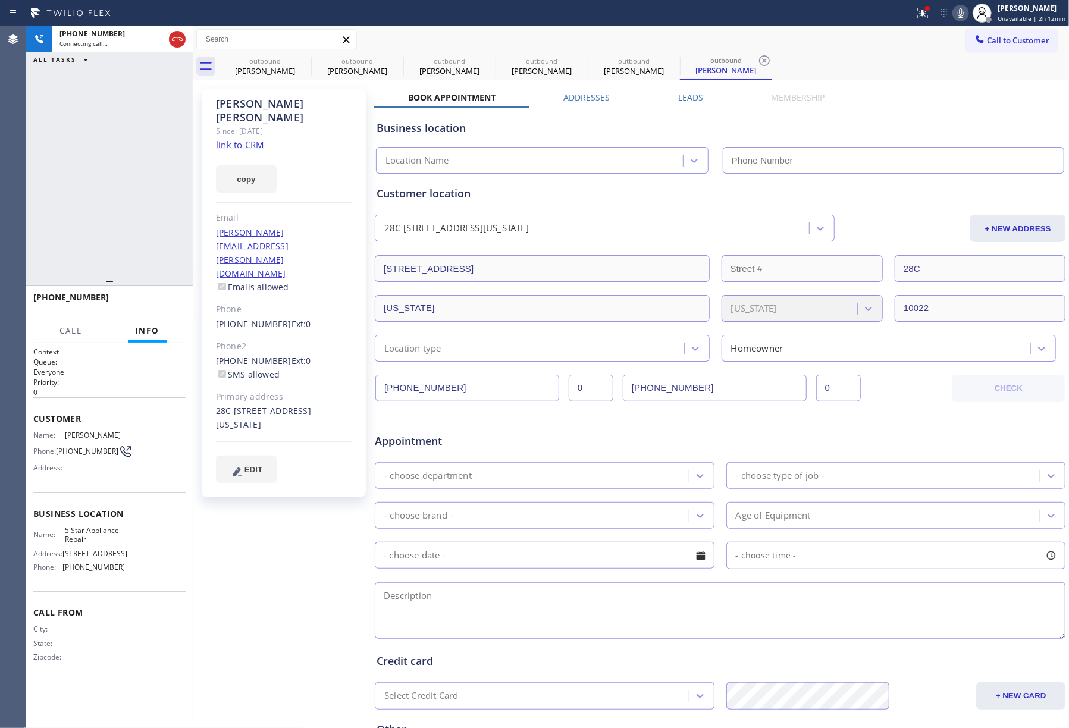
type input "[PHONE_NUMBER]"
click at [169, 305] on span "HANG UP" at bounding box center [158, 303] width 36 height 8
drag, startPoint x: 167, startPoint y: 265, endPoint x: 167, endPoint y: 290, distance: 25.6
click at [167, 280] on div "[PHONE_NUMBER] Live | 00:03 ALL TASKS ALL TASKS ACTIVE TASKS TASKS IN WRAP UP […" at bounding box center [109, 377] width 167 height 702
click at [167, 301] on span "HANG UP" at bounding box center [158, 303] width 36 height 8
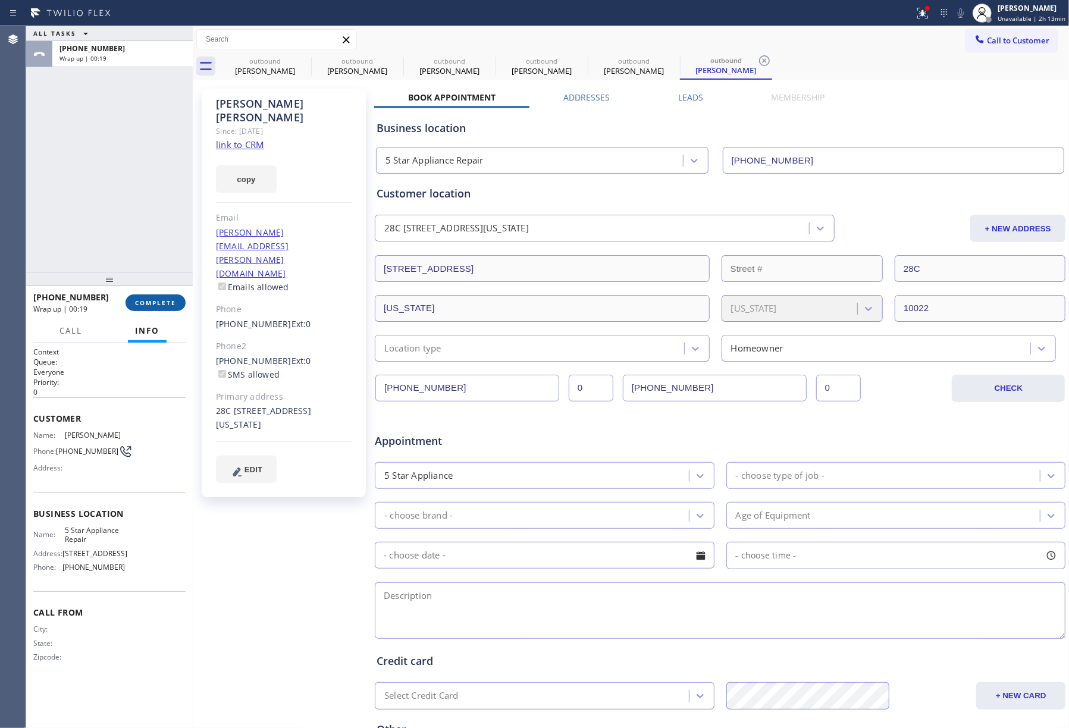
click at [169, 306] on span "COMPLETE" at bounding box center [155, 303] width 41 height 8
click at [142, 234] on div "ALL TASKS ALL TASKS ACTIVE TASKS TASKS IN WRAP UP [PHONE_NUMBER] Wrap up | 00:19" at bounding box center [109, 149] width 167 height 246
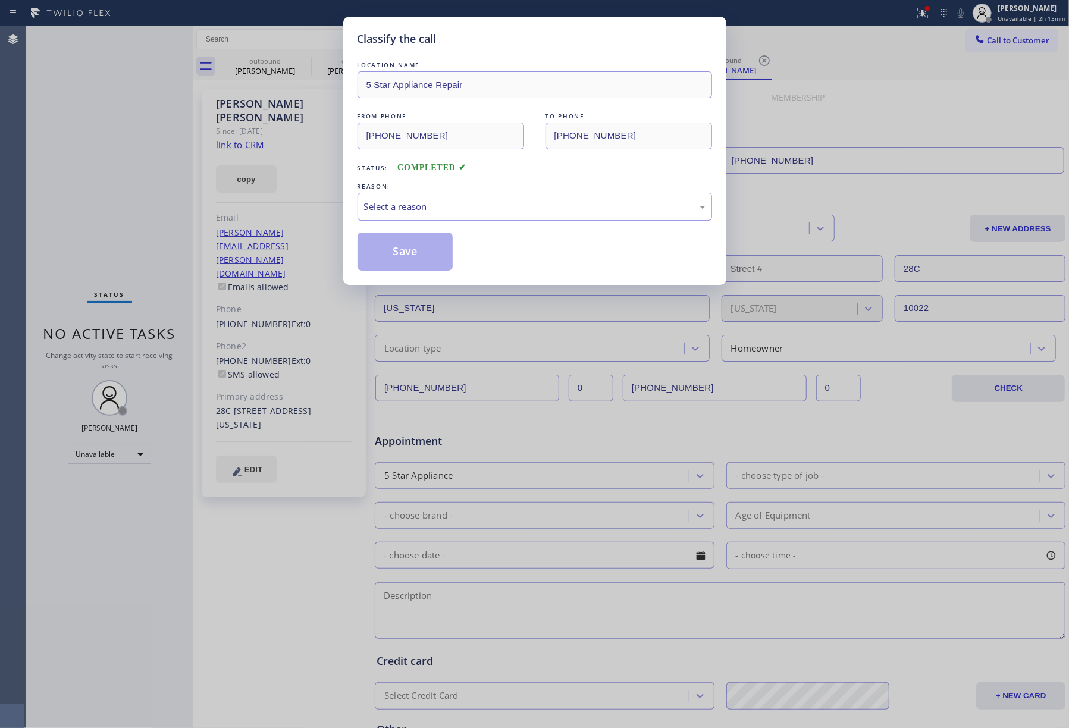
click at [445, 193] on div "Select a reason" at bounding box center [534, 207] width 354 height 28
click at [410, 255] on button "Save" at bounding box center [405, 252] width 96 height 38
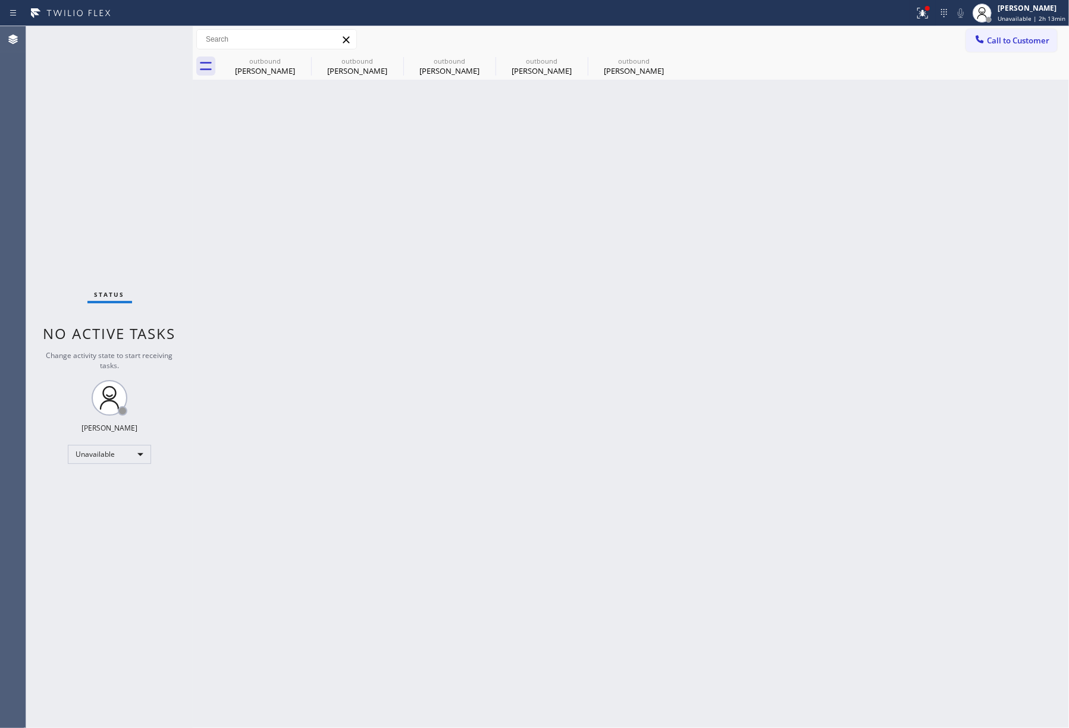
click at [1034, 43] on span "Call to Customer" at bounding box center [1018, 40] width 62 height 11
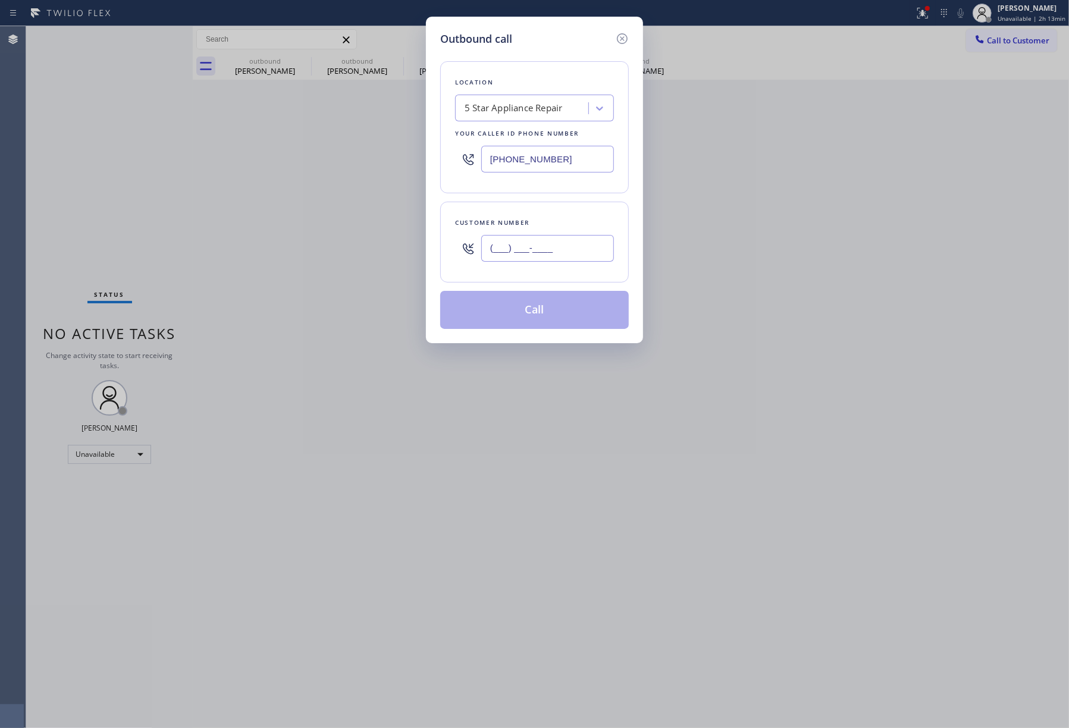
click at [586, 259] on input "(___) ___-____" at bounding box center [547, 248] width 133 height 27
paste input "650) 704-8764"
type input "[PHONE_NUMBER]"
click at [555, 210] on div "Customer number [PHONE_NUMBER]" at bounding box center [534, 242] width 189 height 81
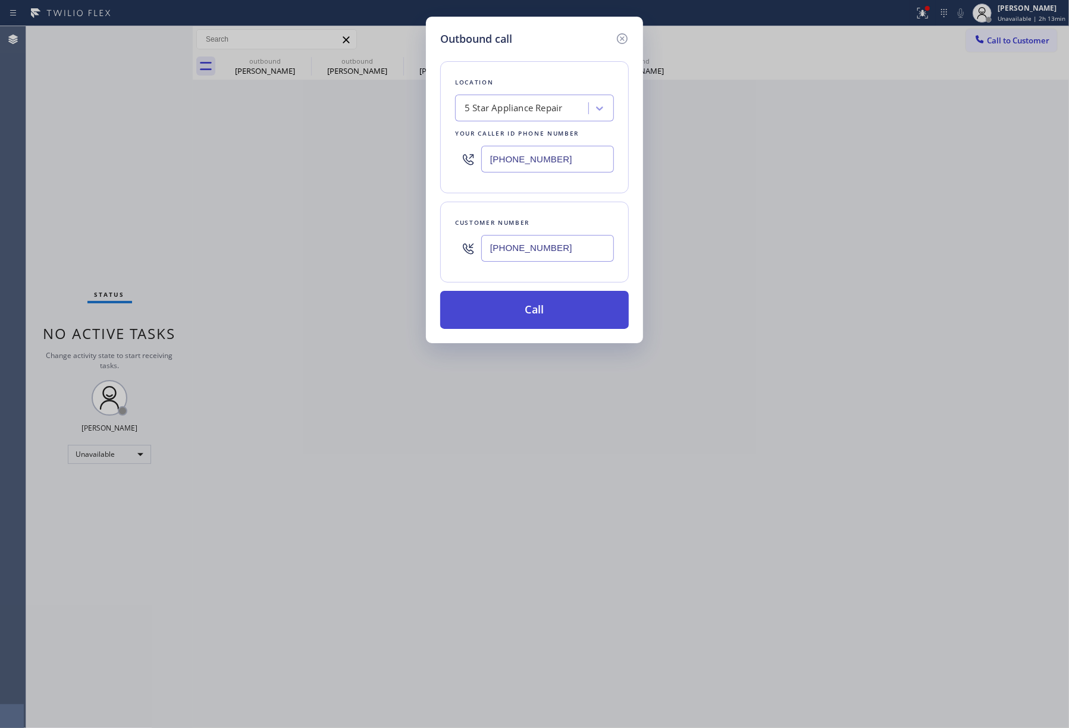
click at [541, 317] on button "Call" at bounding box center [534, 310] width 189 height 38
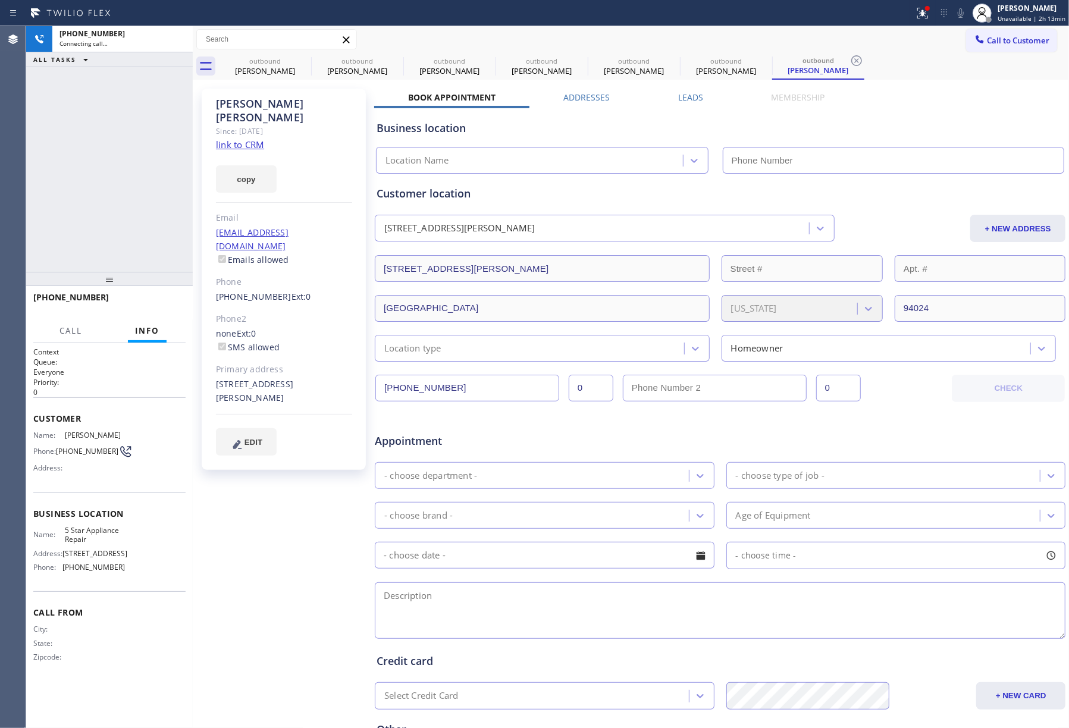
type input "[PHONE_NUMBER]"
click at [175, 299] on span "HANG UP" at bounding box center [158, 303] width 36 height 8
click at [144, 310] on button "HANG UP" at bounding box center [157, 302] width 55 height 17
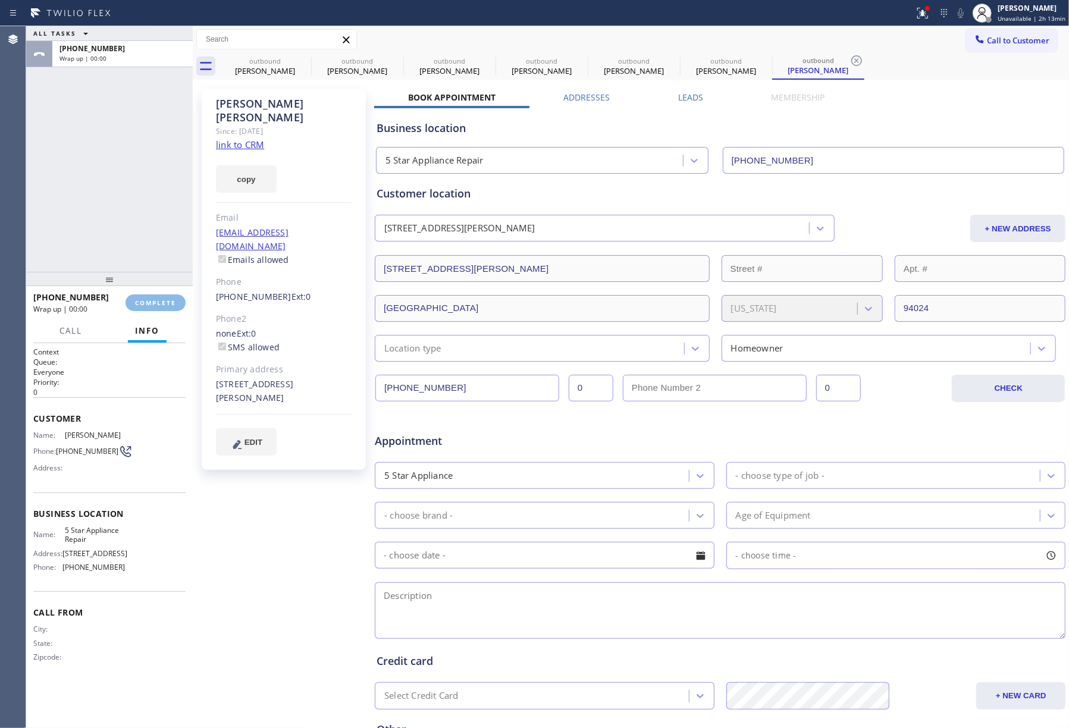
click at [134, 227] on div "ALL TASKS ALL TASKS ACTIVE TASKS TASKS IN WRAP UP [PHONE_NUMBER] Wrap up | 00:00" at bounding box center [109, 149] width 167 height 246
click at [155, 299] on span "COMPLETE" at bounding box center [155, 303] width 41 height 8
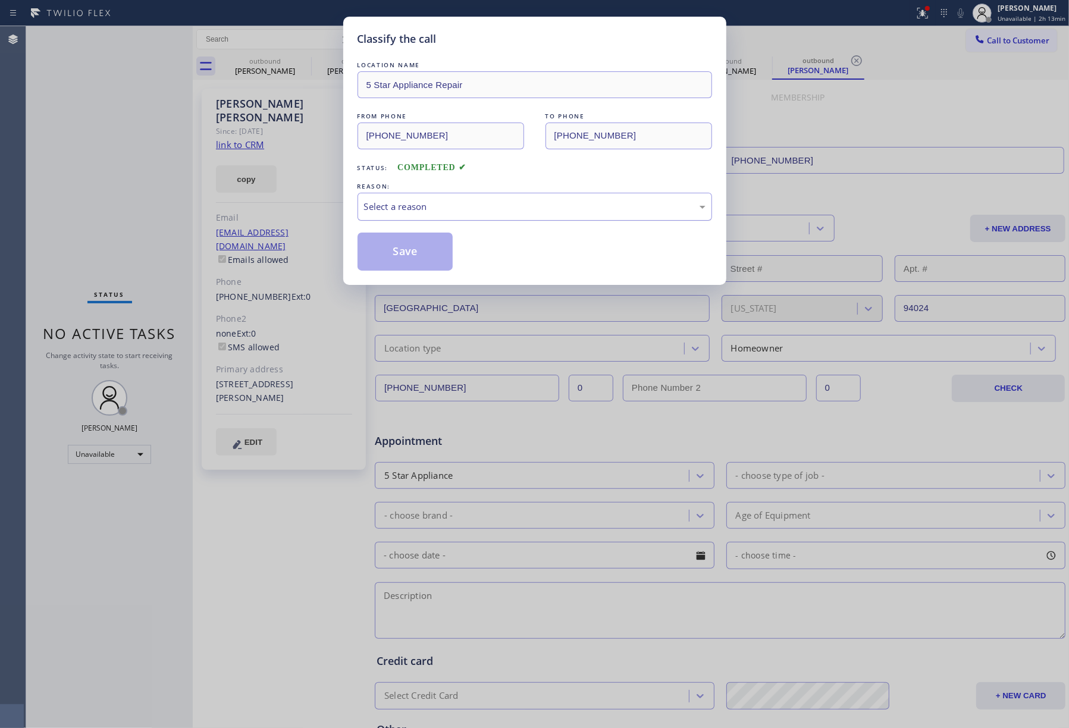
click at [439, 208] on div "Select a reason" at bounding box center [534, 207] width 341 height 14
click at [417, 268] on button "Save" at bounding box center [405, 252] width 96 height 38
click at [407, 250] on button "Save" at bounding box center [405, 252] width 96 height 38
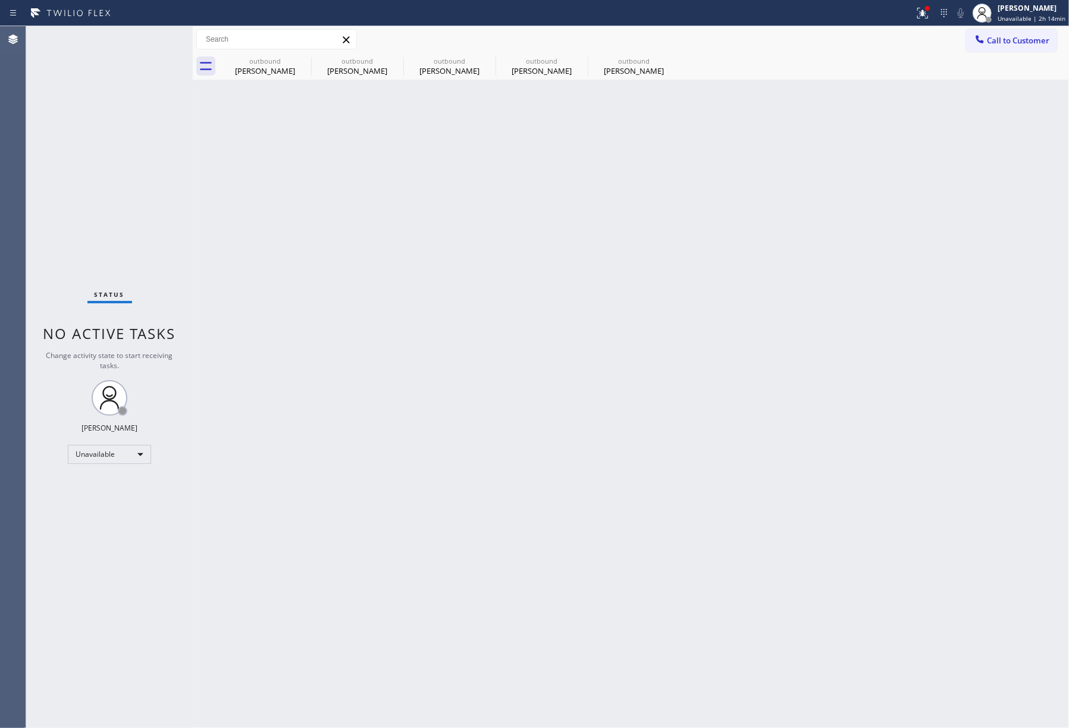
click at [1011, 43] on span "Call to Customer" at bounding box center [1018, 40] width 62 height 11
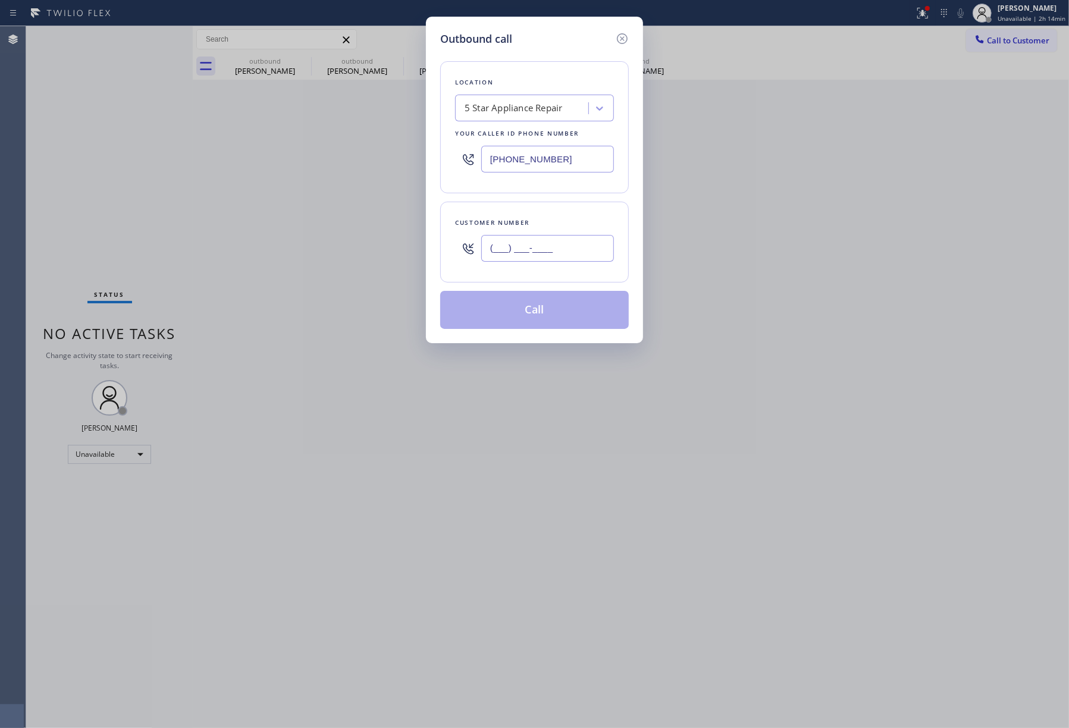
click at [563, 244] on input "(___) ___-____" at bounding box center [547, 248] width 133 height 27
paste input "425) 745-4626"
type input "[PHONE_NUMBER]"
click at [551, 202] on div "Customer number [PHONE_NUMBER]" at bounding box center [534, 242] width 189 height 81
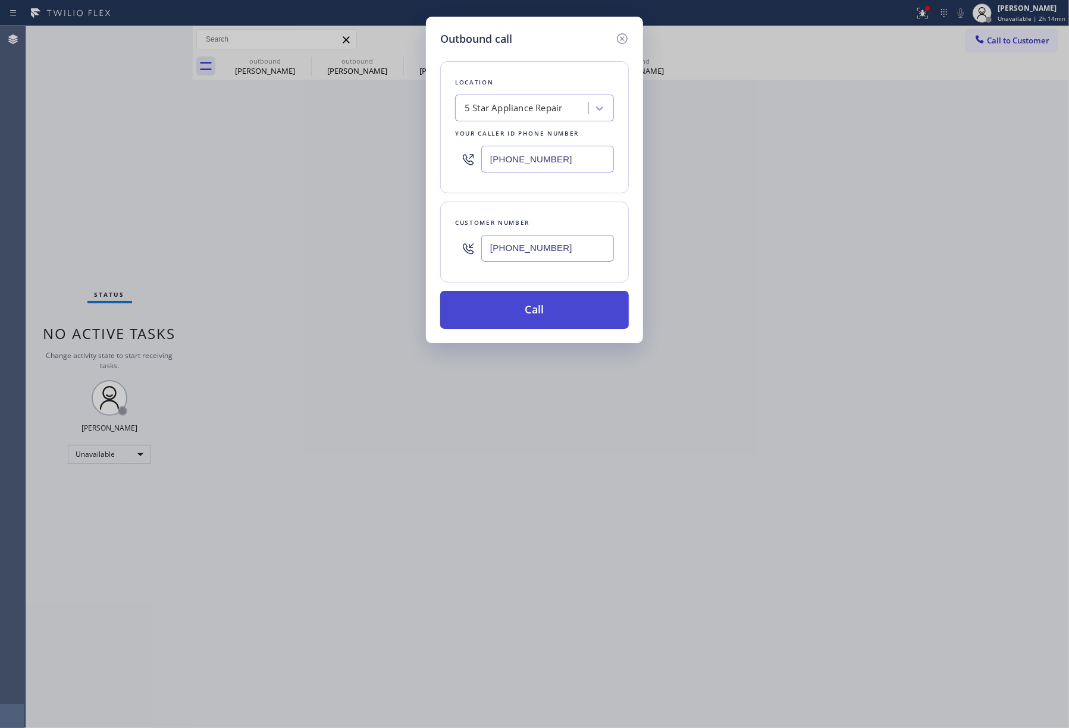
click at [544, 308] on button "Call" at bounding box center [534, 310] width 189 height 38
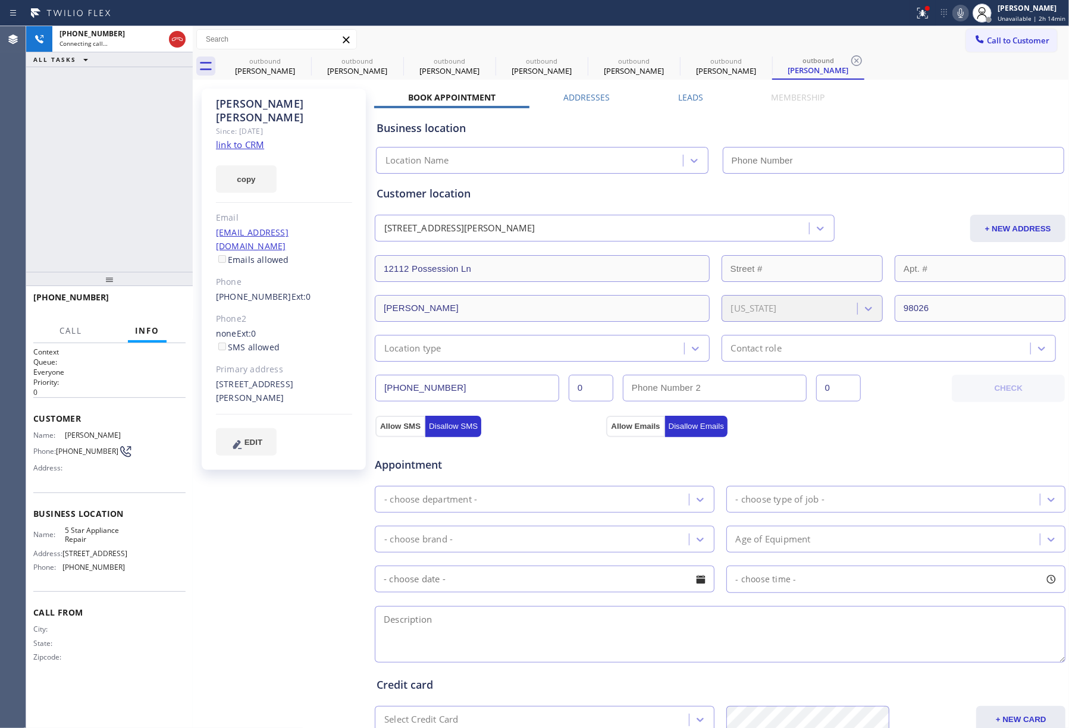
type input "[PHONE_NUMBER]"
click at [158, 300] on span "HANG UP" at bounding box center [158, 303] width 36 height 8
click at [162, 313] on div "[PHONE_NUMBER] Live | 00:03 HANG UP" at bounding box center [109, 302] width 152 height 31
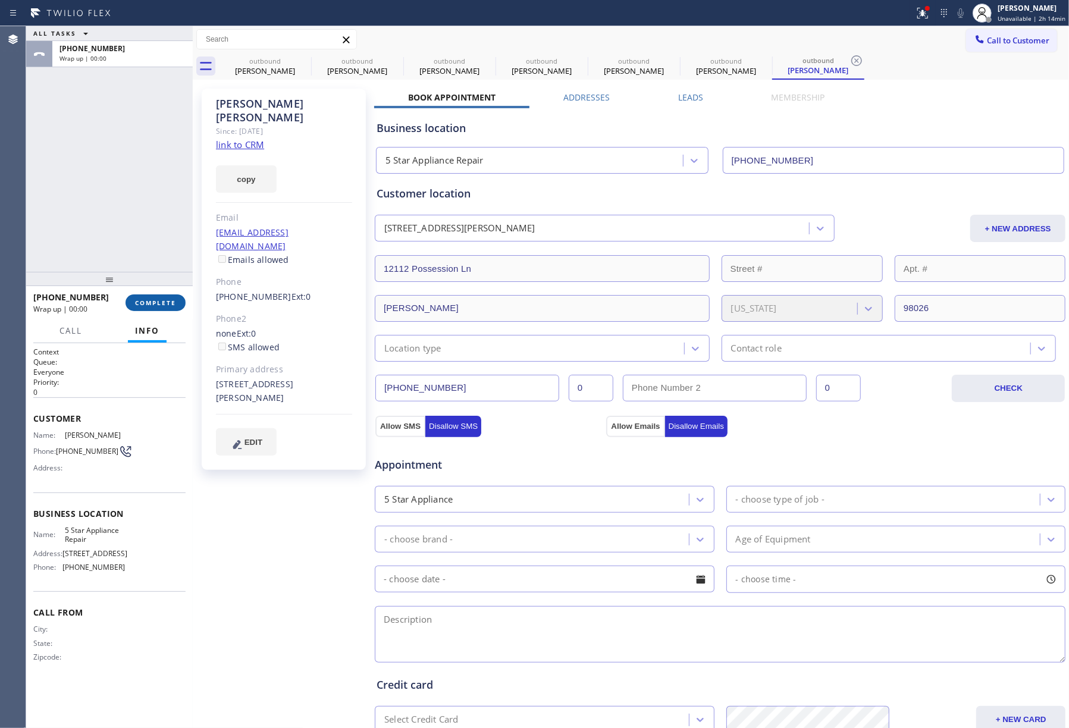
click at [162, 300] on span "COMPLETE" at bounding box center [155, 303] width 41 height 8
click at [159, 225] on div "ALL TASKS ALL TASKS ACTIVE TASKS TASKS IN WRAP UP [PHONE_NUMBER] Wrap up | 00:00" at bounding box center [109, 149] width 167 height 246
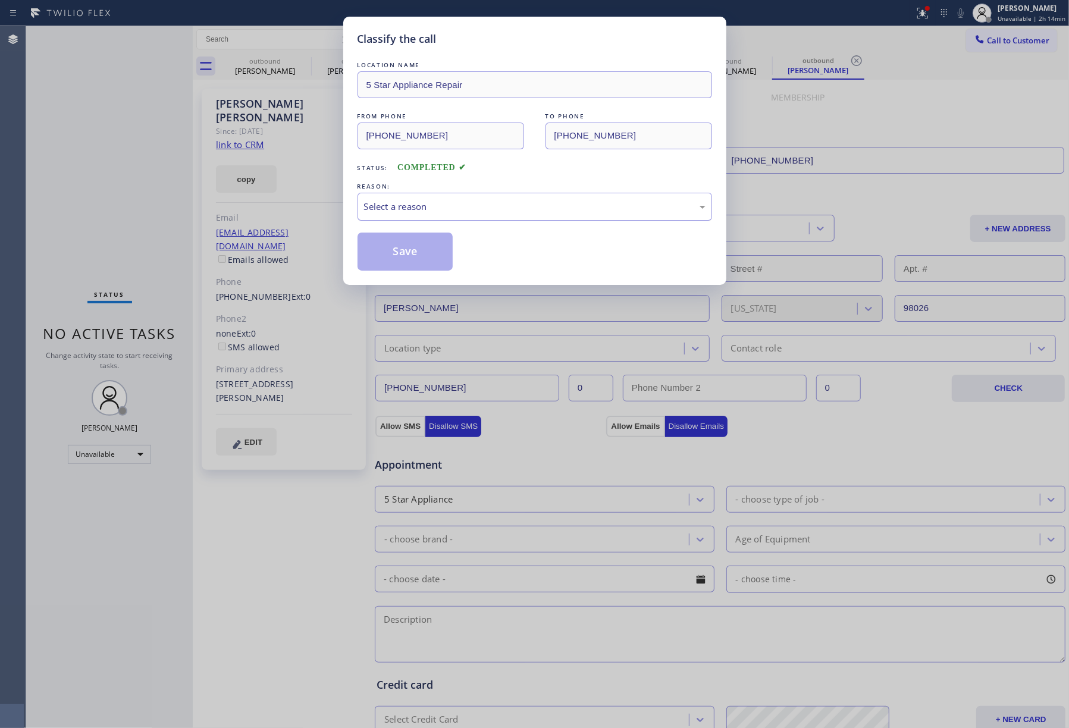
click at [441, 199] on div "Select a reason" at bounding box center [534, 207] width 354 height 28
click at [402, 250] on button "Save" at bounding box center [405, 252] width 96 height 38
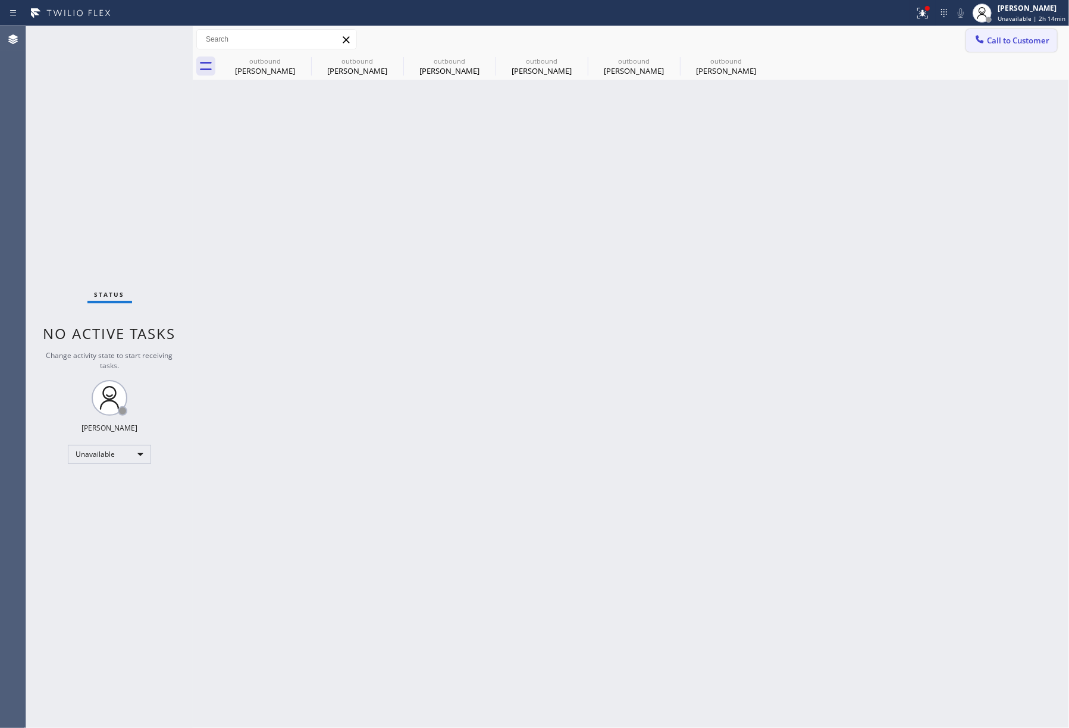
click at [1011, 35] on span "Call to Customer" at bounding box center [1018, 40] width 62 height 11
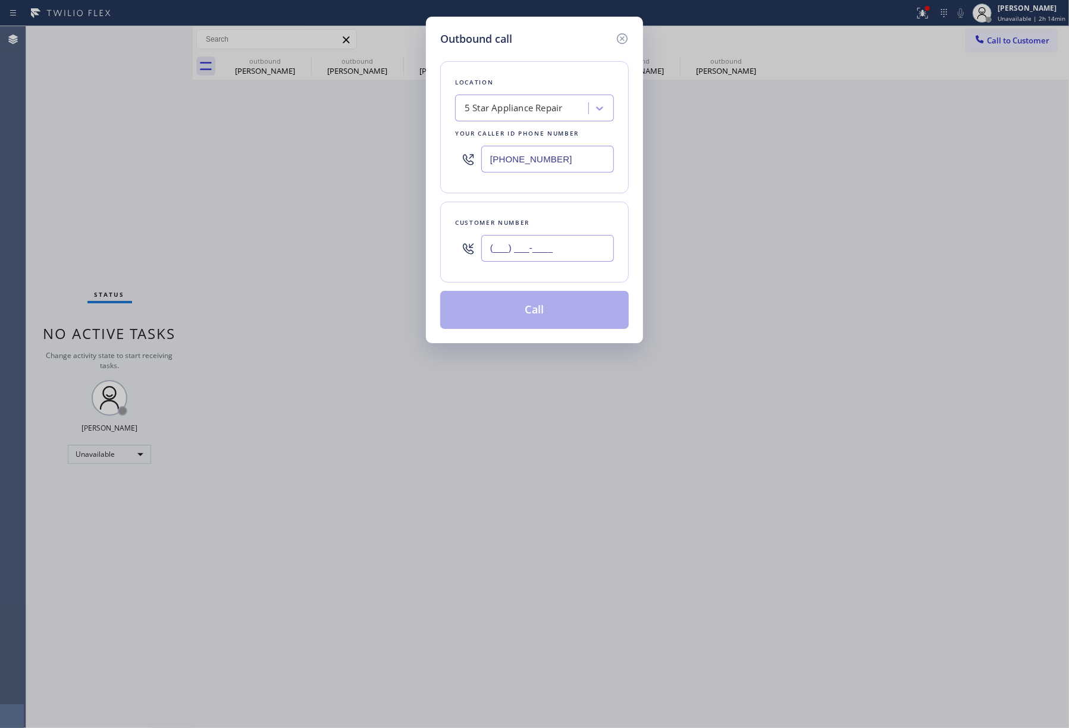
click at [536, 247] on input "(___) ___-____" at bounding box center [547, 248] width 133 height 27
paste input "480) 276-4349"
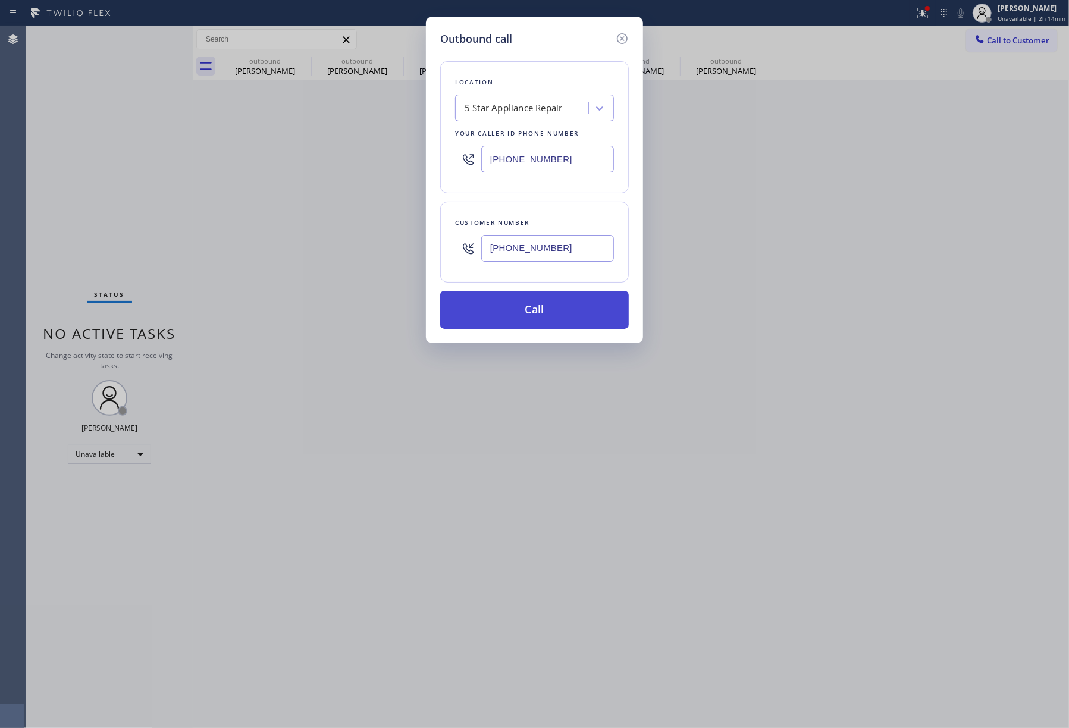
type input "[PHONE_NUMBER]"
click at [543, 314] on button "Call" at bounding box center [534, 310] width 189 height 38
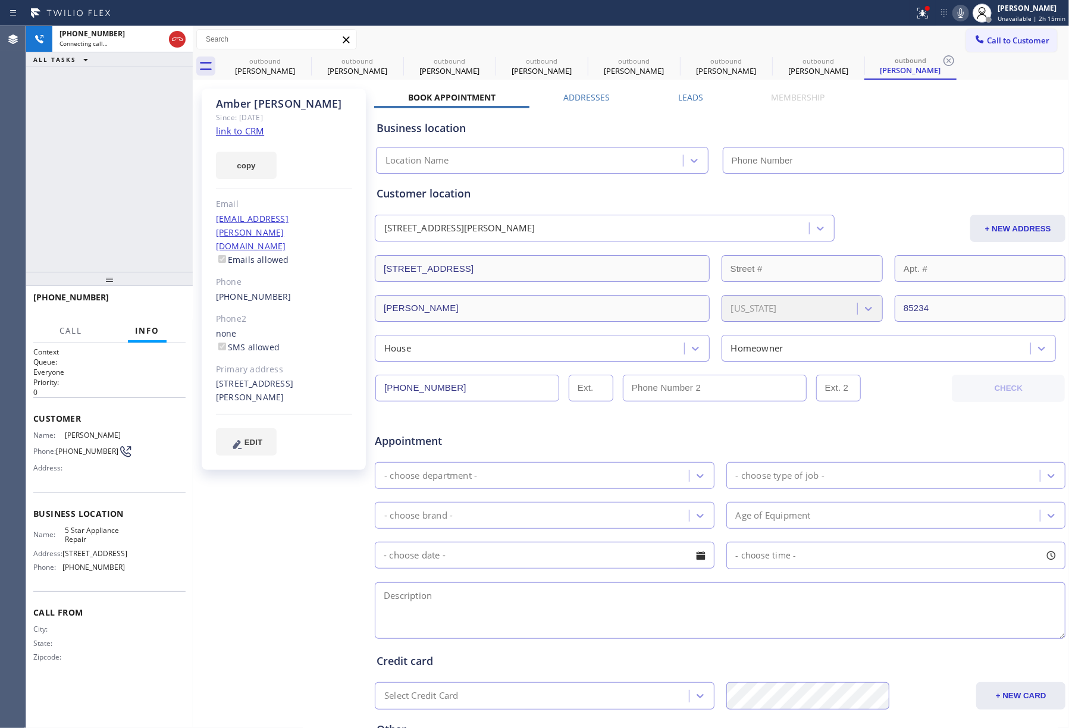
type input "[PHONE_NUMBER]"
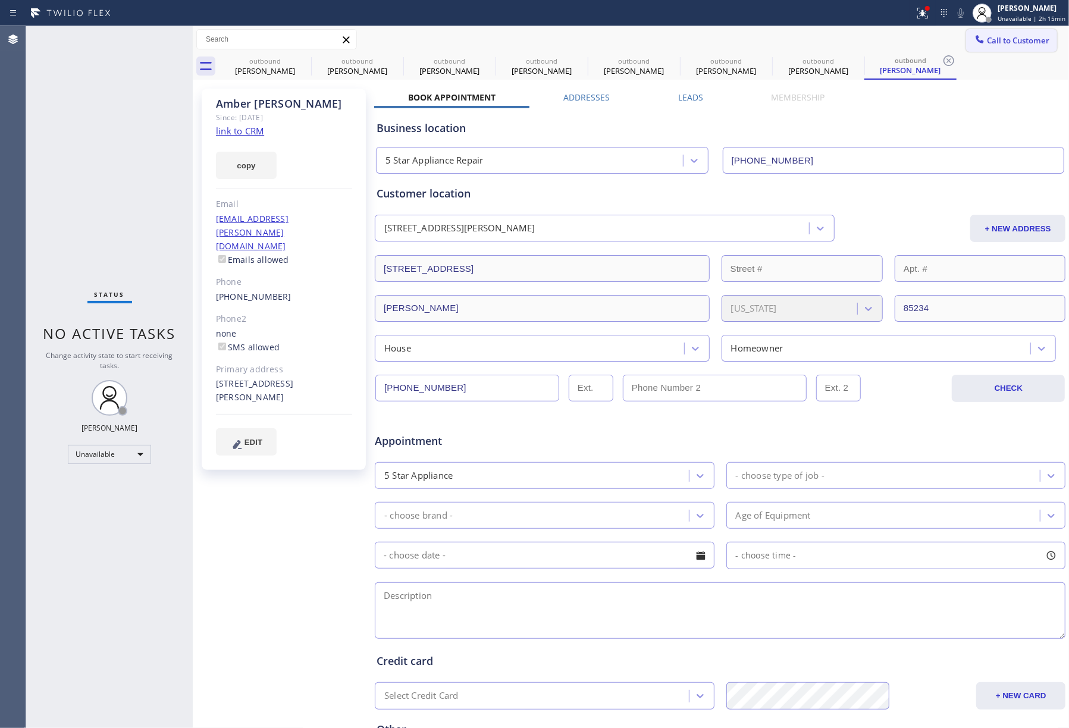
click at [1032, 46] on button "Call to Customer" at bounding box center [1011, 40] width 91 height 23
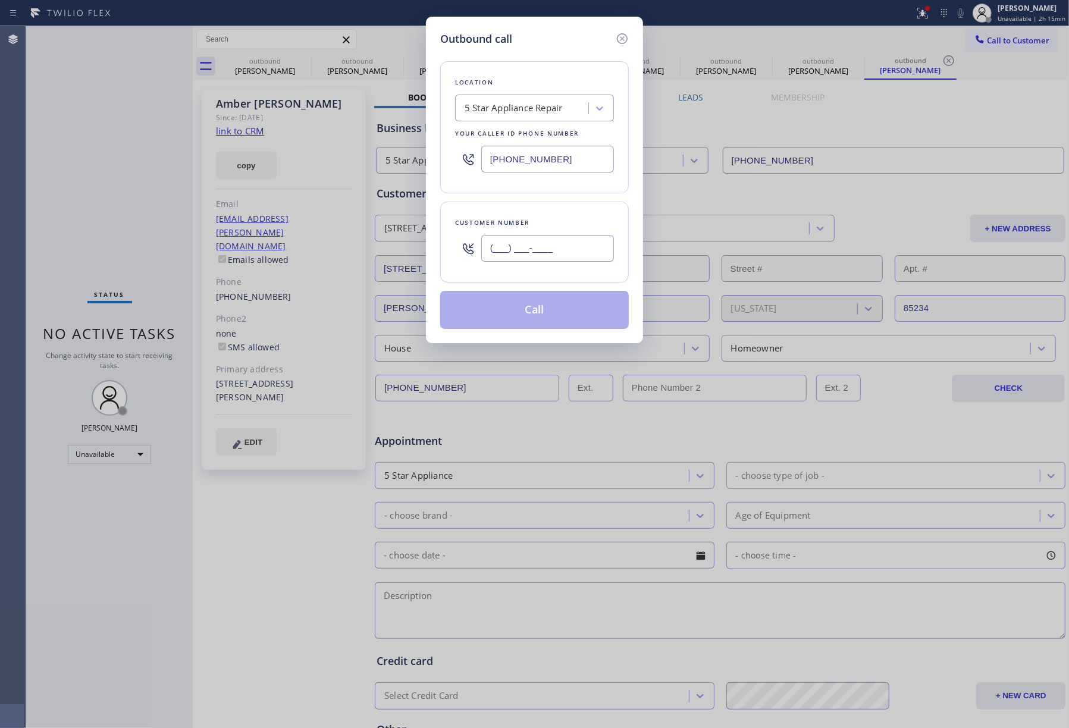
click at [583, 246] on input "(___) ___-____" at bounding box center [547, 248] width 133 height 27
paste input "917) 597-6290"
type input "[PHONE_NUMBER]"
click at [572, 220] on div "Customer number" at bounding box center [534, 222] width 159 height 12
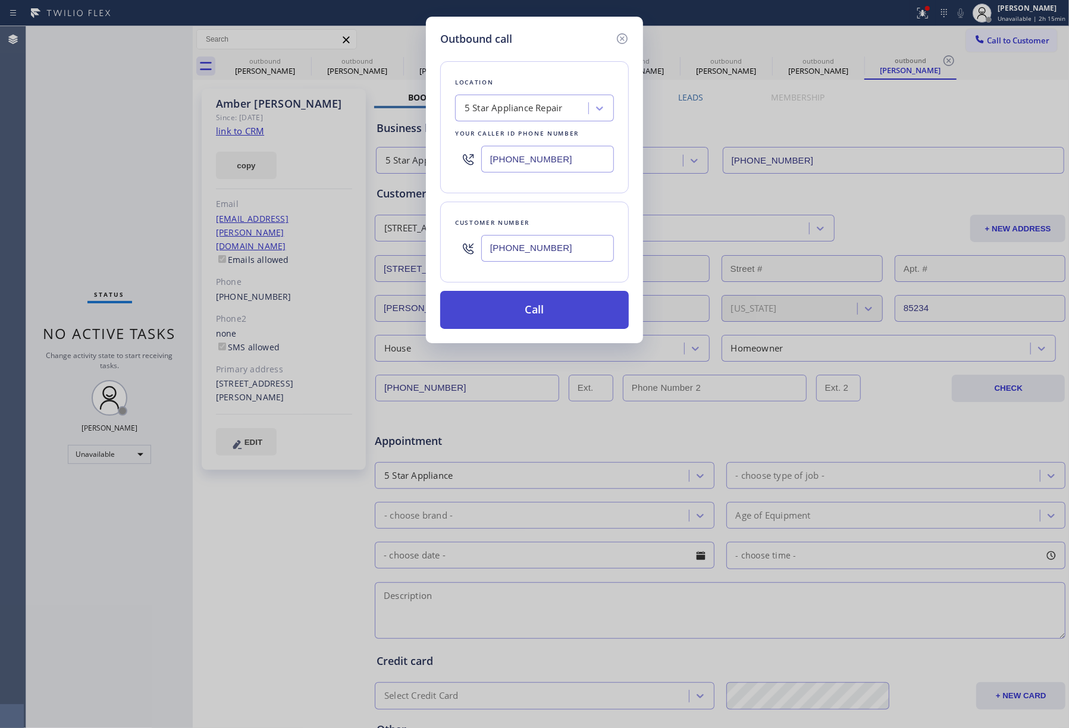
click at [558, 317] on button "Call" at bounding box center [534, 310] width 189 height 38
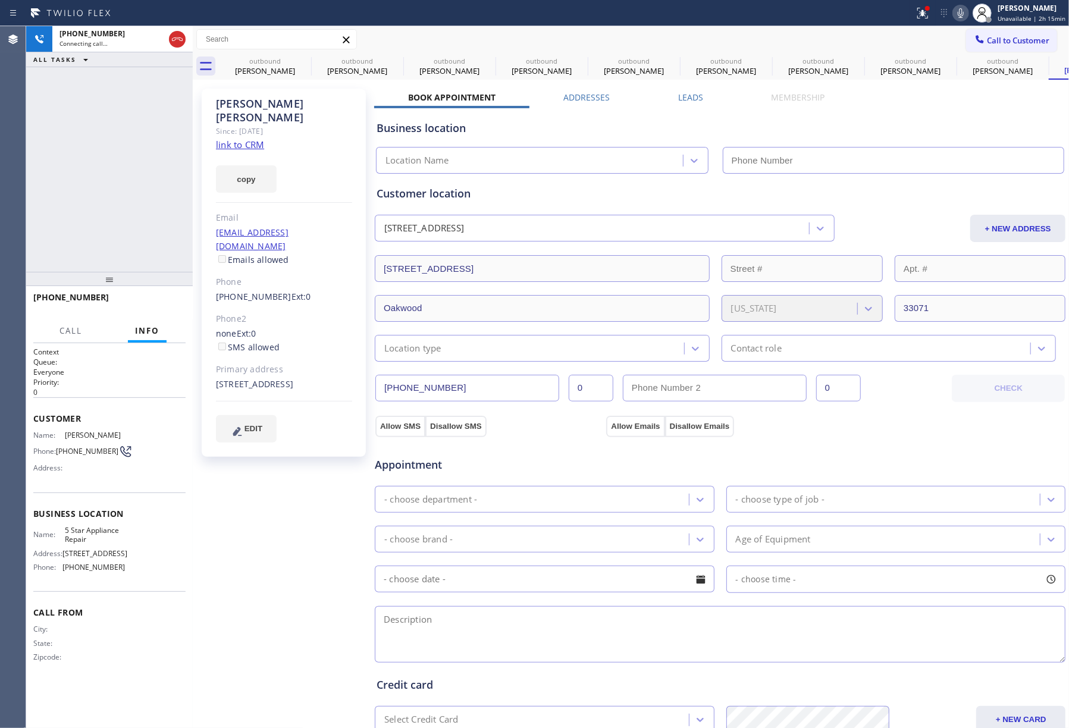
type input "[PHONE_NUMBER]"
drag, startPoint x: 169, startPoint y: 302, endPoint x: 167, endPoint y: 215, distance: 87.4
click at [168, 301] on span "HANG UP" at bounding box center [158, 303] width 36 height 8
click at [165, 308] on button "HANG UP" at bounding box center [157, 302] width 55 height 17
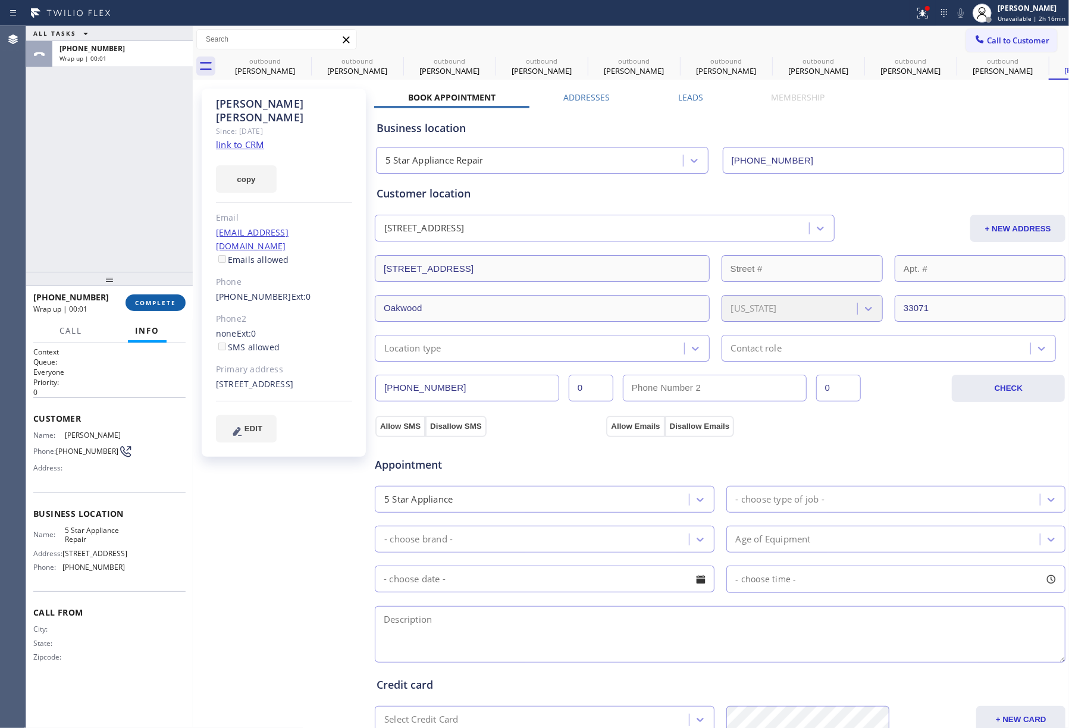
click at [141, 305] on span "COMPLETE" at bounding box center [155, 303] width 41 height 8
click at [136, 224] on div "ALL TASKS ALL TASKS ACTIVE TASKS TASKS IN WRAP UP [PHONE_NUMBER] Wrap up | 00:01" at bounding box center [109, 149] width 167 height 246
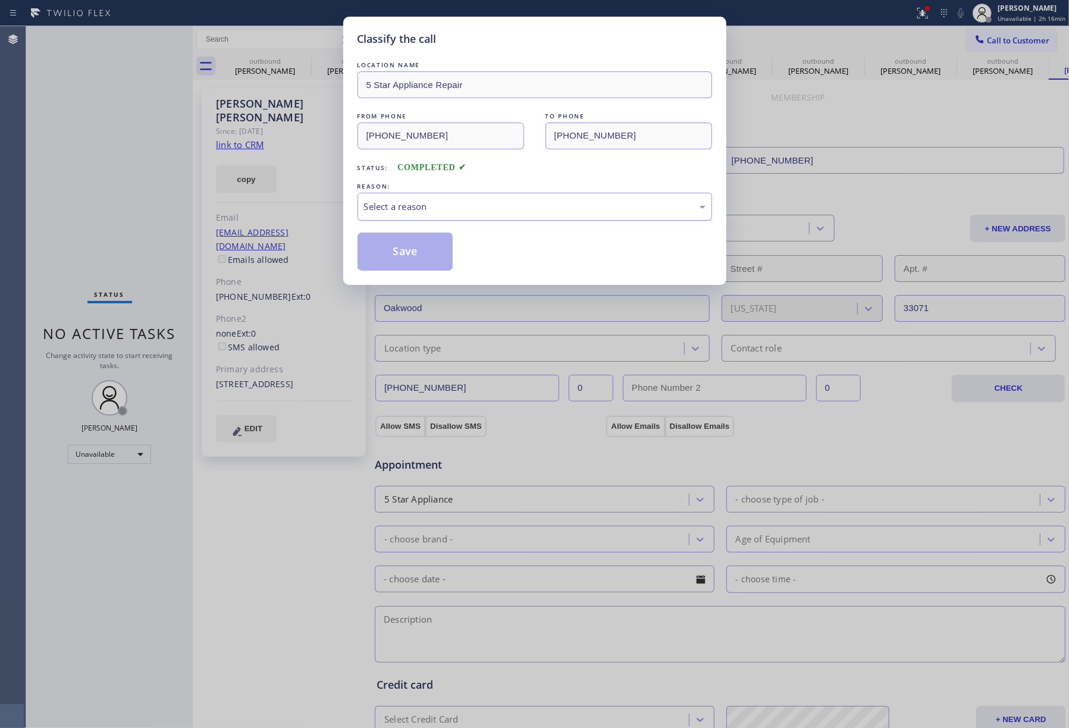
click at [445, 213] on div "Select a reason" at bounding box center [534, 207] width 341 height 14
click at [438, 251] on button "Save" at bounding box center [405, 252] width 96 height 38
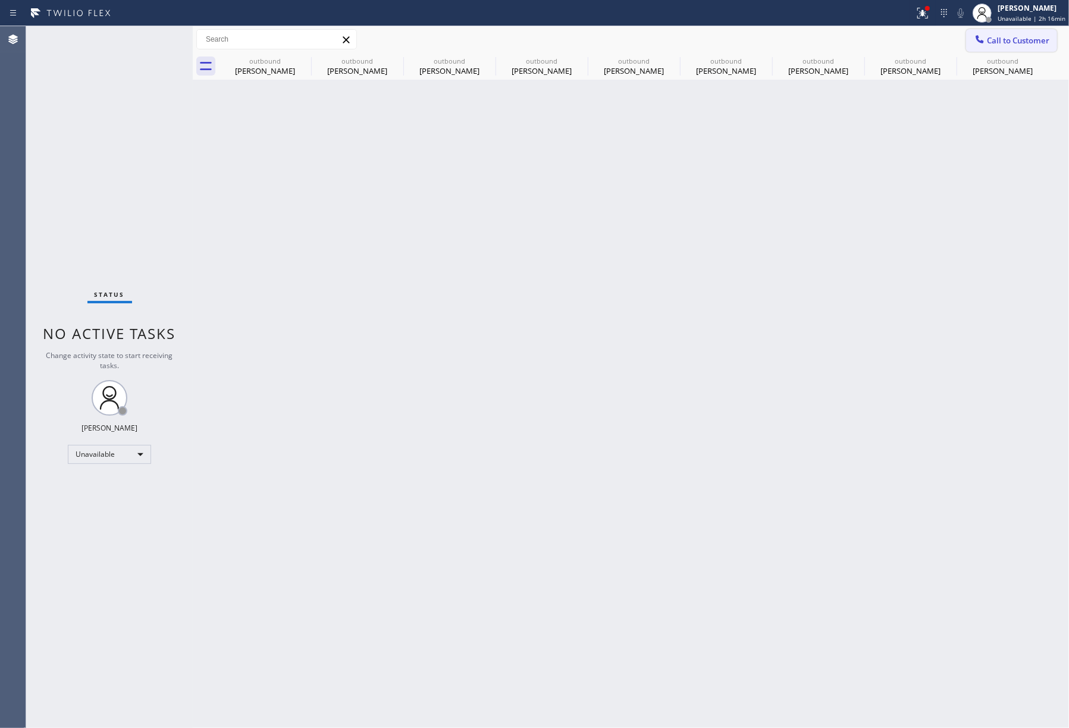
click at [1016, 51] on button "Call to Customer" at bounding box center [1011, 40] width 91 height 23
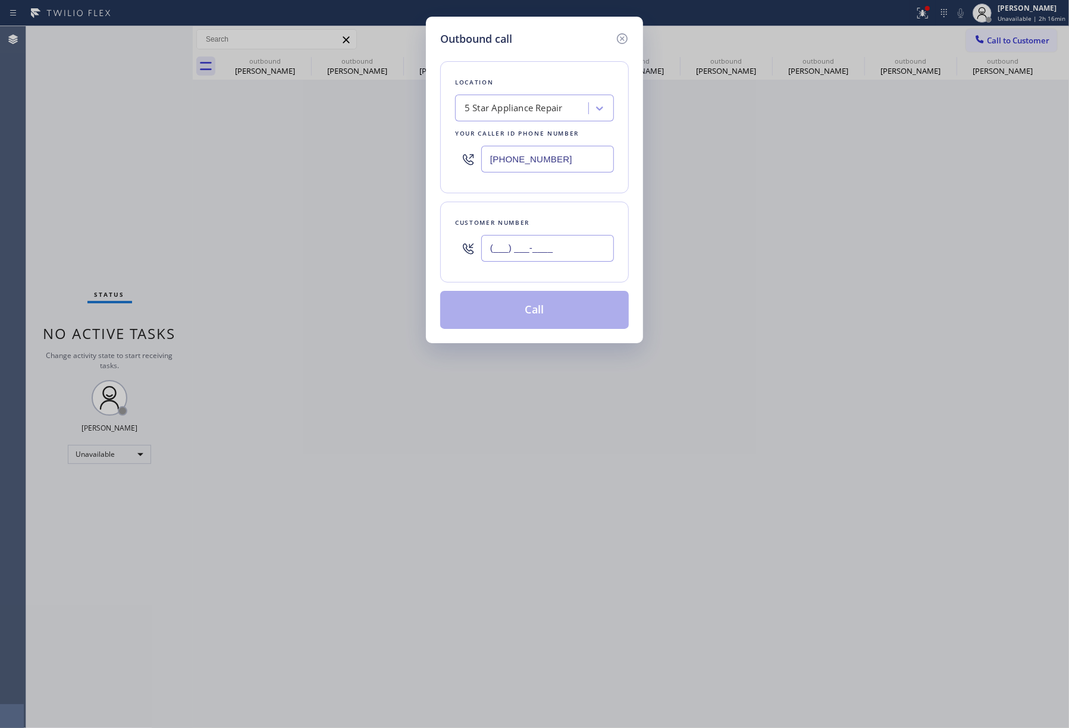
drag, startPoint x: 521, startPoint y: 243, endPoint x: 525, endPoint y: 232, distance: 11.3
click at [522, 241] on input "(___) ___-____" at bounding box center [547, 248] width 133 height 27
paste input "347) 678-4521"
type input "[PHONE_NUMBER]"
click at [536, 206] on div "Customer number [PHONE_NUMBER]" at bounding box center [534, 242] width 189 height 81
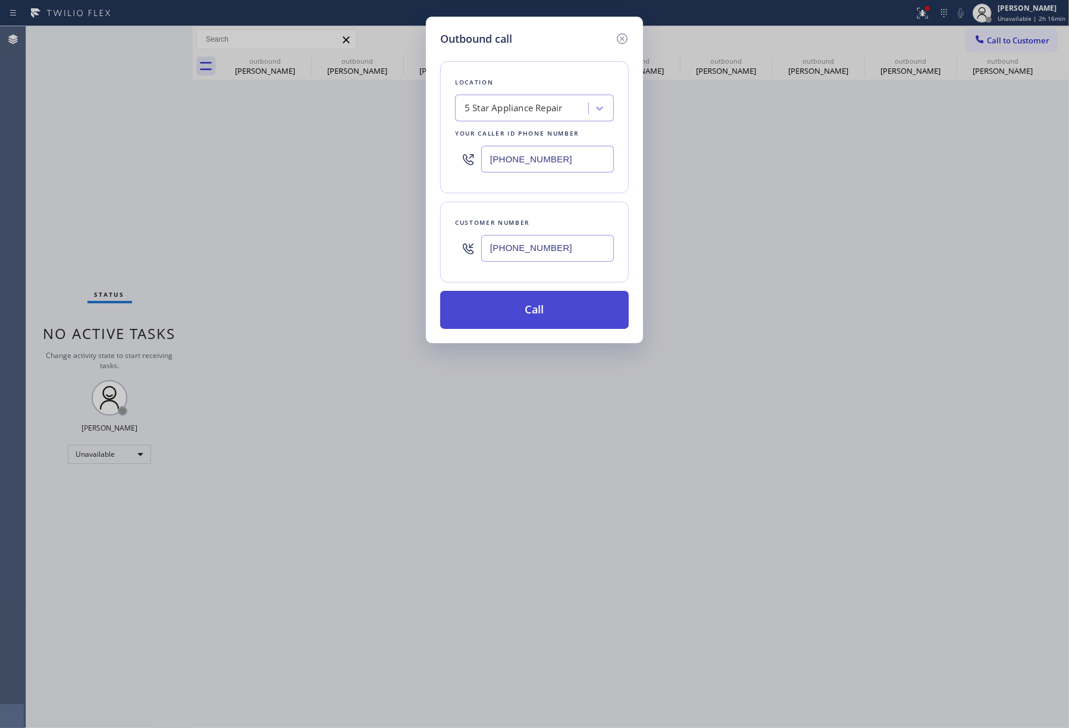
click at [557, 296] on button "Call" at bounding box center [534, 310] width 189 height 38
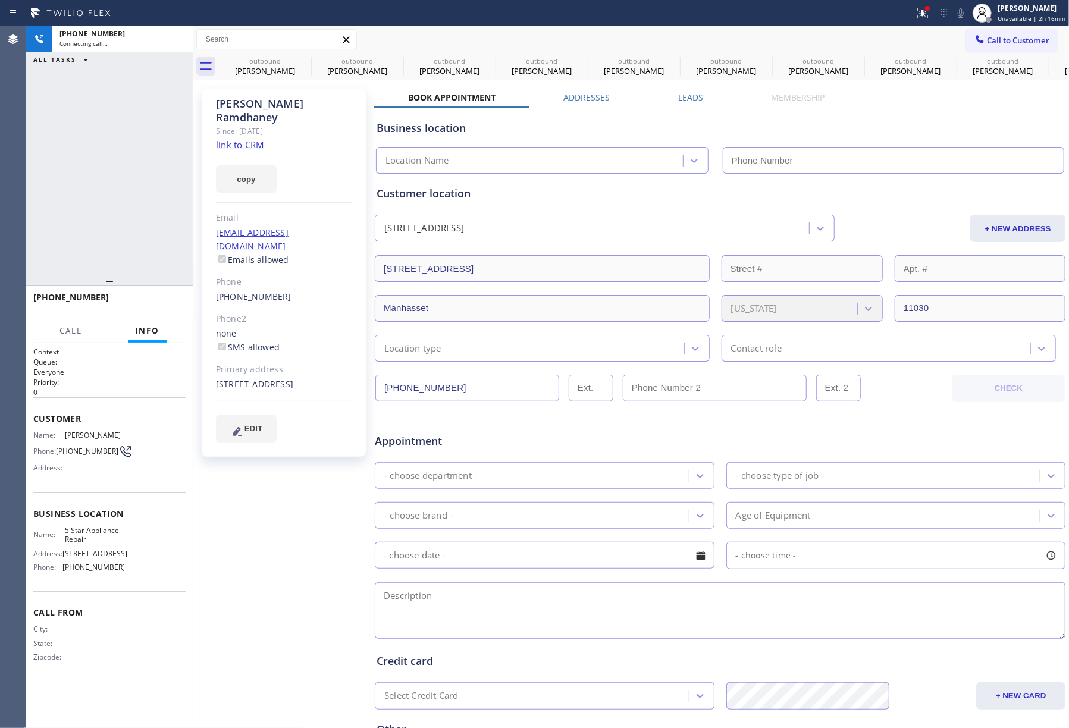
type input "[PHONE_NUMBER]"
click at [117, 150] on div "[PHONE_NUMBER] Connecting call… ALL TASKS ALL TASKS ACTIVE TASKS TASKS IN WRAP …" at bounding box center [109, 149] width 167 height 246
click at [110, 146] on div "[PHONE_NUMBER] Connecting call… ALL TASKS ALL TASKS ACTIVE TASKS TASKS IN WRAP …" at bounding box center [109, 149] width 167 height 246
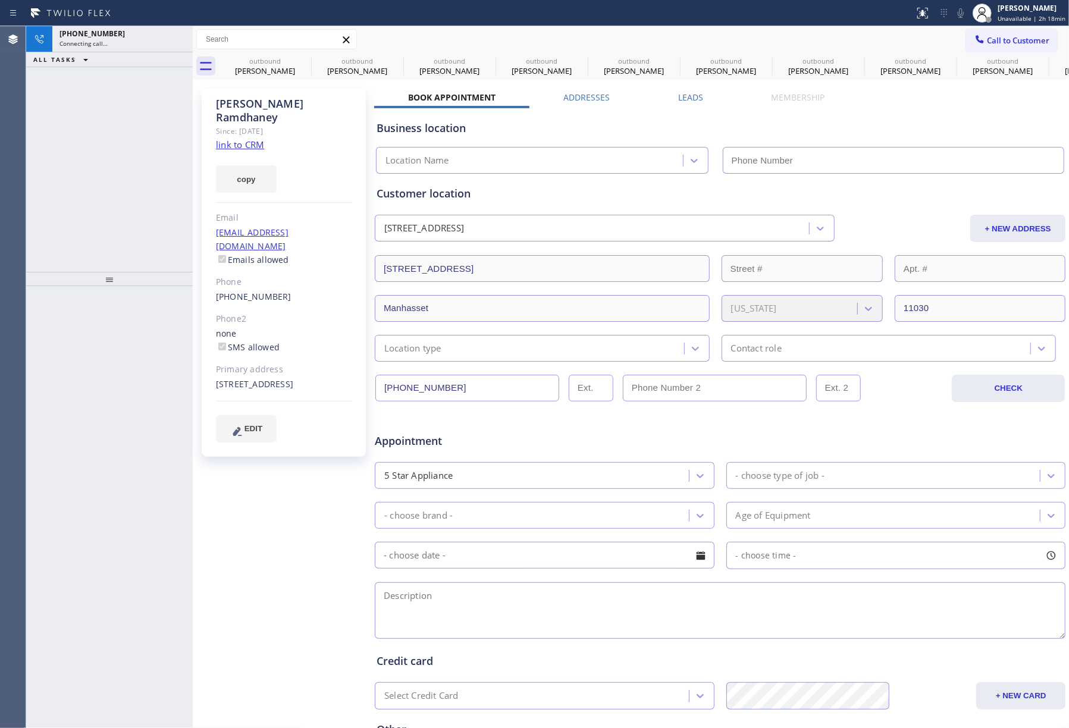
type input "[PHONE_NUMBER]"
click at [153, 42] on div "Connecting call…" at bounding box center [122, 43] width 126 height 8
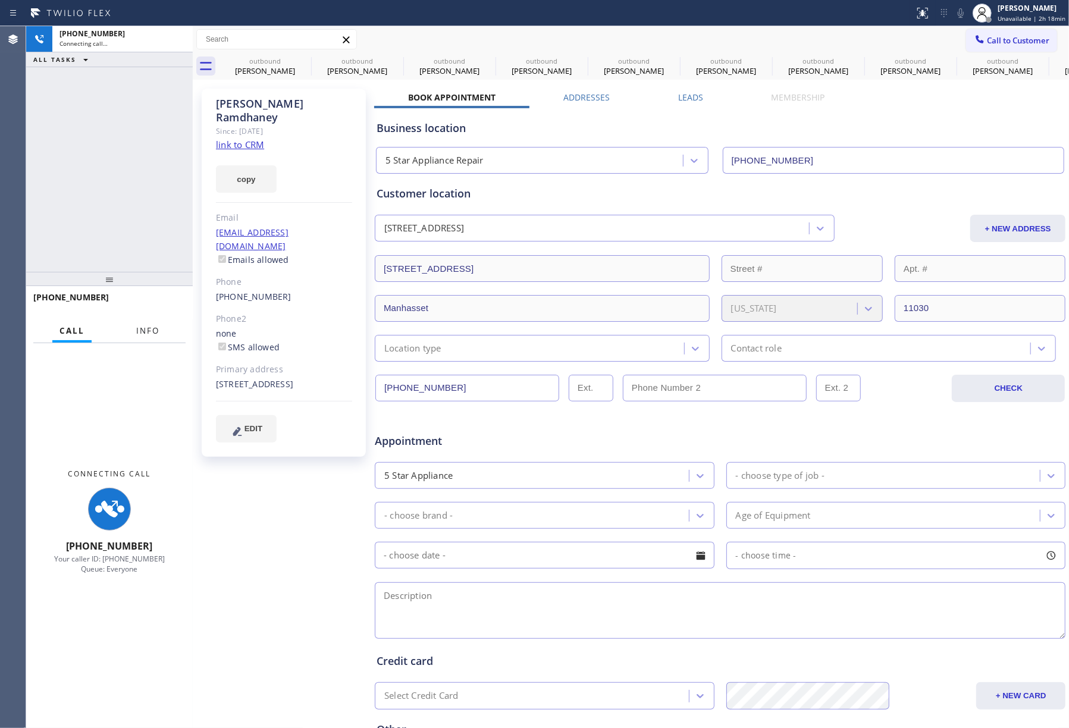
click at [150, 324] on button "Info" at bounding box center [147, 330] width 37 height 23
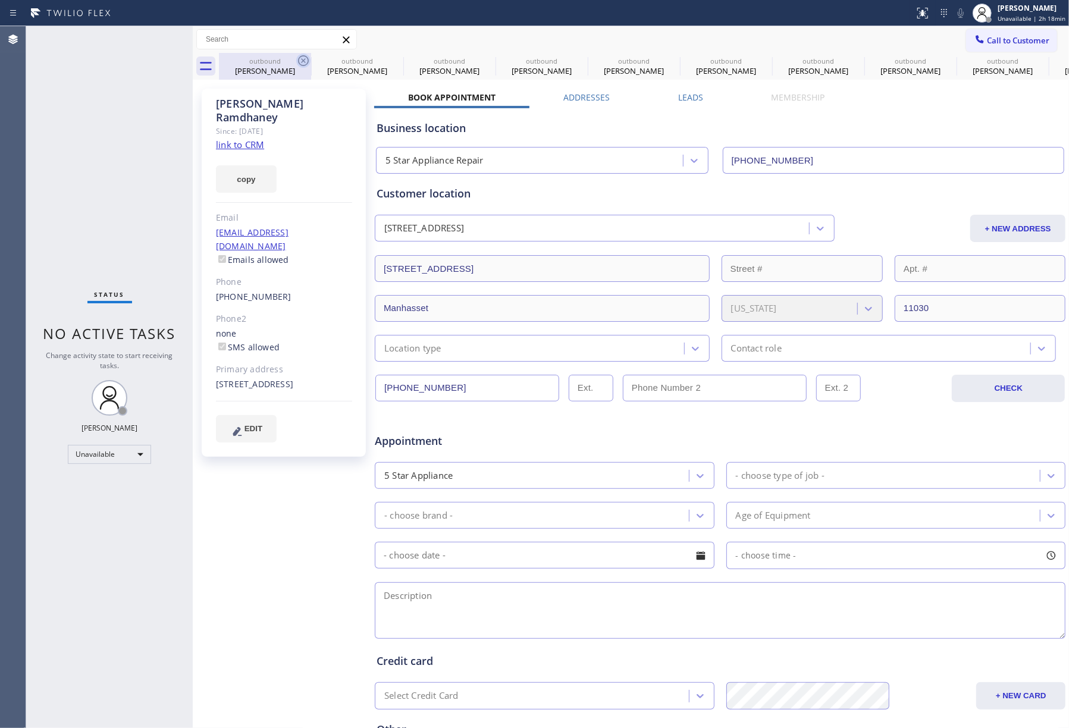
click at [304, 60] on icon at bounding box center [303, 61] width 14 height 14
click at [0, 0] on icon at bounding box center [0, 0] width 0 height 0
click at [304, 60] on icon at bounding box center [303, 61] width 14 height 14
click at [0, 0] on icon at bounding box center [0, 0] width 0 height 0
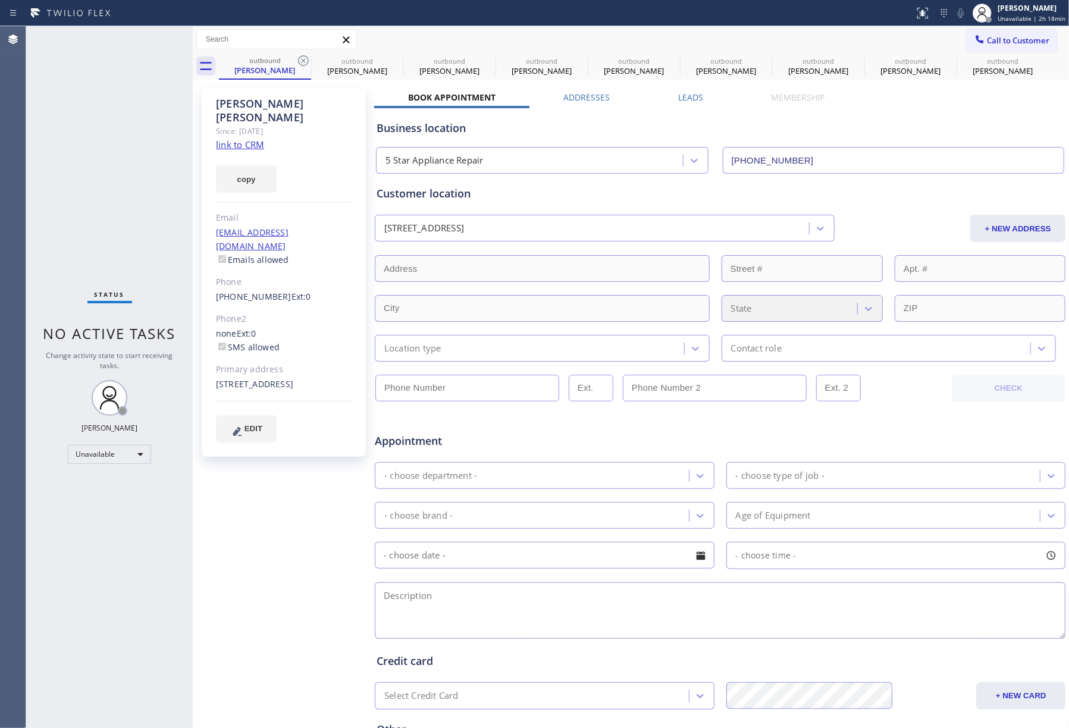
click at [0, 0] on icon at bounding box center [0, 0] width 0 height 0
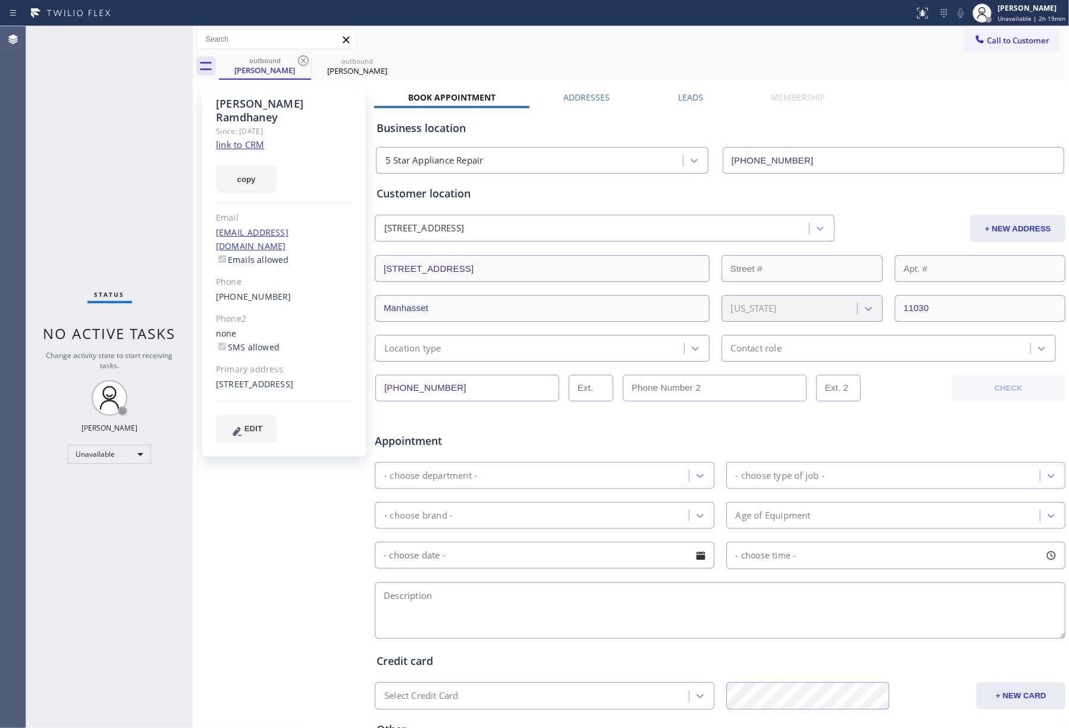
click at [304, 60] on icon at bounding box center [303, 61] width 14 height 14
click at [1023, 43] on span "Call to Customer" at bounding box center [1018, 40] width 62 height 11
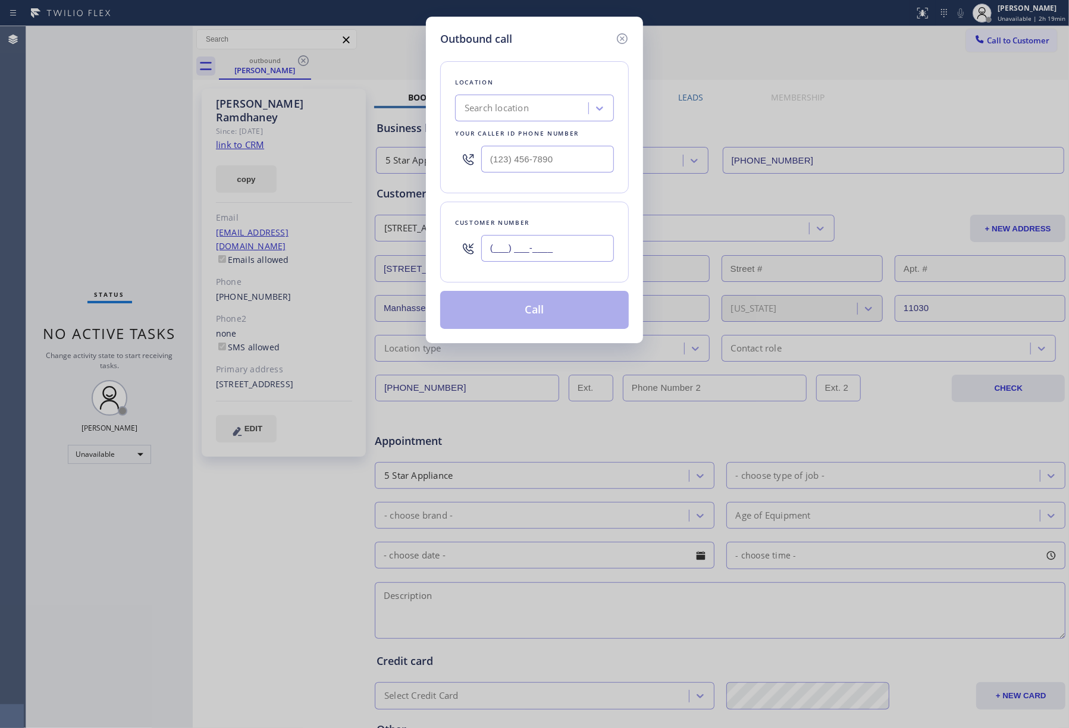
click at [505, 237] on input "(___) ___-____" at bounding box center [547, 248] width 133 height 27
paste input "831) 402-0316"
type input "(831) 402-0316"
drag, startPoint x: 561, startPoint y: 162, endPoint x: 450, endPoint y: 144, distance: 112.6
click at [450, 144] on div "Location Search location Your caller id phone number (___) ___-____" at bounding box center [534, 127] width 189 height 132
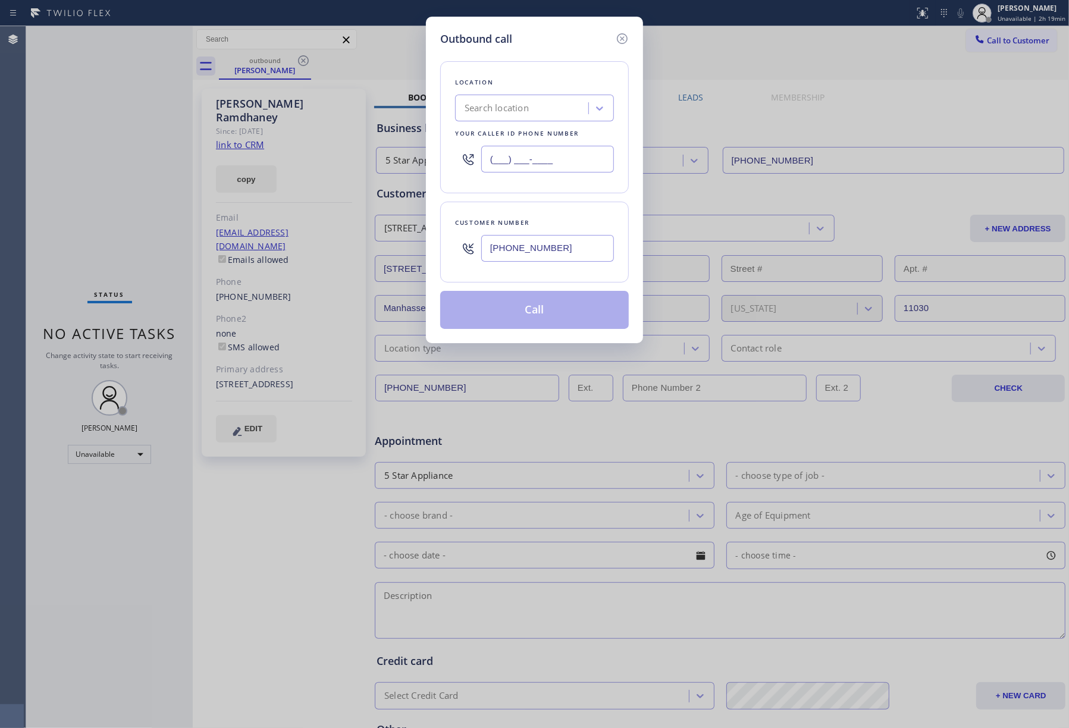
paste input "855) 731-4952"
type input "[PHONE_NUMBER]"
click at [516, 72] on div "Location Search location Your caller id phone number (855) 731-4952" at bounding box center [534, 127] width 189 height 132
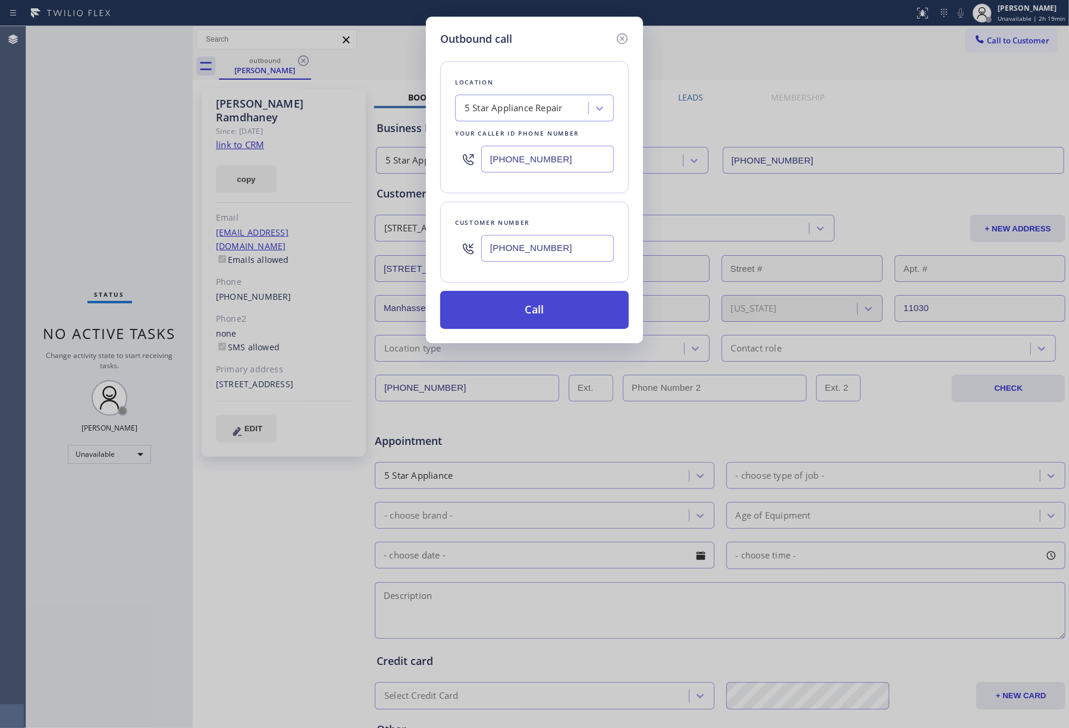
click at [527, 305] on button "Call" at bounding box center [534, 310] width 189 height 38
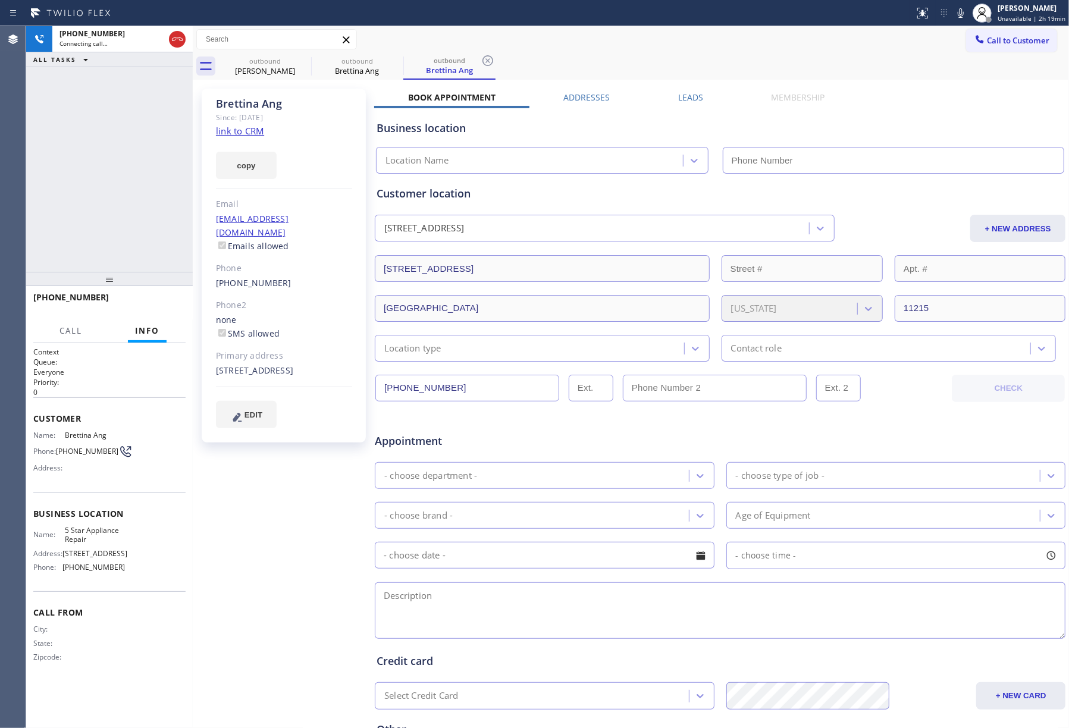
click at [139, 159] on div "+18314020316 Connecting call… ALL TASKS ALL TASKS ACTIVE TASKS TASKS IN WRAP UP" at bounding box center [109, 149] width 167 height 246
type input "[PHONE_NUMBER]"
click at [170, 303] on span "HANG UP" at bounding box center [158, 303] width 36 height 8
click at [120, 183] on div "+18314020316 Live | 00:02 ALL TASKS ALL TASKS ACTIVE TASKS TASKS IN WRAP UP" at bounding box center [109, 149] width 167 height 246
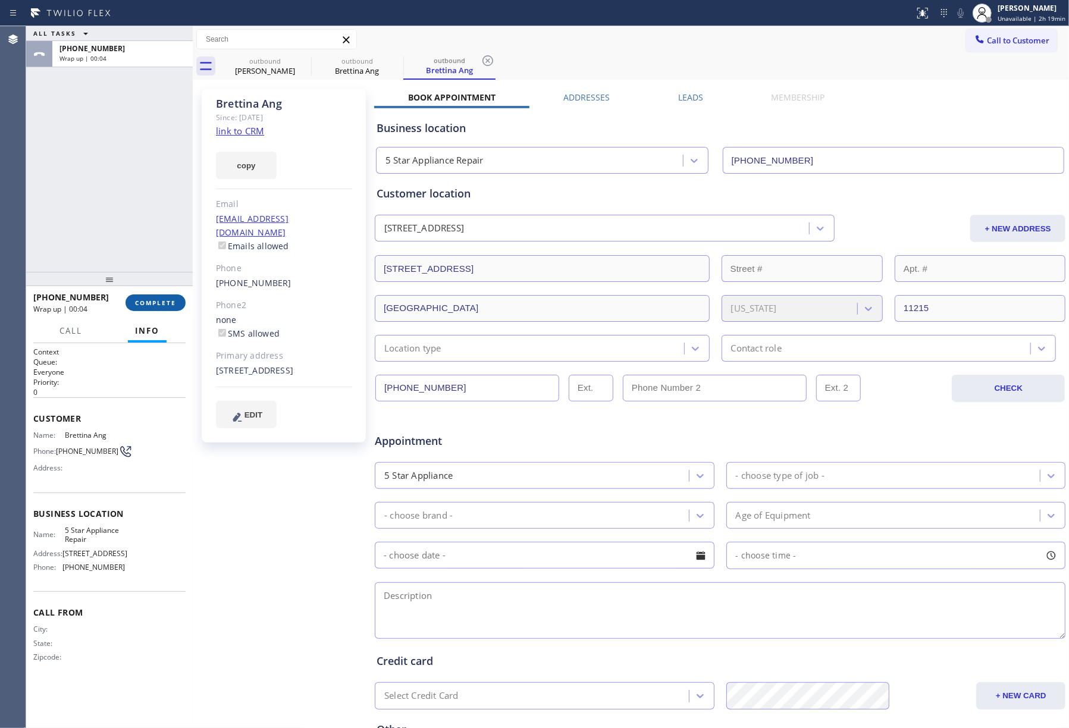
click at [152, 296] on button "COMPLETE" at bounding box center [155, 302] width 60 height 17
click at [128, 212] on div "ALL TASKS ALL TASKS ACTIVE TASKS TASKS IN WRAP UP +18314020316 Wrap up | 00:04" at bounding box center [109, 149] width 167 height 246
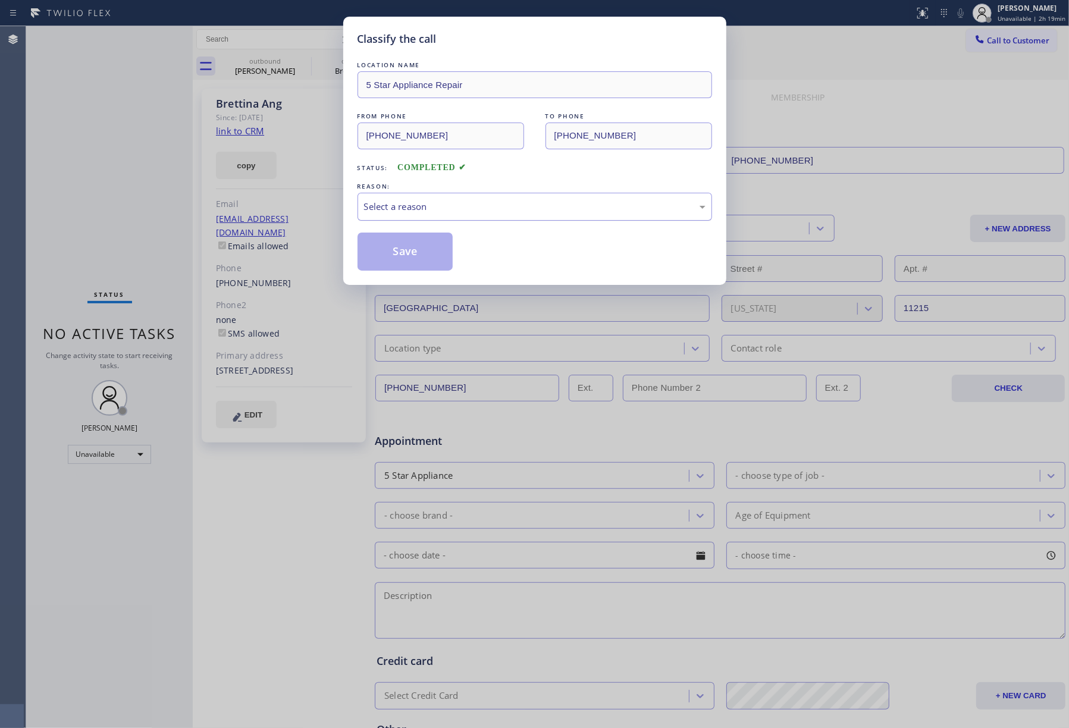
click at [422, 196] on div "Select a reason" at bounding box center [534, 207] width 354 height 28
click at [425, 244] on button "Save" at bounding box center [405, 252] width 96 height 38
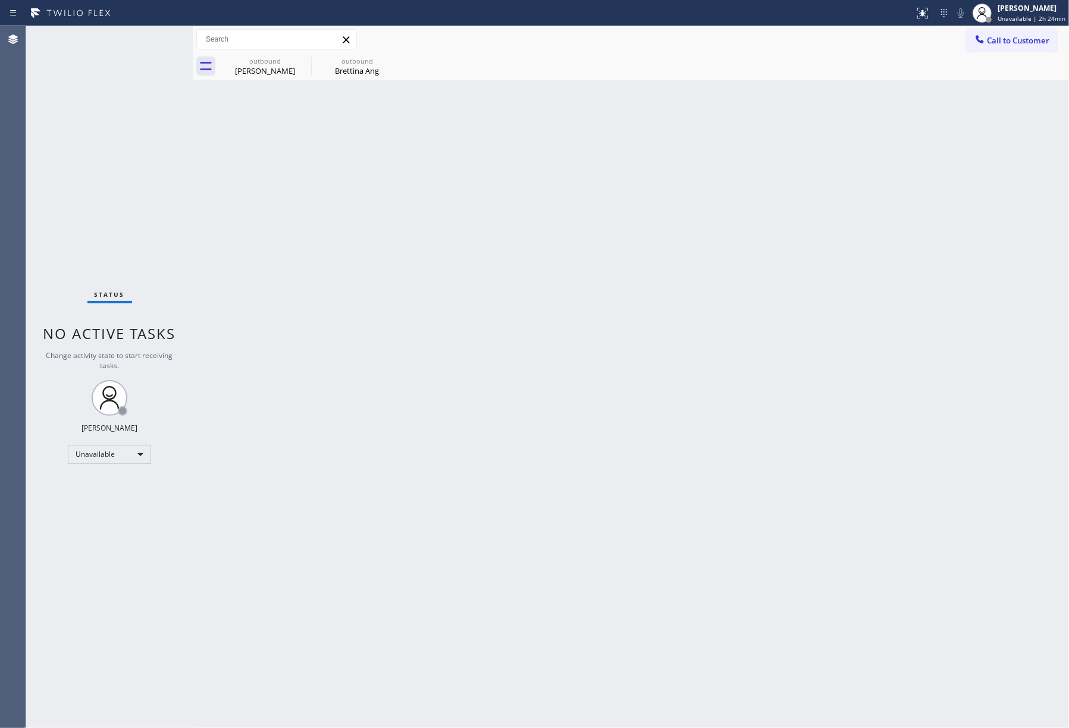
click at [507, 216] on div "Back to Dashboard Change Sender ID Customers Technicians Select a contact Outbo…" at bounding box center [631, 377] width 876 height 702
click at [269, 73] on div "[PERSON_NAME]" at bounding box center [265, 70] width 90 height 11
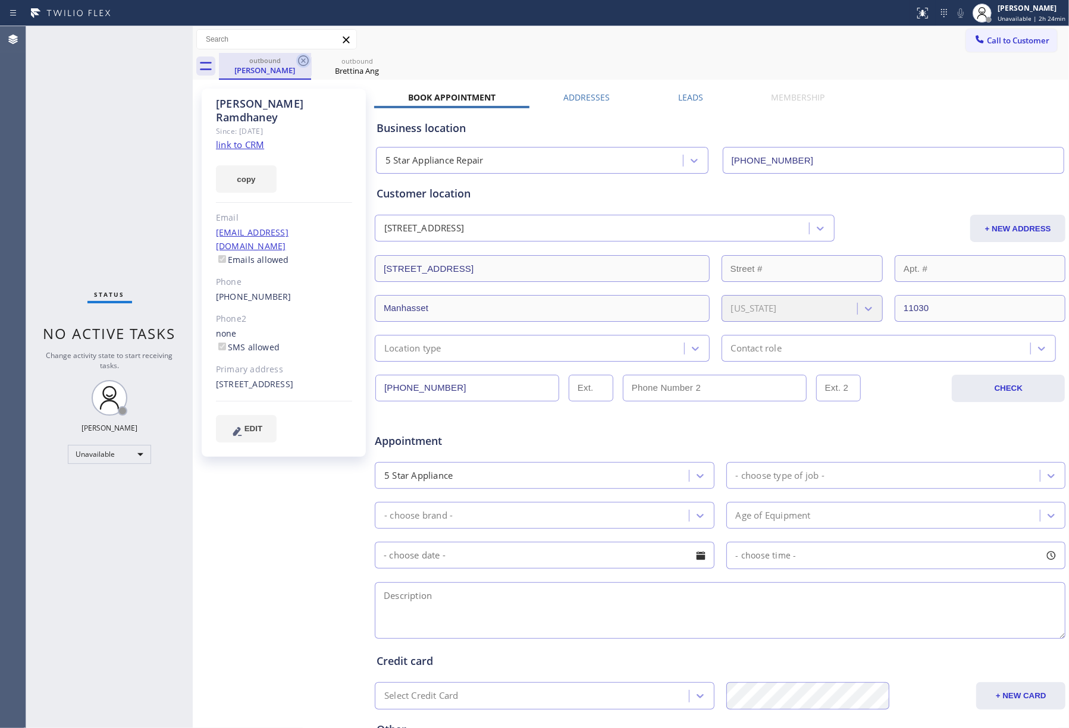
click at [297, 62] on icon at bounding box center [303, 61] width 14 height 14
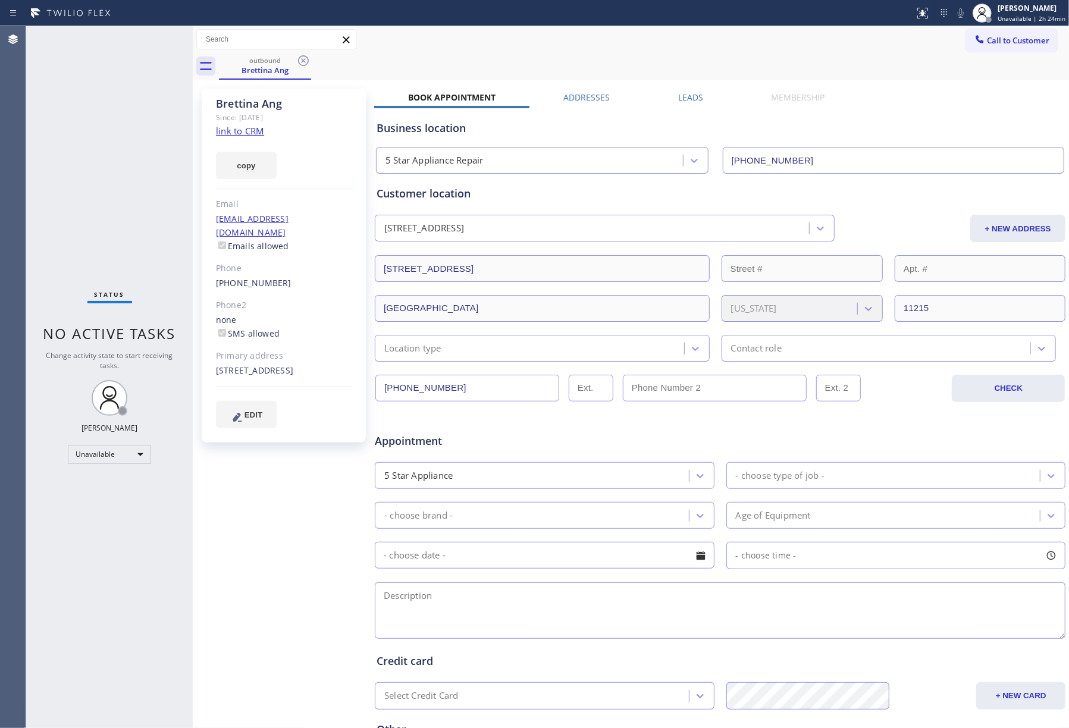
click at [297, 62] on icon at bounding box center [303, 61] width 14 height 14
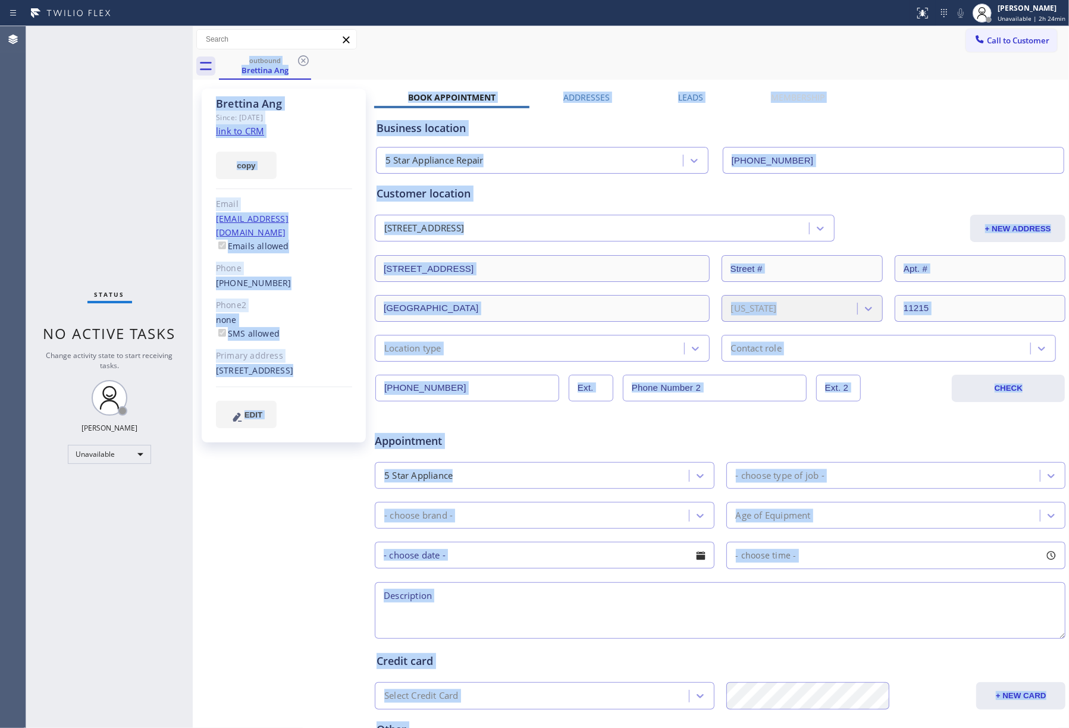
click at [297, 62] on div "outbound Brettina Ang" at bounding box center [644, 66] width 850 height 27
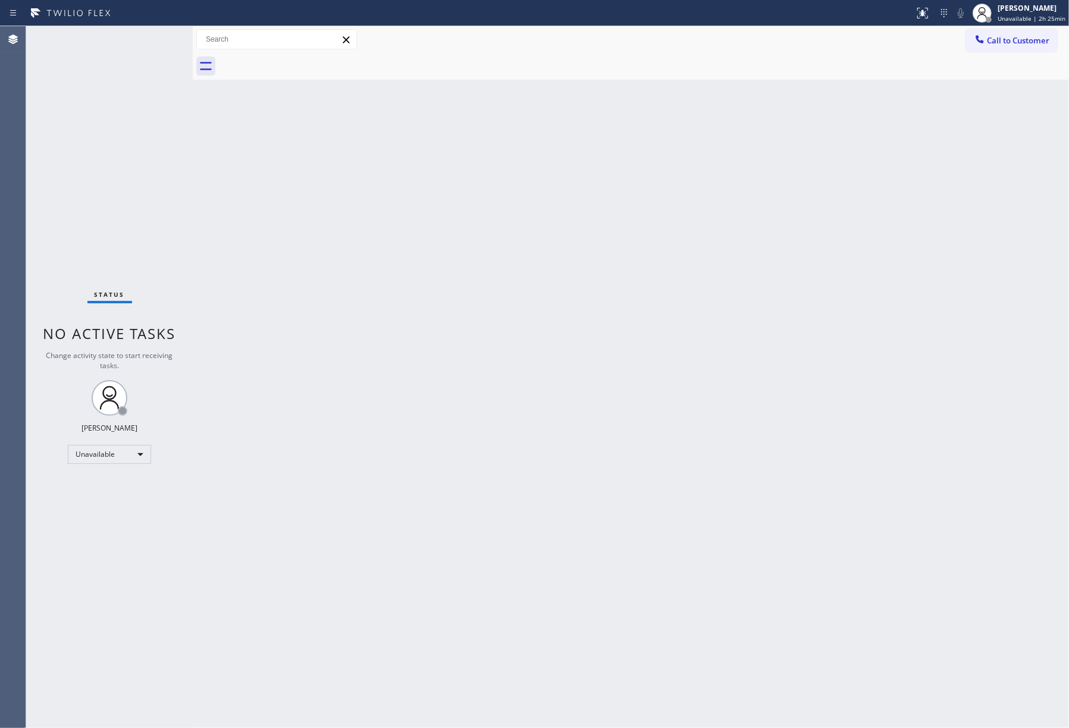
drag, startPoint x: 98, startPoint y: 127, endPoint x: 340, endPoint y: 172, distance: 246.7
click at [100, 123] on div "Status No active tasks Change activity state to start receiving tasks. [PERSON_…" at bounding box center [109, 377] width 167 height 702
drag, startPoint x: 1036, startPoint y: 20, endPoint x: 1016, endPoint y: 89, distance: 71.9
click at [1035, 20] on span "Unavailable | 2h 25min" at bounding box center [1031, 18] width 68 height 8
click at [1009, 93] on button "Break" at bounding box center [1009, 93] width 119 height 15
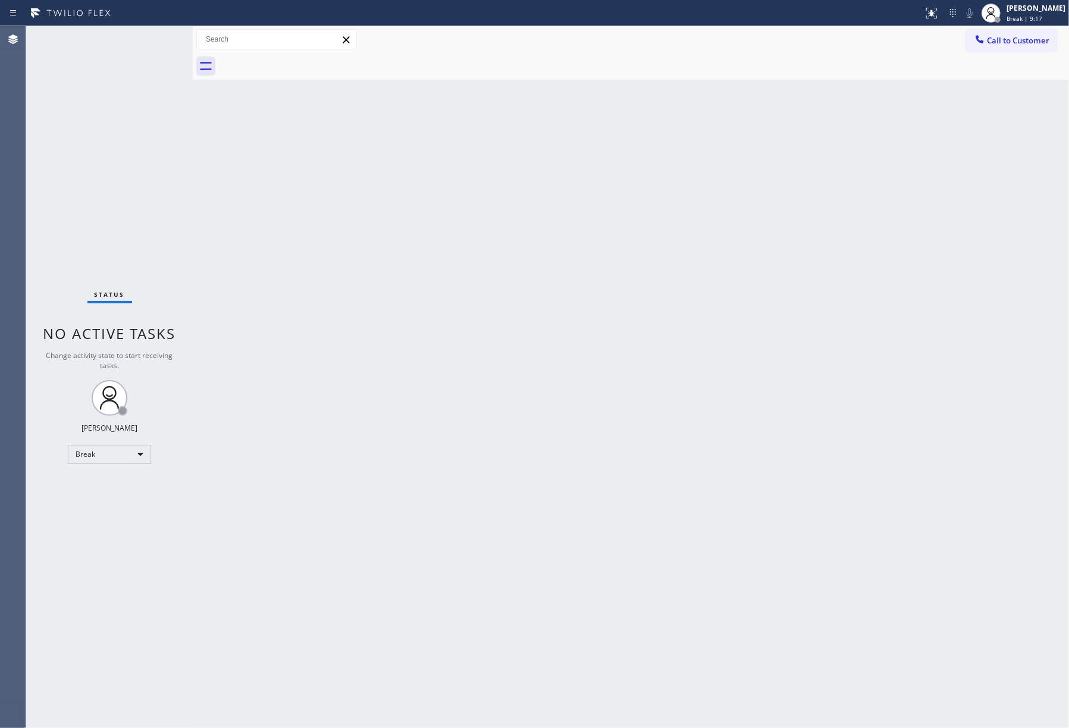
click at [98, 101] on div "Status No active tasks Change activity state to start receiving tasks. Jenelyn …" at bounding box center [109, 377] width 167 height 702
click at [815, 215] on div "Back to Dashboard Change Sender ID Customers Technicians Select a contact Outbo…" at bounding box center [631, 377] width 876 height 702
click at [652, 299] on div "Back to Dashboard Change Sender ID Customers Technicians Select a contact Outbo…" at bounding box center [631, 377] width 876 height 702
drag, startPoint x: 1023, startPoint y: 20, endPoint x: 956, endPoint y: 81, distance: 90.9
click at [1022, 22] on span "Break | 13:42" at bounding box center [1025, 18] width 39 height 8
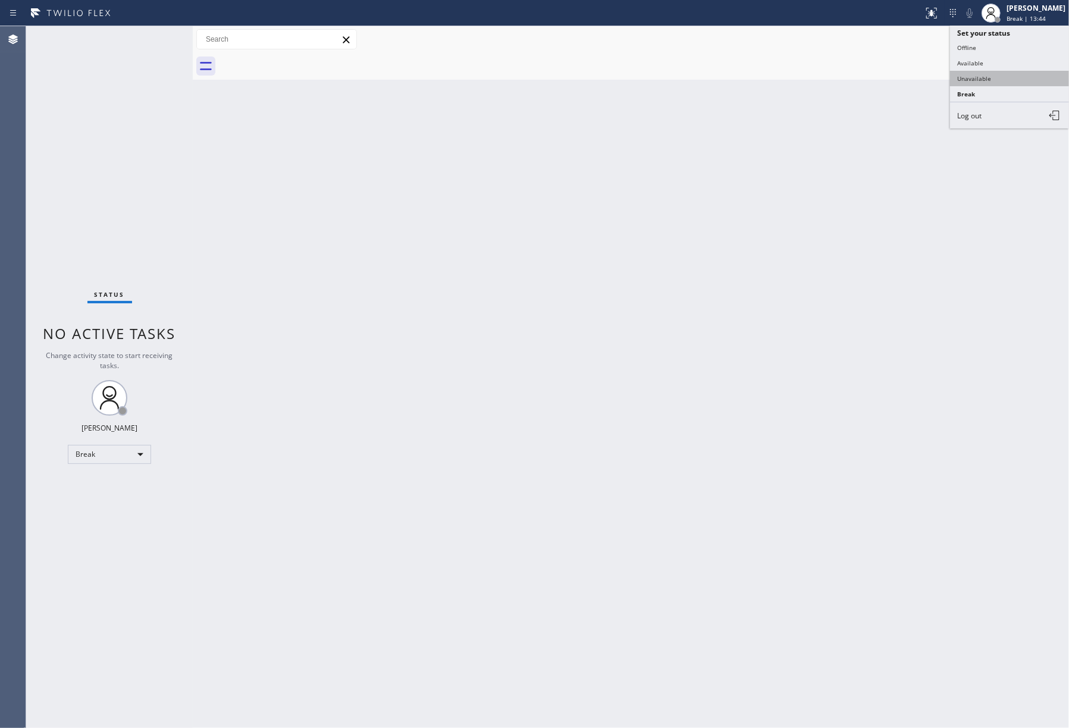
click at [975, 72] on button "Unavailable" at bounding box center [1009, 78] width 119 height 15
click at [765, 338] on div "Back to Dashboard Change Sender ID Customers Technicians Select a contact Outbo…" at bounding box center [631, 377] width 876 height 702
click at [997, 40] on span "Call to Customer" at bounding box center [1018, 40] width 62 height 11
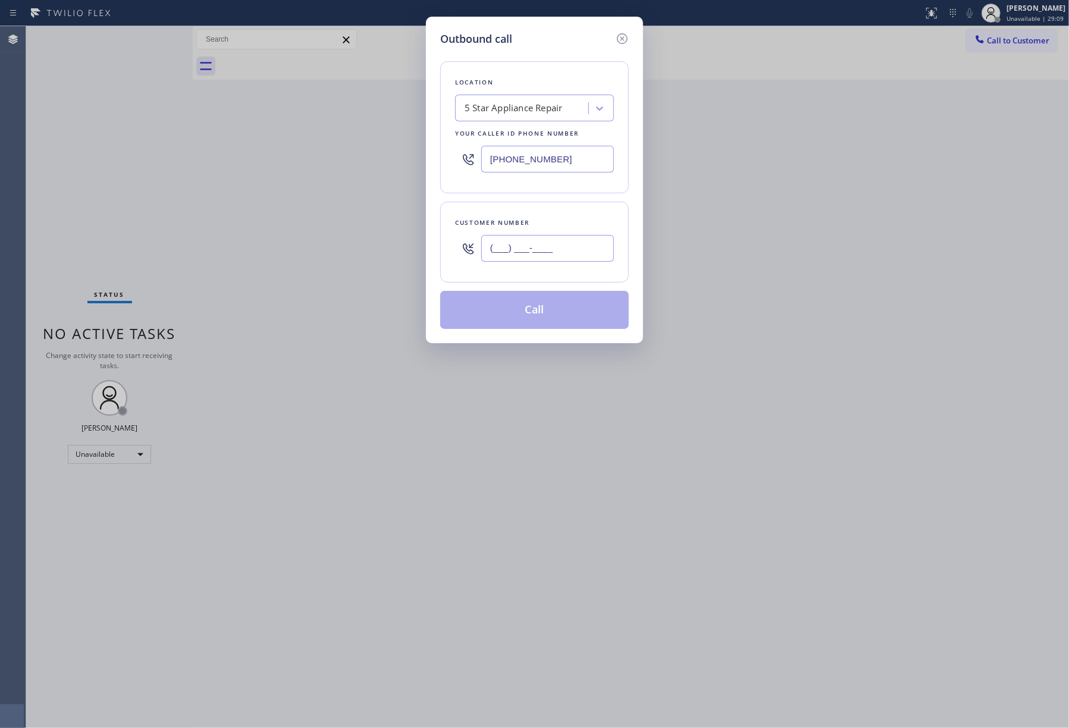
click at [529, 253] on input "(___) ___-____" at bounding box center [547, 248] width 133 height 27
paste input "213) 759-1142"
type input "[PHONE_NUMBER]"
click at [522, 221] on div "Customer number" at bounding box center [534, 222] width 159 height 12
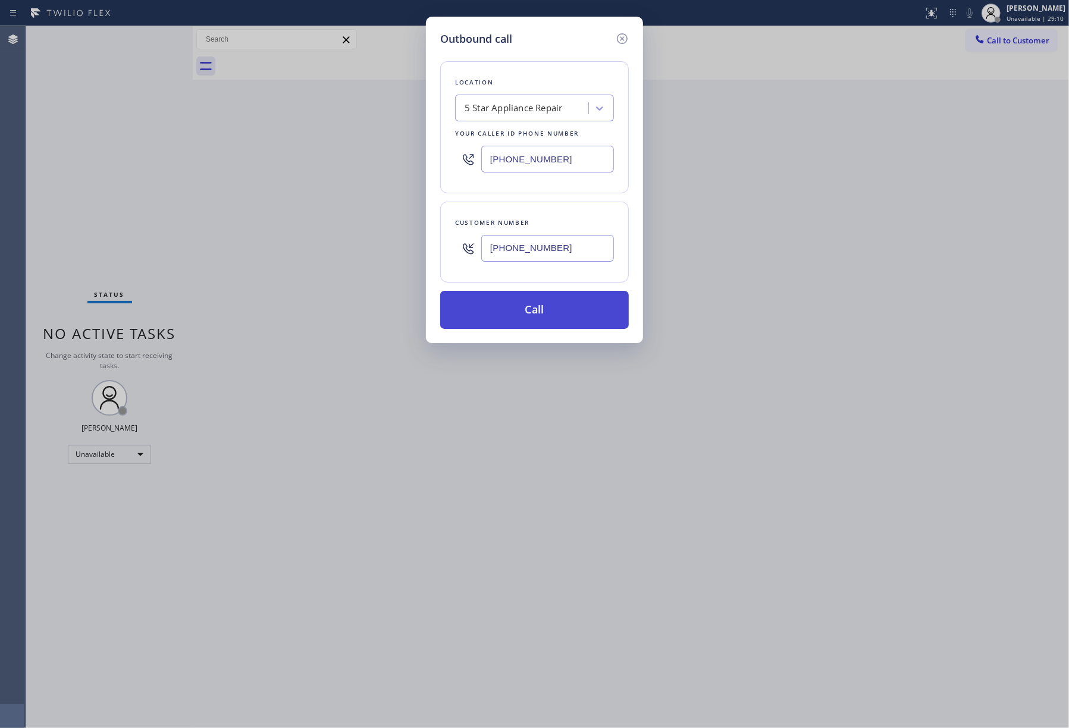
click at [527, 310] on button "Call" at bounding box center [534, 310] width 189 height 38
click at [130, 194] on div "Status No active tasks Change activity state to start receiving tasks. Jenelyn …" at bounding box center [547, 377] width 1042 height 702
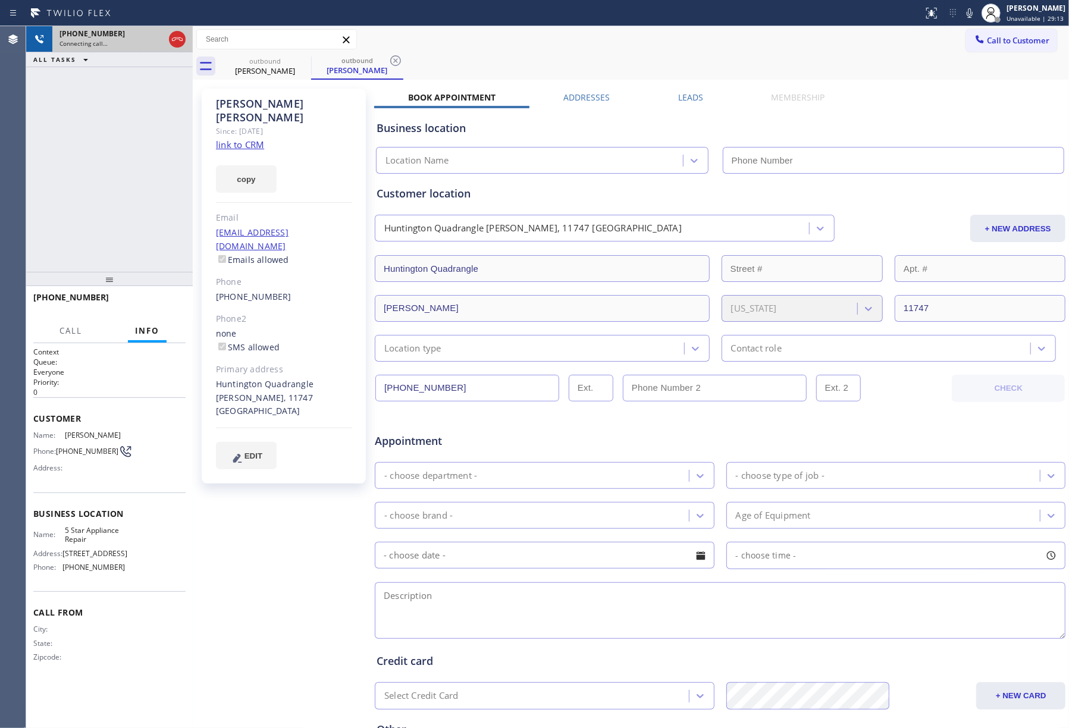
click at [169, 39] on div at bounding box center [177, 39] width 17 height 14
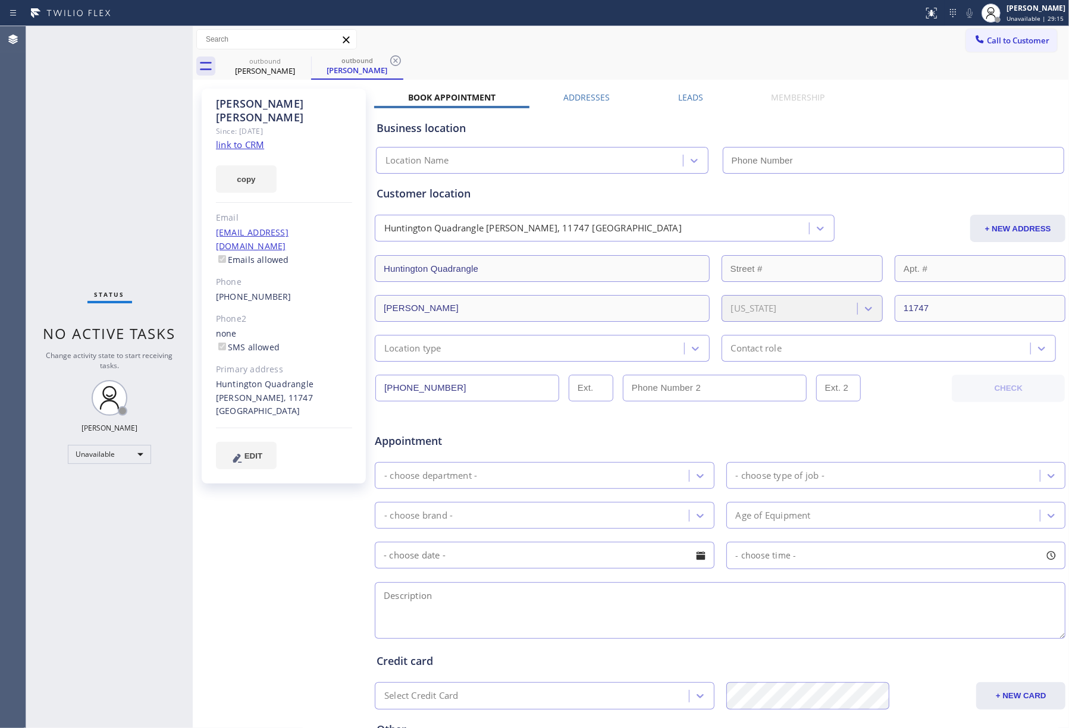
click at [243, 139] on link "link to CRM" at bounding box center [240, 145] width 48 height 12
type input "[PHONE_NUMBER]"
click at [80, 102] on div "Status No active tasks Change activity state to start receiving tasks. [PERSON_…" at bounding box center [109, 377] width 167 height 702
click at [1044, 20] on span "Unavailable | 48:05" at bounding box center [1034, 18] width 57 height 8
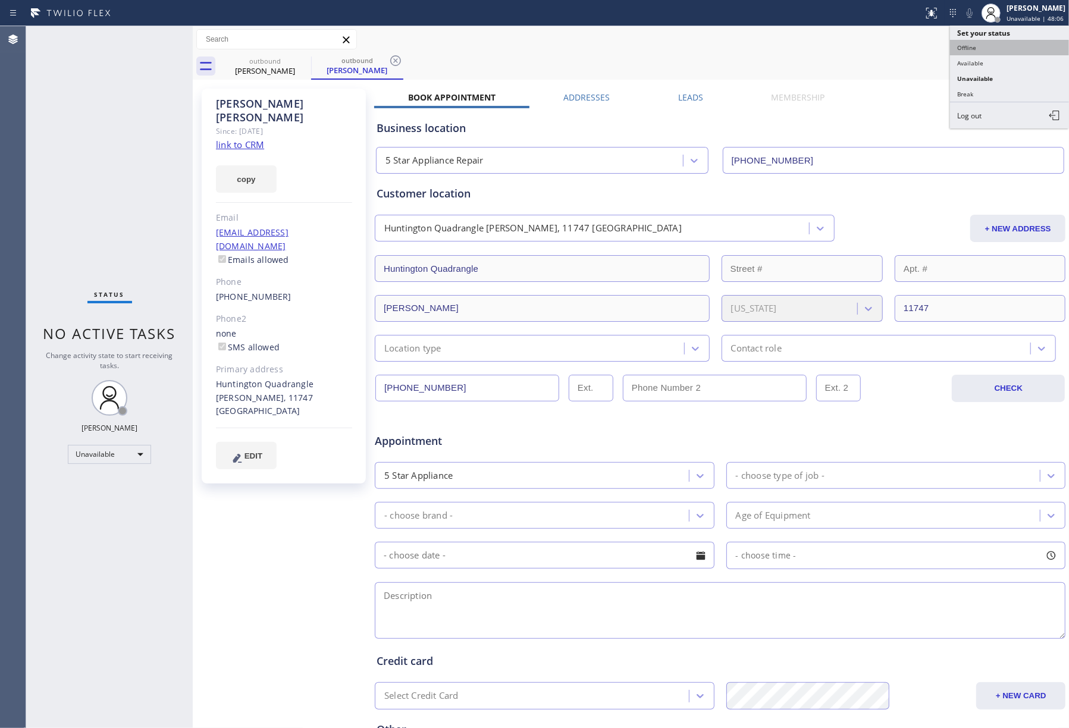
click at [1005, 43] on button "Offline" at bounding box center [1009, 47] width 119 height 15
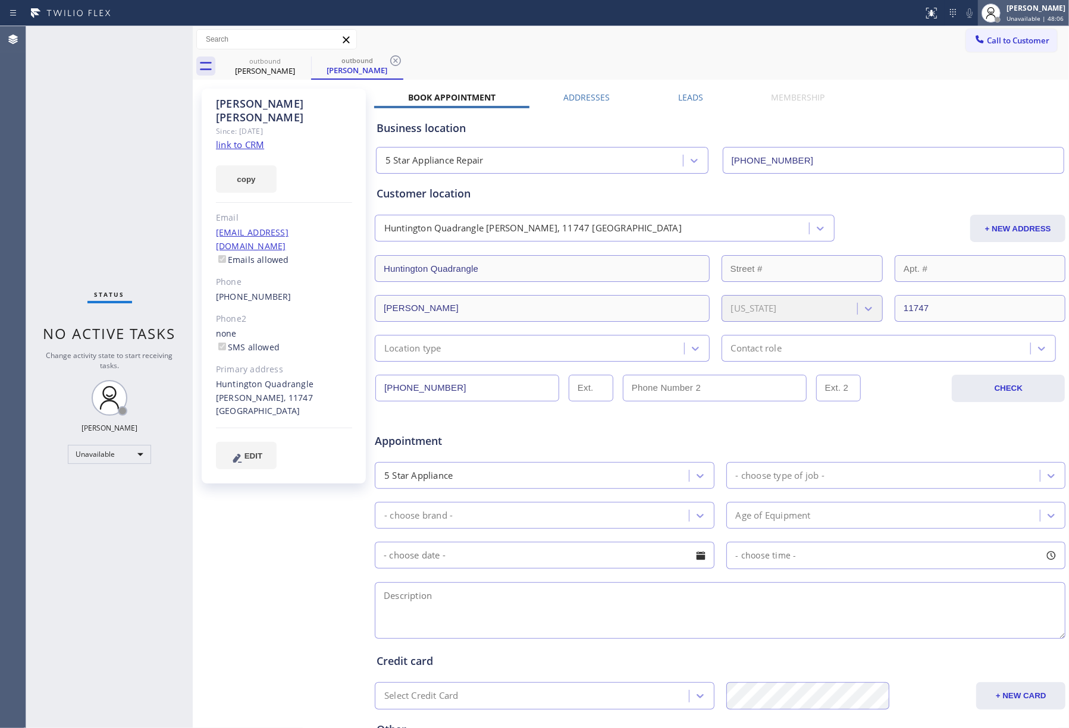
click at [1047, 10] on div "[PERSON_NAME]" at bounding box center [1035, 8] width 59 height 10
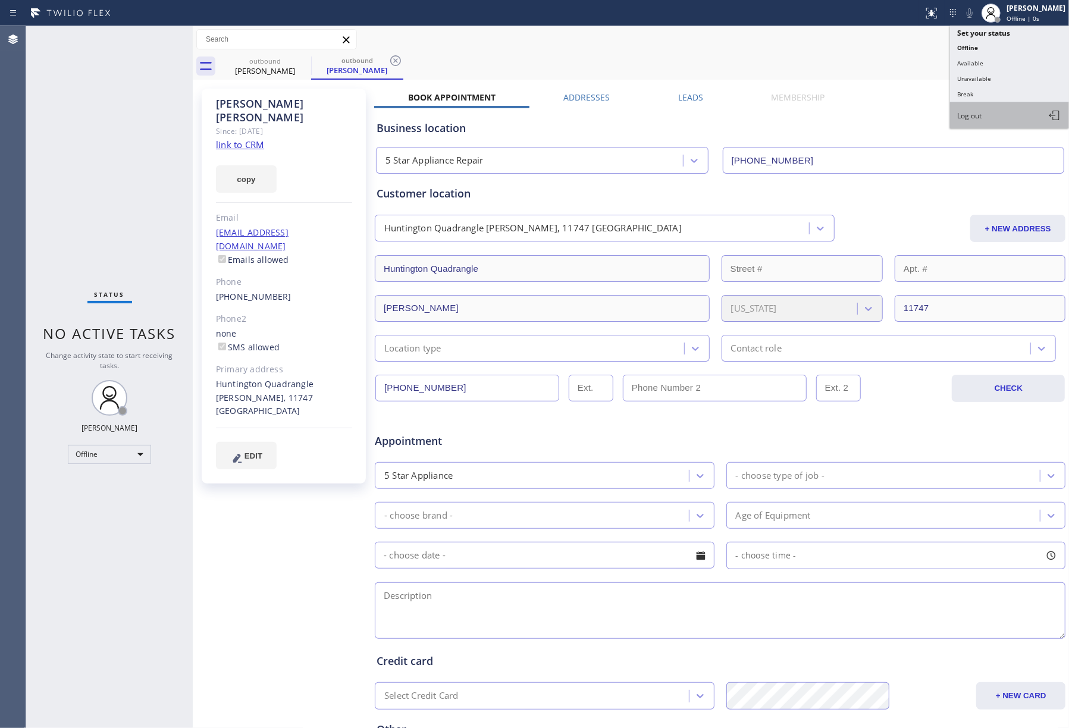
click at [980, 114] on span "Log out" at bounding box center [969, 116] width 24 height 10
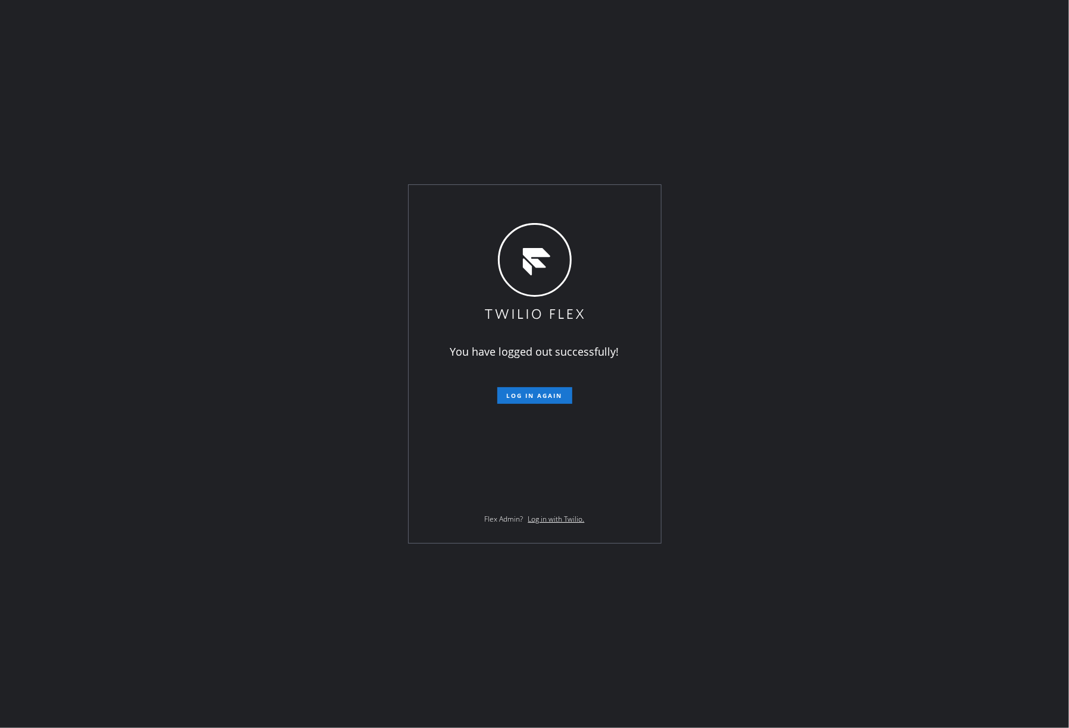
drag, startPoint x: 54, startPoint y: 290, endPoint x: 284, endPoint y: 15, distance: 358.8
click at [55, 283] on div "You have logged out successfully! Log in again Flex Admin? Log in with Twilio." at bounding box center [534, 364] width 1069 height 728
